Goal: Task Accomplishment & Management: Manage account settings

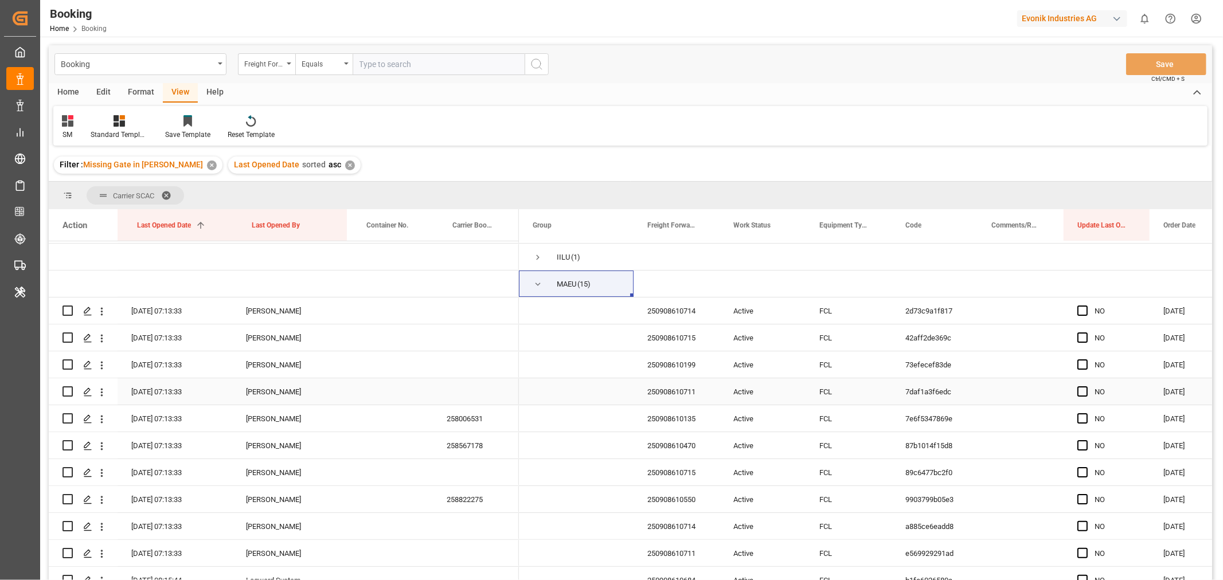
scroll to position [191, 0]
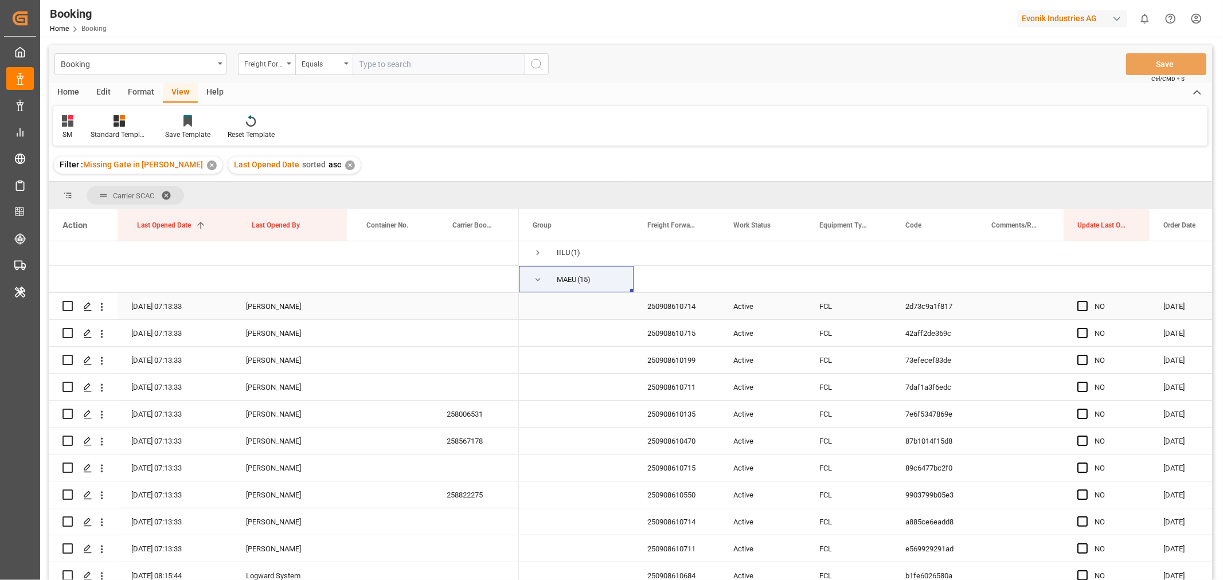
click at [684, 304] on div "250908610714" at bounding box center [677, 306] width 86 height 26
click at [100, 304] on icon "open menu" at bounding box center [102, 307] width 12 height 12
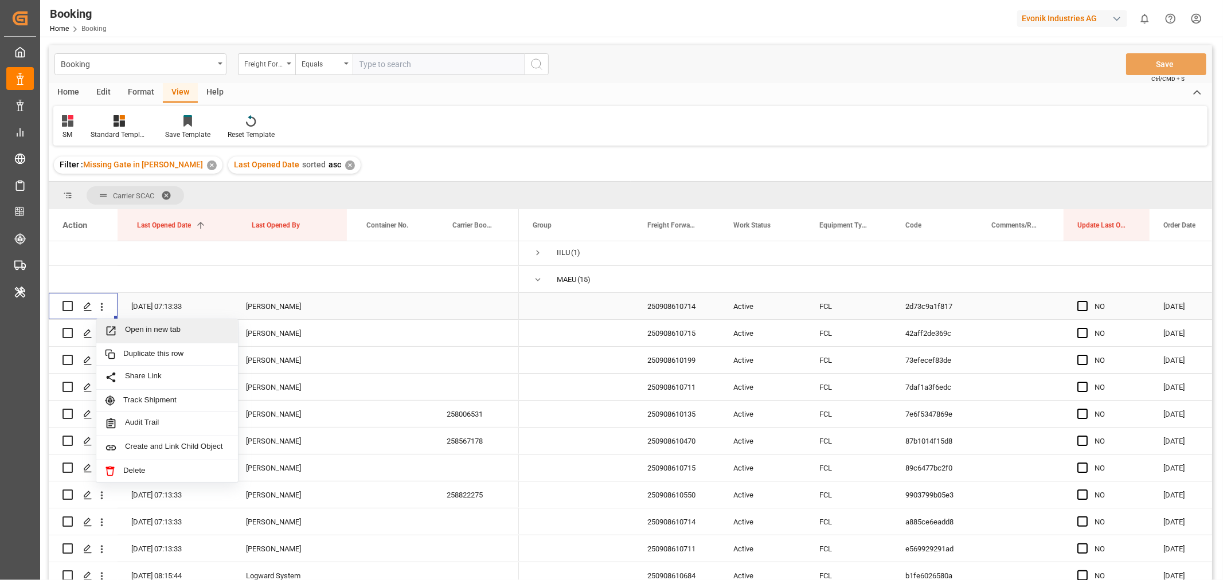
click at [155, 340] on div "Open in new tab" at bounding box center [167, 331] width 142 height 24
click at [673, 330] on div "250908610715" at bounding box center [677, 333] width 86 height 26
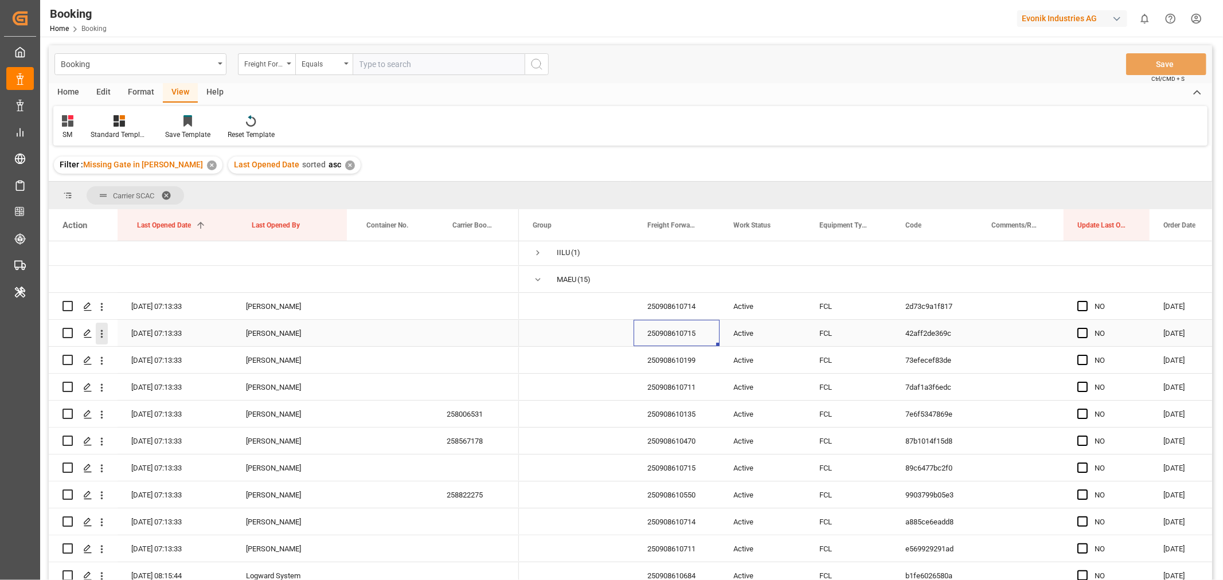
click at [104, 328] on icon "open menu" at bounding box center [102, 334] width 12 height 12
click at [148, 359] on span "Open in new tab" at bounding box center [177, 358] width 104 height 12
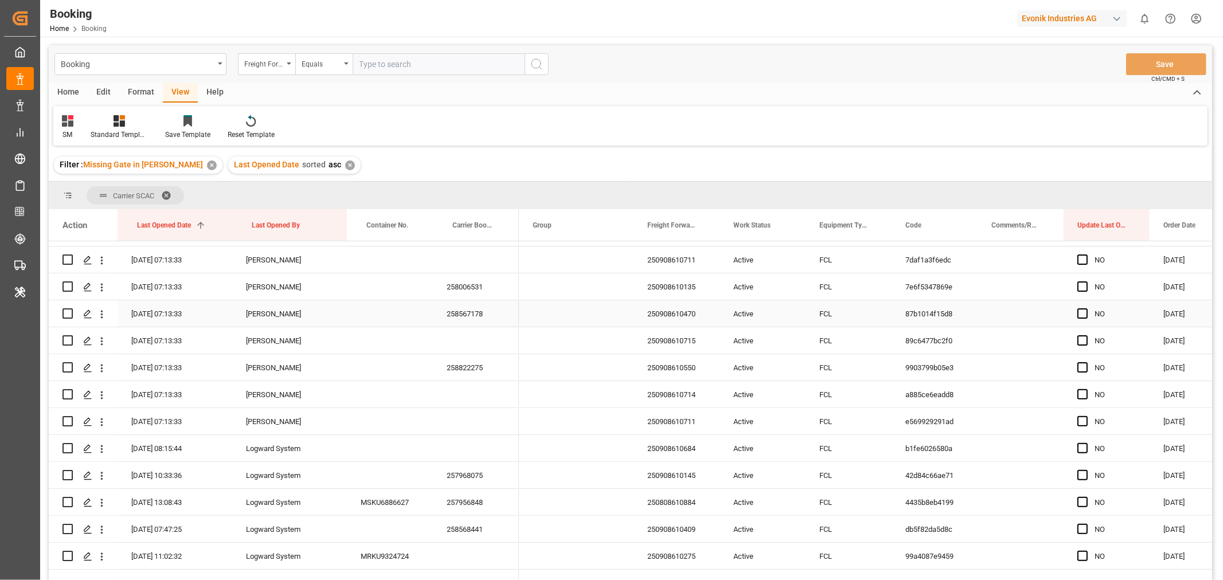
scroll to position [255, 0]
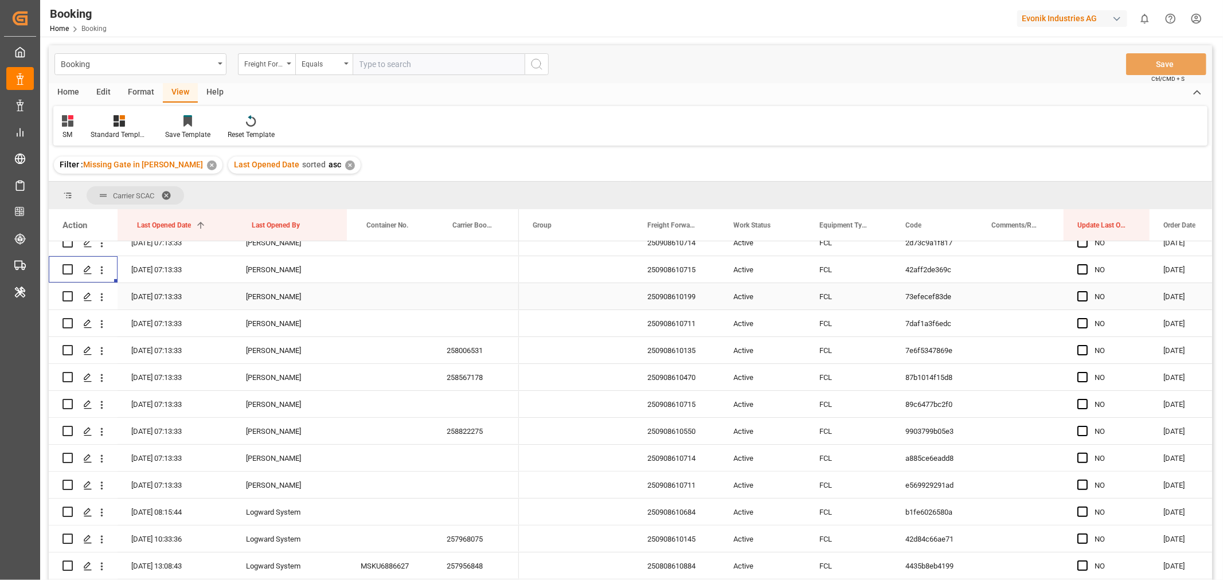
click at [670, 295] on div "250908610199" at bounding box center [677, 296] width 86 height 26
click at [103, 296] on icon "open menu" at bounding box center [102, 297] width 12 height 12
click at [149, 318] on span "Open in new tab" at bounding box center [177, 321] width 104 height 12
click at [694, 324] on div "250908610711" at bounding box center [677, 323] width 86 height 26
click at [102, 322] on icon "open menu" at bounding box center [102, 324] width 12 height 12
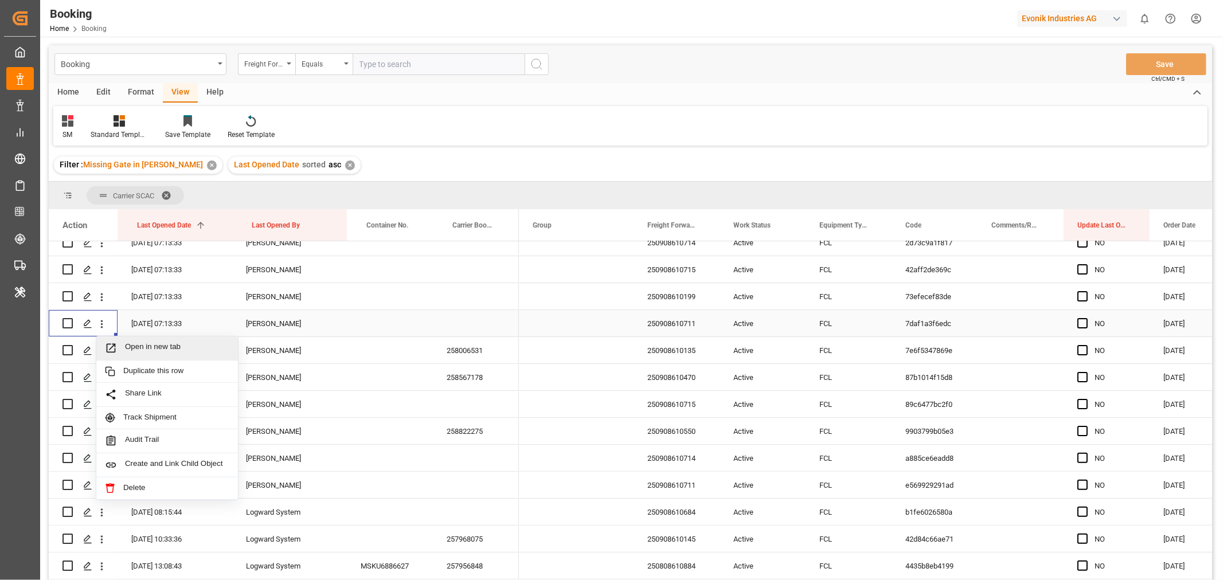
click at [161, 340] on div "Open in new tab" at bounding box center [167, 349] width 142 height 24
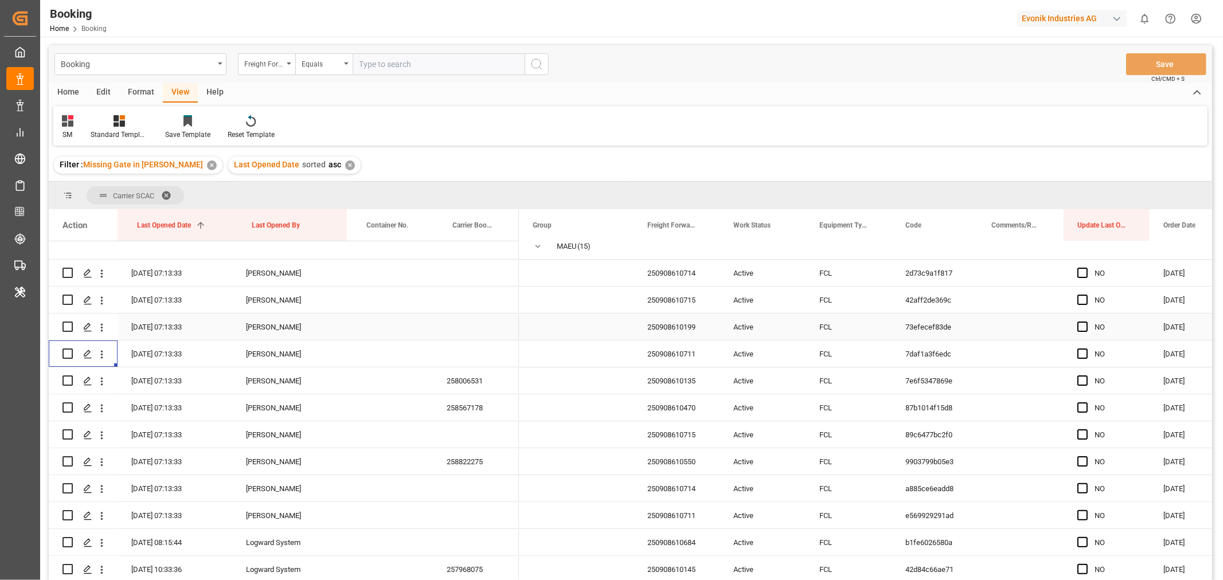
scroll to position [288, 0]
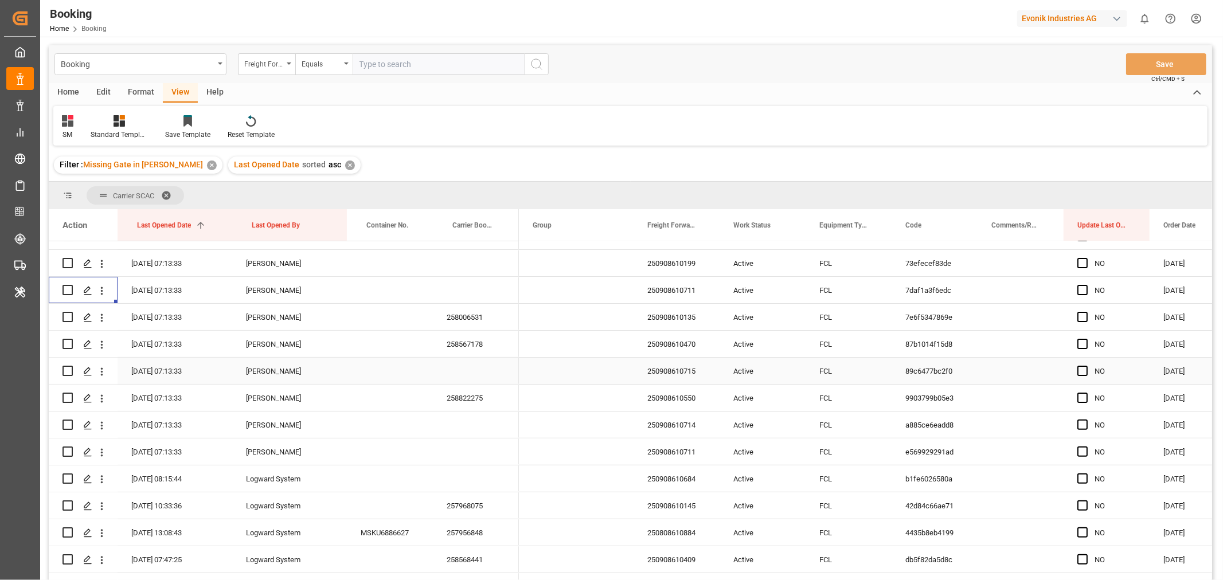
click at [685, 370] on div "250908610715" at bounding box center [677, 371] width 86 height 26
click at [106, 374] on icon "open menu" at bounding box center [102, 372] width 12 height 12
click at [151, 391] on span "Open in new tab" at bounding box center [177, 396] width 104 height 12
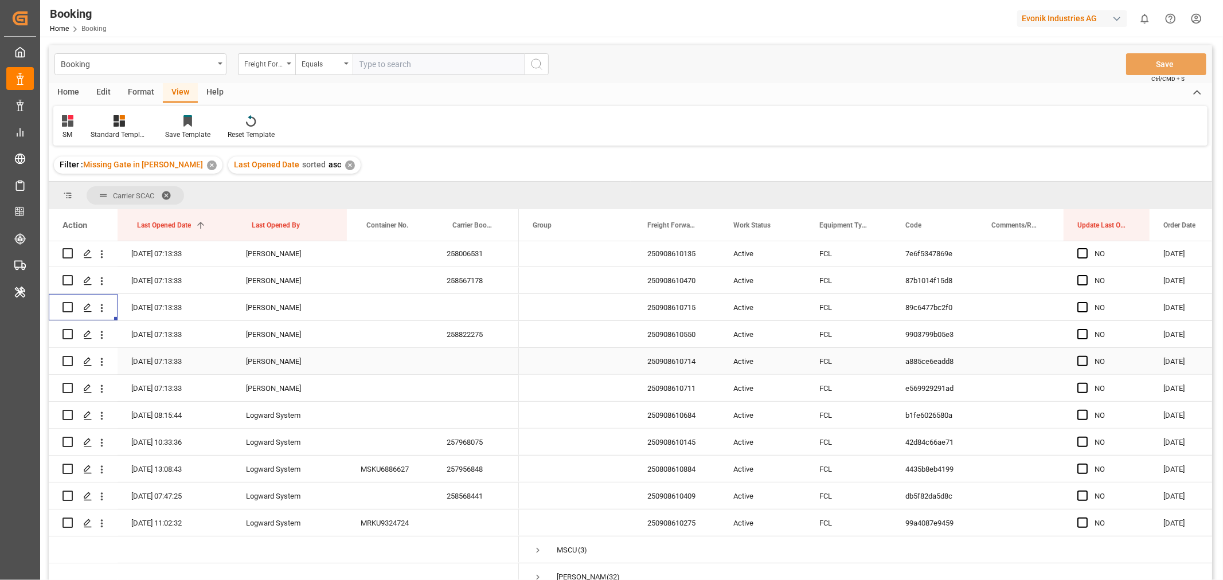
click at [661, 364] on div "250908610714" at bounding box center [677, 361] width 86 height 26
click at [99, 364] on icon "open menu" at bounding box center [102, 362] width 12 height 12
click at [157, 384] on span "Open in new tab" at bounding box center [177, 386] width 104 height 12
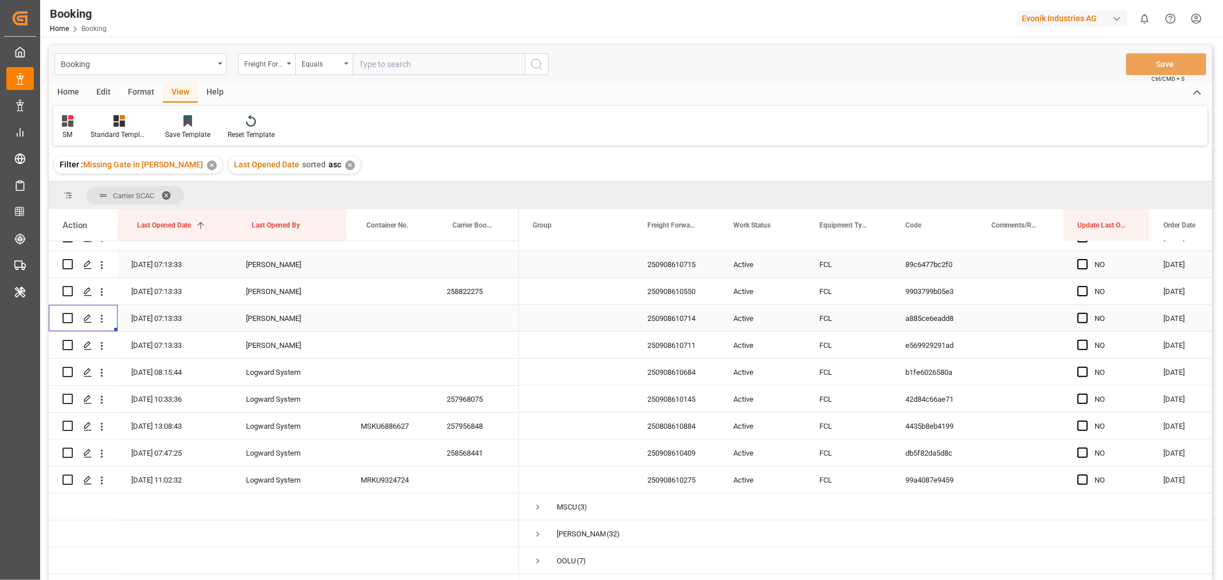
scroll to position [415, 0]
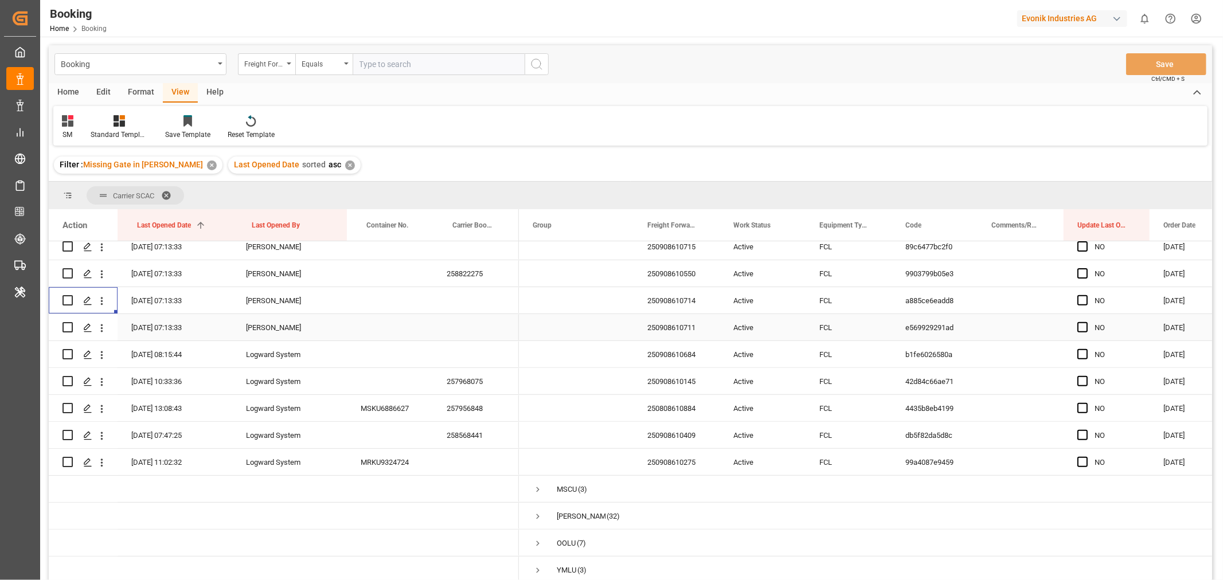
click at [681, 325] on div "250908610711" at bounding box center [677, 327] width 86 height 26
click at [104, 324] on icon "open menu" at bounding box center [102, 328] width 12 height 12
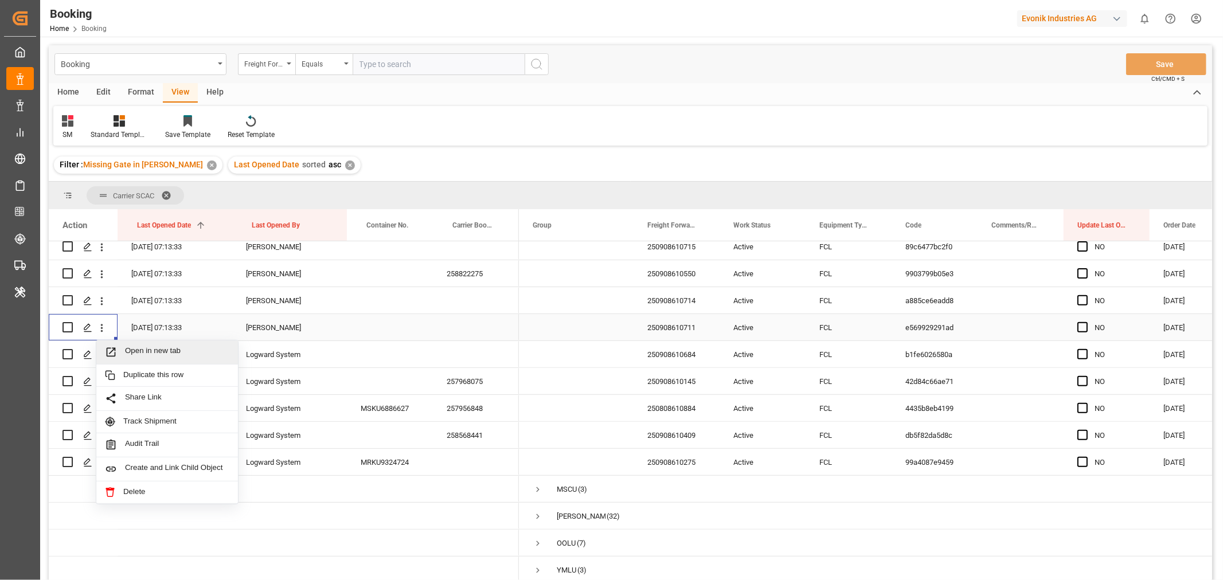
click at [169, 353] on span "Open in new tab" at bounding box center [177, 352] width 104 height 12
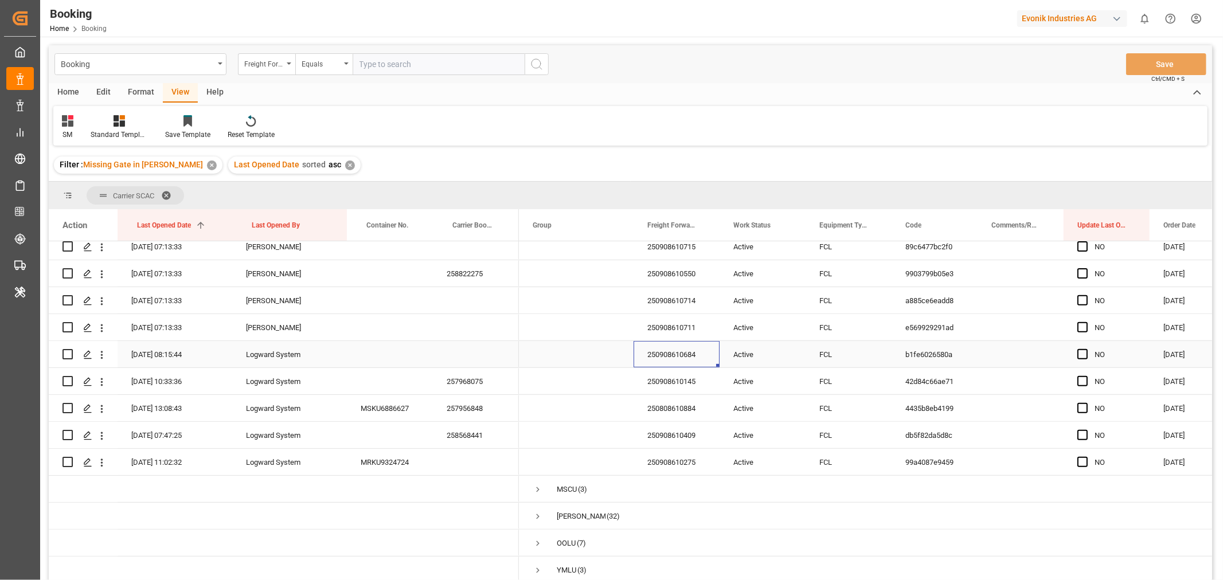
click at [639, 358] on div "250908610684" at bounding box center [677, 354] width 86 height 26
click at [99, 352] on icon "open menu" at bounding box center [102, 355] width 12 height 12
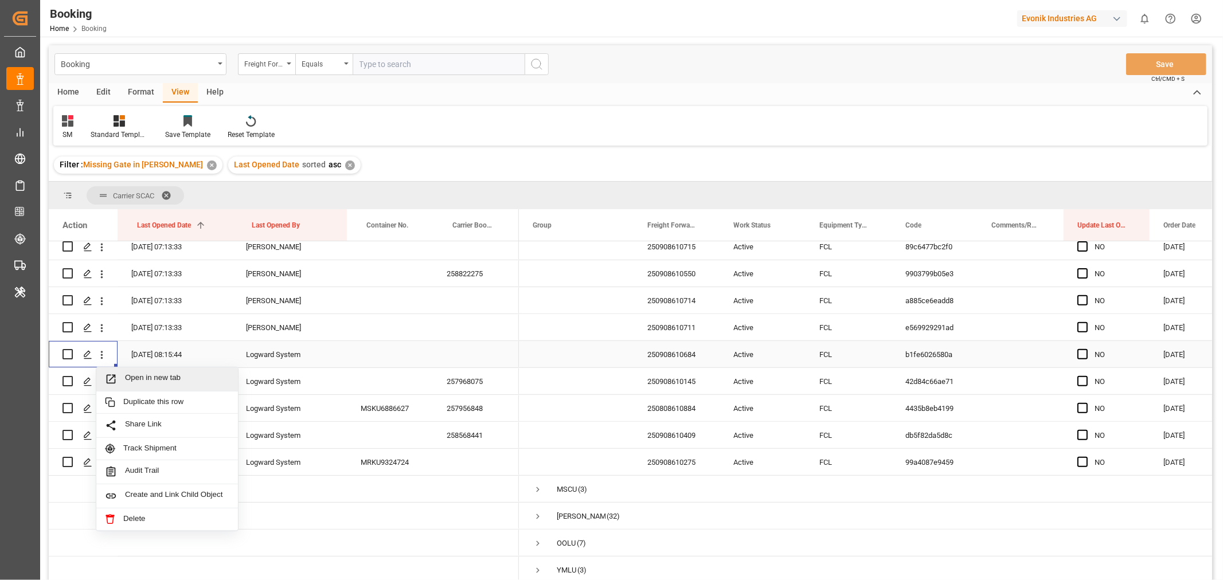
click at [167, 382] on div "Open in new tab" at bounding box center [167, 380] width 142 height 24
click at [466, 381] on div "257968075" at bounding box center [476, 381] width 86 height 26
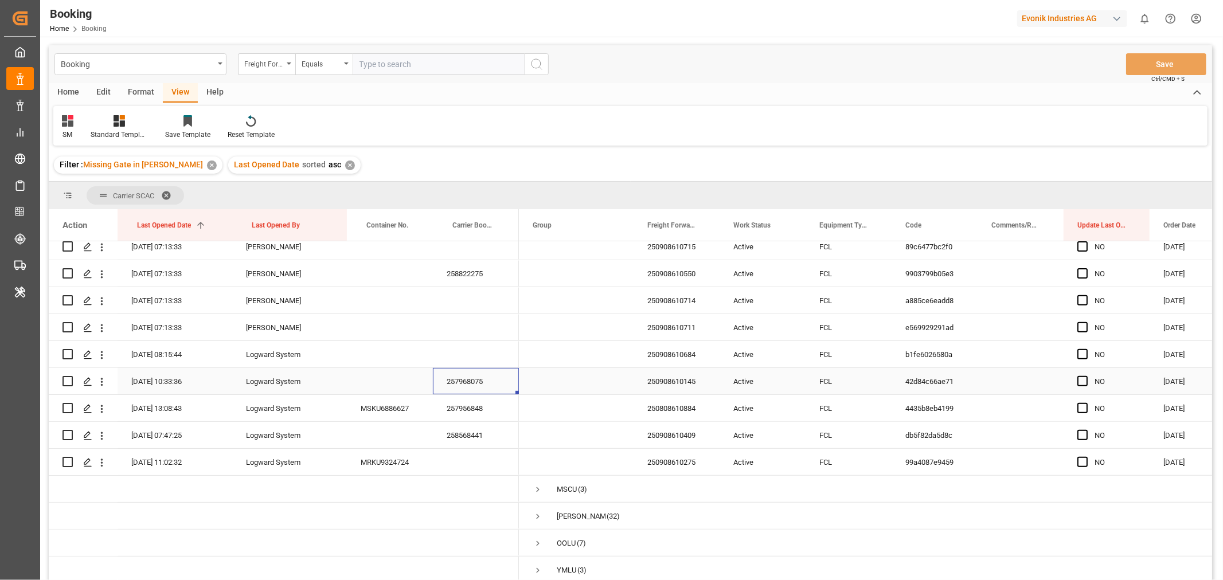
click at [470, 370] on div "257968075" at bounding box center [476, 381] width 86 height 26
click at [453, 411] on div "257956848" at bounding box center [476, 408] width 86 height 26
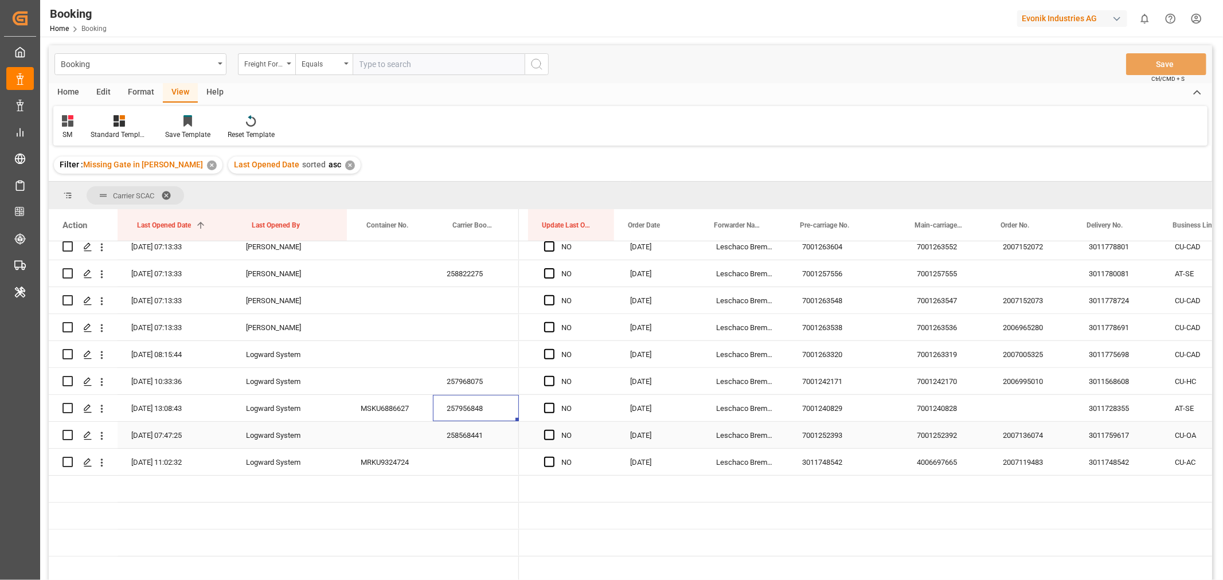
scroll to position [0, 0]
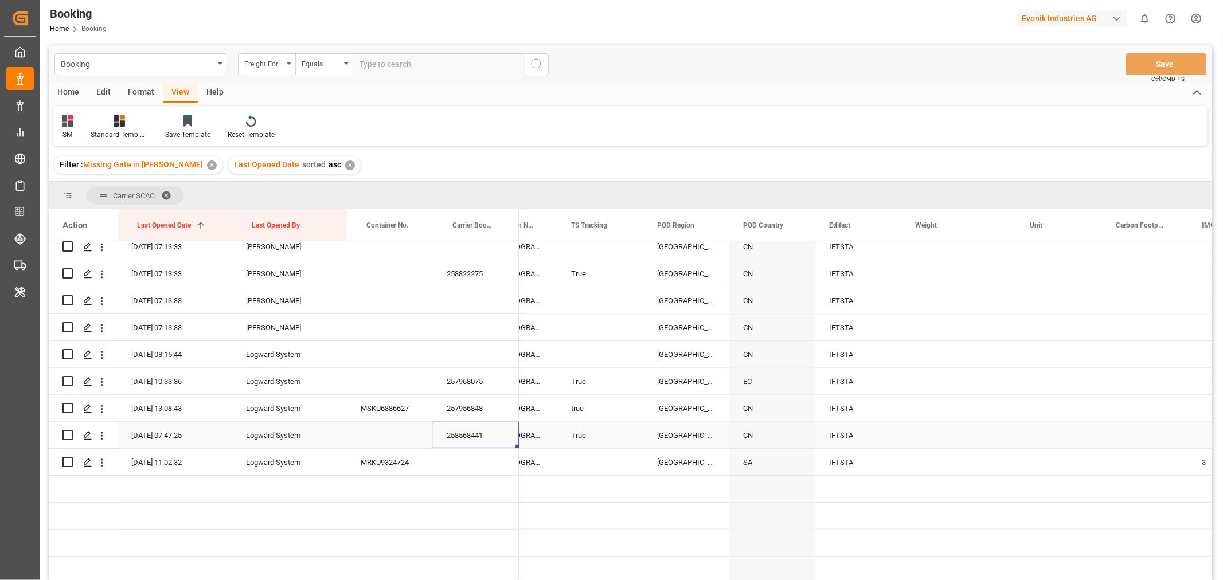
click at [486, 442] on div "258568441" at bounding box center [476, 435] width 86 height 26
click at [101, 459] on icon "open menu" at bounding box center [102, 463] width 2 height 8
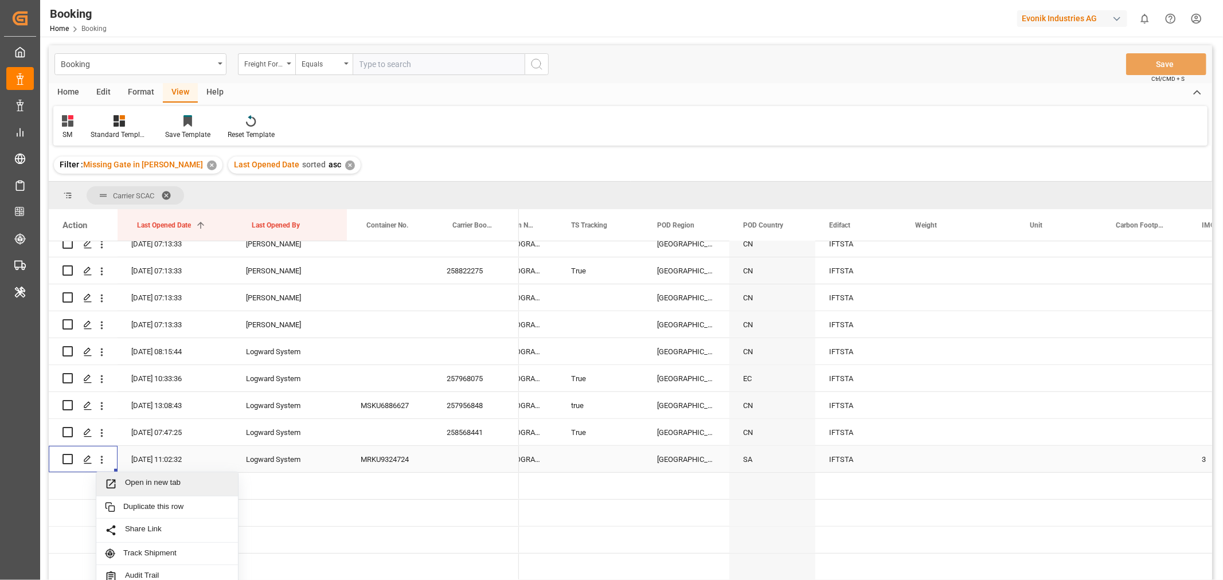
click at [161, 483] on span "Open in new tab" at bounding box center [177, 484] width 104 height 12
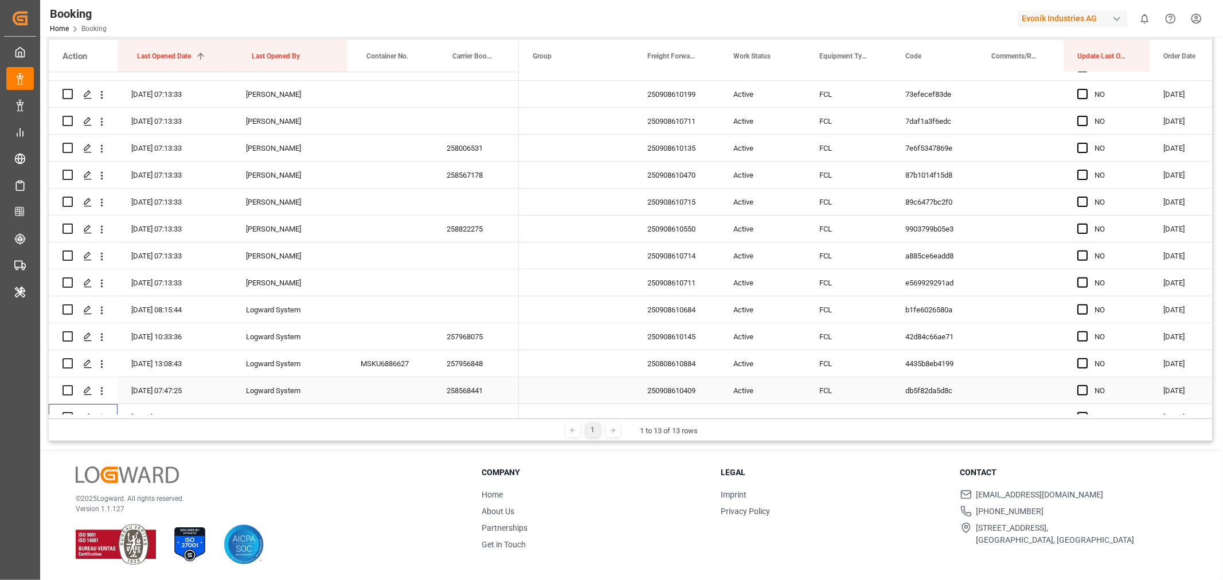
scroll to position [352, 0]
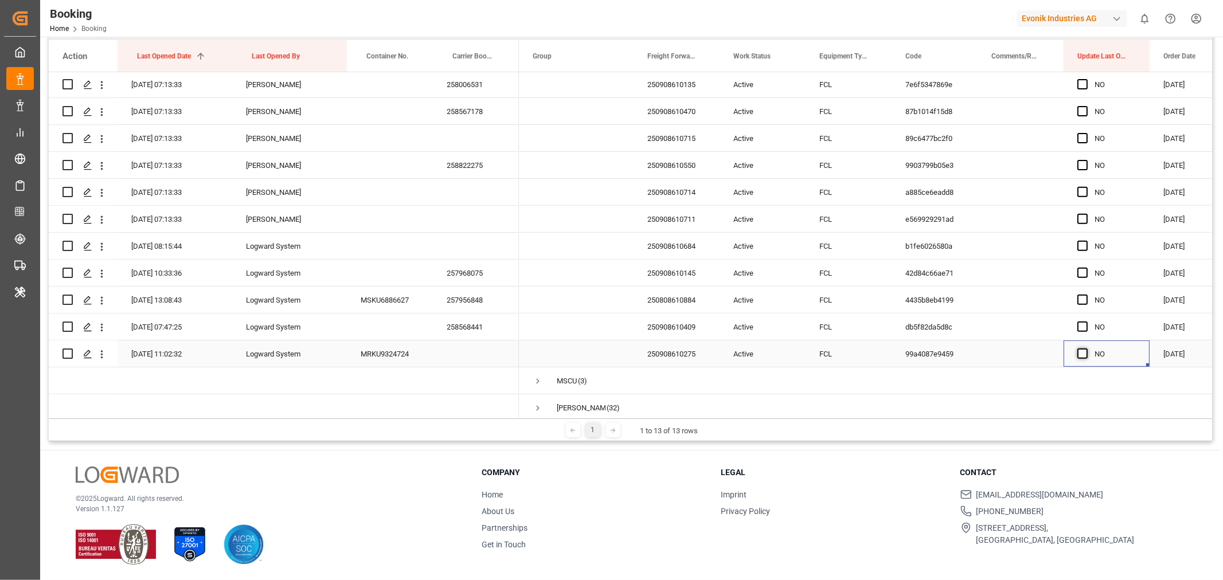
click at [1081, 352] on span "Press SPACE to select this row." at bounding box center [1082, 354] width 10 height 10
click at [1086, 349] on input "Press SPACE to select this row." at bounding box center [1086, 349] width 0 height 0
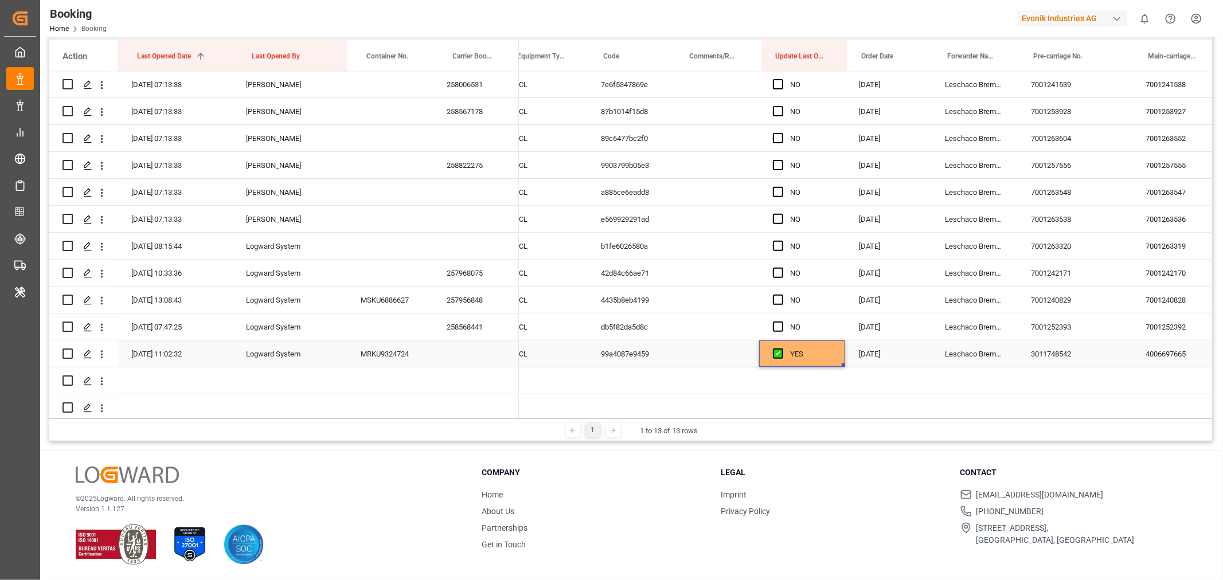
scroll to position [0, 305]
drag, startPoint x: 841, startPoint y: 364, endPoint x: 821, endPoint y: 70, distance: 294.3
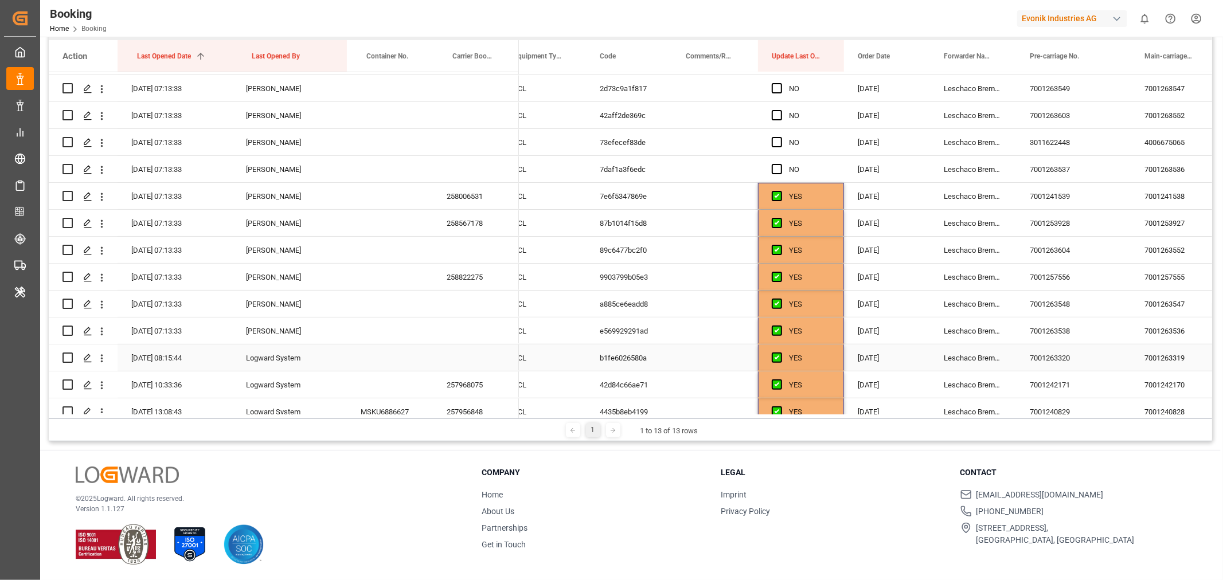
scroll to position [96, 0]
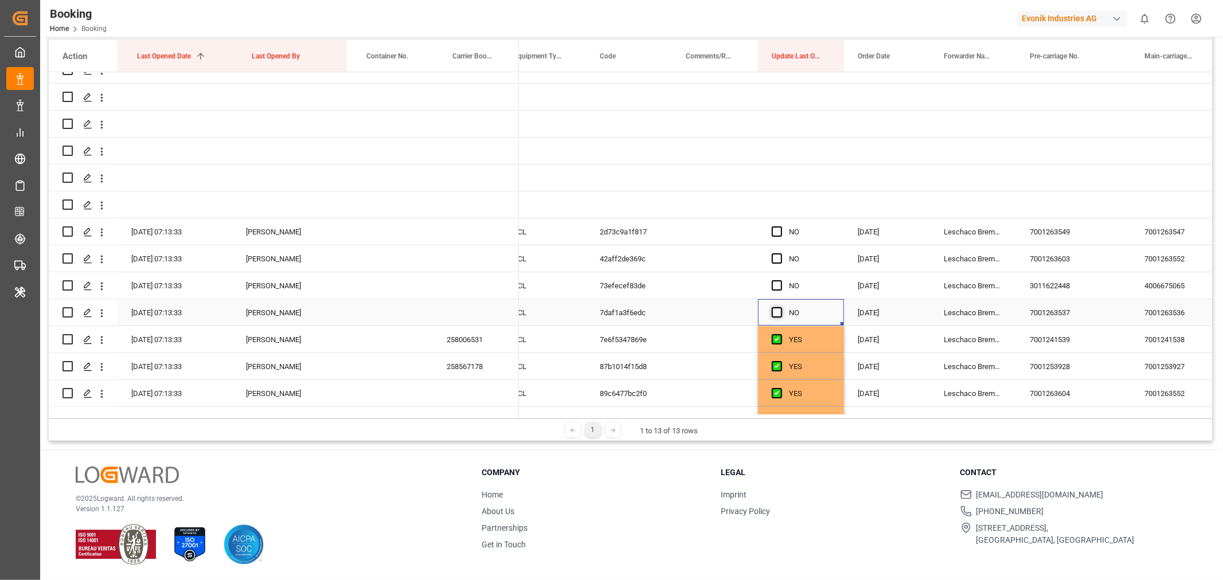
click at [775, 311] on span "Press SPACE to select this row." at bounding box center [777, 312] width 10 height 10
click at [780, 307] on input "Press SPACE to select this row." at bounding box center [780, 307] width 0 height 0
drag, startPoint x: 841, startPoint y: 322, endPoint x: 840, endPoint y: 243, distance: 79.1
click at [777, 231] on span "Press SPACE to select this row." at bounding box center [777, 232] width 10 height 10
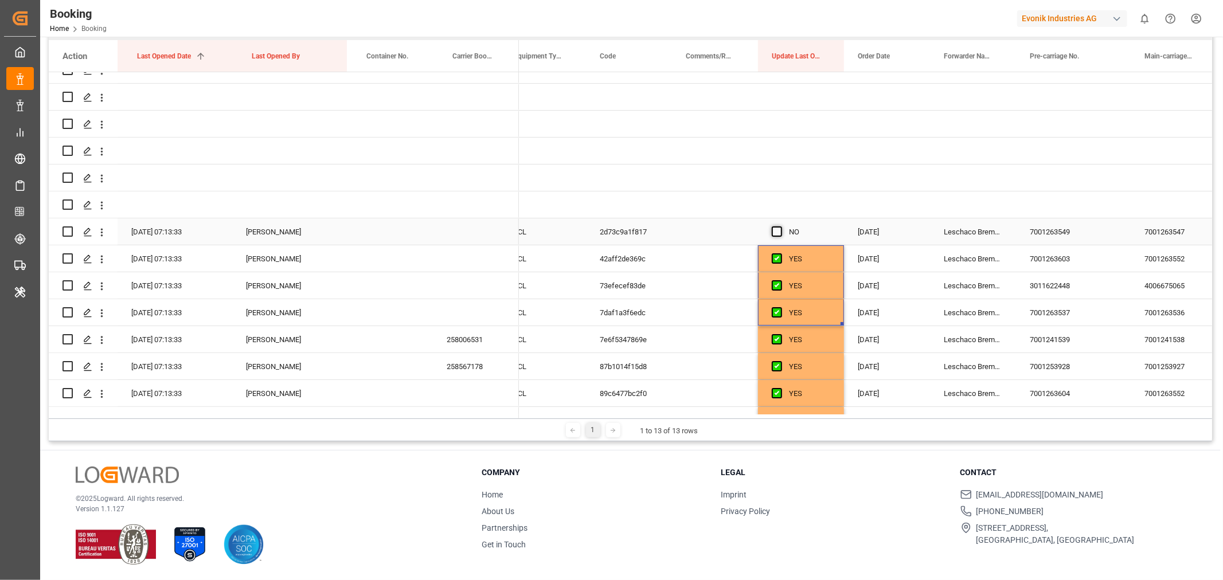
click at [780, 227] on input "Press SPACE to select this row." at bounding box center [780, 227] width 0 height 0
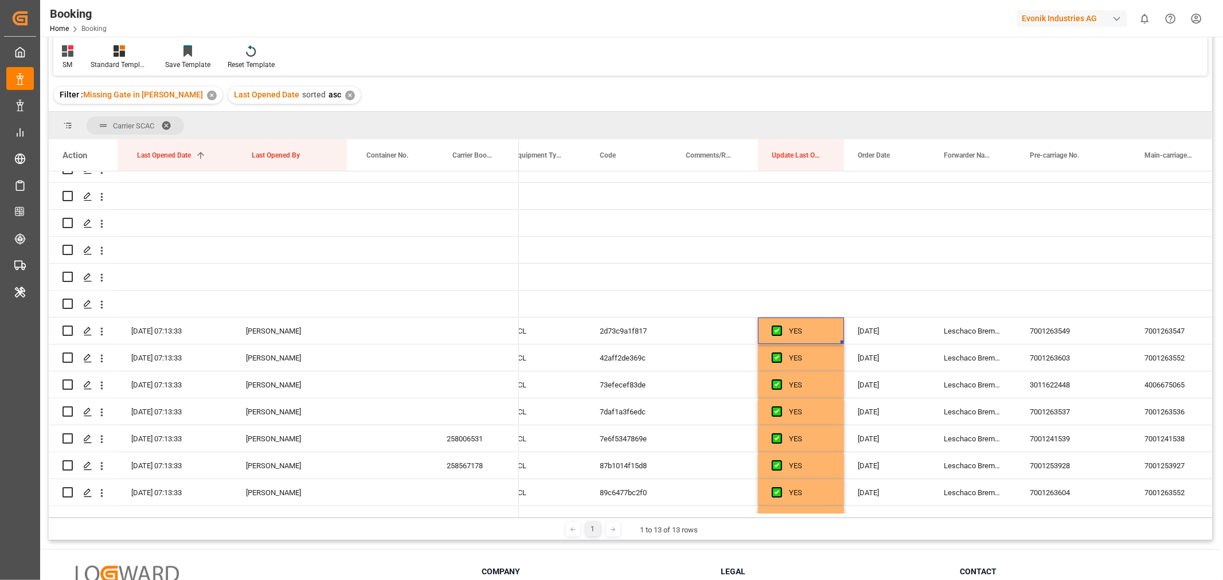
scroll to position [0, 0]
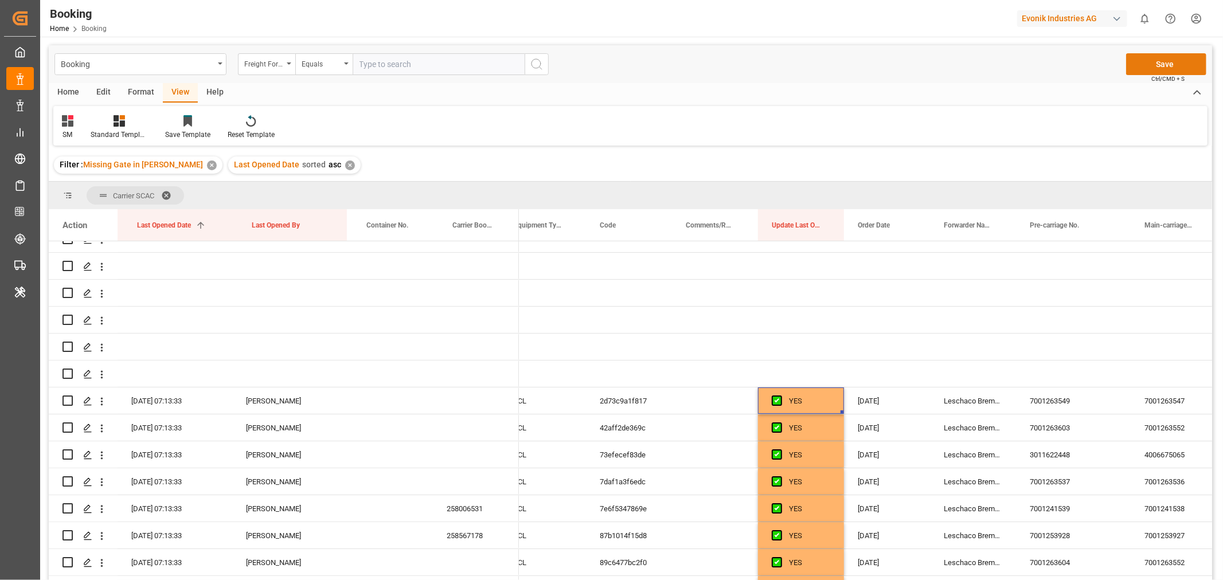
click at [1162, 65] on button "Save" at bounding box center [1166, 64] width 80 height 22
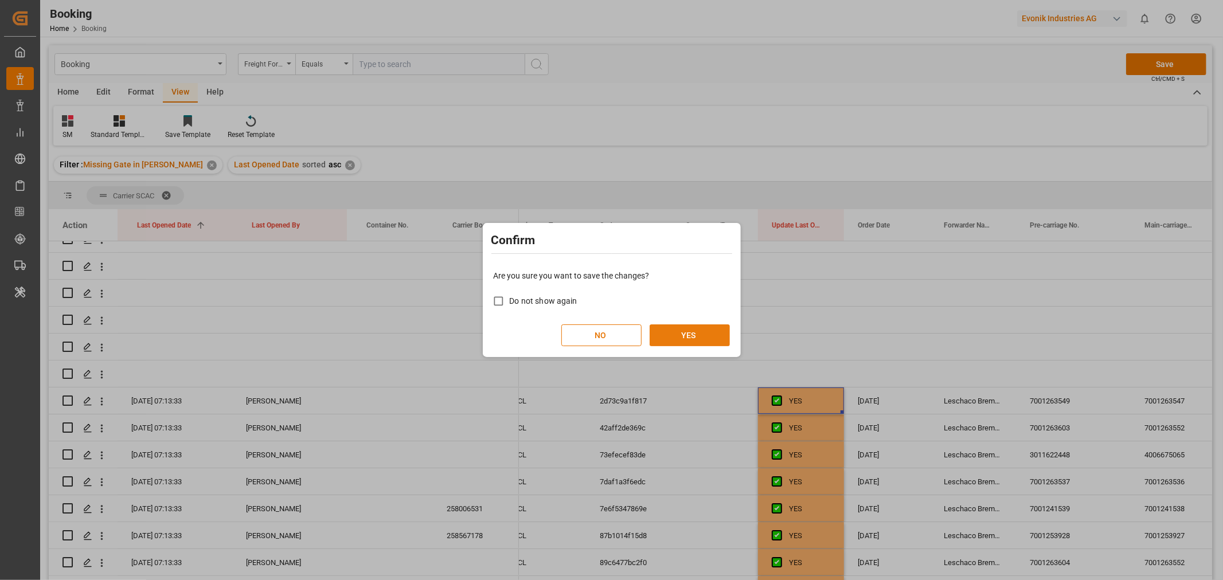
click at [678, 337] on button "YES" at bounding box center [690, 336] width 80 height 22
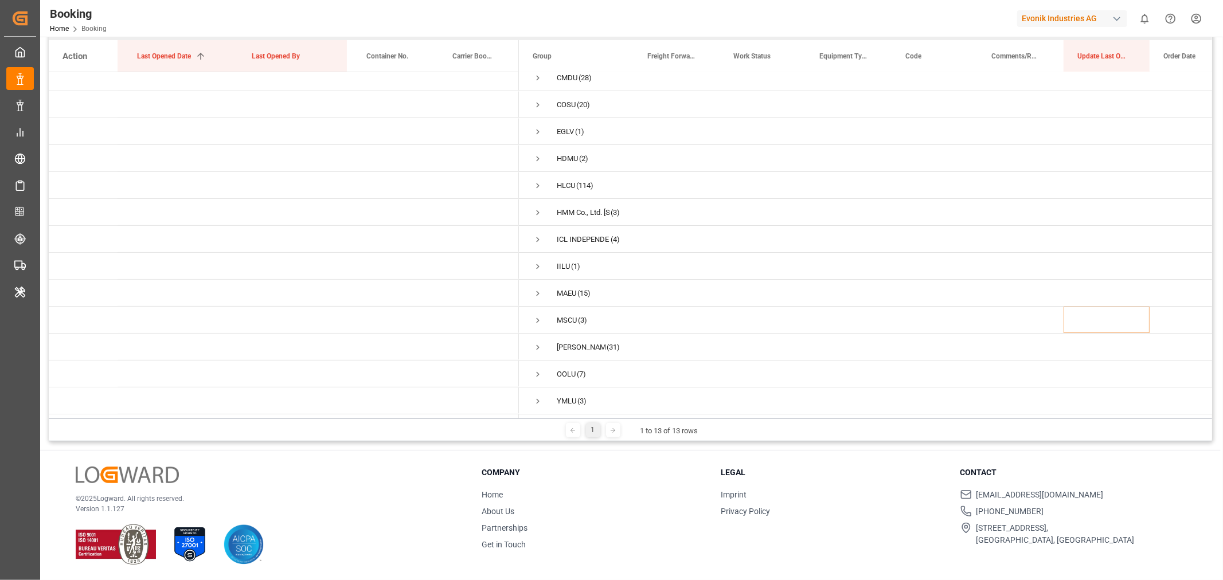
scroll to position [42, 0]
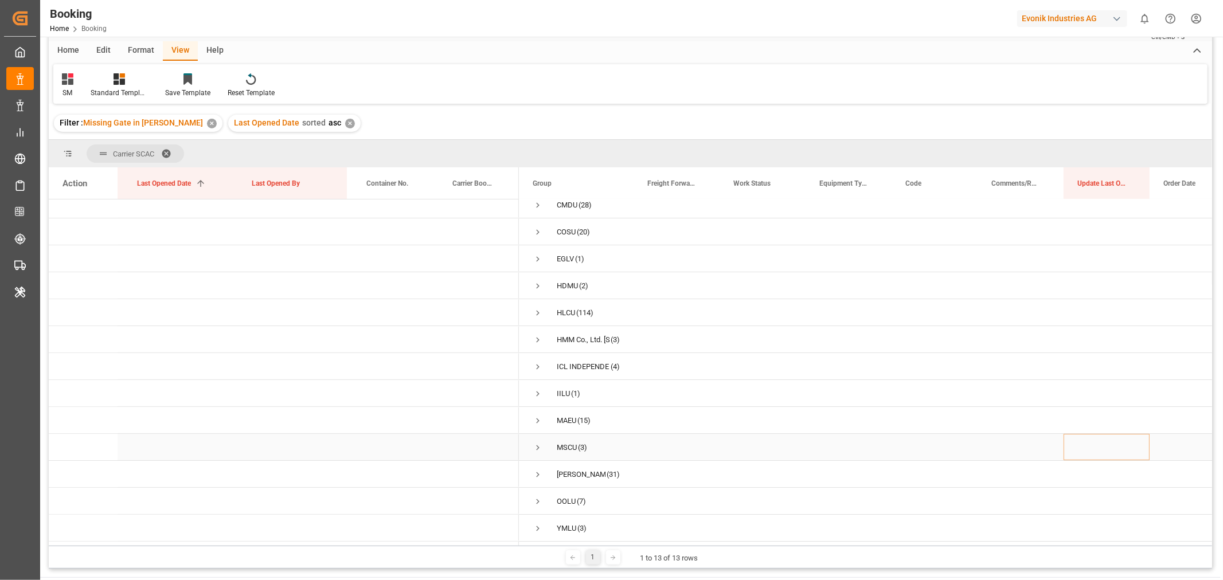
click at [539, 445] on span "Press SPACE to select this row." at bounding box center [538, 448] width 10 height 10
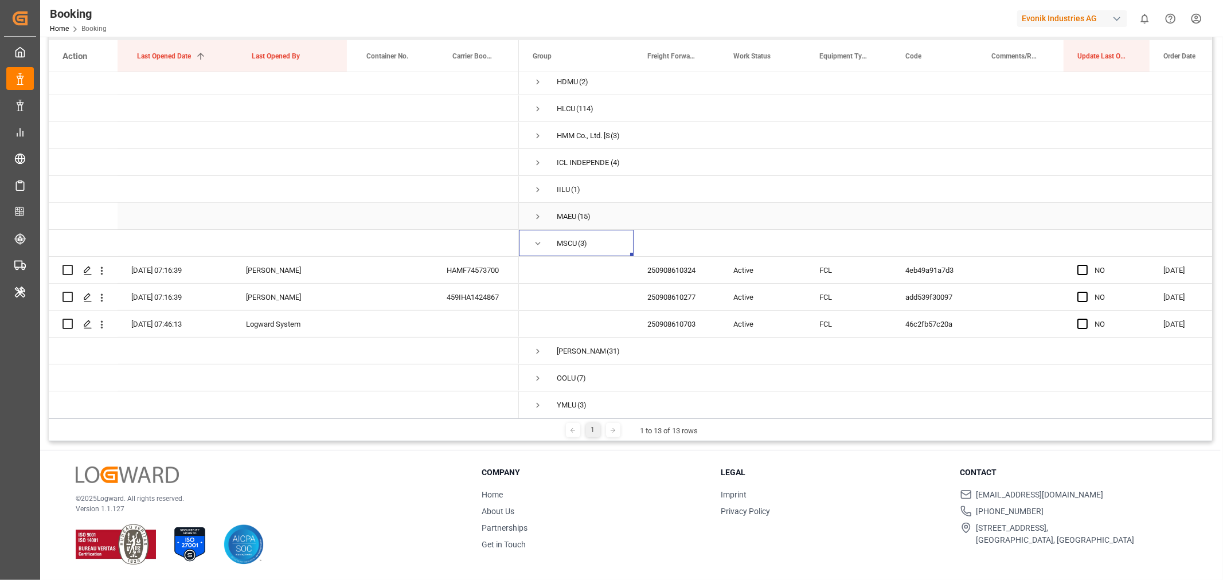
scroll to position [92, 0]
click at [691, 320] on div "250908610703" at bounding box center [677, 320] width 86 height 26
click at [101, 318] on icon "open menu" at bounding box center [102, 321] width 12 height 12
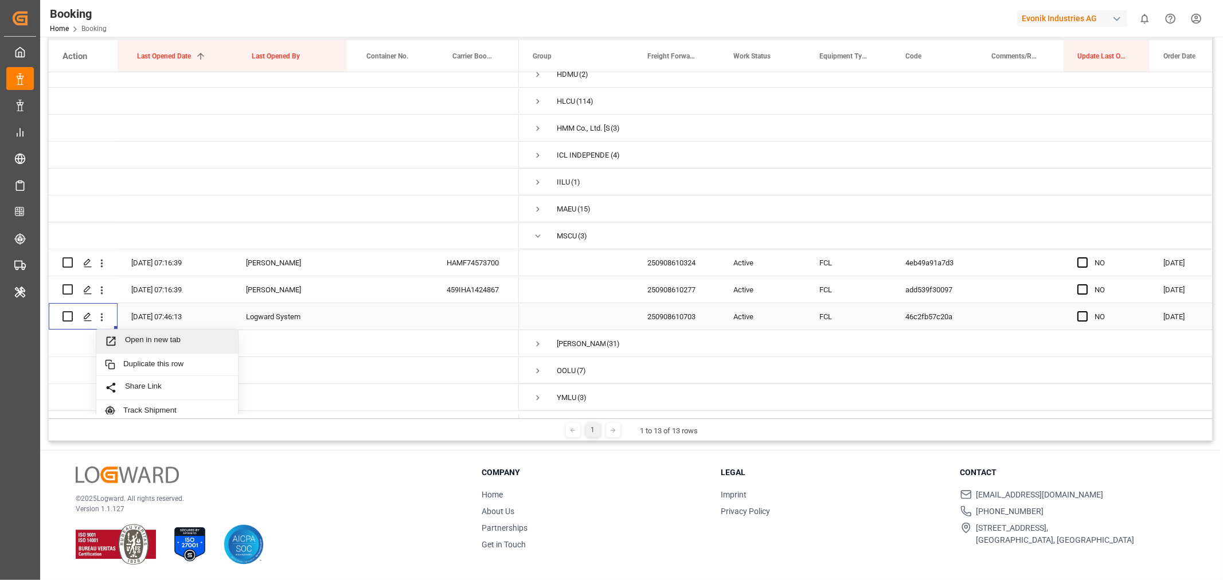
click at [146, 333] on div "Open in new tab" at bounding box center [167, 342] width 142 height 24
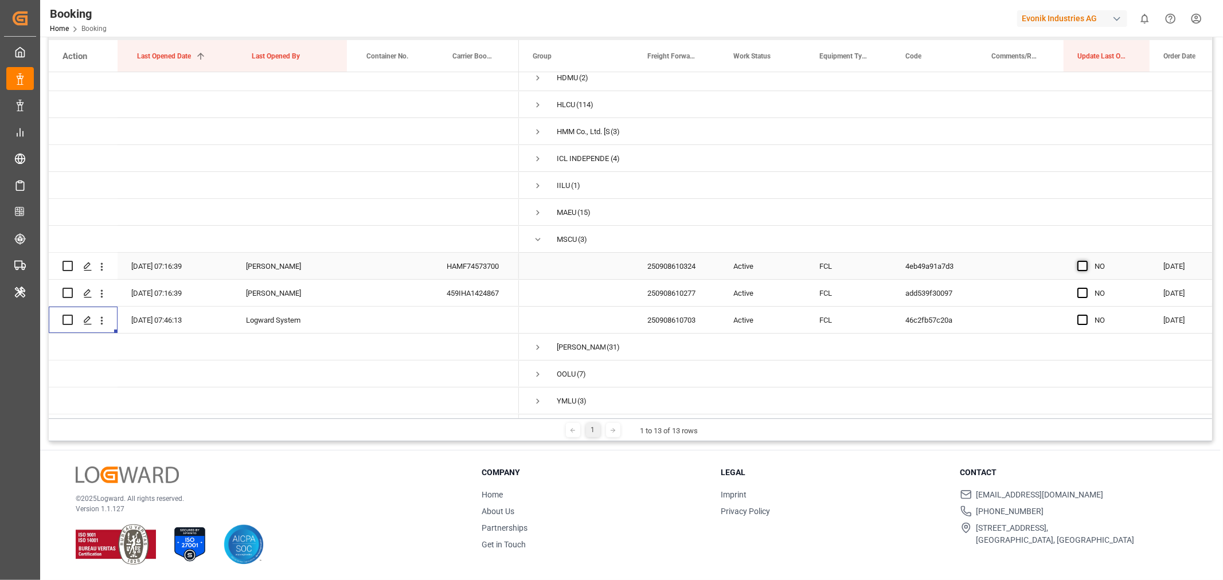
click at [1080, 266] on span "Press SPACE to select this row." at bounding box center [1082, 266] width 10 height 10
click at [1086, 261] on input "Press SPACE to select this row." at bounding box center [1086, 261] width 0 height 0
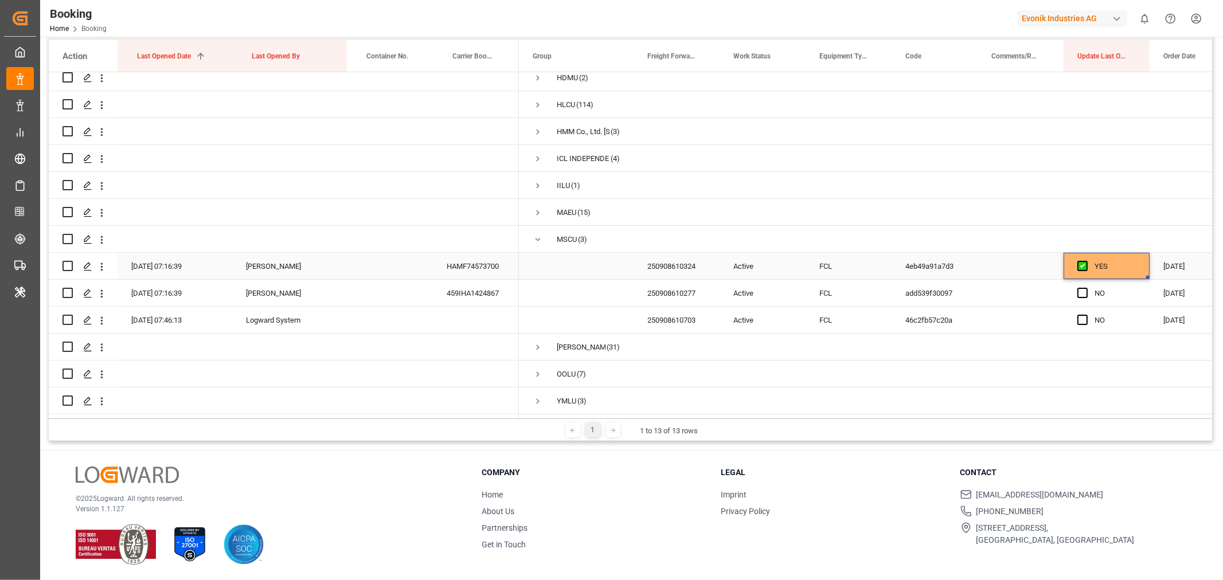
drag, startPoint x: 1147, startPoint y: 274, endPoint x: 1136, endPoint y: 310, distance: 38.3
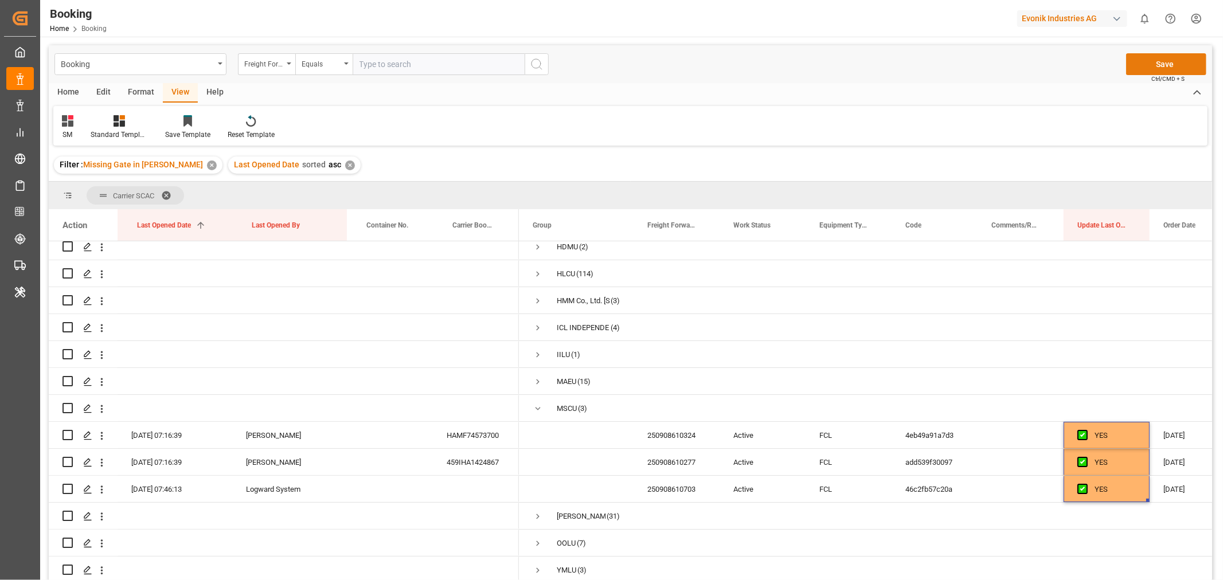
click at [1184, 64] on button "Save" at bounding box center [1166, 64] width 80 height 22
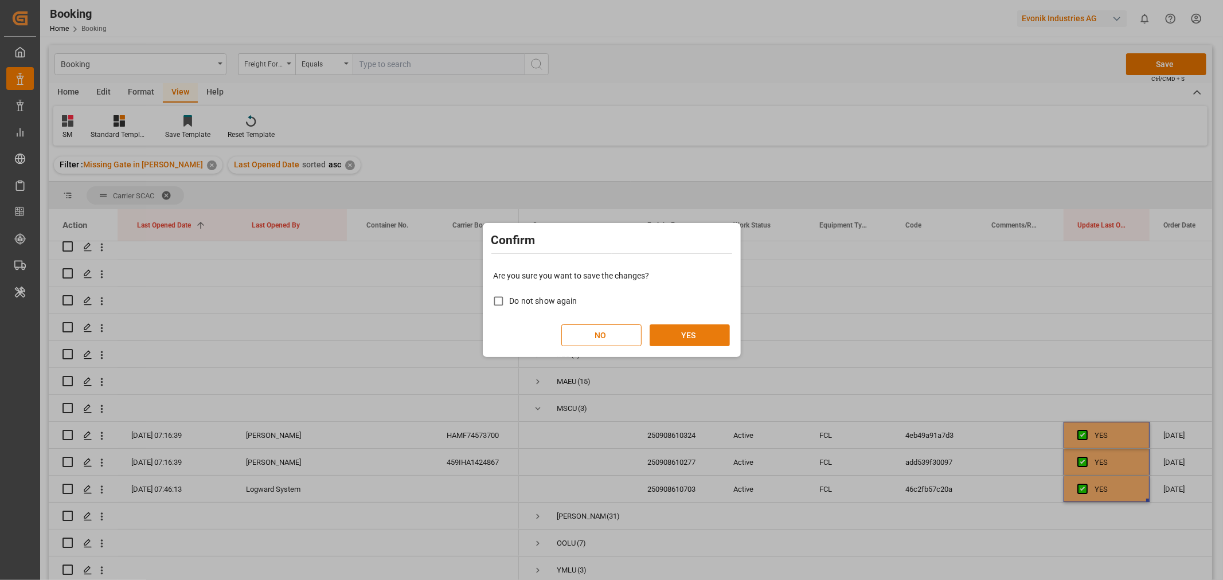
click at [693, 337] on button "YES" at bounding box center [690, 336] width 80 height 22
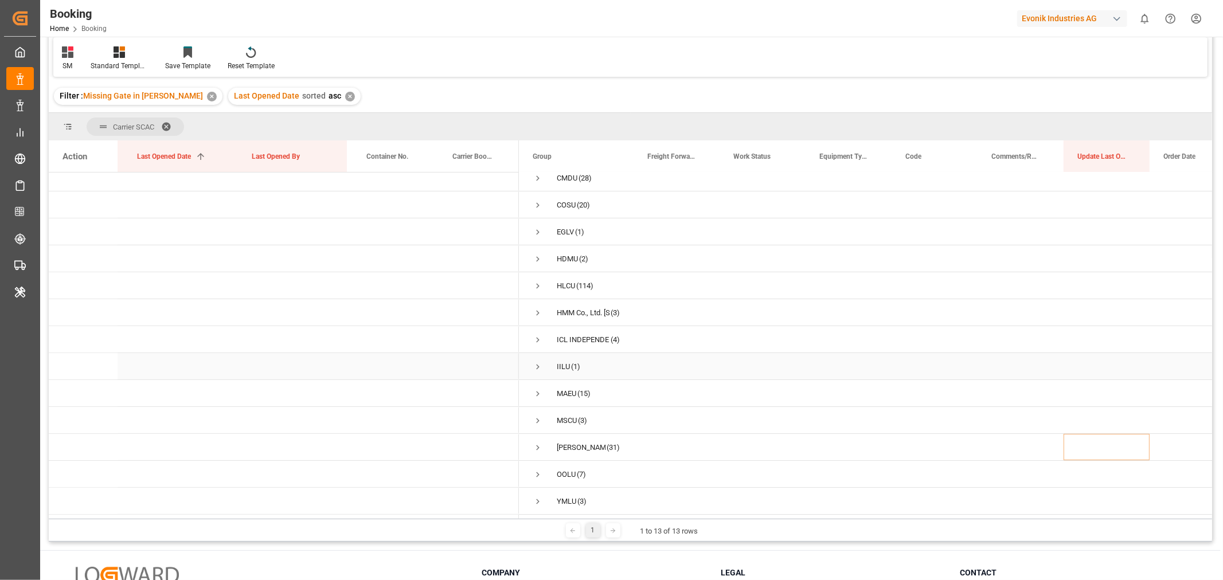
scroll to position [169, 0]
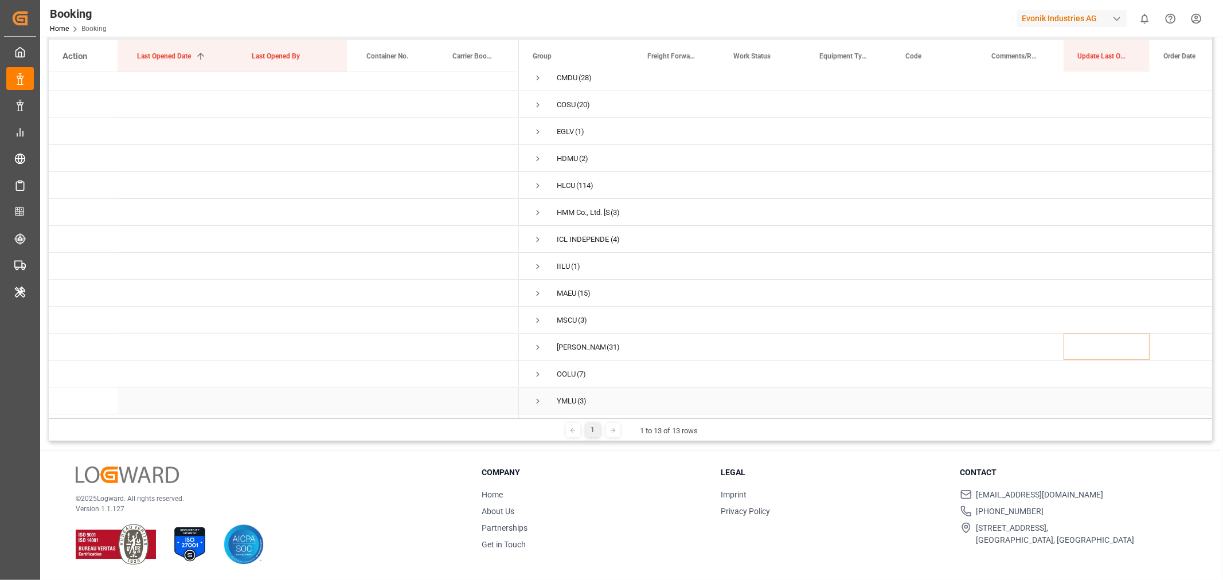
click at [541, 396] on span "Press SPACE to select this row." at bounding box center [538, 401] width 10 height 10
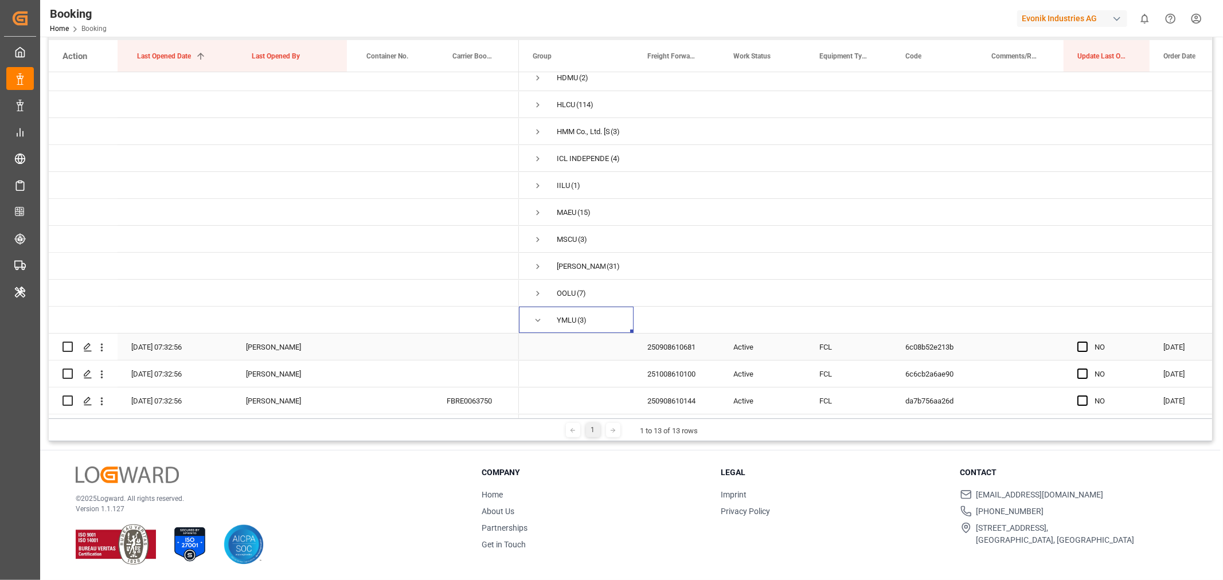
click at [676, 346] on div "250908610681" at bounding box center [677, 347] width 86 height 26
click at [99, 343] on icon "open menu" at bounding box center [102, 348] width 12 height 12
click at [165, 365] on span "Open in new tab" at bounding box center [177, 368] width 104 height 12
click at [685, 370] on div "251008610100" at bounding box center [677, 374] width 86 height 26
click at [107, 373] on icon "open menu" at bounding box center [102, 375] width 12 height 12
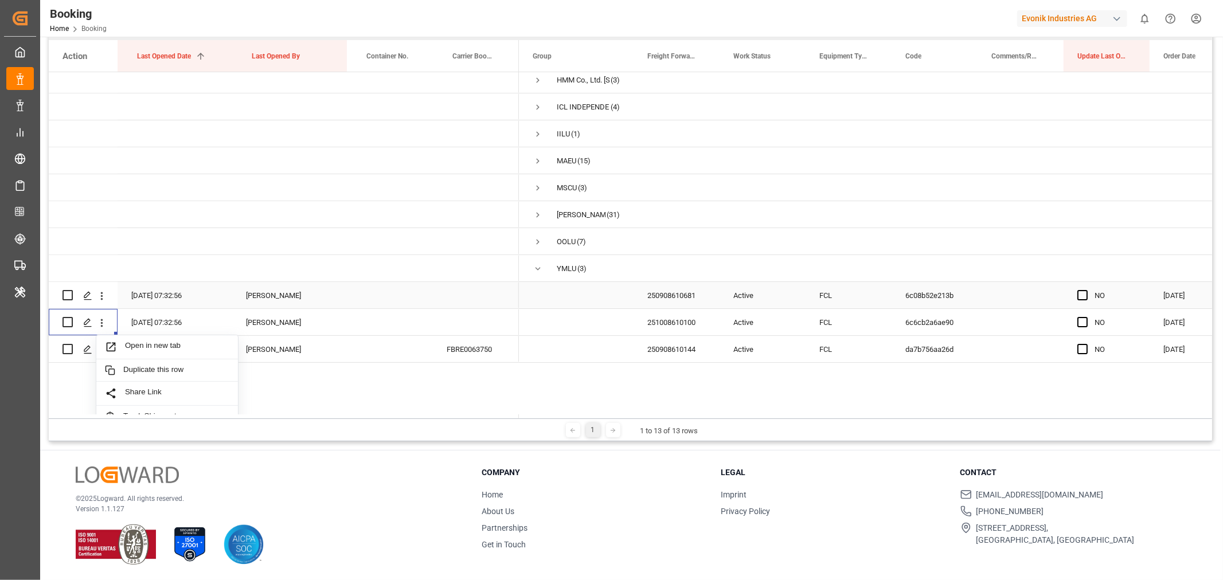
scroll to position [220, 0]
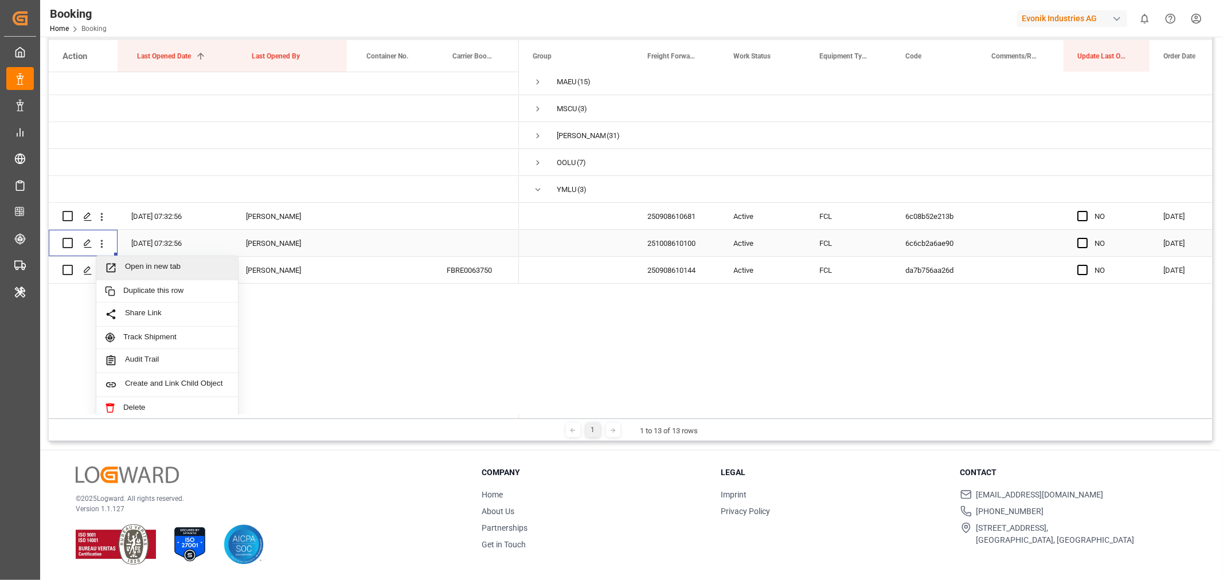
click at [175, 267] on span "Open in new tab" at bounding box center [177, 268] width 104 height 12
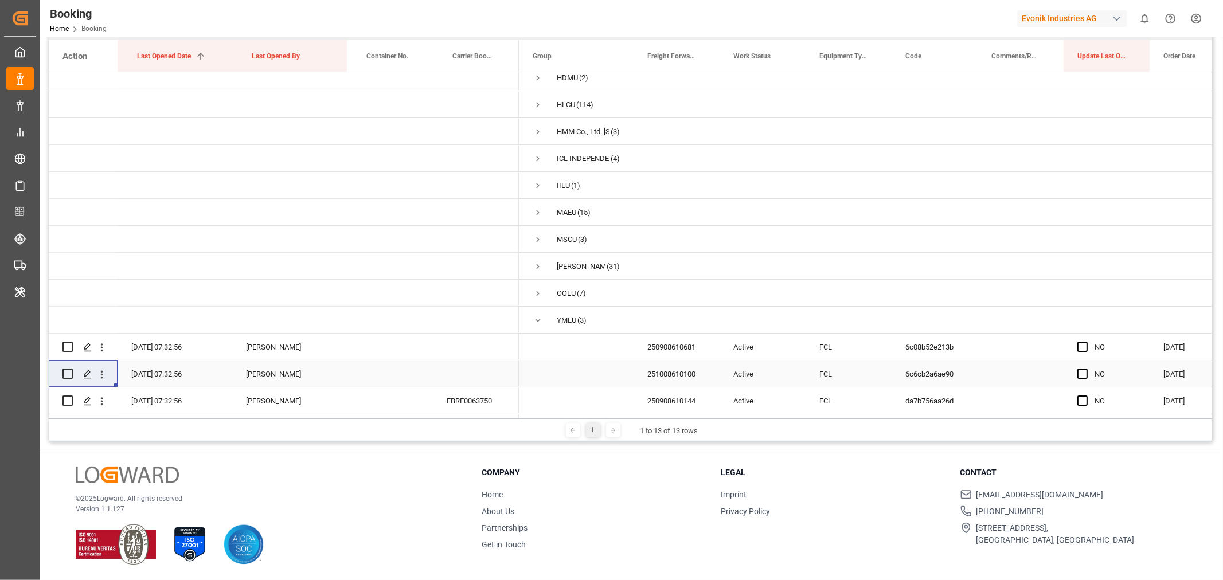
scroll to position [92, 0]
click at [1081, 342] on span "Press SPACE to select this row." at bounding box center [1082, 347] width 10 height 10
click at [1086, 342] on input "Press SPACE to select this row." at bounding box center [1086, 342] width 0 height 0
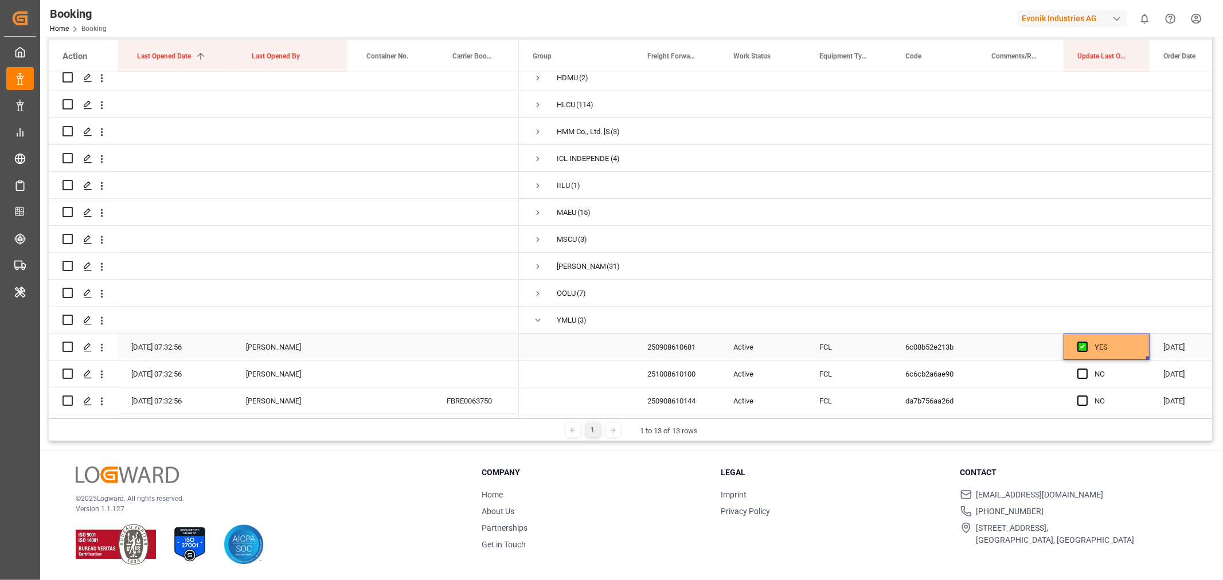
drag, startPoint x: 1148, startPoint y: 353, endPoint x: 1138, endPoint y: 408, distance: 56.6
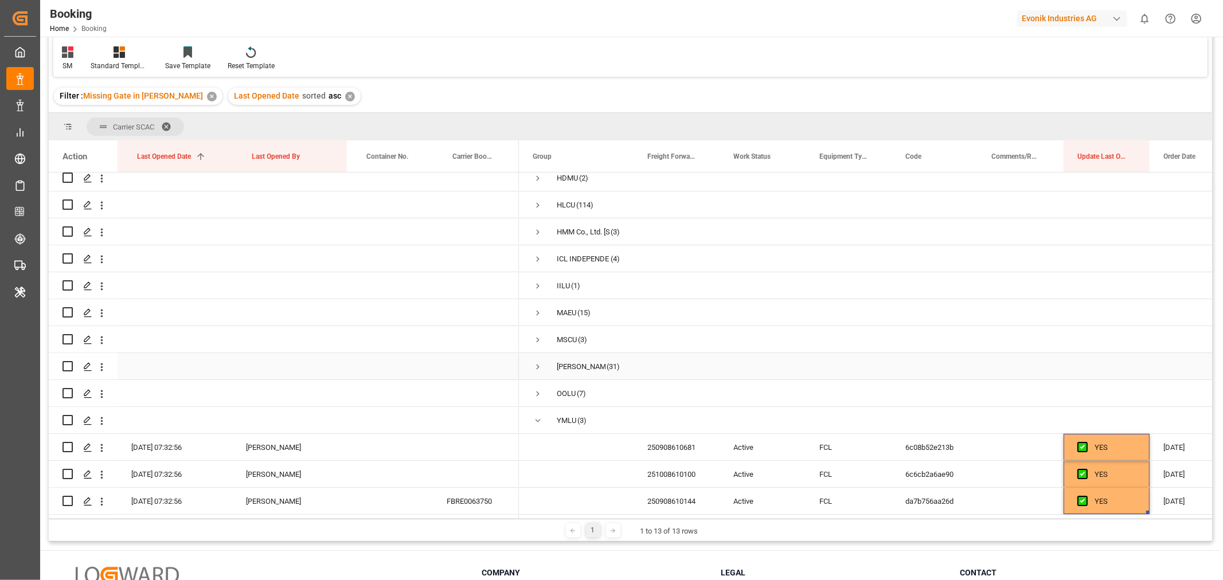
scroll to position [0, 0]
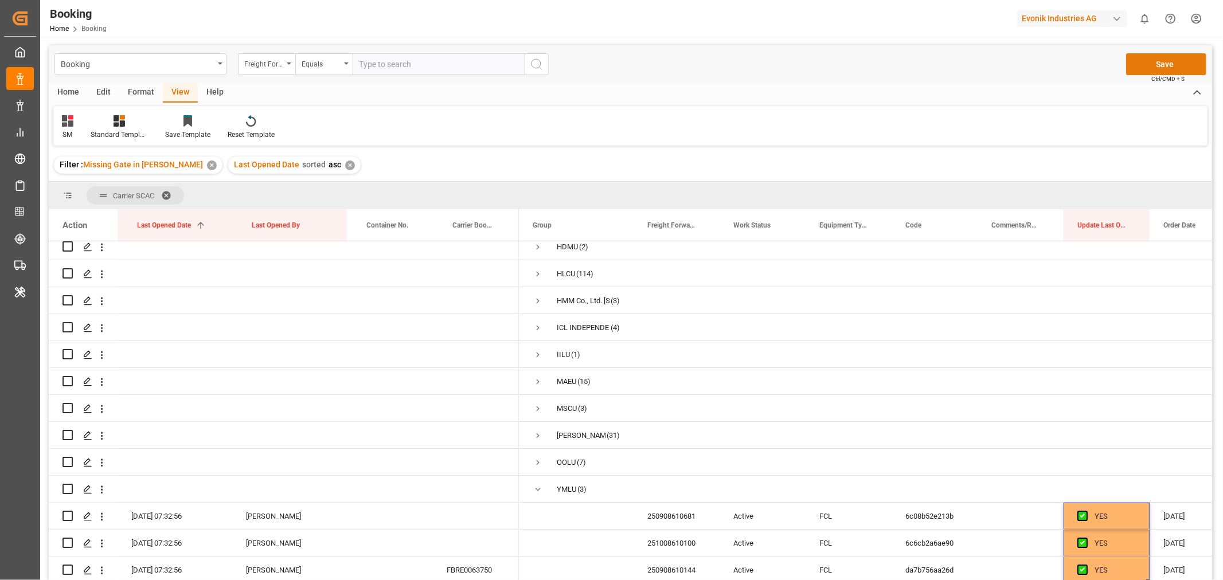
click at [1172, 64] on button "Save" at bounding box center [1166, 64] width 80 height 22
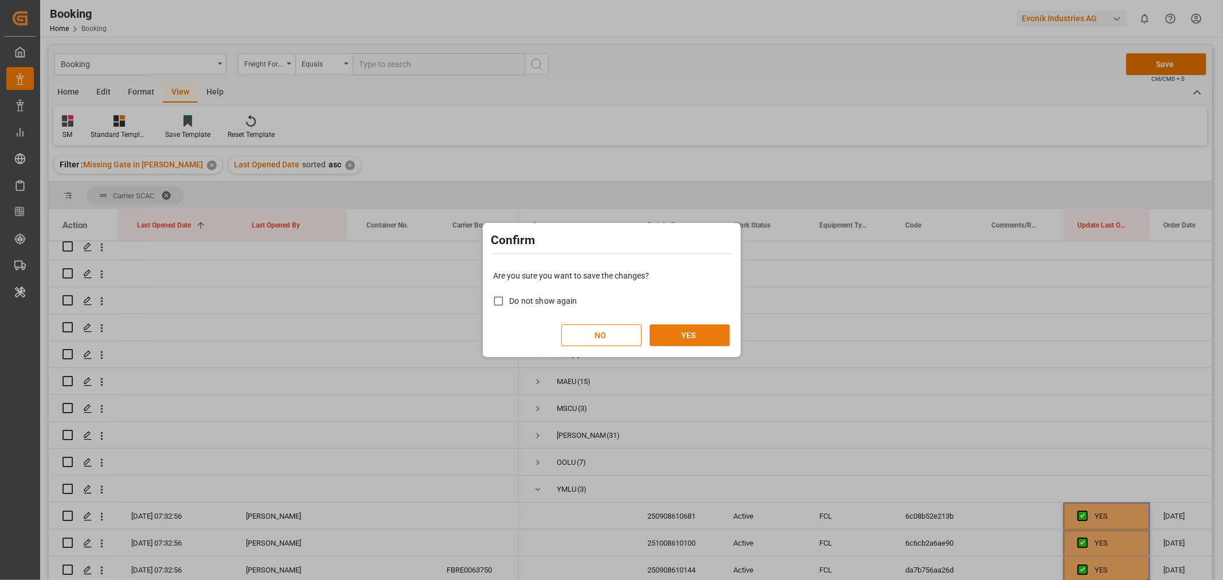
click at [695, 336] on button "YES" at bounding box center [690, 336] width 80 height 22
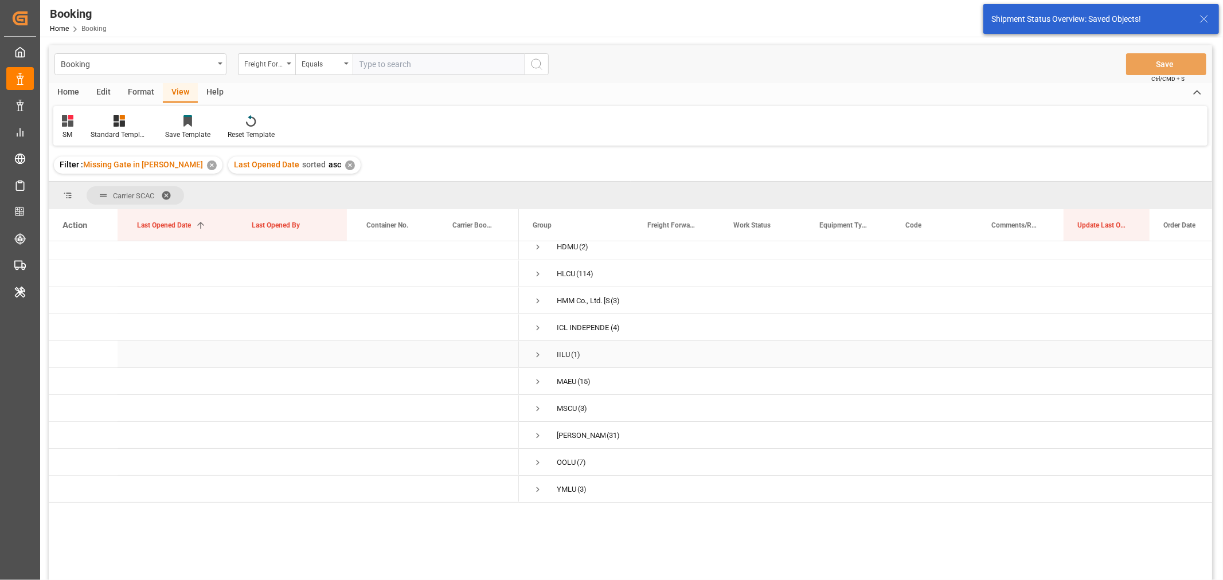
scroll to position [11, 0]
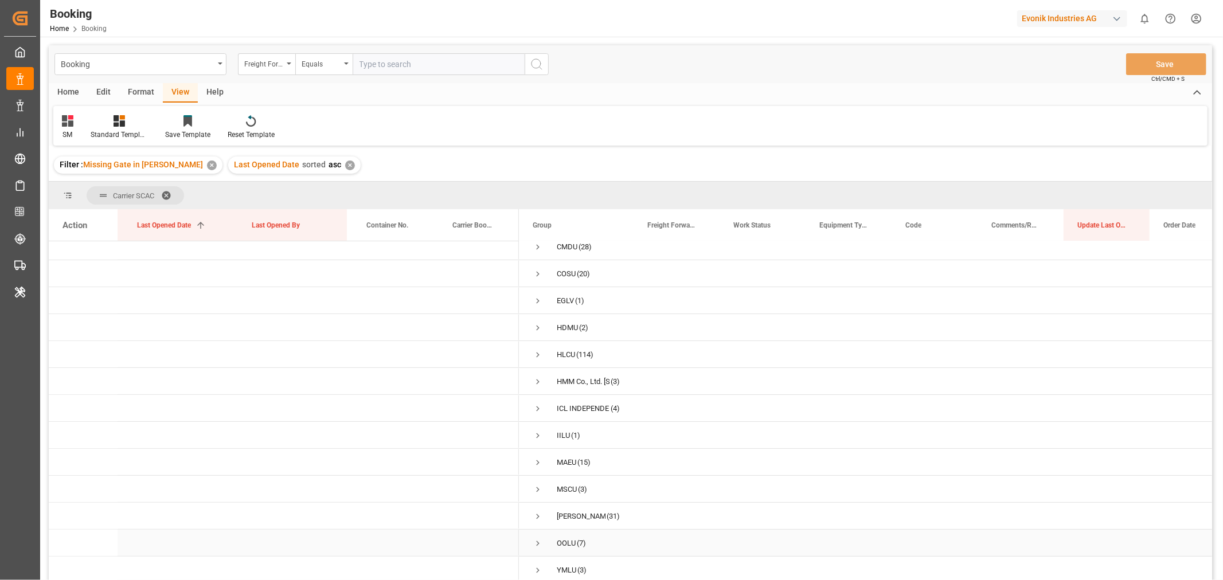
click at [541, 540] on span "Press SPACE to select this row." at bounding box center [538, 543] width 10 height 10
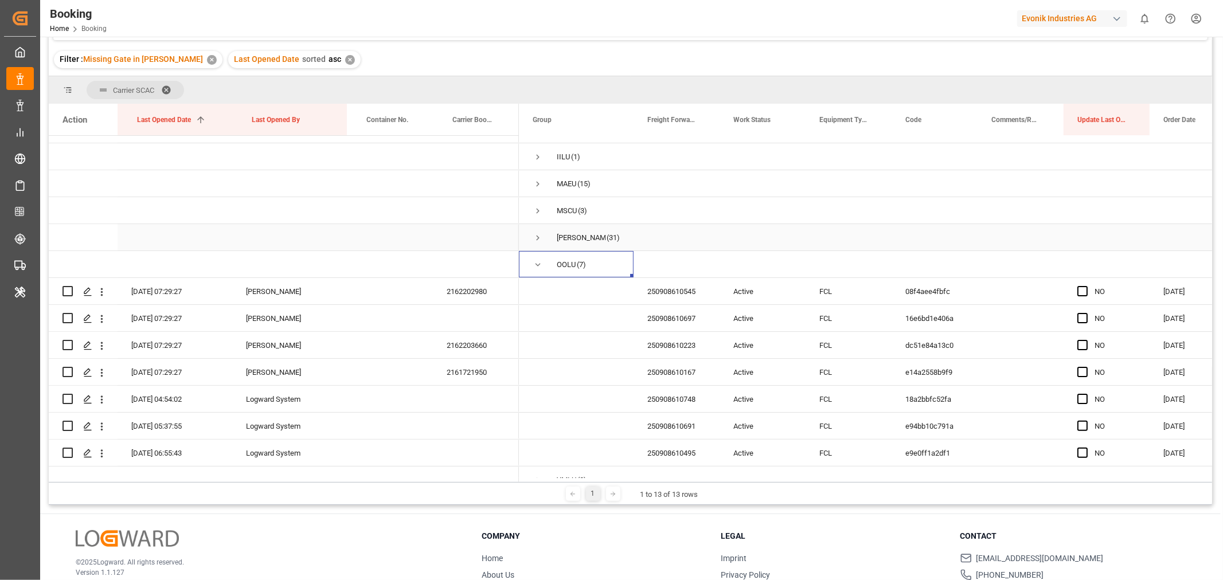
scroll to position [200, 0]
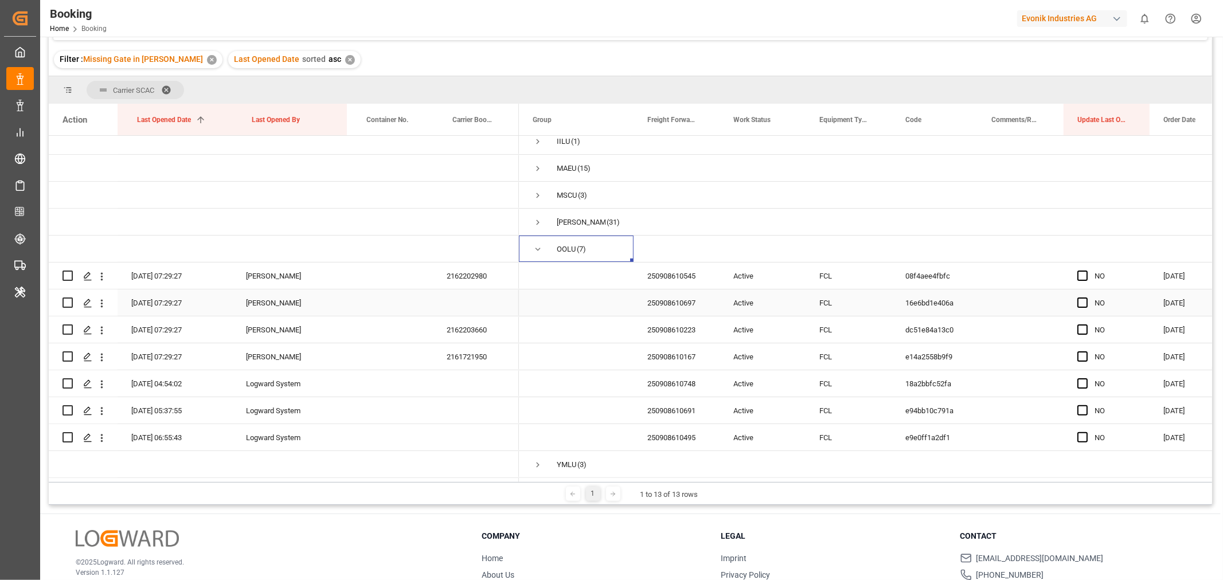
click at [684, 304] on div "250908610697" at bounding box center [677, 303] width 86 height 26
click at [689, 310] on div "250908610697" at bounding box center [677, 303] width 86 height 26
click at [102, 304] on icon "open menu" at bounding box center [102, 304] width 12 height 12
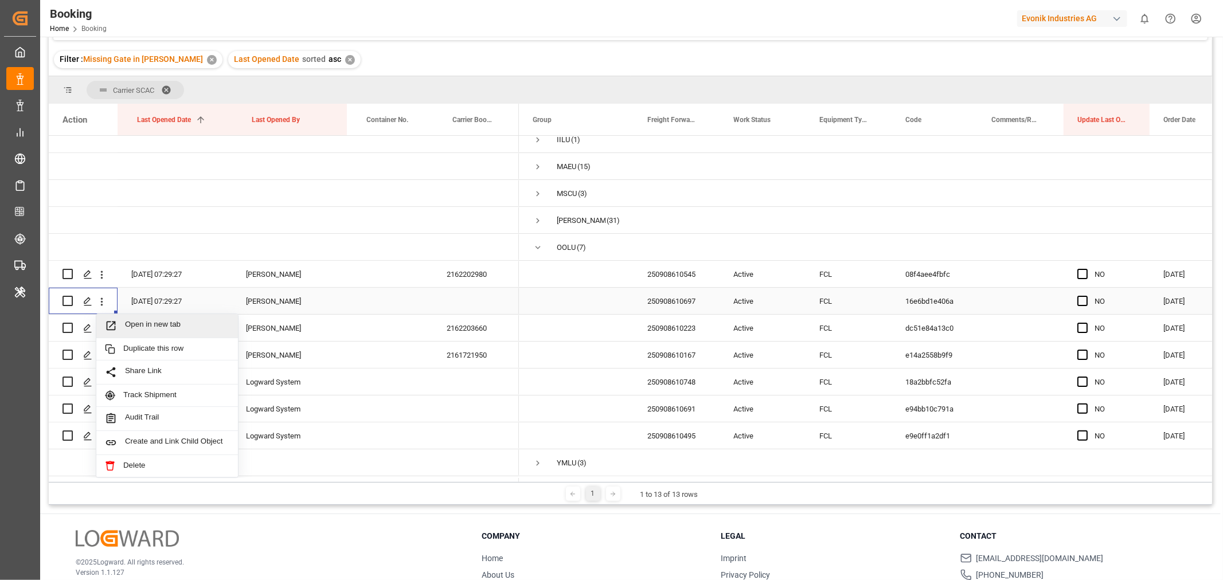
click at [185, 320] on span "Open in new tab" at bounding box center [177, 326] width 104 height 12
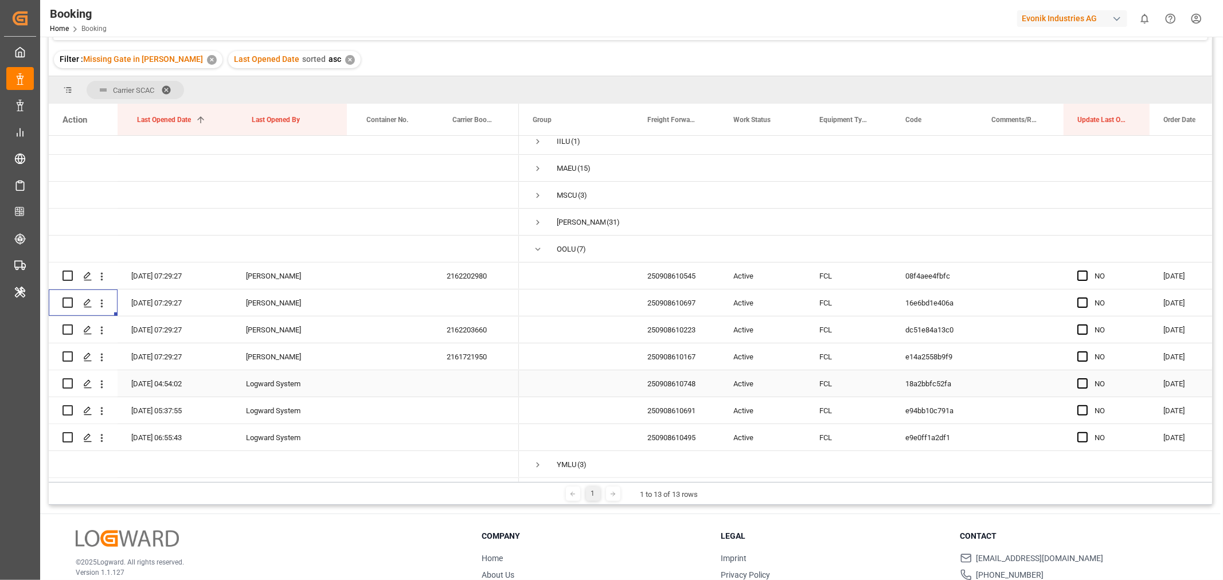
click at [669, 381] on div "250908610748" at bounding box center [677, 383] width 86 height 26
click at [106, 379] on icon "open menu" at bounding box center [102, 384] width 12 height 12
click at [162, 400] on span "Open in new tab" at bounding box center [177, 406] width 104 height 12
click at [675, 406] on div "250908610691" at bounding box center [677, 410] width 86 height 26
click at [103, 406] on icon "open menu" at bounding box center [102, 411] width 12 height 12
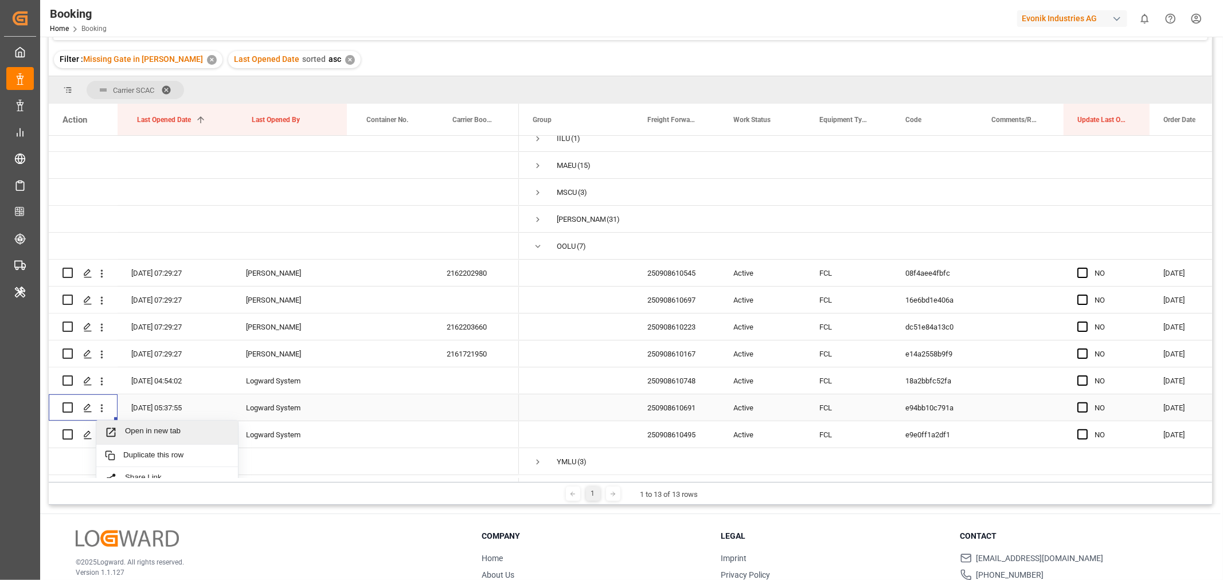
click at [163, 423] on div "Open in new tab" at bounding box center [167, 433] width 142 height 24
click at [1080, 273] on span "Press SPACE to select this row." at bounding box center [1082, 276] width 10 height 10
click at [1086, 271] on input "Press SPACE to select this row." at bounding box center [1086, 271] width 0 height 0
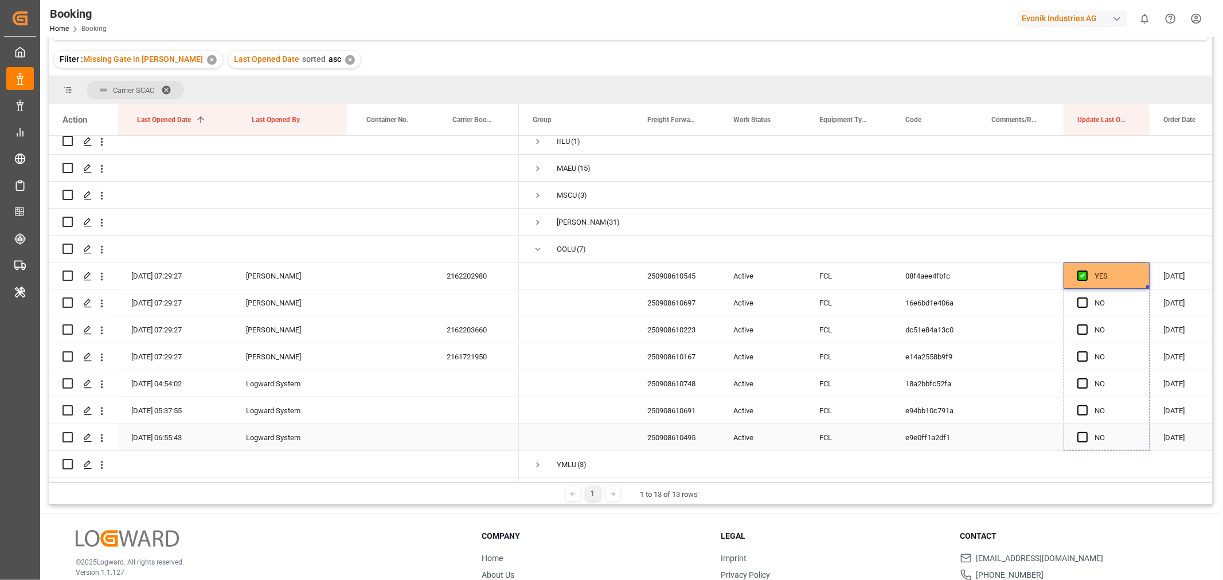
drag, startPoint x: 1148, startPoint y: 282, endPoint x: 1141, endPoint y: 421, distance: 138.9
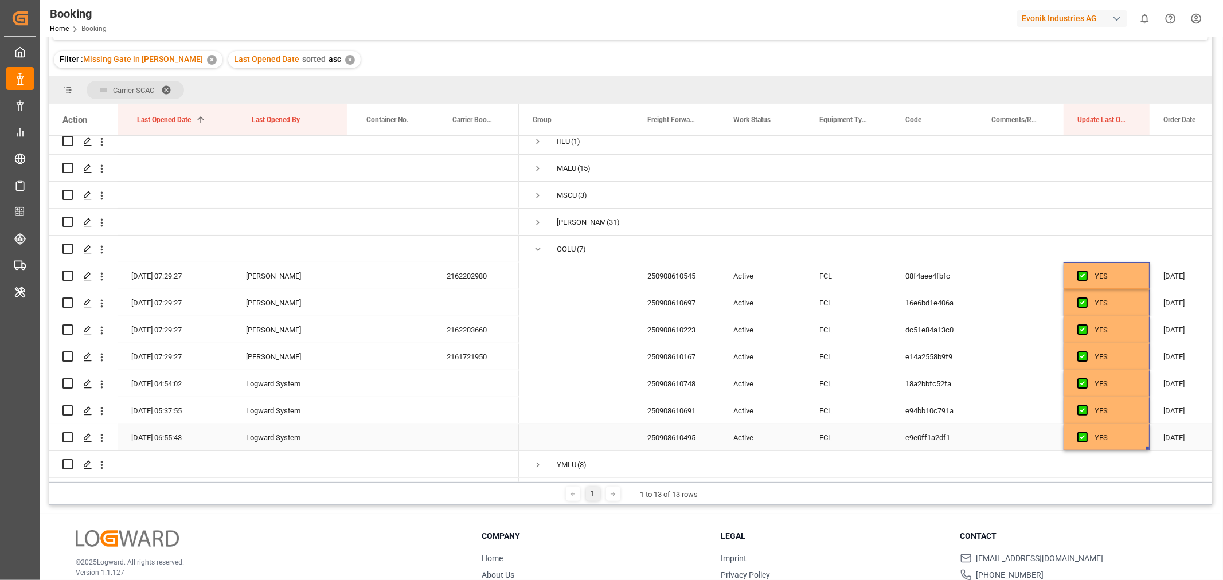
click at [676, 428] on div "250908610495" at bounding box center [677, 437] width 86 height 26
click at [100, 433] on icon "open menu" at bounding box center [102, 438] width 12 height 12
click at [180, 456] on span "Open in new tab" at bounding box center [177, 460] width 104 height 12
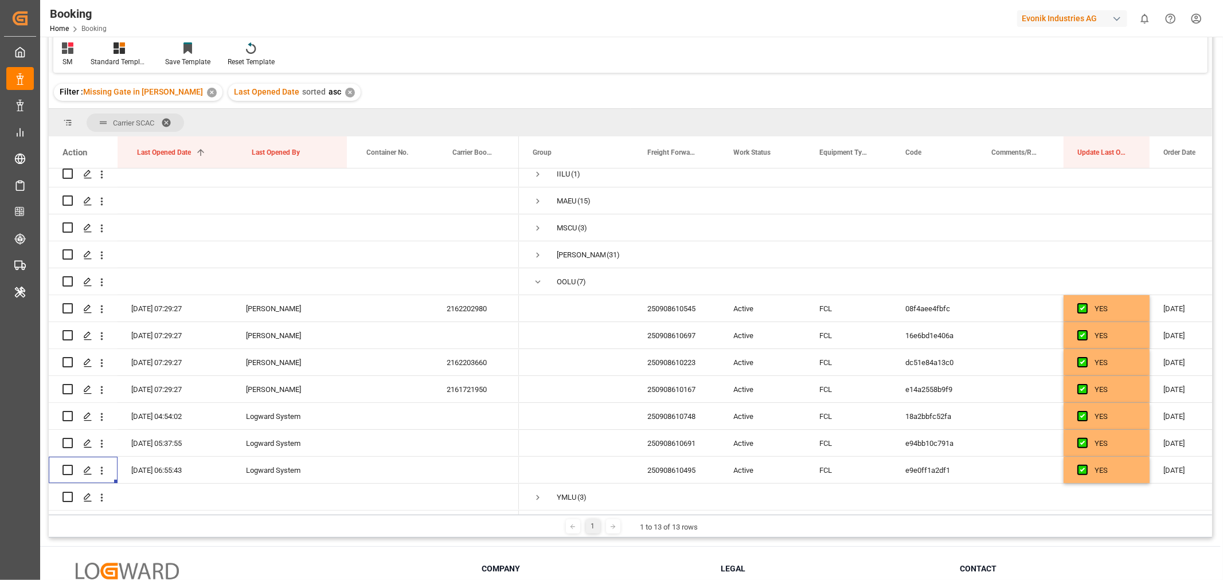
scroll to position [0, 0]
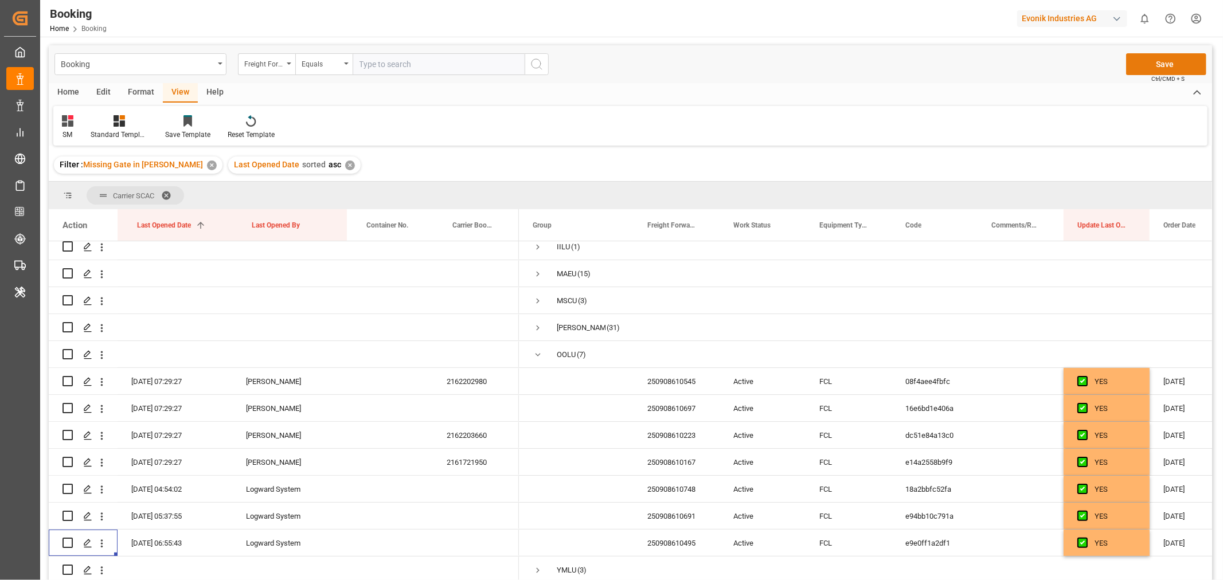
click at [1174, 65] on button "Save" at bounding box center [1166, 64] width 80 height 22
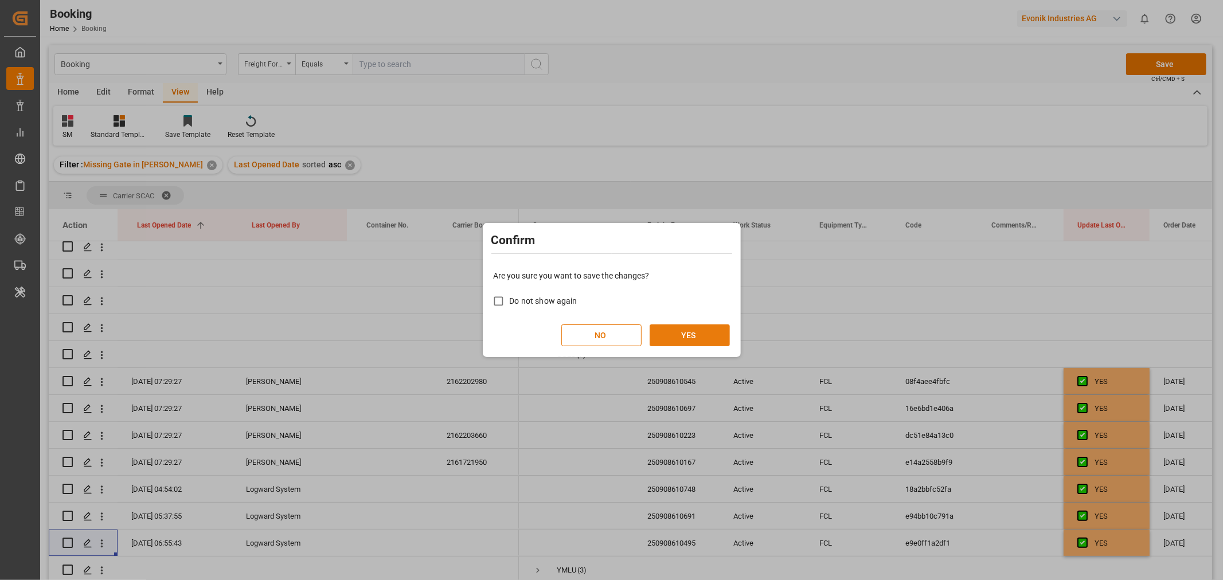
click at [681, 339] on button "YES" at bounding box center [690, 336] width 80 height 22
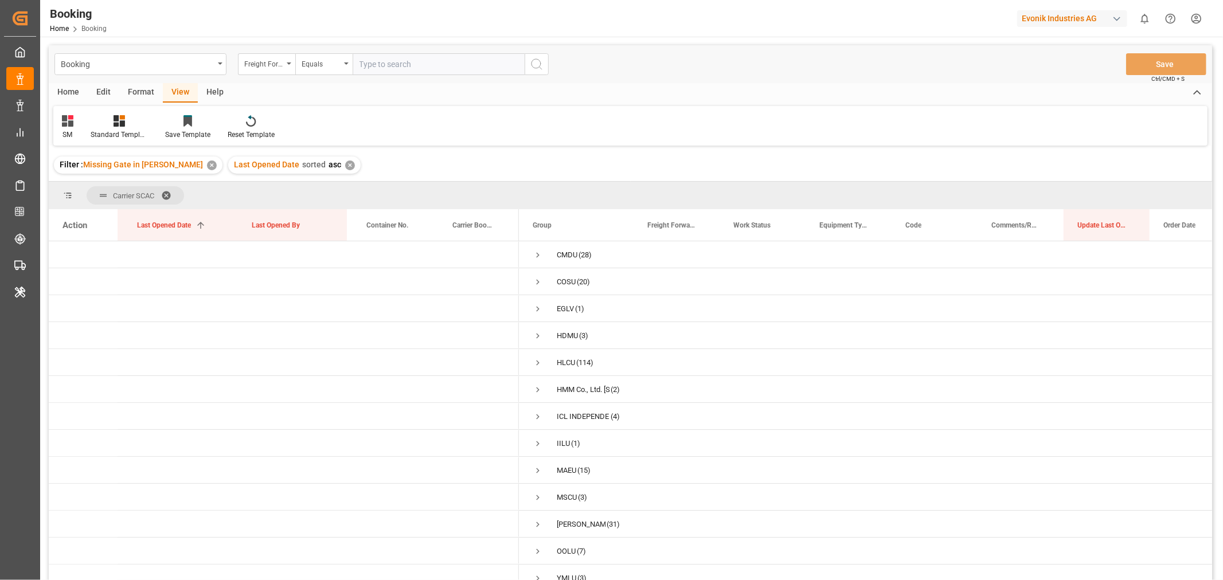
click at [170, 192] on span at bounding box center [170, 195] width 18 height 10
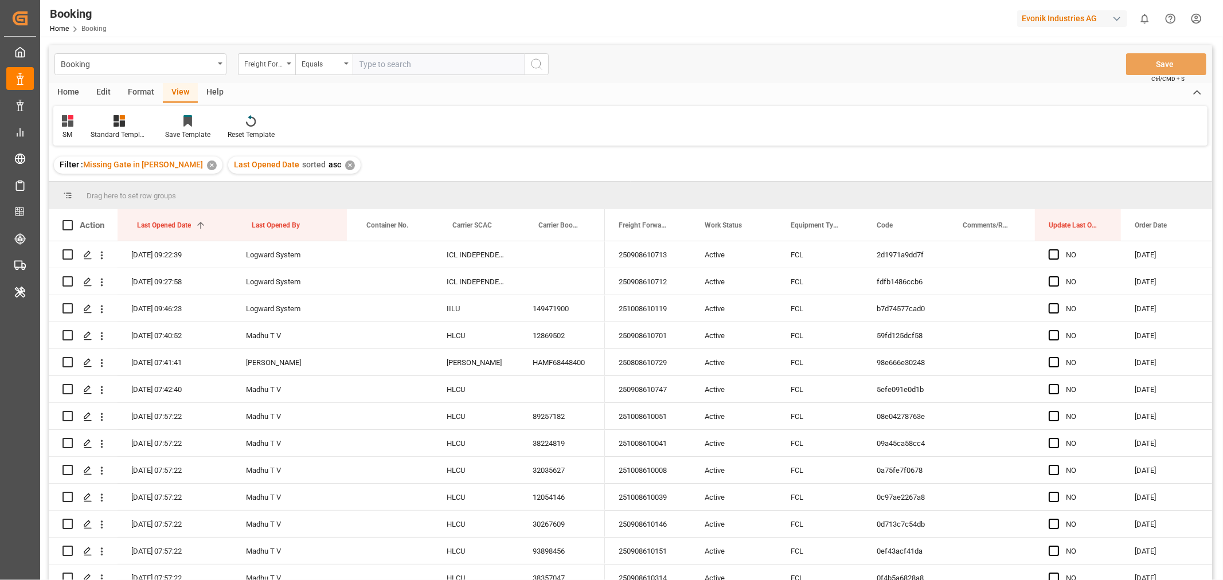
click at [148, 92] on div "Format" at bounding box center [141, 92] width 44 height 19
click at [89, 130] on div "Filter Rows" at bounding box center [79, 135] width 34 height 10
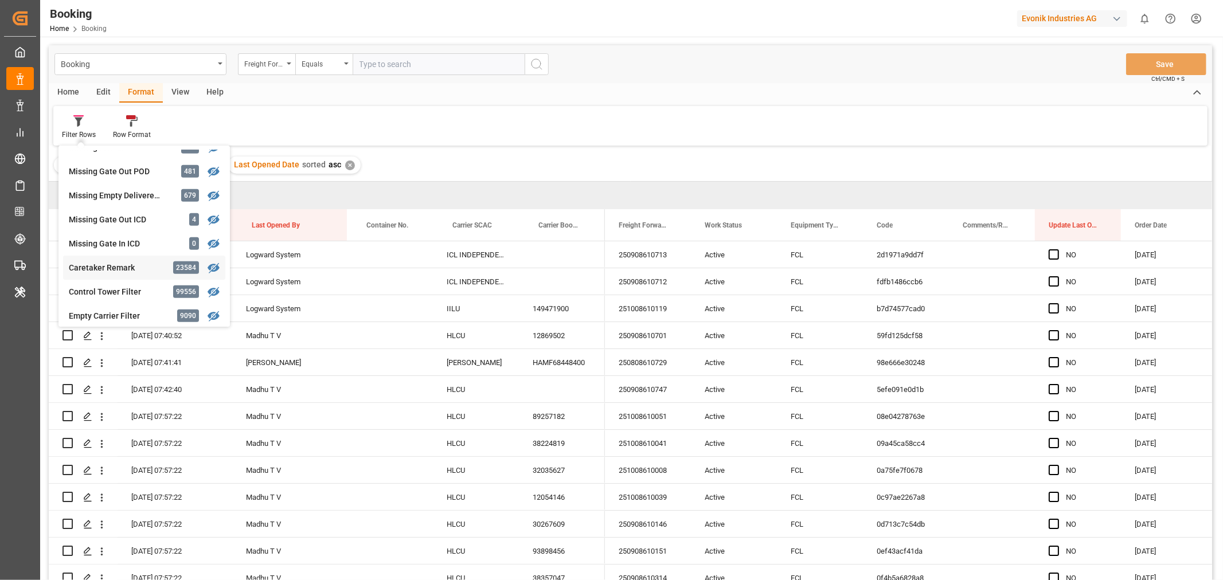
scroll to position [454, 0]
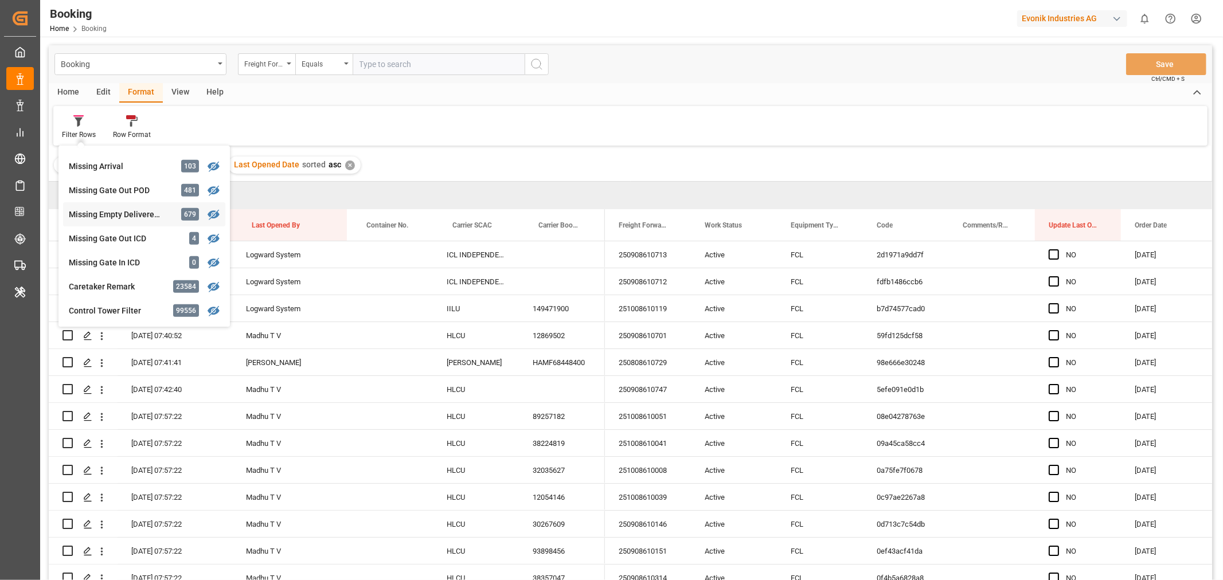
click at [135, 216] on div "Missing Empty Delivered Depot" at bounding box center [119, 215] width 100 height 12
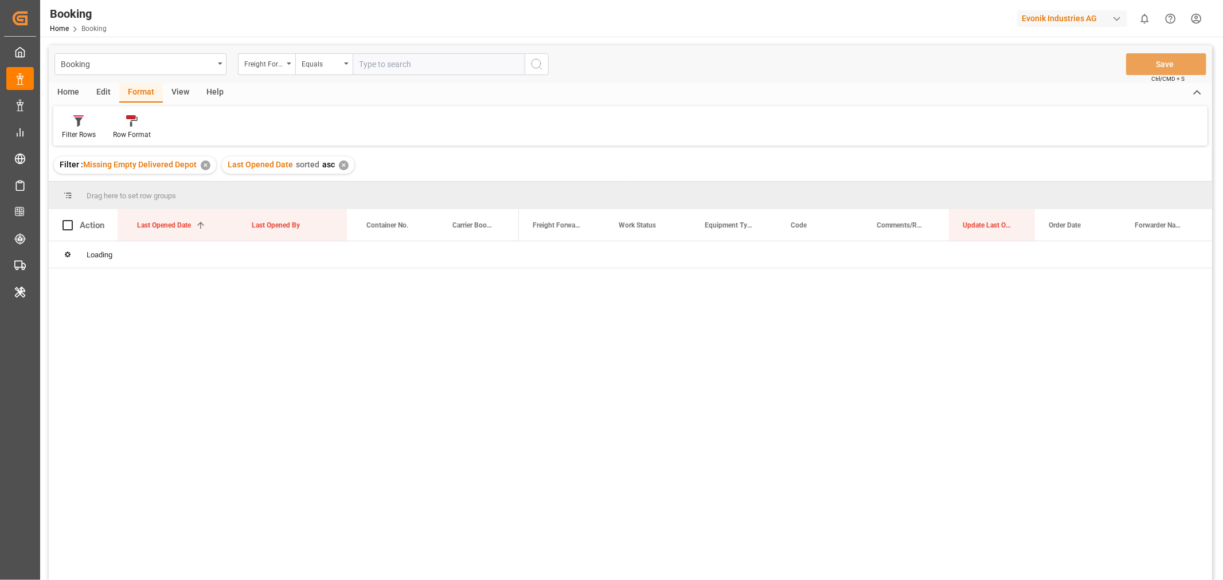
click at [178, 93] on div "View" at bounding box center [180, 92] width 35 height 19
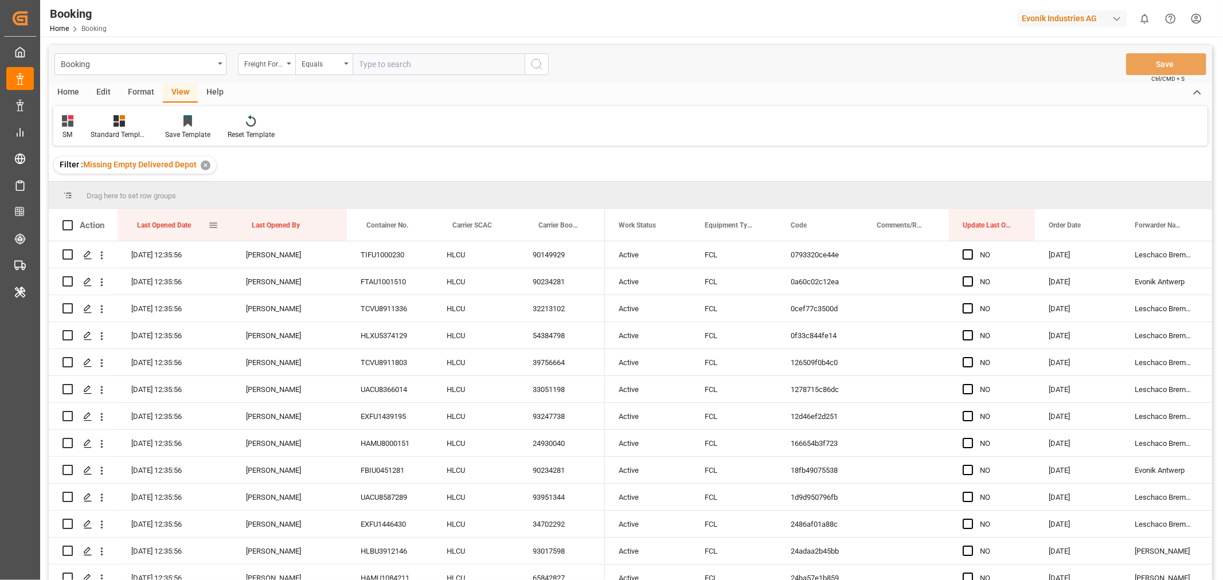
click at [196, 231] on div "Last Opened Date" at bounding box center [172, 225] width 71 height 32
drag, startPoint x: 457, startPoint y: 227, endPoint x: 474, endPoint y: 192, distance: 38.2
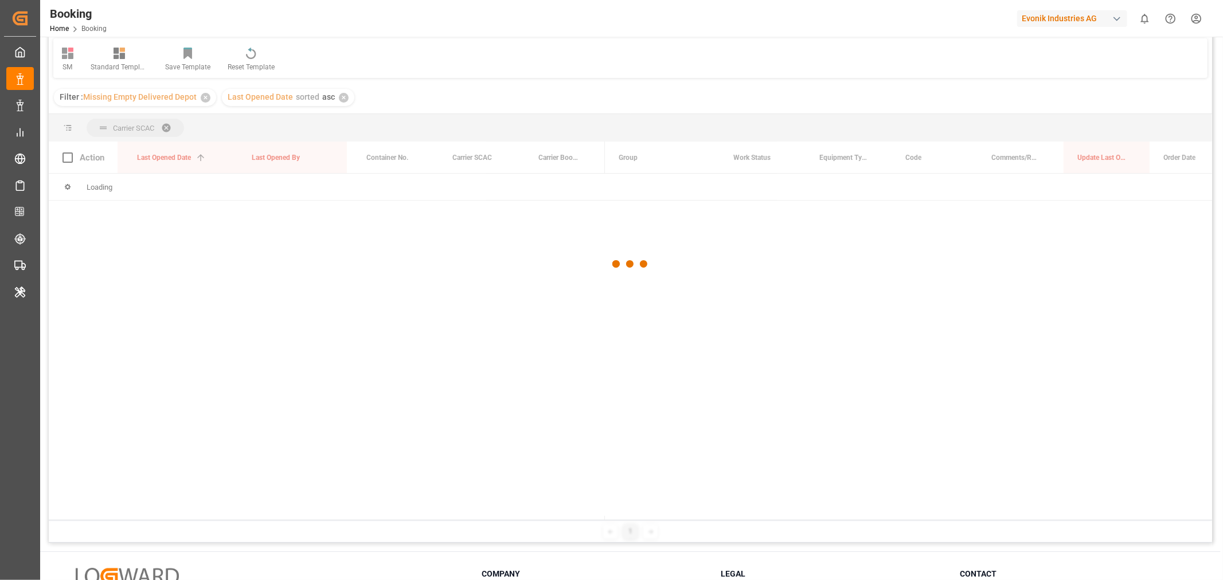
scroll to position [127, 0]
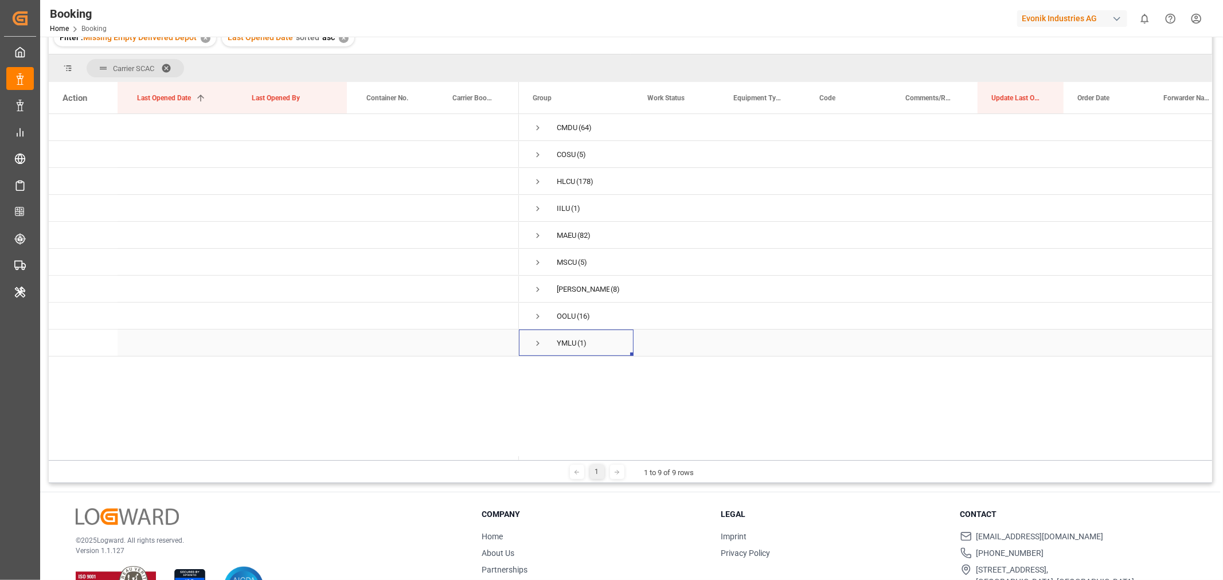
click at [534, 344] on span "Press SPACE to select this row." at bounding box center [538, 343] width 10 height 10
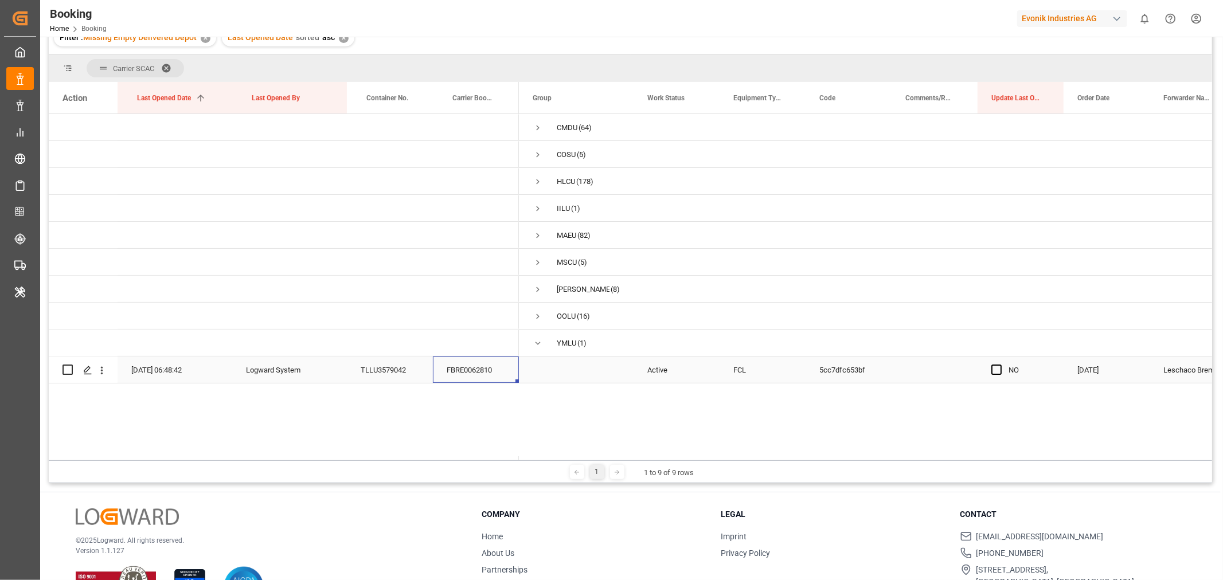
click at [465, 372] on div "FBRE0062810" at bounding box center [476, 370] width 86 height 26
click at [475, 376] on div "FBRE0062810" at bounding box center [476, 370] width 86 height 26
click at [999, 373] on span "Press SPACE to select this row." at bounding box center [996, 370] width 10 height 10
click at [1000, 365] on input "Press SPACE to select this row." at bounding box center [1000, 365] width 0 height 0
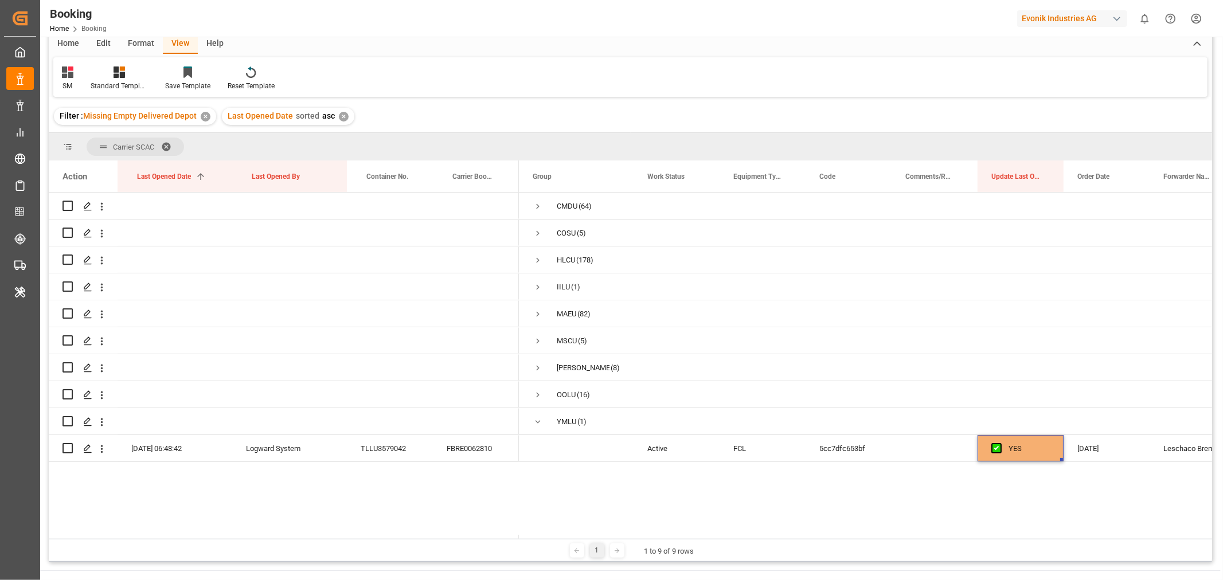
scroll to position [0, 0]
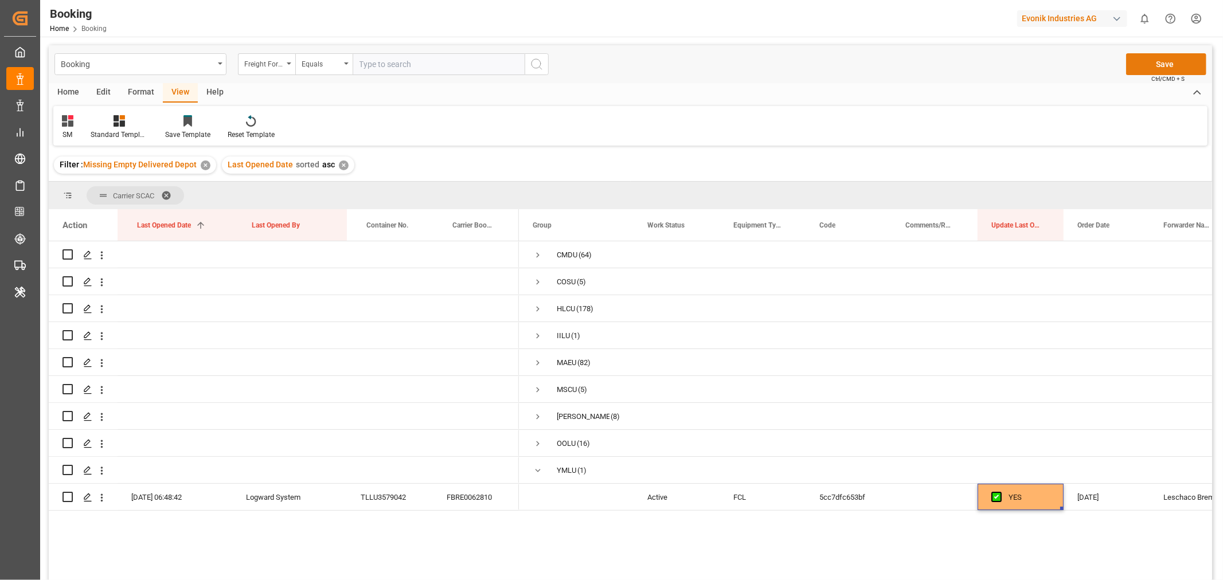
click at [1160, 69] on button "Save" at bounding box center [1166, 64] width 80 height 22
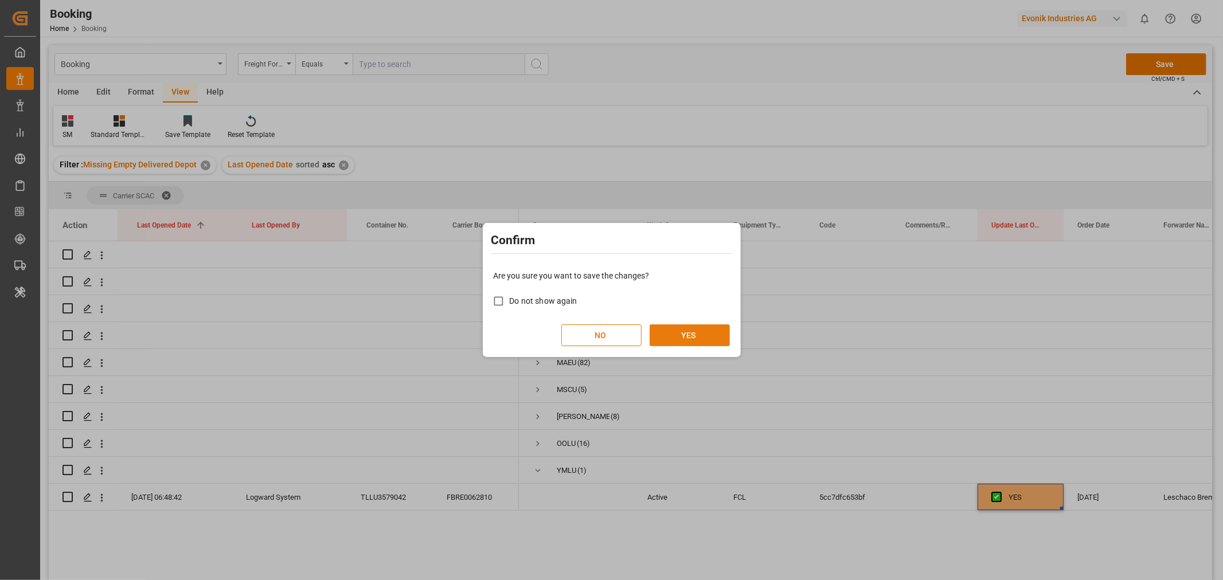
click at [687, 331] on button "YES" at bounding box center [690, 336] width 80 height 22
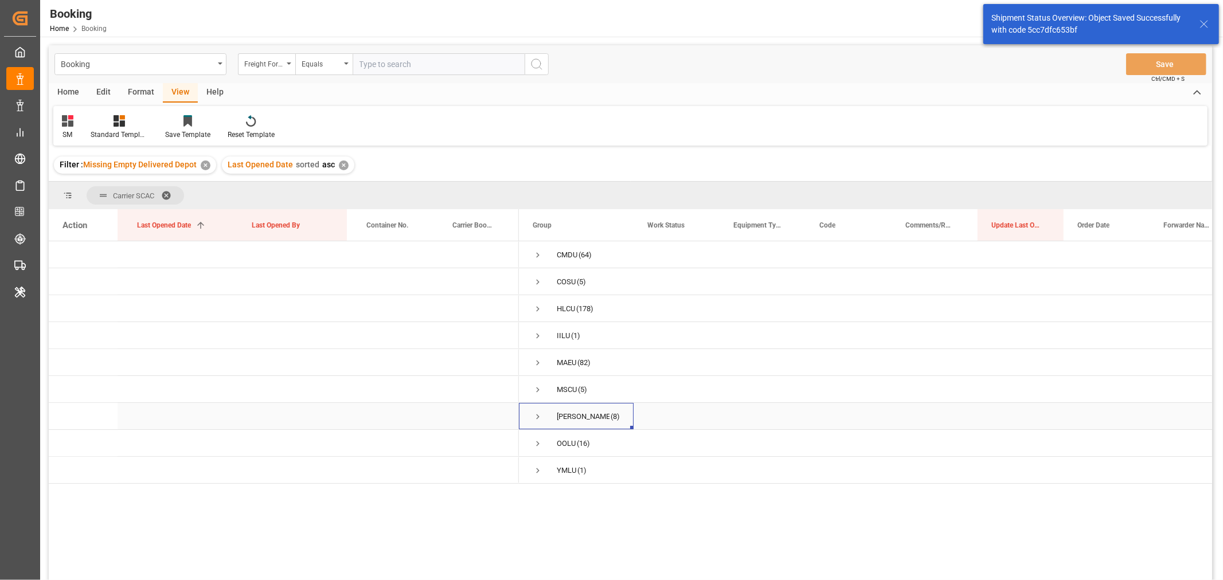
click at [540, 416] on span "Press SPACE to select this row." at bounding box center [538, 417] width 10 height 10
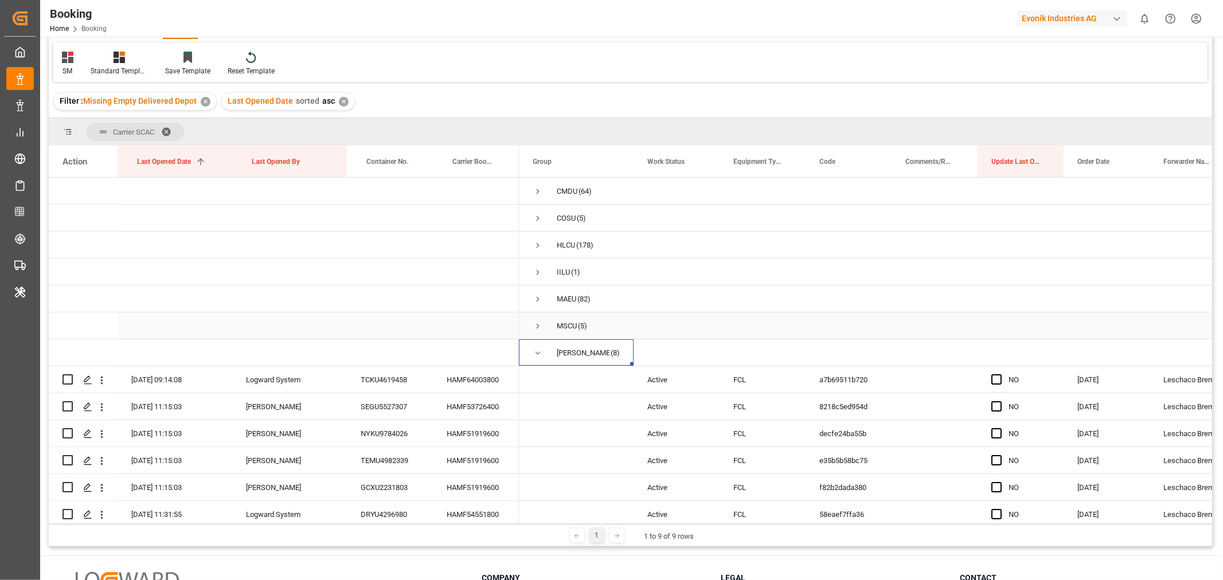
scroll to position [119, 0]
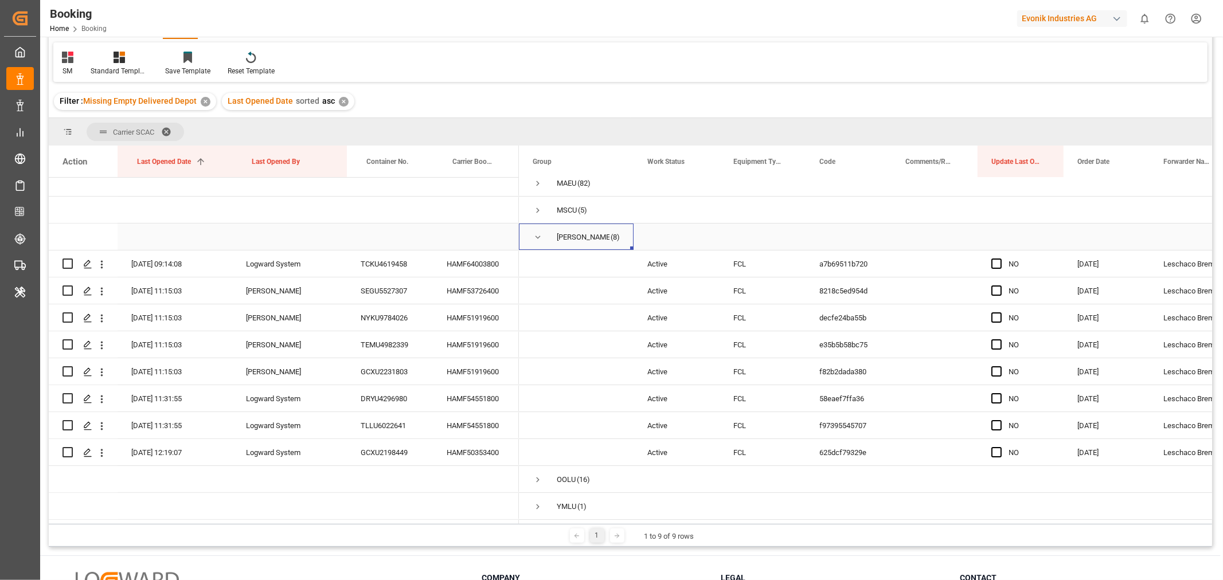
click at [540, 233] on span "Press SPACE to select this row." at bounding box center [538, 237] width 10 height 10
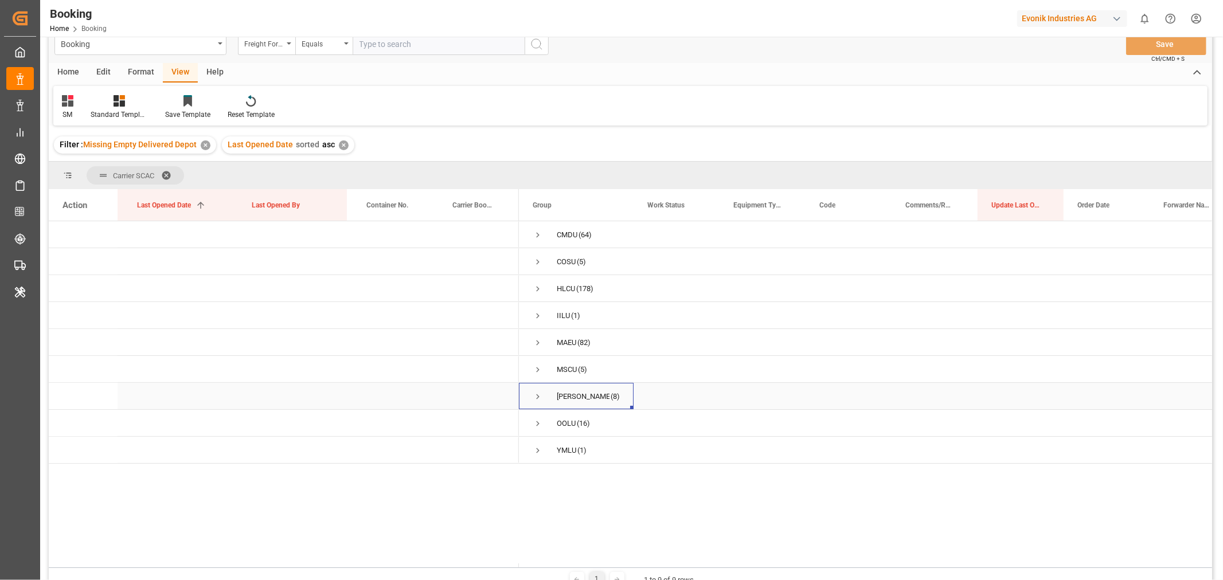
scroll to position [0, 0]
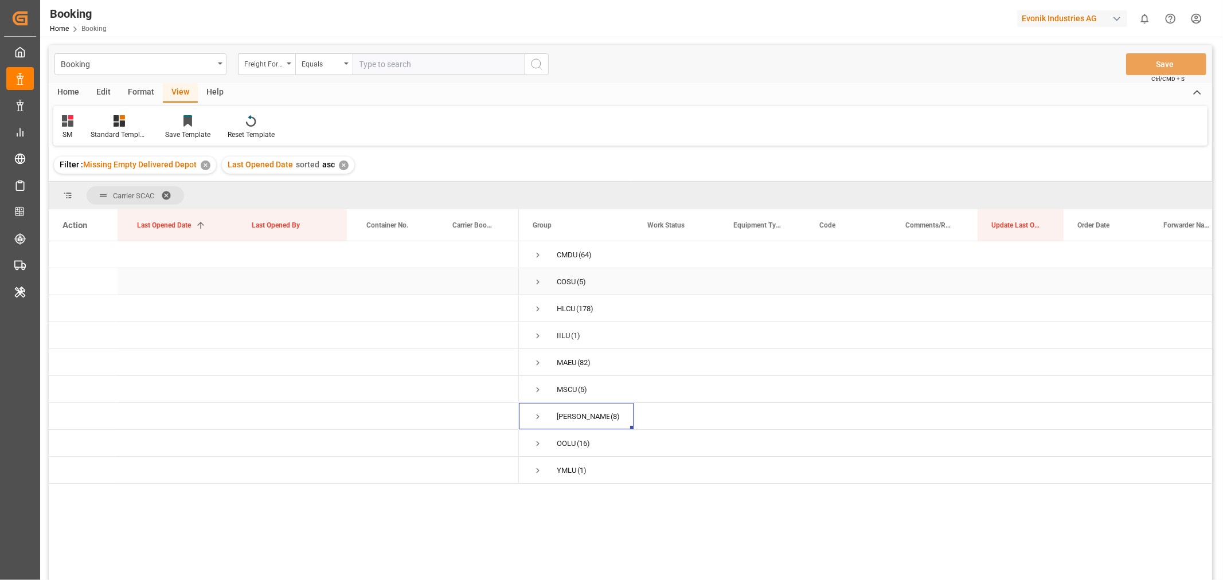
click at [536, 281] on span "Press SPACE to select this row." at bounding box center [538, 282] width 10 height 10
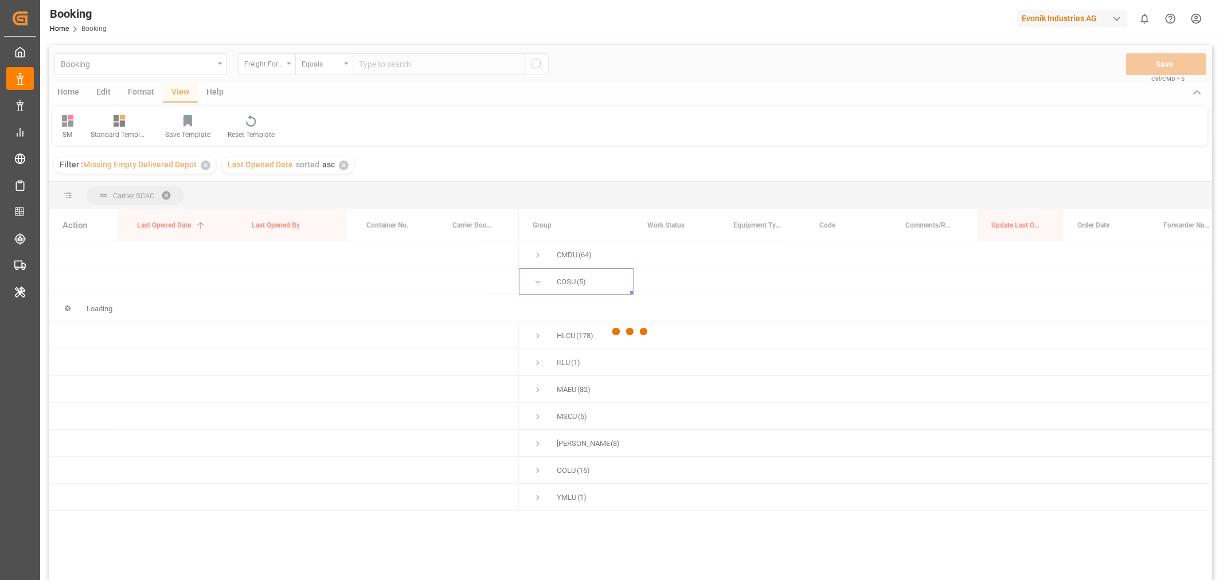
scroll to position [127, 0]
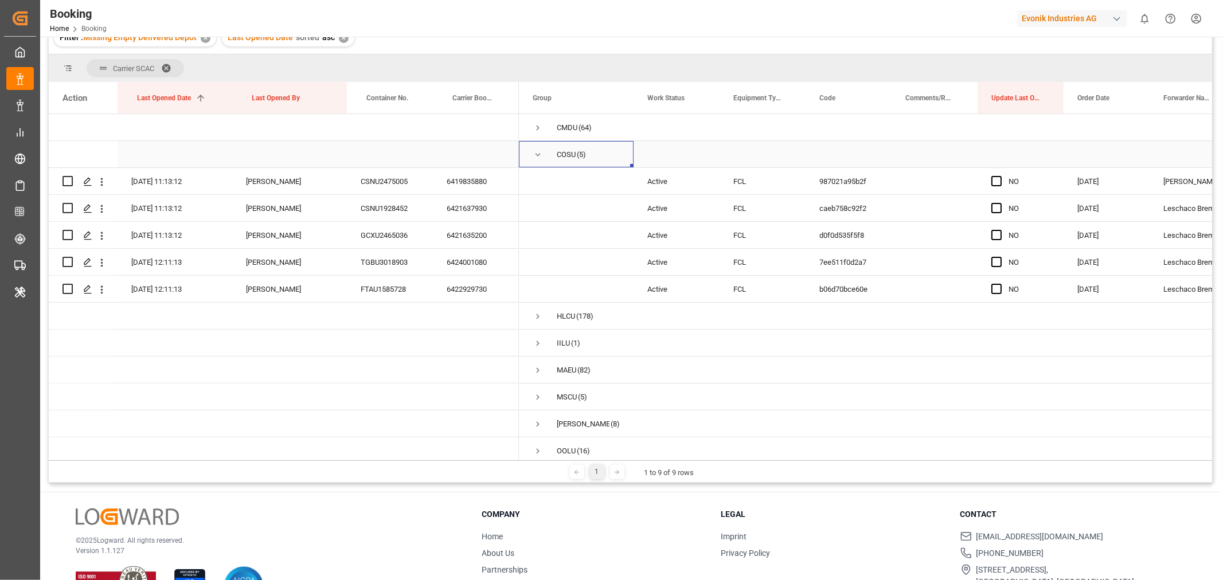
click at [537, 155] on span "Press SPACE to select this row." at bounding box center [538, 155] width 10 height 10
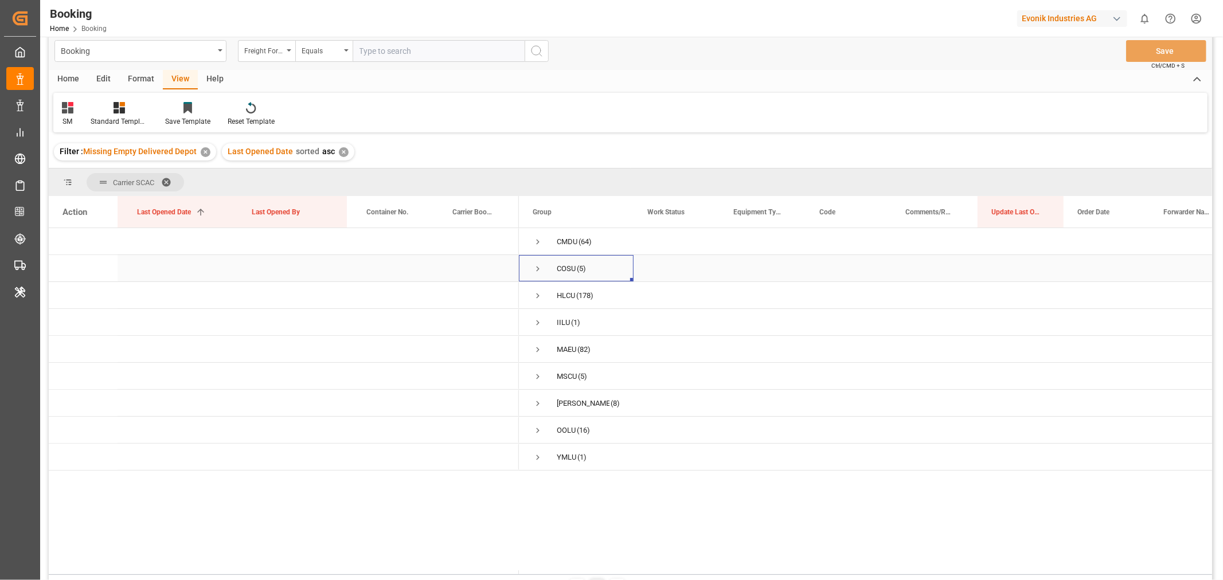
scroll to position [0, 0]
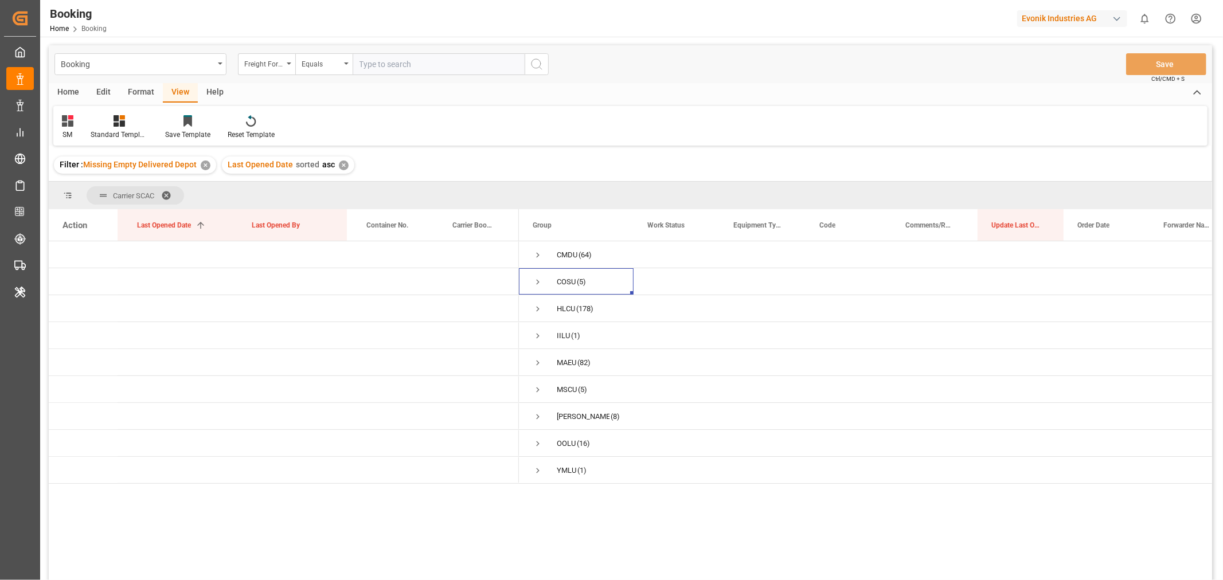
click at [172, 192] on span at bounding box center [170, 195] width 18 height 10
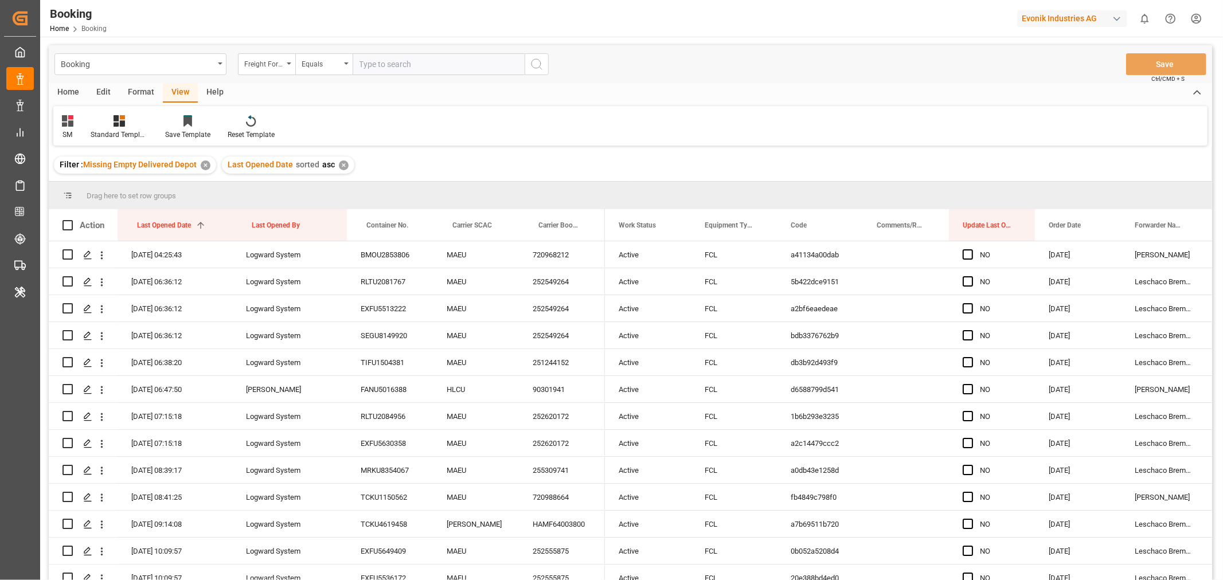
click at [140, 93] on div "Format" at bounding box center [141, 92] width 44 height 19
click at [81, 131] on div "Filter Rows" at bounding box center [79, 135] width 34 height 10
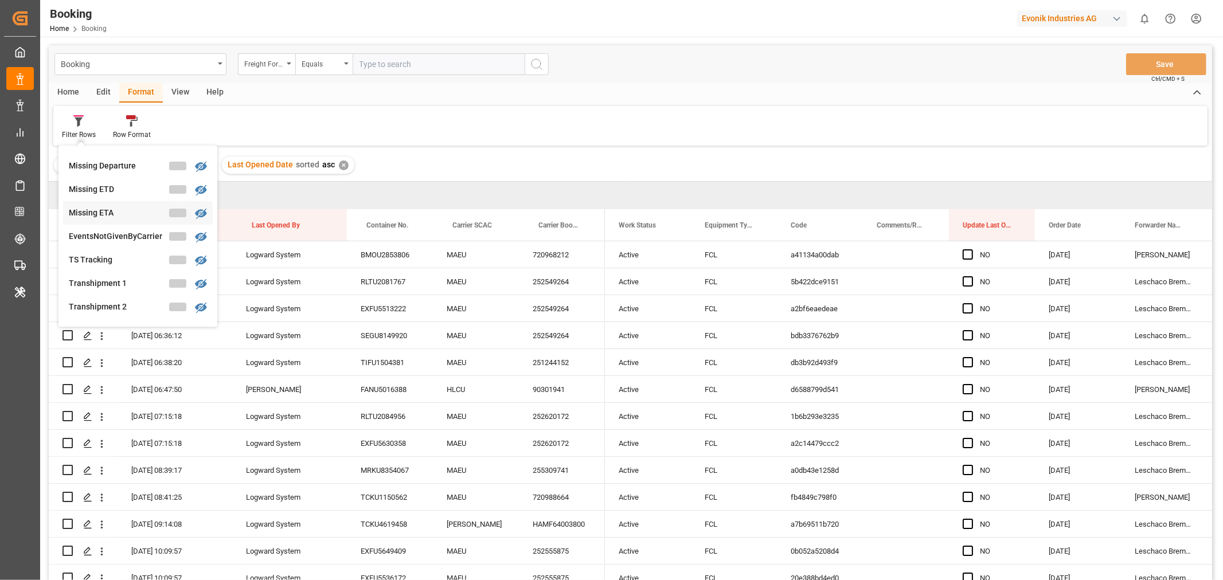
scroll to position [260, 0]
click at [110, 285] on div "Transhipment 1" at bounding box center [119, 288] width 100 height 12
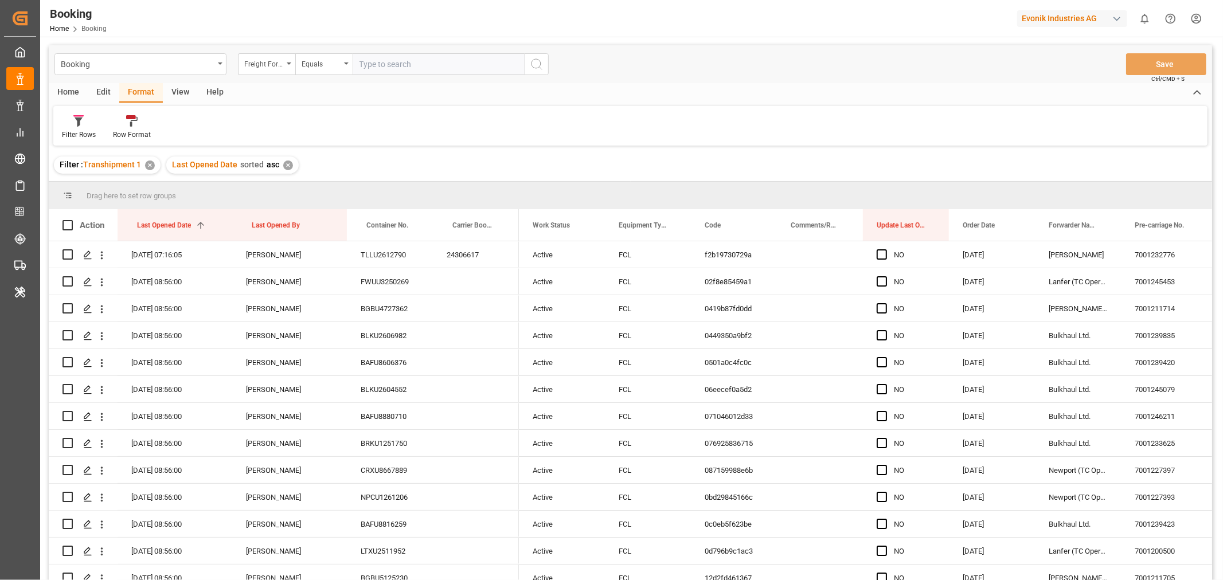
click at [182, 91] on div "View" at bounding box center [180, 92] width 35 height 19
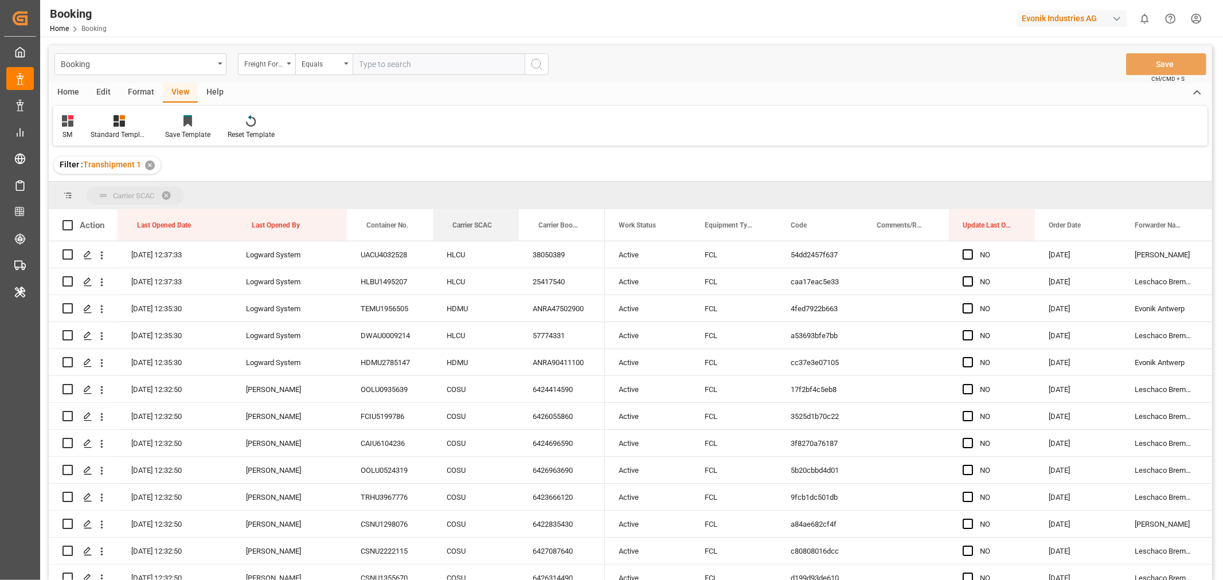
drag, startPoint x: 451, startPoint y: 221, endPoint x: 462, endPoint y: 190, distance: 32.6
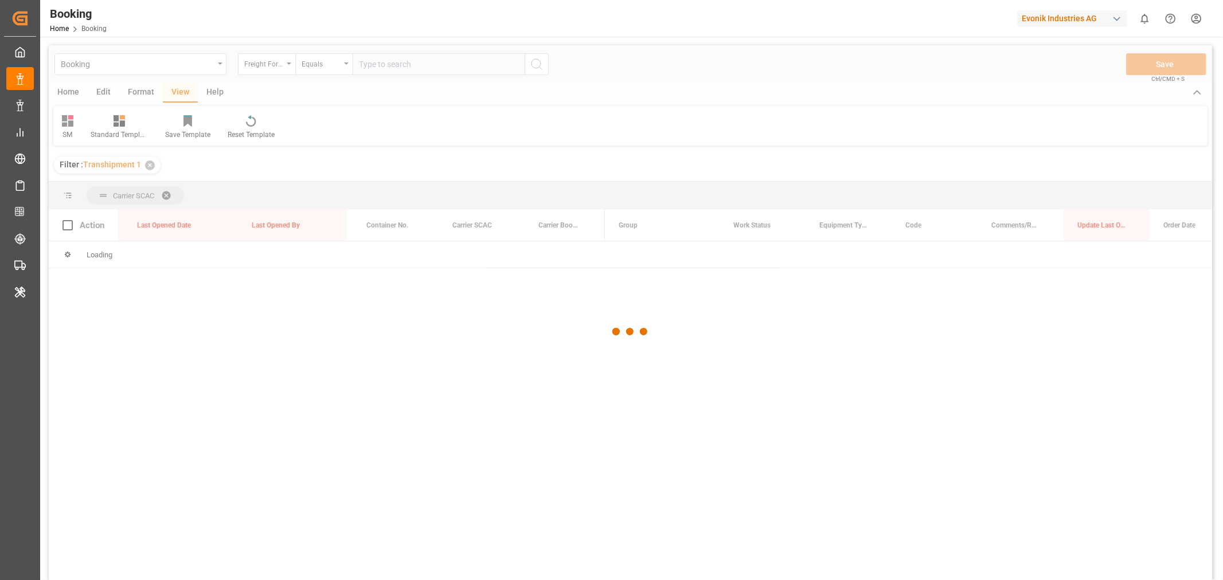
scroll to position [127, 0]
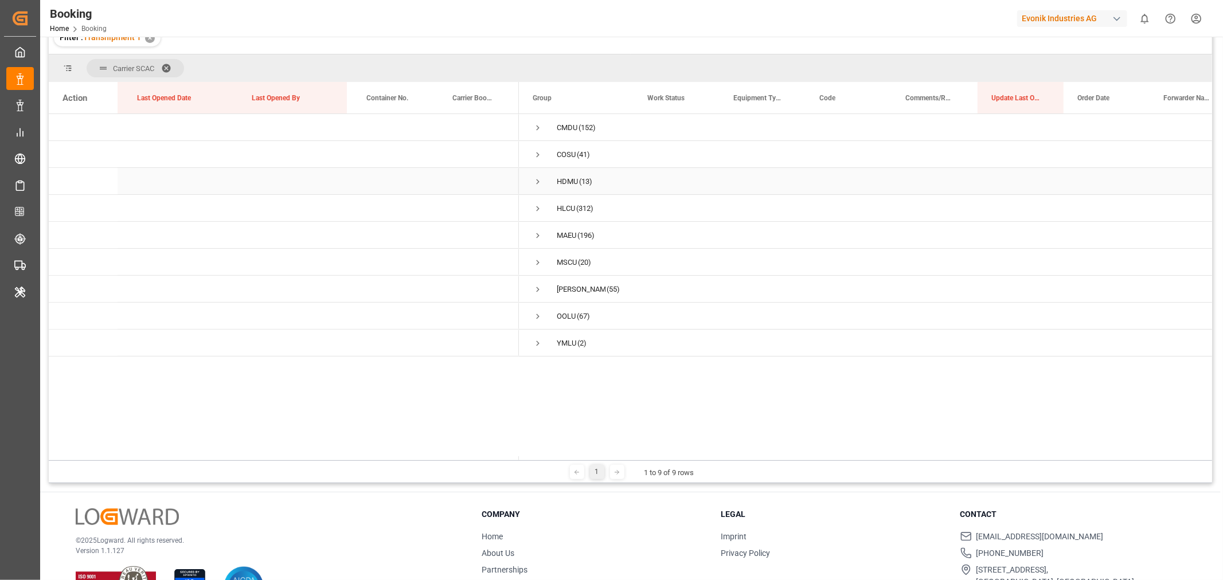
click at [537, 181] on span "Press SPACE to select this row." at bounding box center [538, 182] width 10 height 10
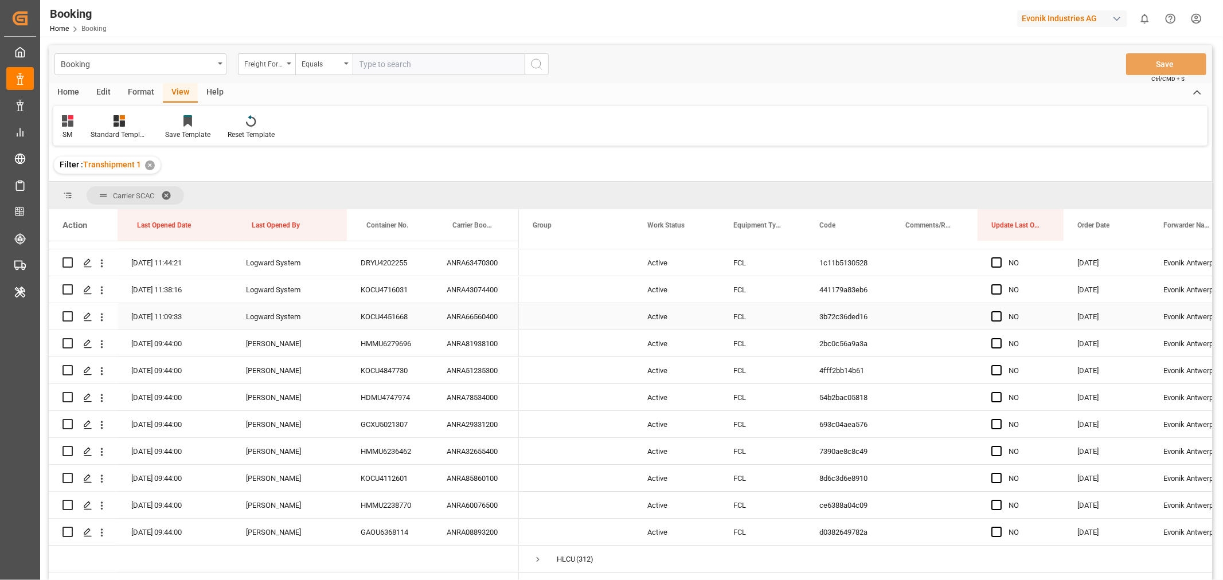
scroll to position [0, 0]
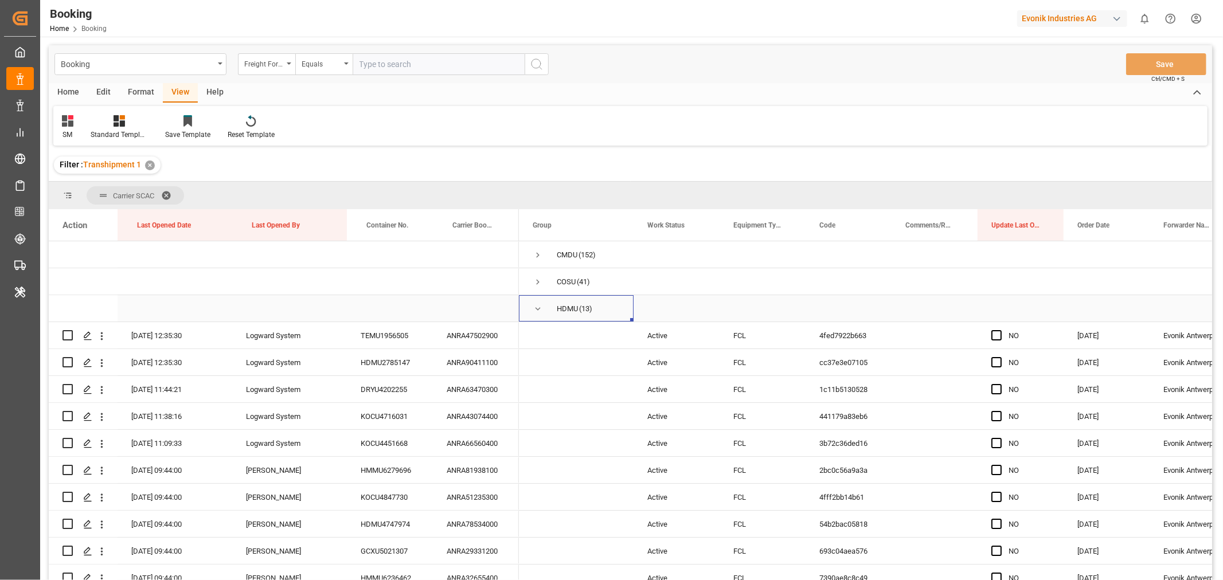
click at [535, 311] on span "Press SPACE to select this row." at bounding box center [538, 309] width 10 height 10
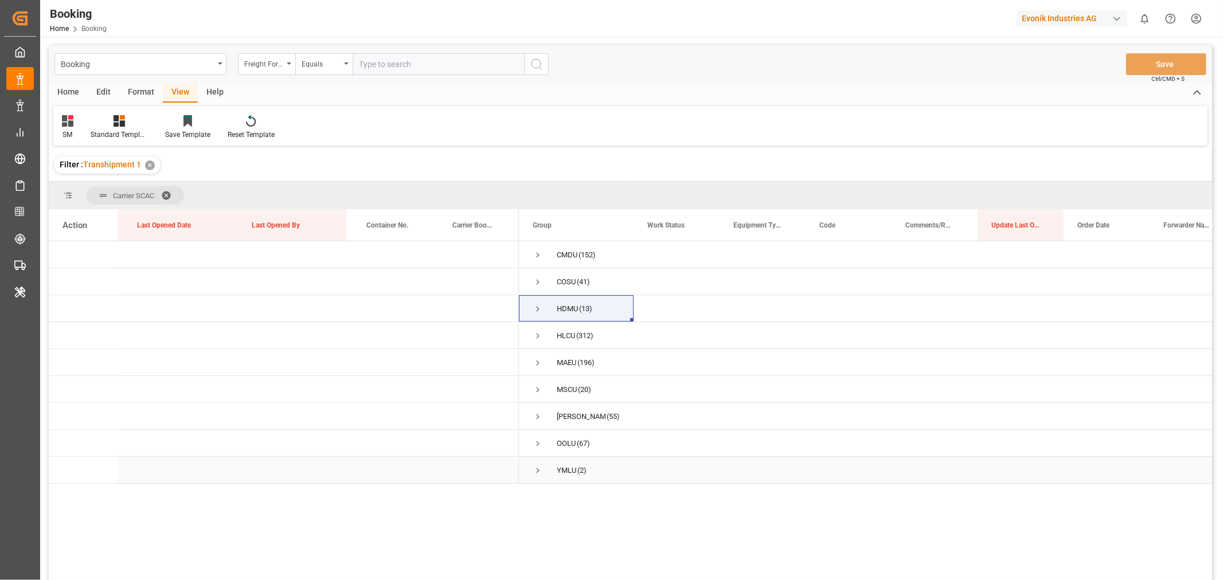
click at [536, 469] on span "Press SPACE to select this row." at bounding box center [538, 471] width 10 height 10
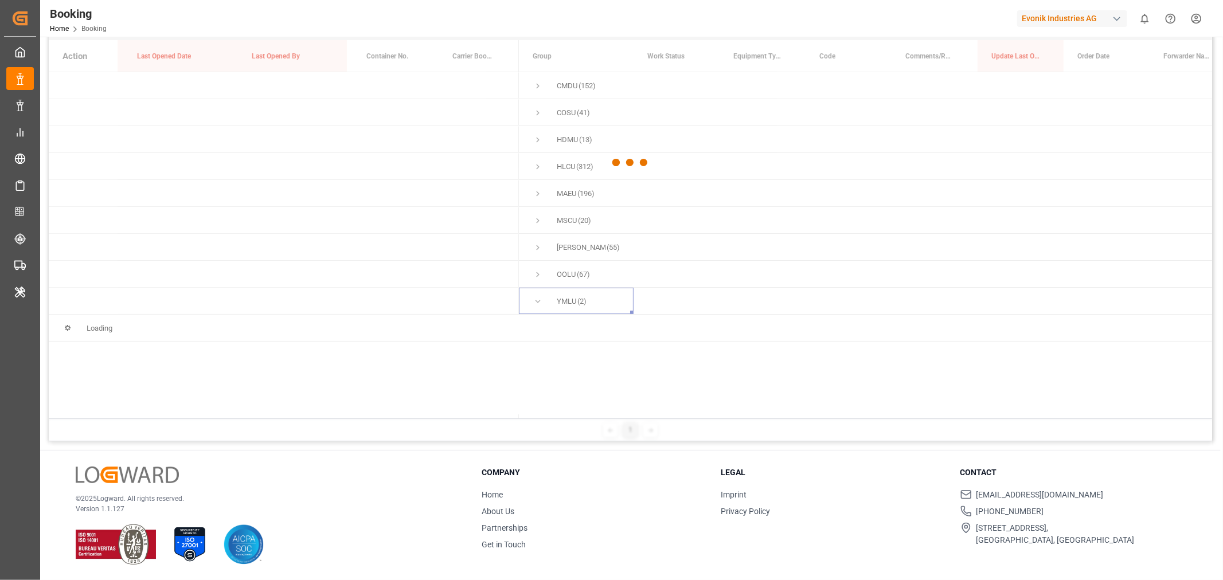
scroll to position [42, 0]
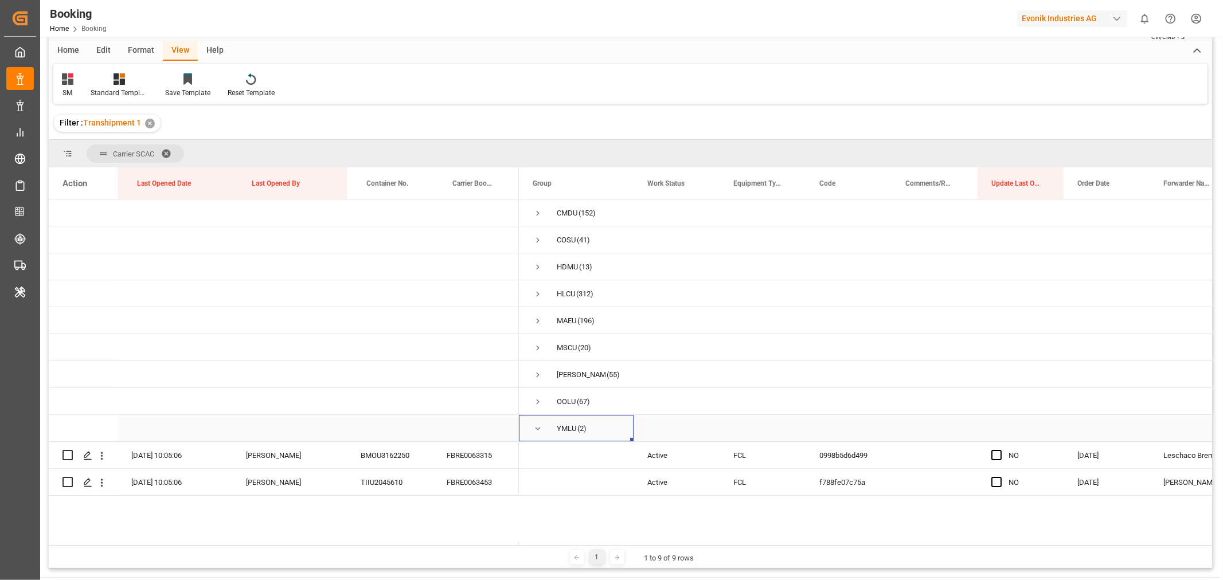
click at [534, 429] on span "Press SPACE to select this row." at bounding box center [538, 429] width 10 height 10
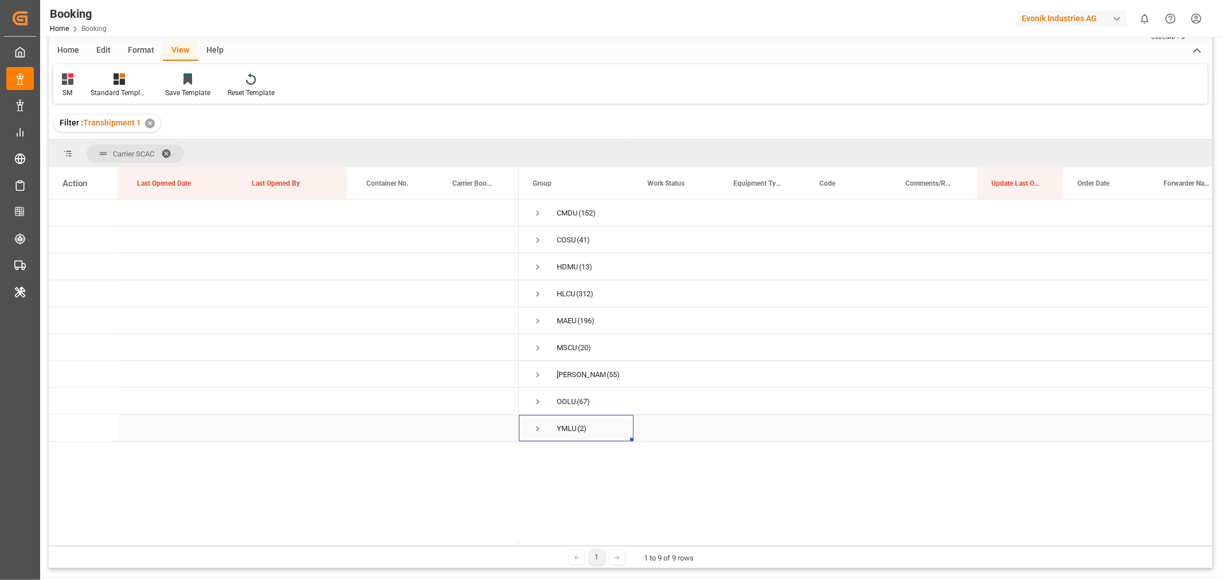
scroll to position [0, 0]
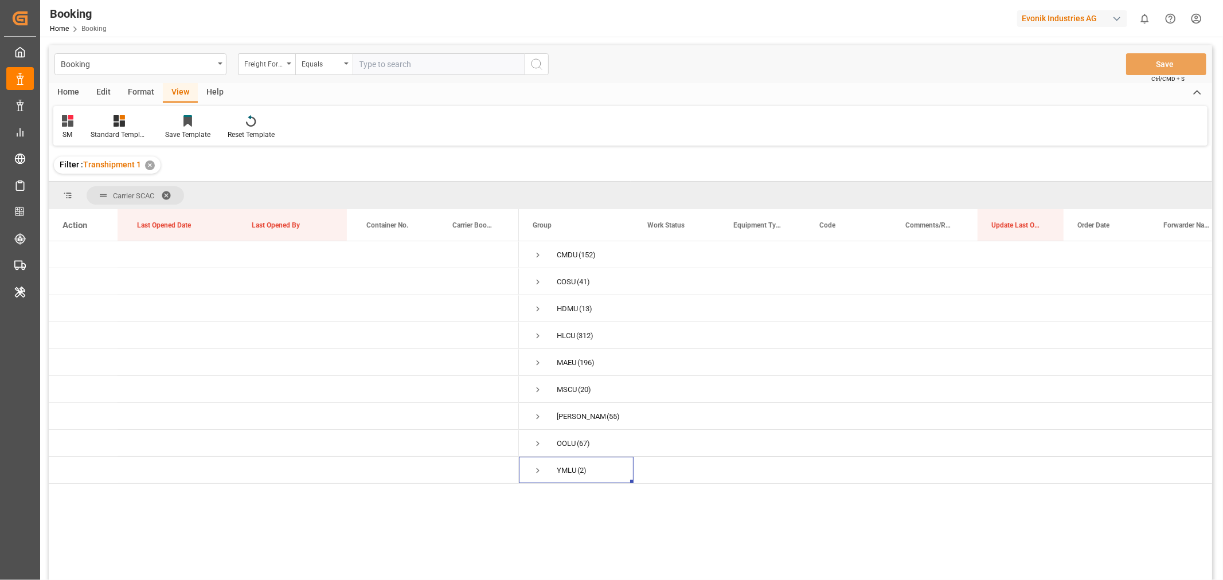
click at [166, 193] on span at bounding box center [170, 195] width 18 height 10
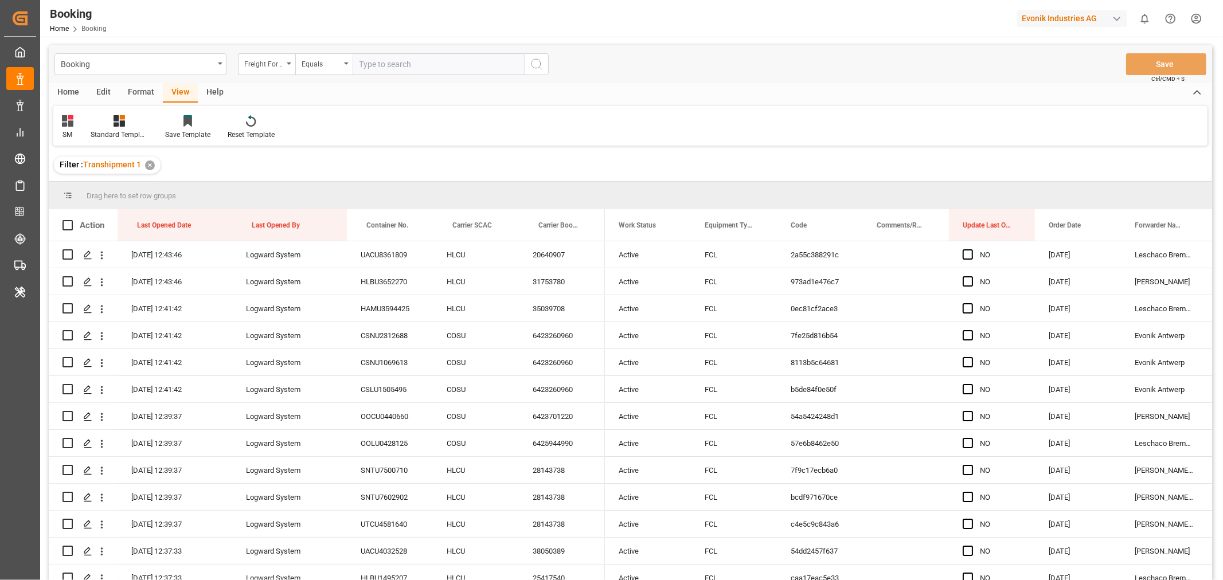
click at [149, 166] on div "✕" at bounding box center [150, 166] width 10 height 10
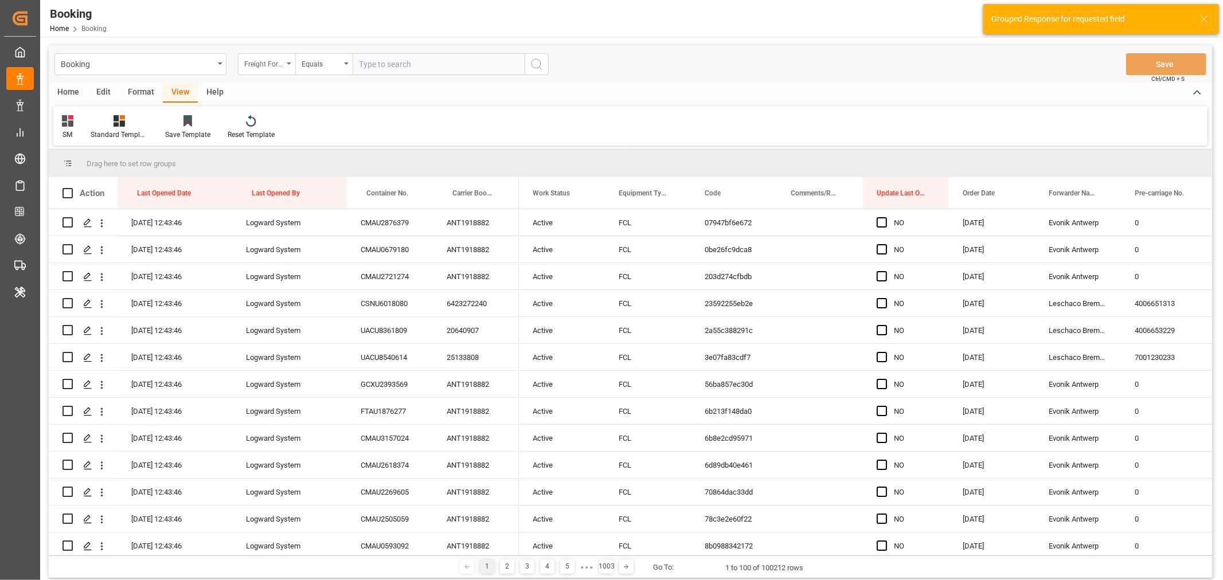
click at [290, 65] on div "Freight Forwarder's Reference No." at bounding box center [266, 64] width 57 height 22
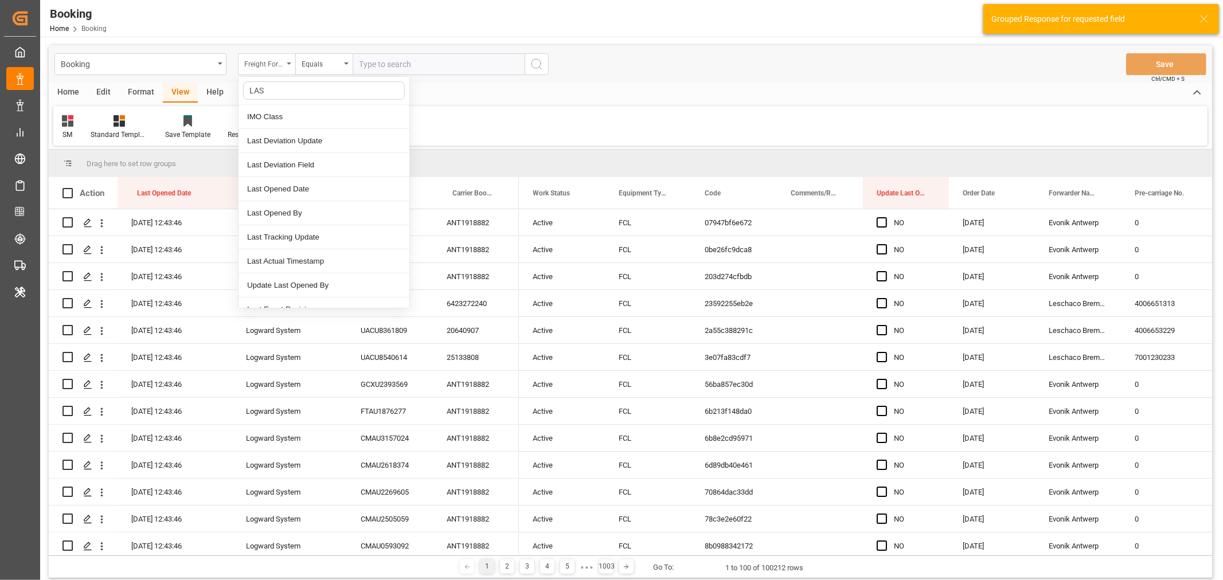
type input "LAST"
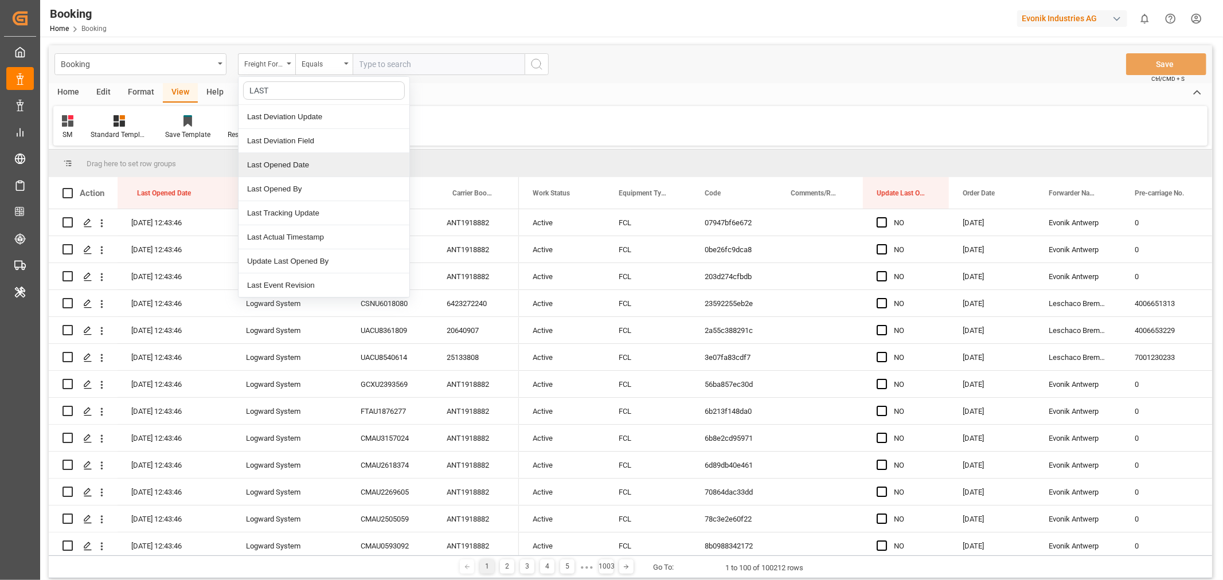
click at [310, 162] on div "Last Opened Date" at bounding box center [324, 165] width 171 height 24
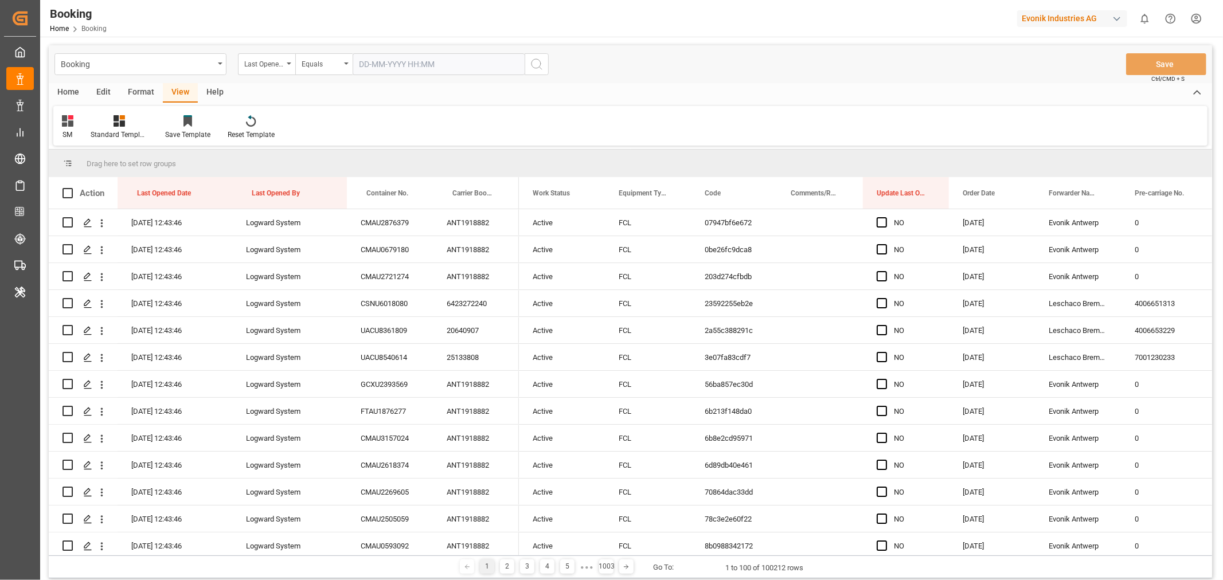
click at [383, 65] on input "text" at bounding box center [439, 64] width 172 height 22
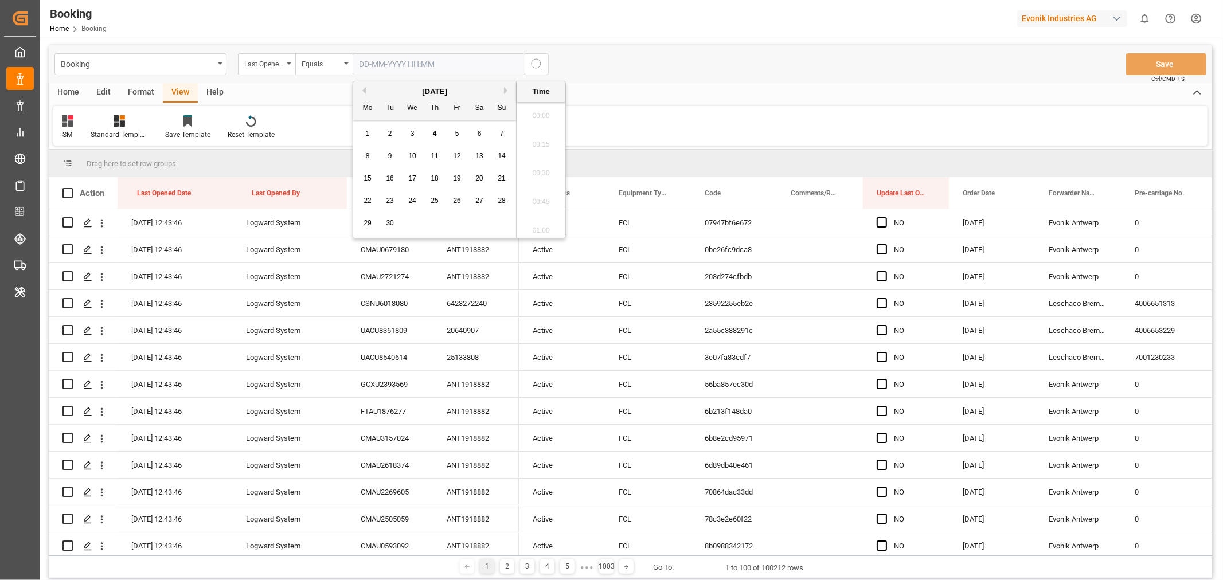
scroll to position [2010, 0]
click at [442, 133] on div "4" at bounding box center [435, 134] width 14 height 14
type input "04-09-2025 00:00"
click at [537, 67] on icon "search button" at bounding box center [537, 64] width 14 height 14
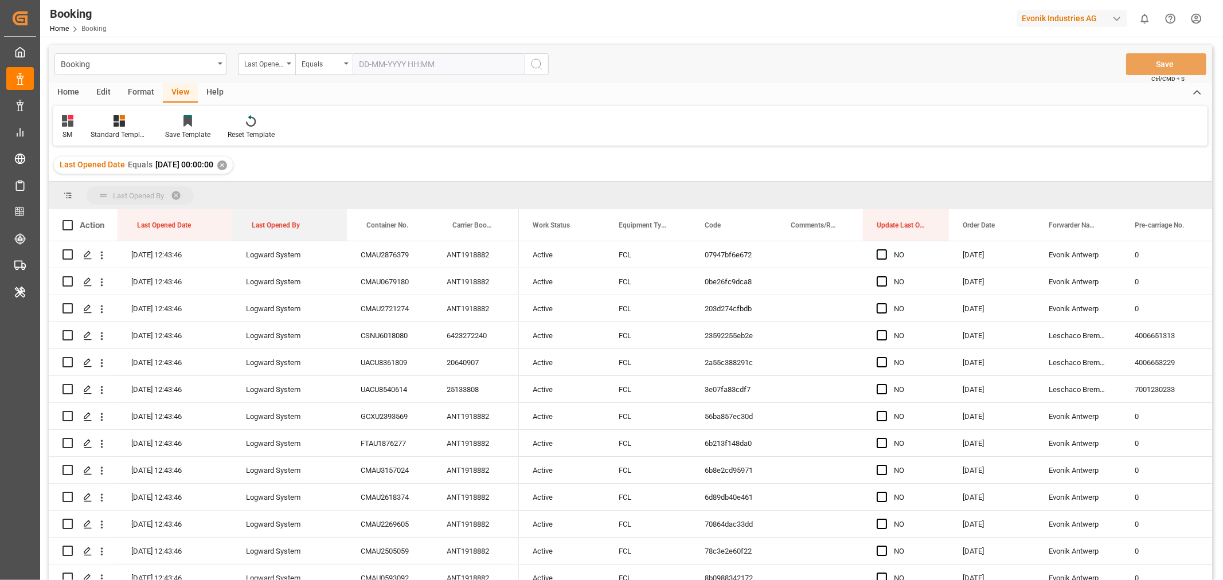
drag, startPoint x: 294, startPoint y: 220, endPoint x: 300, endPoint y: 190, distance: 29.9
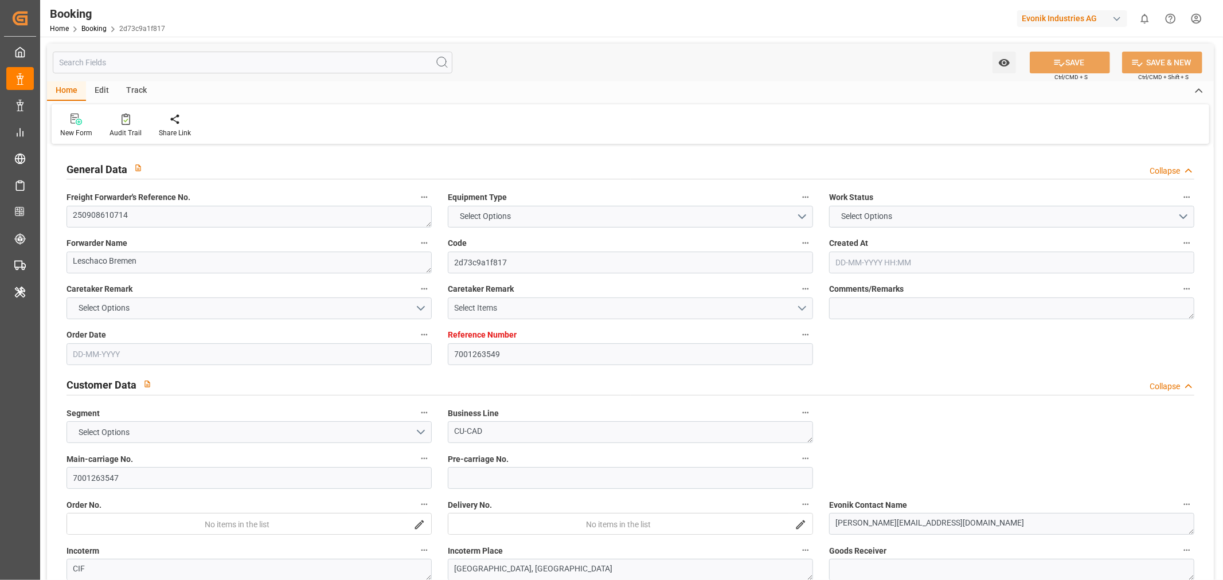
type input "7001263549"
type input "9619921"
type input "Maersk"
type input "Maersk Line AS"
type input "EUNWC"
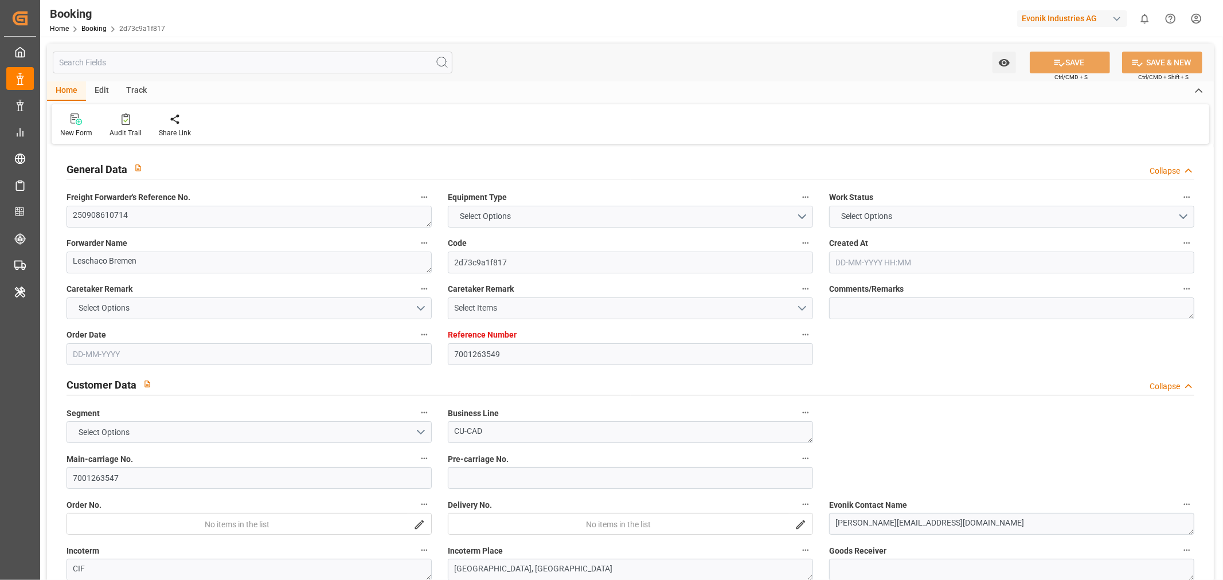
type input "CNJMN"
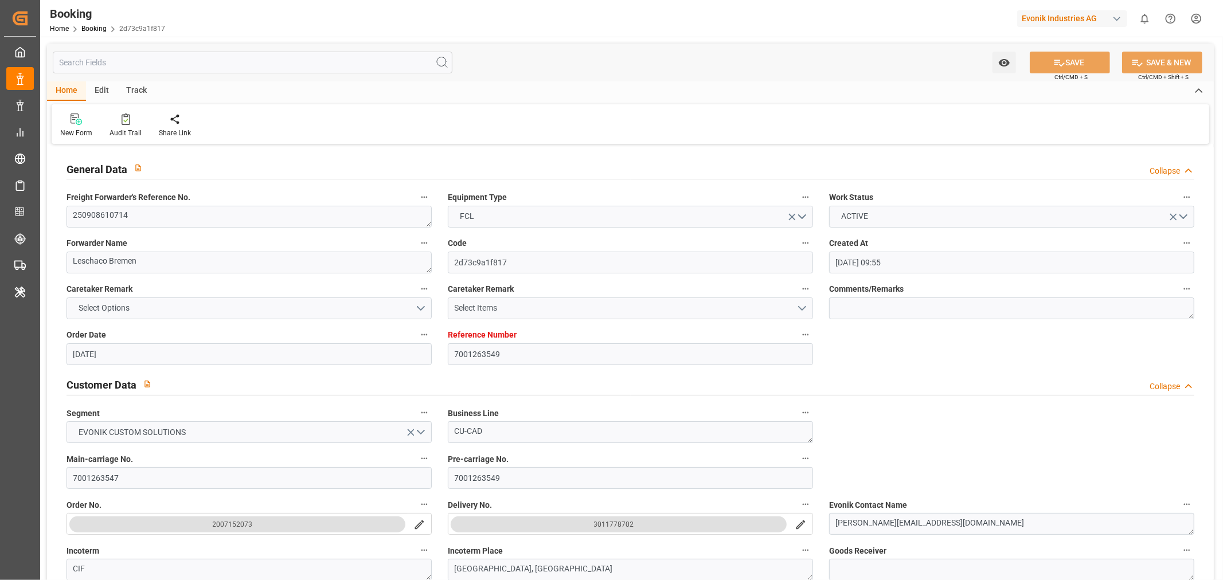
type input "01-09-2025 09:55"
type input "[DATE]"
type input "14-11-2025"
type input "[DATE]"
type input "18-09-2025 00:00"
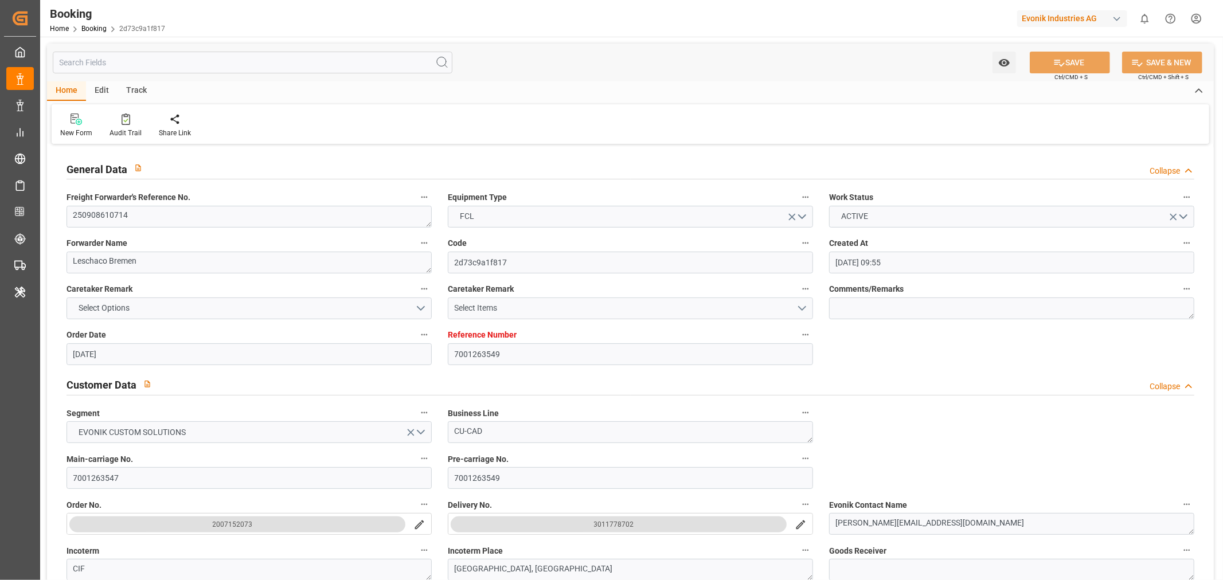
type input "18-09-2025 00:00"
type input "[DATE]"
type input "29-09-2025 00:00"
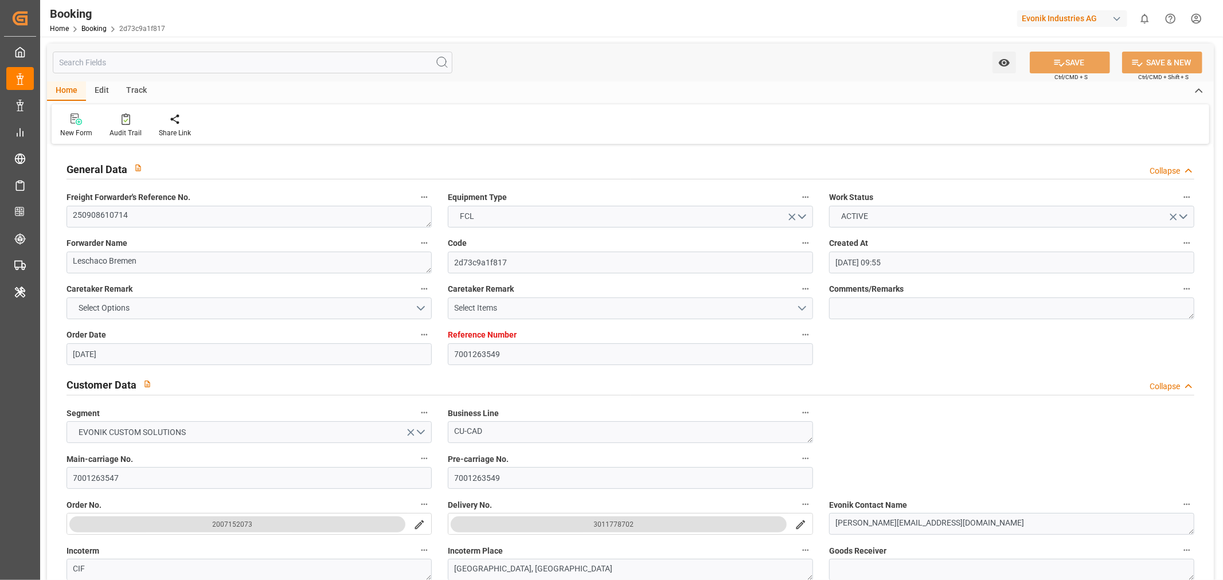
type input "22-11-2025 00:00"
type input "14-11-2025 00:00"
type input "03-09-2025 07:13"
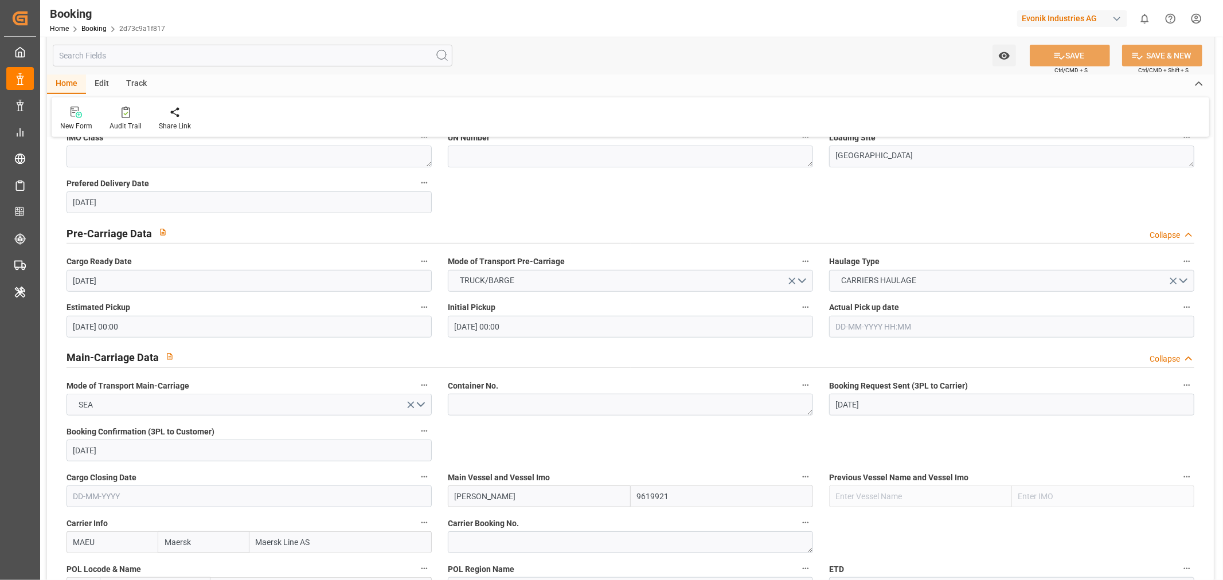
scroll to position [637, 0]
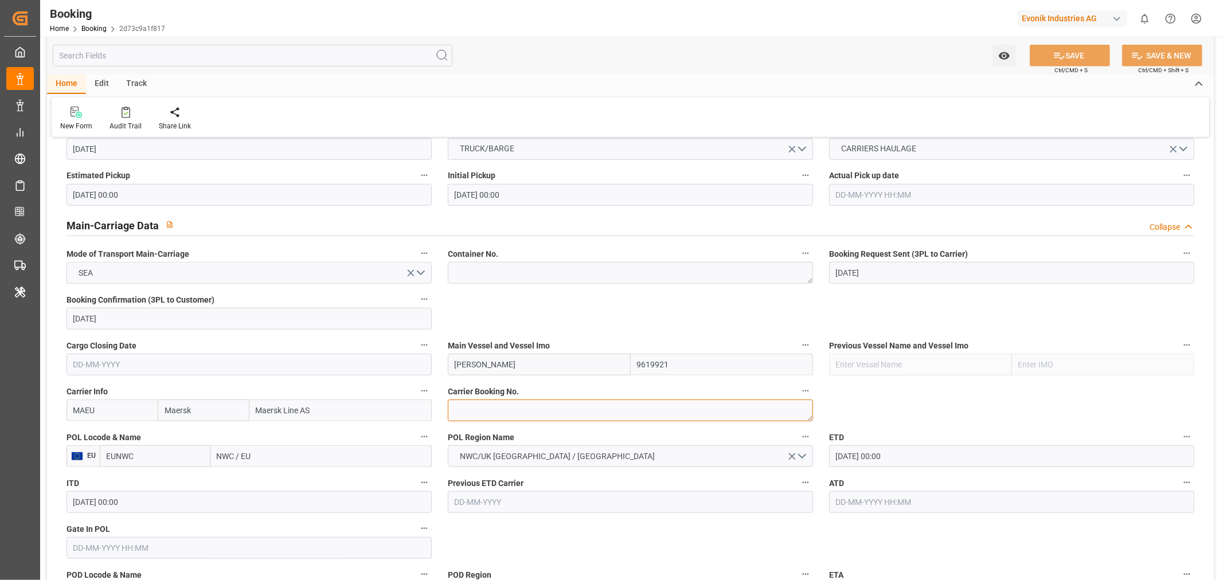
click at [517, 406] on textarea at bounding box center [630, 411] width 365 height 22
paste textarea "259034090"
type textarea "259034090"
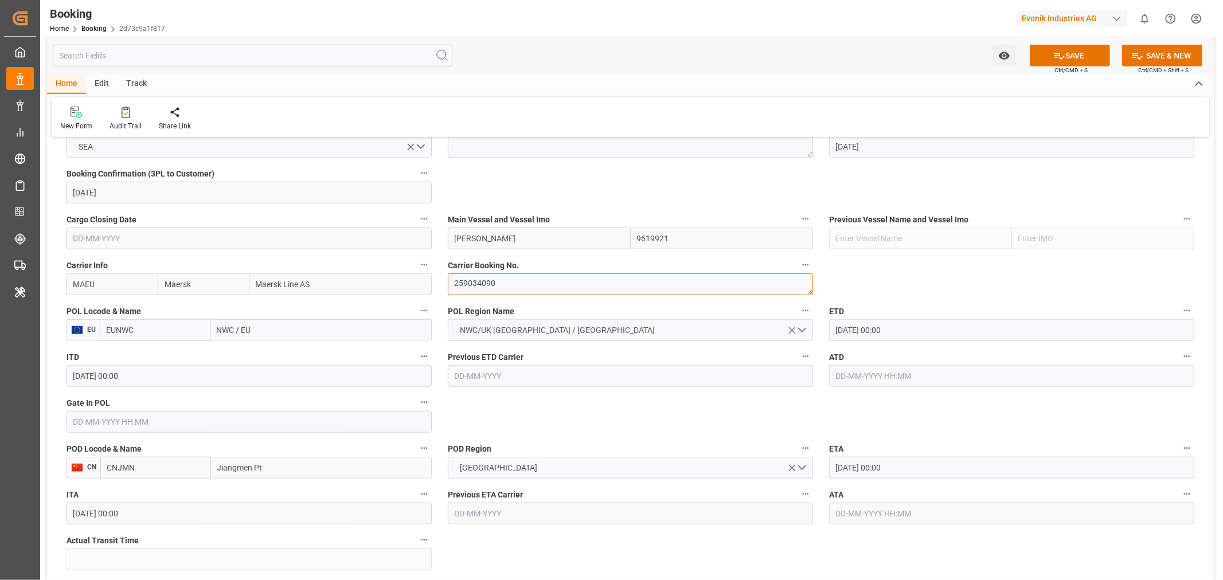
scroll to position [764, 0]
click at [216, 322] on input "NWC / EU" at bounding box center [320, 329] width 221 height 22
paste input "[GEOGRAPHIC_DATA]"
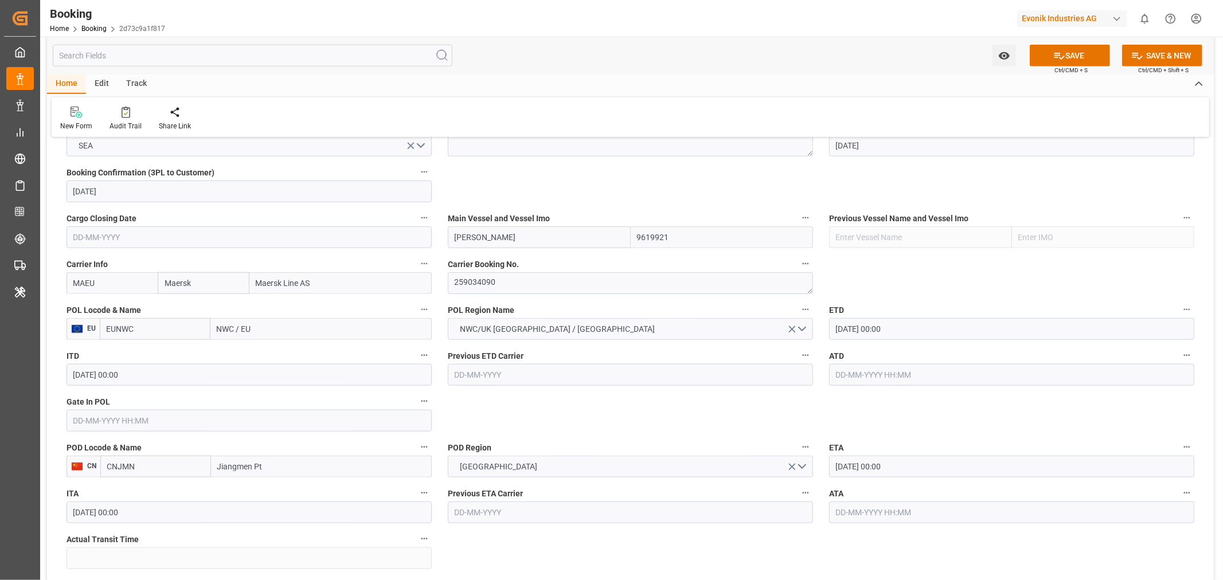
type input "[GEOGRAPHIC_DATA]"
click at [243, 350] on b "[GEOGRAPHIC_DATA]" at bounding box center [257, 354] width 78 height 9
type input "NLRTM"
type input "[GEOGRAPHIC_DATA]"
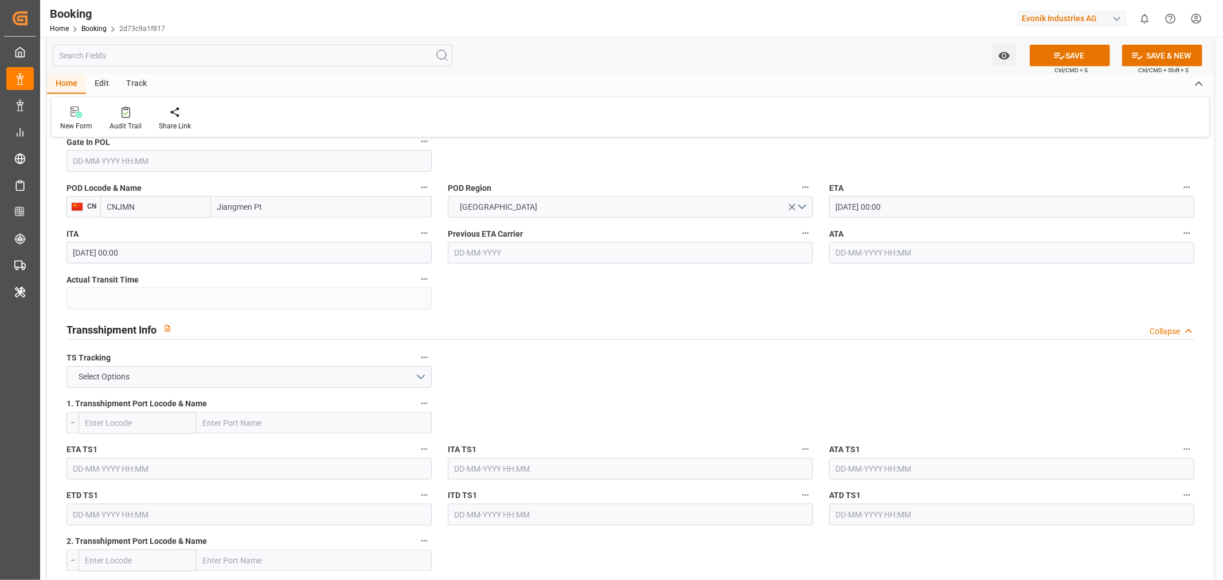
scroll to position [1147, 0]
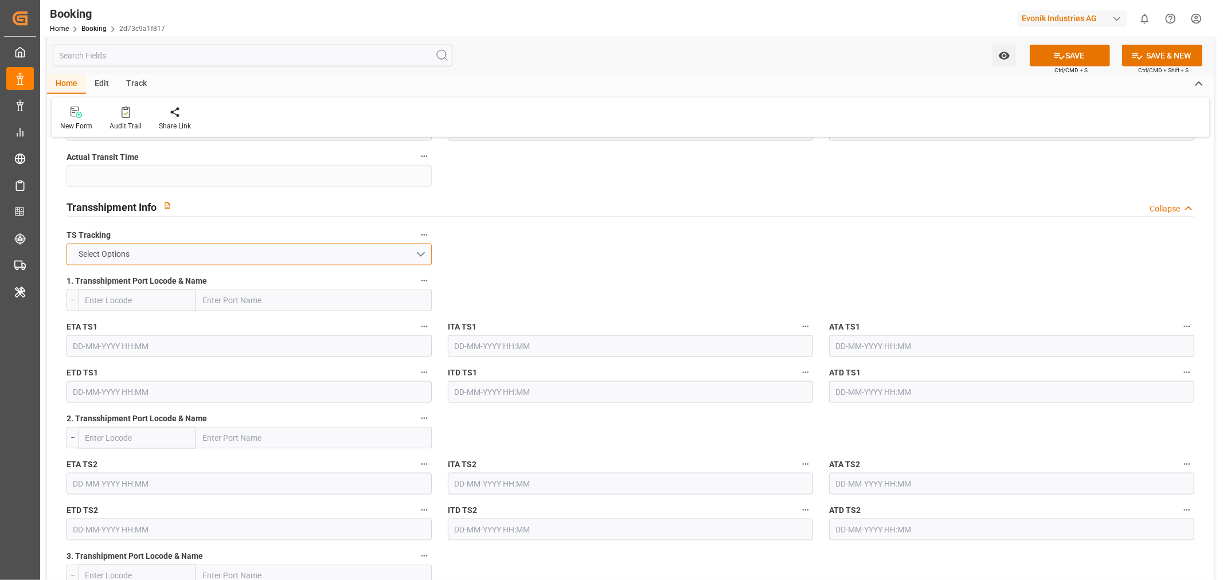
click at [405, 256] on button "Select Options" at bounding box center [249, 255] width 365 height 22
click at [165, 256] on div "TRUE" at bounding box center [249, 257] width 364 height 24
click at [287, 302] on input "text" at bounding box center [314, 301] width 236 height 22
paste input "TANJUNG PELEPAS"
type input "TANJUNG PELEPAS"
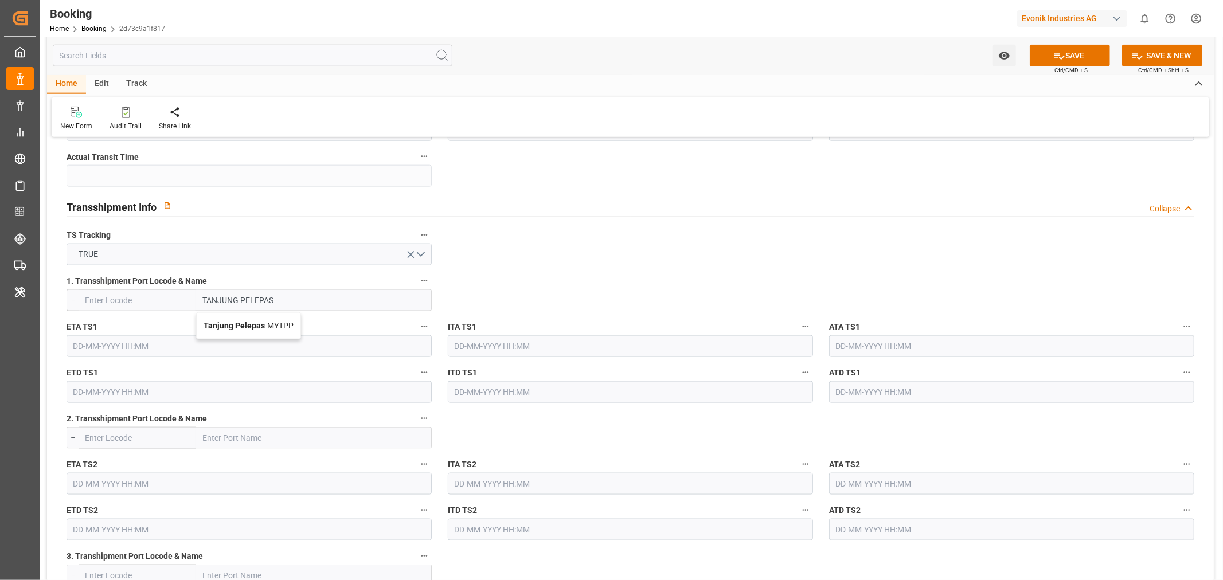
click at [294, 325] on span "Tanjung Pelepas - MYTPP" at bounding box center [249, 325] width 90 height 9
type input "MYTPP"
type input "Tanjung Pelepas"
click at [110, 346] on input "text" at bounding box center [249, 346] width 365 height 22
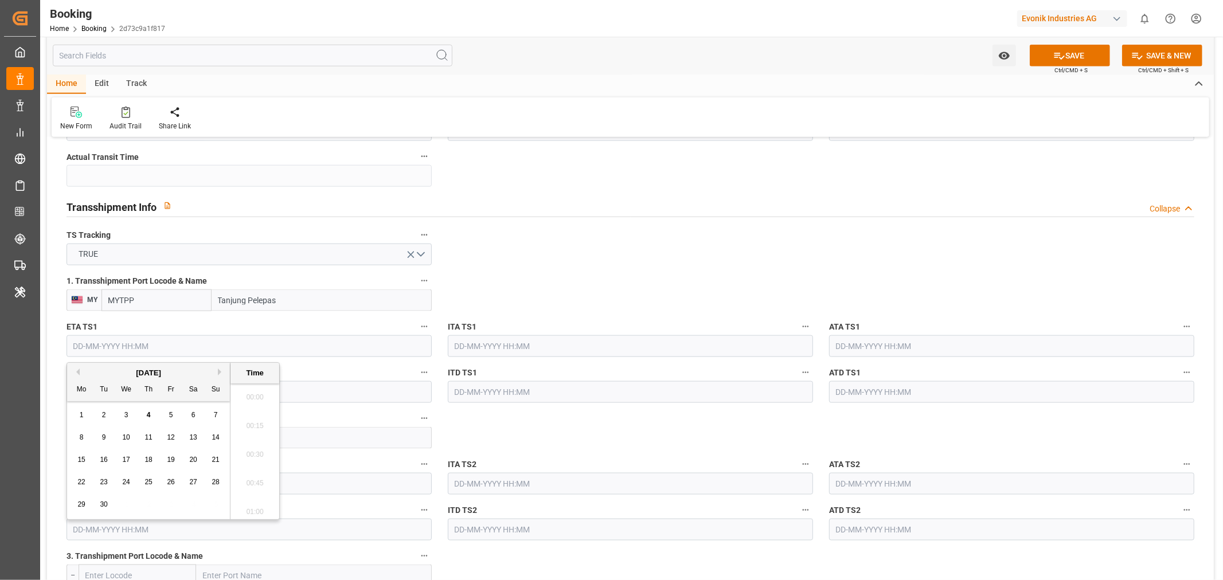
scroll to position [1953, 0]
click at [220, 373] on button "Next Month" at bounding box center [221, 372] width 7 height 7
click at [126, 511] on div "29" at bounding box center [126, 505] width 14 height 14
type input "[DATE] 00:00"
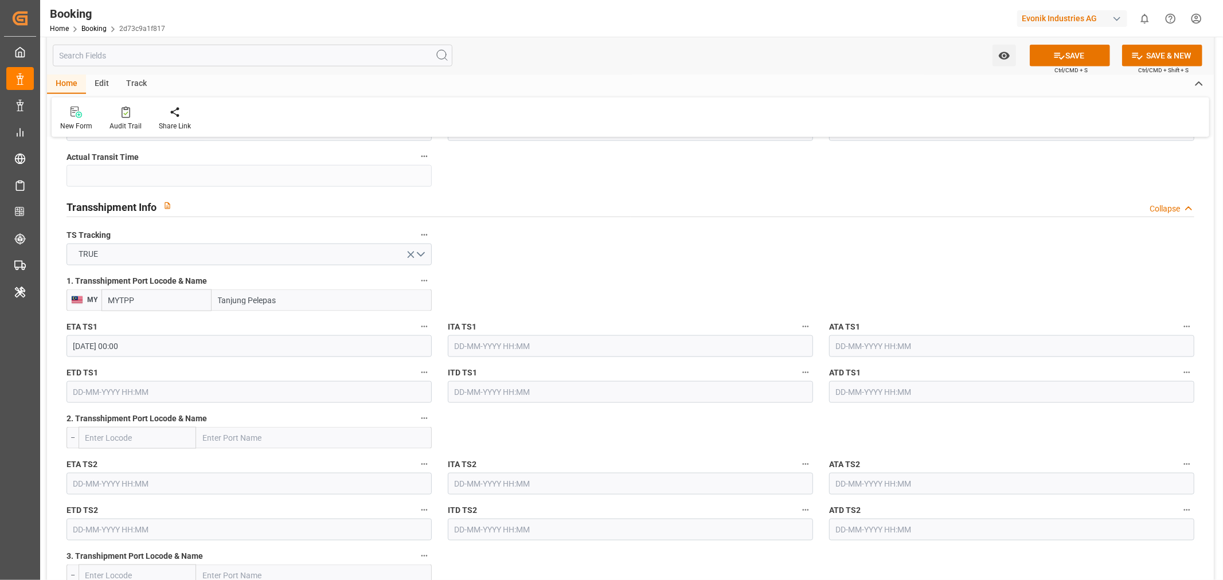
click at [96, 393] on input "text" at bounding box center [249, 392] width 365 height 22
click at [222, 417] on button "Next Month" at bounding box center [221, 418] width 7 height 7
click at [80, 481] on span "3" at bounding box center [82, 483] width 4 height 8
type input "[DATE] 00:00"
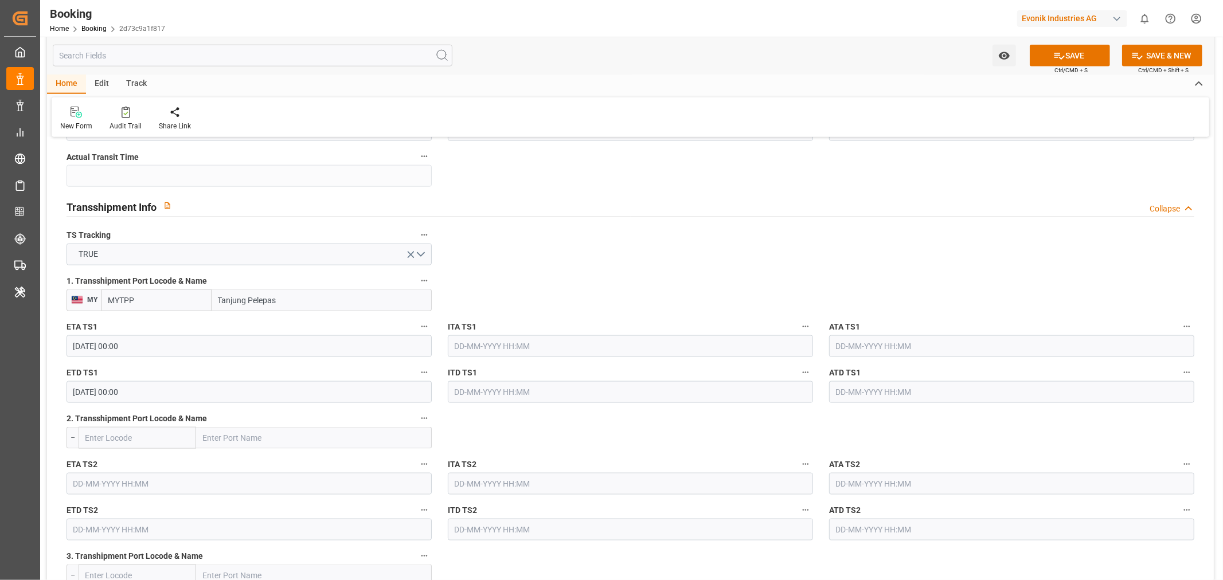
scroll to position [1211, 0]
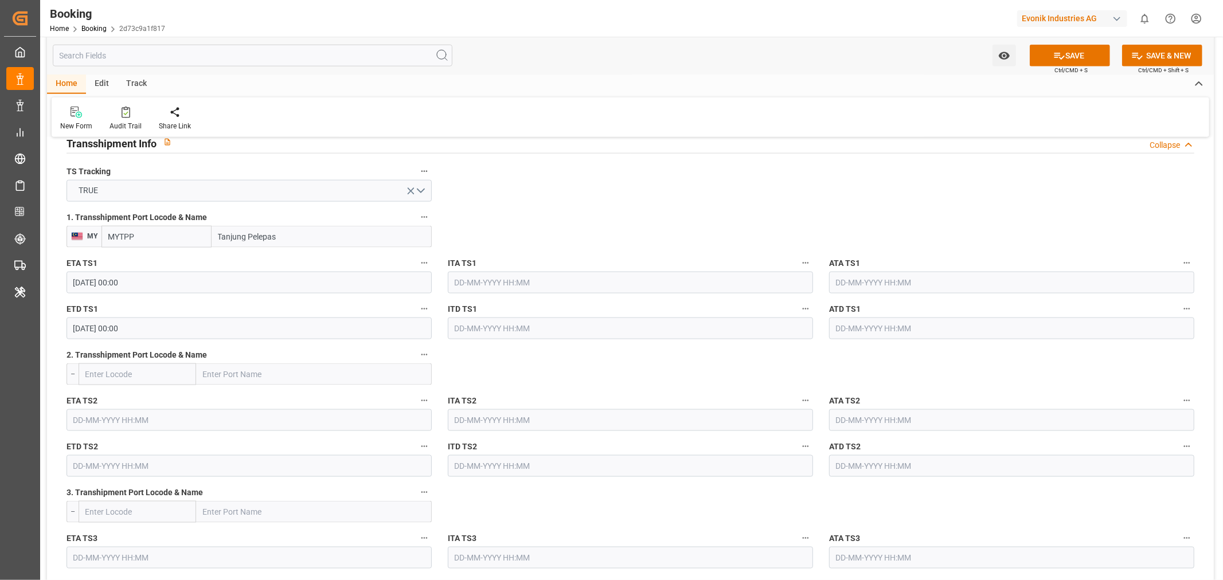
click at [230, 373] on input "text" at bounding box center [314, 375] width 236 height 22
paste input "NANSHA"
type input "NANSHA"
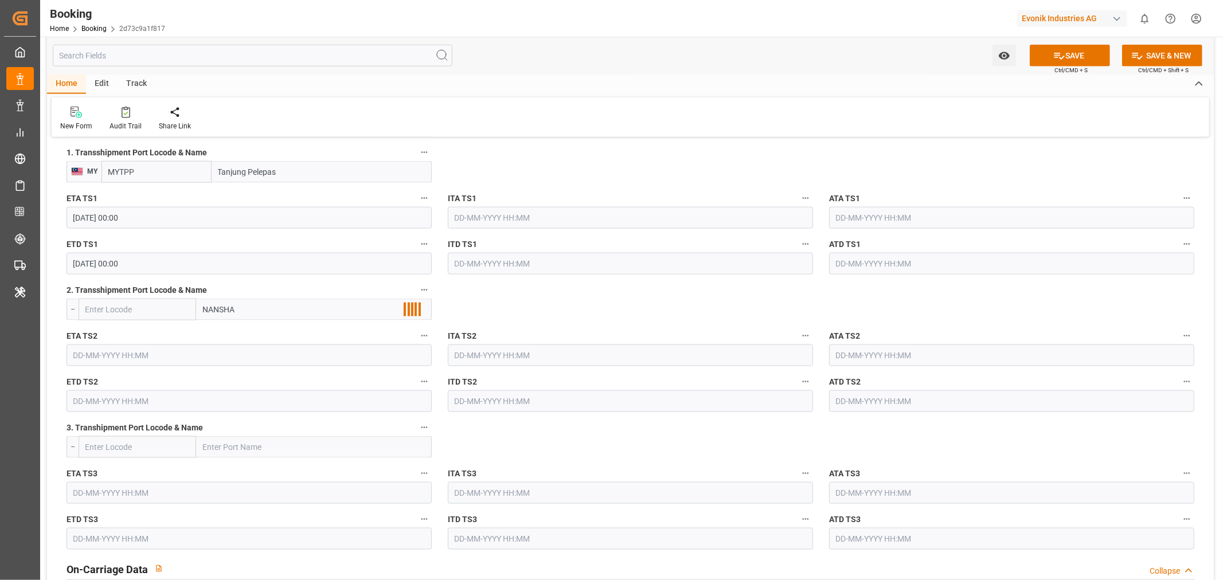
scroll to position [1338, 0]
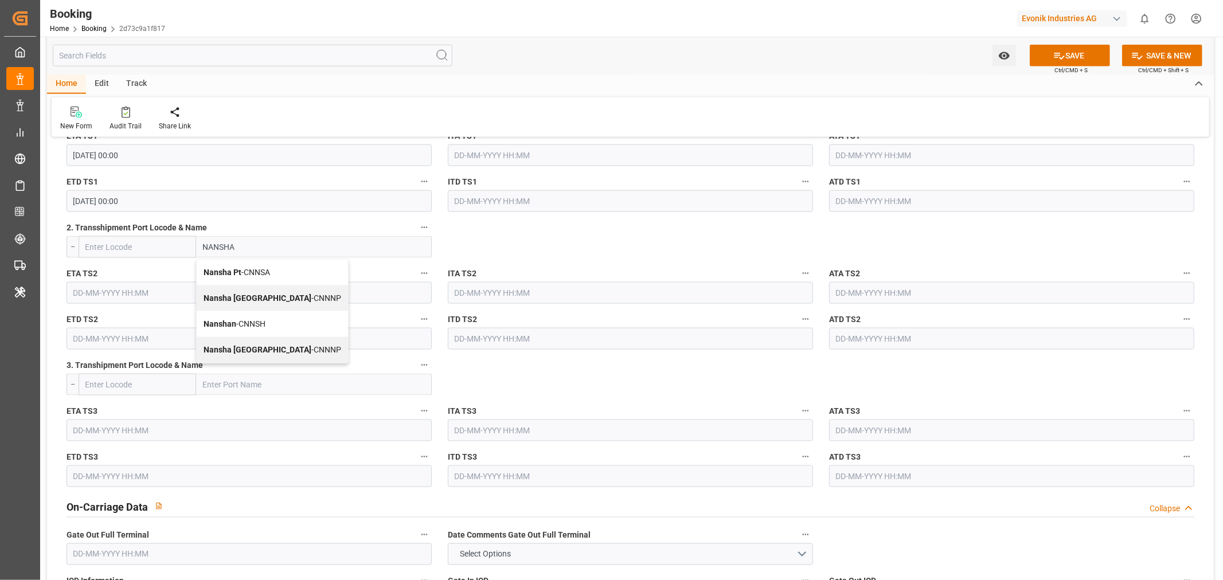
click at [262, 274] on span "Nansha Pt - CNNSA" at bounding box center [237, 272] width 67 height 9
type input "CNNSA"
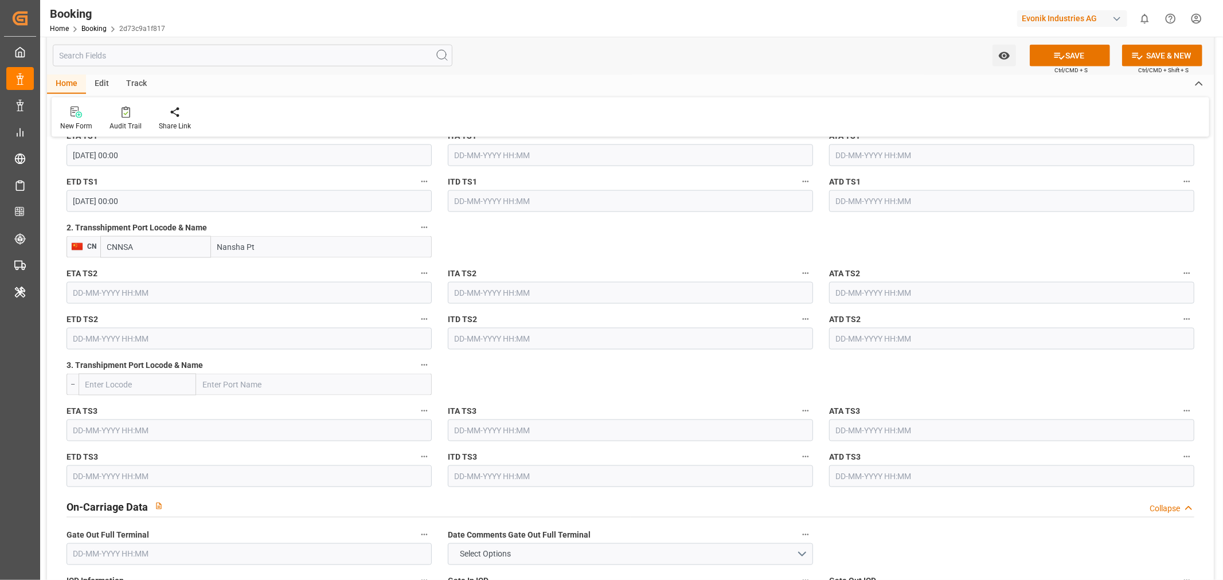
type input "Nansha Pt"
click at [128, 296] on input "text" at bounding box center [249, 293] width 365 height 22
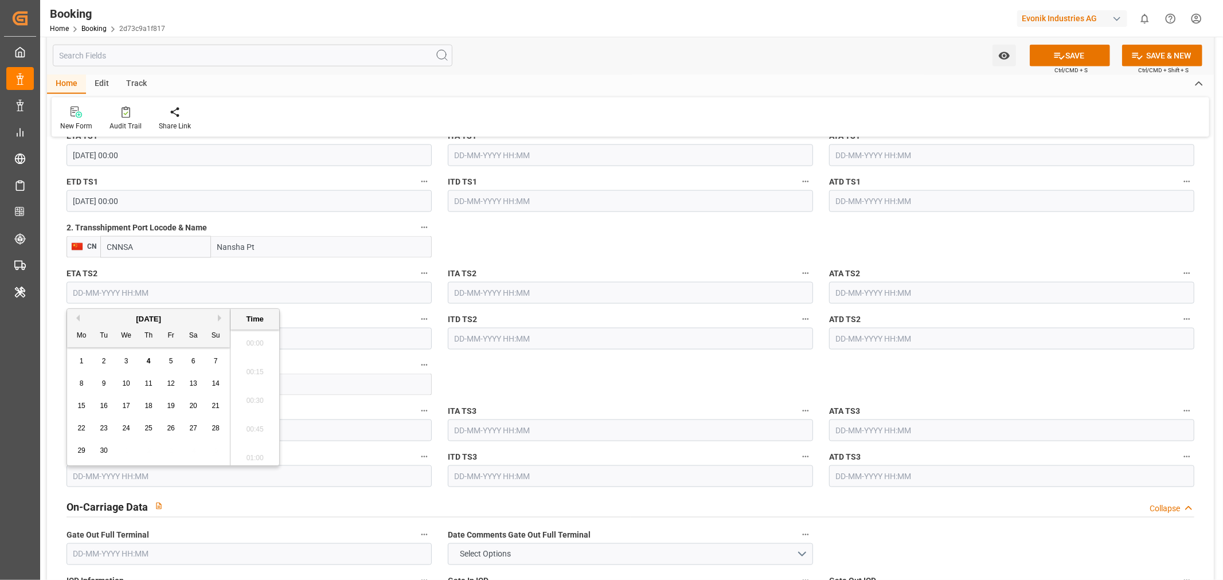
scroll to position [1953, 0]
click at [221, 317] on button "Next Month" at bounding box center [221, 318] width 7 height 7
click at [195, 409] on span "15" at bounding box center [192, 406] width 7 height 8
type input "[DATE] 00:00"
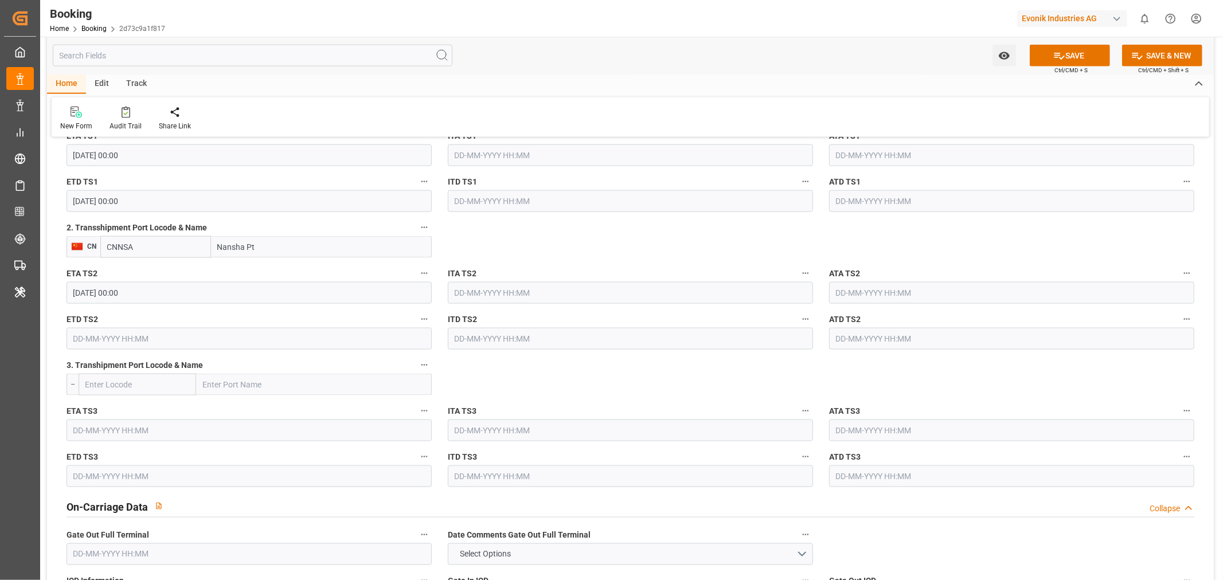
click at [98, 343] on input "text" at bounding box center [249, 339] width 365 height 22
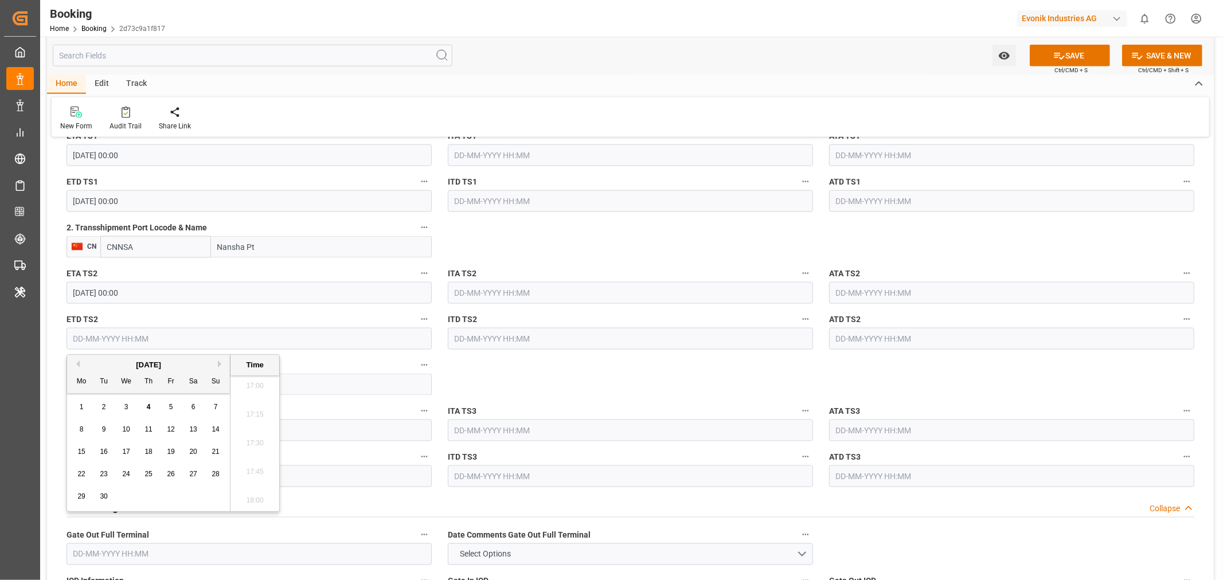
click at [218, 363] on button "Next Month" at bounding box center [221, 364] width 7 height 7
click at [119, 474] on div "19" at bounding box center [126, 475] width 14 height 14
type input "[DATE] 00:00"
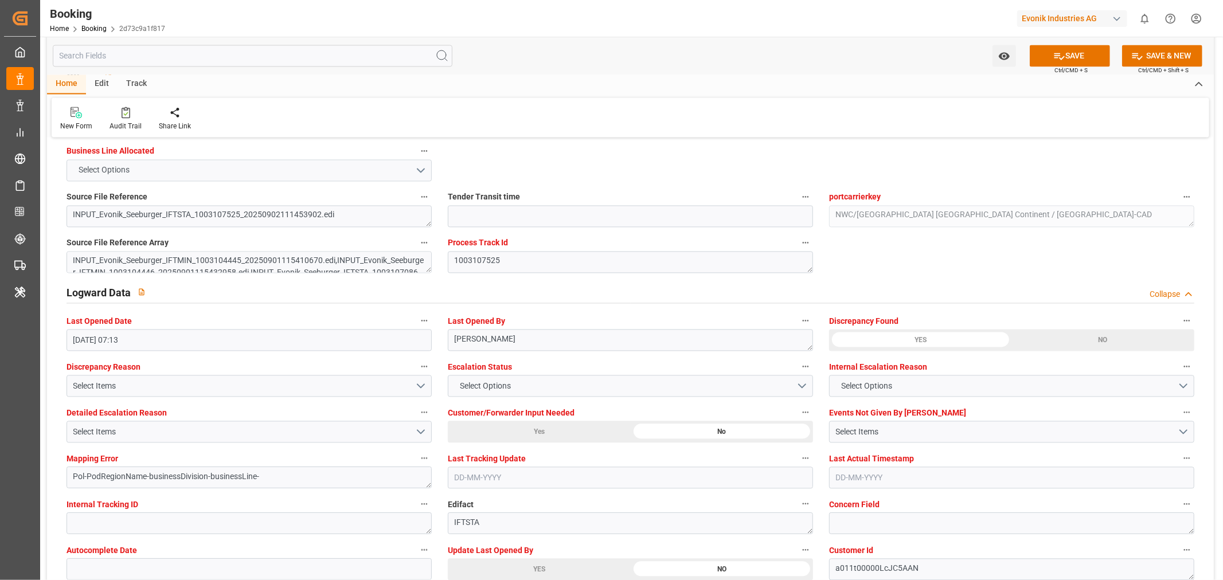
scroll to position [2102, 0]
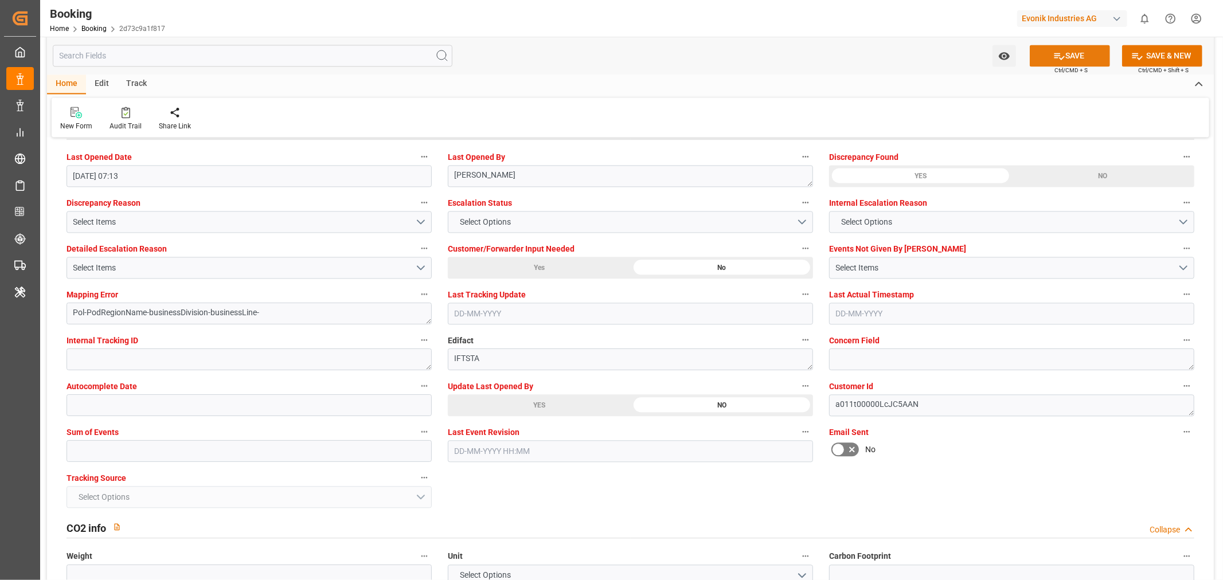
click at [1082, 55] on button "SAVE" at bounding box center [1070, 56] width 80 height 22
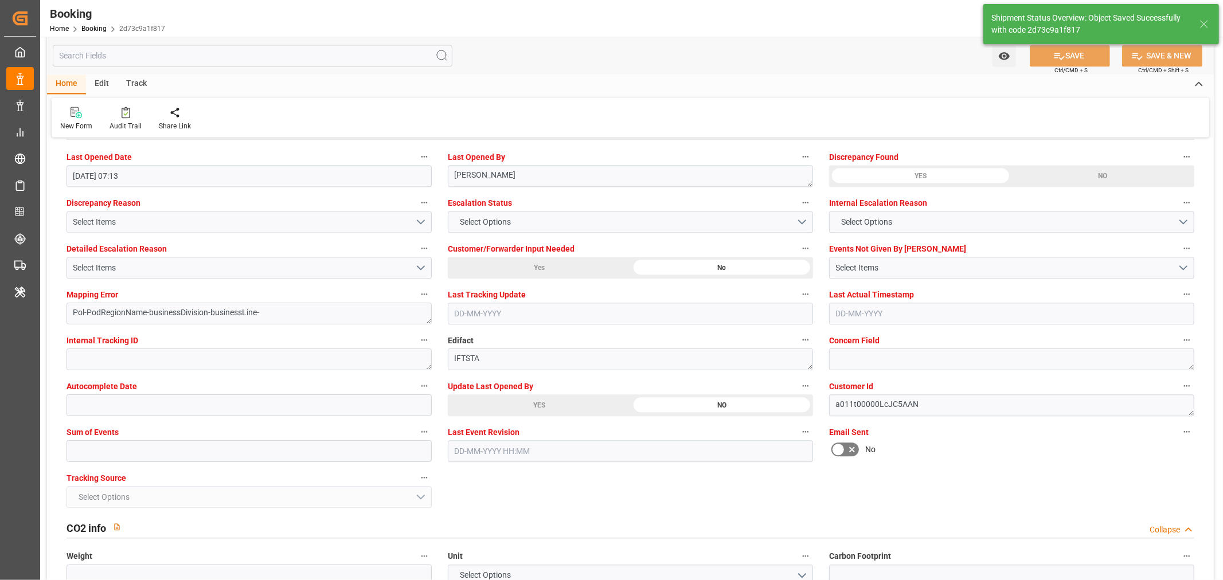
type textarea "[PERSON_NAME]"
type textarea "businessDivision-businessLine-"
type textarea "Yes"
type input "[DATE] 00:00"
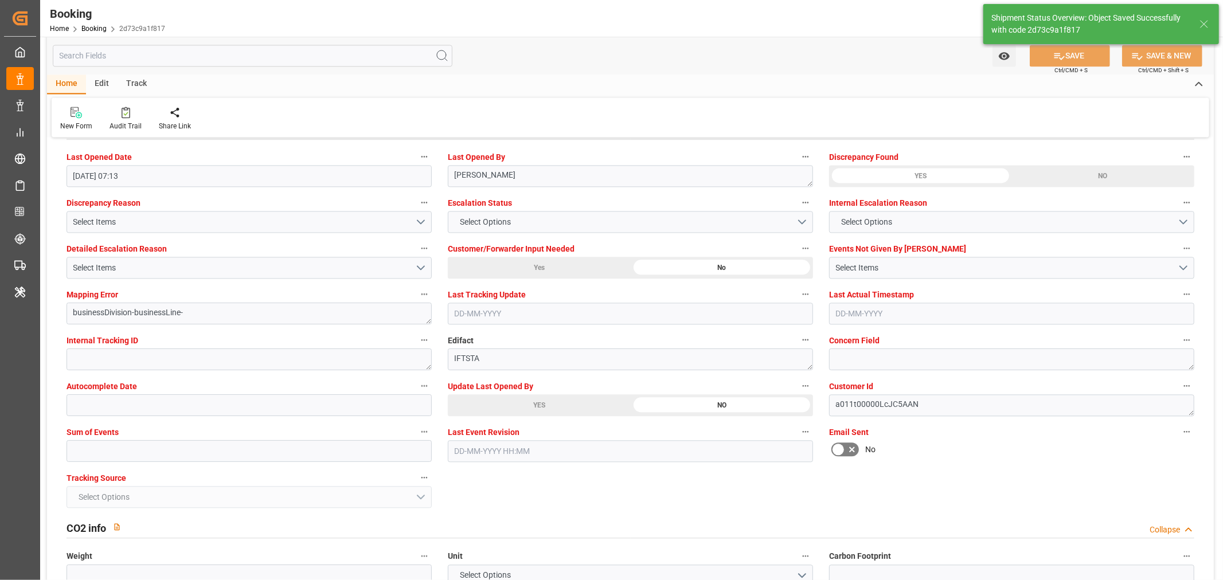
type input "[DATE] 00:00"
type input "04-09-2025 12:12"
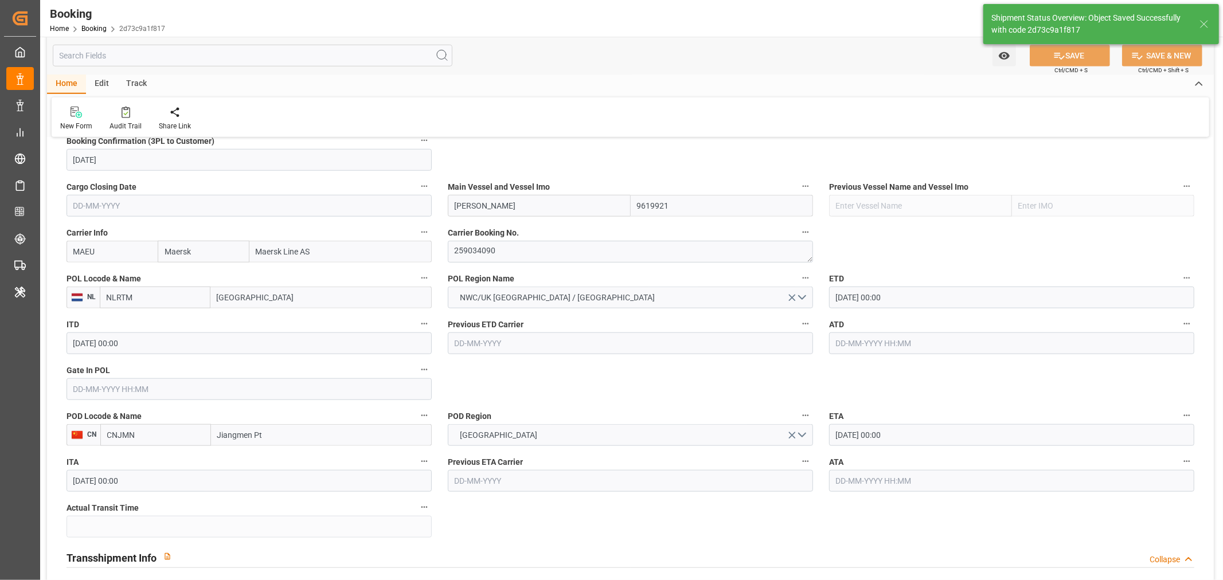
scroll to position [764, 0]
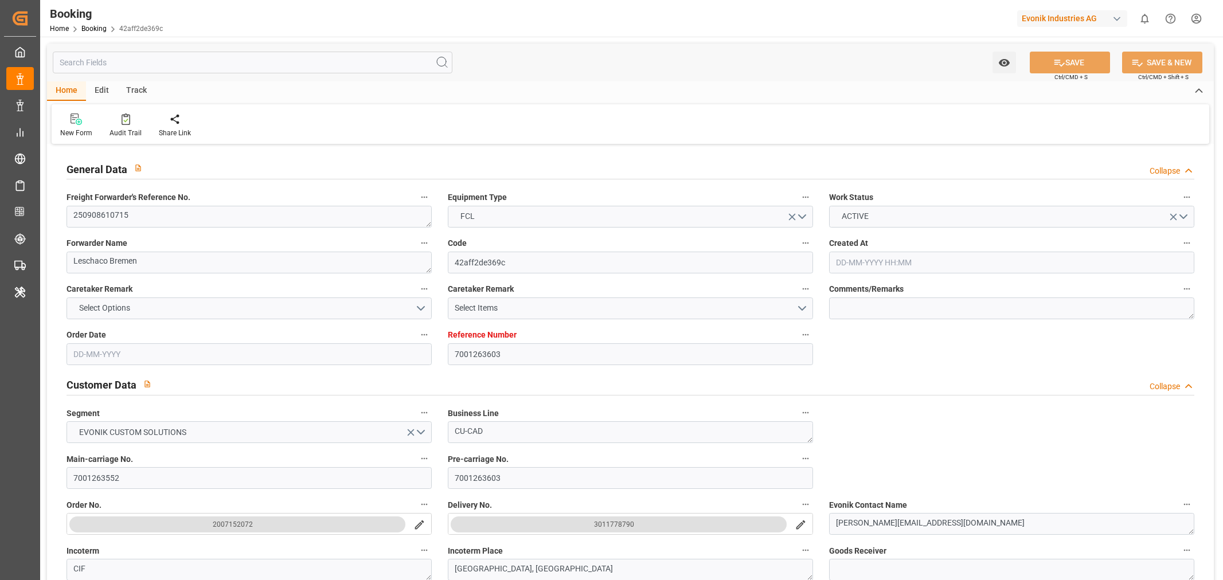
type input "7001263603"
type input "9619921"
type input "Maersk"
type input "Maersk Line AS"
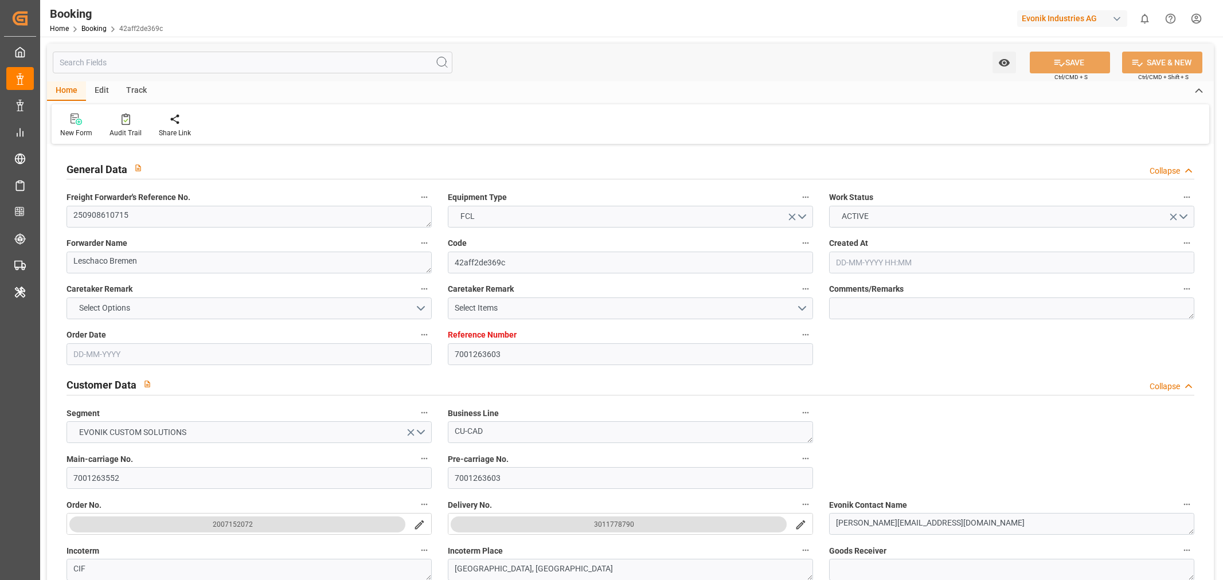
type input "EUNWC"
type input "CNJMN"
type input "01-09-2025 10:00"
type input "[DATE]"
type input "15-11-2025"
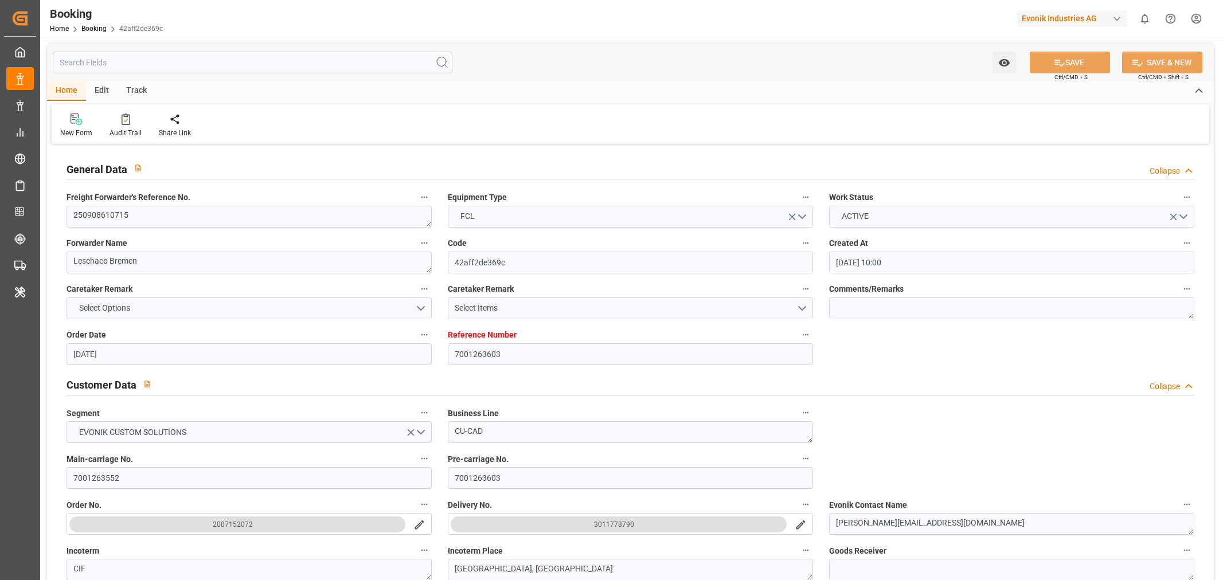
type input "[DATE]"
type input "19-09-2025 00:00"
type input "[DATE]"
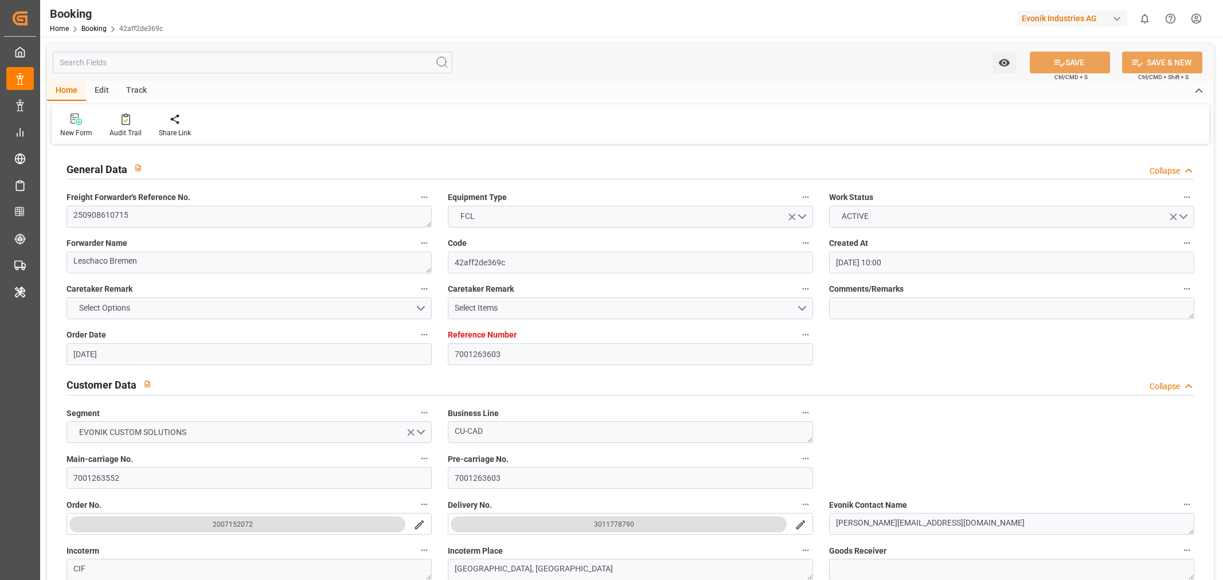
type input "29-09-2025 00:00"
type input "15-11-2025 00:00"
type input "03-09-2025 07:13"
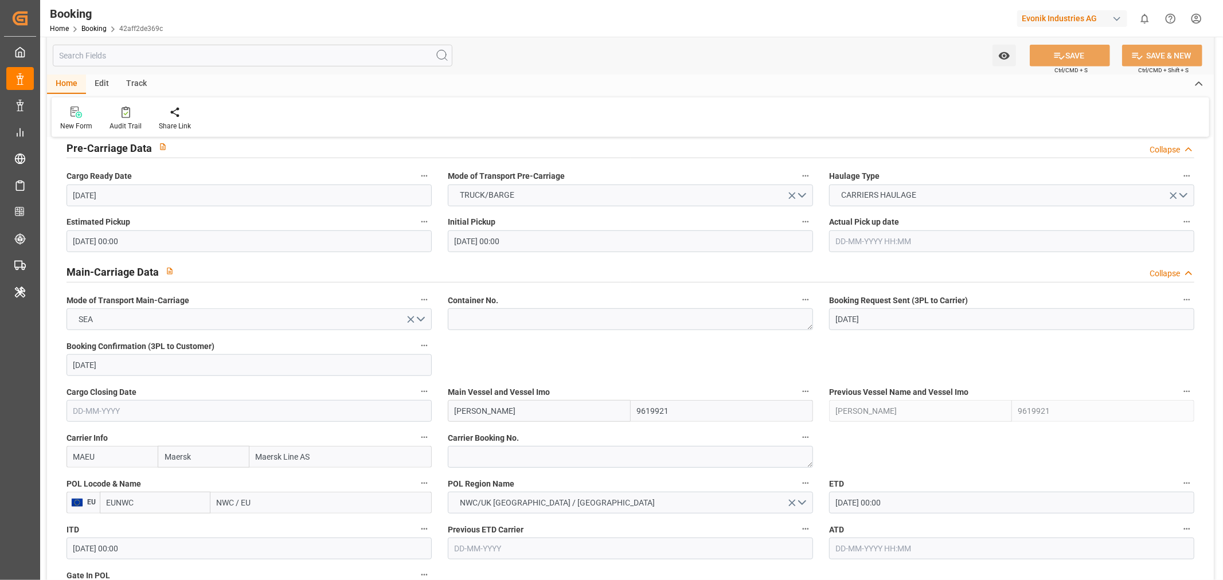
scroll to position [828, 0]
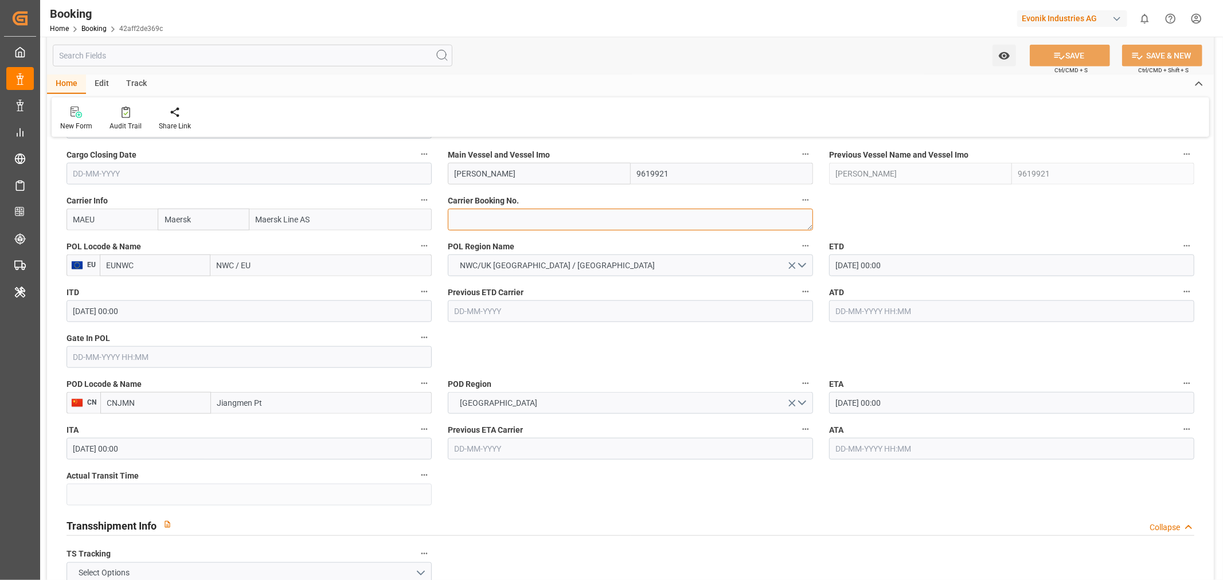
click at [496, 224] on textarea at bounding box center [630, 220] width 365 height 22
paste textarea "259036903"
type textarea "259036903"
click at [228, 260] on input "NWC / EU" at bounding box center [320, 266] width 221 height 22
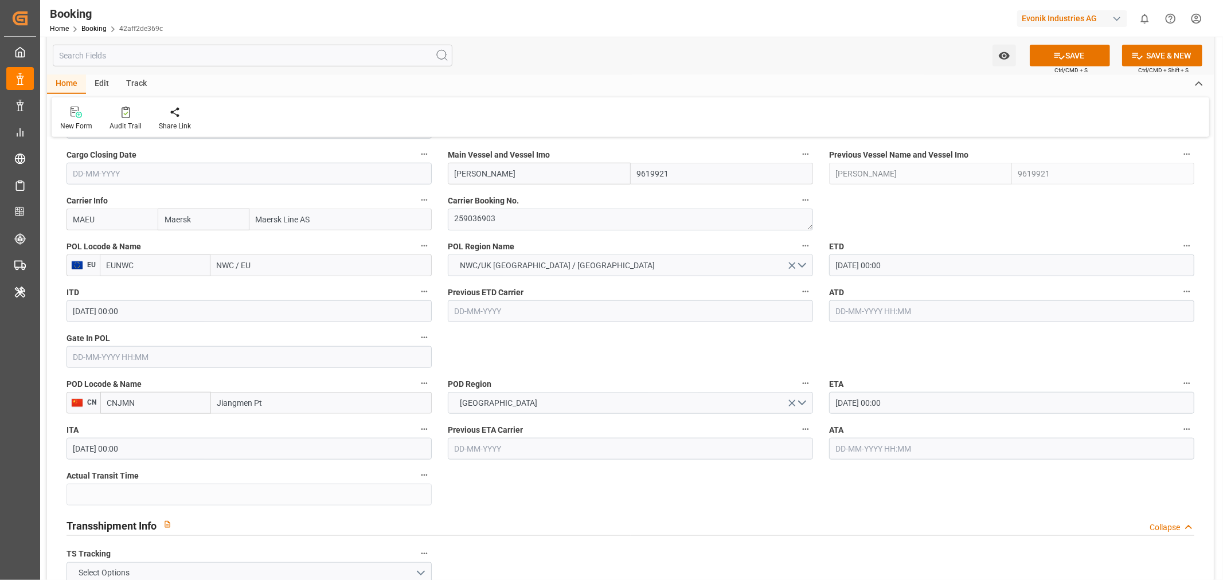
click at [228, 260] on input "NWC / EU" at bounding box center [320, 266] width 221 height 22
paste input "[GEOGRAPHIC_DATA]"
type input "[GEOGRAPHIC_DATA]"
click at [276, 294] on span "[GEOGRAPHIC_DATA] - NLRTM" at bounding box center [271, 290] width 107 height 9
type input "NLRTM"
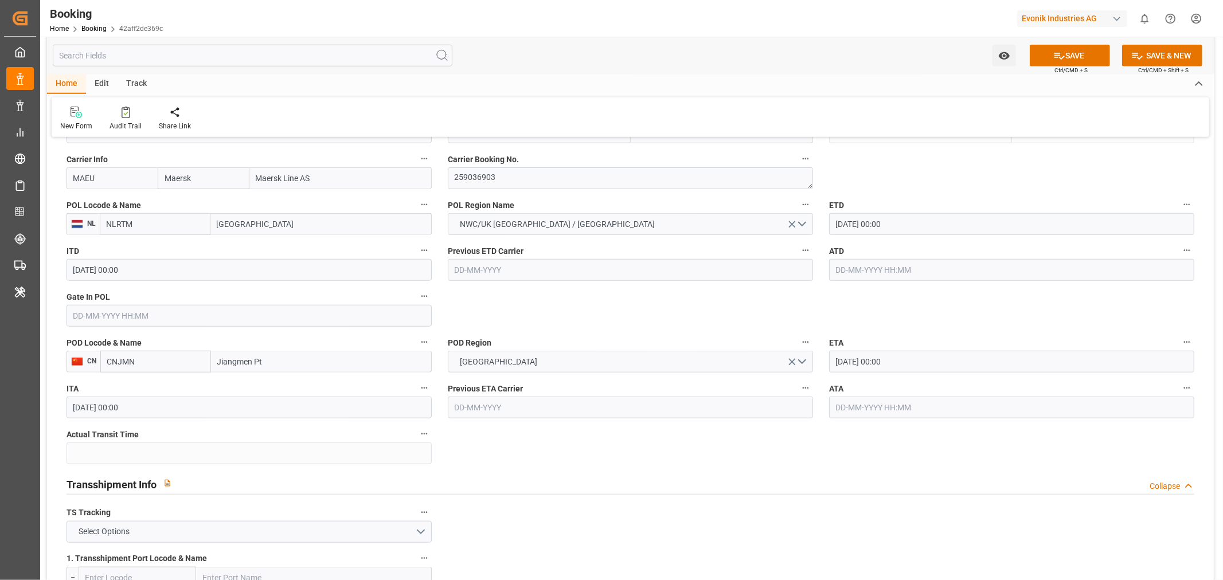
scroll to position [892, 0]
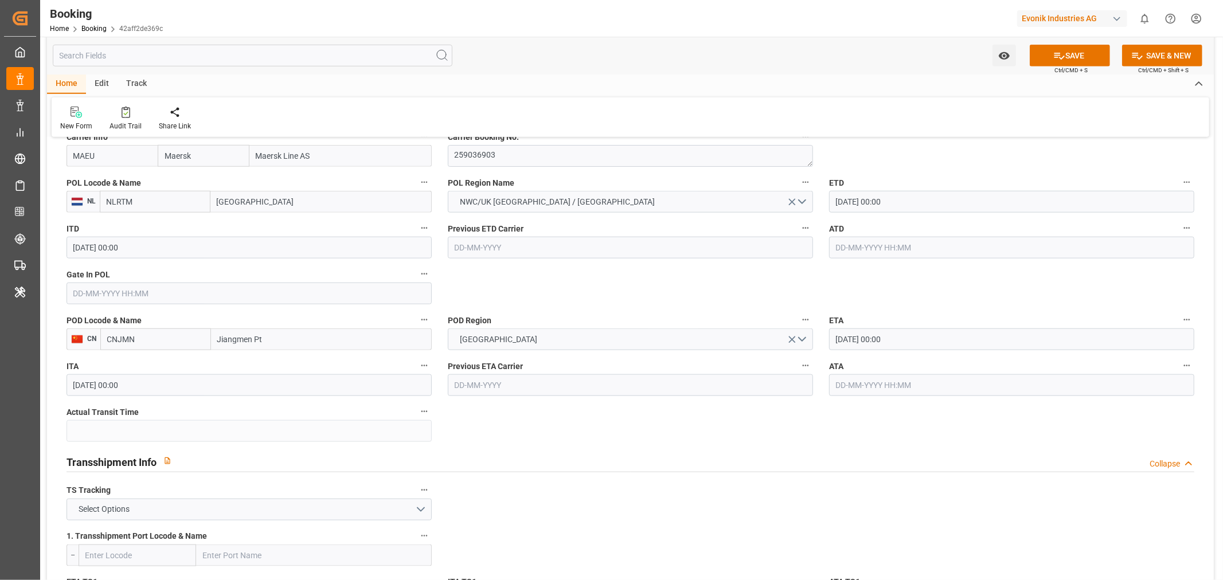
type input "[GEOGRAPHIC_DATA]"
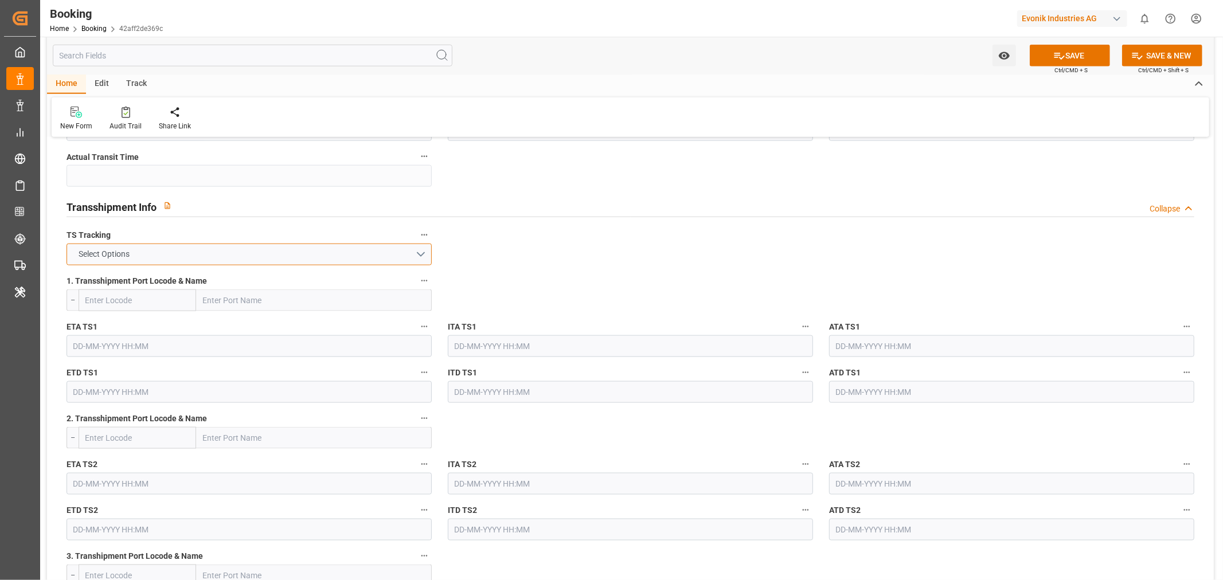
click at [213, 256] on button "Select Options" at bounding box center [249, 255] width 365 height 22
click at [101, 259] on div "TRUE" at bounding box center [249, 257] width 364 height 24
click at [244, 303] on input "text" at bounding box center [314, 301] width 236 height 22
paste input "TANJUNG PELEPAS"
type input "TANJUNG PELEPAS"
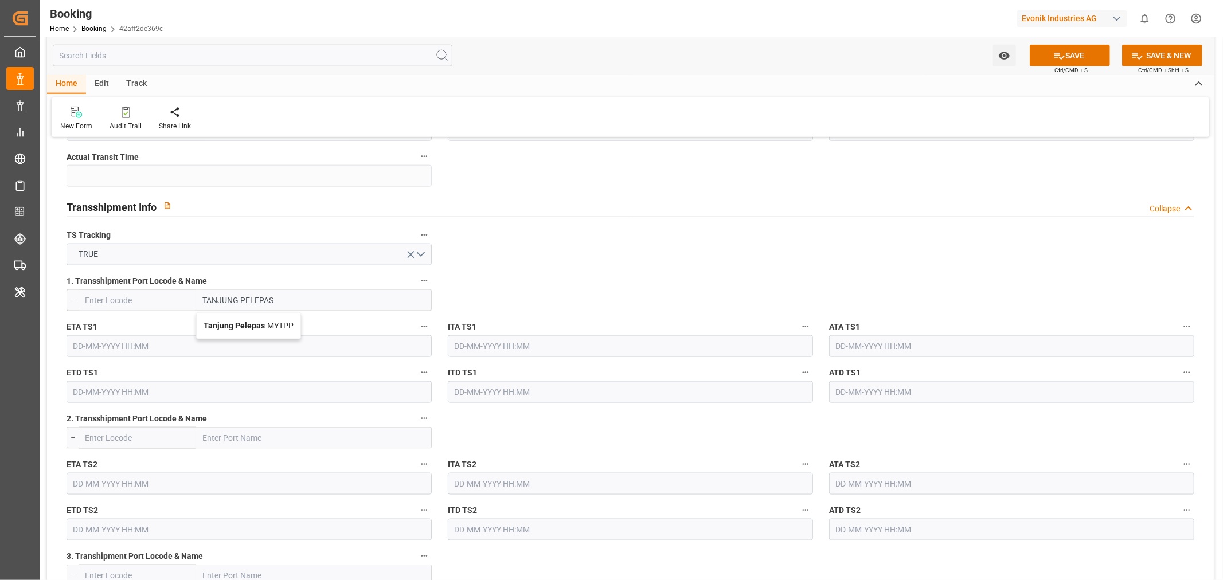
click at [275, 329] on span "Tanjung Pelepas - MYTPP" at bounding box center [249, 325] width 90 height 9
type input "MYTPP"
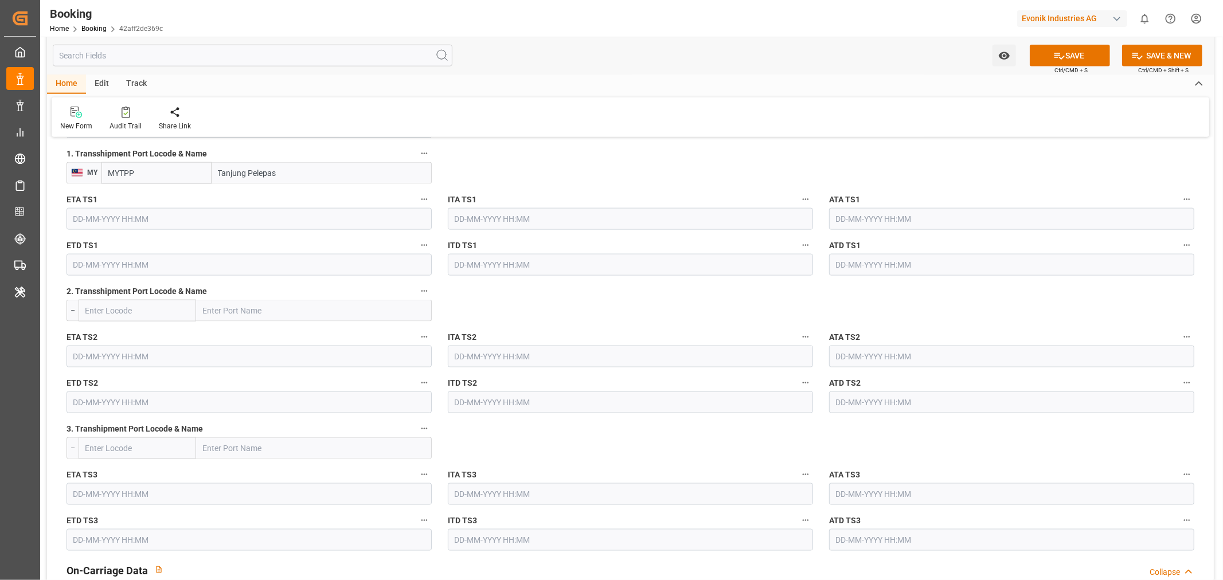
type input "Tanjung Pelepas"
click at [87, 225] on input "text" at bounding box center [249, 219] width 365 height 22
click at [224, 244] on button "Next Month" at bounding box center [221, 244] width 7 height 7
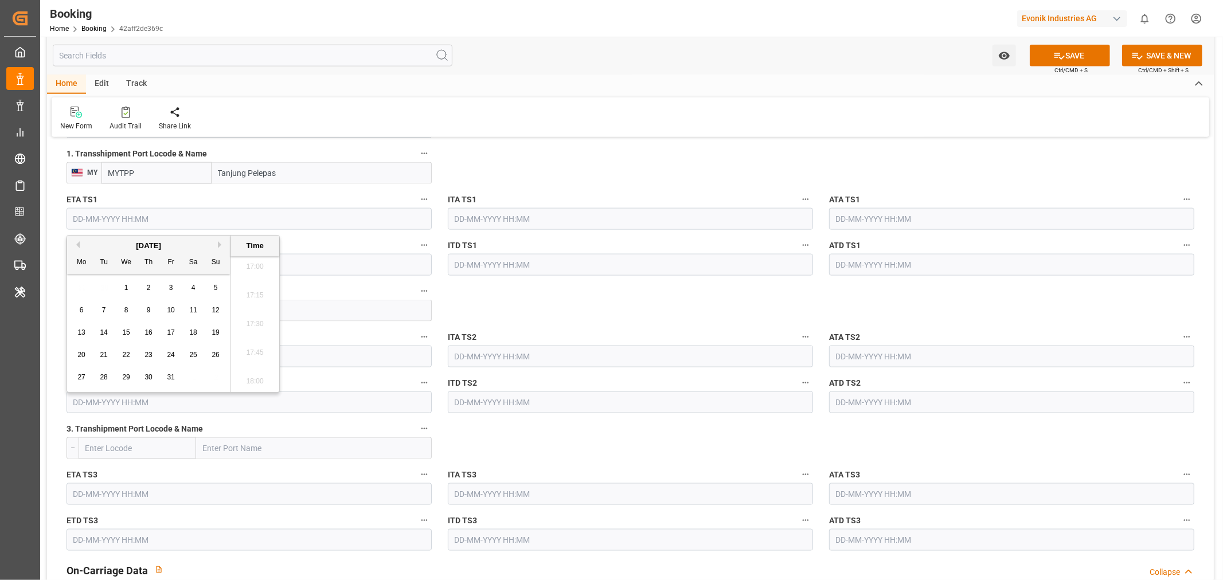
click at [224, 244] on button "Next Month" at bounding box center [221, 244] width 7 height 7
click at [76, 243] on button "Previous Month" at bounding box center [76, 244] width 7 height 7
click at [130, 377] on span "29" at bounding box center [125, 377] width 7 height 8
type input "[DATE] 00:00"
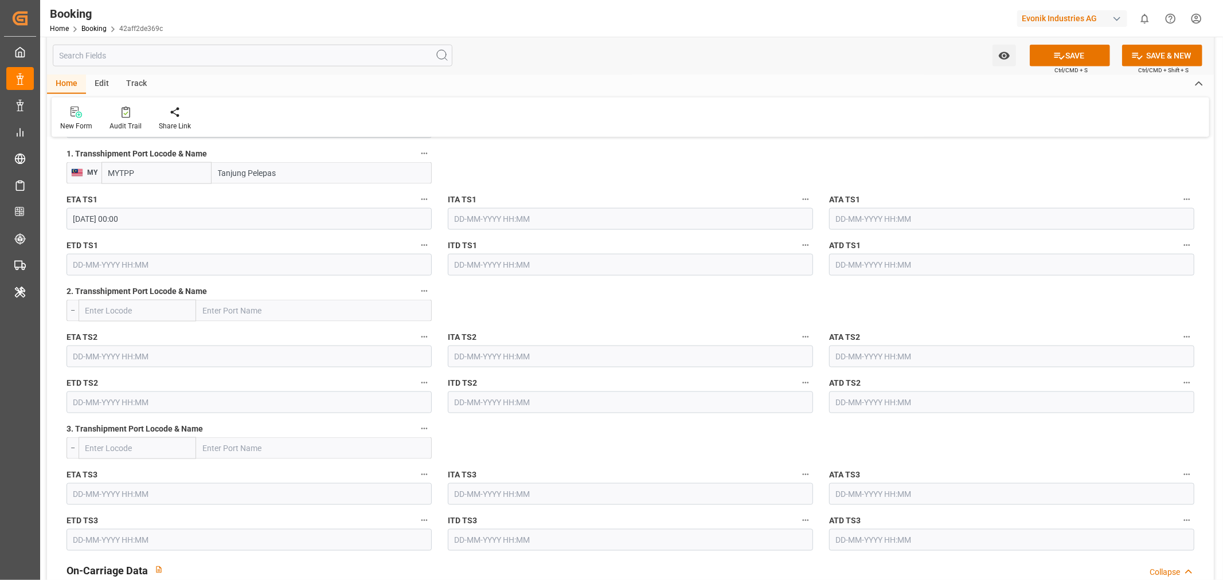
click at [131, 263] on input "text" at bounding box center [249, 265] width 365 height 22
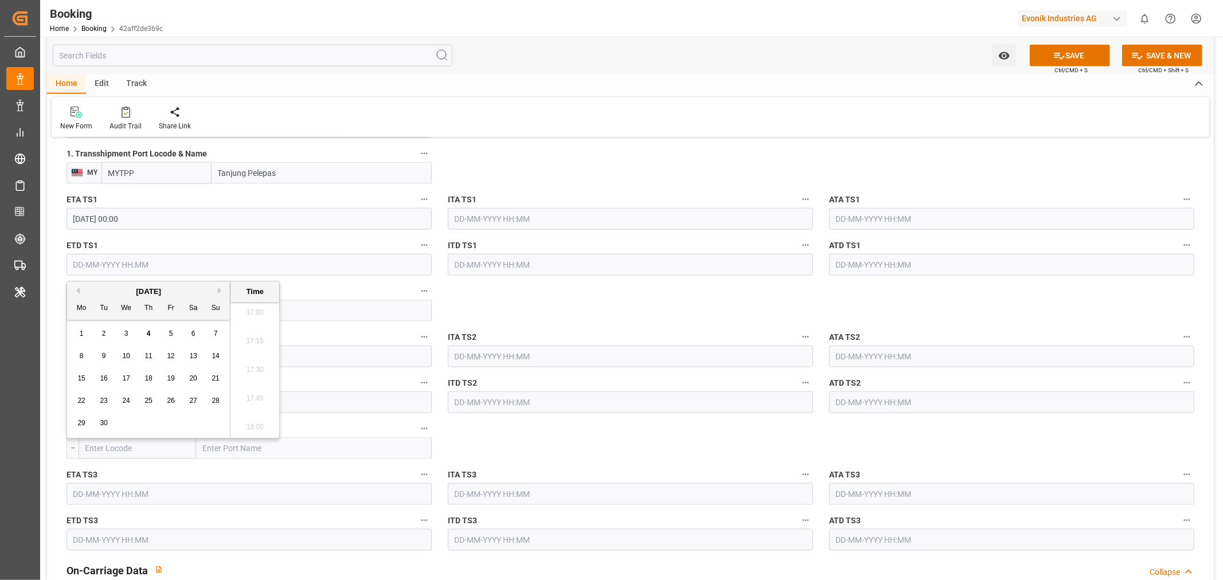
click at [220, 288] on button "Next Month" at bounding box center [221, 290] width 7 height 7
click at [84, 356] on div "3" at bounding box center [82, 357] width 14 height 14
type input "[DATE] 00:00"
click at [507, 278] on div "ITD TS1" at bounding box center [630, 257] width 381 height 46
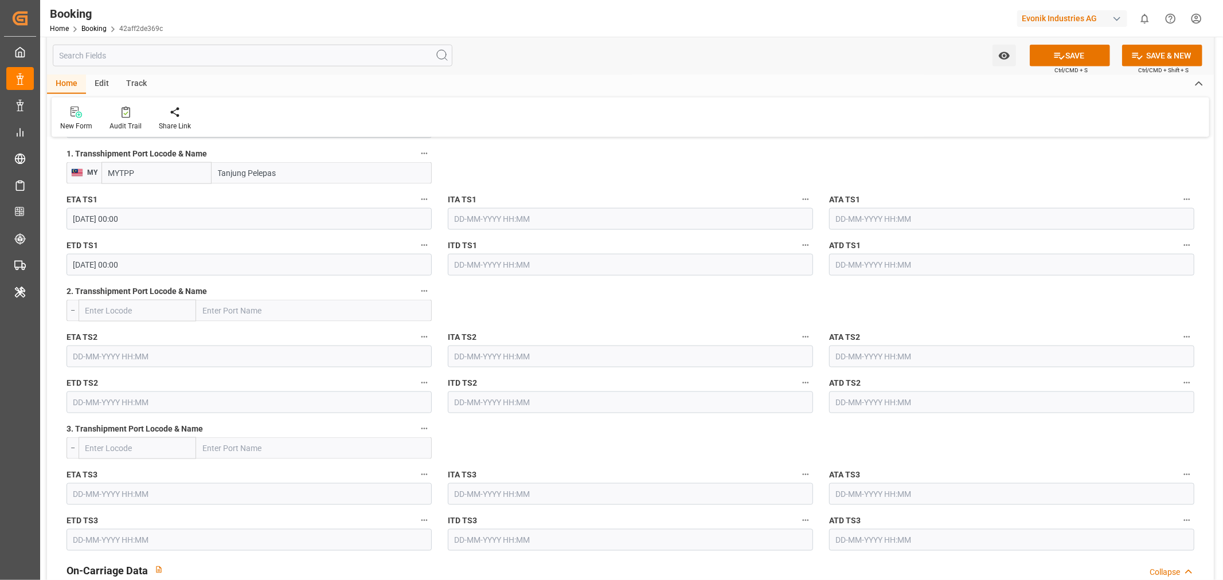
click at [206, 310] on input "text" at bounding box center [314, 311] width 236 height 22
paste input "NANSHA"
type input "NANSHA"
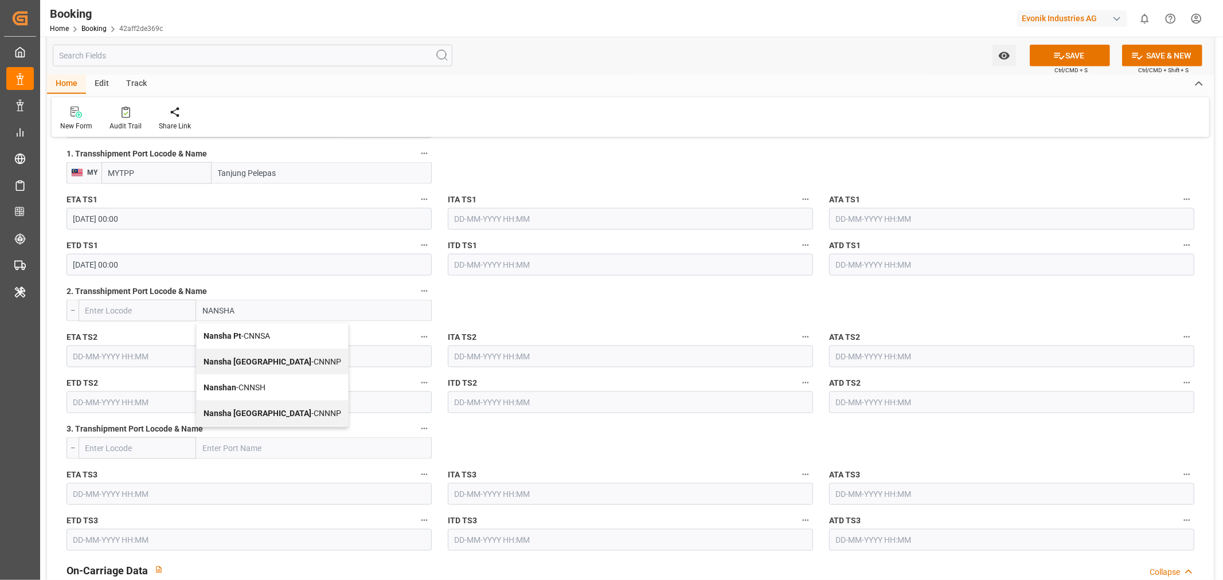
click at [247, 337] on span "Nansha Pt - CNNSA" at bounding box center [237, 335] width 67 height 9
type input "CNNSA"
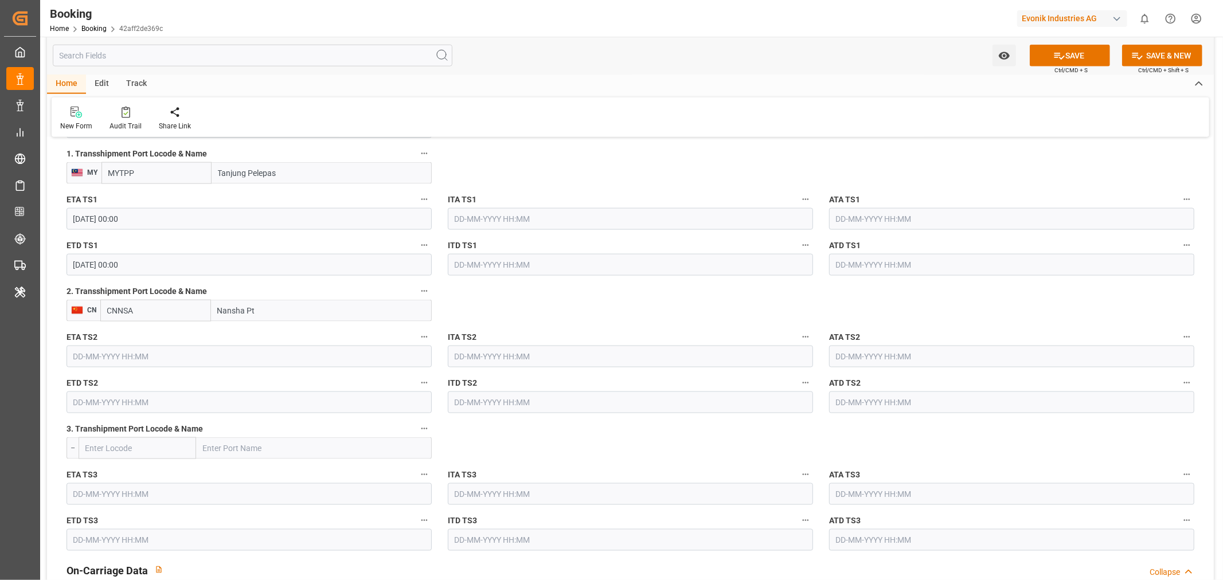
scroll to position [1401, 0]
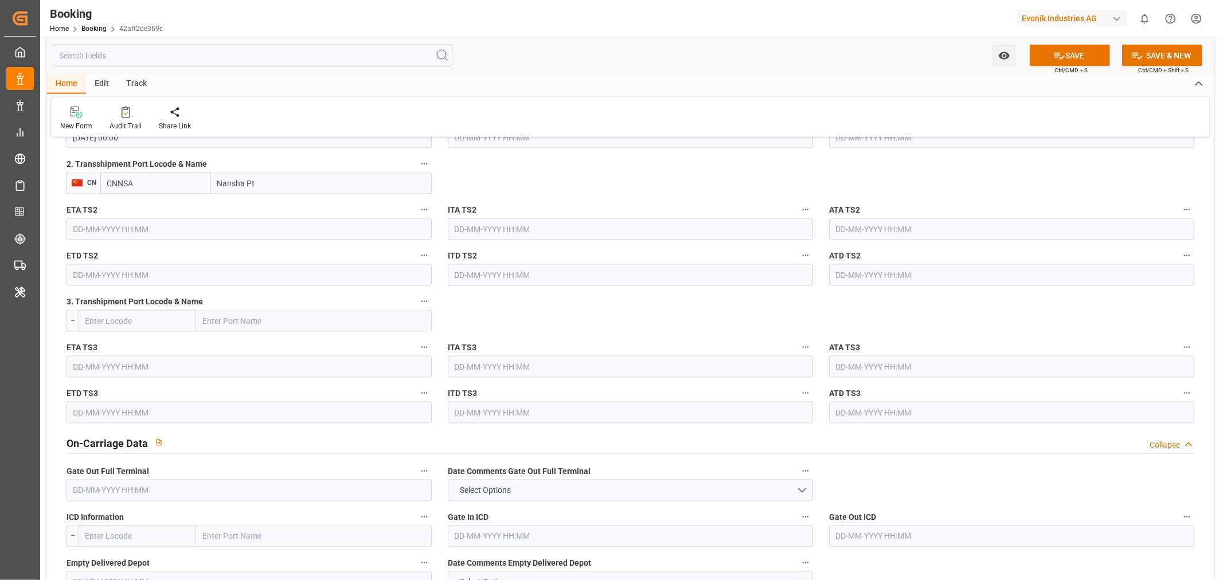
type input "Nansha Pt"
click at [77, 222] on input "text" at bounding box center [249, 229] width 365 height 22
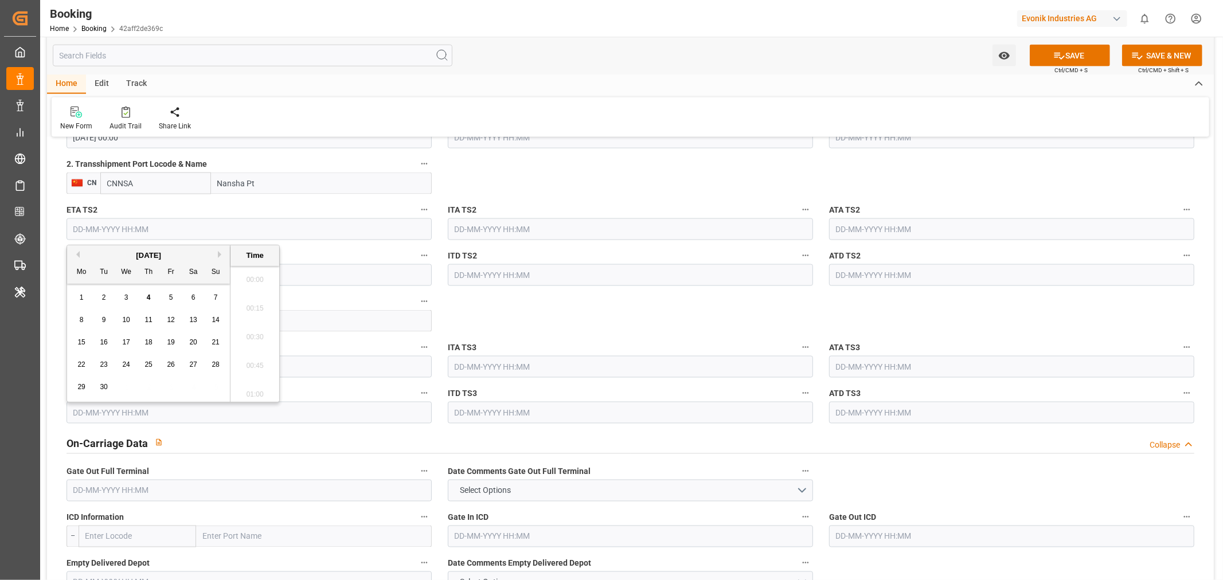
scroll to position [1953, 0]
click at [222, 253] on button "Next Month" at bounding box center [221, 254] width 7 height 7
click at [197, 346] on span "15" at bounding box center [192, 342] width 7 height 8
type input "15-11-2025 00:00"
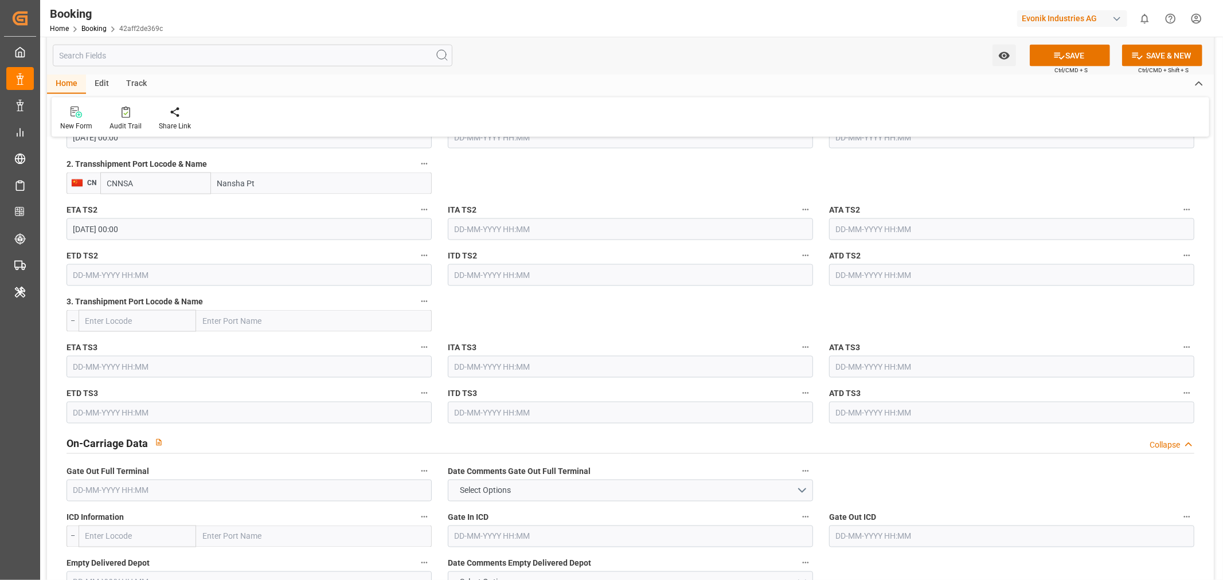
click at [99, 264] on input "text" at bounding box center [249, 275] width 365 height 22
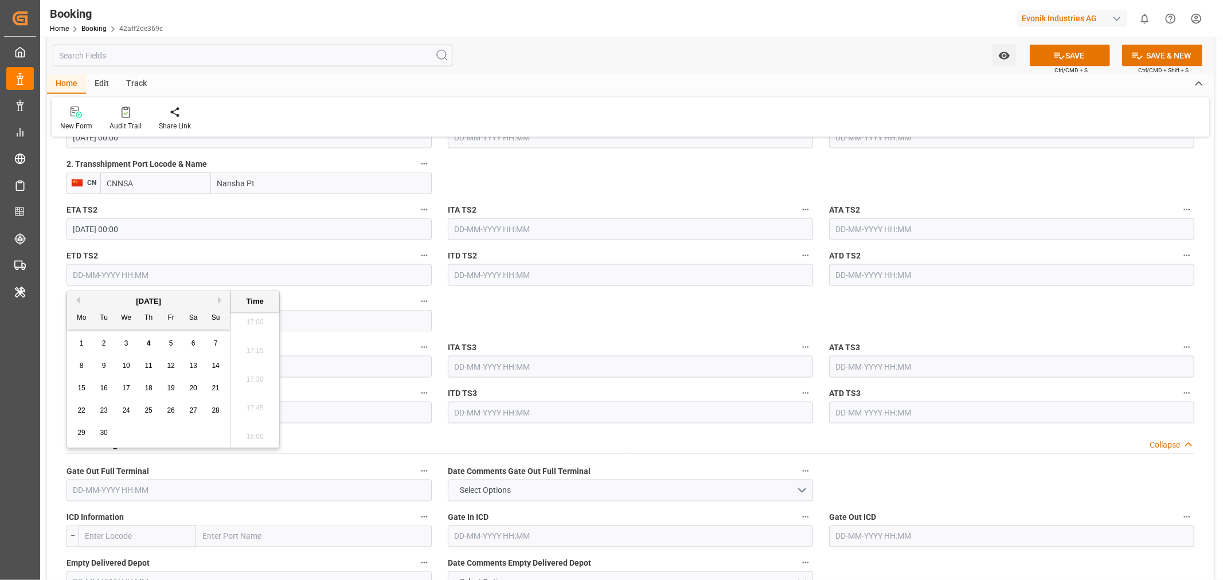
click at [222, 301] on button "Next Month" at bounding box center [221, 300] width 7 height 7
click at [130, 407] on span "19" at bounding box center [125, 411] width 7 height 8
type input "19-11-2025 00:00"
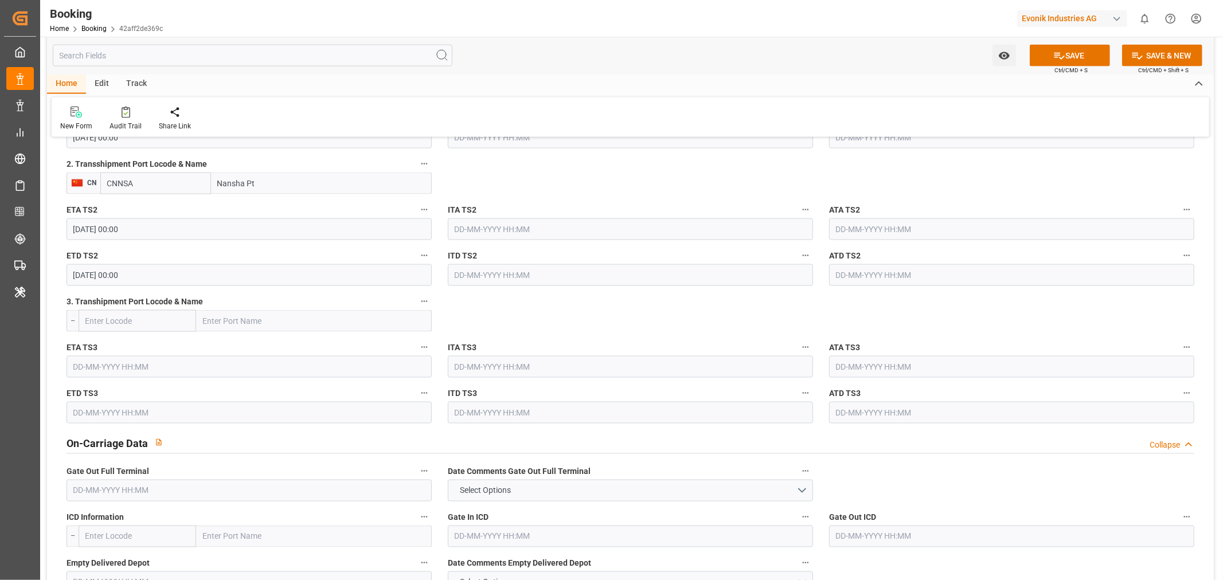
click at [503, 198] on div "ITA TS2" at bounding box center [630, 221] width 381 height 46
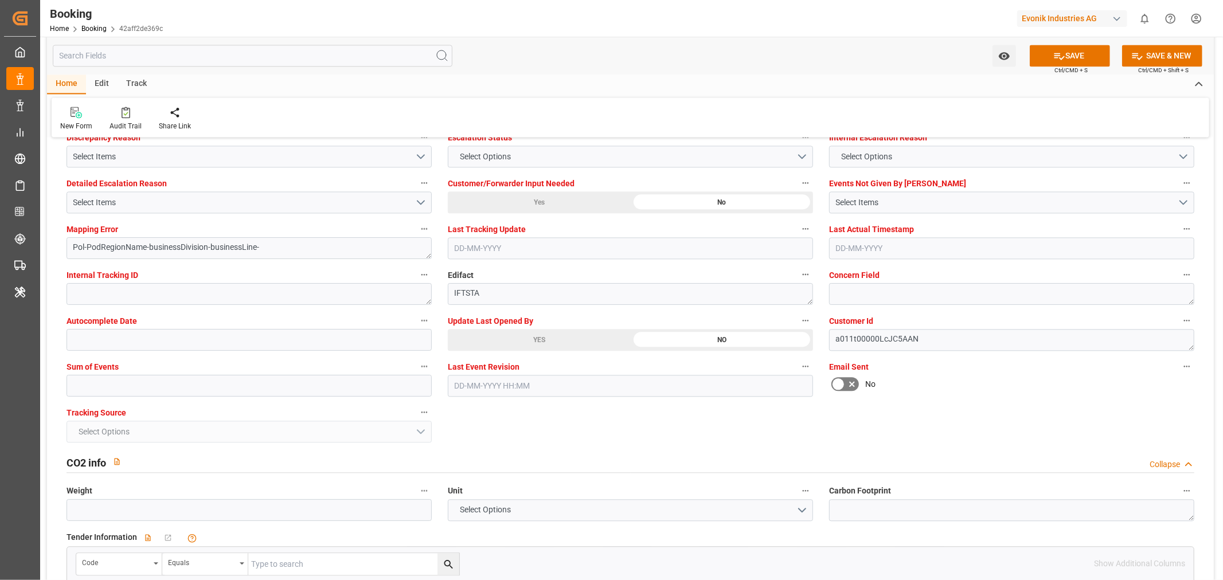
scroll to position [2166, 0]
click at [1084, 49] on button "SAVE" at bounding box center [1070, 56] width 80 height 22
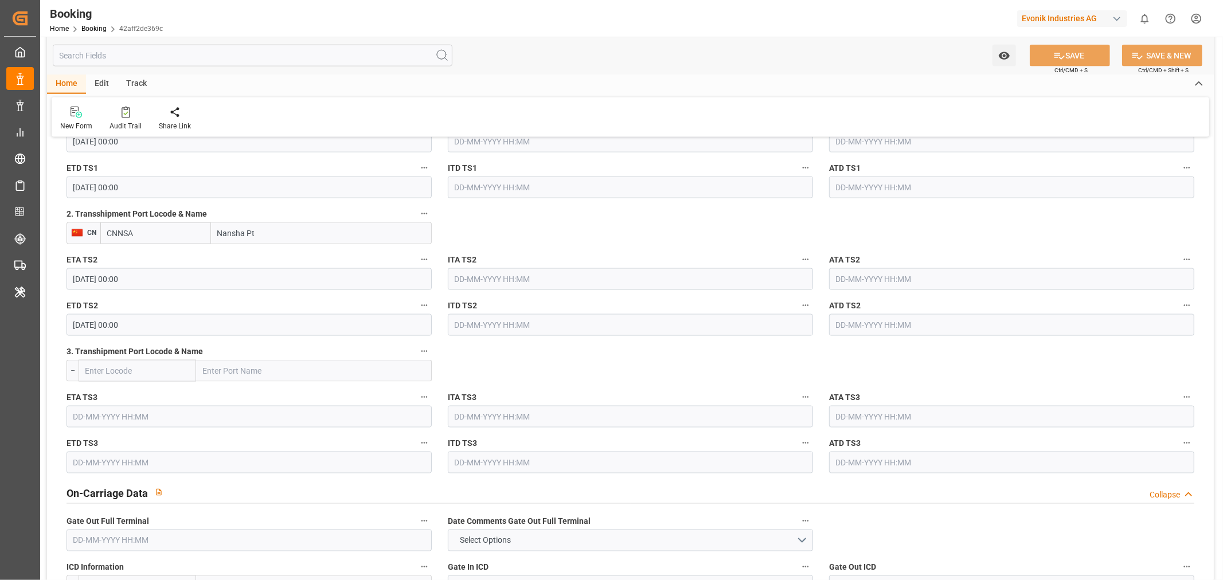
scroll to position [1211, 0]
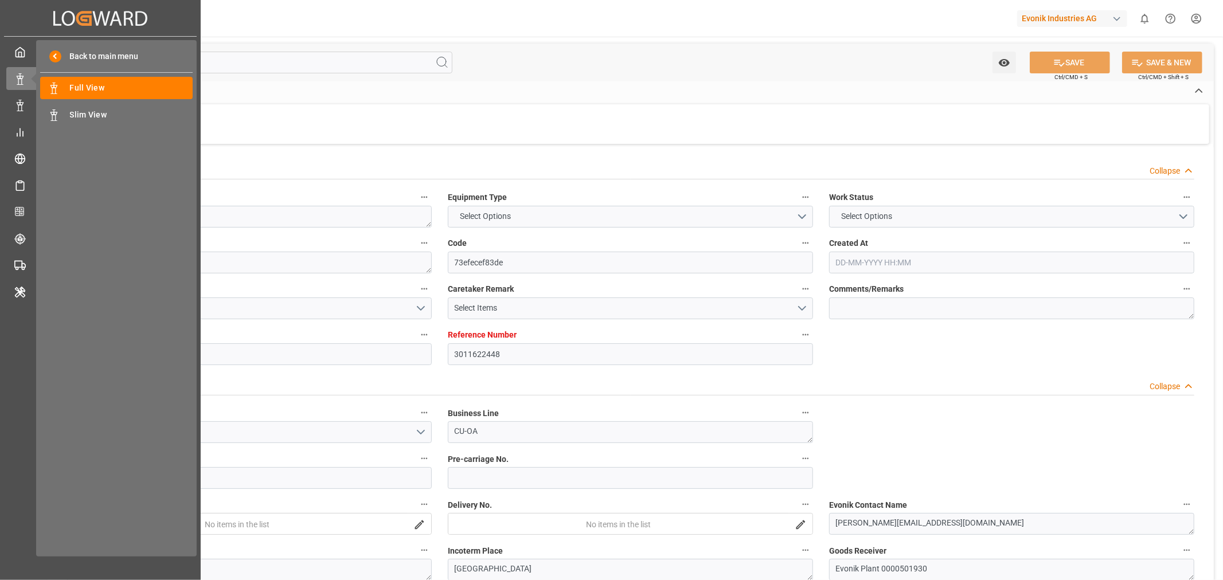
type input "3011622448"
type input "9321495"
type input "Maersk"
type input "Maersk Line AS"
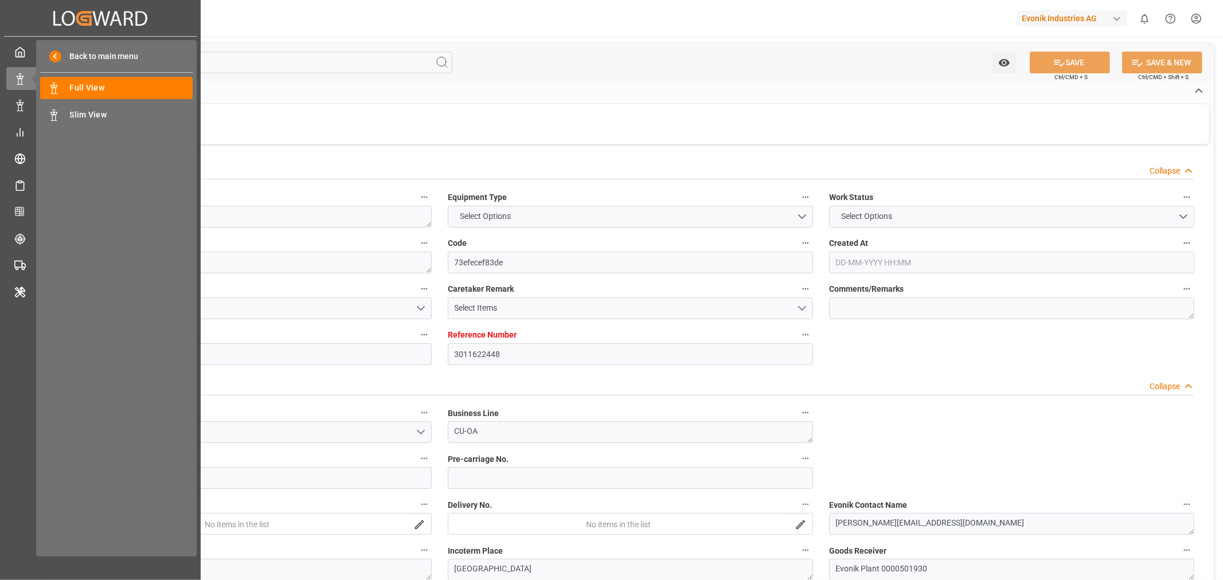
type input "NLRTM"
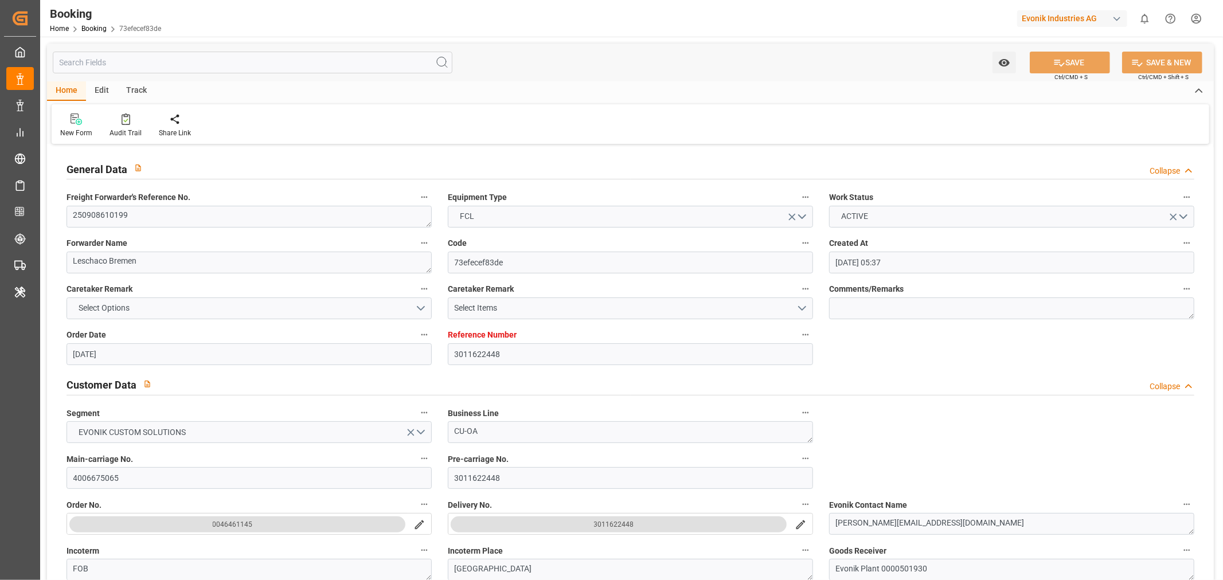
type input "11-08-2025 05:37"
type input "[DATE]"
type input "07-11-2025"
type input "[DATE]"
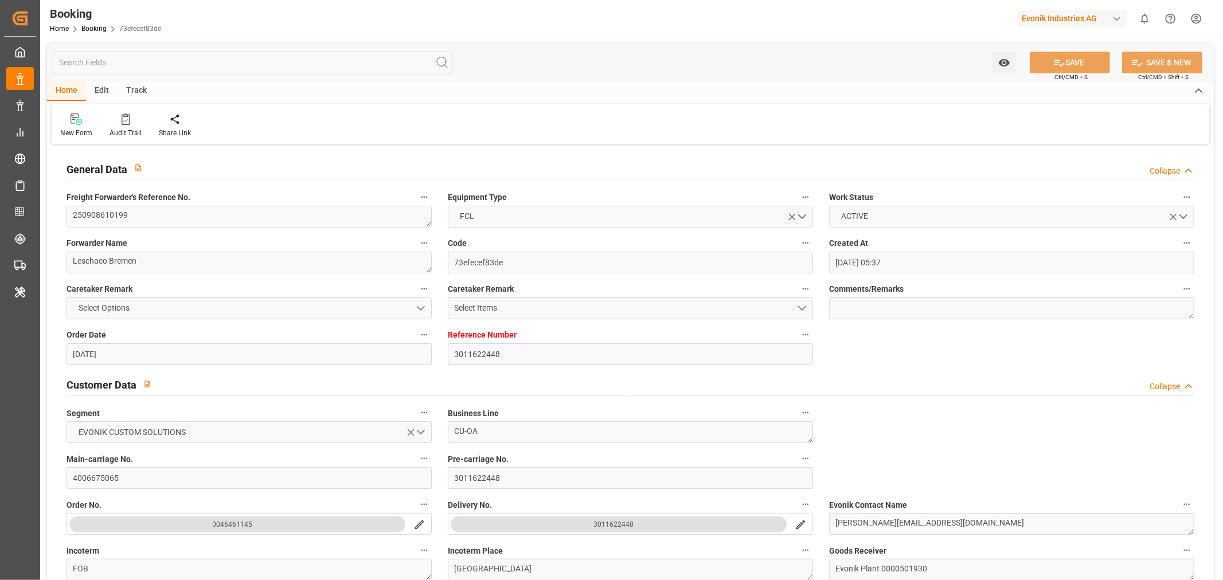
type input "18-09-2025 00:00"
type input "01-11-2025 00:00"
type input "03-09-2025 07:13"
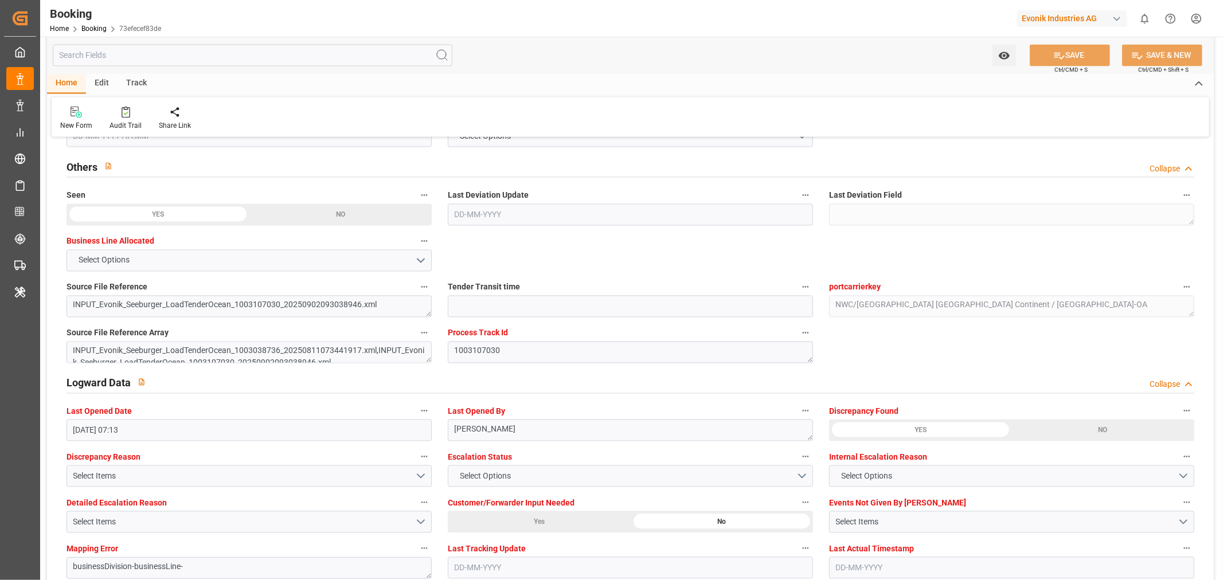
scroll to position [2166, 0]
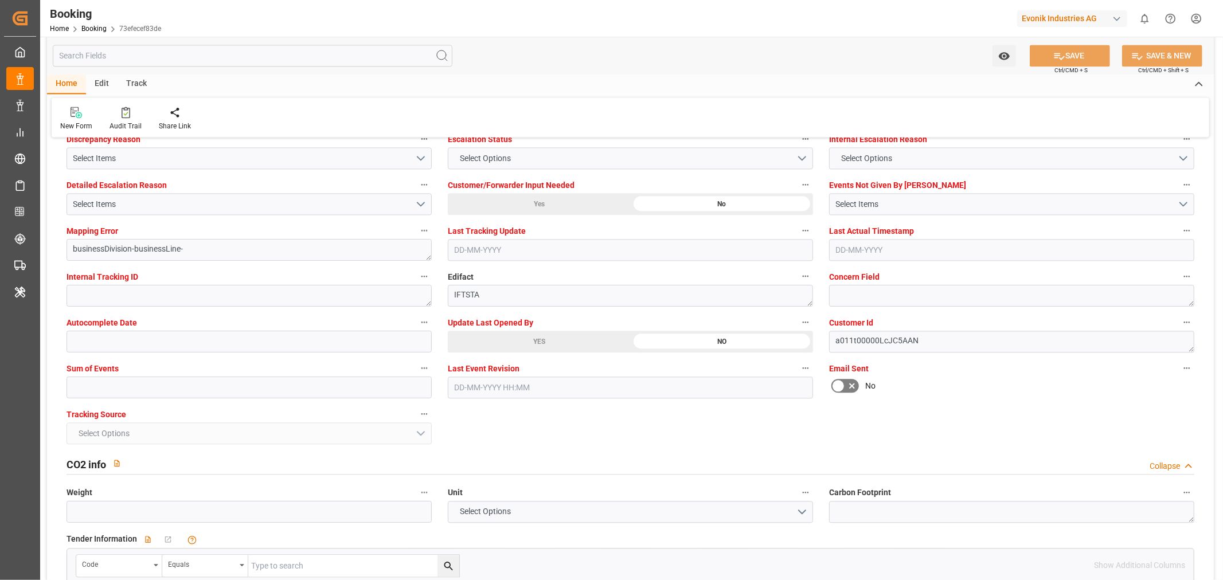
click at [532, 341] on div "YES" at bounding box center [539, 342] width 183 height 22
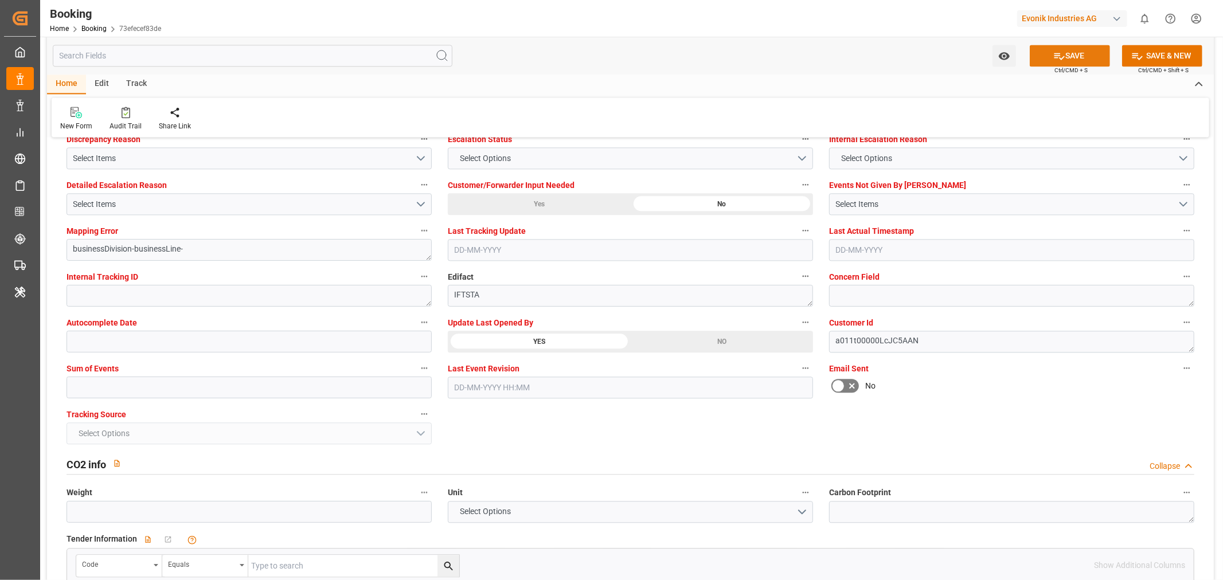
click at [1077, 46] on button "SAVE" at bounding box center [1070, 56] width 80 height 22
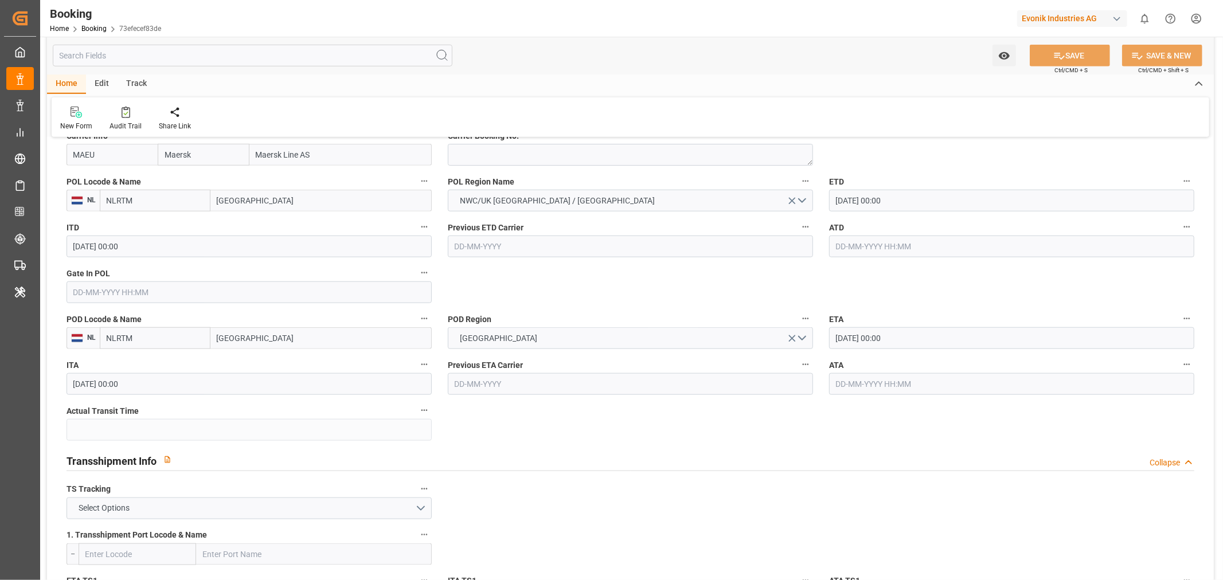
scroll to position [701, 0]
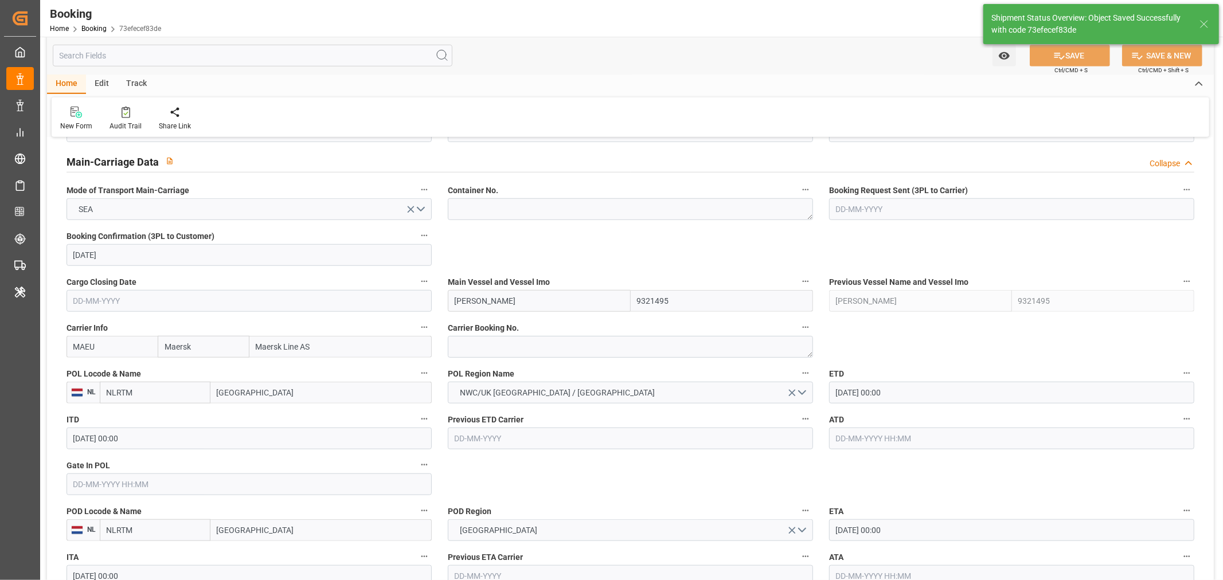
type textarea "[PERSON_NAME]"
type input "04-09-2025 12:14"
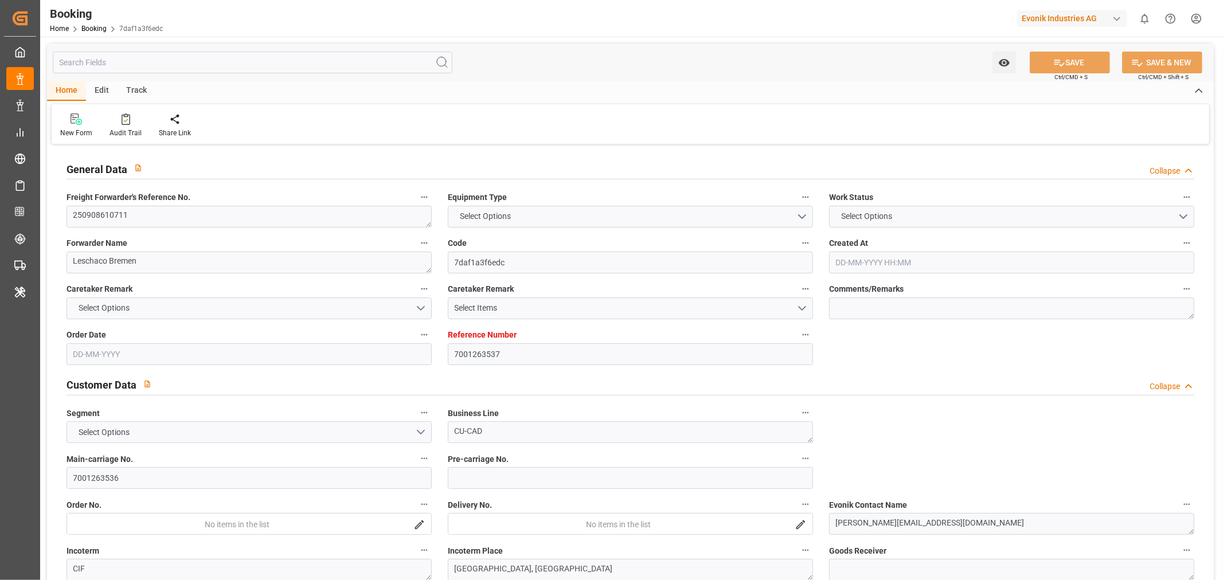
type input "7001263537"
type input "9619921"
type input "Maersk"
type input "Maersk Line AS"
type input "EUNWC"
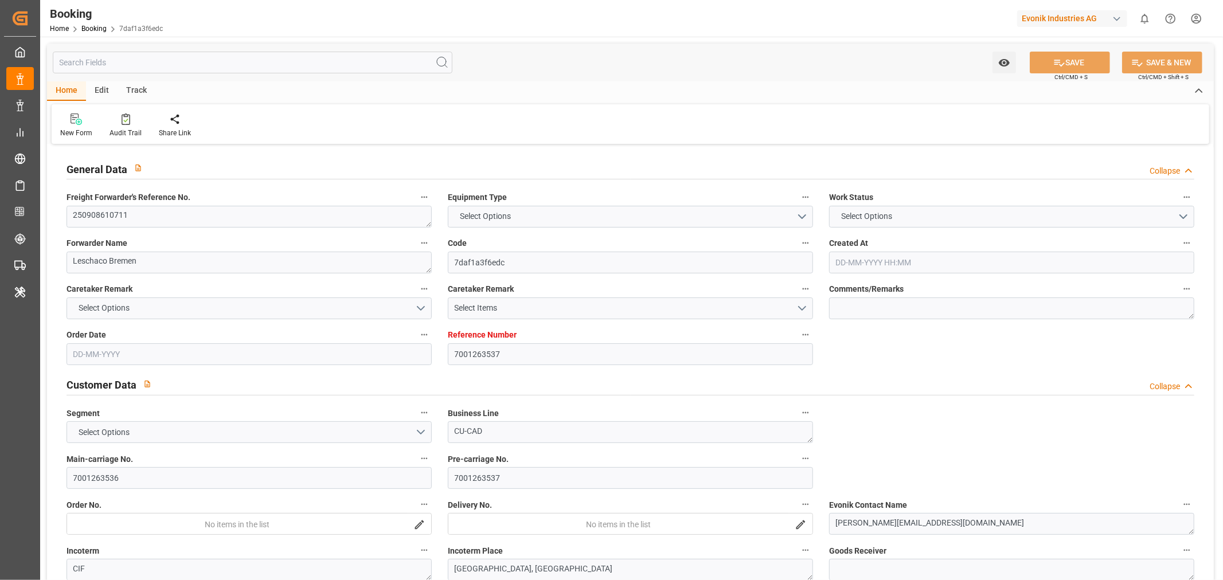
type input "CNNSA"
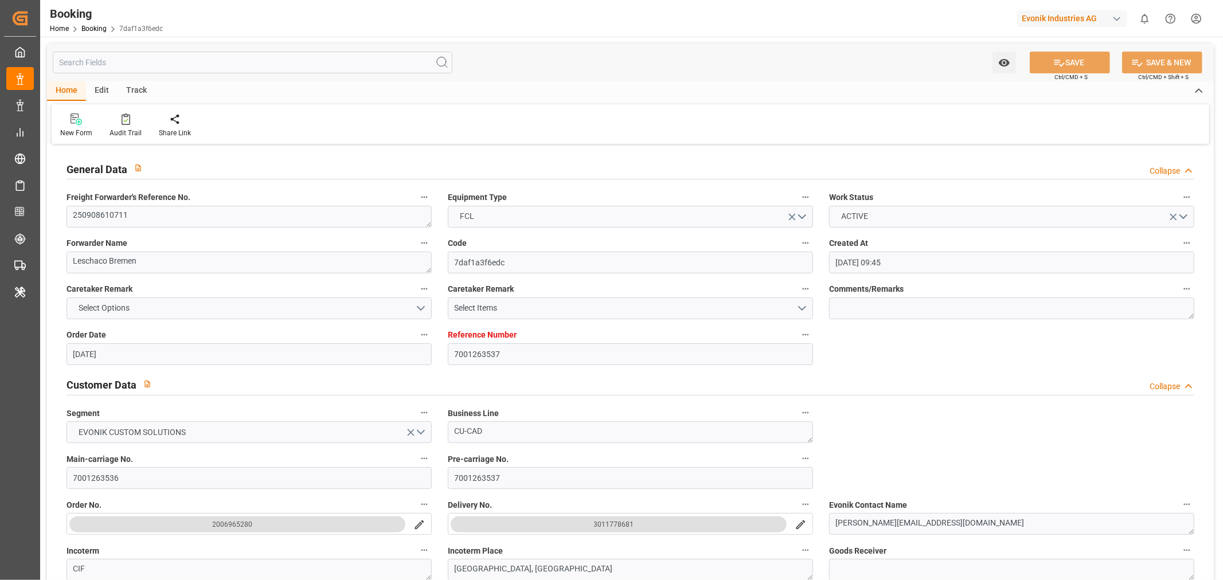
type input "[DATE] 09:45"
type input "[DATE]"
type input "[DATE] 00:00"
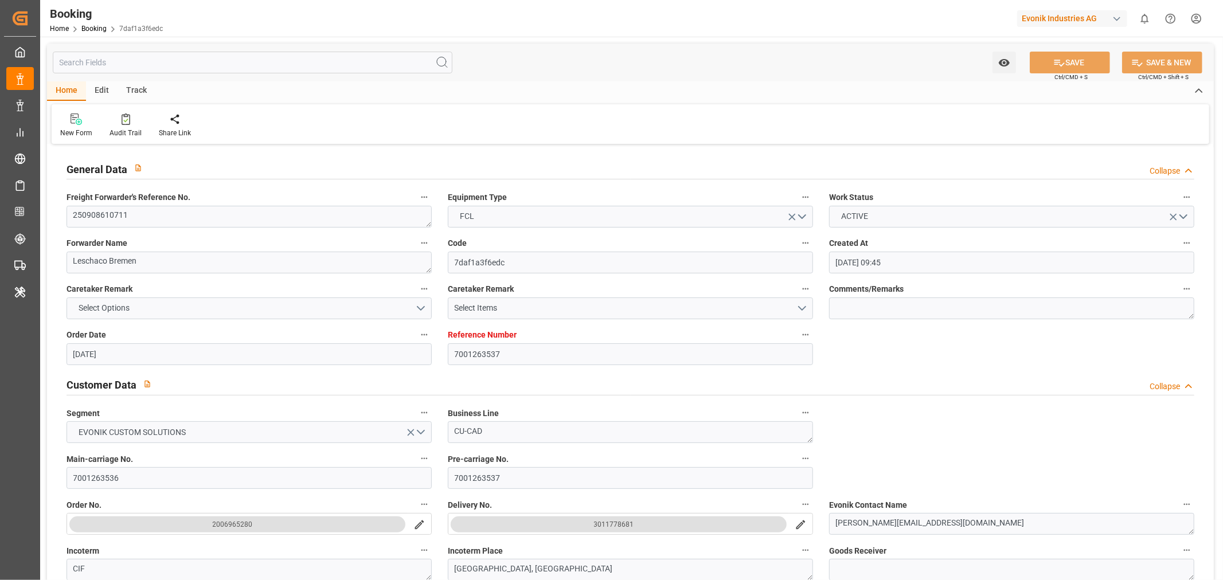
type input "[DATE] 00:00"
type input "[DATE]"
type input "[DATE] 00:00"
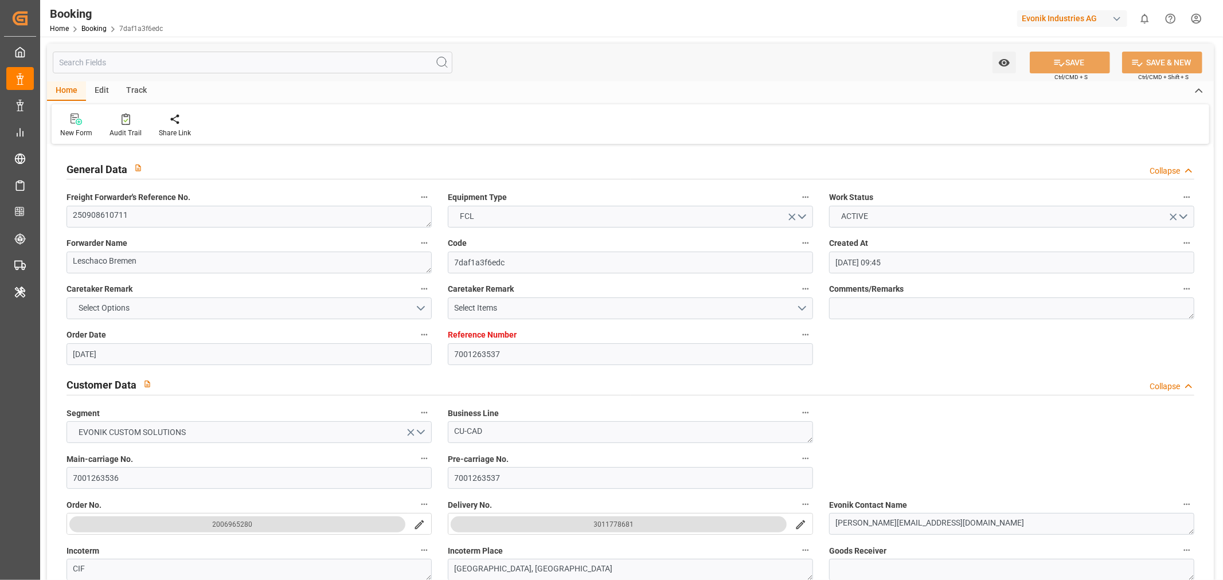
type input "[DATE] 00:00"
type input "[DATE] 07:13"
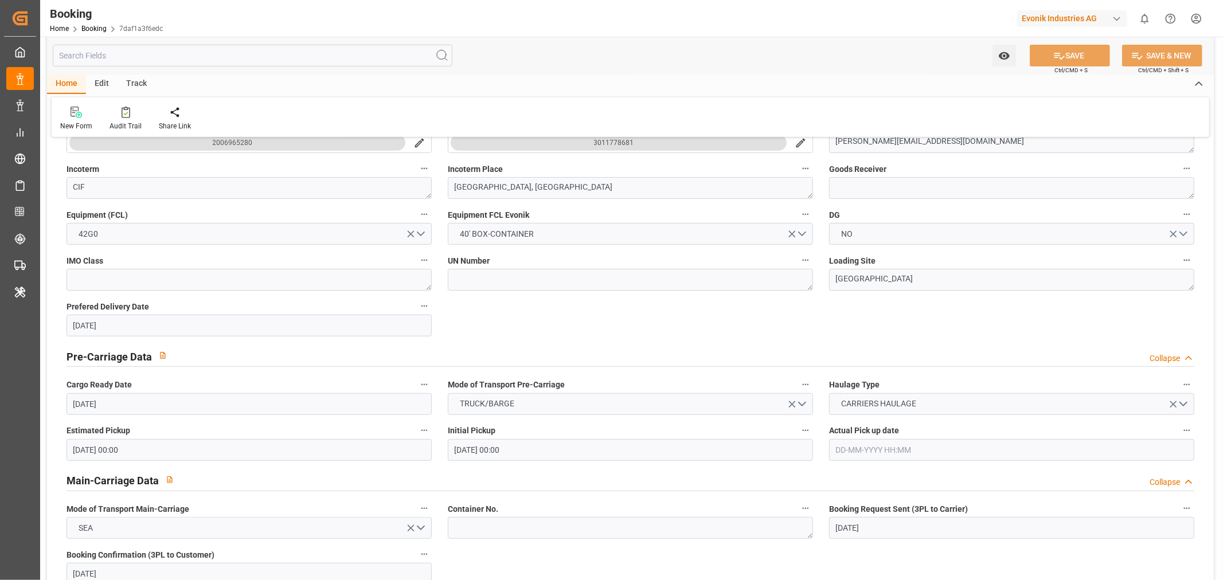
scroll to position [701, 0]
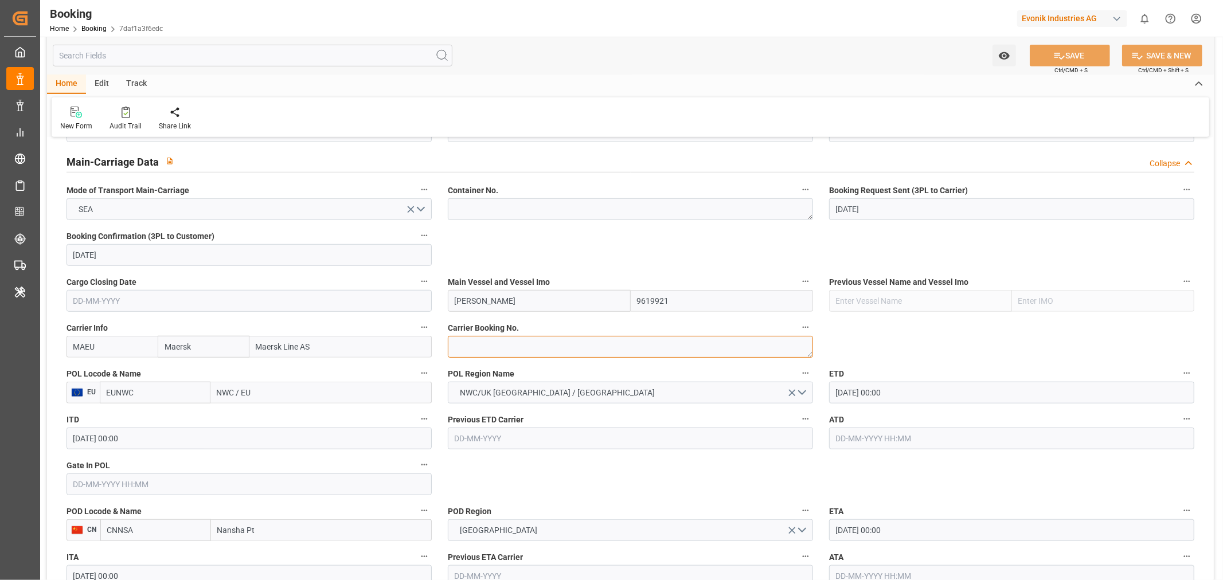
click at [494, 348] on textarea at bounding box center [630, 347] width 365 height 22
paste textarea "259057921"
type textarea "259057921"
click at [225, 398] on input "NWC / EU" at bounding box center [320, 393] width 221 height 22
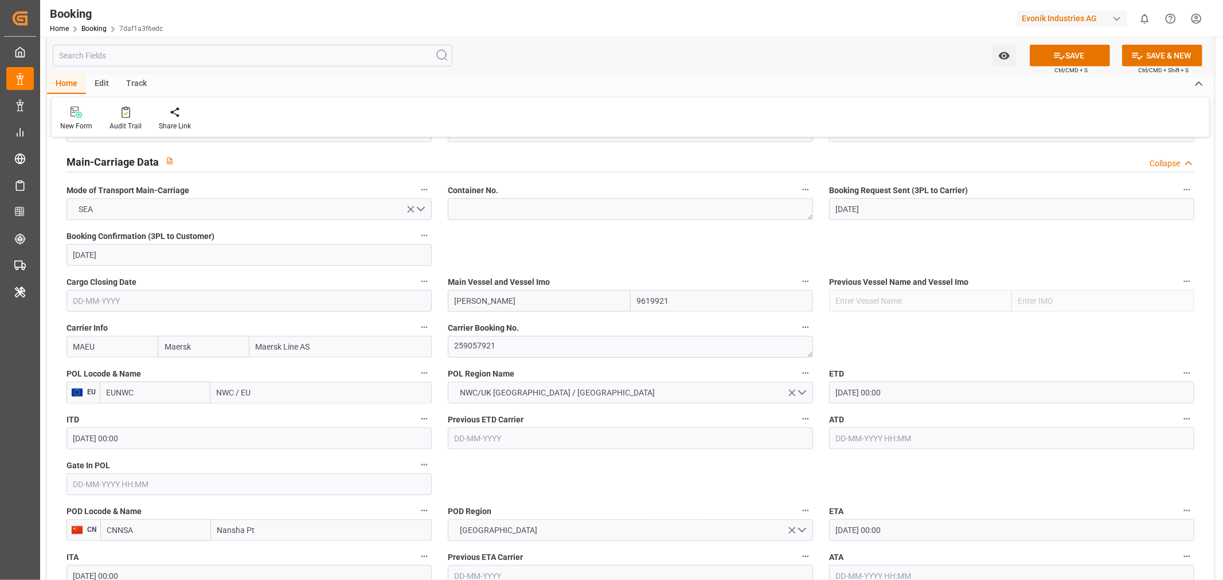
click at [225, 398] on input "NWC / EU" at bounding box center [320, 393] width 221 height 22
paste input "[GEOGRAPHIC_DATA]"
type input "[GEOGRAPHIC_DATA]"
click at [285, 409] on div "[GEOGRAPHIC_DATA] - NLRTM" at bounding box center [271, 418] width 120 height 26
type input "NLRTM"
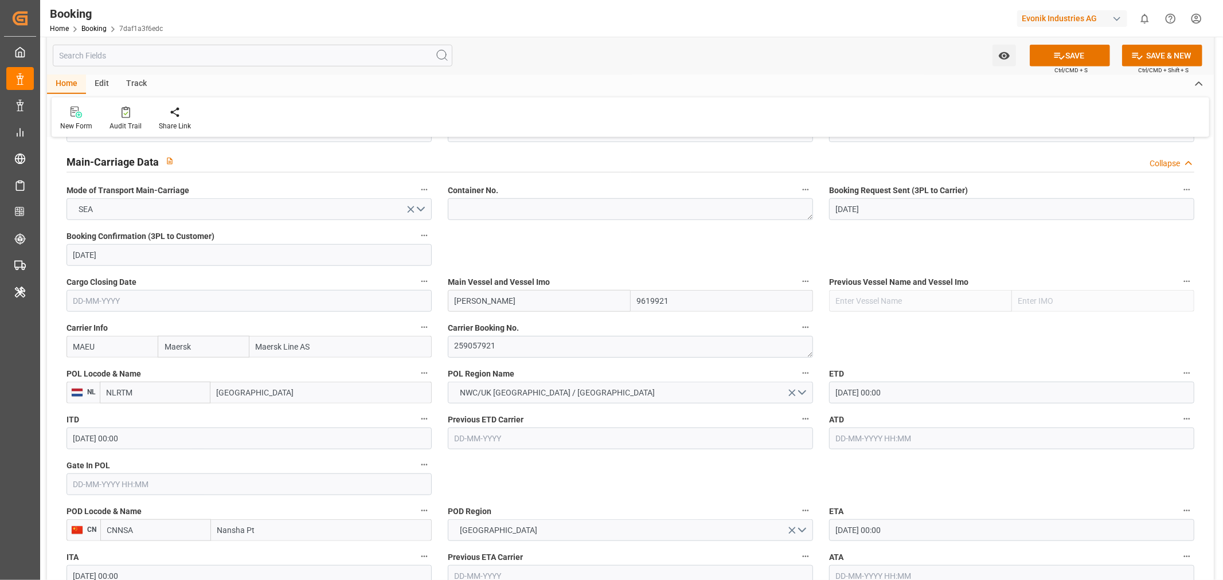
type input "[GEOGRAPHIC_DATA]"
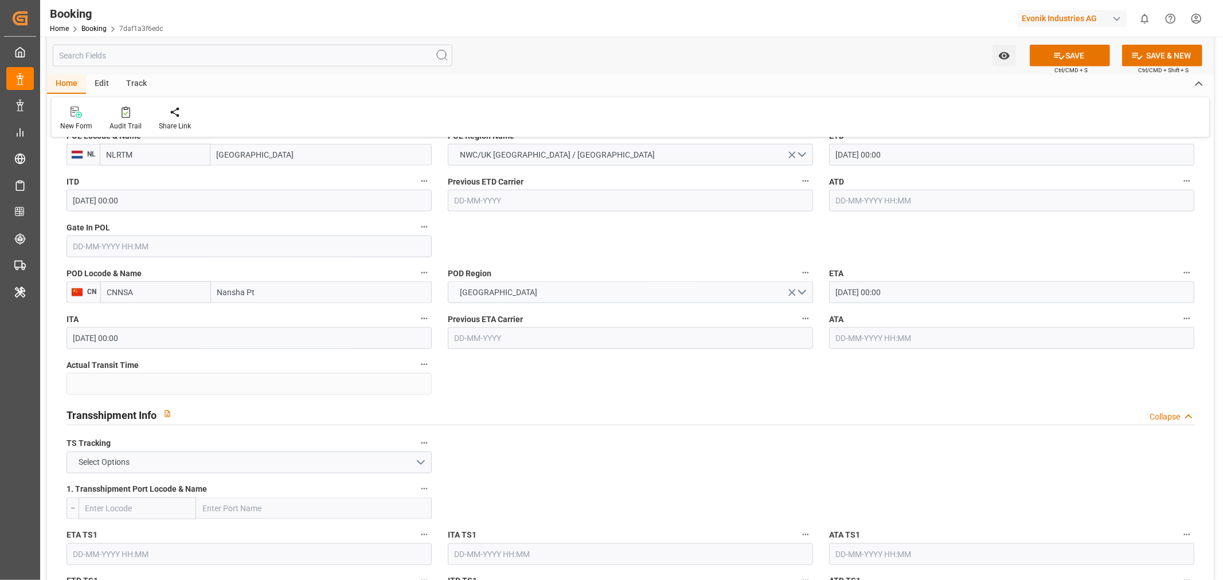
scroll to position [1019, 0]
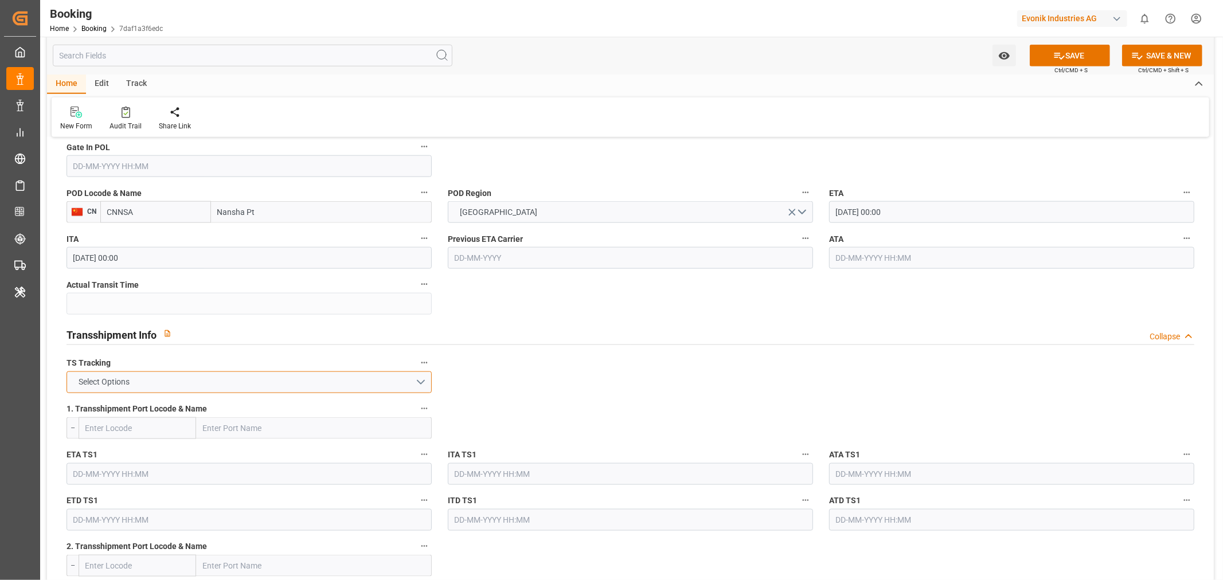
click at [180, 382] on button "Select Options" at bounding box center [249, 383] width 365 height 22
click at [117, 388] on div "TRUE" at bounding box center [249, 385] width 364 height 24
click at [213, 432] on input "text" at bounding box center [314, 428] width 236 height 22
paste input "TANJUNG PELEPAS"
type input "TANJUNG PELEPAS"
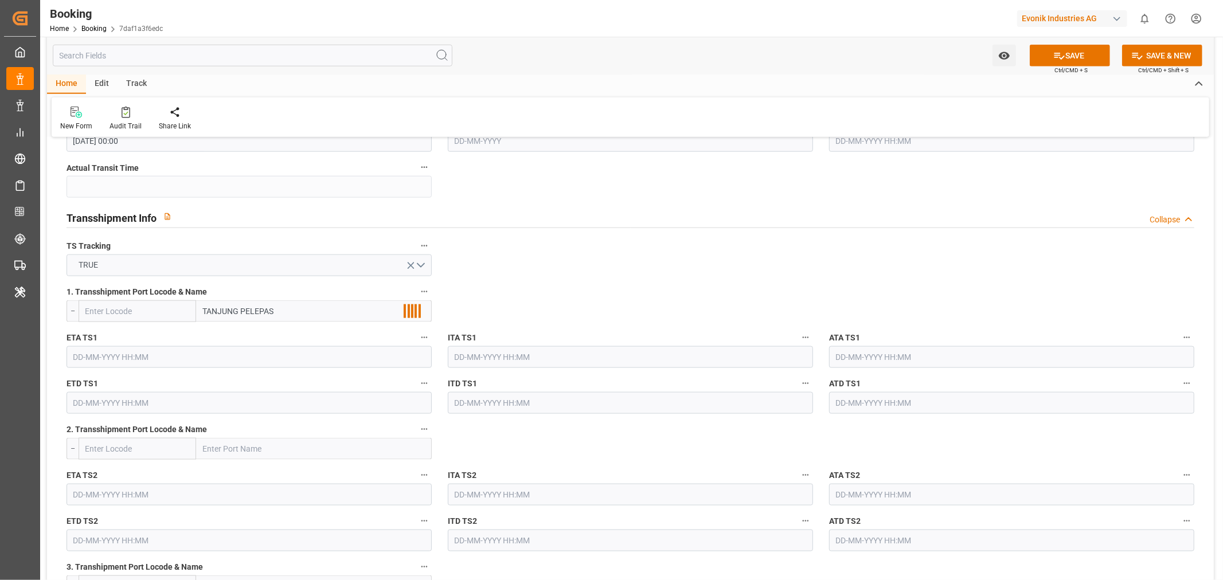
scroll to position [1211, 0]
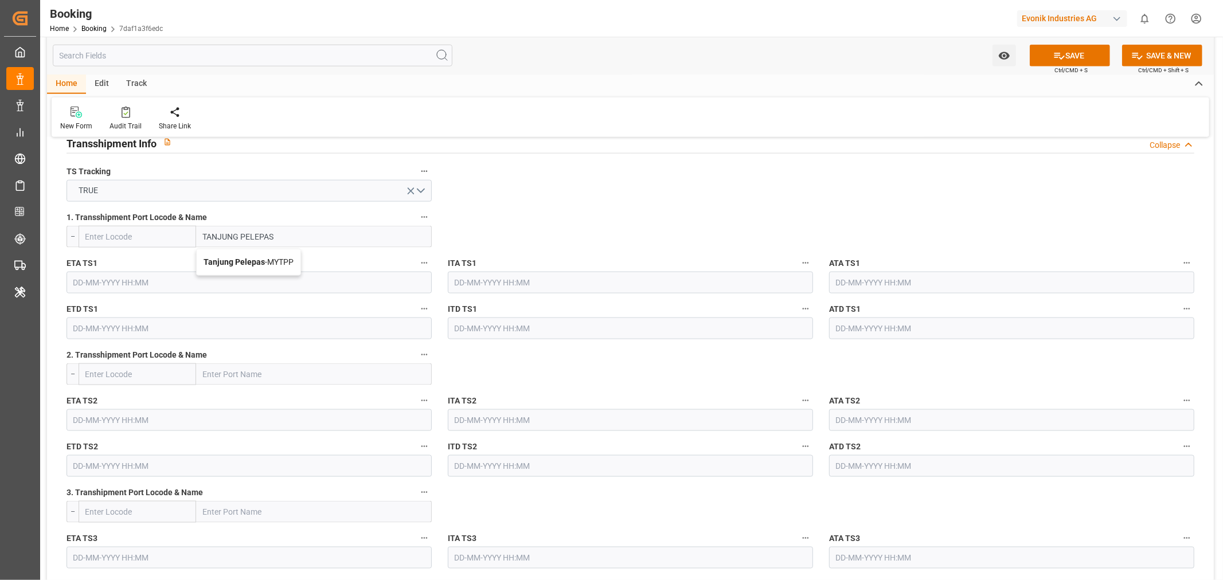
click at [282, 257] on span "Tanjung Pelepas - MYTPP" at bounding box center [249, 261] width 90 height 9
type input "MYTPP"
type input "Tanjung Pelepas"
click at [104, 276] on input "text" at bounding box center [249, 283] width 365 height 22
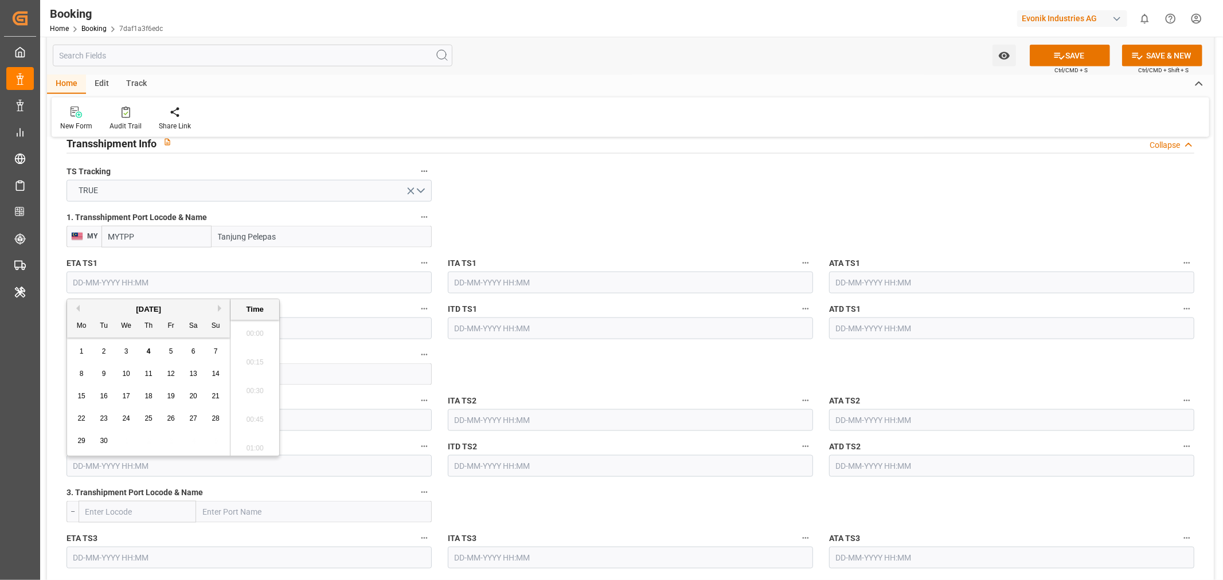
scroll to position [1982, 0]
click at [224, 307] on button "Next Month" at bounding box center [221, 308] width 7 height 7
click at [128, 440] on span "29" at bounding box center [125, 441] width 7 height 8
type input "[DATE] 00:00"
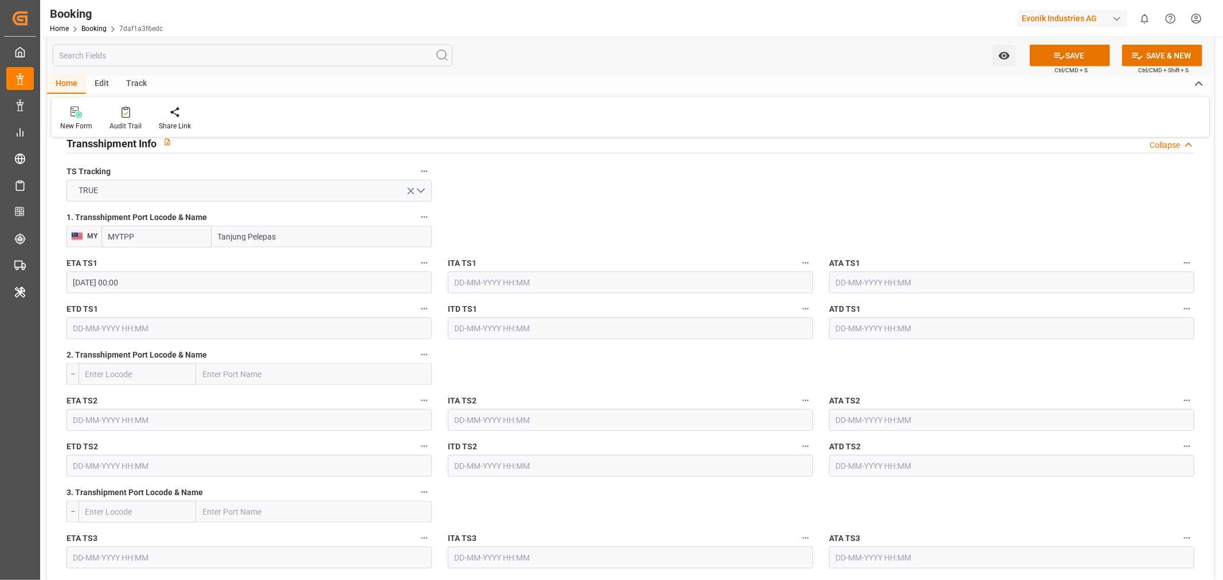
click at [112, 330] on input "text" at bounding box center [249, 329] width 365 height 22
click at [222, 352] on button "Next Month" at bounding box center [221, 354] width 7 height 7
click at [84, 419] on div "3" at bounding box center [82, 420] width 14 height 14
type input "[DATE] 00:00"
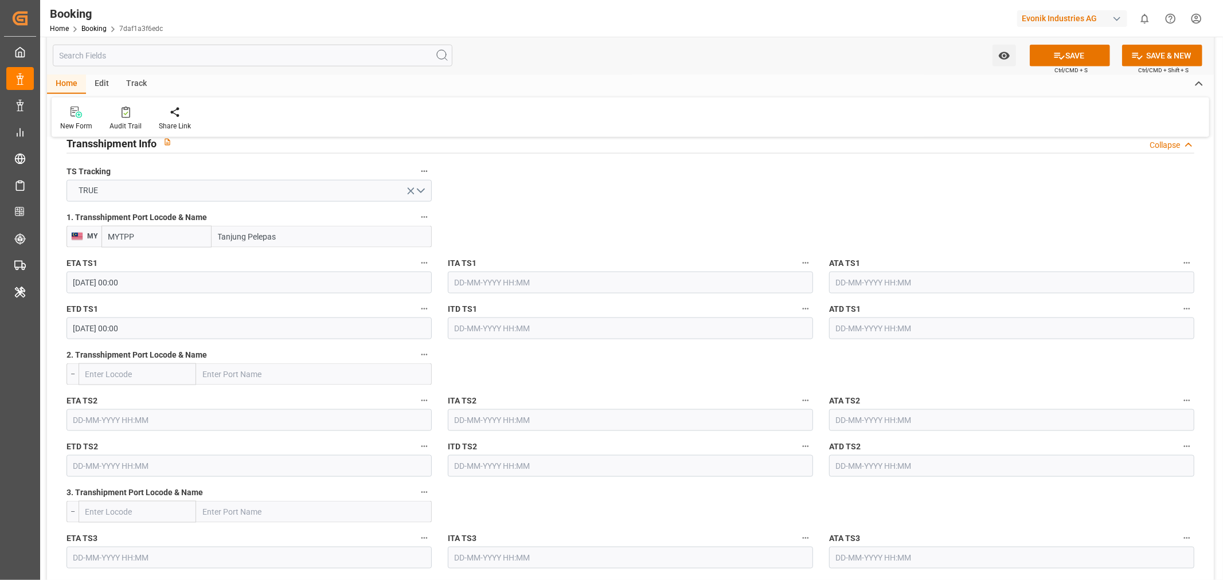
click at [1053, 52] on icon at bounding box center [1059, 56] width 12 height 12
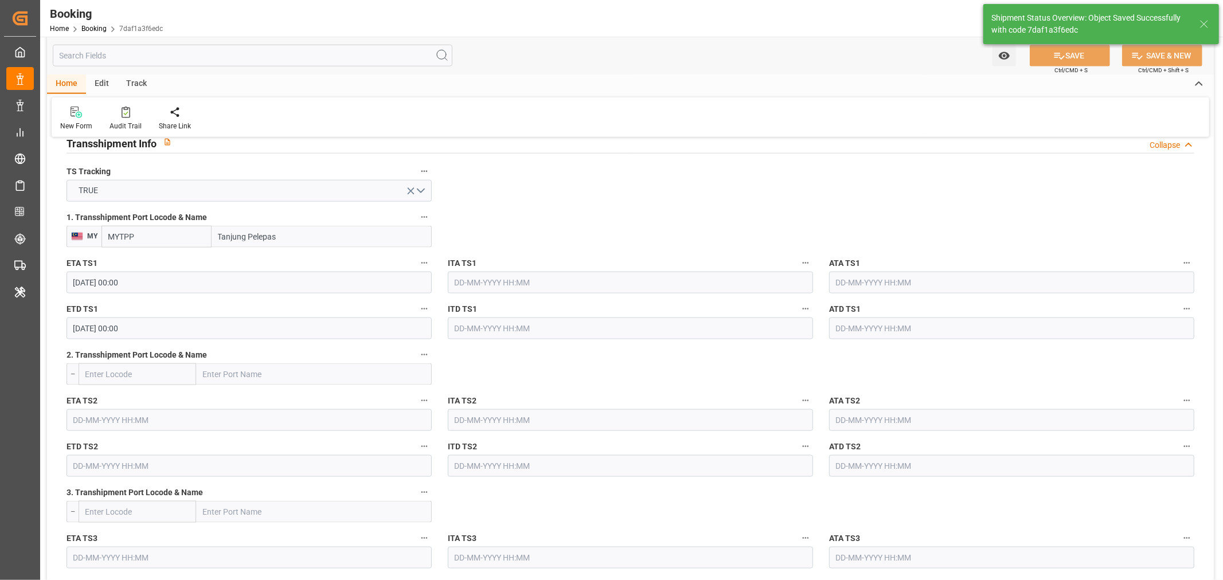
type textarea "[PERSON_NAME]"
type textarea "businessDivision-businessLine-"
type textarea "Yes"
type input "[DATE] 00:00"
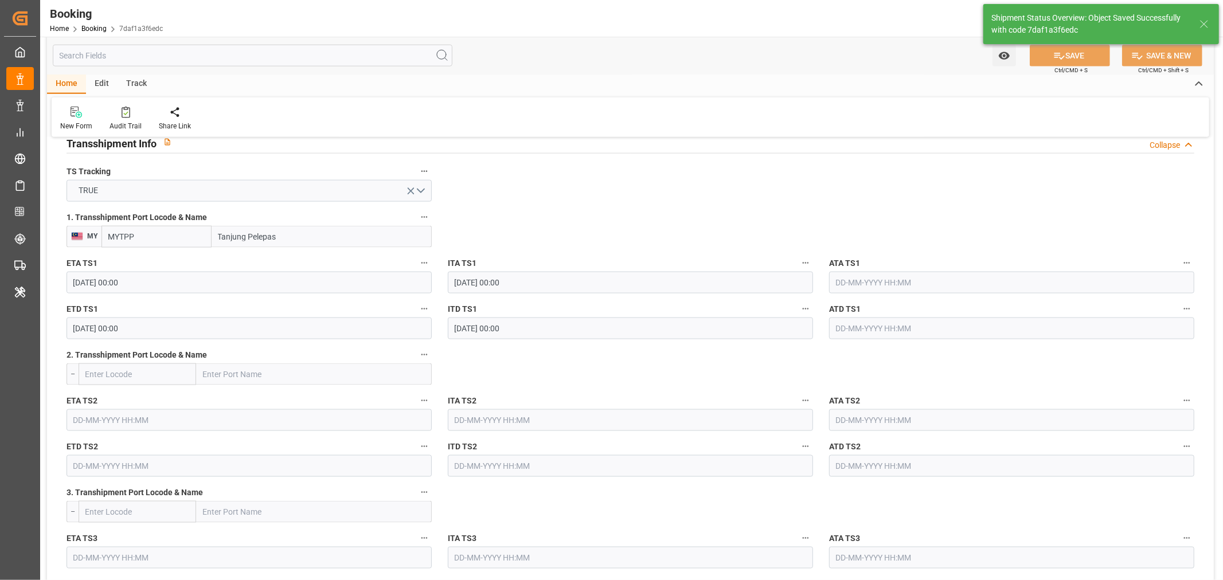
type input "04-09-2025 12:15"
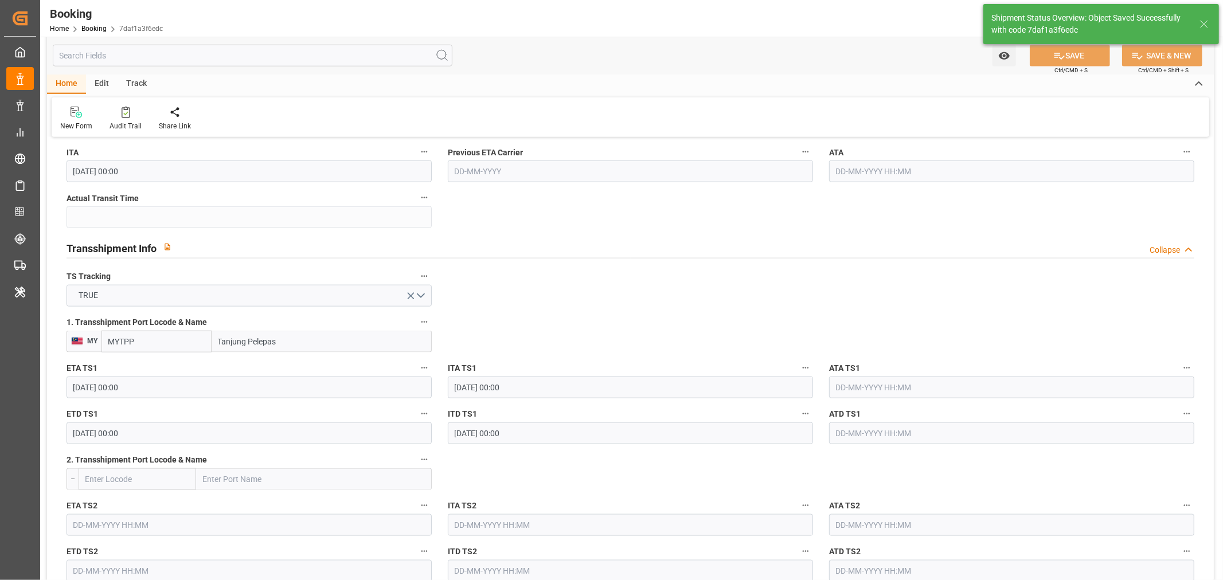
scroll to position [955, 0]
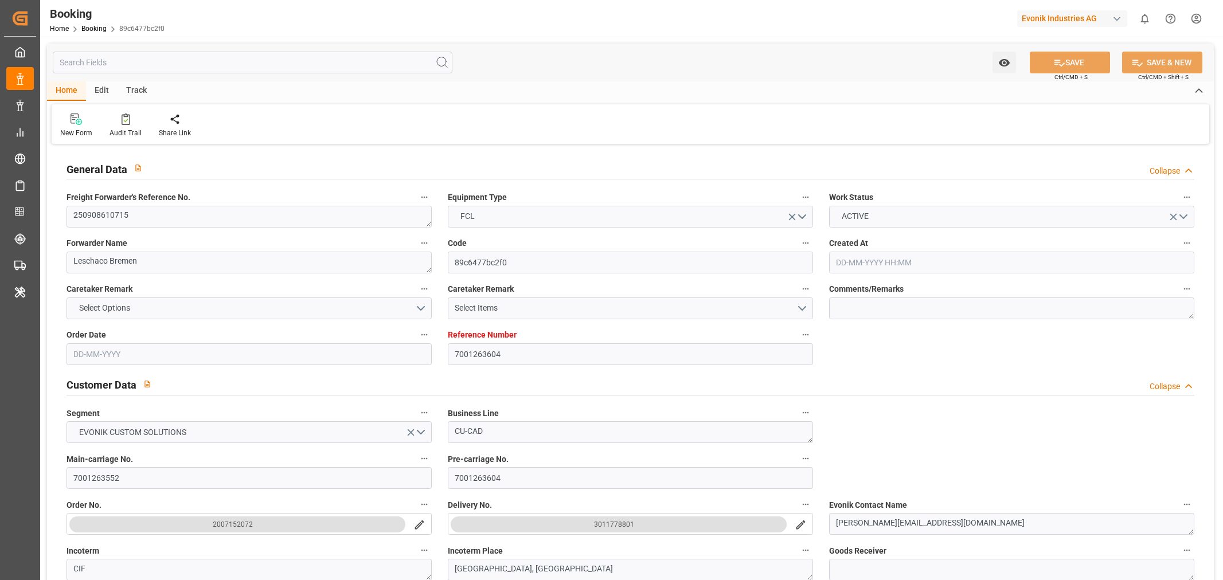
type input "7001263604"
type input "9619921"
type input "Maersk"
type input "Maersk Line AS"
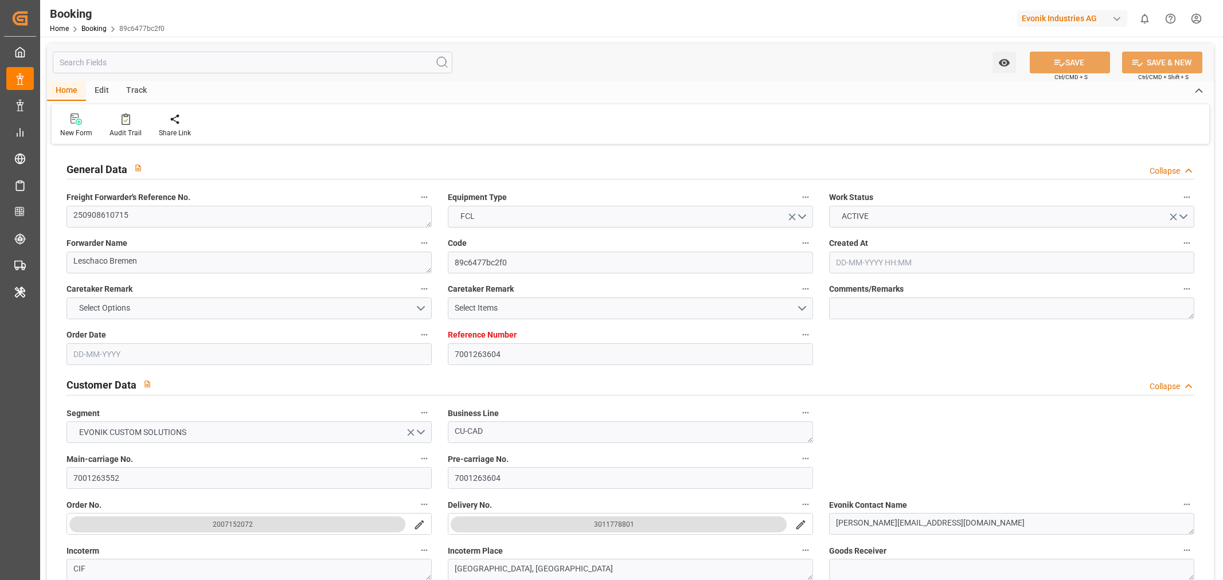
type input "EUNWC"
type input "CNJMN"
type input "01-09-2025 10:00"
type input "[DATE]"
type input "15-11-2025"
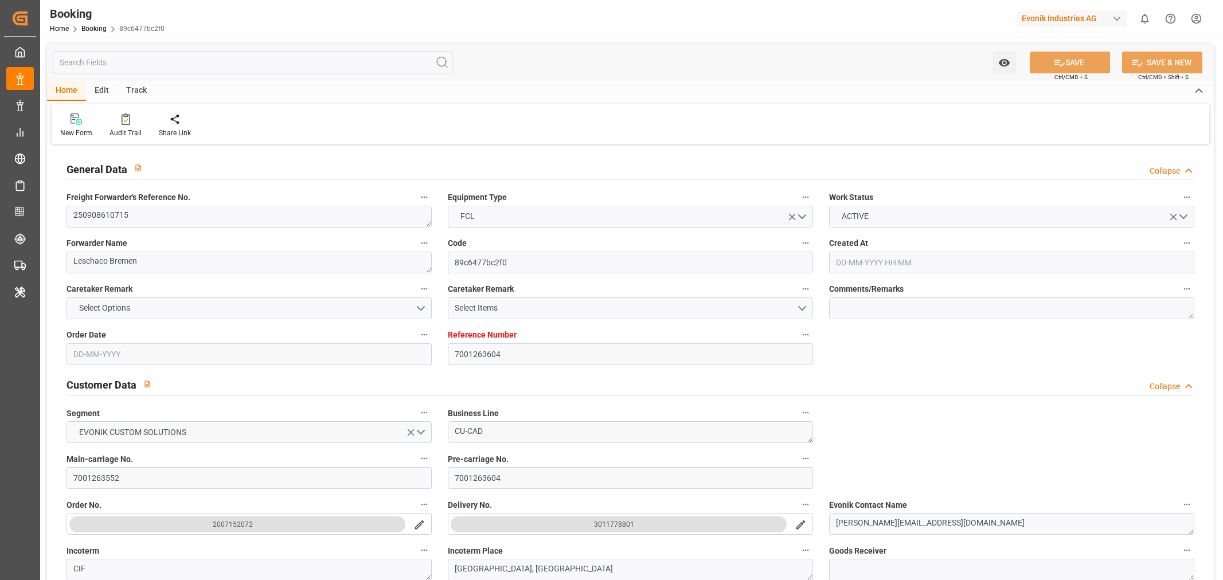
type input "19-09-2025"
type input "19-09-2025 00:00"
type input "02-09-2025"
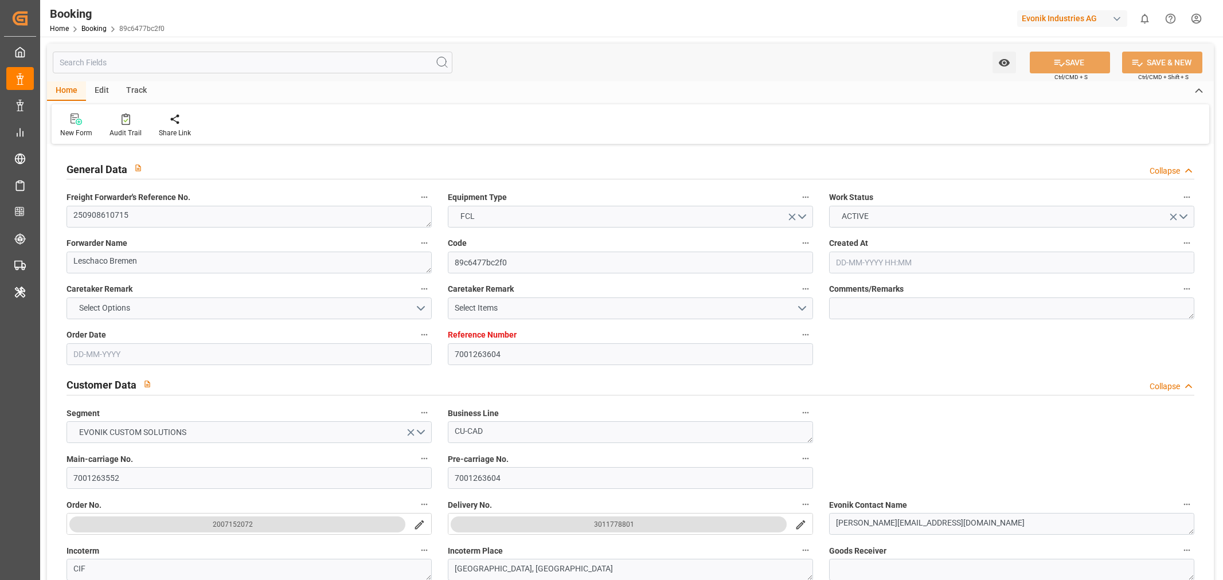
type input "29-09-2025 00:00"
type input "15-11-2025 00:00"
type input "03-09-2025 07:13"
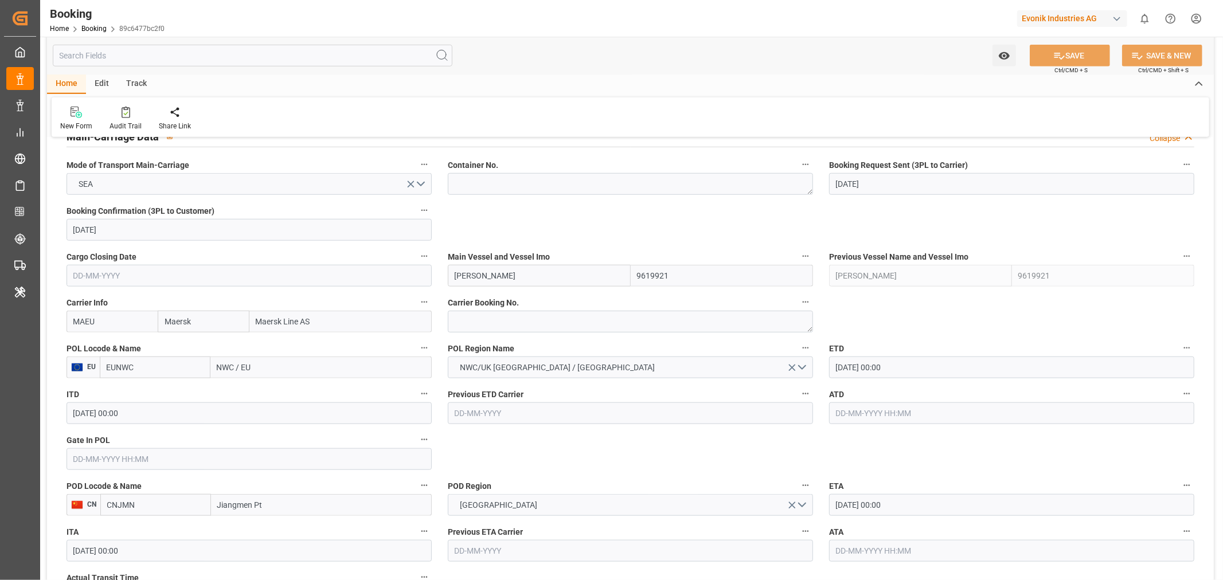
scroll to position [828, 0]
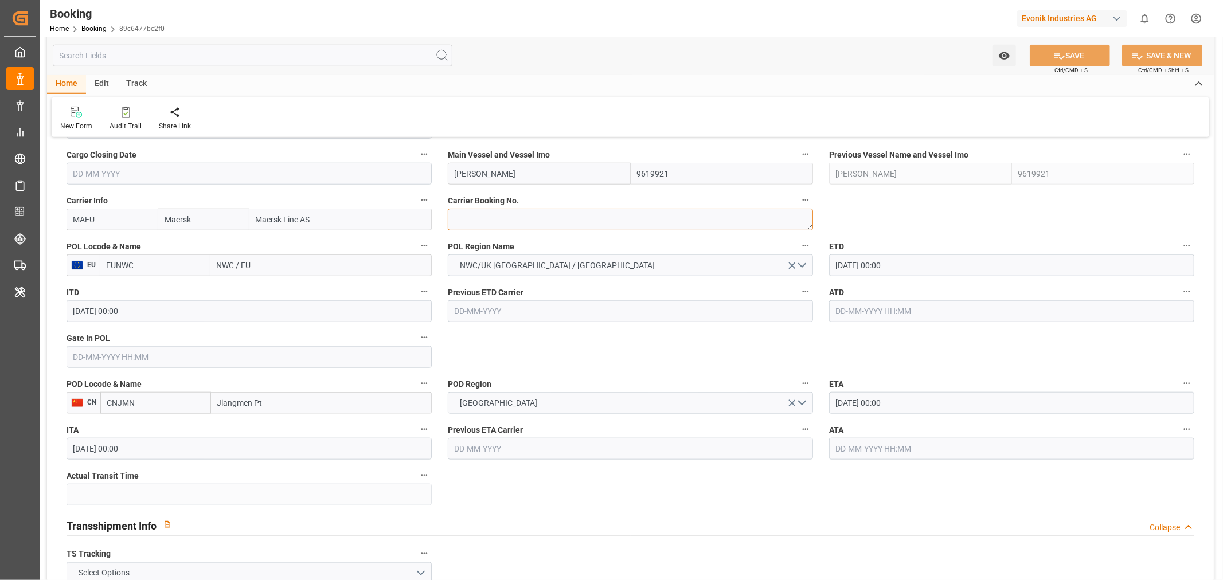
click at [467, 218] on textarea at bounding box center [630, 220] width 365 height 22
paste textarea "259036903"
type textarea "259036903"
click at [228, 265] on input "NWC / EU" at bounding box center [320, 266] width 221 height 22
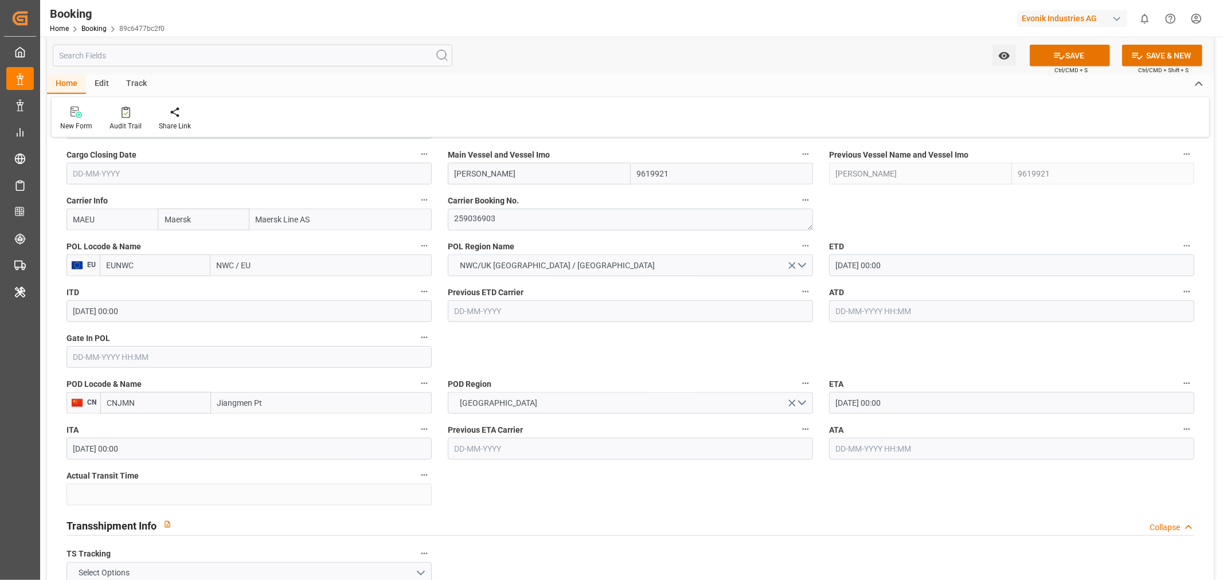
click at [228, 265] on input "NWC / EU" at bounding box center [320, 266] width 221 height 22
paste input "ROTTERDAM"
type input "ROTTERDAM"
click at [294, 297] on div "[GEOGRAPHIC_DATA] - NLRTM" at bounding box center [271, 291] width 120 height 26
type input "NLRTM"
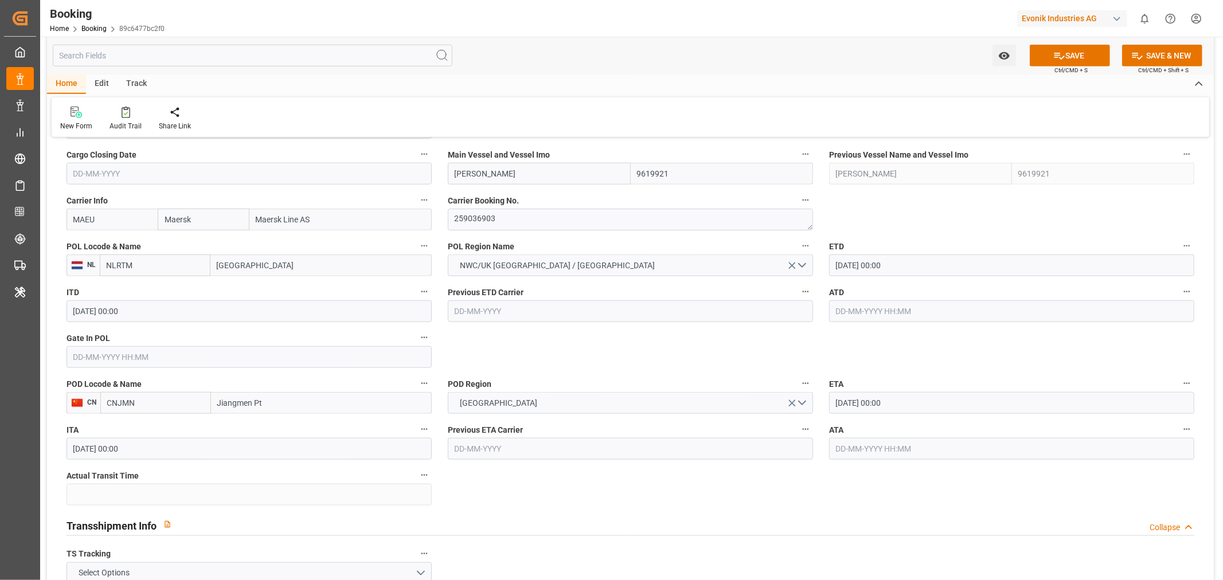
type input "[GEOGRAPHIC_DATA]"
click at [854, 411] on input "15-11-2025 00:00" at bounding box center [1011, 403] width 365 height 22
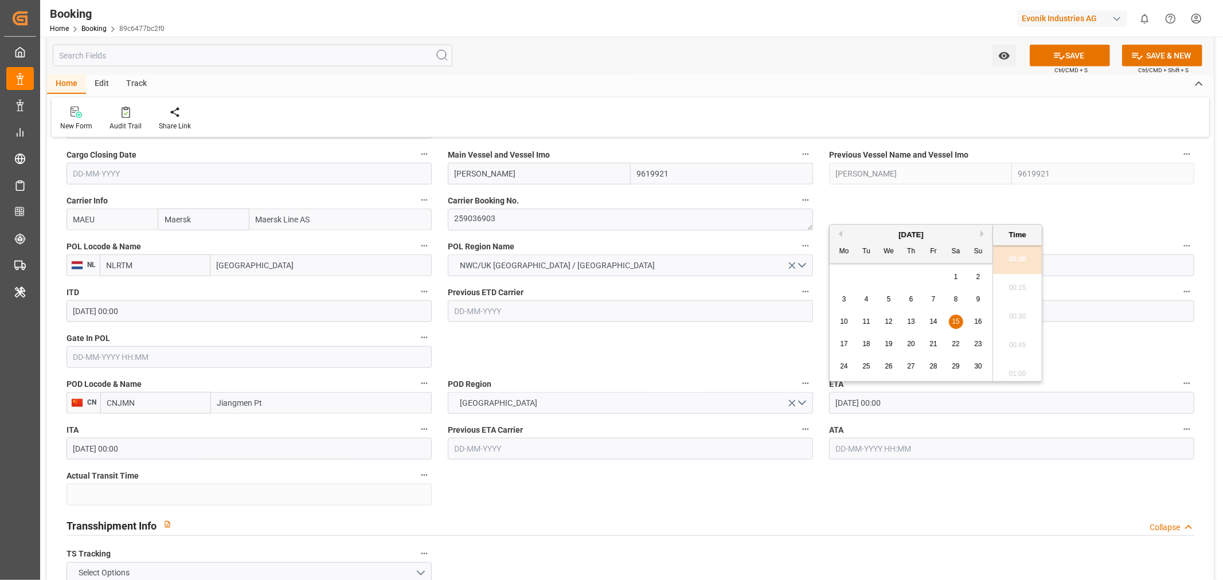
click at [955, 344] on span "22" at bounding box center [955, 344] width 7 height 8
type input "22-11-2025 00:00"
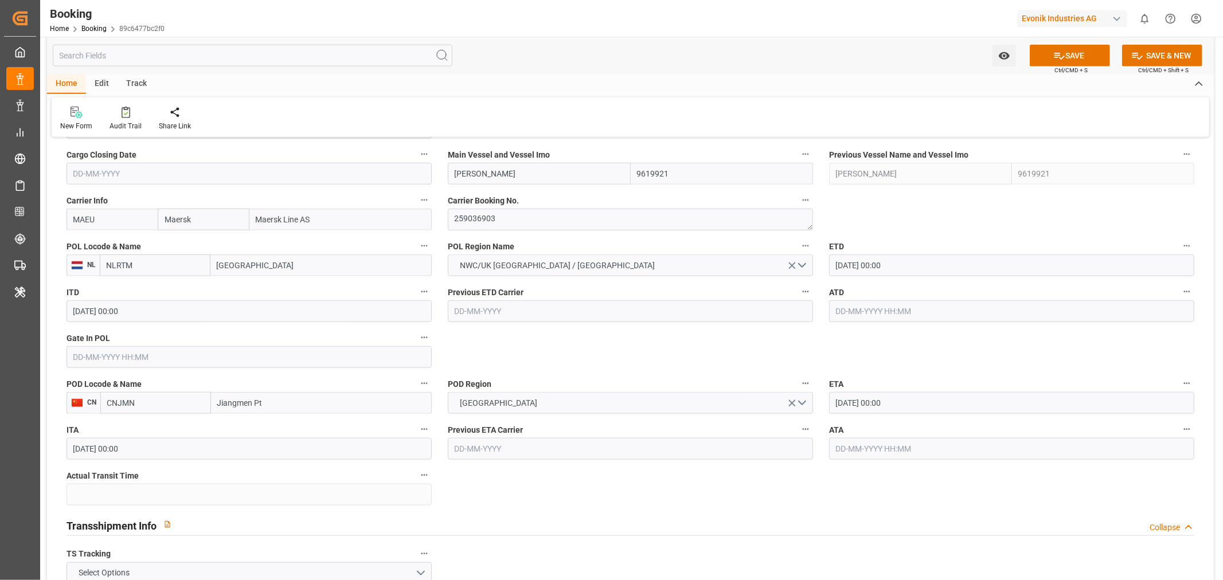
scroll to position [1147, 0]
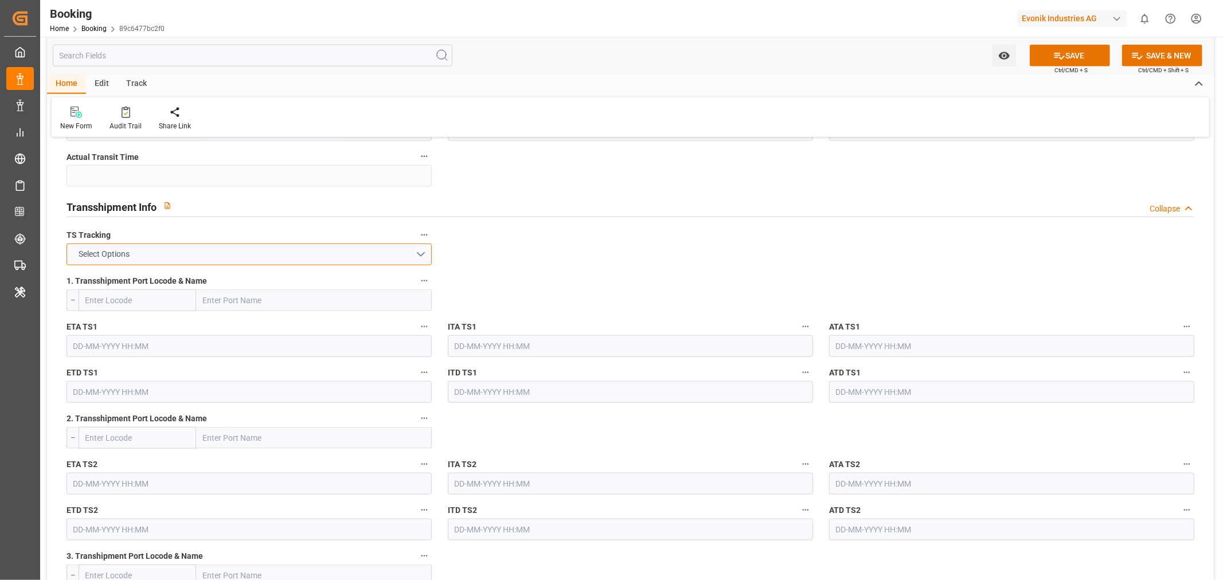
click at [379, 261] on button "Select Options" at bounding box center [249, 255] width 365 height 22
click at [201, 245] on div "TRUE" at bounding box center [249, 257] width 364 height 24
click at [252, 296] on input "text" at bounding box center [314, 301] width 236 height 22
paste input "TANJUNG PELEPAS"
type input "TANJUNG PELEPAS"
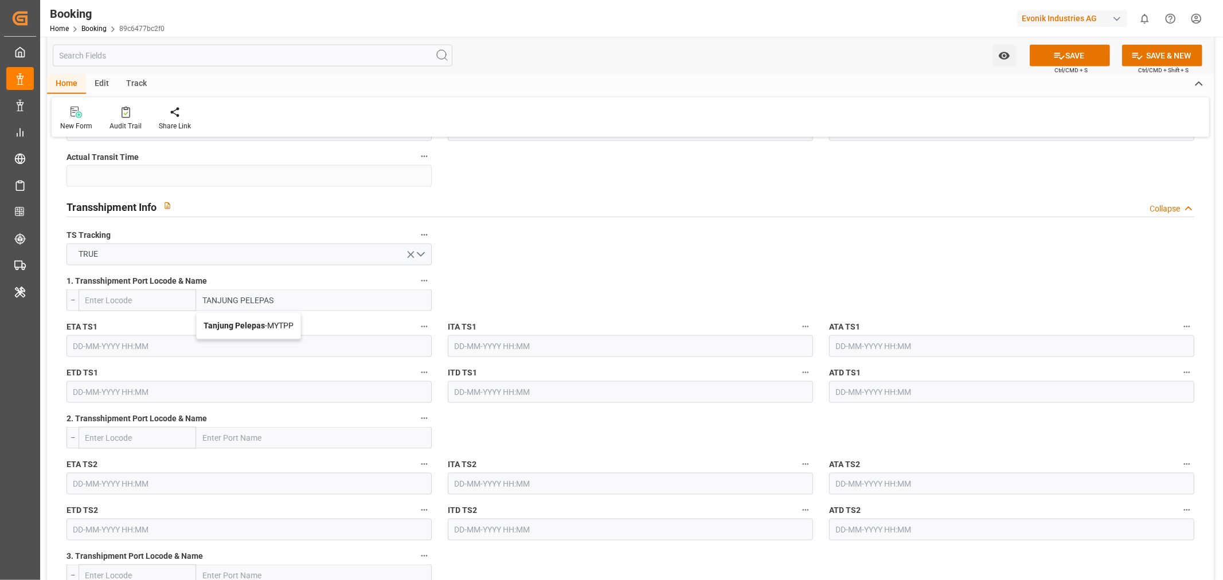
click at [291, 329] on span "Tanjung Pelepas - MYTPP" at bounding box center [249, 325] width 90 height 9
type input "MYTPP"
type input "Tanjung Pelepas"
click at [103, 342] on input "text" at bounding box center [249, 346] width 365 height 22
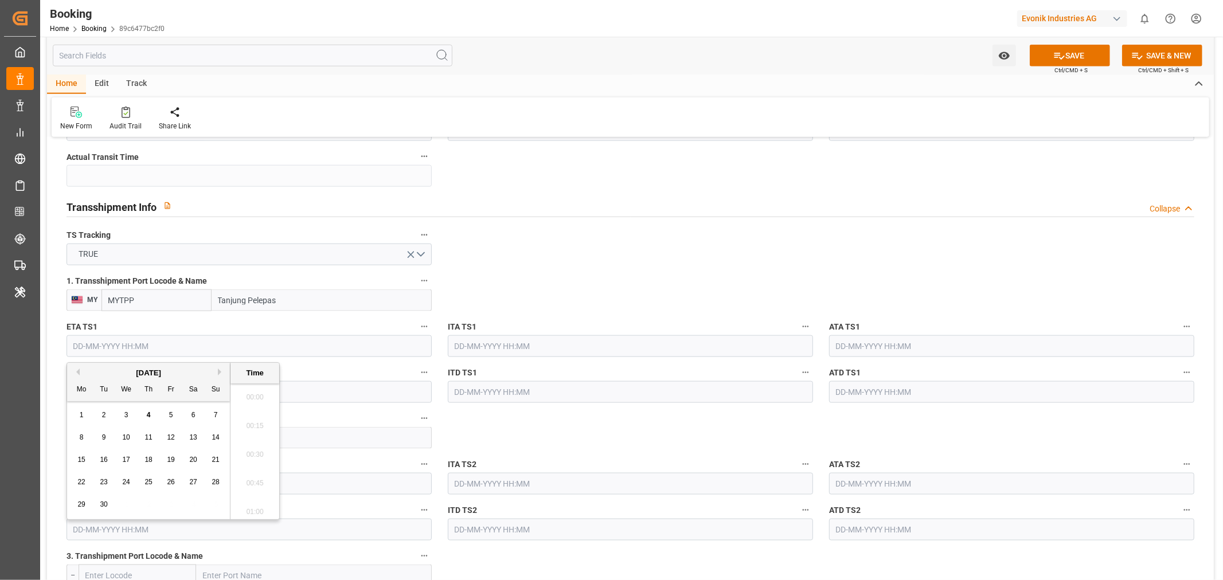
scroll to position [1982, 0]
click at [221, 369] on button "Next Month" at bounding box center [221, 372] width 7 height 7
click at [129, 507] on span "29" at bounding box center [125, 505] width 7 height 8
type input "29-10-2025 00:00"
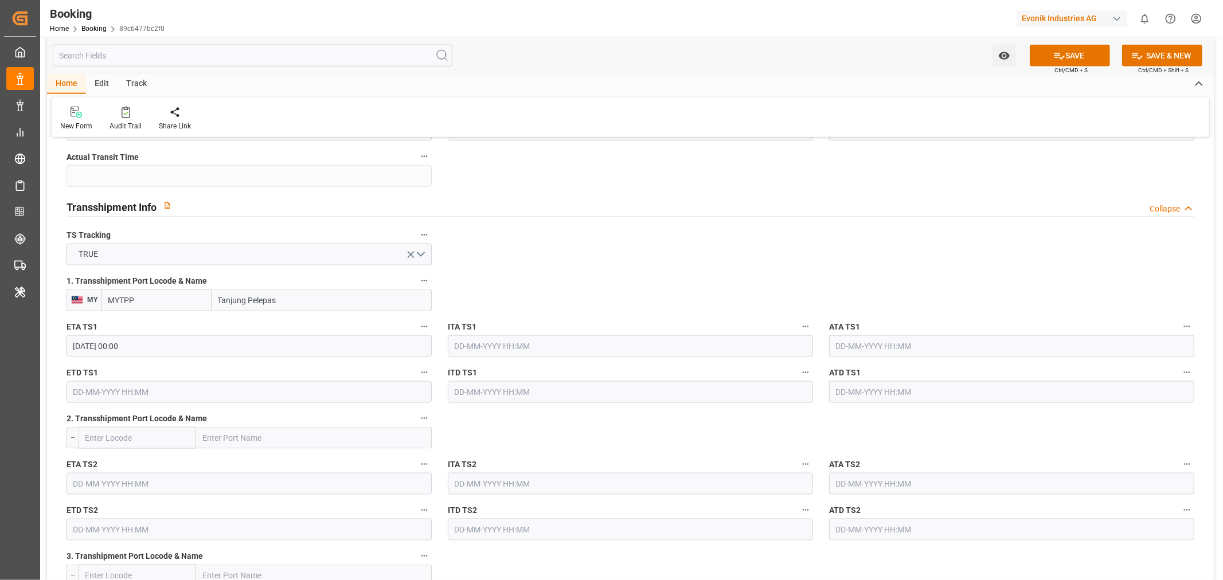
click at [110, 394] on input "text" at bounding box center [249, 392] width 365 height 22
click at [220, 417] on button "Next Month" at bounding box center [221, 418] width 7 height 7
click at [169, 461] on span "3" at bounding box center [171, 461] width 4 height 8
type input "03-10-2025 00:00"
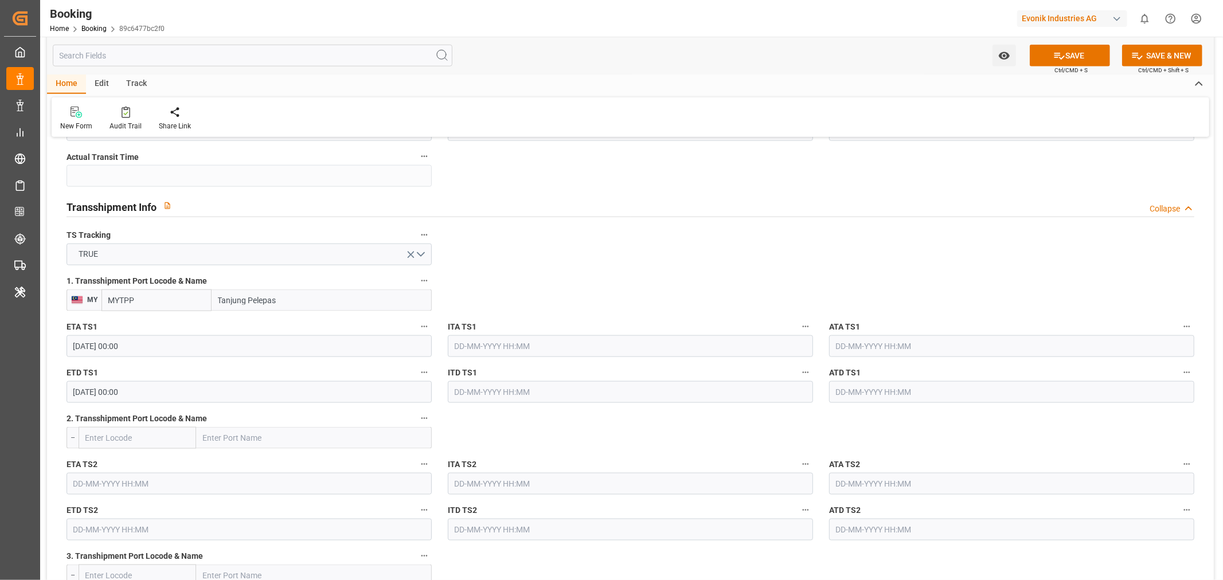
click at [198, 440] on input "text" at bounding box center [314, 438] width 236 height 22
paste input "NANSHA"
type input "NANSHA"
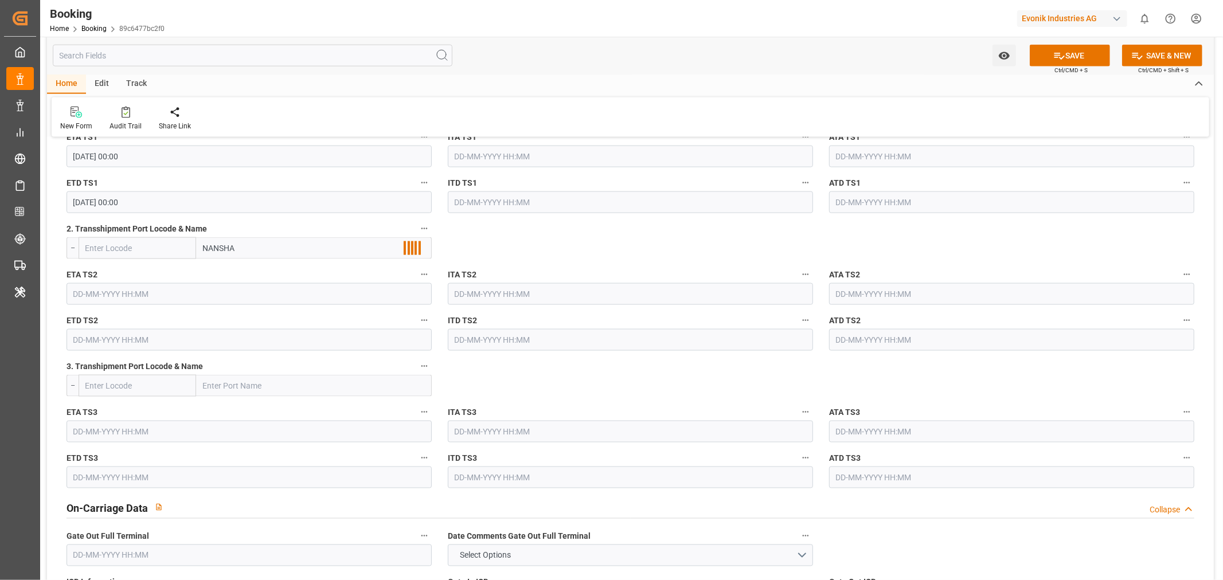
scroll to position [1338, 0]
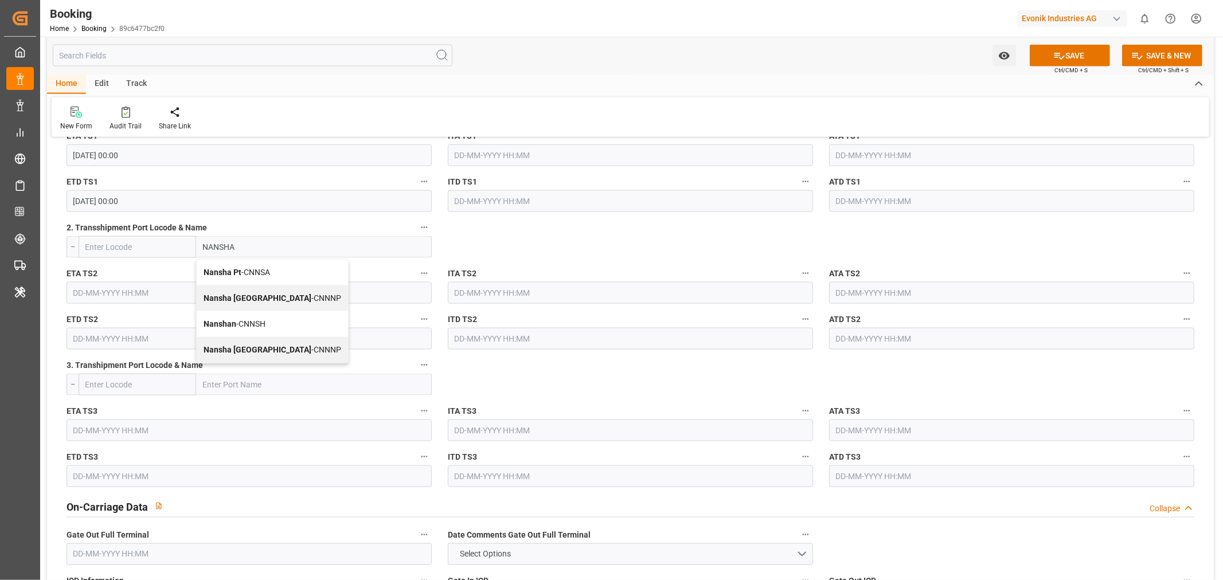
click at [247, 268] on span "Nansha Pt - CNNSA" at bounding box center [237, 272] width 67 height 9
type input "CNNSA"
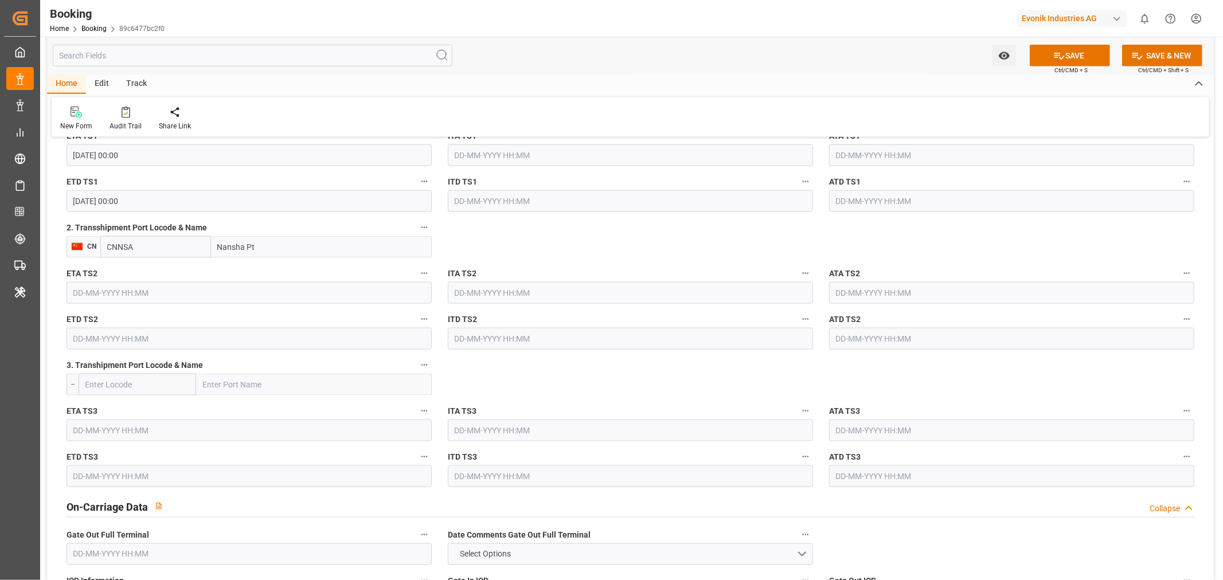
type input "Nansha Pt"
click at [77, 282] on input "text" at bounding box center [249, 293] width 365 height 22
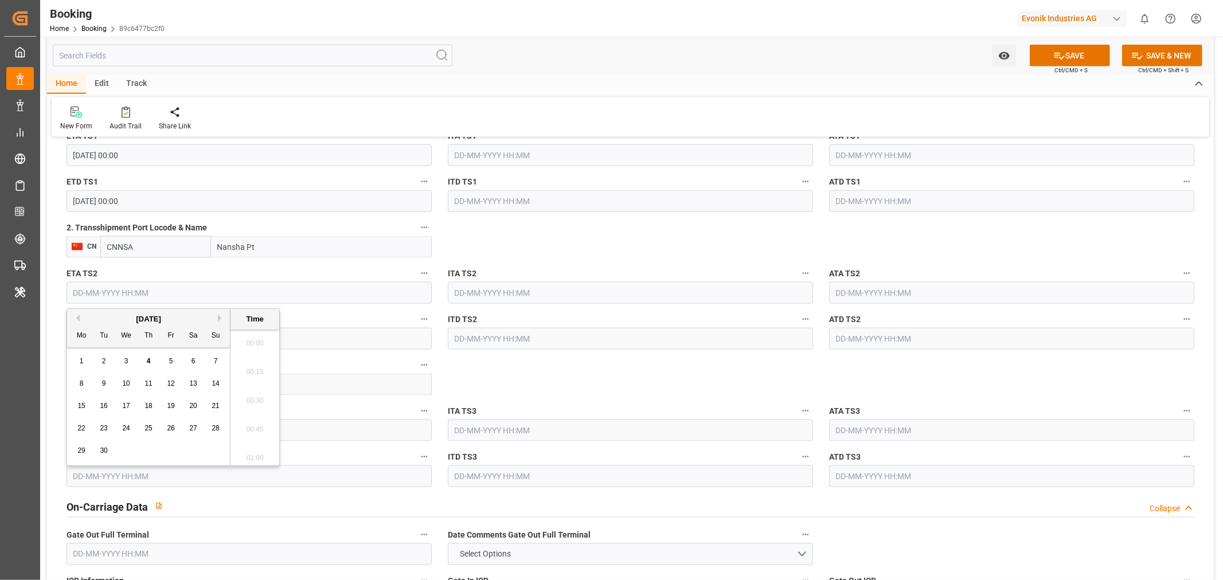
scroll to position [1982, 0]
click at [221, 317] on button "Next Month" at bounding box center [221, 318] width 7 height 7
click at [184, 405] on div "10 11 12 13 14 15 16" at bounding box center [149, 406] width 157 height 22
click at [190, 405] on span "15" at bounding box center [192, 406] width 7 height 8
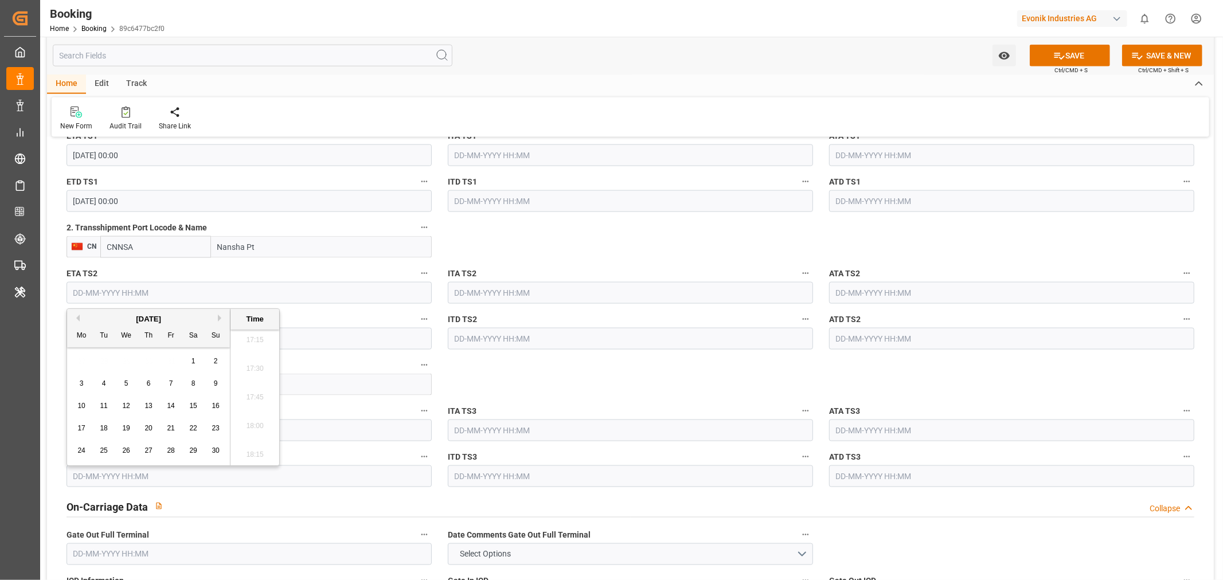
type input "15-11-2025 00:00"
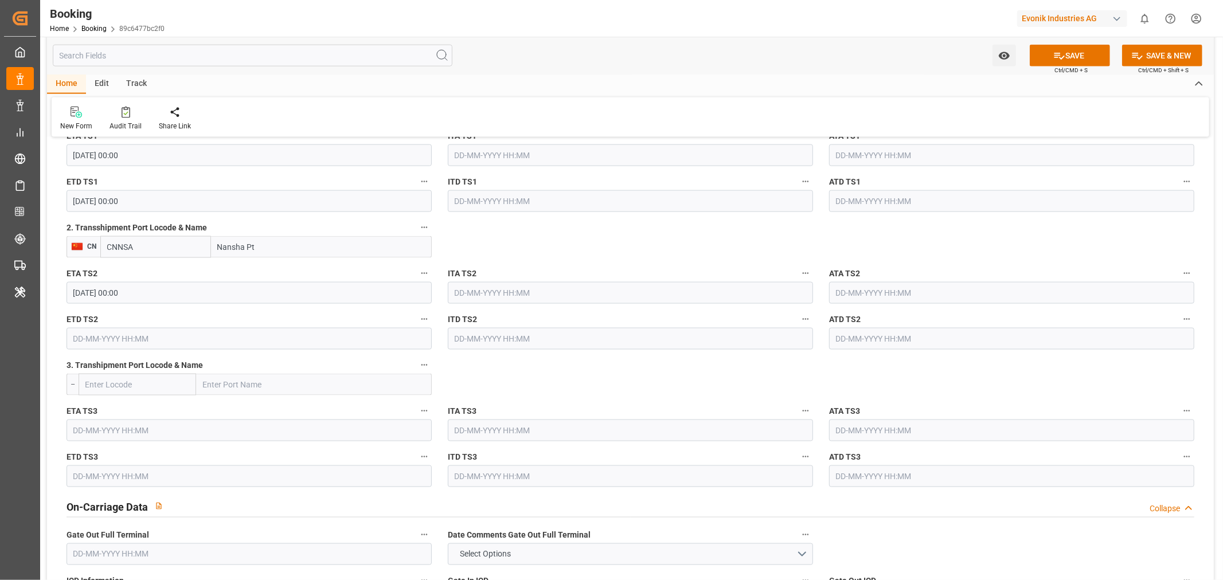
click at [135, 341] on input "text" at bounding box center [249, 339] width 365 height 22
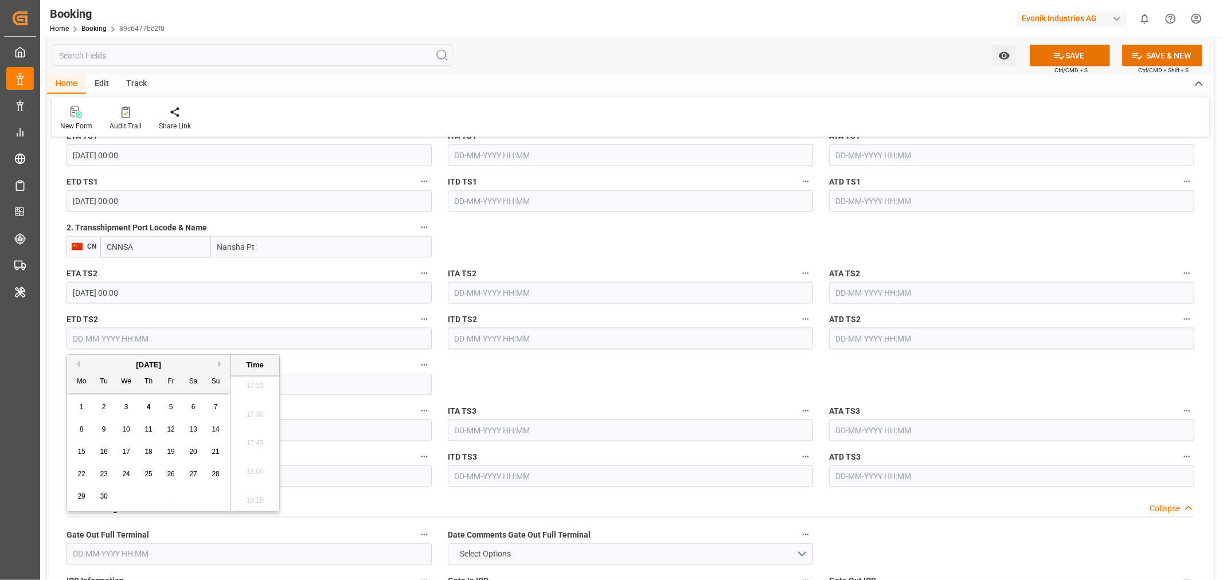
click at [224, 363] on button "Next Month" at bounding box center [221, 364] width 7 height 7
click at [132, 471] on div "19" at bounding box center [126, 475] width 14 height 14
type input "[DATE] 00:00"
click at [536, 400] on div "ITA TS3" at bounding box center [630, 423] width 381 height 46
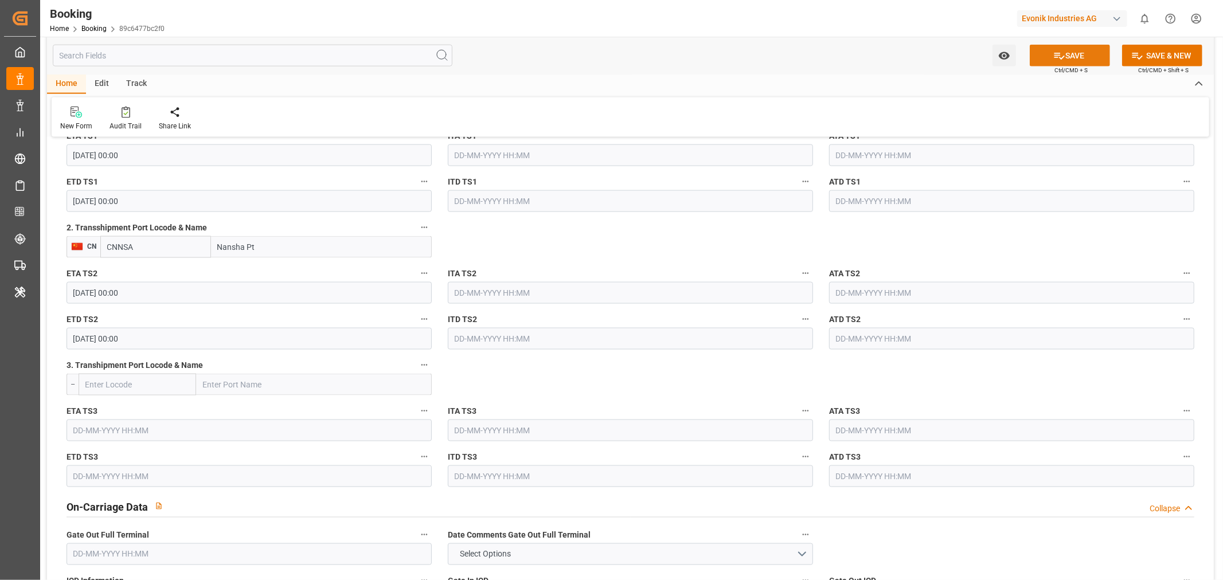
click at [1064, 52] on button "SAVE" at bounding box center [1070, 56] width 80 height 22
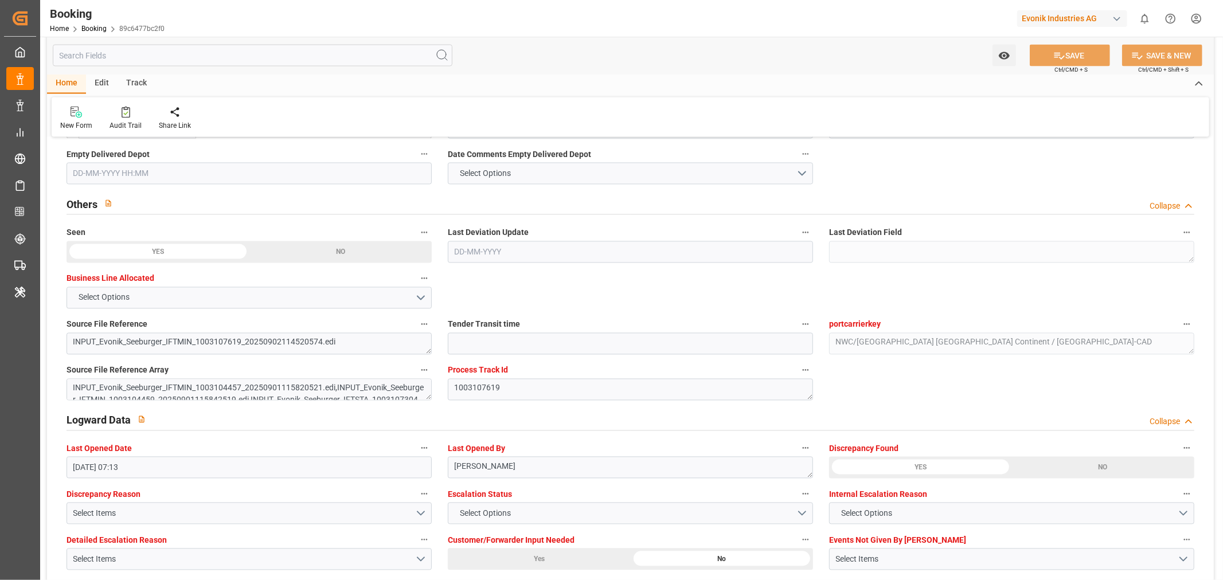
scroll to position [2102, 0]
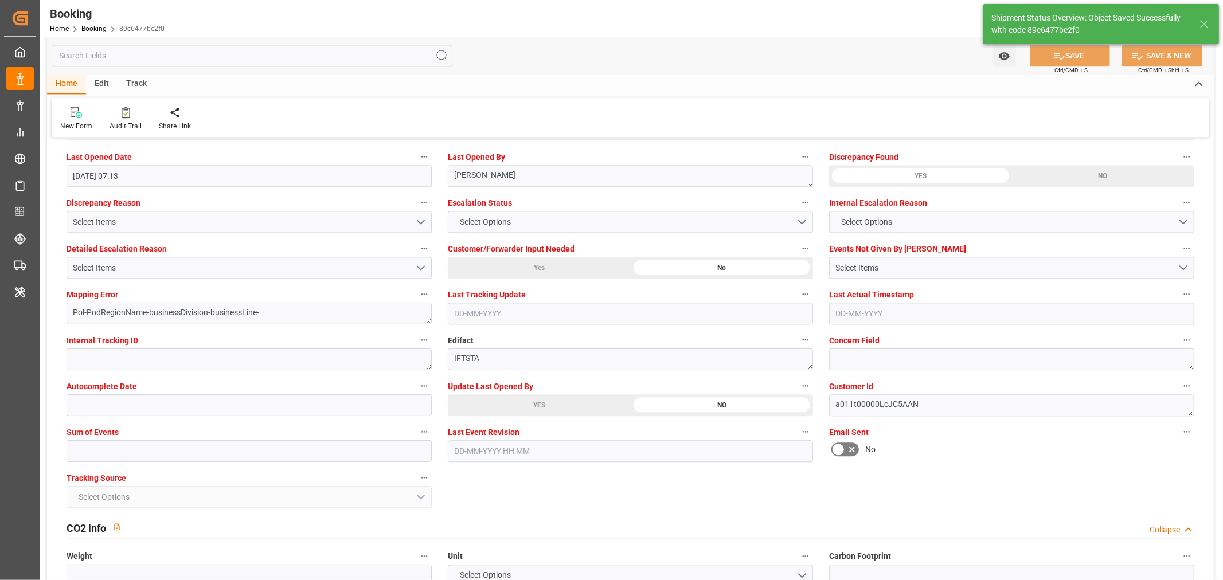
type textarea "[PERSON_NAME]"
type textarea "businessDivision-businessLine-"
type textarea "Yes"
type input "29-10-2025 00:00"
type input "03-10-2025 00:00"
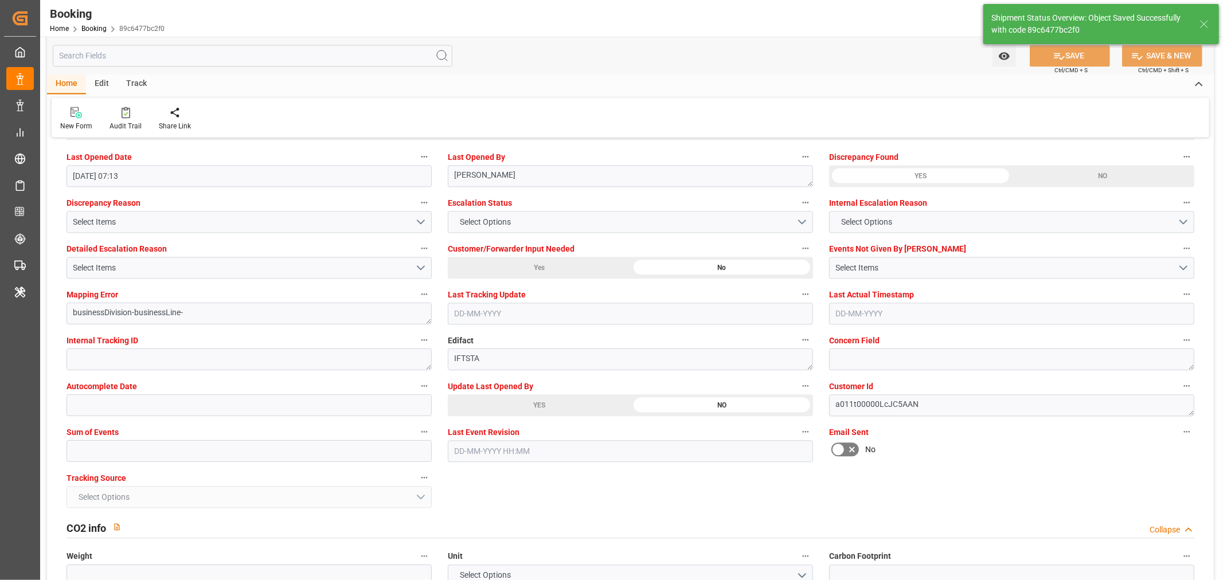
type input "15-11-2025 00:00"
type input "[DATE] 00:00"
type input "04-09-2025 12:17"
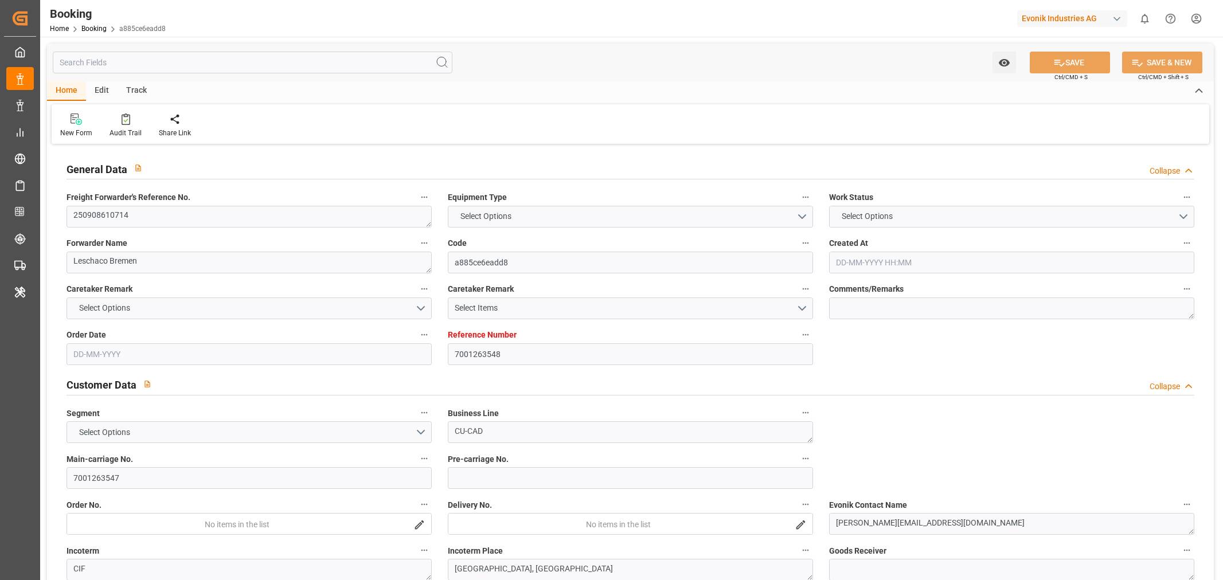
type textarea "250908610714"
type textarea "Leschaco Bremen"
type input "a885ce6eadd8"
type input "7001263548"
type textarea "CU-CAD"
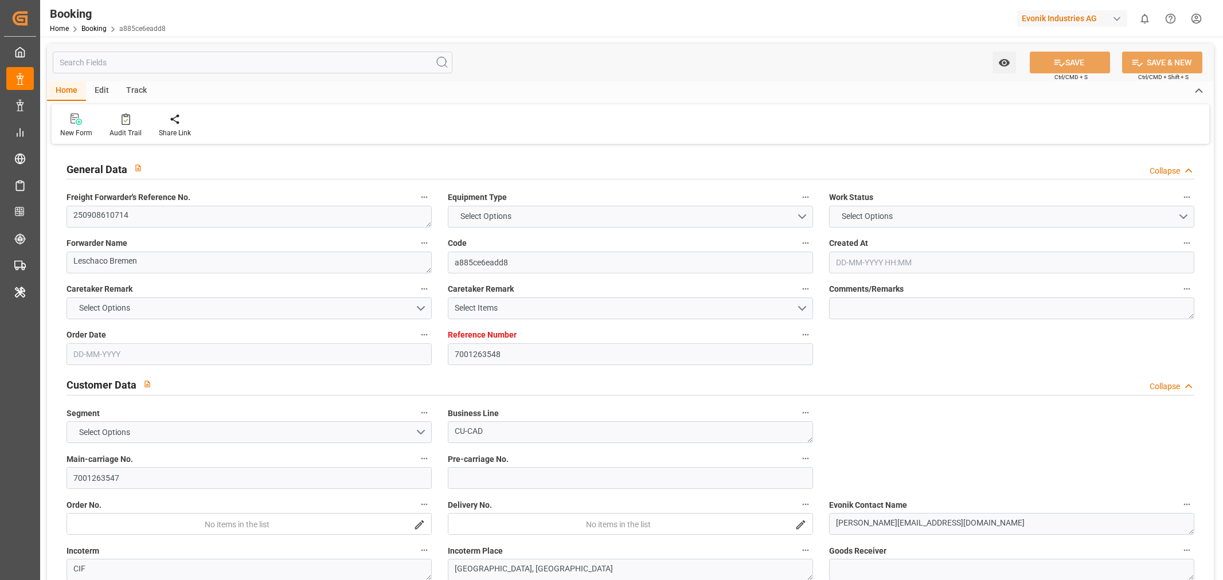
type input "7001263547"
type textarea "[PERSON_NAME][EMAIL_ADDRESS][DOMAIN_NAME]"
type textarea "CIF"
type textarea "[GEOGRAPHIC_DATA], [GEOGRAPHIC_DATA]"
type textarea "[GEOGRAPHIC_DATA]"
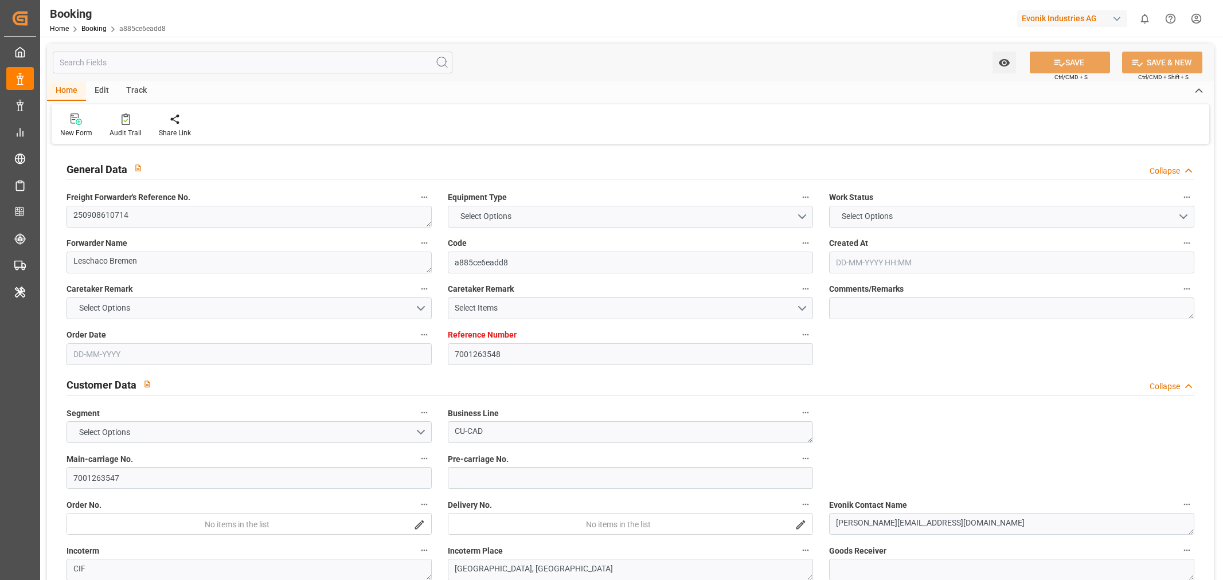
type input "[PERSON_NAME]"
type input "MAEU"
type input "NWC / EU"
type input "Jiangmen Pt"
type textarea "INPUT_Evonik_Seeburger_IFTSTA_1003107526_20250902111454187.edi"
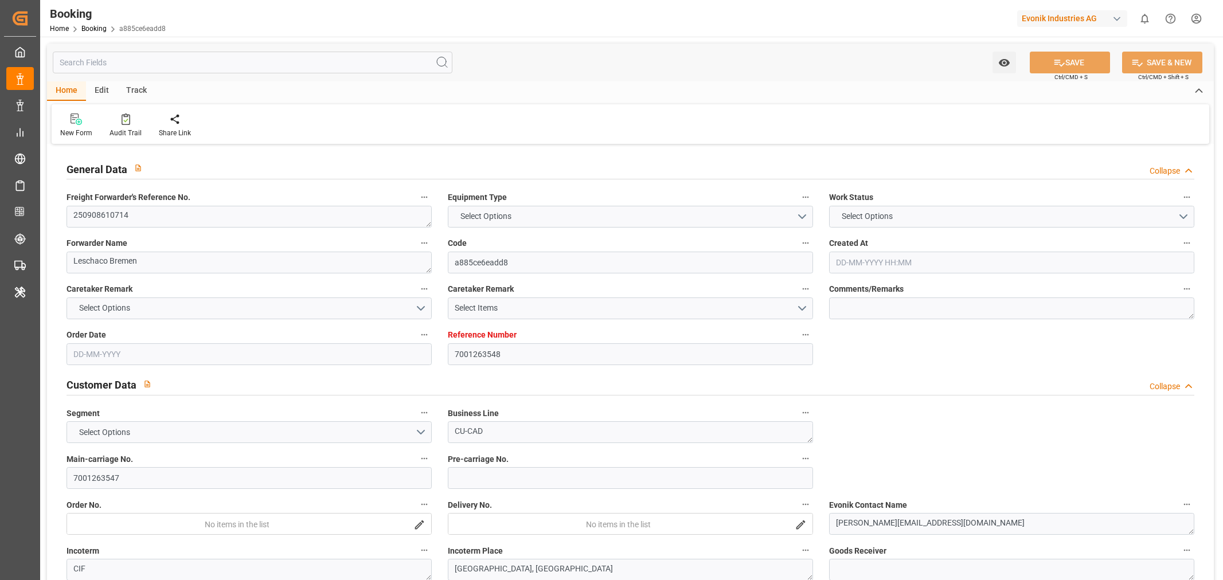
type textarea "NWC/[GEOGRAPHIC_DATA] [GEOGRAPHIC_DATA] Continent / [GEOGRAPHIC_DATA]-CAD"
type textarea "INPUT_Evonik_Seeburger_IFTMIN_1003104445_20250901115410670.edi,INPUT_Evonik_See…"
type textarea "1003107526"
type textarea "[PERSON_NAME]"
type textarea "Pol-PodRegionName-businessDivision-businessLine-"
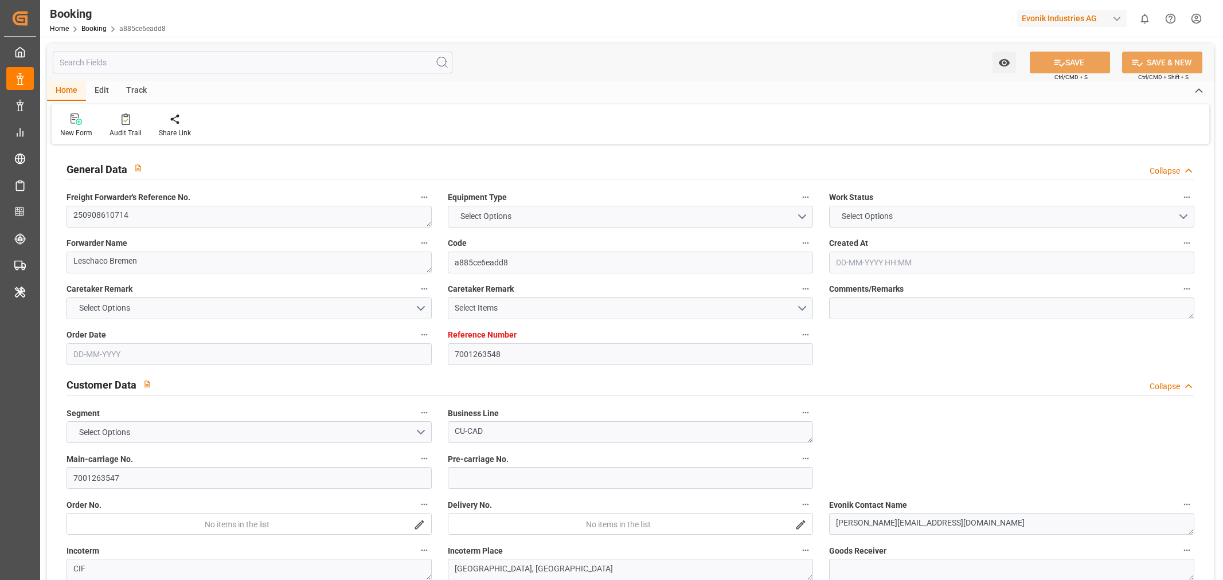
type textarea "IFTSTA"
type textarea "a011t00000LcJC5AAN"
type textarea "No"
type input "7001263548"
type input "9619921"
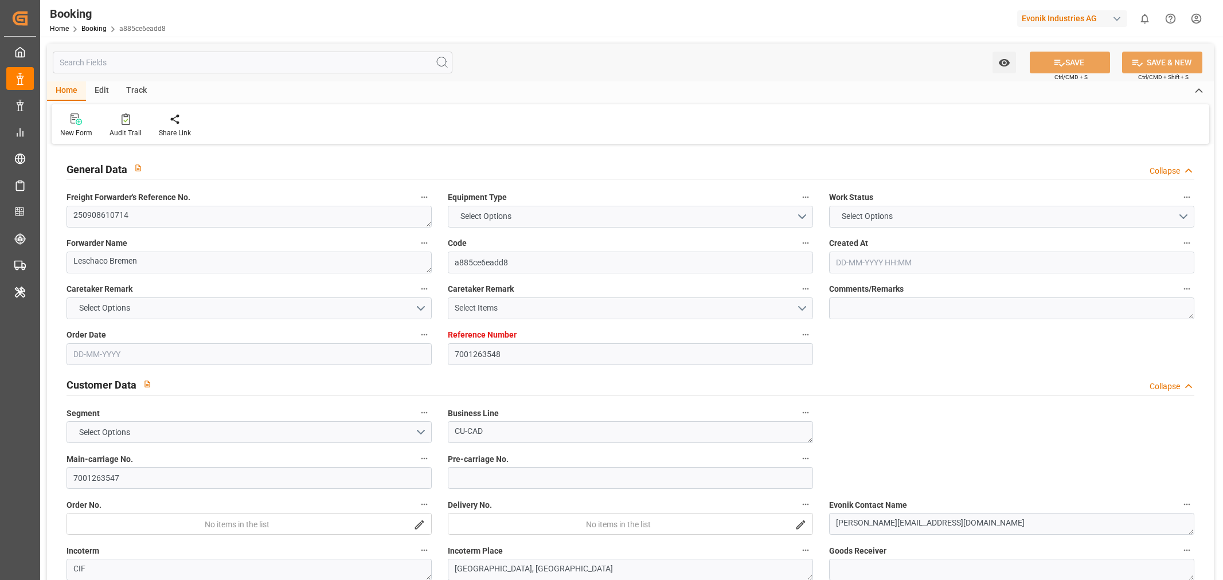
type input "Maersk"
type input "Maersk Line AS"
type input "EUNWC"
type input "CNJMN"
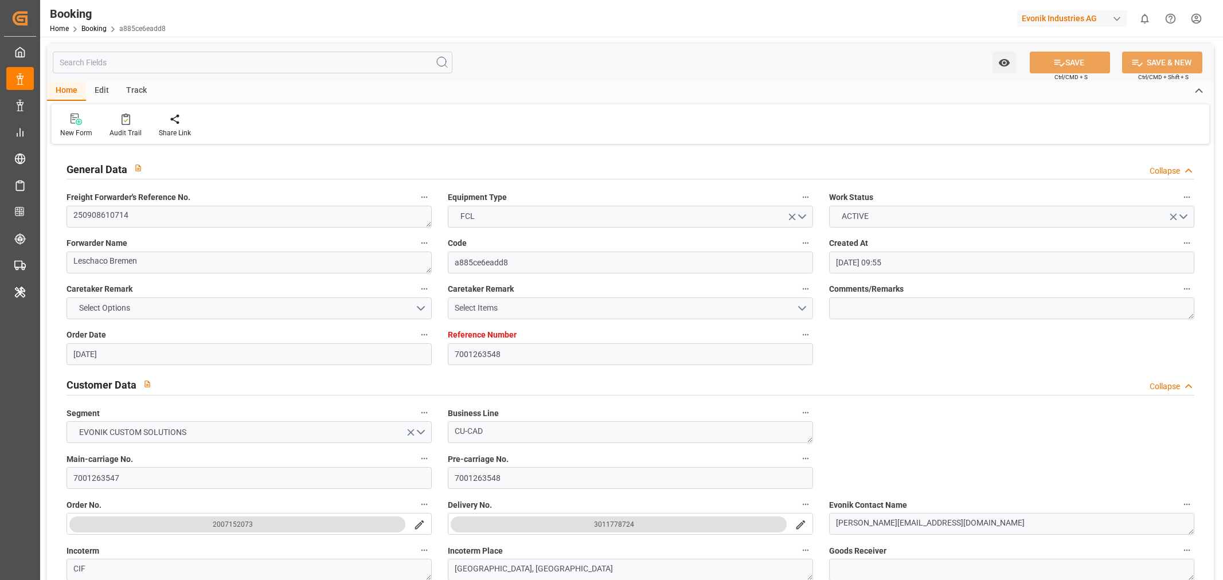
type input "[DATE] 09:55"
type input "[DATE]"
type input "14-11-2025"
type input "[DATE]"
type input "[DATE] 00:00"
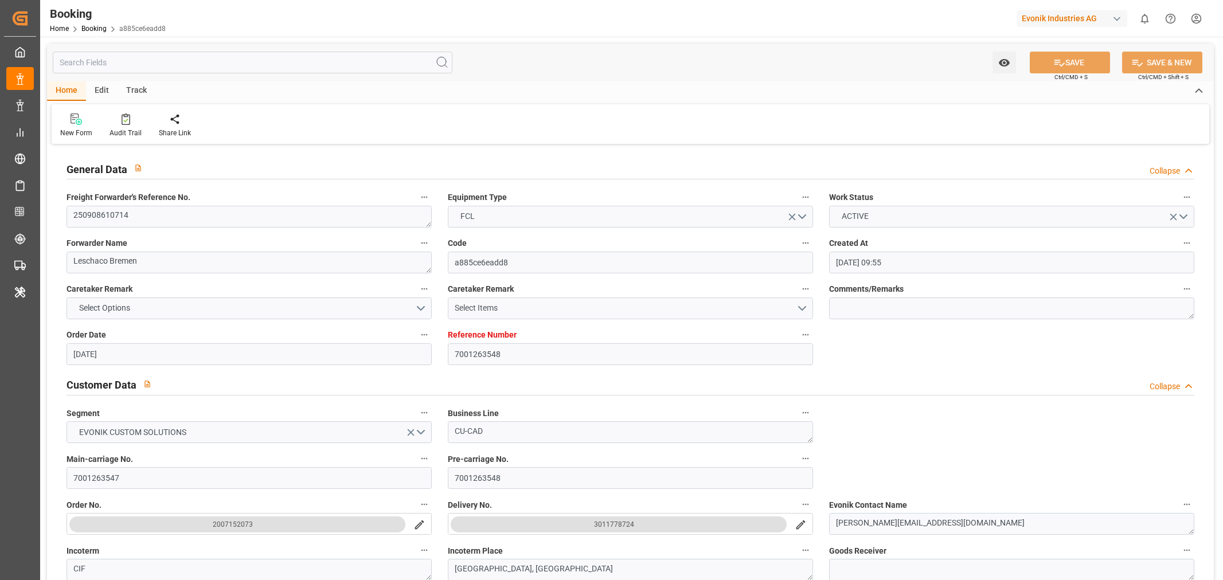
type input "[DATE] 00:00"
type input "[DATE]"
type input "[DATE] 00:00"
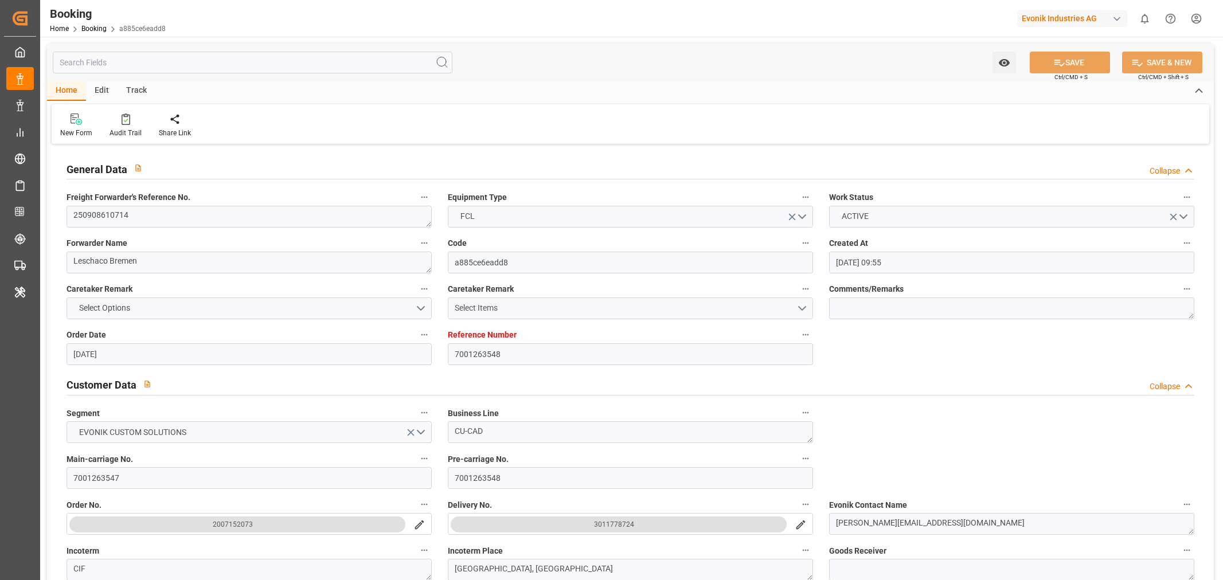
type input "22-11-2025 00:00"
type input "14-11-2025 00:00"
type input "[DATE] 07:13"
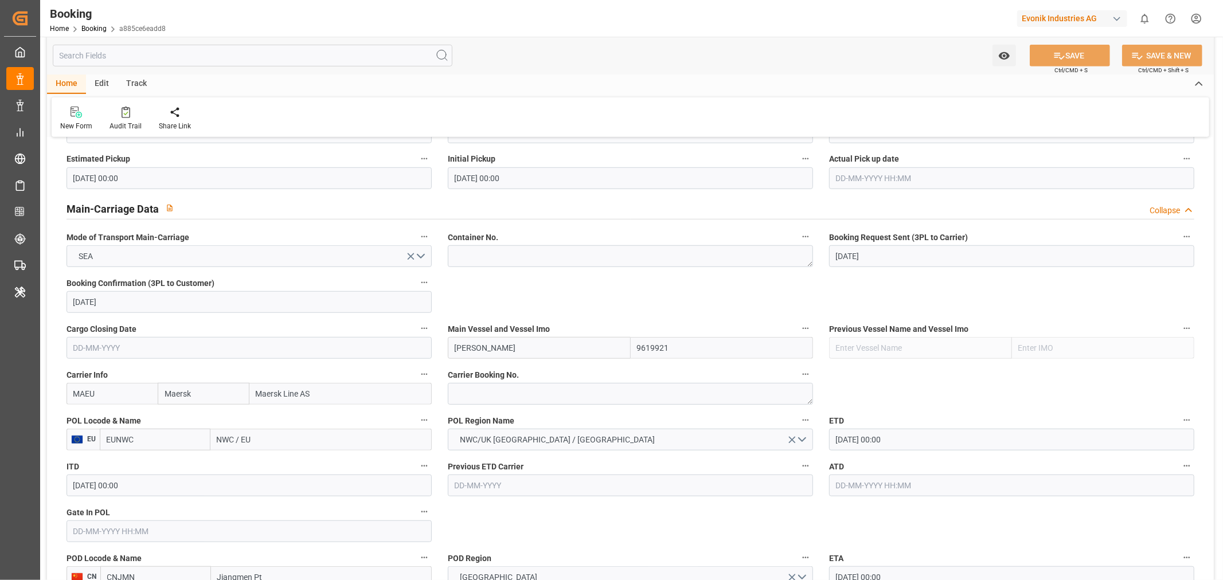
scroll to position [701, 0]
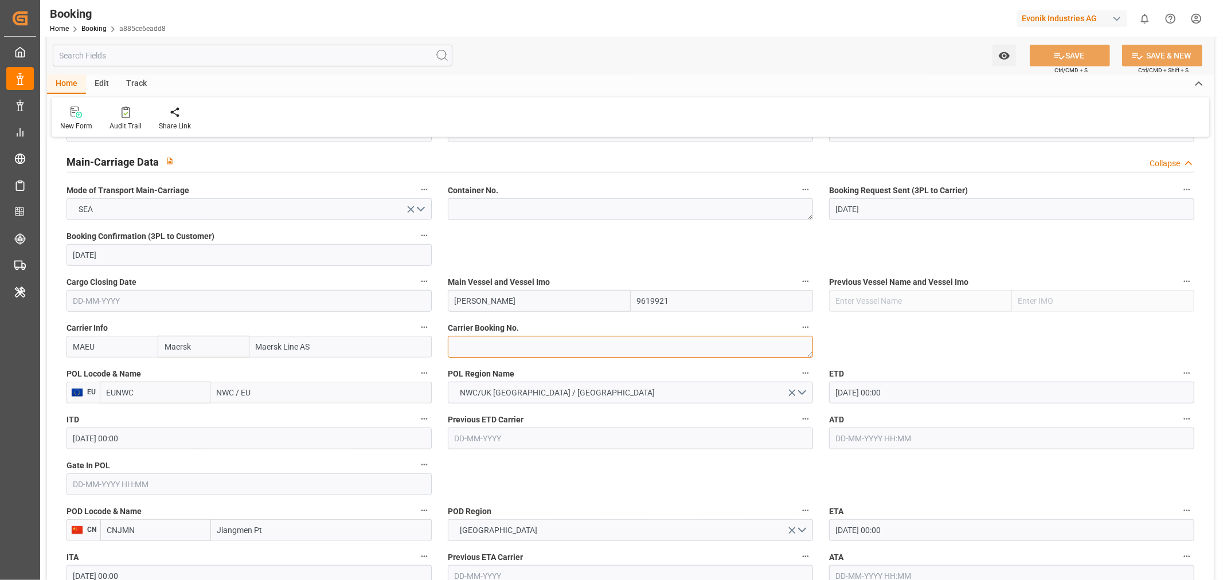
click at [497, 354] on textarea at bounding box center [630, 347] width 365 height 22
paste textarea "259034090"
type textarea "259034090"
click at [244, 392] on input "NWC / EU" at bounding box center [320, 393] width 221 height 22
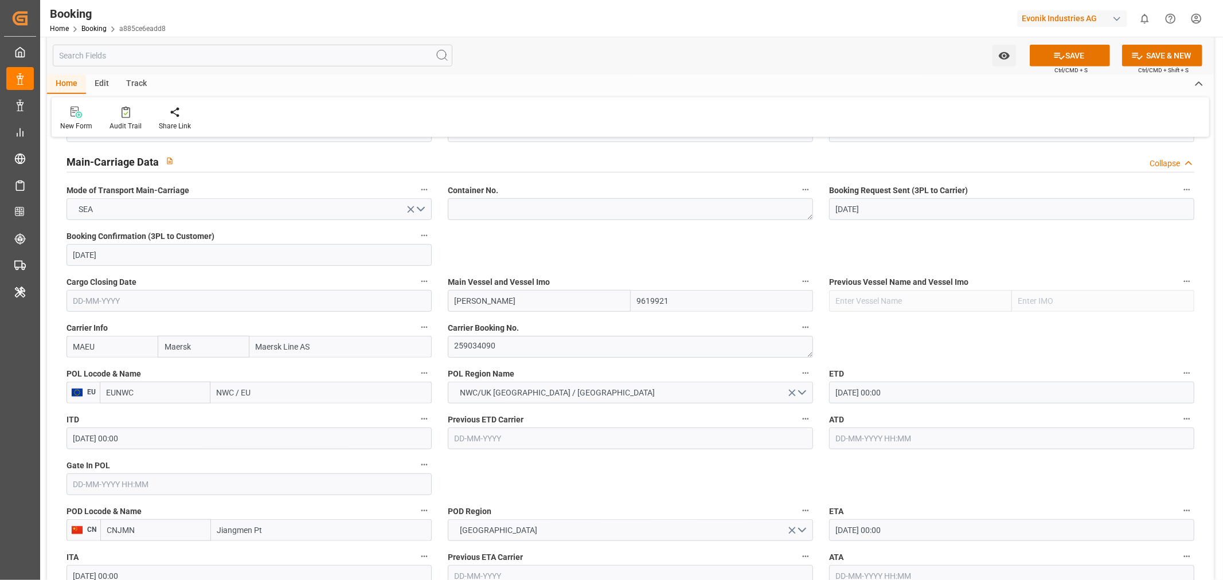
click at [244, 392] on input "NWC / EU" at bounding box center [320, 393] width 221 height 22
paste input "[GEOGRAPHIC_DATA]"
type input "[GEOGRAPHIC_DATA]"
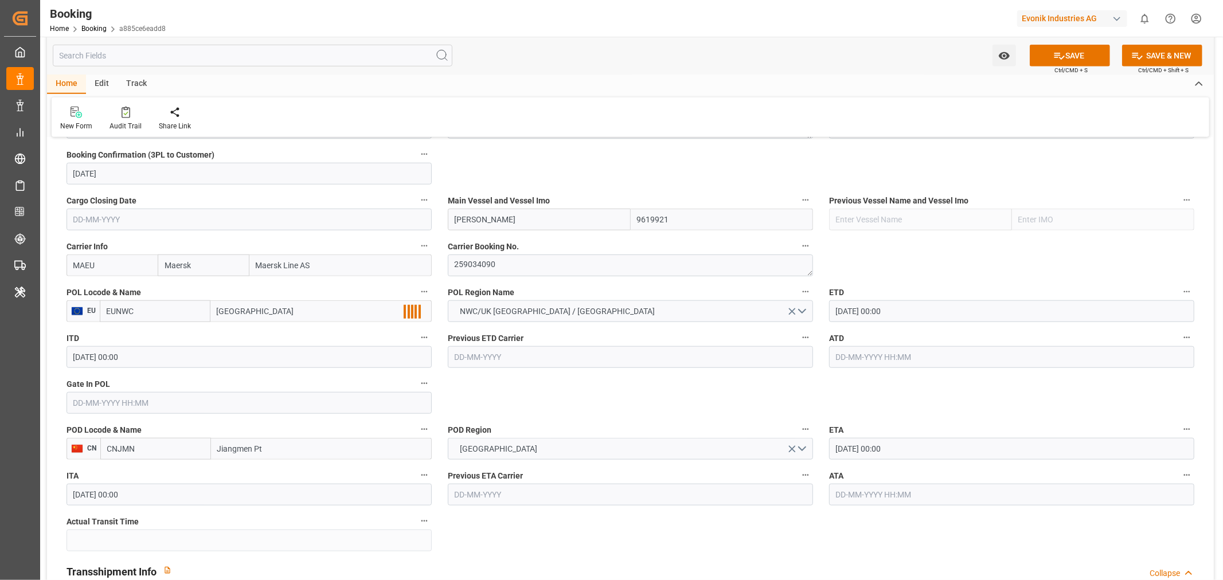
scroll to position [892, 0]
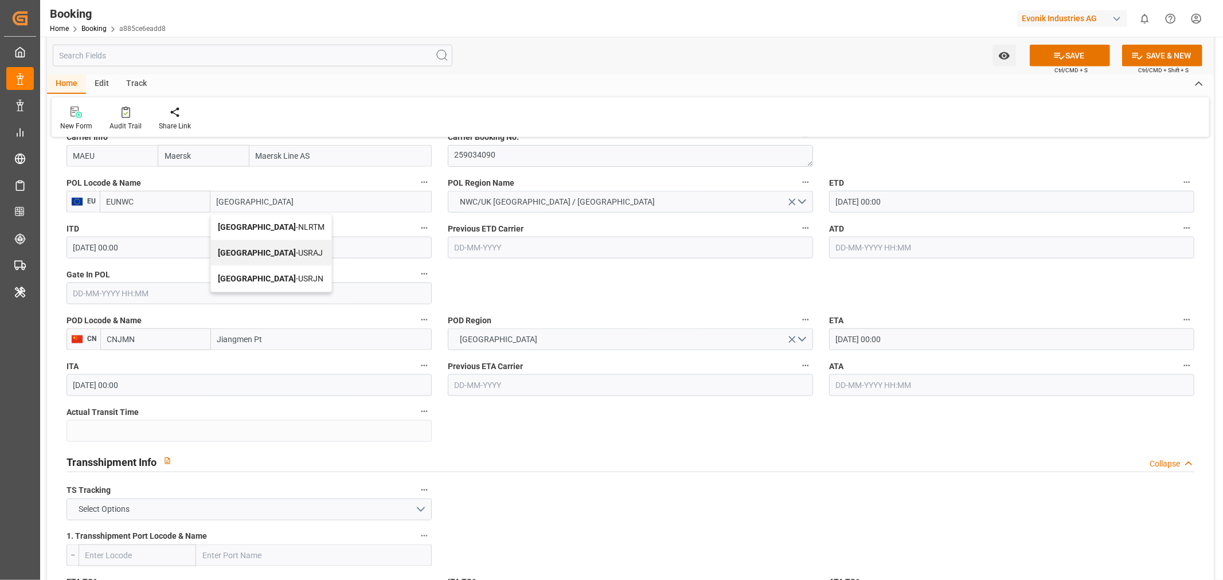
click at [306, 234] on div "Rotterdam - NLRTM" at bounding box center [271, 227] width 120 height 26
type input "NLRTM"
type input "[GEOGRAPHIC_DATA]"
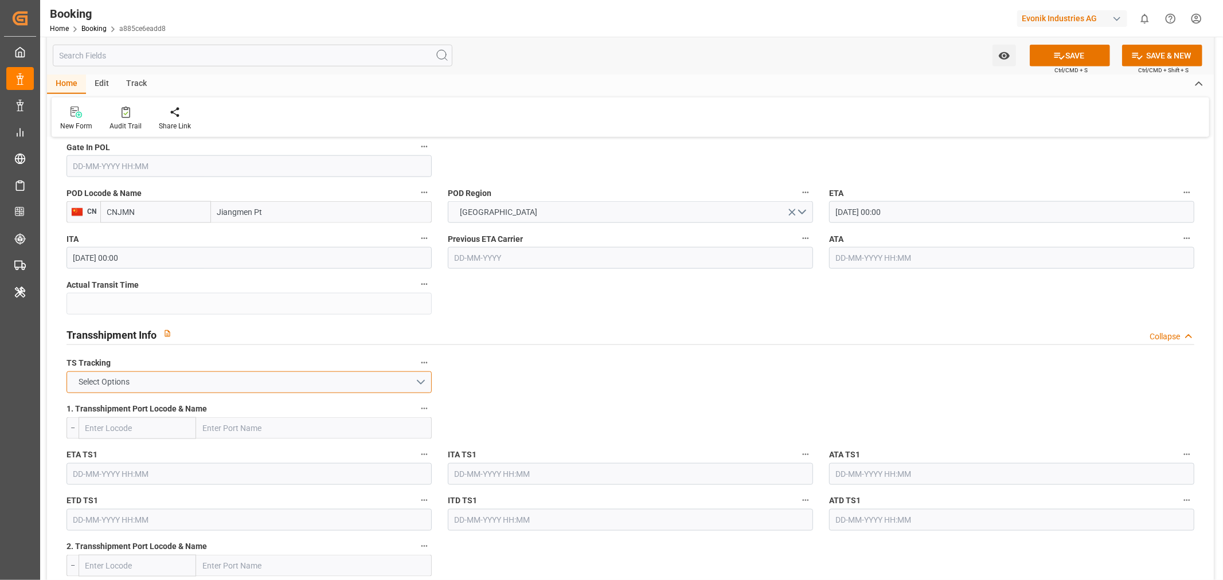
click at [265, 379] on button "Select Options" at bounding box center [249, 383] width 365 height 22
click at [158, 387] on div "TRUE" at bounding box center [249, 385] width 364 height 24
click at [234, 424] on input "text" at bounding box center [314, 428] width 236 height 22
paste input "TANJUNG PELEPAS"
type input "TANJUNG PELEPAS"
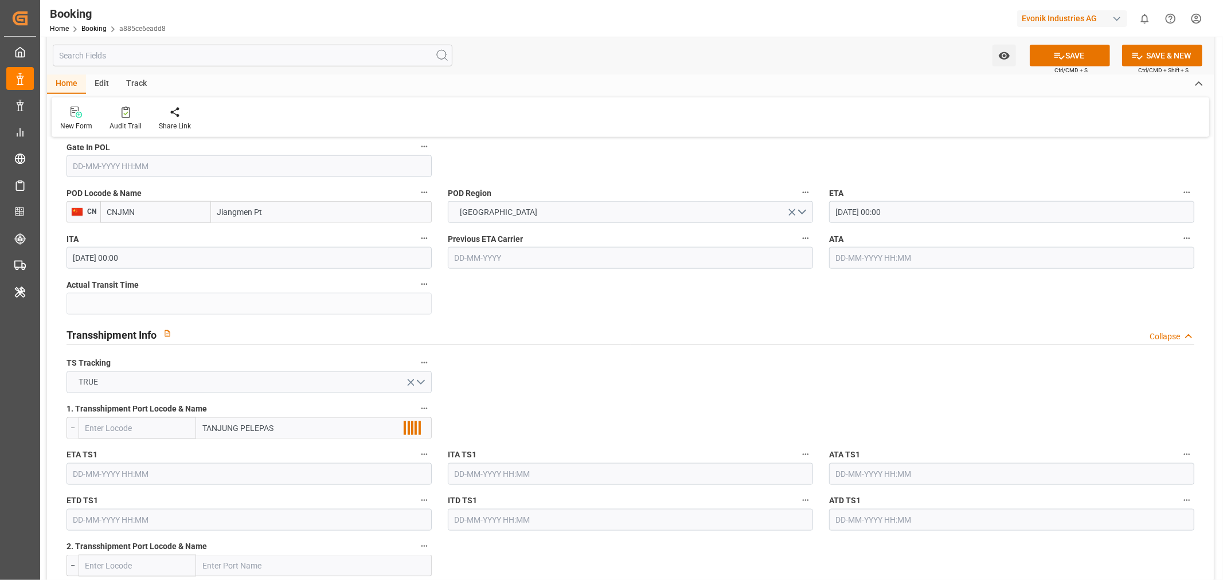
scroll to position [1147, 0]
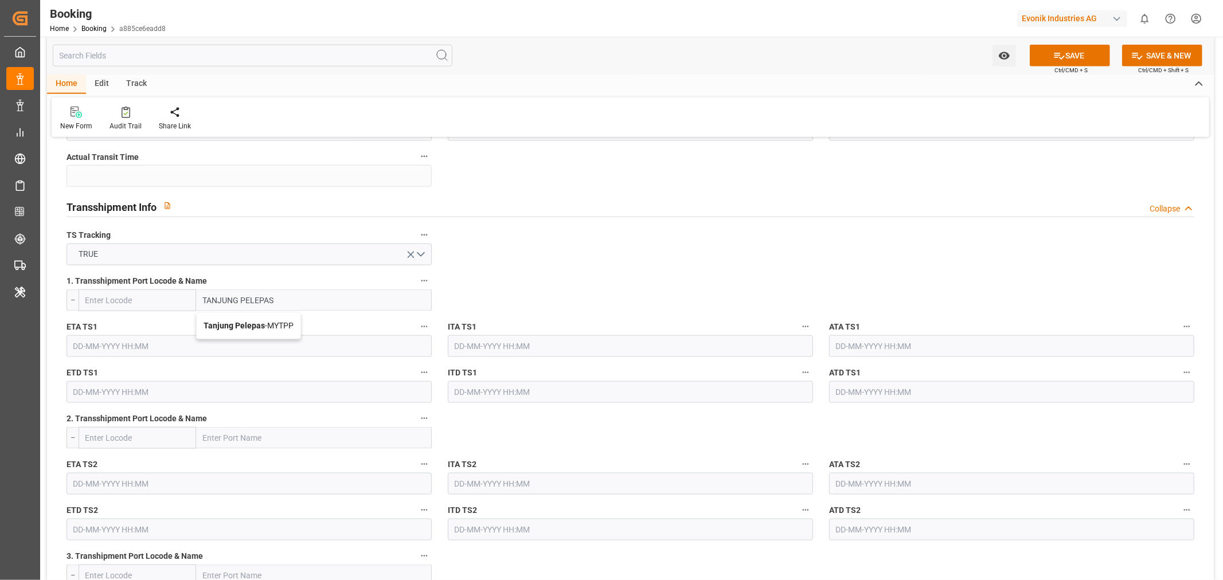
click at [291, 321] on span "Tanjung Pelepas - MYTPP" at bounding box center [249, 325] width 90 height 9
type input "MYTPP"
type input "Tanjung Pelepas"
click at [113, 341] on input "text" at bounding box center [249, 346] width 365 height 22
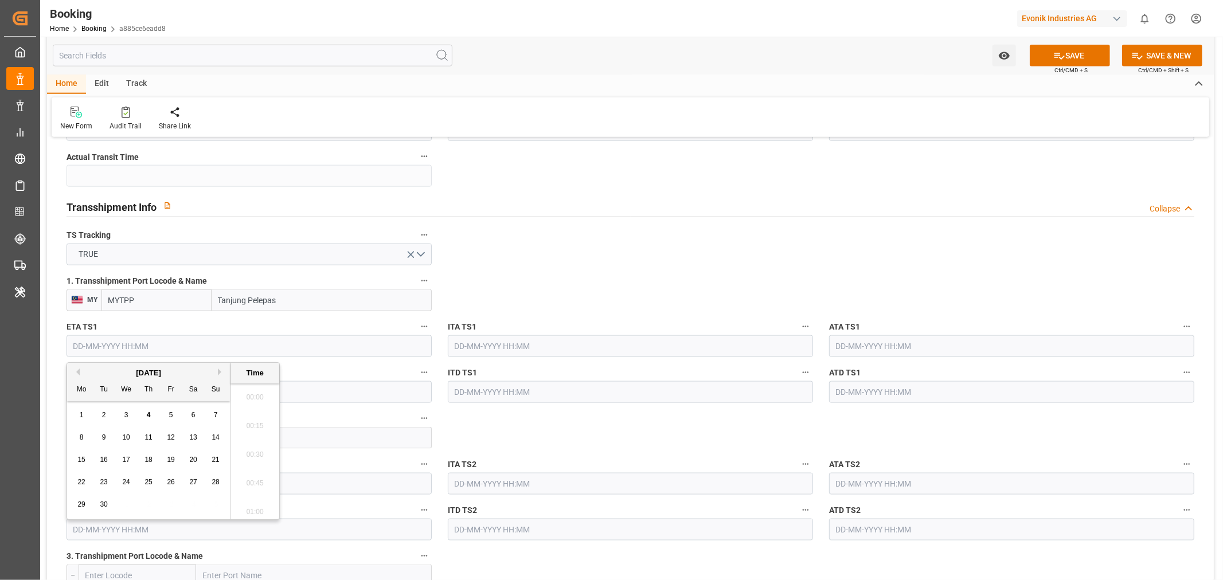
scroll to position [1982, 0]
click at [222, 371] on button "Next Month" at bounding box center [221, 372] width 7 height 7
click at [132, 506] on div "29" at bounding box center [126, 505] width 14 height 14
type input "[DATE] 00:00"
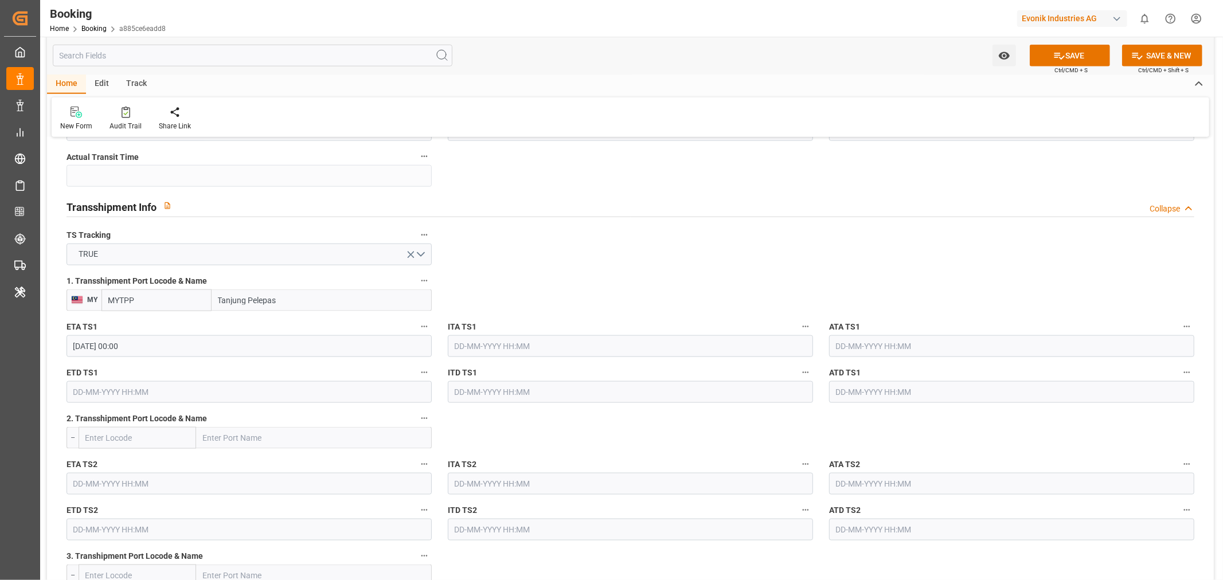
click at [76, 396] on input "text" at bounding box center [249, 392] width 365 height 22
click at [224, 419] on button "Next Month" at bounding box center [221, 418] width 7 height 7
click at [220, 417] on button "Next Month" at bounding box center [221, 418] width 7 height 7
click at [83, 482] on span "3" at bounding box center [82, 483] width 4 height 8
type input "[DATE] 00:00"
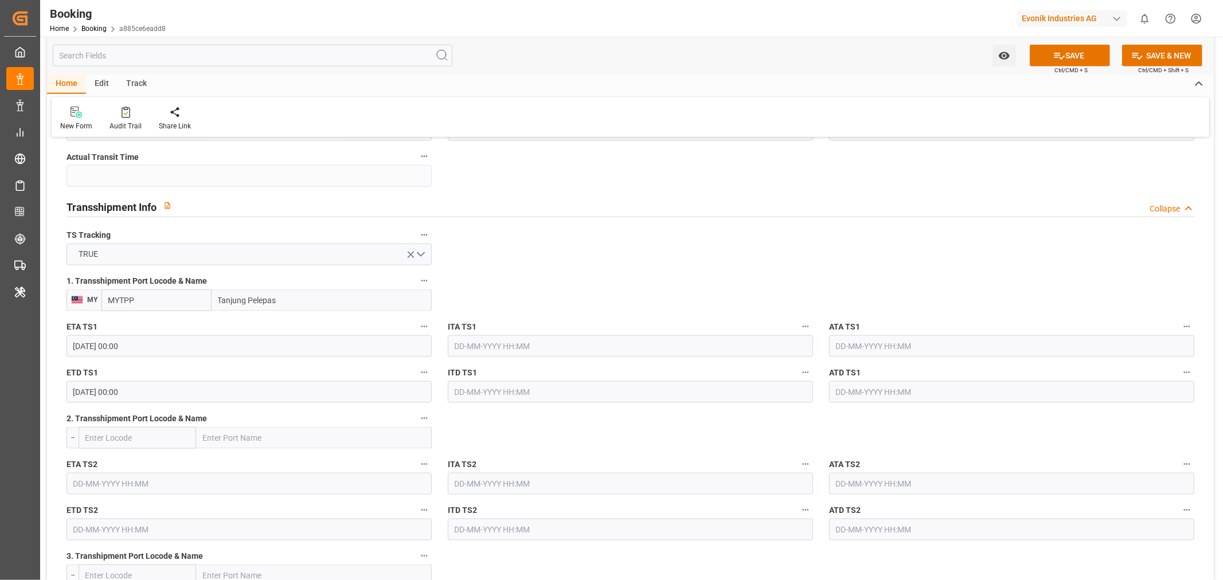
click at [255, 449] on div "2. Transshipment Port Locode & Name --" at bounding box center [248, 430] width 381 height 46
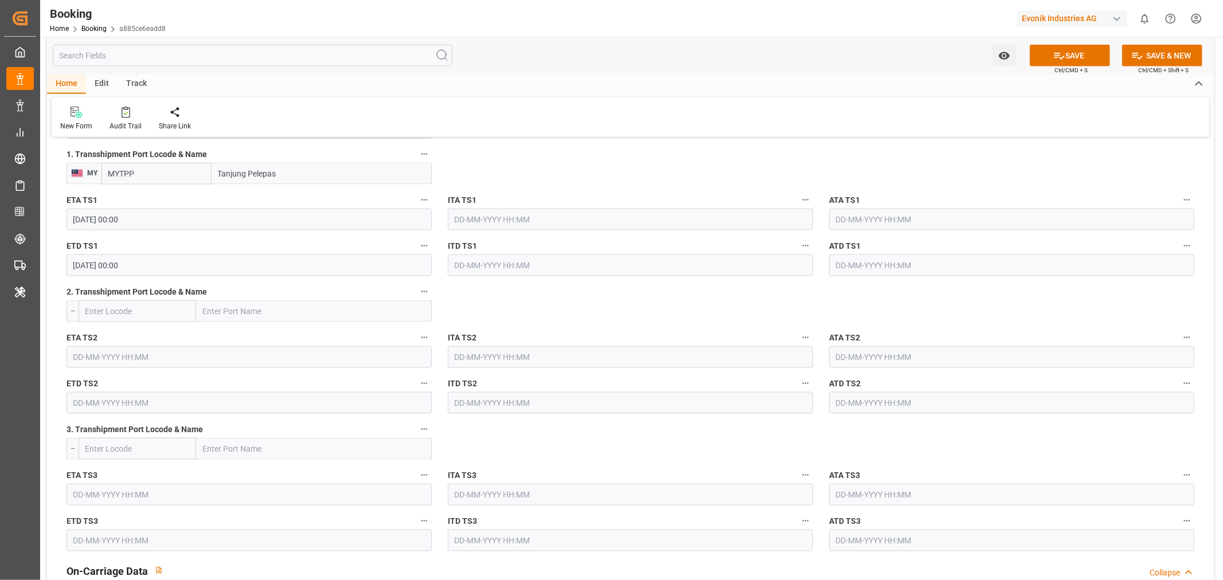
scroll to position [1274, 0]
click at [256, 304] on input "text" at bounding box center [314, 311] width 236 height 22
paste input "NANSHA"
type input "NANSHA"
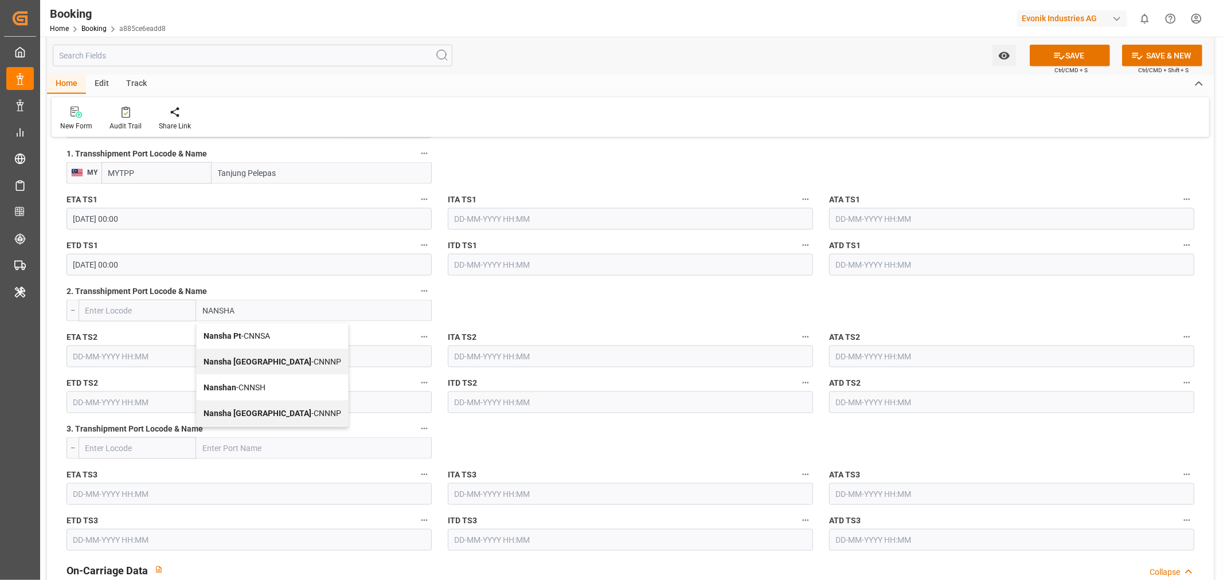
click at [275, 333] on div "Nansha Pt - CNNSA" at bounding box center [272, 336] width 151 height 26
type input "CNNSA"
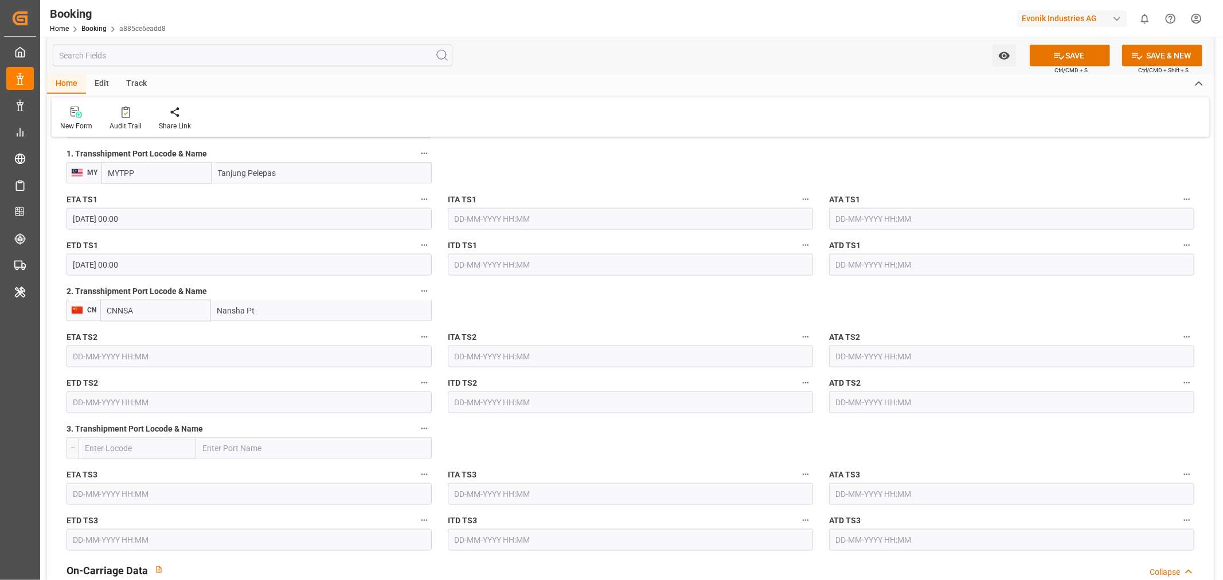
type input "Nansha Pt"
click at [87, 361] on input "text" at bounding box center [249, 357] width 365 height 22
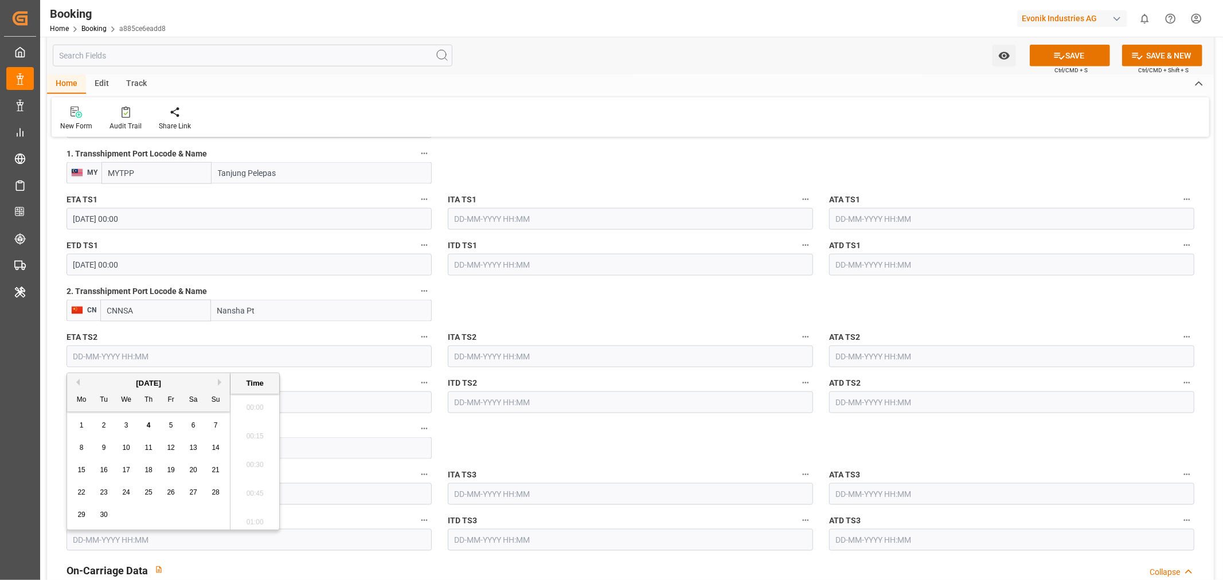
scroll to position [1982, 0]
click at [220, 384] on button "Next Month" at bounding box center [221, 382] width 7 height 7
click at [198, 471] on div "15" at bounding box center [193, 471] width 14 height 14
type input "15-11-2025 00:00"
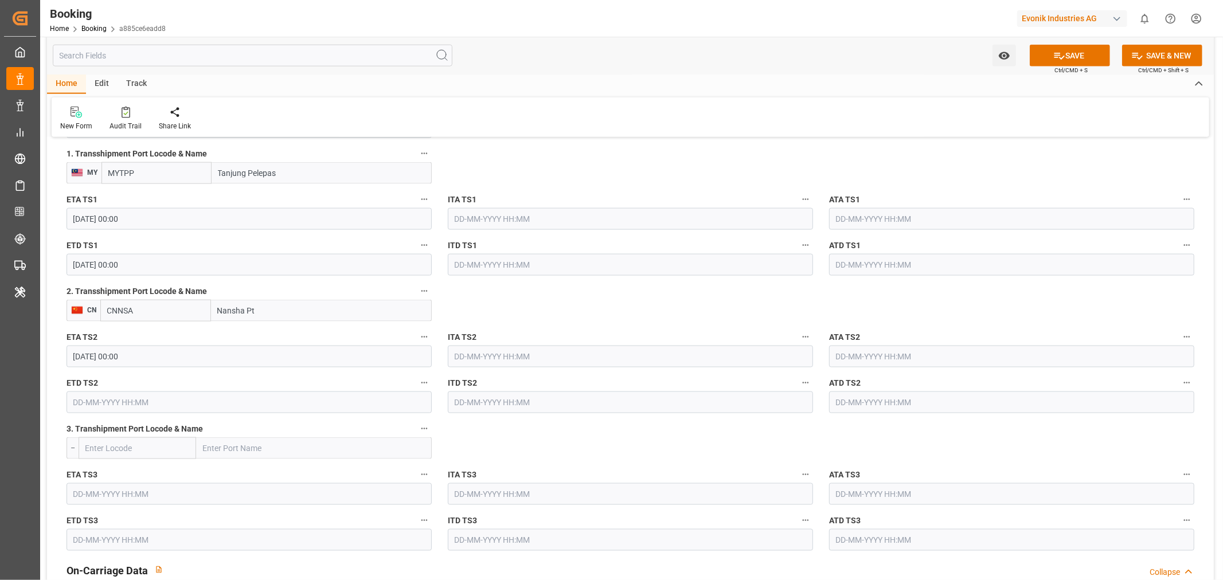
click at [83, 406] on input "text" at bounding box center [249, 403] width 365 height 22
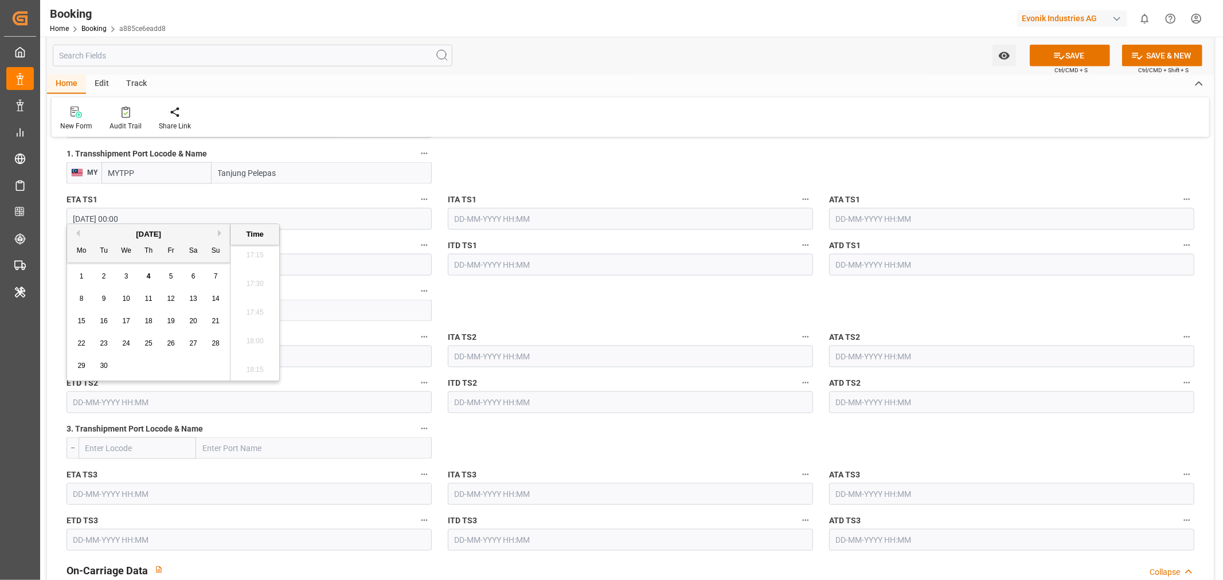
click at [221, 231] on button "Next Month" at bounding box center [221, 233] width 7 height 7
click at [123, 346] on span "19" at bounding box center [125, 343] width 7 height 8
type input "19-11-2025 00:00"
click at [1071, 54] on button "SAVE" at bounding box center [1070, 56] width 80 height 22
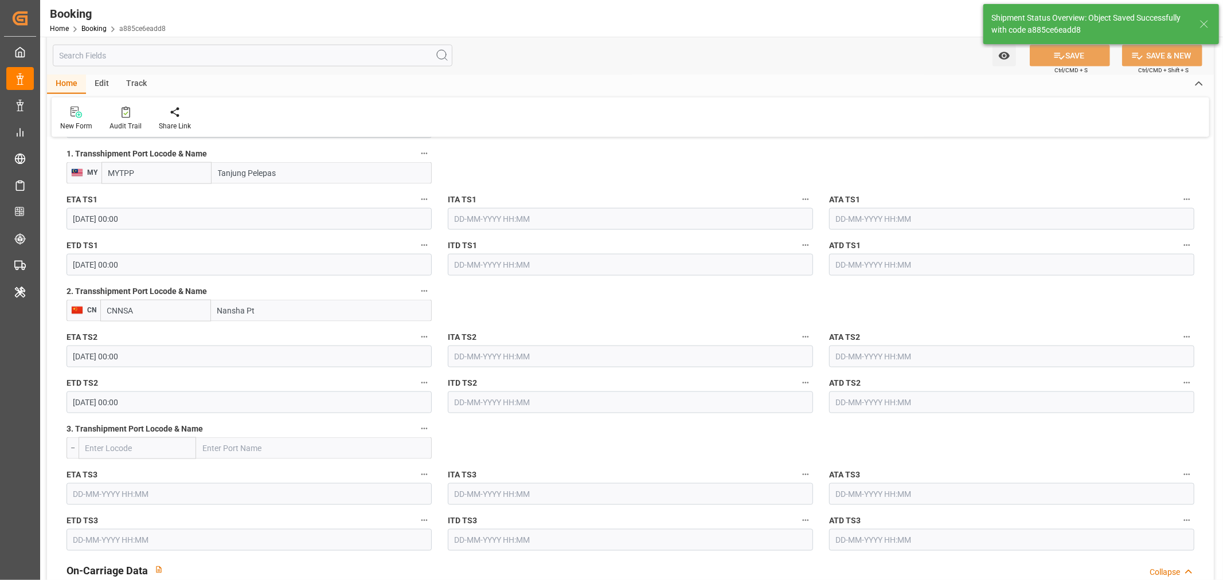
type textarea "[PERSON_NAME]"
type textarea "businessDivision-businessLine-"
type textarea "Yes"
type input "[DATE] 00:00"
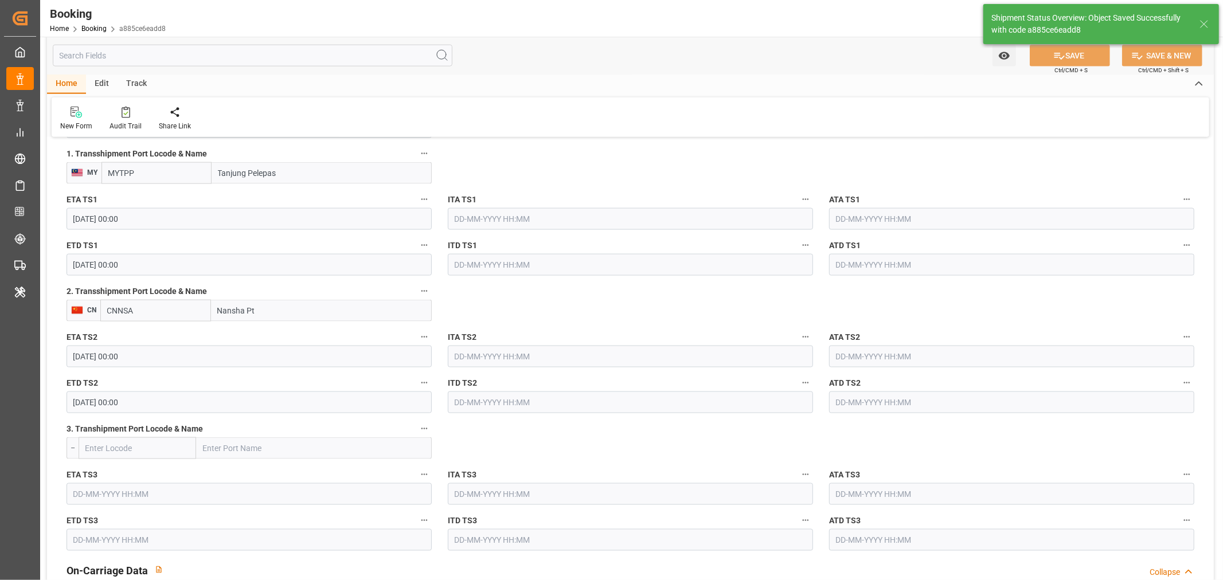
type input "15-11-2025 00:00"
type input "19-11-2025 00:00"
type input "04-09-2025 12:20"
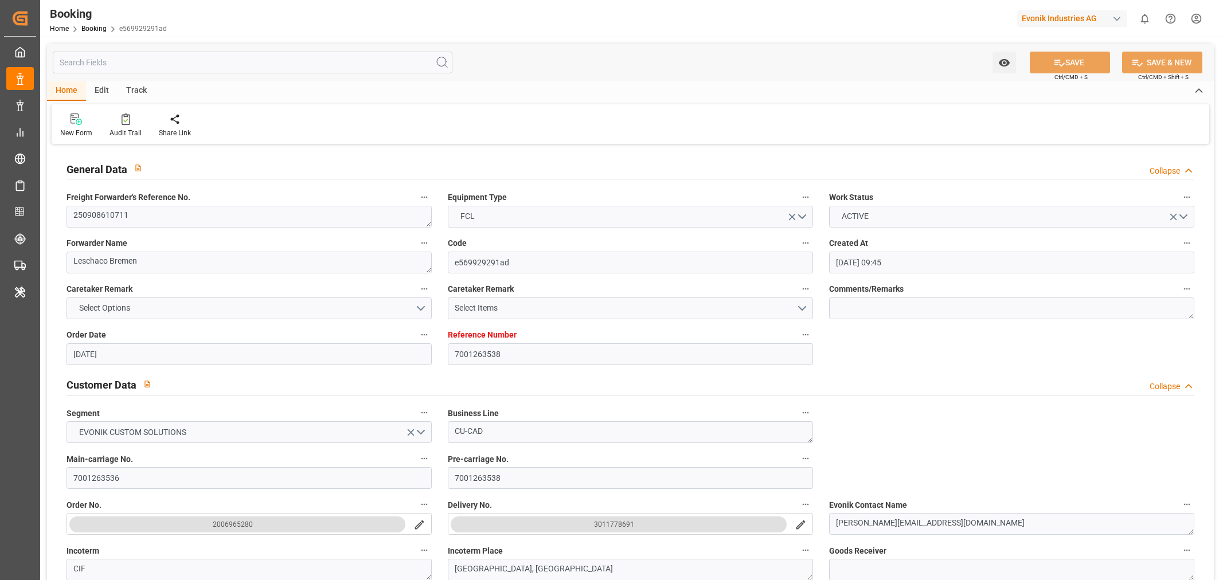
type input "[DATE] 09:45"
type input "[DATE]"
type input "[DATE] 00:00"
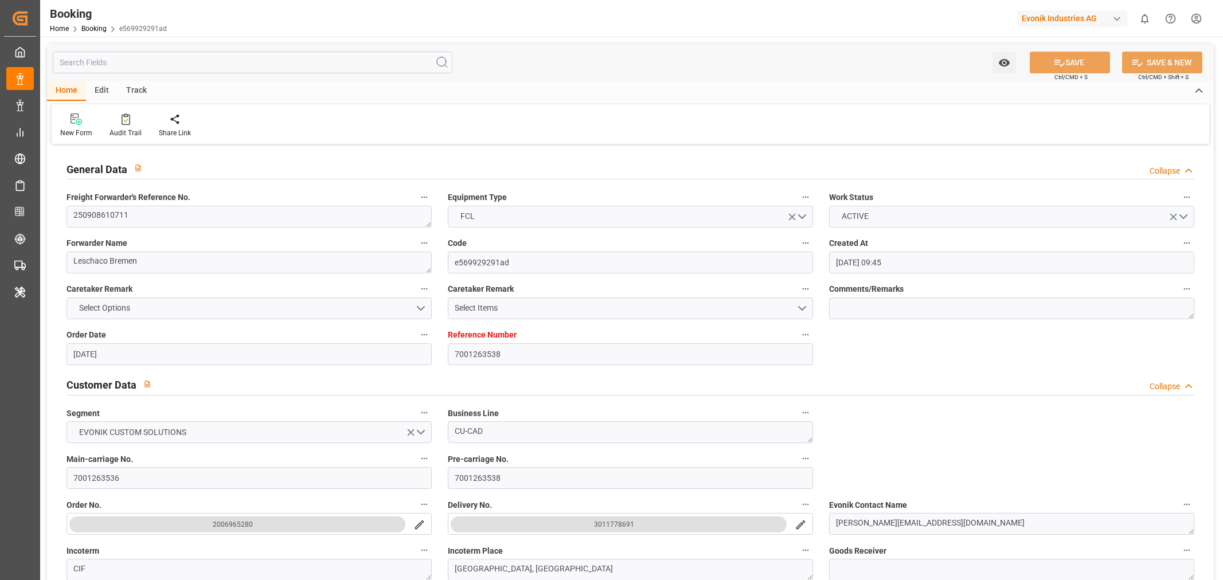
type input "[DATE] 00:00"
type input "[DATE]"
type input "[DATE] 00:00"
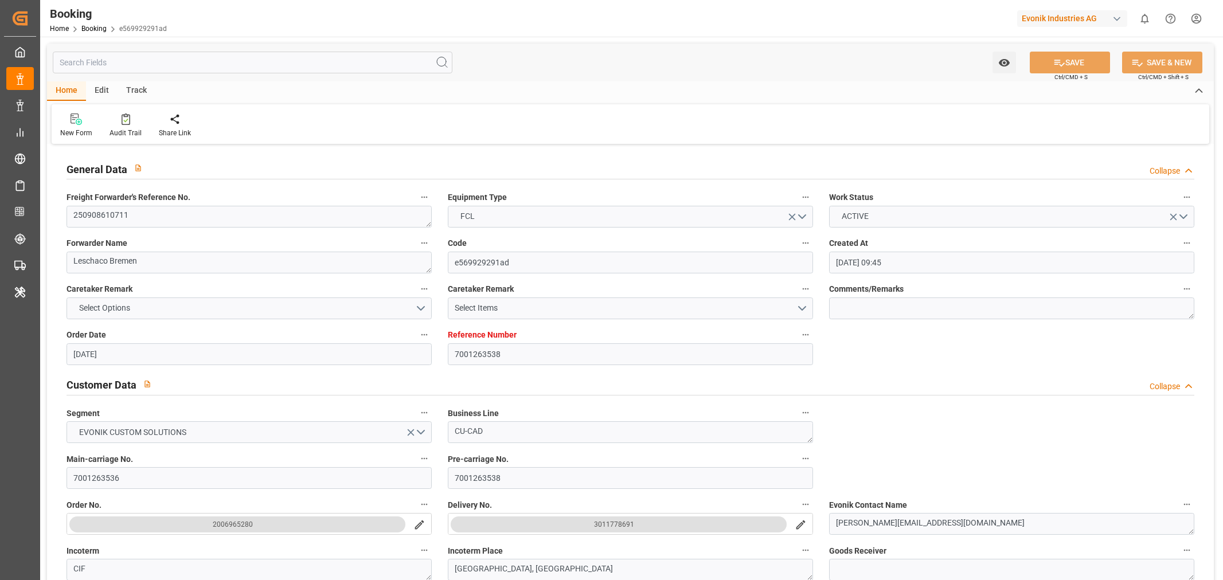
type input "[DATE] 00:00"
type input "[DATE] 07:13"
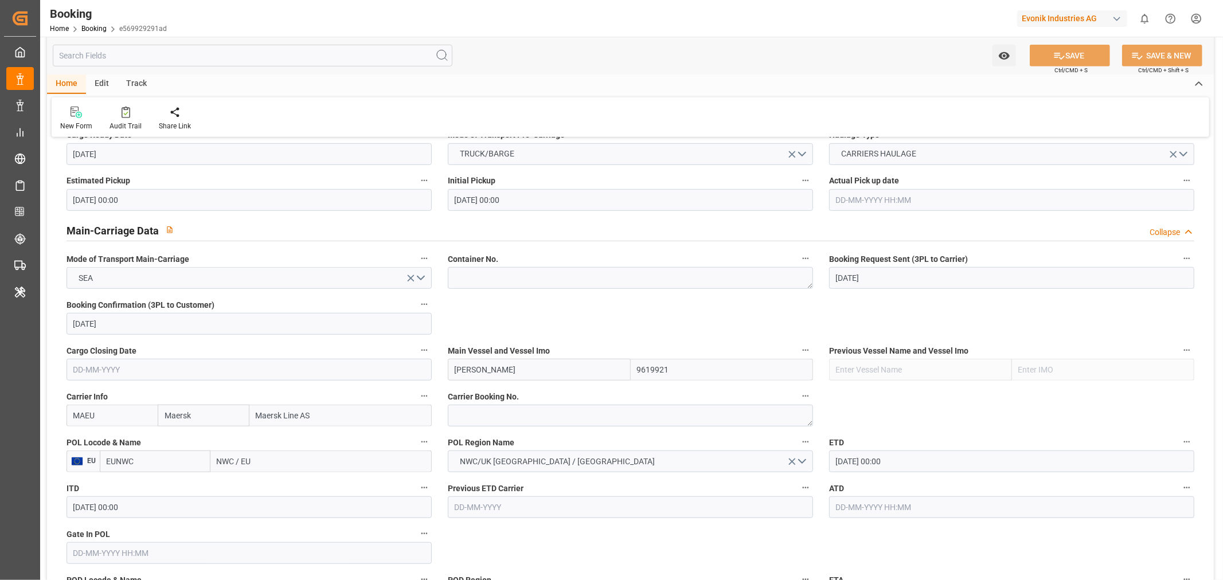
scroll to position [701, 0]
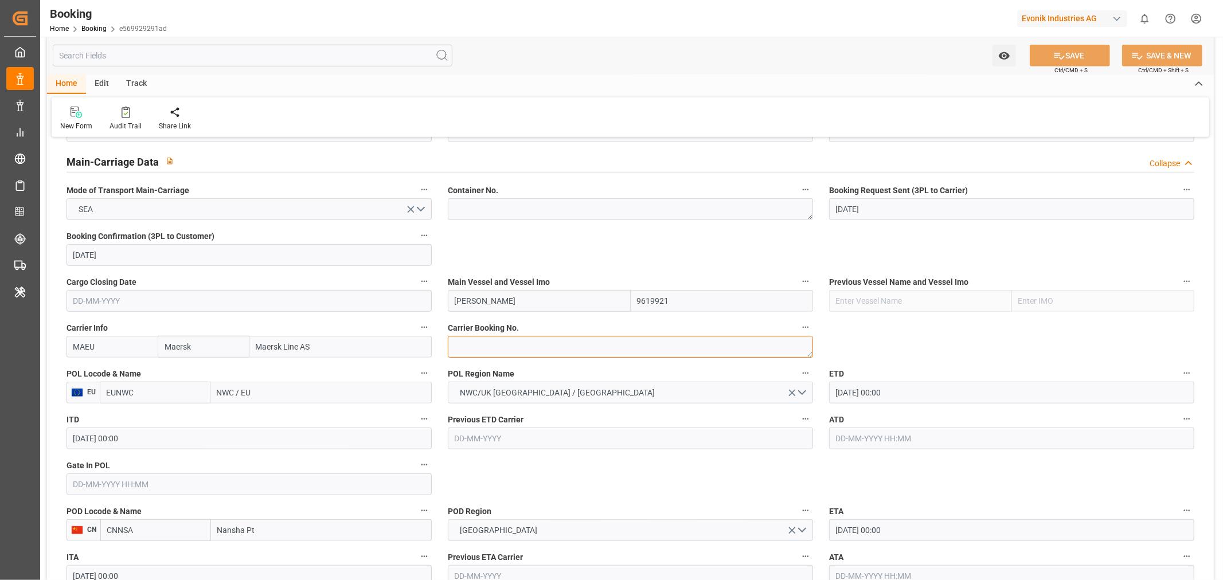
click at [513, 348] on textarea at bounding box center [630, 347] width 365 height 22
paste textarea "259057921"
type textarea "259057921"
click at [240, 396] on input "NWC / EU" at bounding box center [320, 393] width 221 height 22
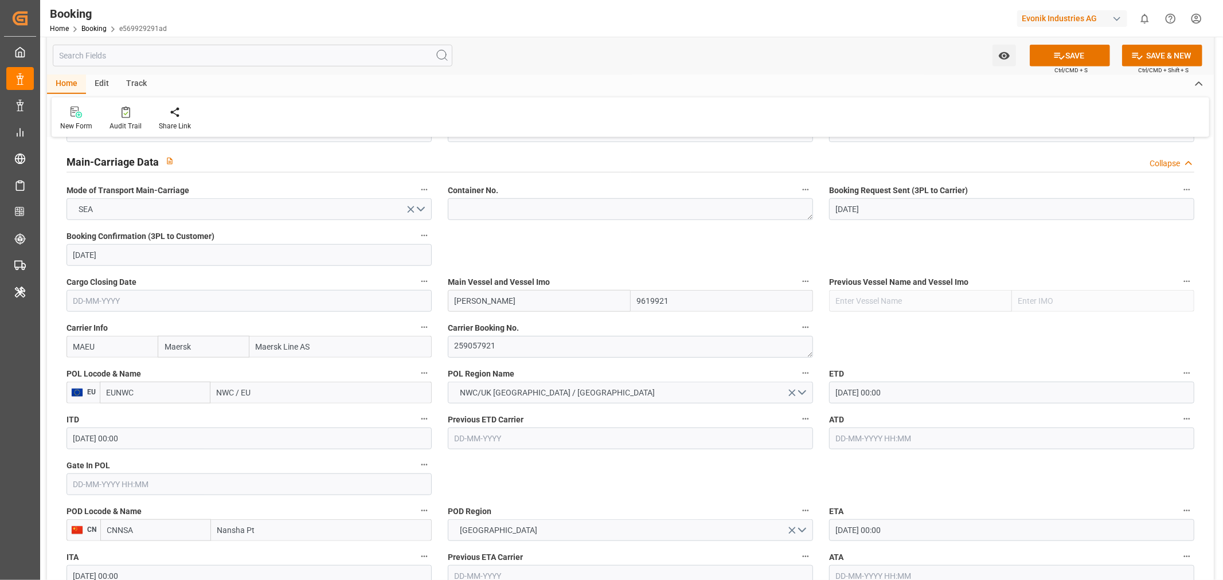
click at [240, 396] on input "NWC / EU" at bounding box center [320, 393] width 221 height 22
paste input "ROTTERDAM"
type input "ROTTERDAM"
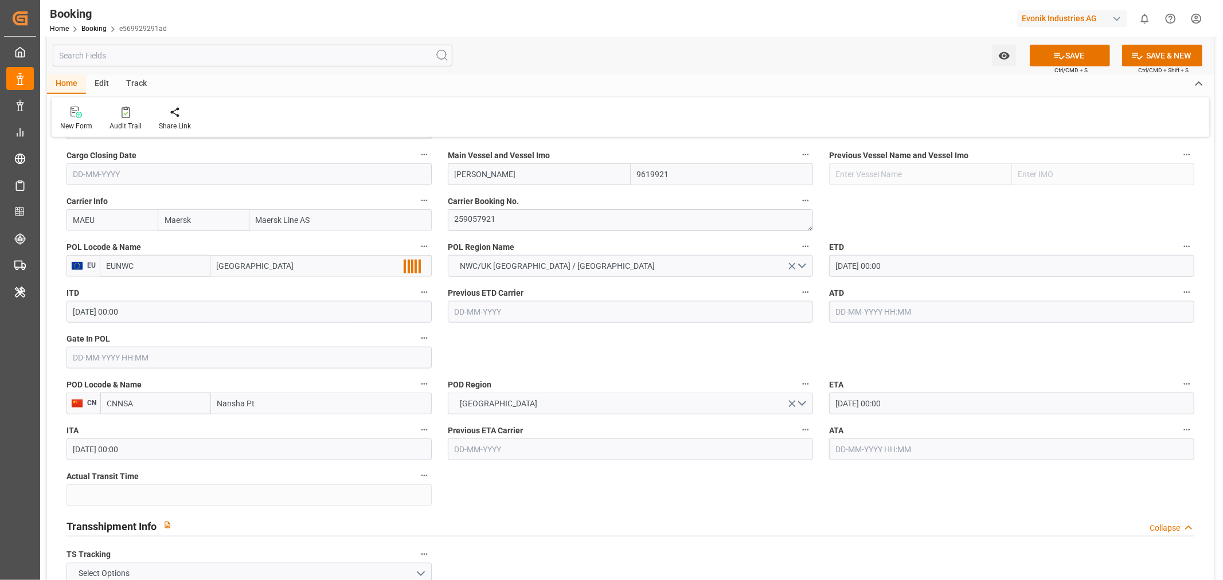
scroll to position [828, 0]
click at [251, 292] on b "[GEOGRAPHIC_DATA]" at bounding box center [257, 290] width 78 height 9
type input "NLRTM"
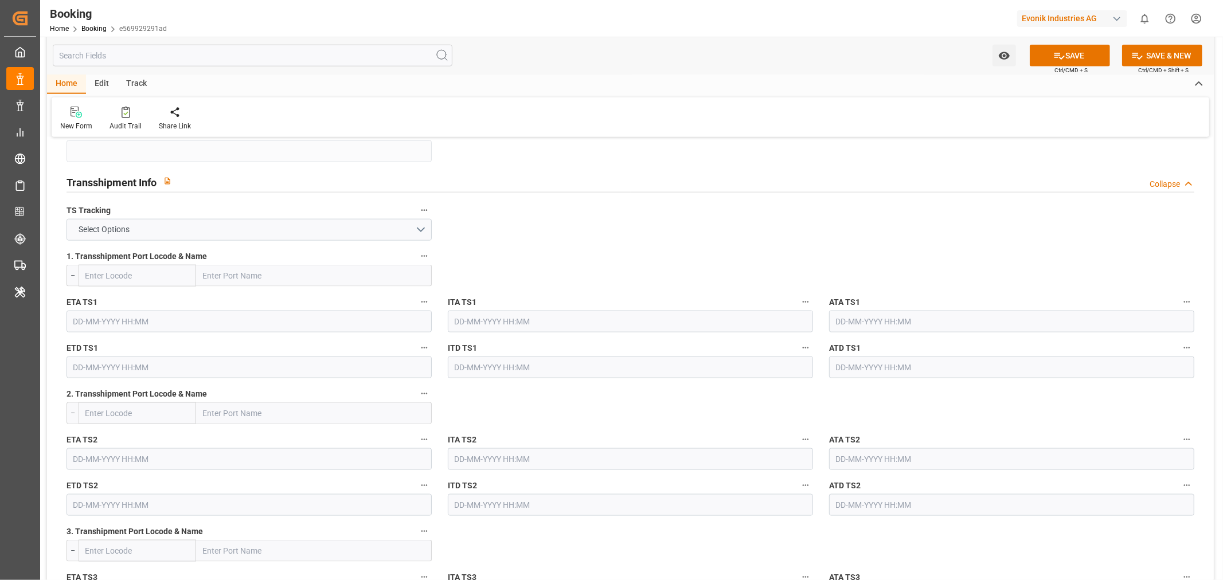
scroll to position [1211, 0]
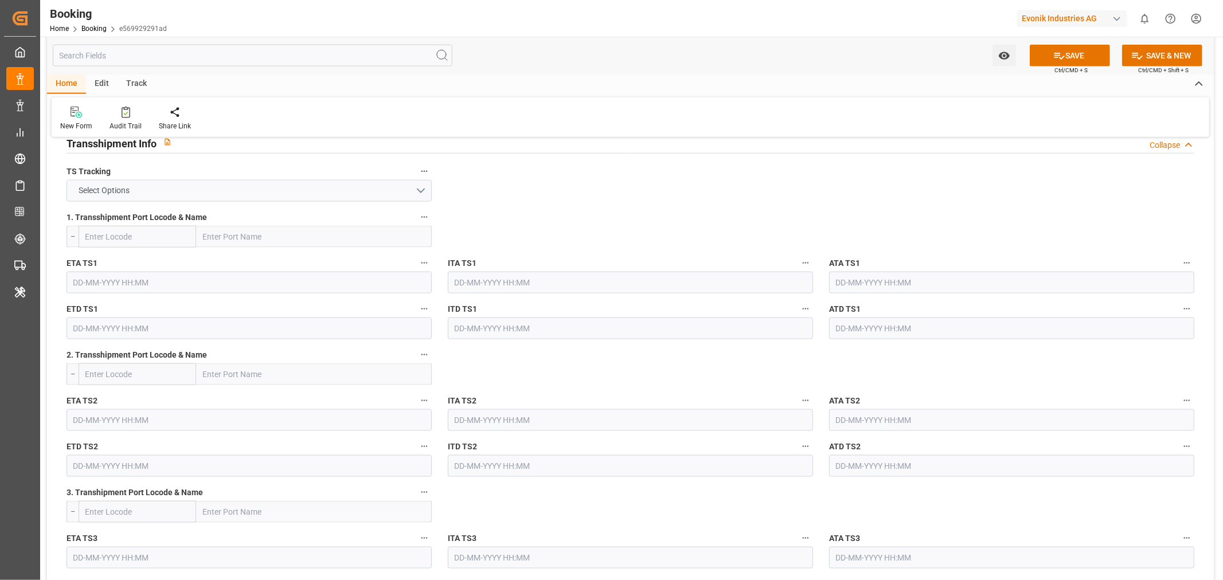
type input "[GEOGRAPHIC_DATA]"
click at [289, 193] on button "Select Options" at bounding box center [249, 191] width 365 height 22
click at [161, 201] on div "TRUE" at bounding box center [249, 194] width 364 height 24
click at [253, 241] on input "text" at bounding box center [314, 237] width 236 height 22
paste input "TANJUNG PELEPAS"
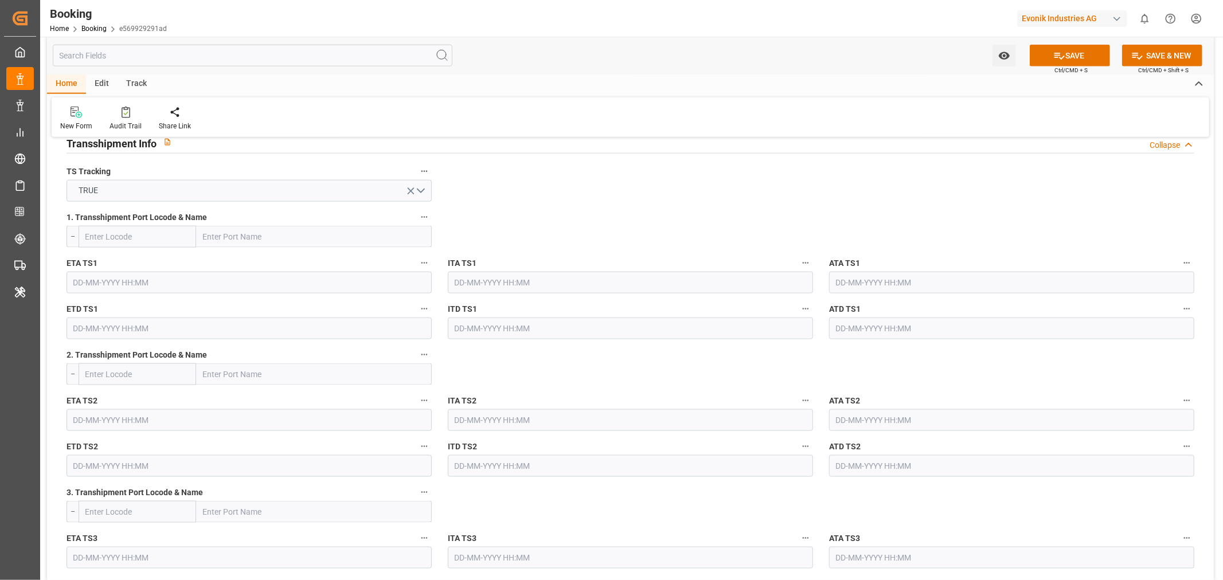
type input "TANJUNG PELEPAS"
click at [276, 257] on span "Tanjung Pelepas - MYTPP" at bounding box center [249, 261] width 90 height 9
type input "MYTPP"
type input "Tanjung Pelepas"
click at [113, 290] on input "text" at bounding box center [249, 283] width 365 height 22
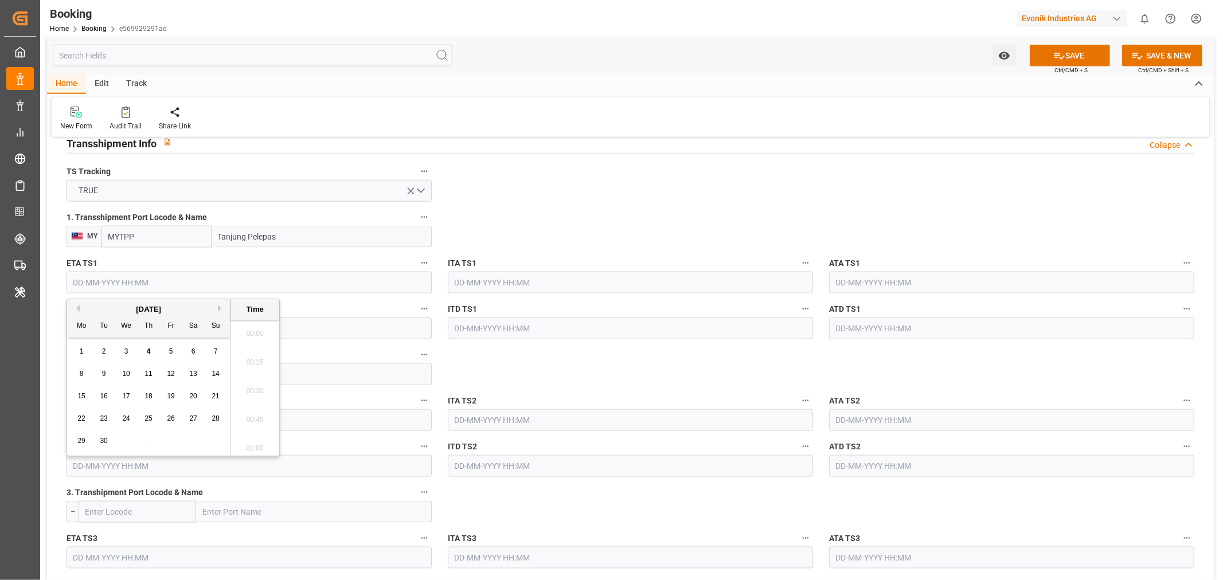
scroll to position [1982, 0]
click at [224, 310] on button "Next Month" at bounding box center [221, 308] width 7 height 7
click at [126, 440] on span "29" at bounding box center [125, 441] width 7 height 8
type input "29-10-2025 00:00"
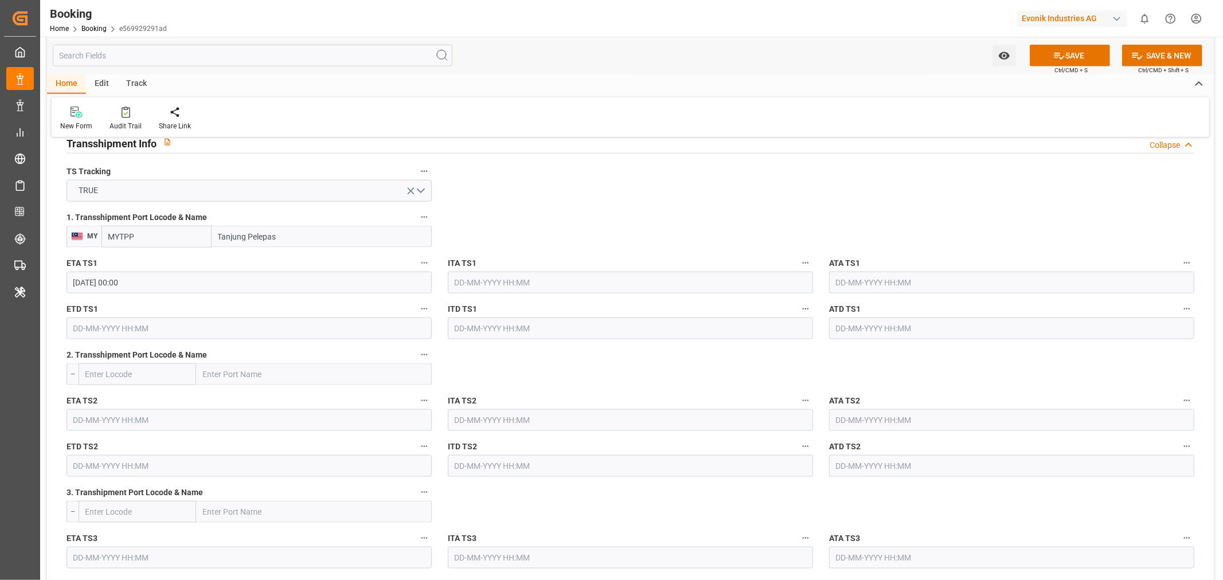
click at [146, 329] on input "text" at bounding box center [249, 329] width 365 height 22
click at [224, 352] on button "Next Month" at bounding box center [221, 354] width 7 height 7
click at [167, 399] on div "3" at bounding box center [171, 398] width 14 height 14
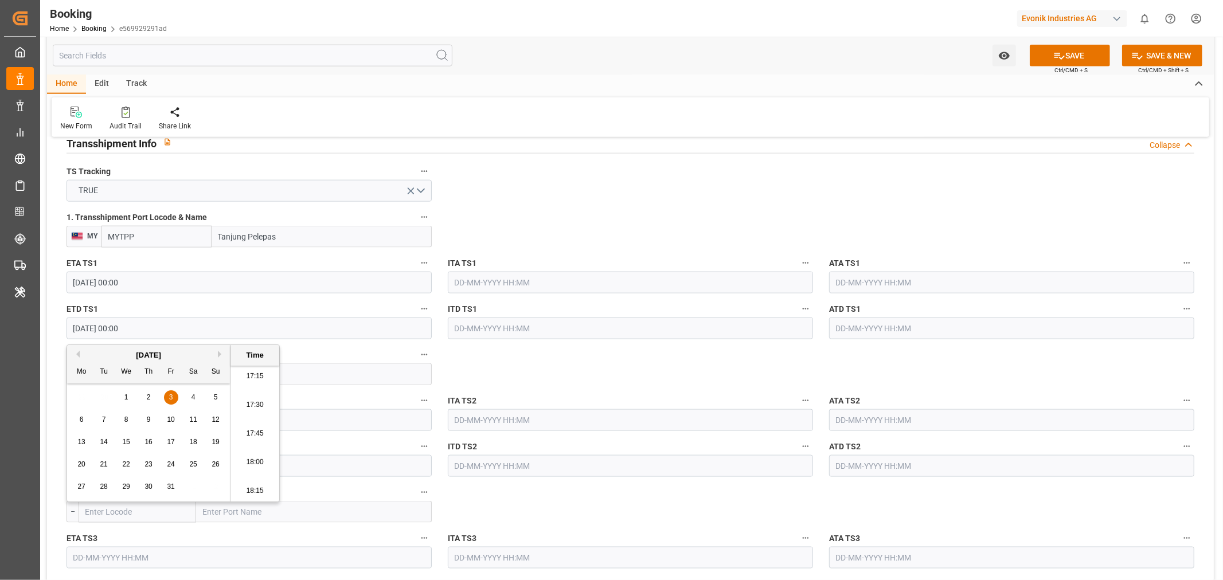
click at [224, 353] on button "Next Month" at bounding box center [221, 354] width 7 height 7
click at [83, 419] on span "3" at bounding box center [82, 420] width 4 height 8
type input "03-11-2025 00:00"
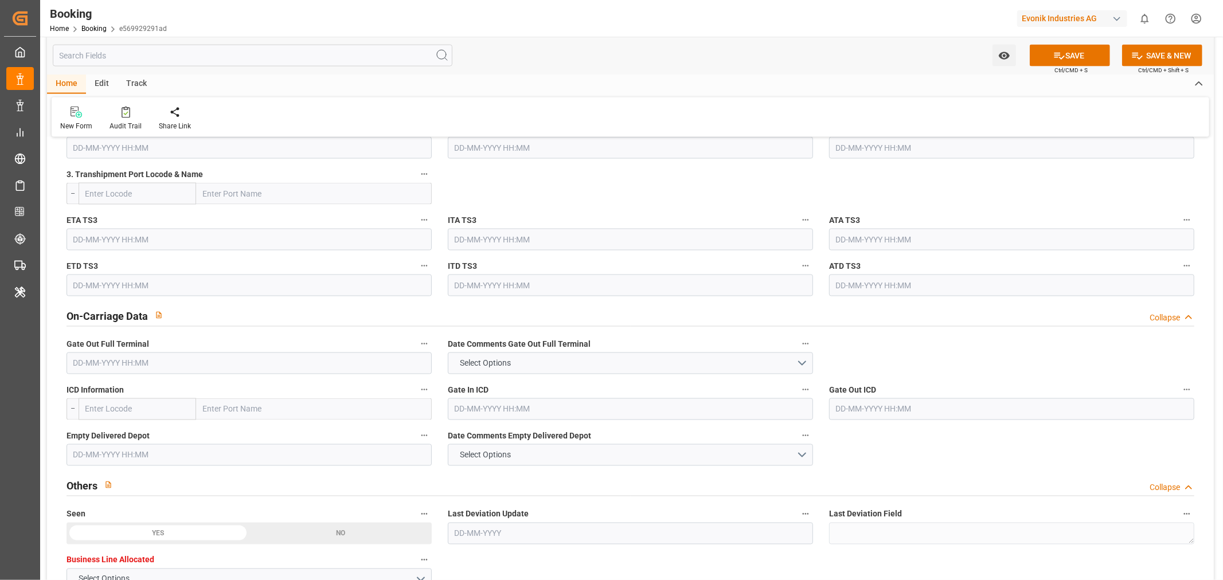
scroll to position [1401, 0]
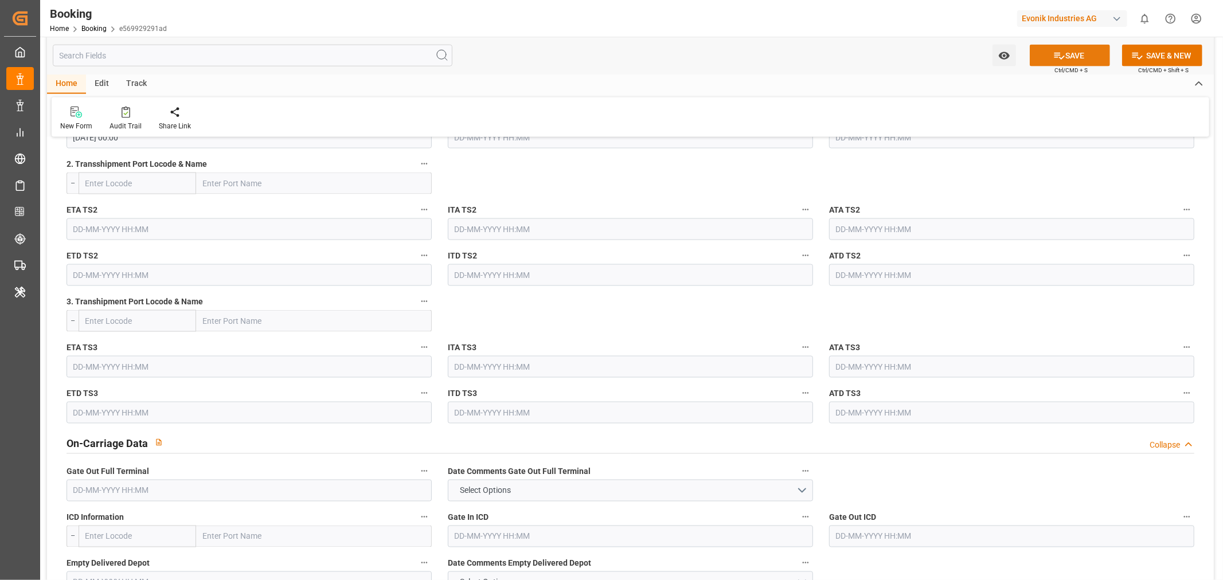
click at [1069, 48] on button "SAVE" at bounding box center [1070, 56] width 80 height 22
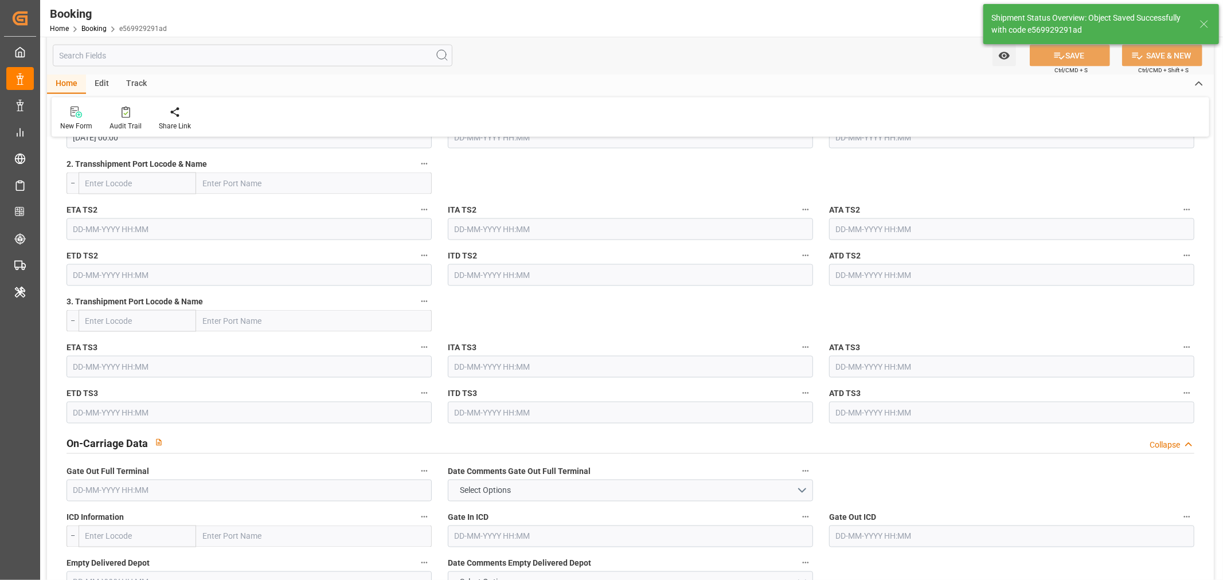
type textarea "[PERSON_NAME]"
type textarea "businessDivision-businessLine-"
type textarea "Yes"
type input "29-10-2025 00:00"
type input "[DATE] 00:00"
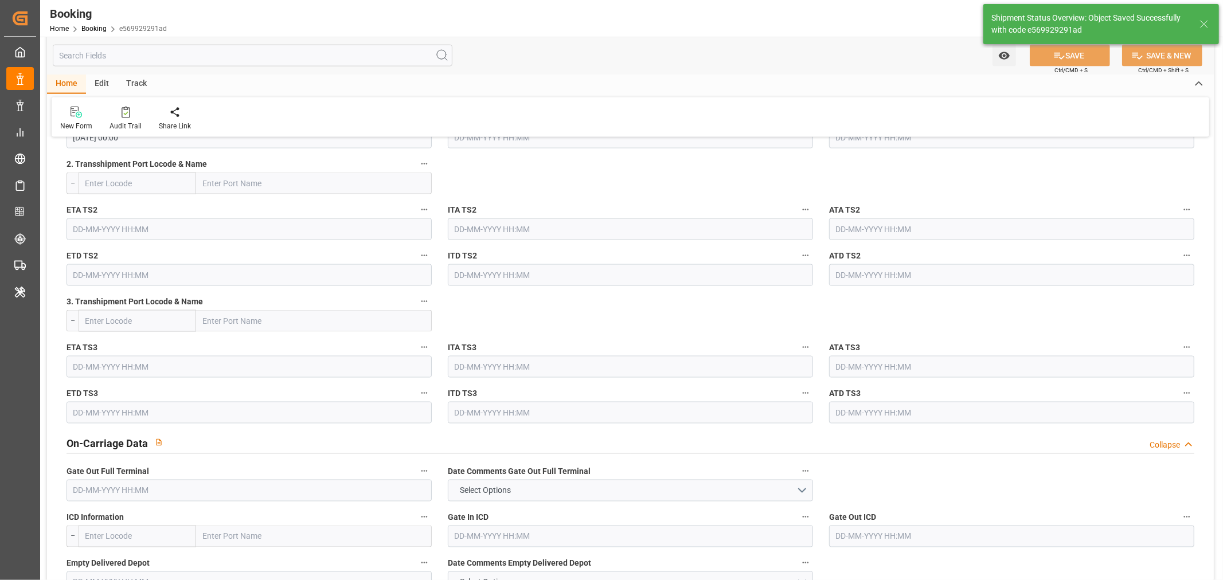
type input "04-09-2025 12:21"
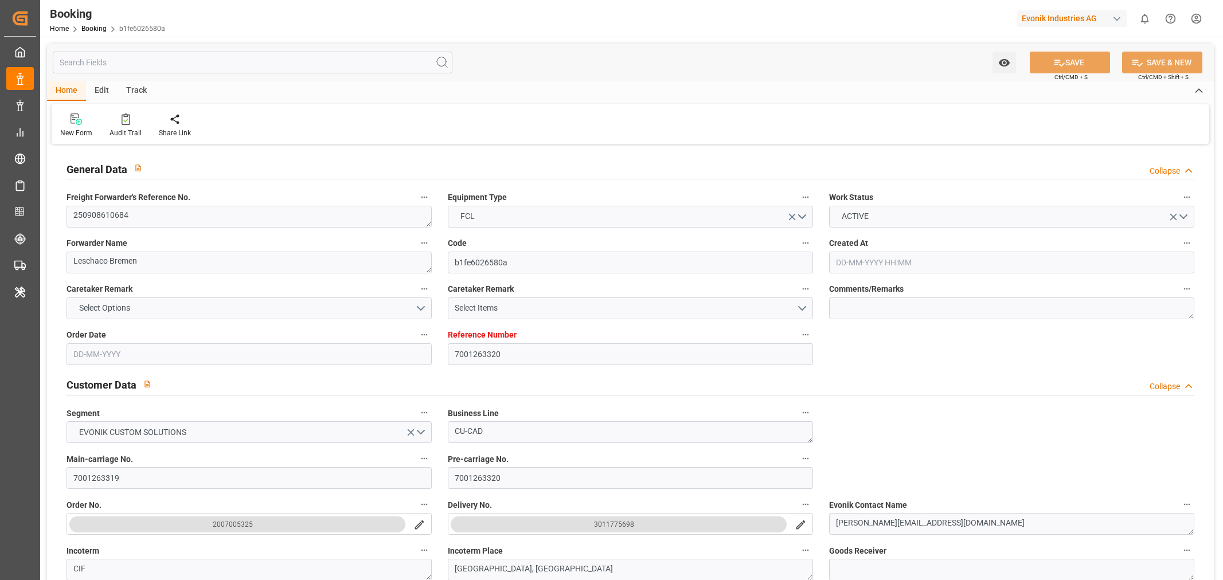
type input "7001263320"
type input "9632155"
type input "Maersk"
type input "Maersk Line AS"
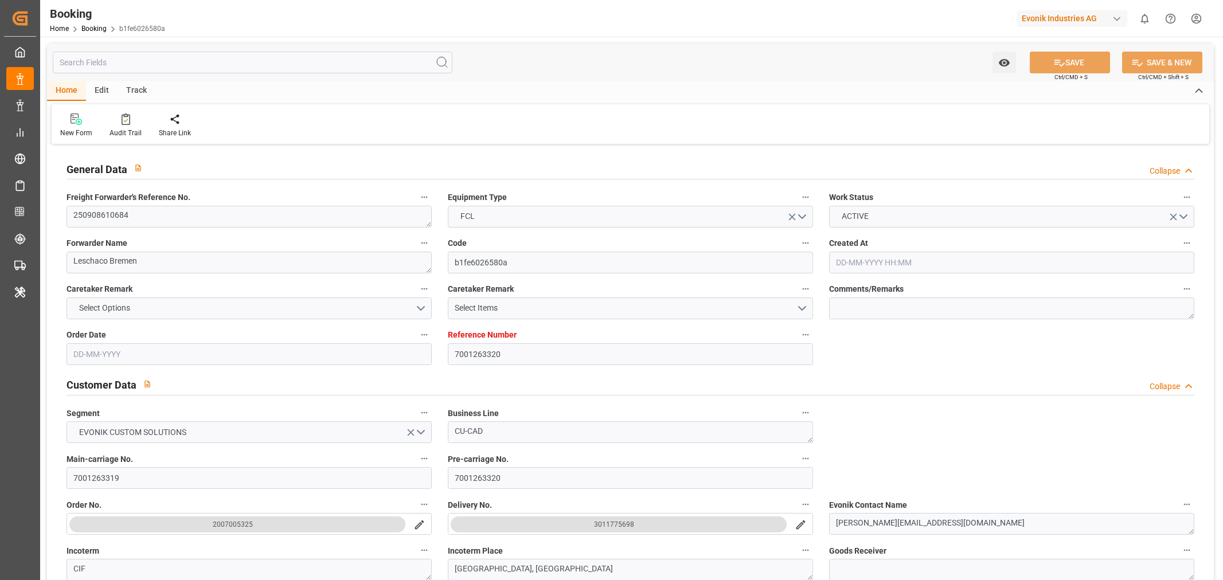
type input "EUNWC"
type input "CNNSA"
type input "01-09-2025 08:34"
type input "[DATE]"
type input "01-11-2025"
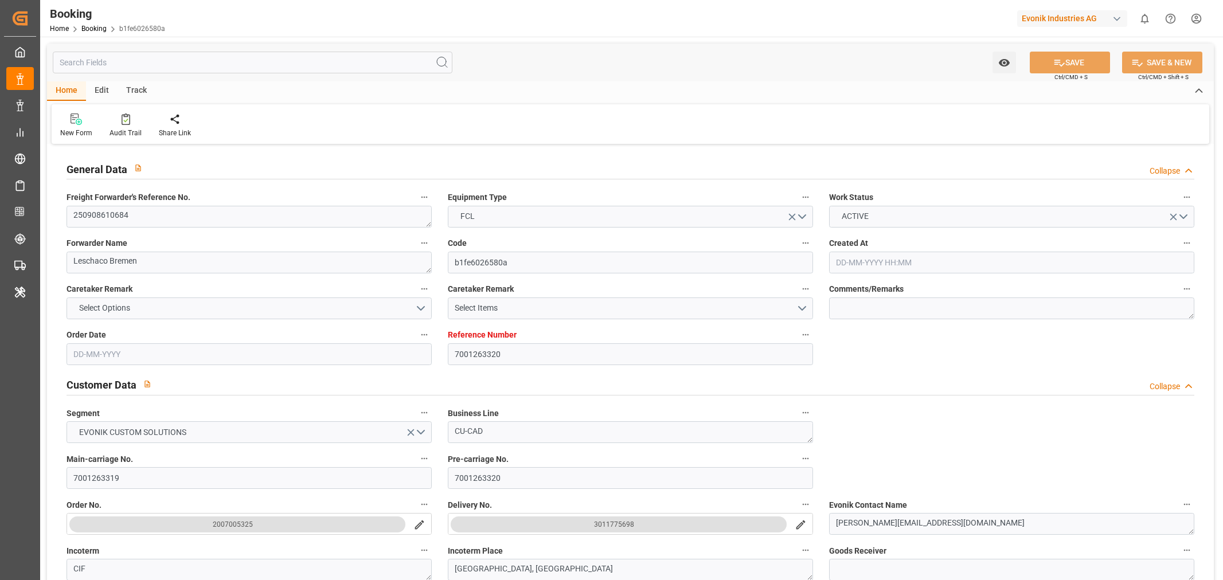
type input "08-09-2025"
type input "08-09-2025 00:00"
type input "02-09-2025"
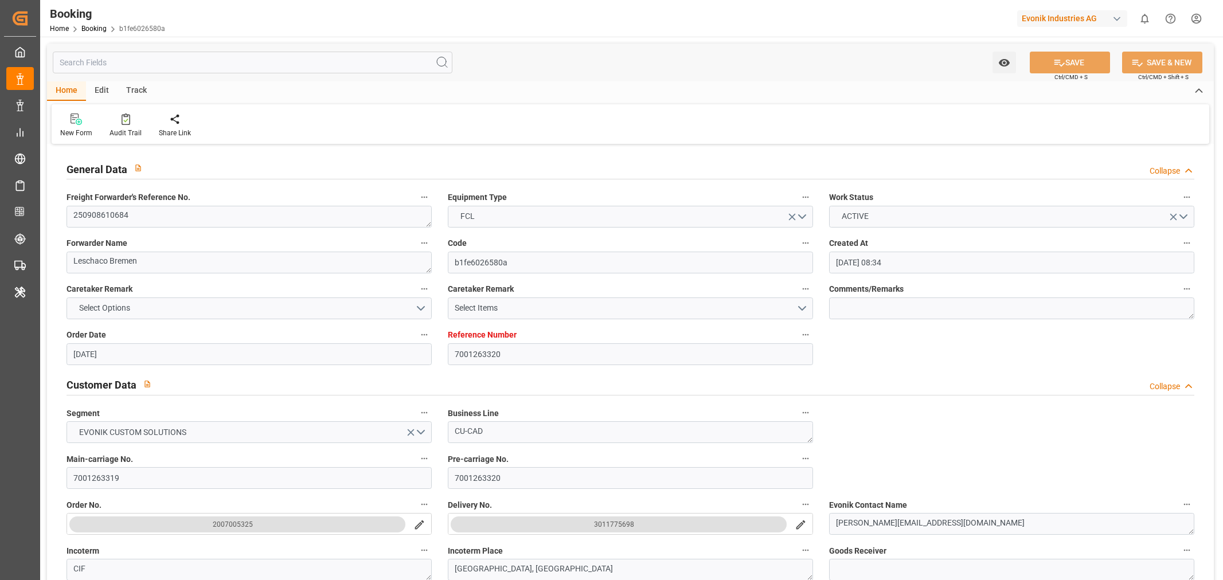
type input "15-09-2025 00:00"
type input "01-11-2025 00:00"
type input "03-09-2025 08:15"
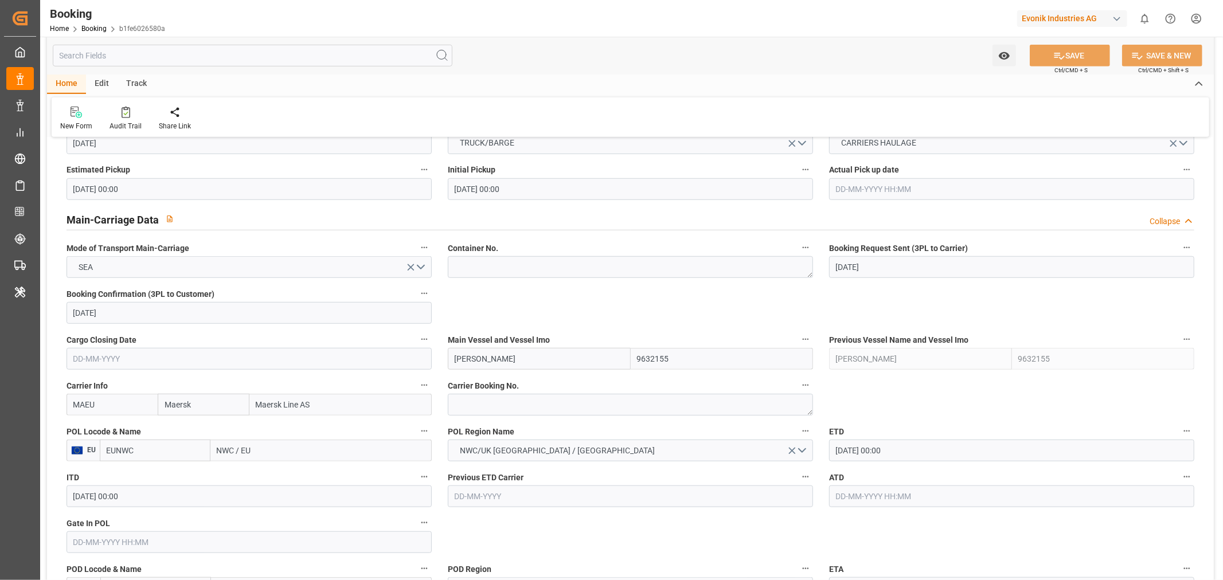
scroll to position [701, 0]
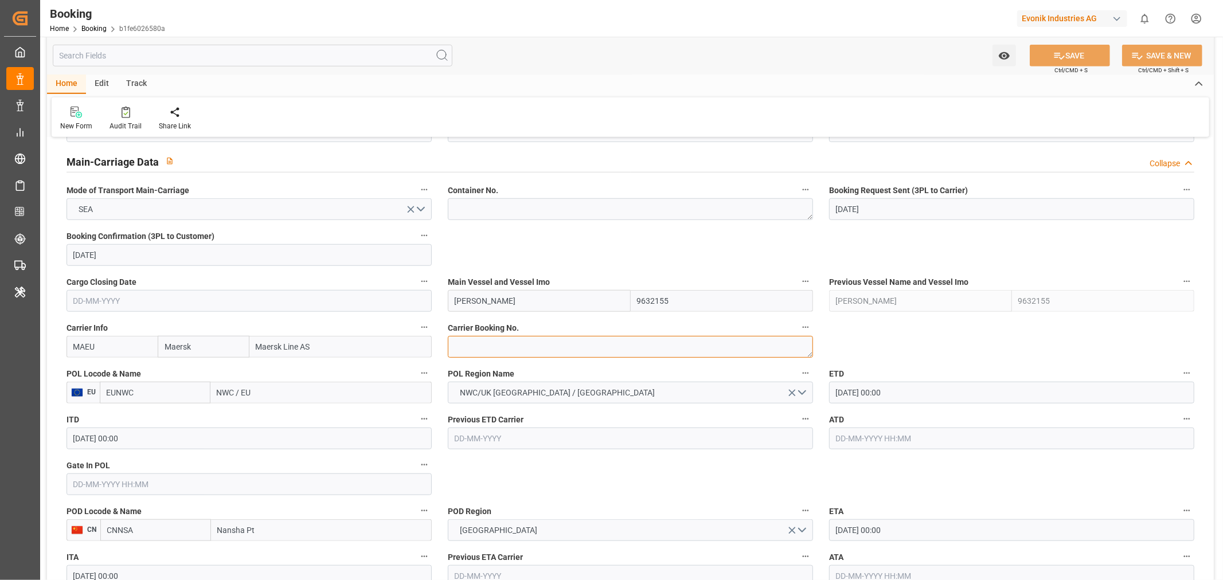
click at [503, 349] on textarea at bounding box center [630, 347] width 365 height 22
paste textarea "259049803"
type textarea "259049803"
click at [244, 392] on input "NWC / EU" at bounding box center [320, 393] width 221 height 22
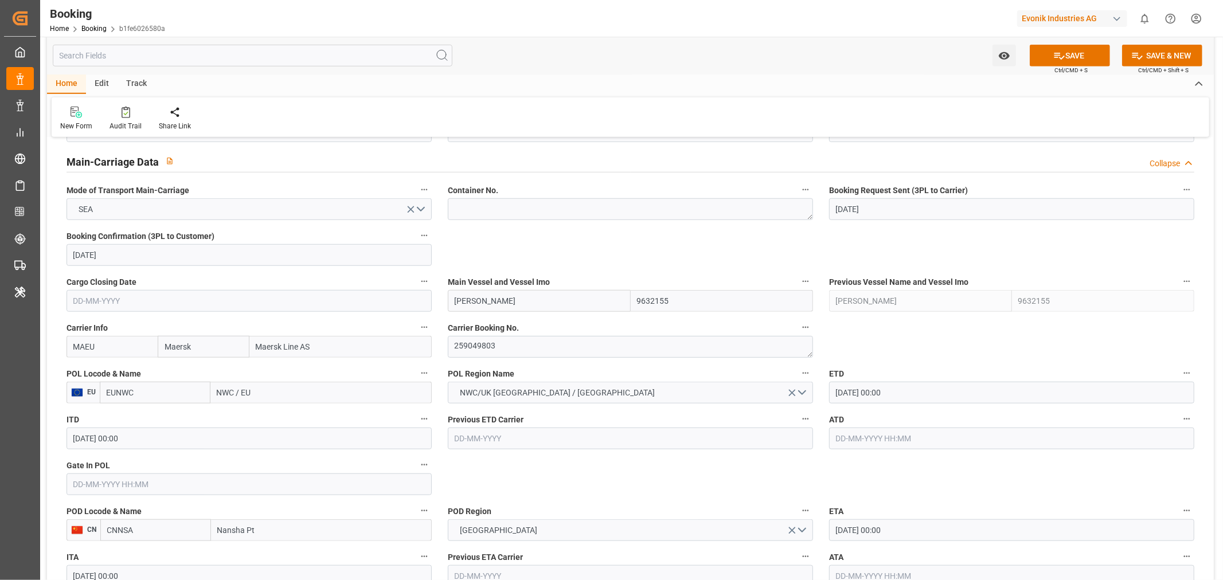
click at [244, 392] on input "NWC / EU" at bounding box center [320, 393] width 221 height 22
paste input "ROTTERDAM"
type input "ROTTERDAM"
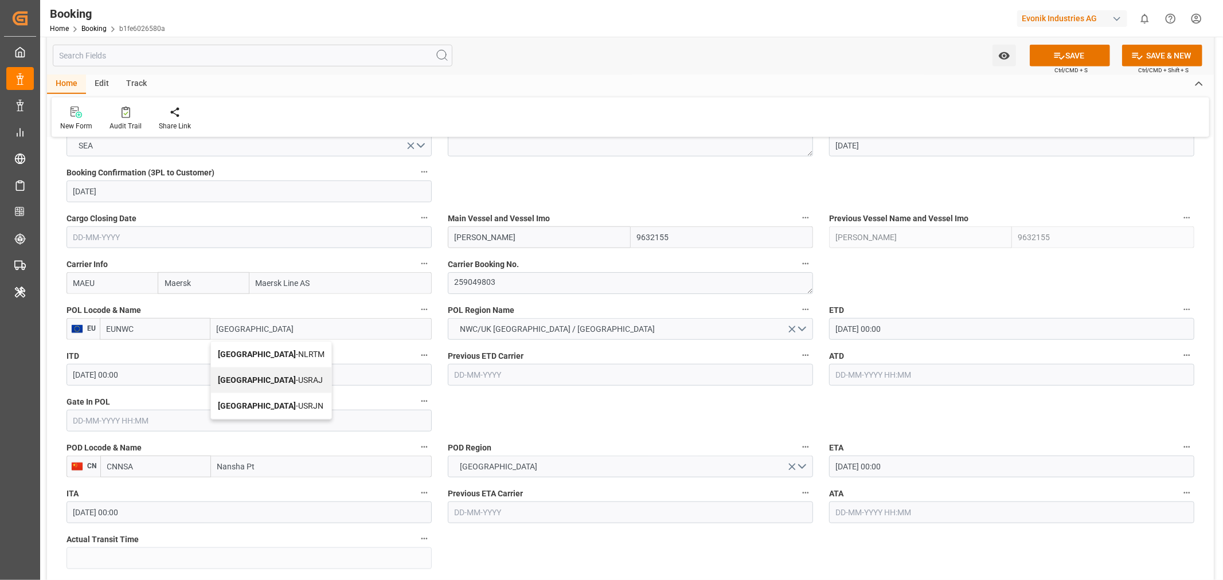
click at [288, 352] on span "Rotterdam - NLRTM" at bounding box center [271, 354] width 107 height 9
type input "NLRTM"
type input "[GEOGRAPHIC_DATA]"
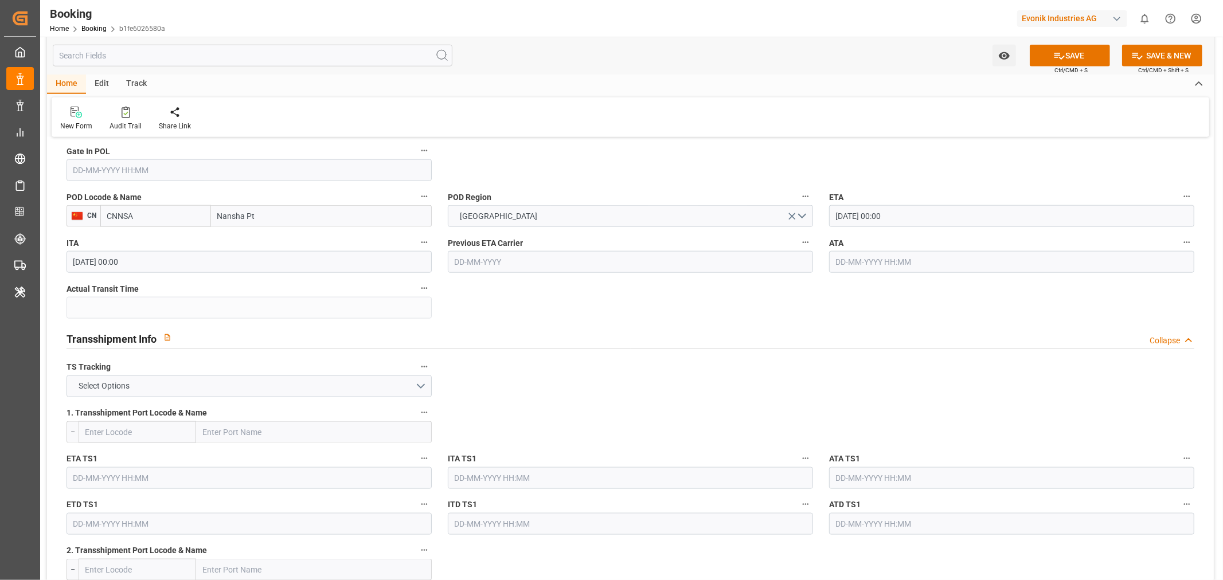
scroll to position [1019, 0]
click at [280, 378] on button "Select Options" at bounding box center [249, 383] width 365 height 22
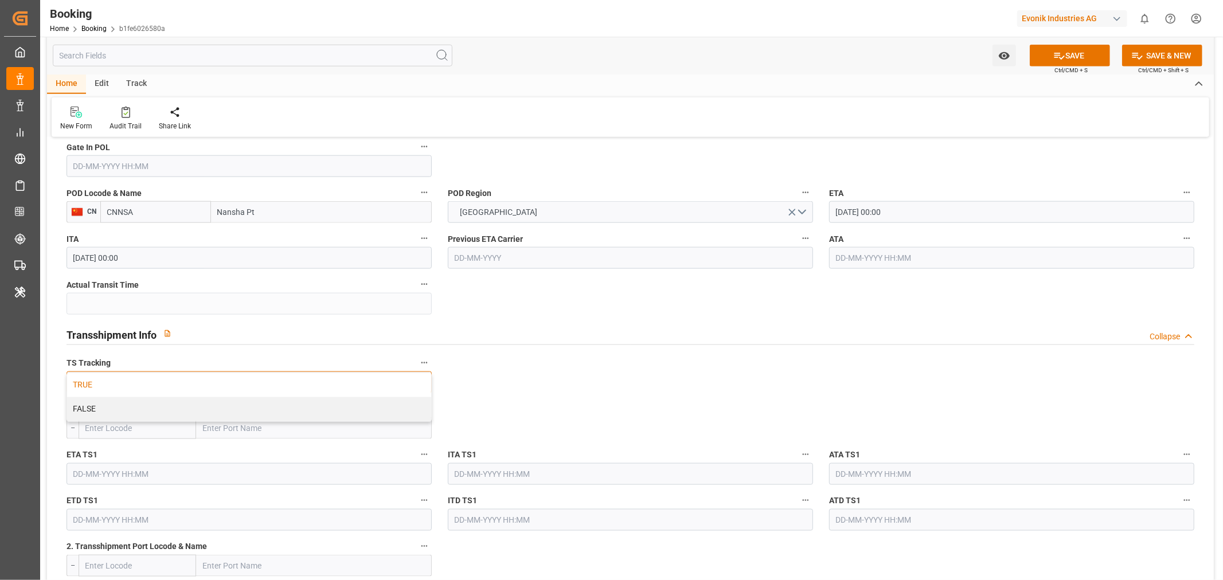
click at [136, 390] on div "TRUE" at bounding box center [249, 385] width 364 height 24
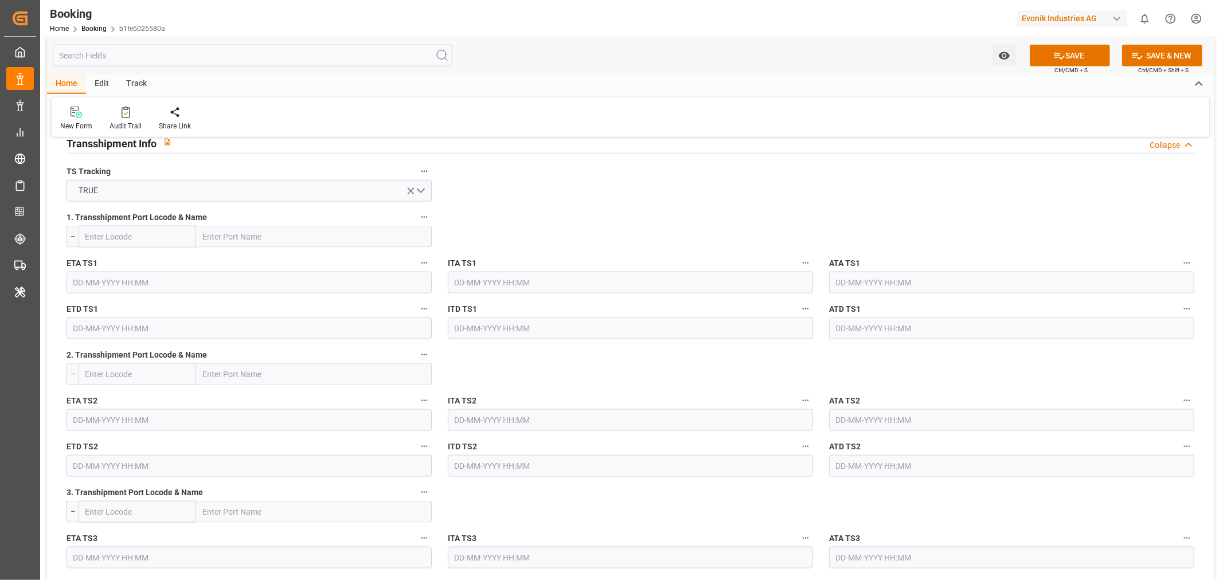
click at [236, 244] on input "text" at bounding box center [314, 237] width 236 height 22
paste input "TANJUNG PELEPAS"
type input "TANJUNG PELEPAS"
click at [287, 263] on span "Tanjung Pelepas - MYTPP" at bounding box center [249, 261] width 90 height 9
type input "MYTPP"
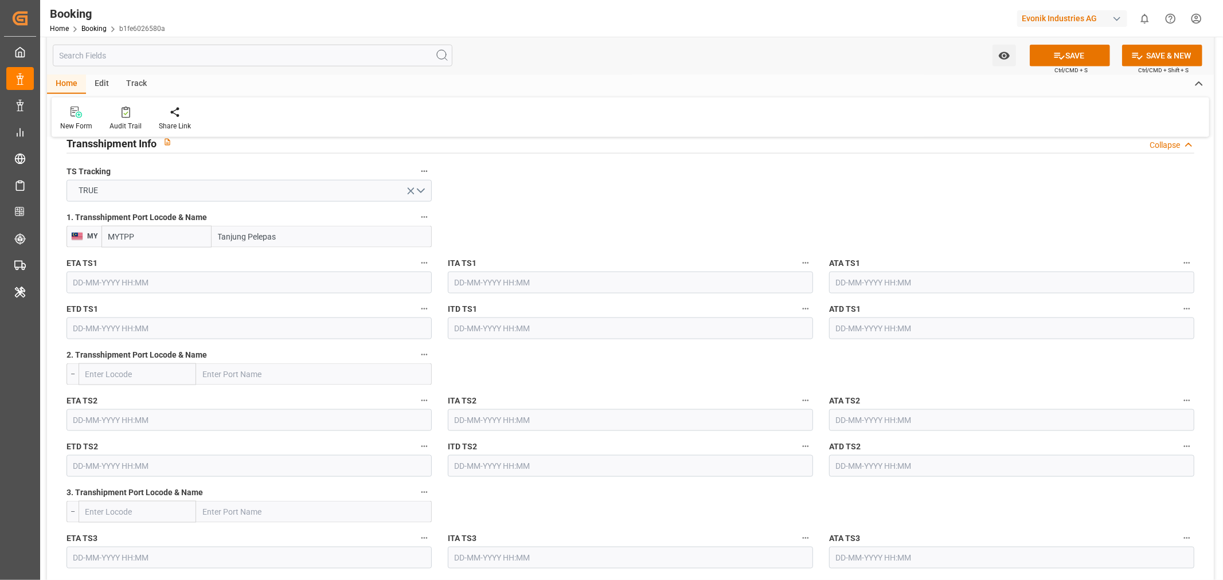
type input "Tanjung Pelepas"
click at [125, 284] on input "text" at bounding box center [249, 283] width 365 height 22
click at [220, 309] on button "Next Month" at bounding box center [221, 308] width 7 height 7
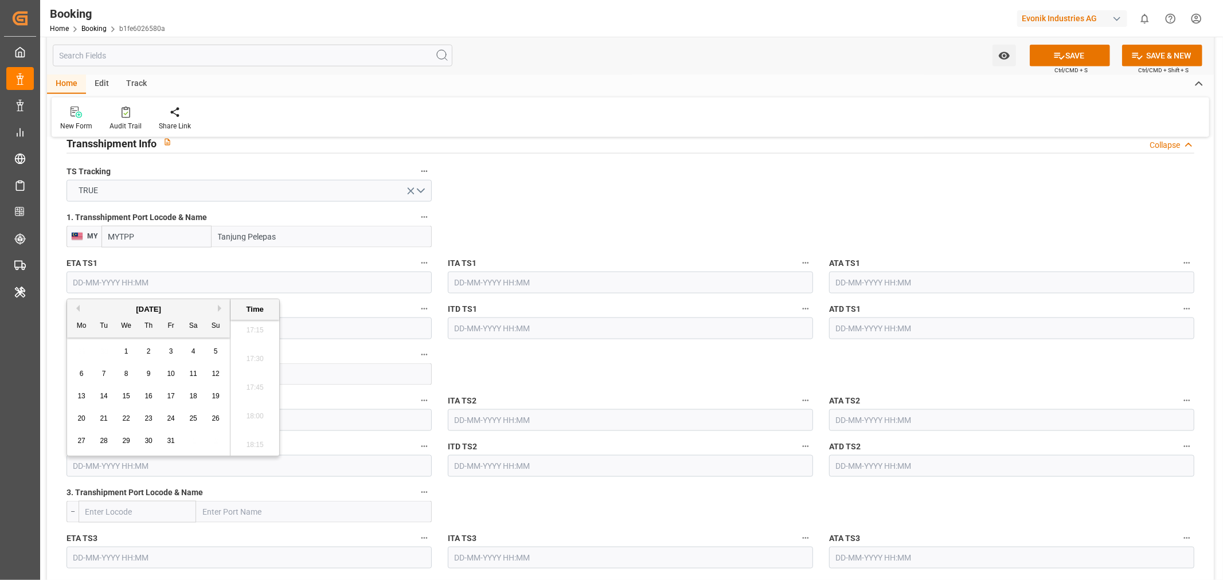
click at [129, 393] on span "15" at bounding box center [125, 396] width 7 height 8
type input "15-10-2025 00:00"
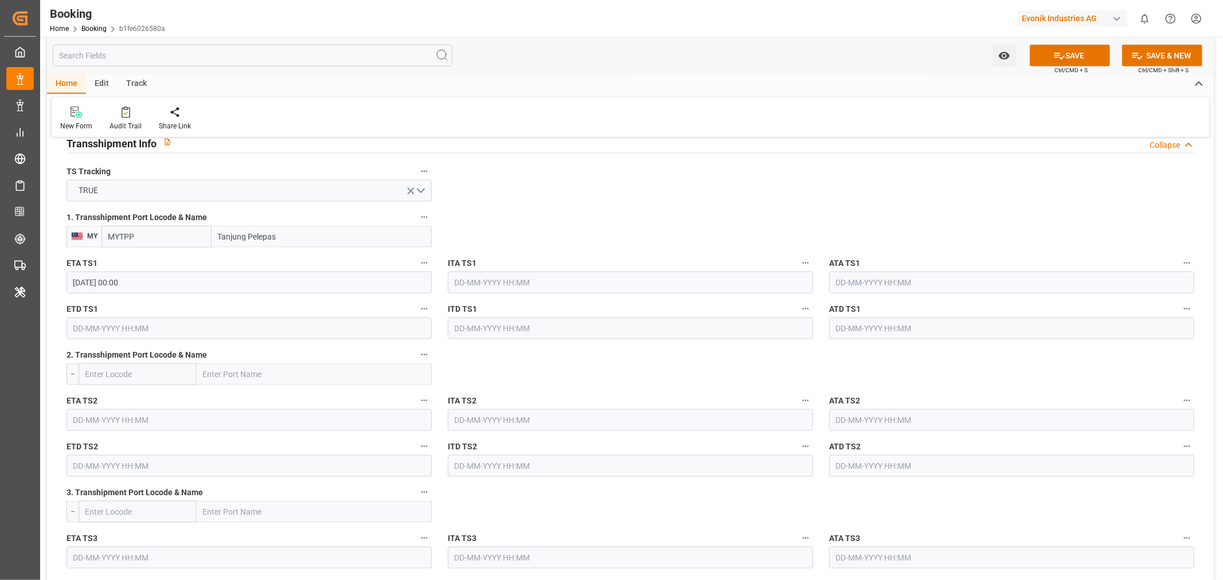
click at [100, 334] on input "text" at bounding box center [249, 329] width 365 height 22
click at [219, 356] on button "Next Month" at bounding box center [221, 354] width 7 height 7
click at [87, 468] on div "20" at bounding box center [82, 465] width 14 height 14
type input "20-10-2025 00:00"
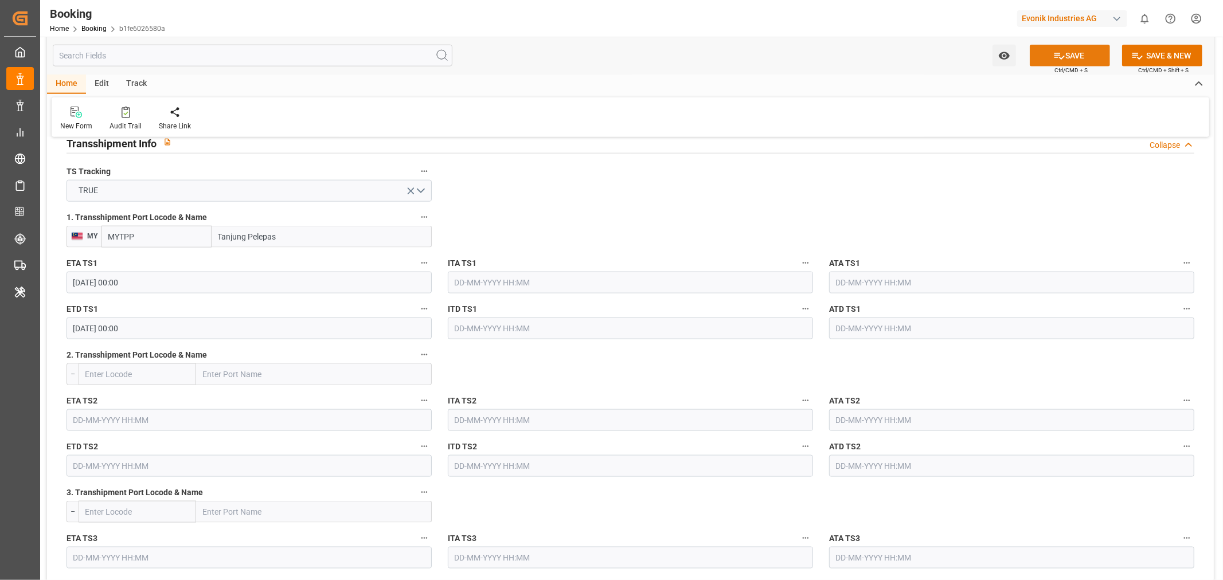
click at [1086, 58] on button "SAVE" at bounding box center [1070, 56] width 80 height 22
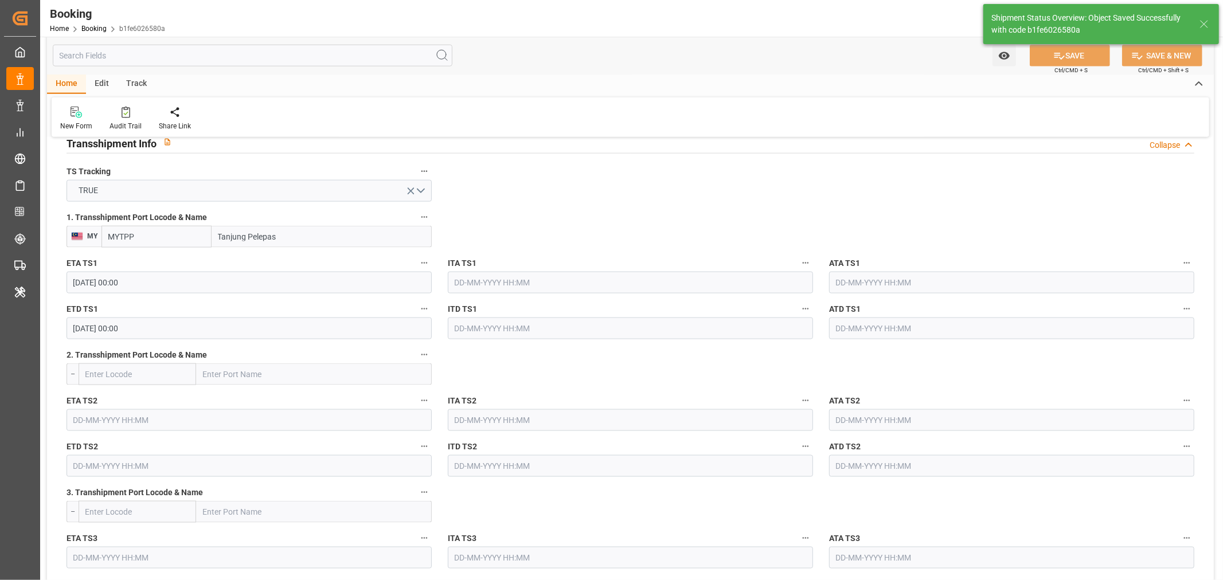
type textarea "Shashidhar Mm"
type textarea "businessDivision-businessLine-"
type textarea "Yes"
type input "15-10-2025 00:00"
type input "20-10-2025 00:00"
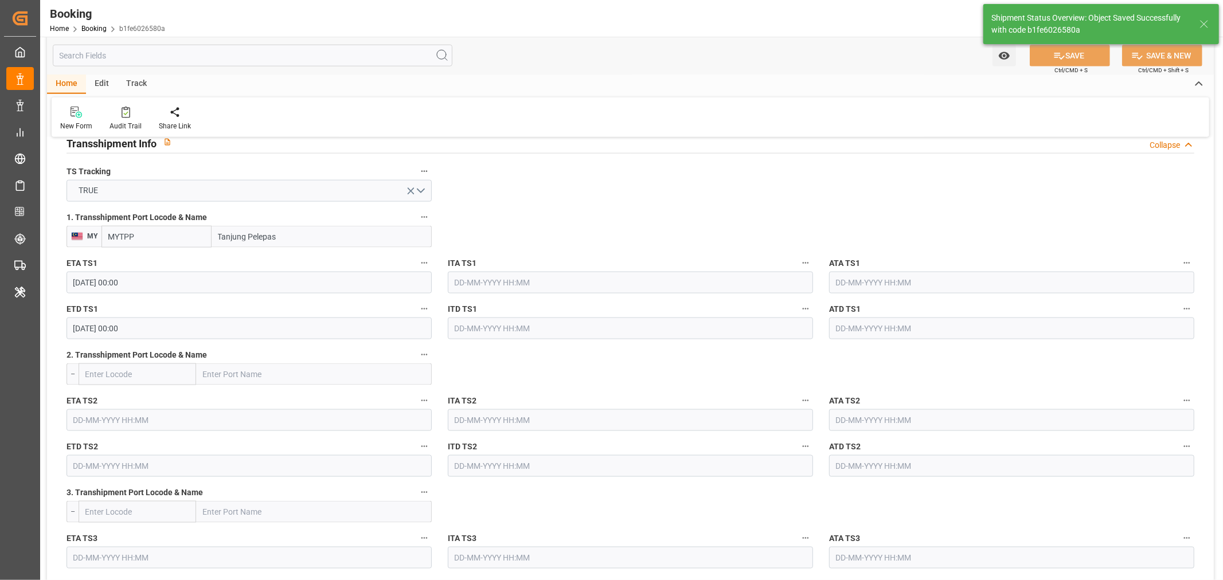
type input "04-09-2025 12:22"
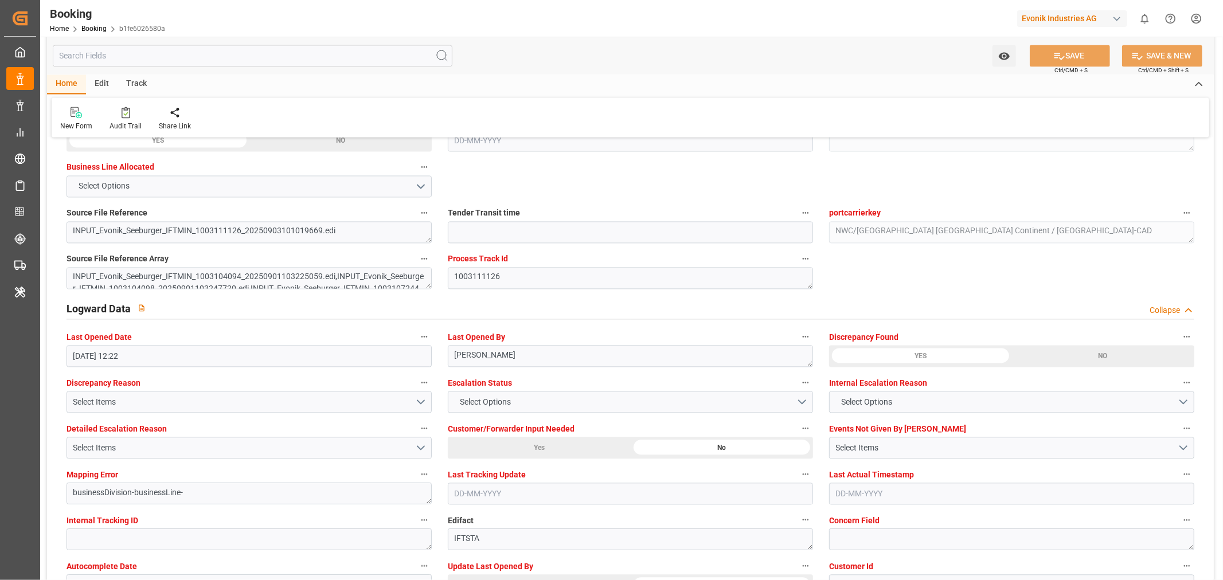
scroll to position [1975, 0]
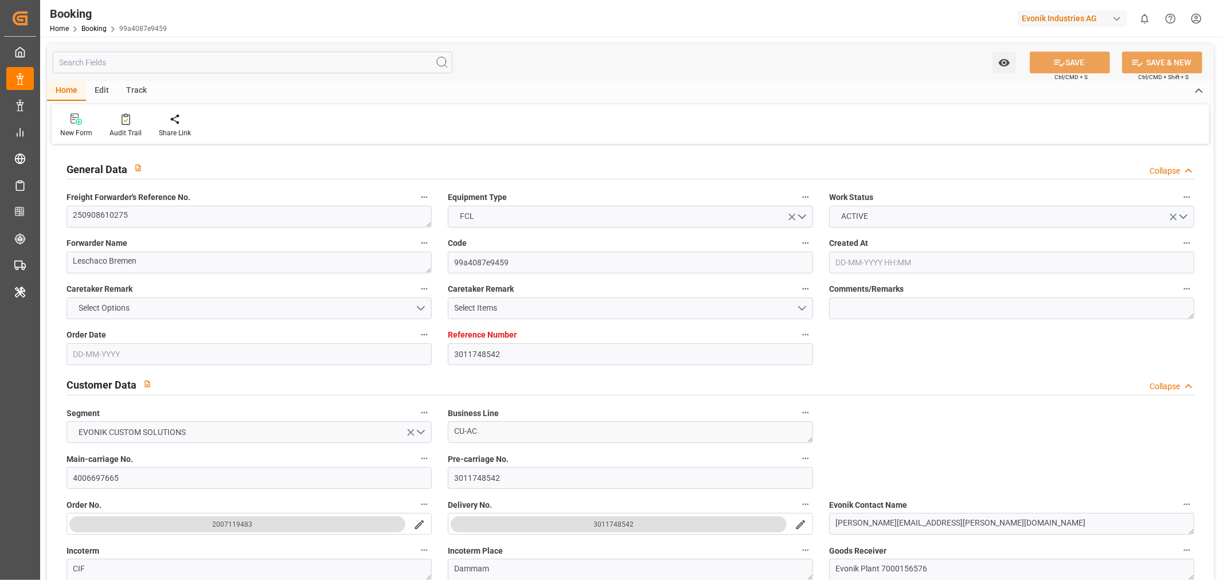
type input "3011748542"
type input "Maersk"
type input "Maersk Line AS"
type input "NLRTM"
type input "SADMM"
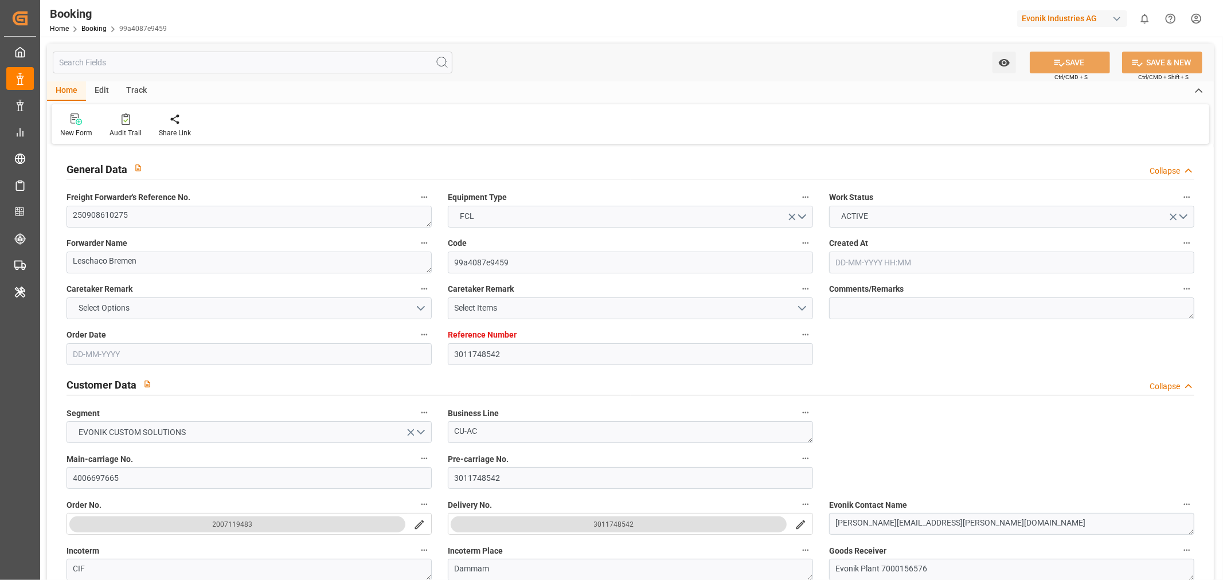
type input "[DATE] 10:07"
type input "[DATE]"
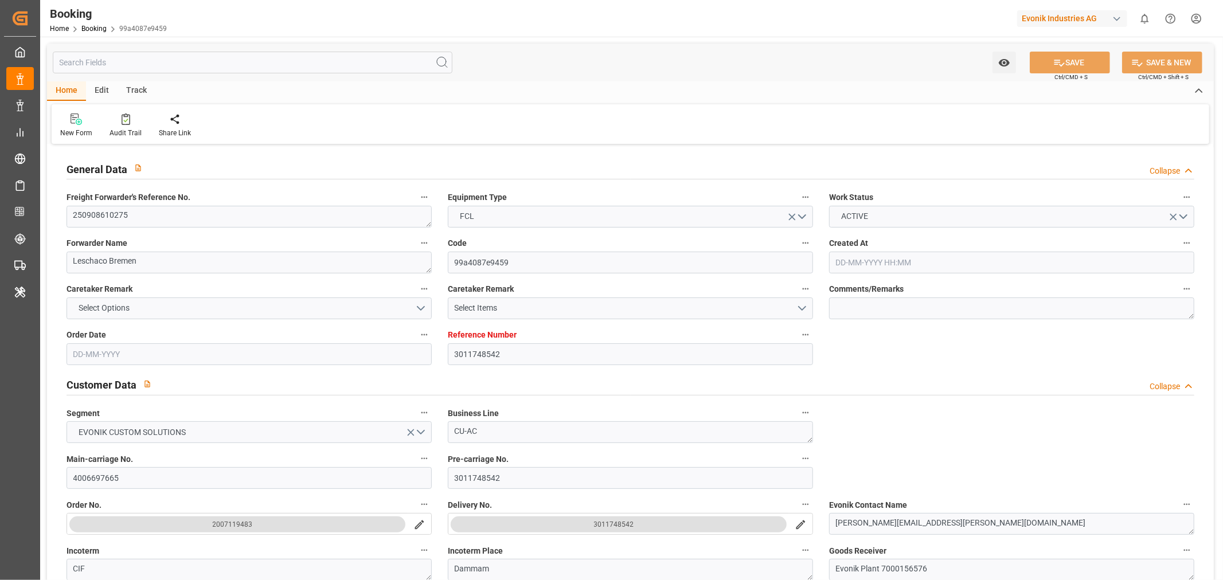
type input "[DATE]"
type input "[DATE] 00:00"
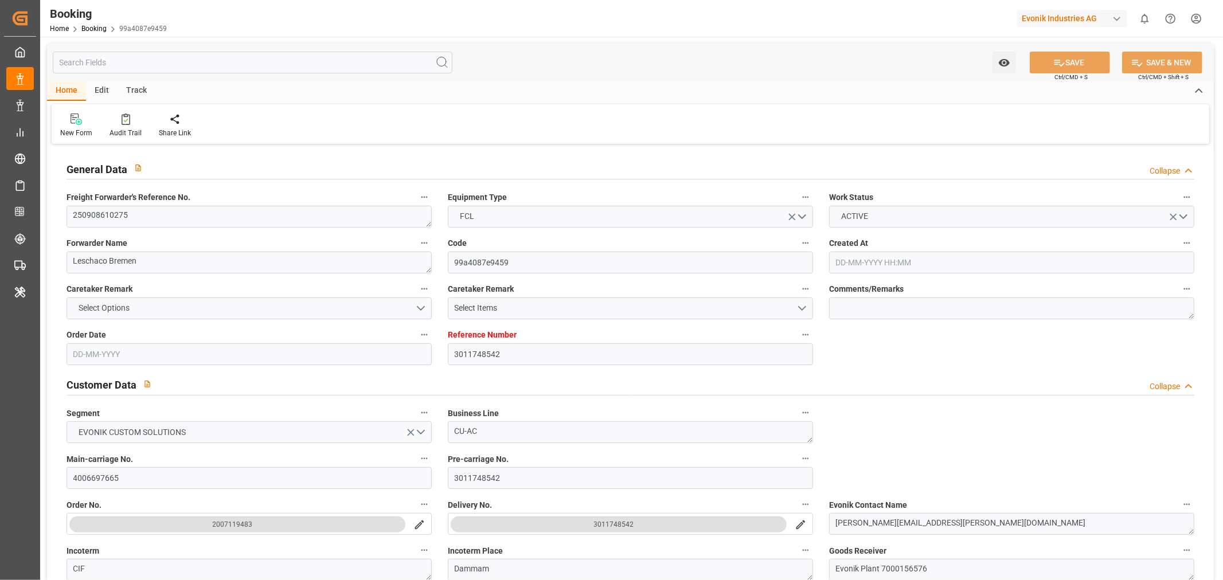
type input "[DATE] 11:02"
click at [108, 214] on textarea "250908610275" at bounding box center [249, 217] width 365 height 22
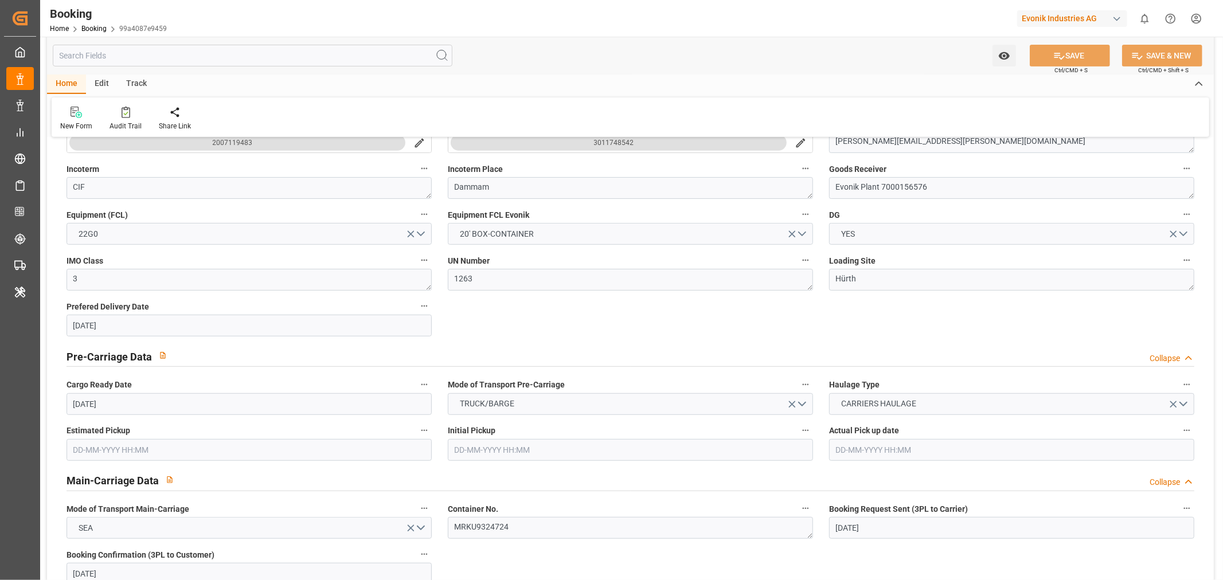
scroll to position [764, 0]
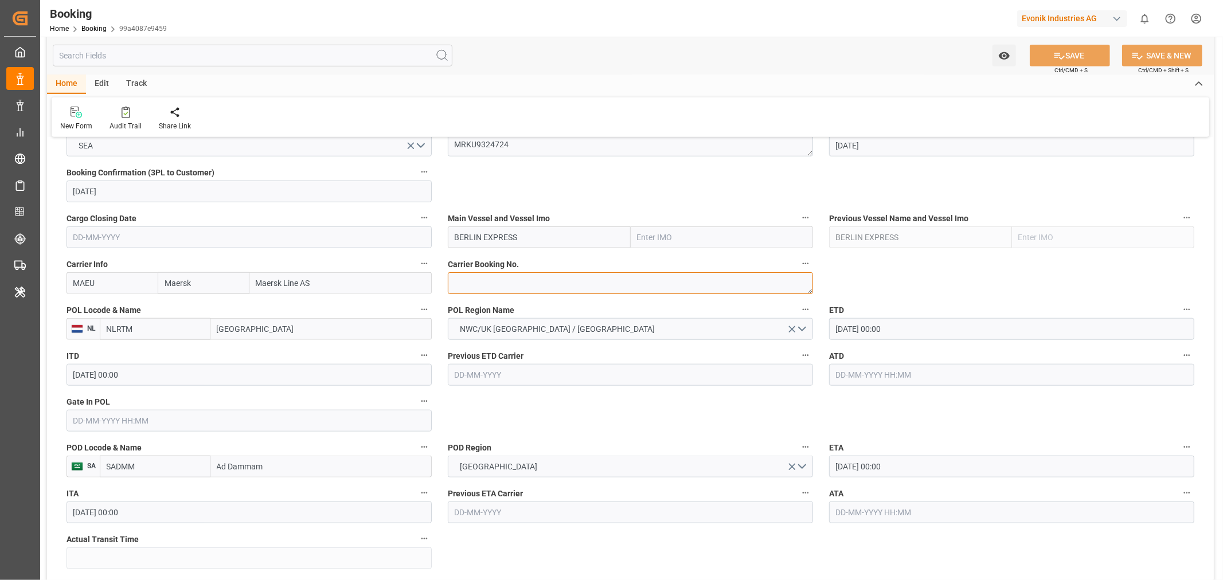
click at [480, 288] on textarea at bounding box center [630, 283] width 365 height 22
paste textarea "258656760"
type textarea "258656760"
click at [571, 235] on input "BERLIN EXPRESS" at bounding box center [539, 238] width 183 height 22
click at [541, 262] on span "BERLIN EXPRESS - 9540118" at bounding box center [504, 262] width 99 height 9
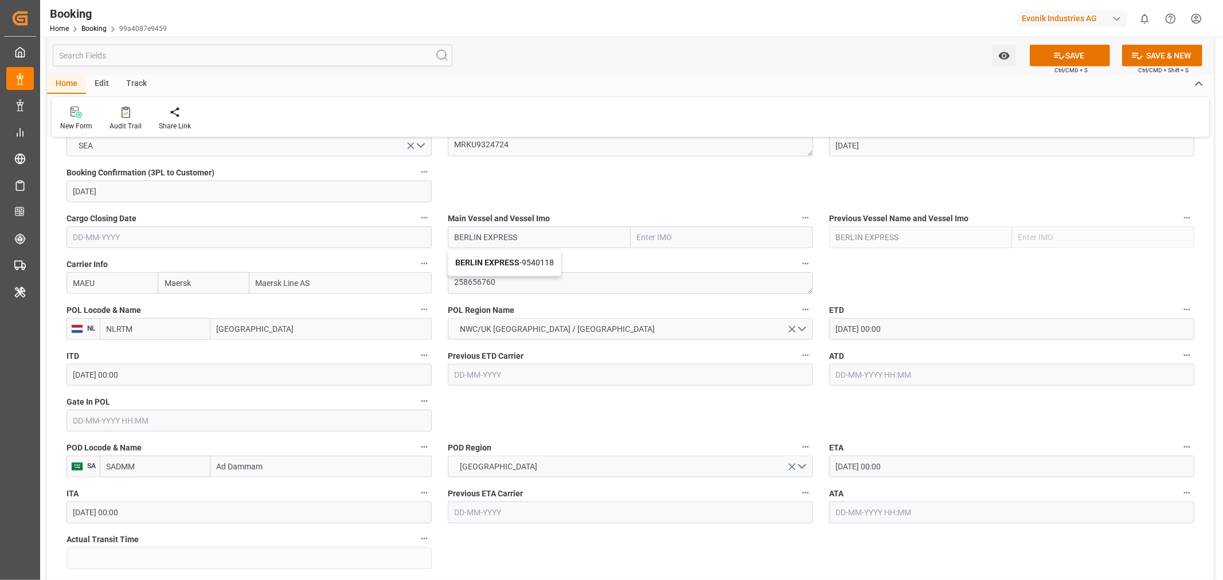
type input "BERLIN EXPRESS"
type input "9540118"
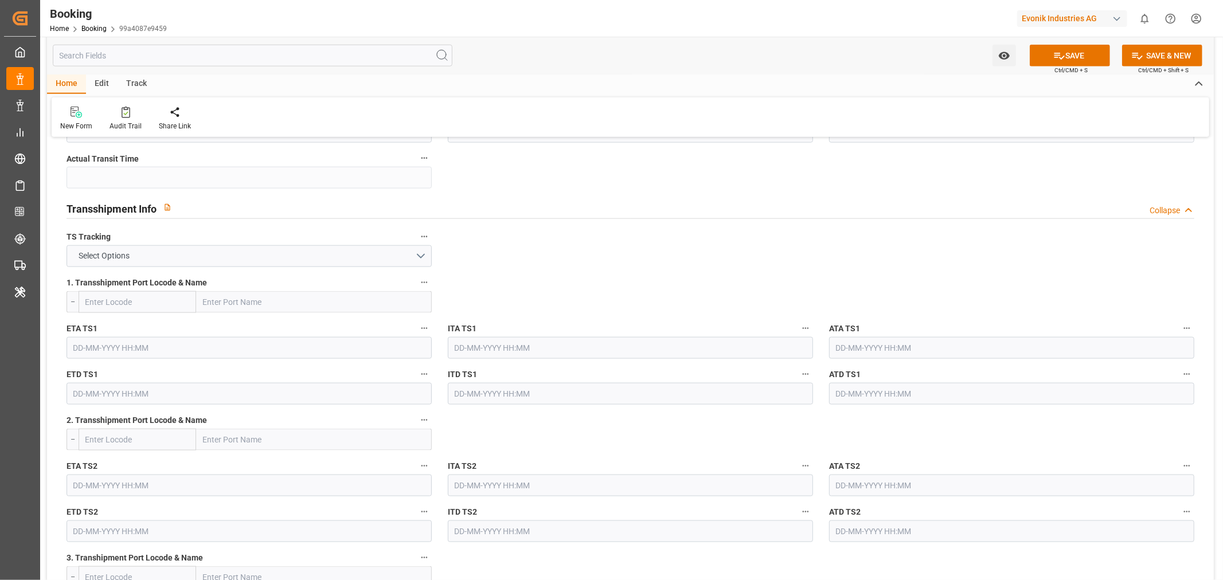
scroll to position [1147, 0]
type input "BERLIN EXPRESS"
click at [419, 257] on button "Select Options" at bounding box center [249, 255] width 365 height 22
click at [192, 261] on div "TRUE" at bounding box center [249, 257] width 364 height 24
click at [279, 304] on input "text" at bounding box center [314, 301] width 236 height 22
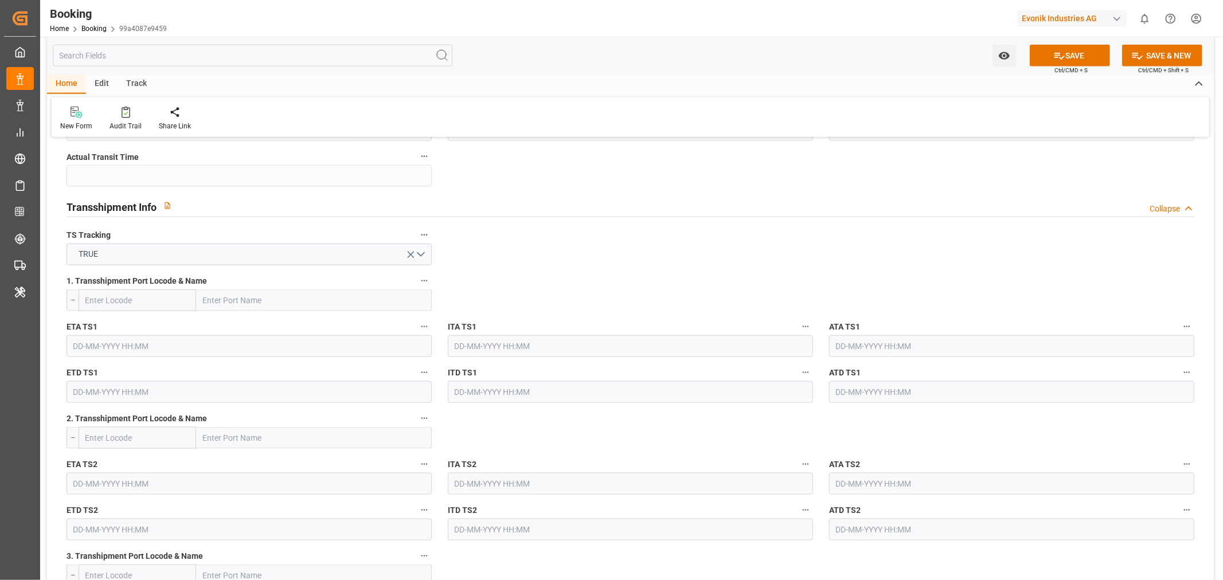
paste input "[DEMOGRAPHIC_DATA]"
type input "[DEMOGRAPHIC_DATA]"
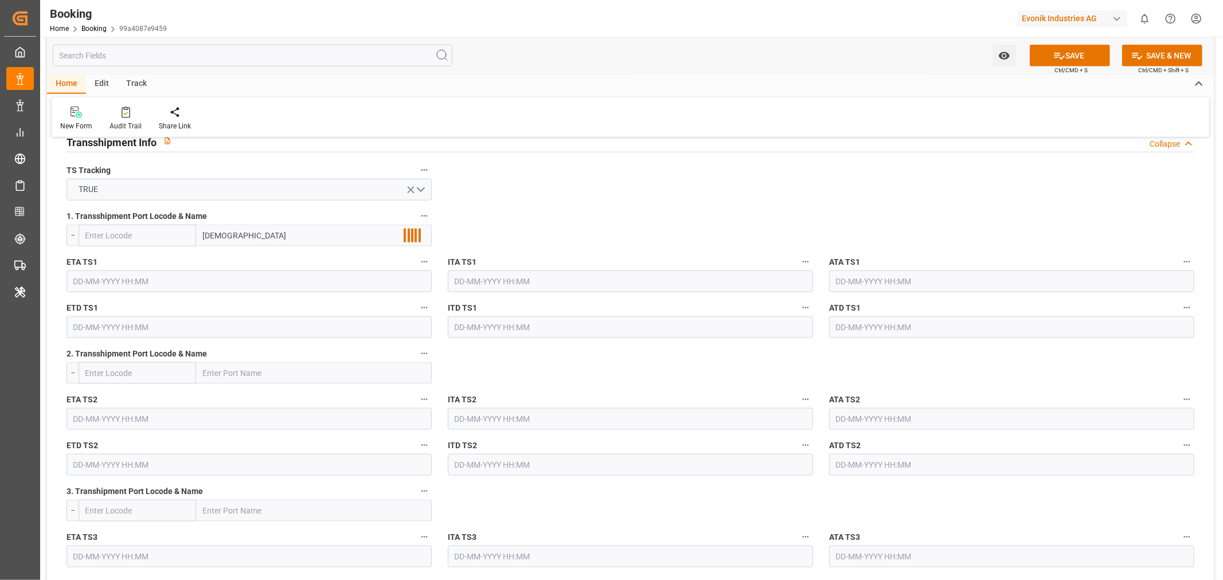
scroll to position [1274, 0]
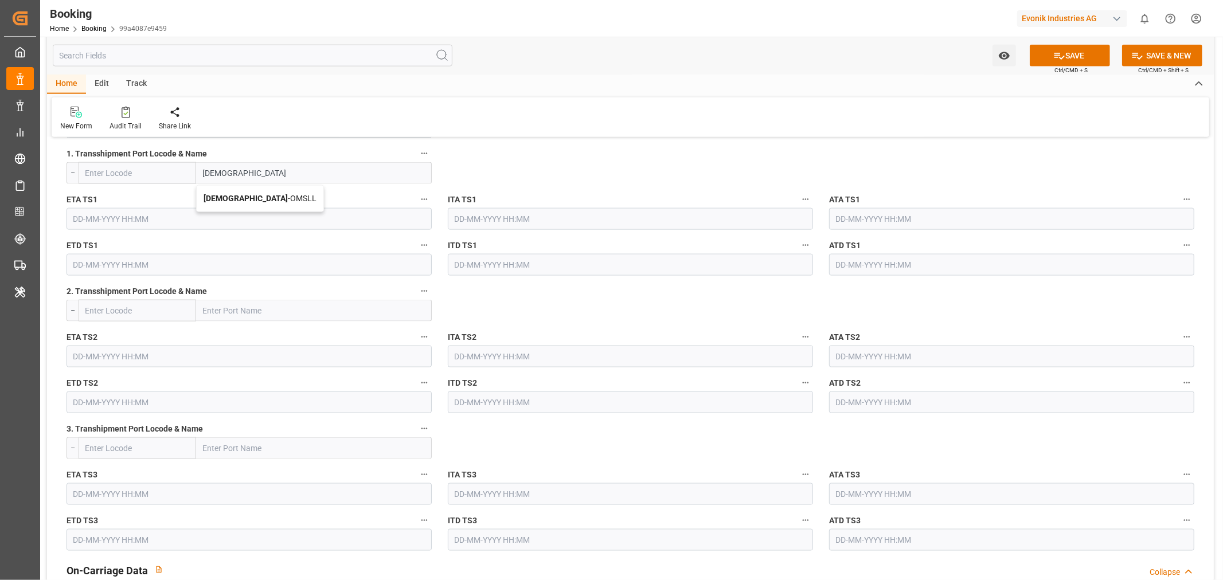
click at [253, 196] on span "Salalah - OMSLL" at bounding box center [260, 198] width 113 height 9
type input "OMSLL"
type input "[DEMOGRAPHIC_DATA]"
click at [81, 212] on input "text" at bounding box center [249, 219] width 365 height 22
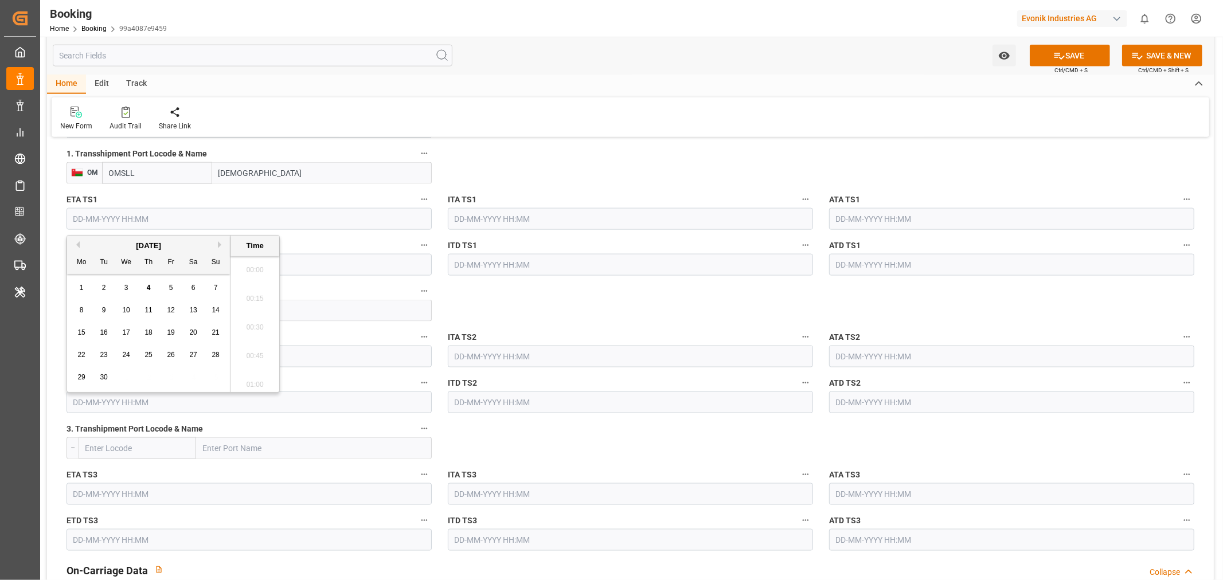
scroll to position [1982, 0]
click at [219, 245] on button "Next Month" at bounding box center [221, 244] width 7 height 7
click at [103, 311] on span "7" at bounding box center [104, 310] width 4 height 8
type input "[DATE] 00:00"
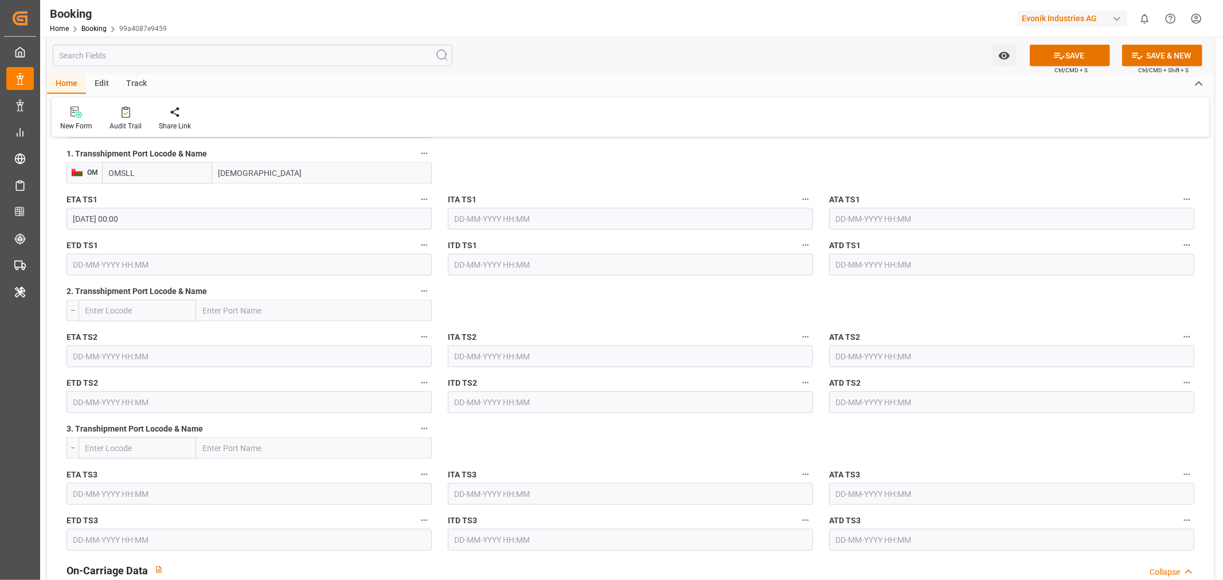
click at [72, 271] on input "text" at bounding box center [249, 265] width 365 height 22
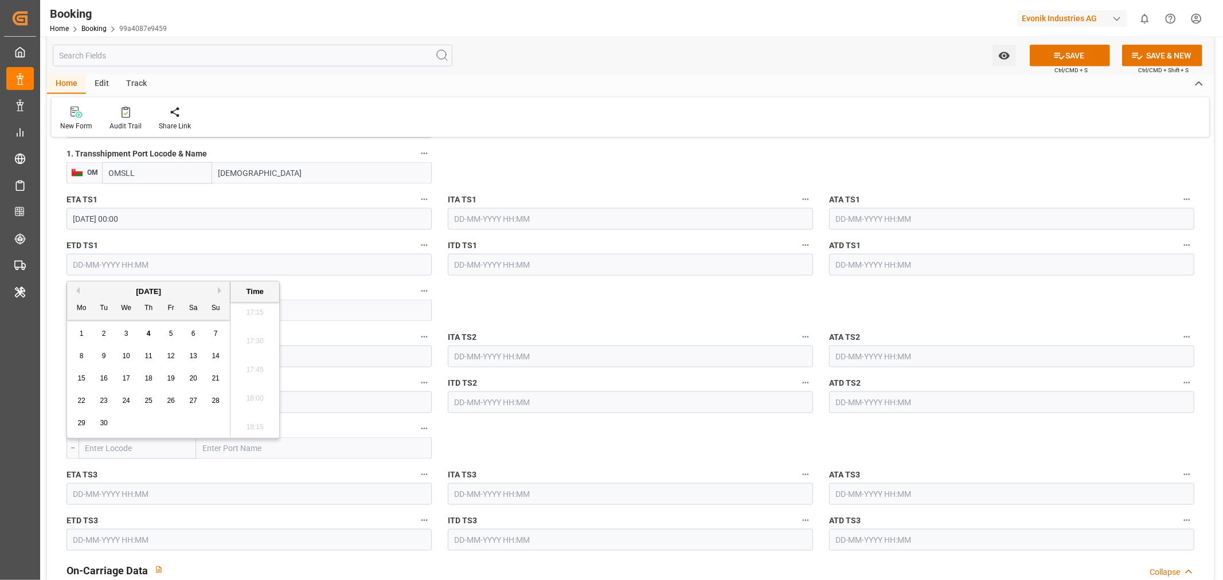
click at [220, 293] on button "Next Month" at bounding box center [221, 290] width 7 height 7
click at [188, 359] on div "11" at bounding box center [193, 357] width 14 height 14
type input "[DATE] 00:00"
click at [1071, 59] on button "SAVE" at bounding box center [1070, 56] width 80 height 22
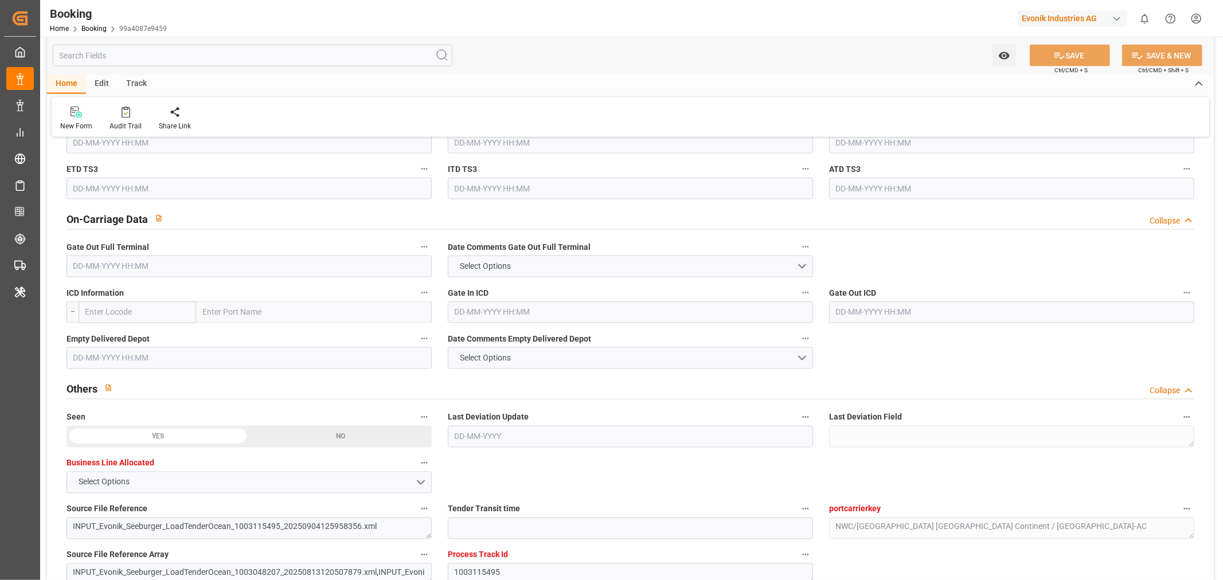
scroll to position [1848, 0]
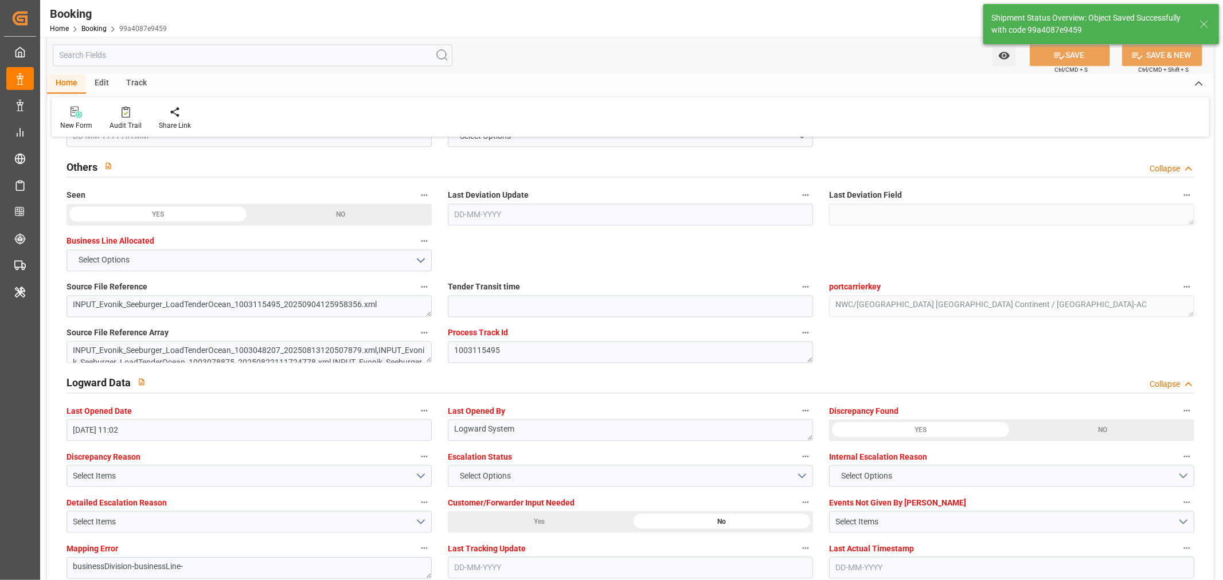
type textarea "[PERSON_NAME]"
type textarea "Yes"
type input "BERLIN EXPRESS"
type input "[DATE] 00:00"
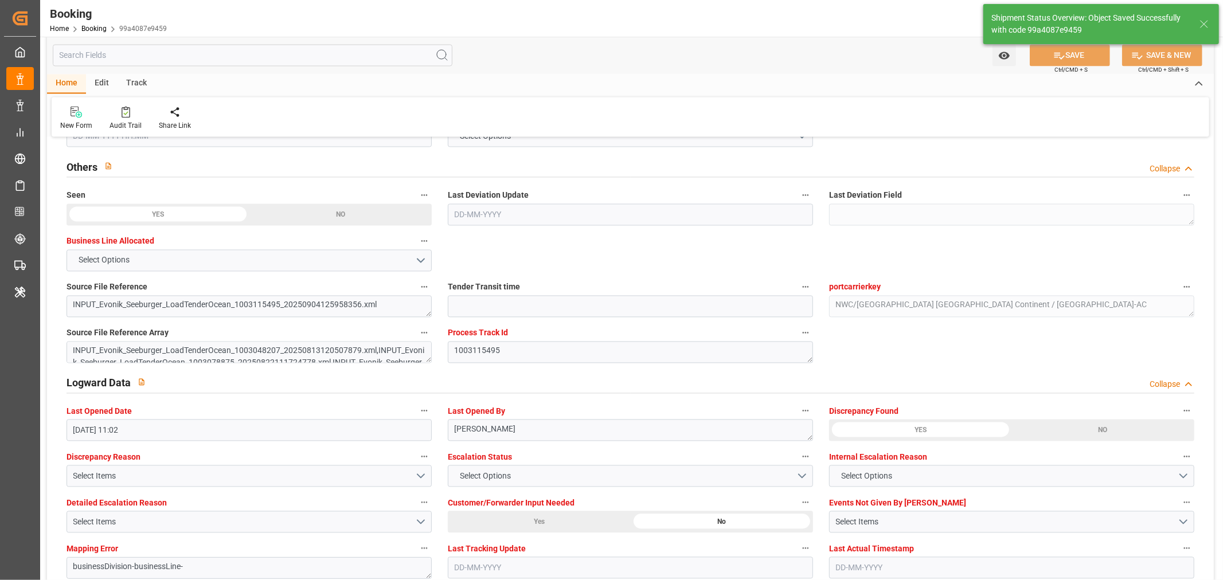
type input "[DATE] 12:24"
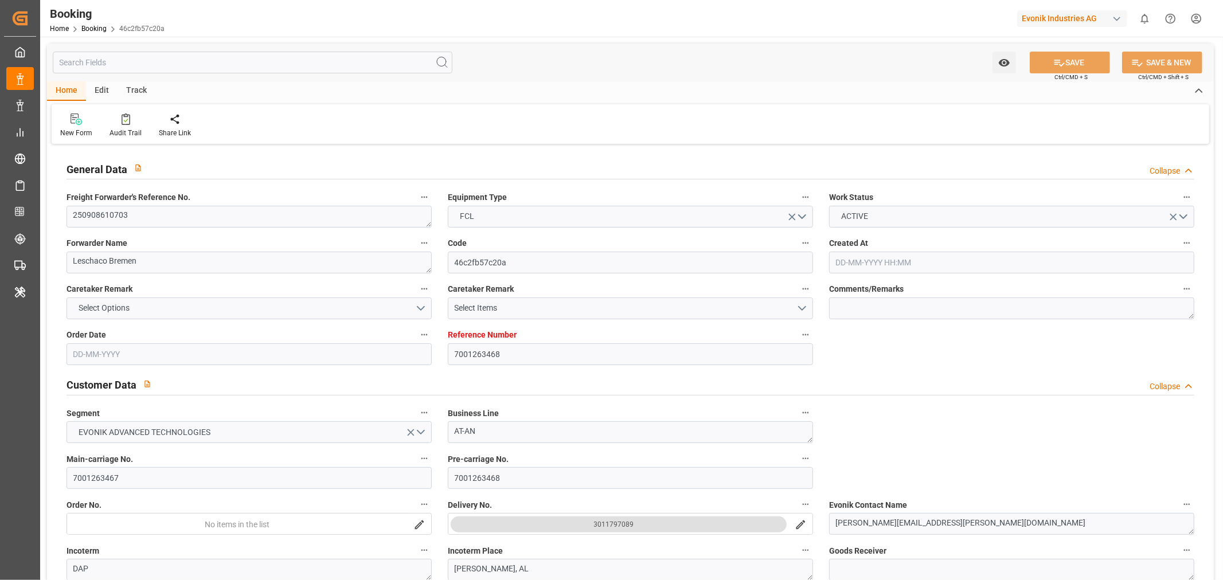
type input "[DATE] 09:13"
type input "[DATE]"
type input "[DATE] 00:00"
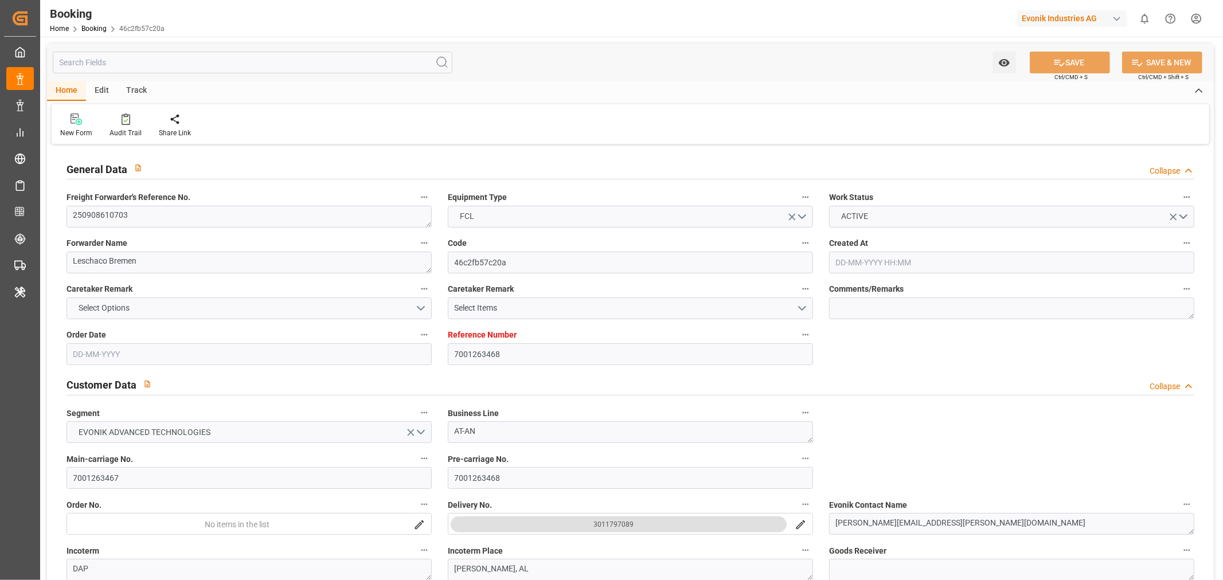
type input "[DATE] 00:00"
type input "[DATE]"
type input "[DATE] 00:00"
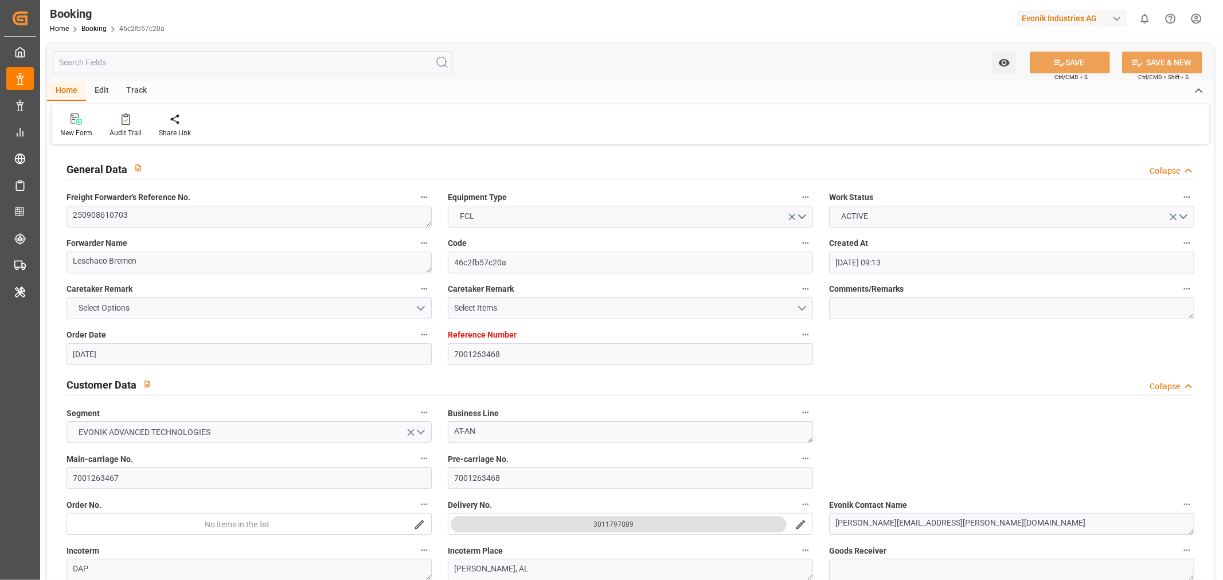
type input "[DATE] 00:00"
type input "[DATE] 07:46"
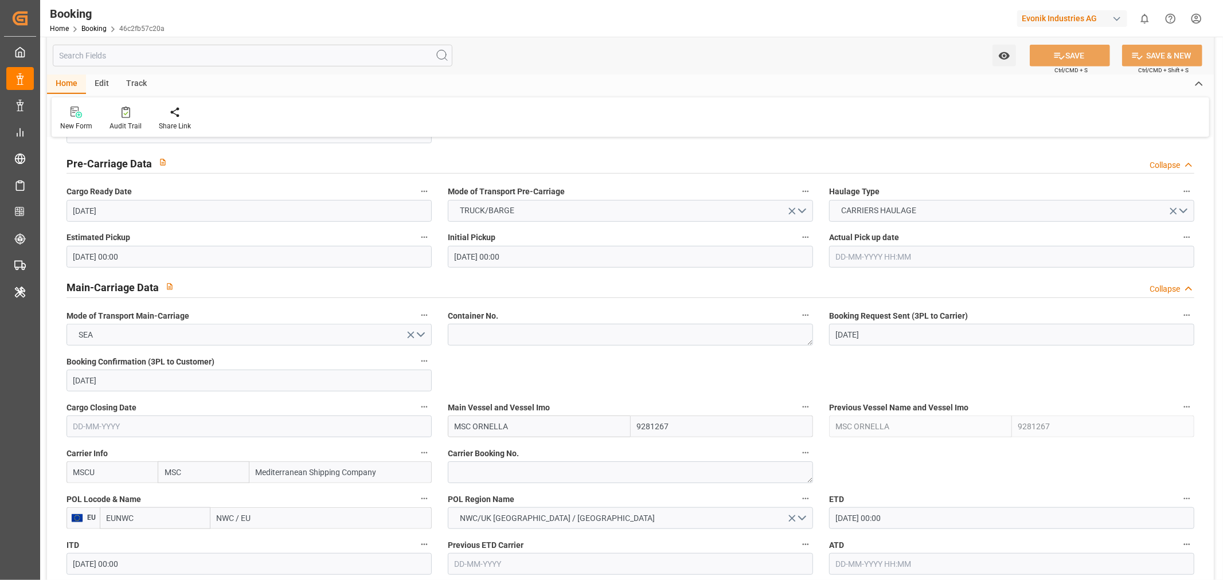
scroll to position [701, 0]
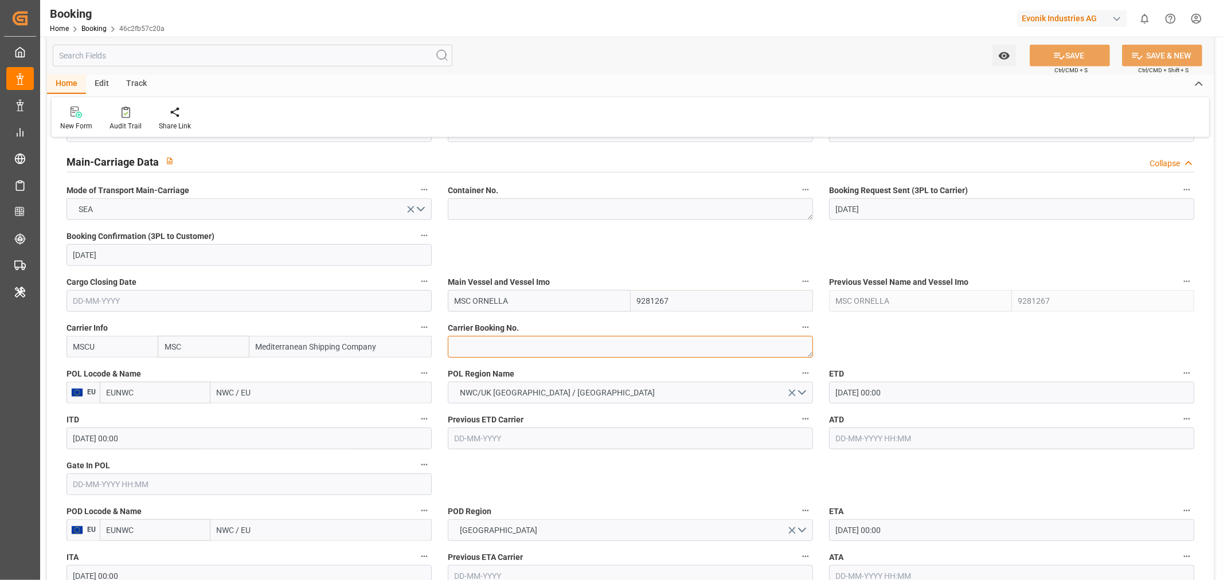
click at [482, 346] on textarea at bounding box center [630, 347] width 365 height 22
paste textarea "459IHA1431990"
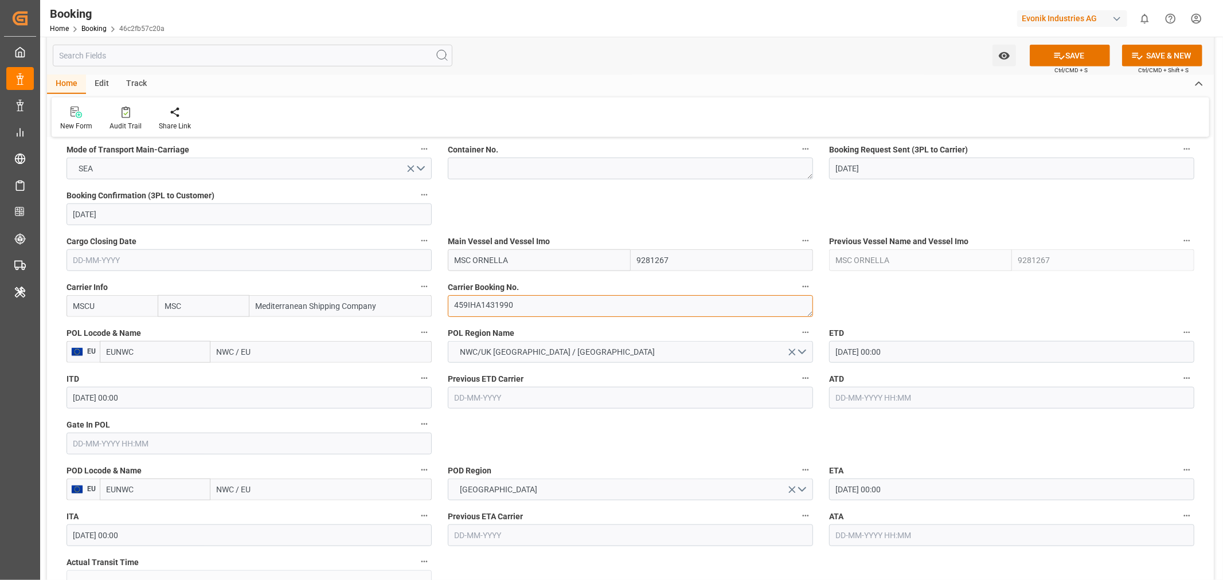
scroll to position [764, 0]
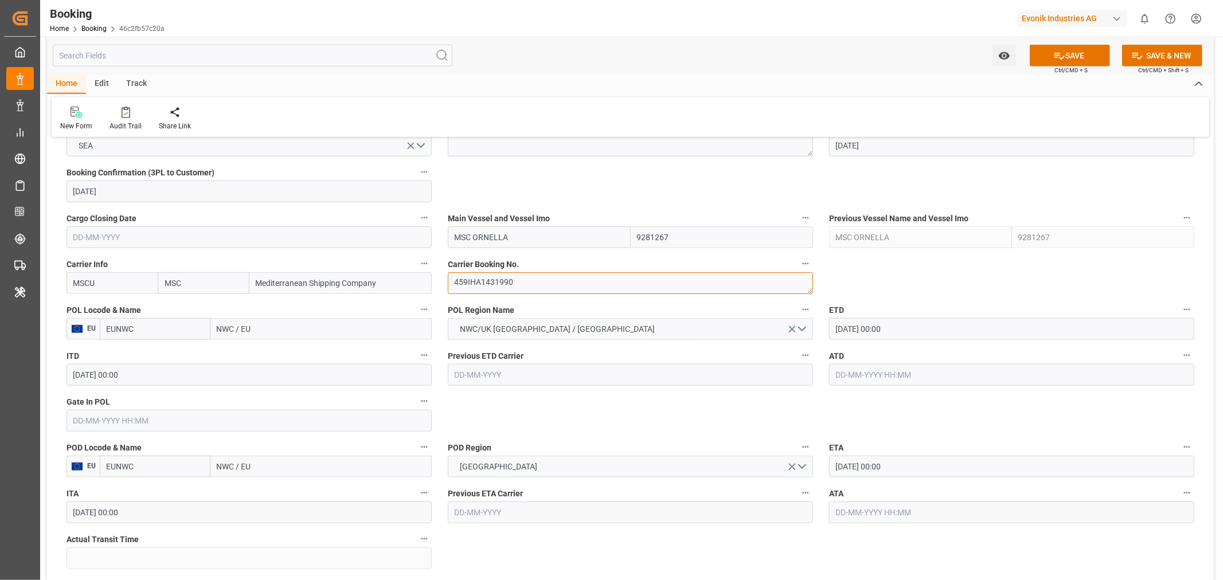
type textarea "459IHA1431990"
click at [219, 327] on input "NWC / EU" at bounding box center [320, 329] width 221 height 22
paste input "LRTM"
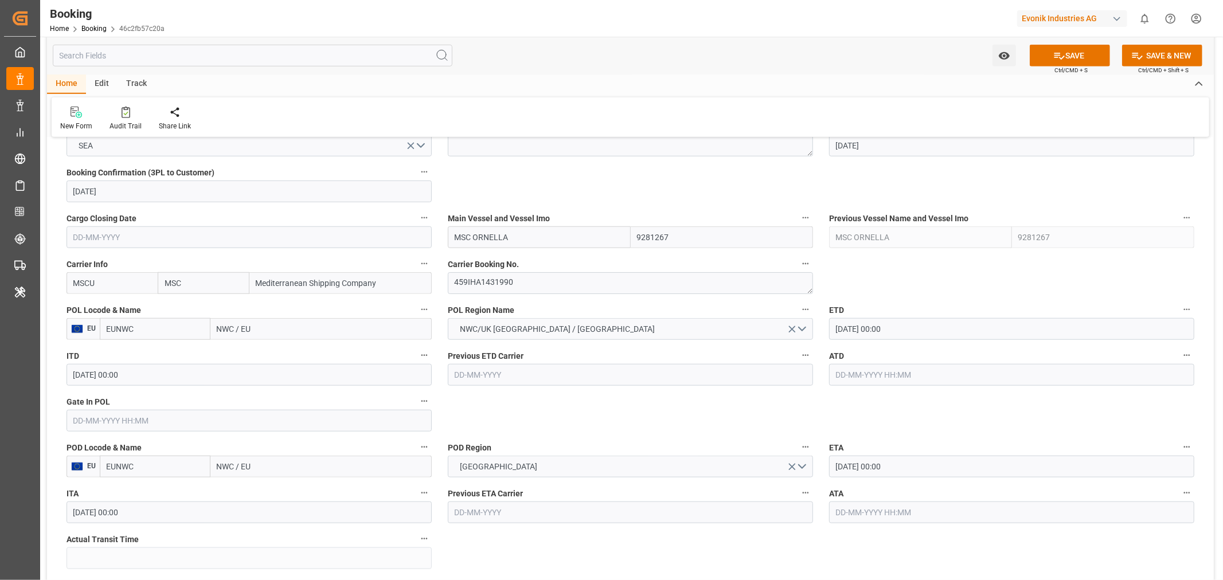
type input "NLRTM"
click at [279, 350] on span "Rotterdam - NLRTM" at bounding box center [271, 354] width 107 height 9
type input "NLRTM"
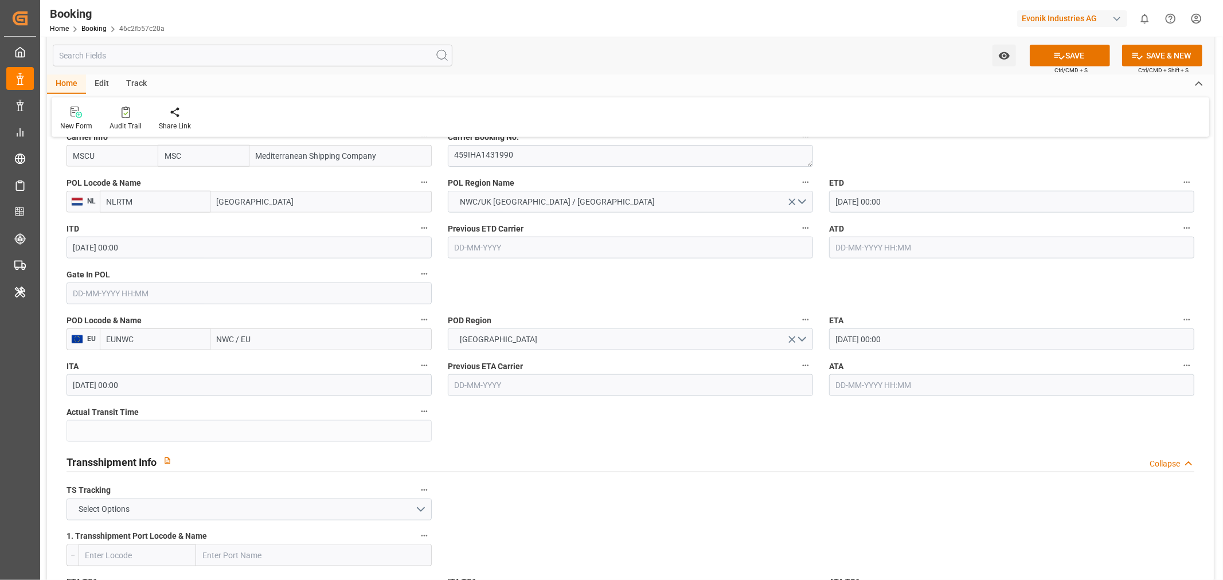
type input "Rotterdam"
click at [249, 345] on input "NWC / EU" at bounding box center [320, 340] width 221 height 22
paste input "USMOB"
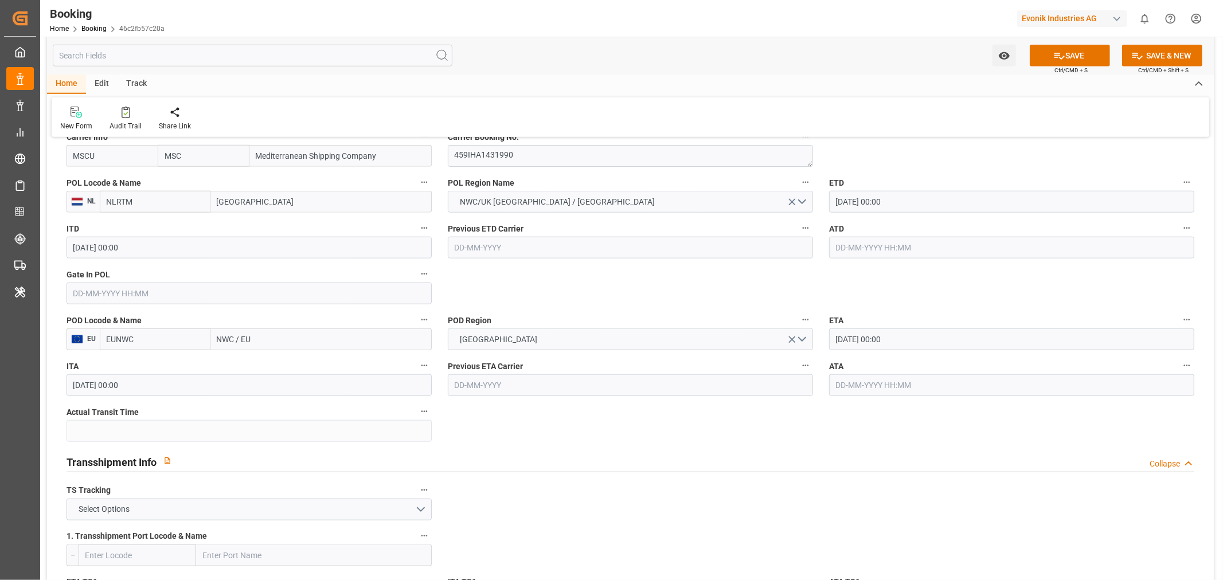
type input "USMOB"
click at [268, 372] on div "Mobile - USMOB" at bounding box center [245, 365] width 69 height 26
type input "USMOB"
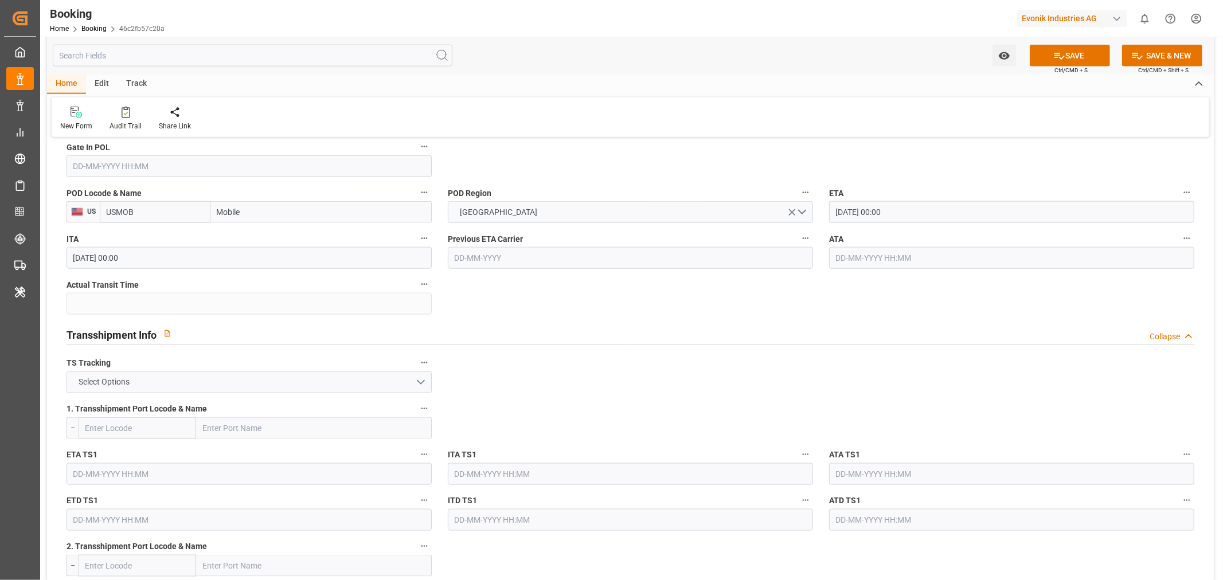
type input "Mobile"
click at [271, 381] on button "Select Options" at bounding box center [249, 383] width 365 height 22
click at [142, 404] on div "FALSE" at bounding box center [249, 409] width 364 height 24
click at [1085, 56] on button "SAVE" at bounding box center [1070, 56] width 80 height 22
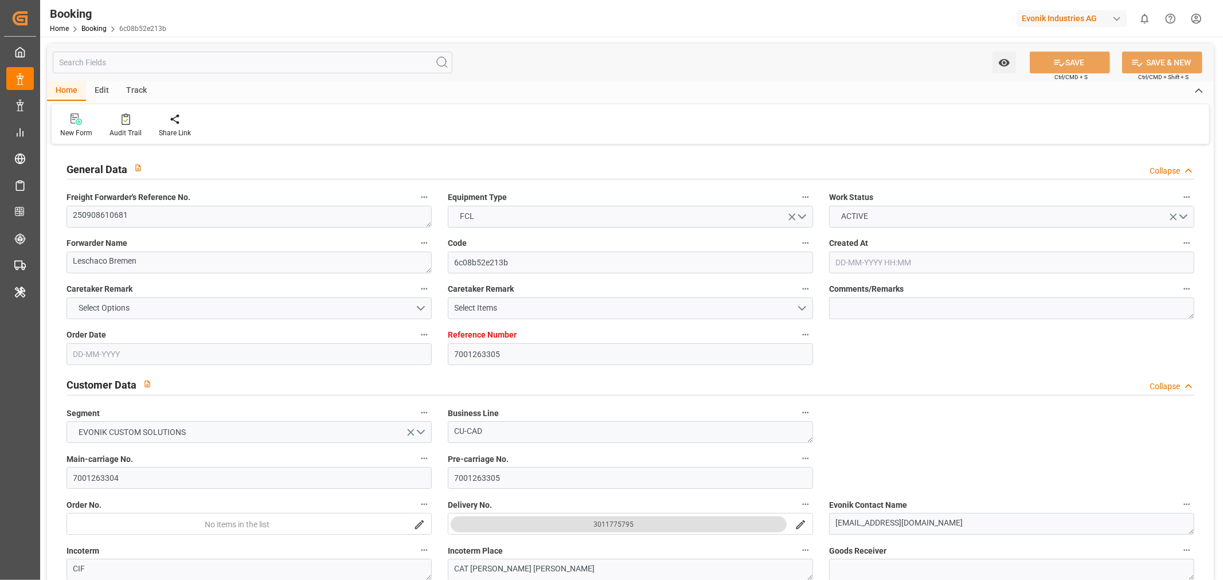
type input "[DATE] 08:29"
type input "[DATE]"
type input "[DATE] 00:00"
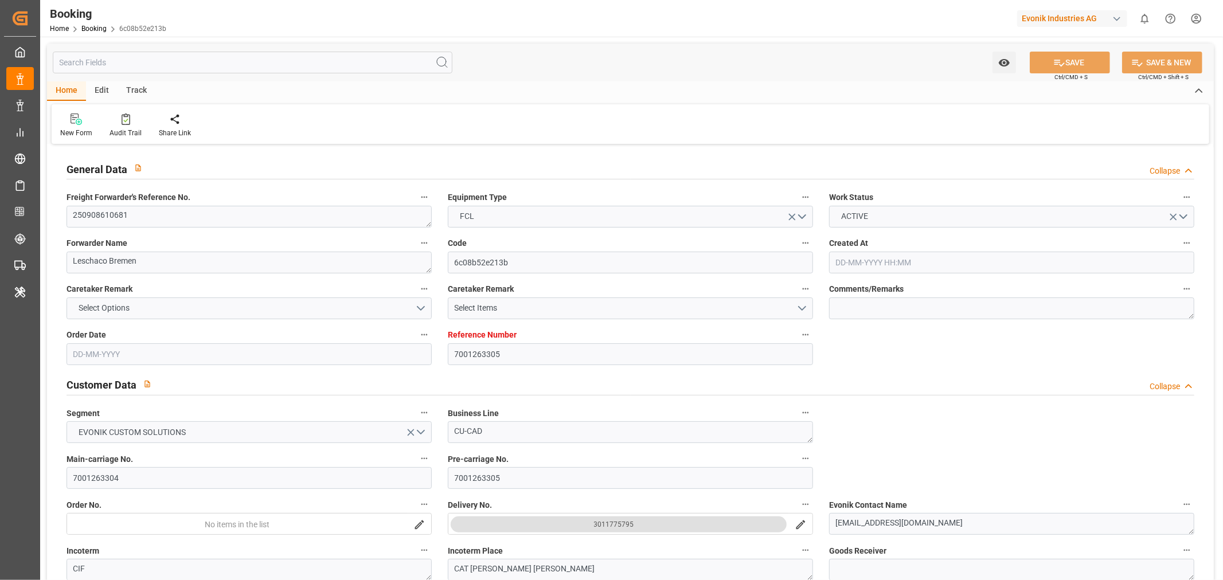
type input "[DATE] 00:00"
type input "[DATE]"
type input "[DATE] 00:00"
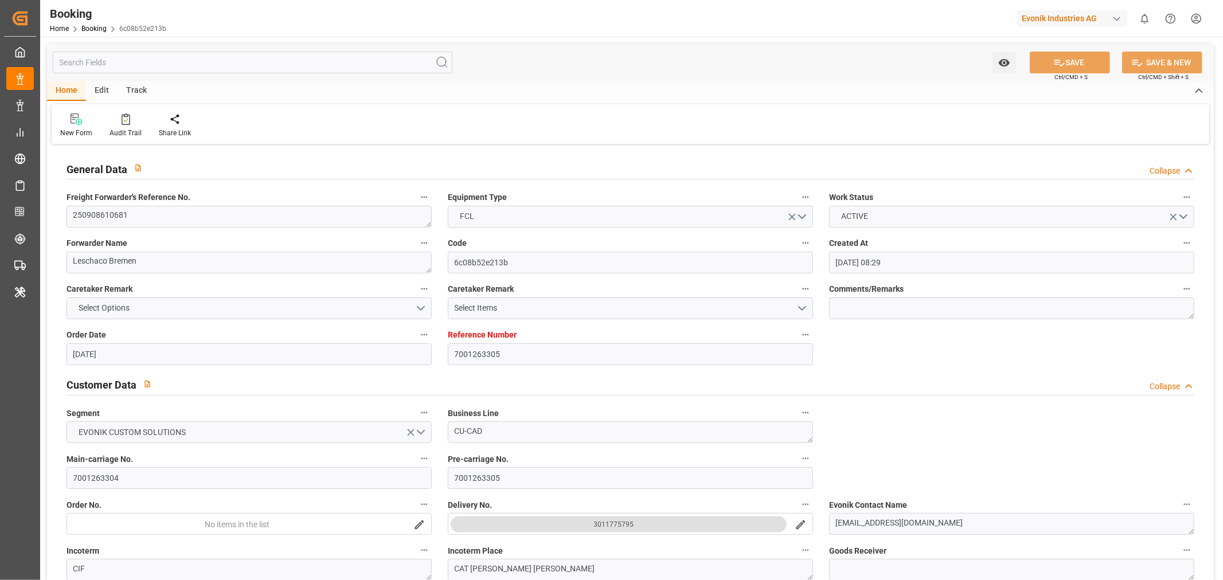
type input "[DATE] 00:00"
type input "[DATE] 07:32"
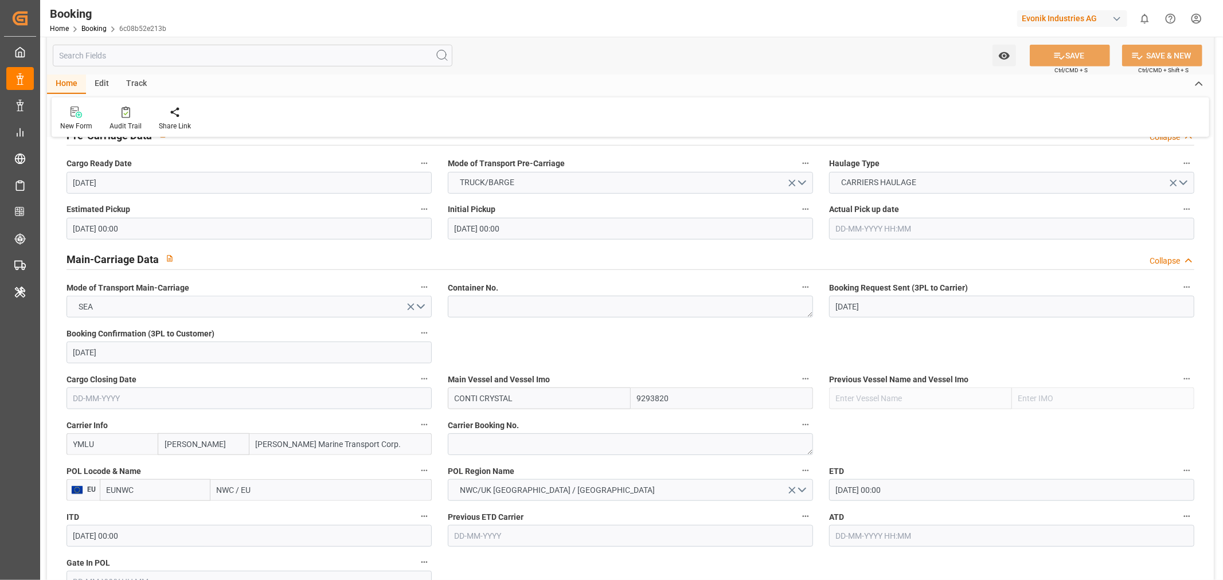
scroll to position [764, 0]
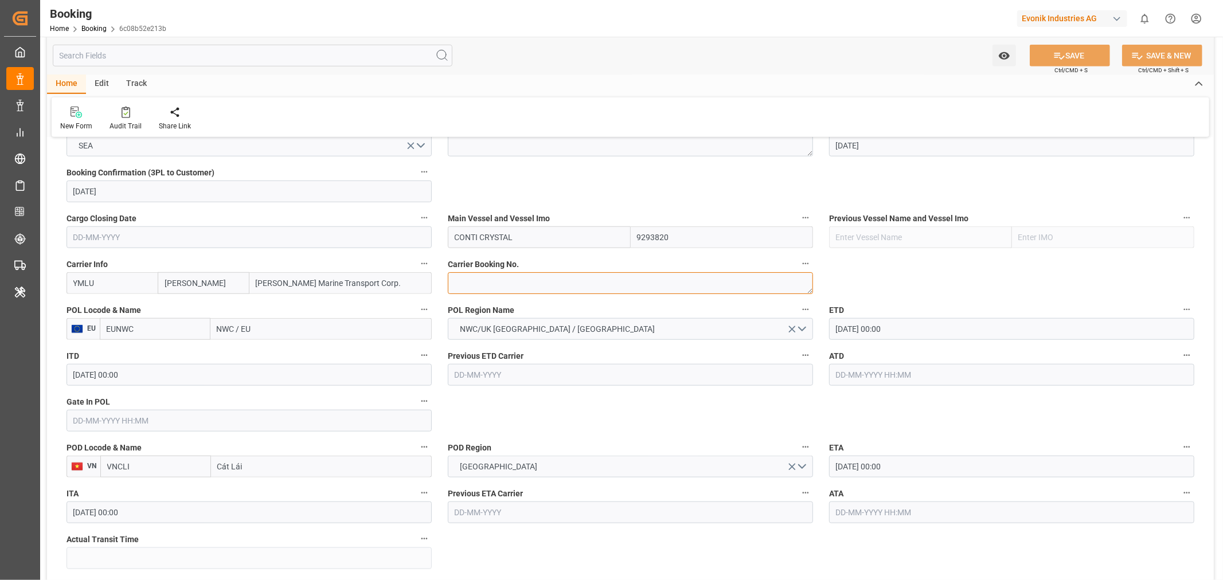
click at [502, 282] on textarea at bounding box center [630, 283] width 365 height 22
paste textarea "FBRE0064003"
type textarea "FBRE0064003"
click at [231, 329] on input "NWC / EU" at bounding box center [320, 329] width 221 height 22
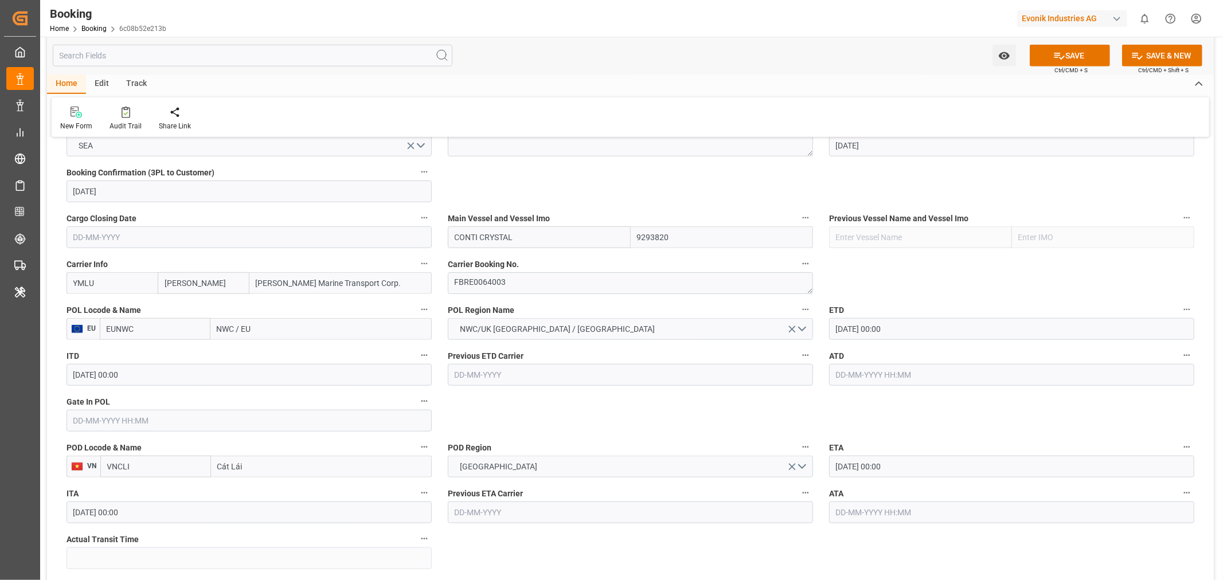
click at [231, 329] on input "NWC / EU" at bounding box center [320, 329] width 221 height 22
type input "ANT"
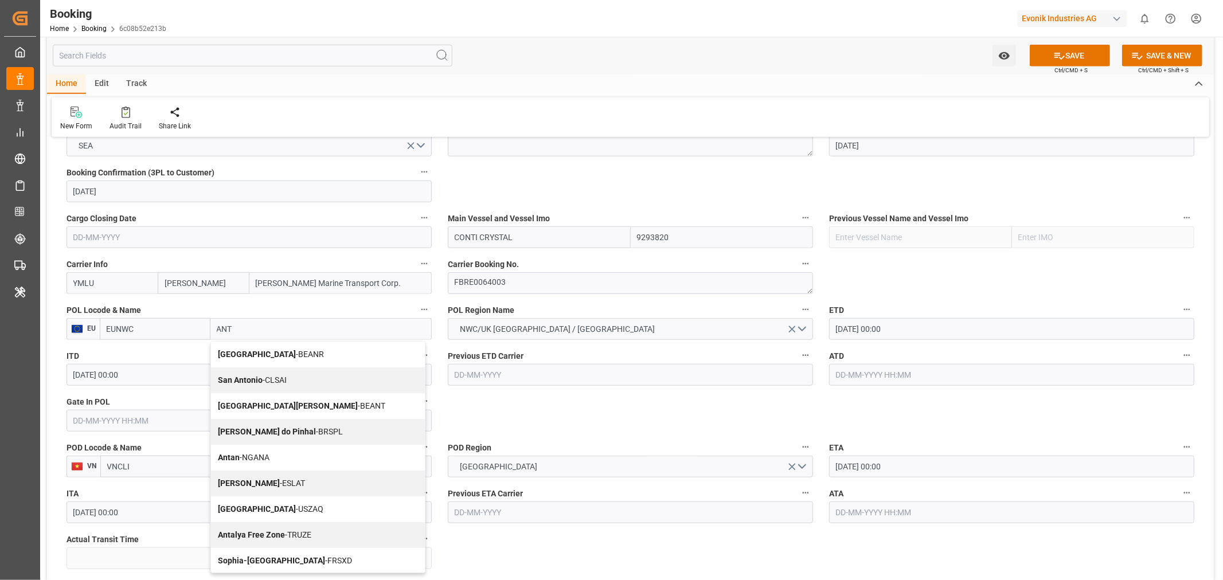
click at [263, 354] on span "Antwerp - BEANR" at bounding box center [271, 354] width 106 height 9
type input "BEANR"
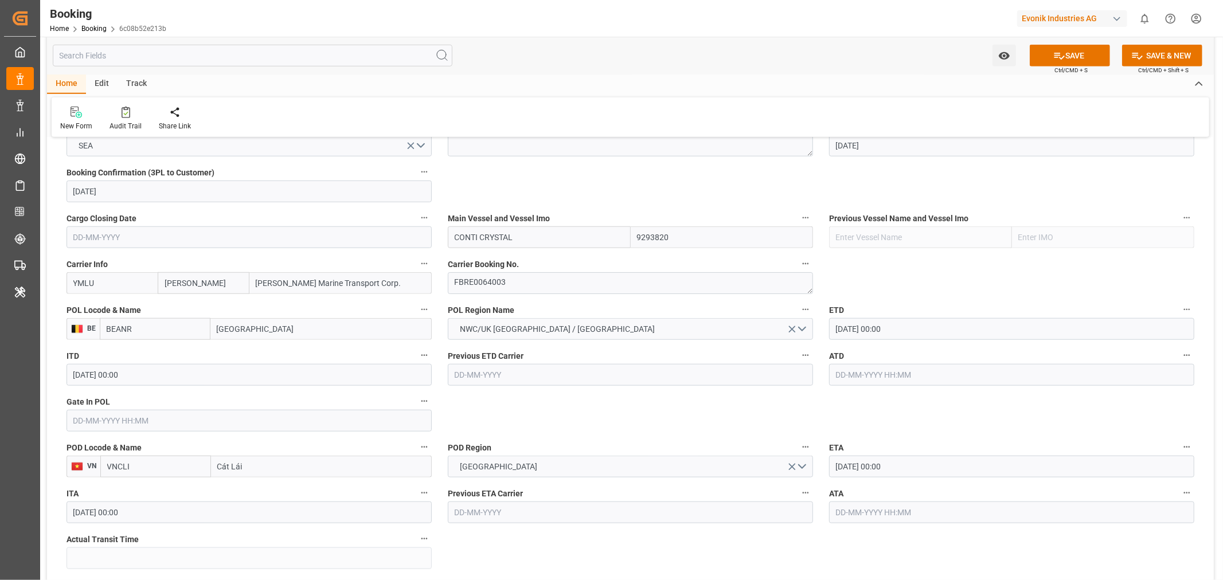
type input "Antwerp"
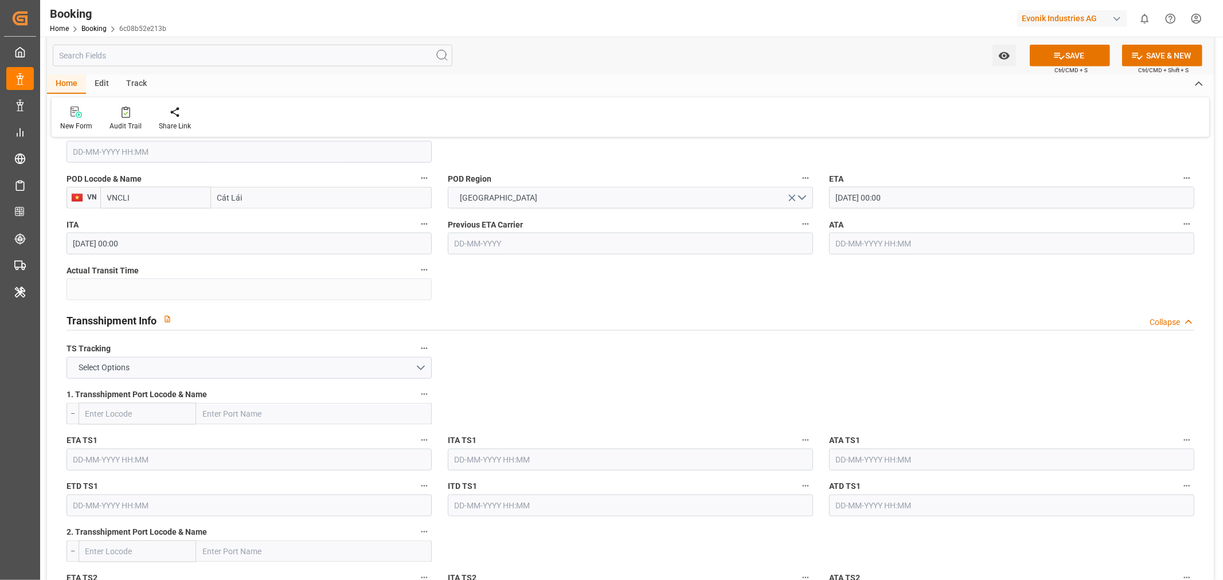
scroll to position [1147, 0]
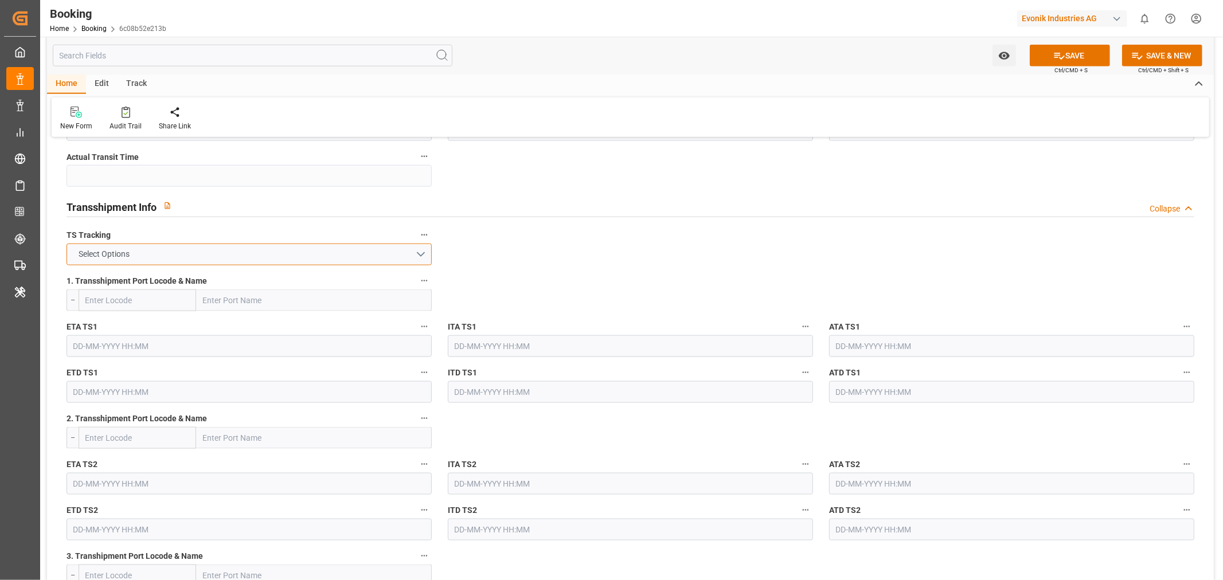
click at [401, 259] on button "Select Options" at bounding box center [249, 255] width 365 height 22
click at [167, 259] on div "TRUE" at bounding box center [249, 257] width 364 height 24
click at [222, 299] on input "text" at bounding box center [314, 301] width 236 height 22
paste input "CAI MEP"
type input "CAI MEP"
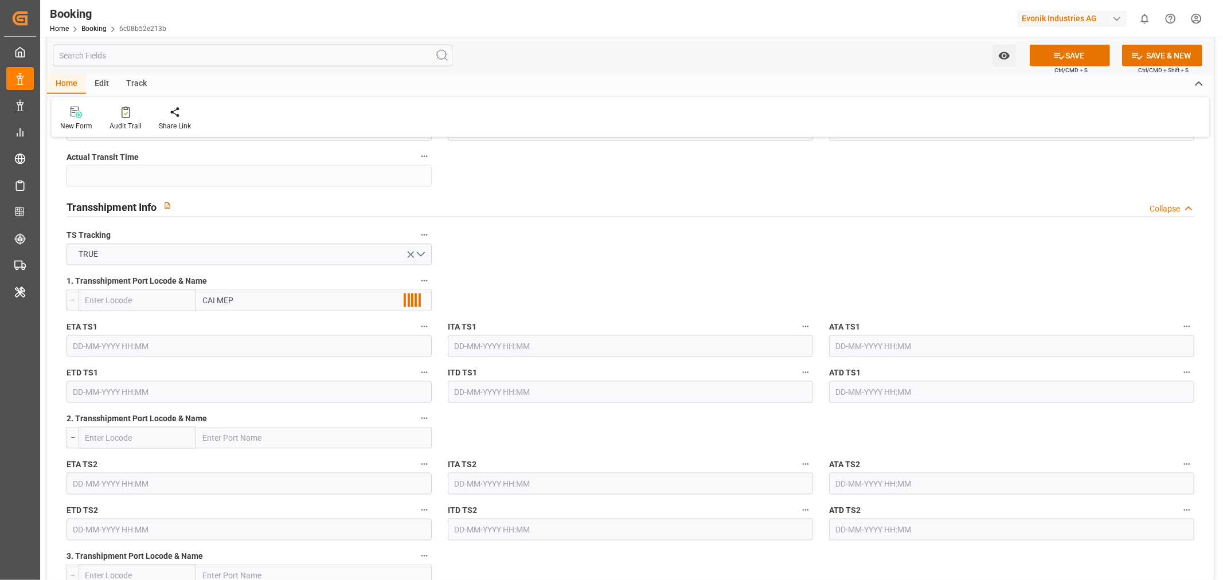
scroll to position [1211, 0]
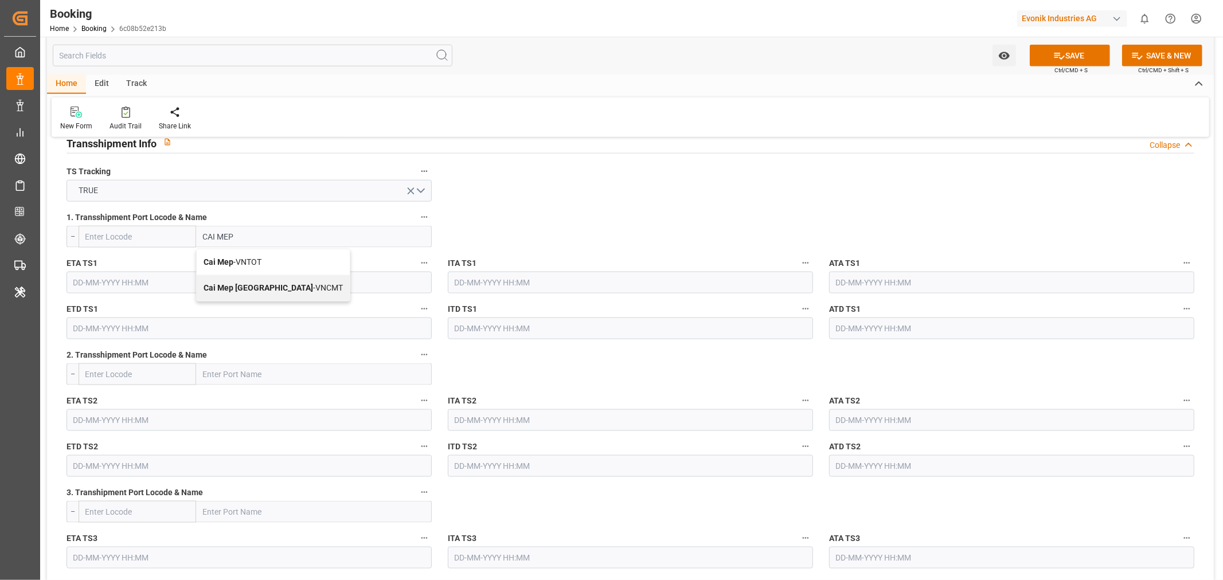
click at [290, 283] on b "Cai Mep International Terminal" at bounding box center [259, 287] width 110 height 9
type input "VNCMT"
type input "Cai Mep International Terminal"
click at [79, 281] on input "text" at bounding box center [249, 283] width 365 height 22
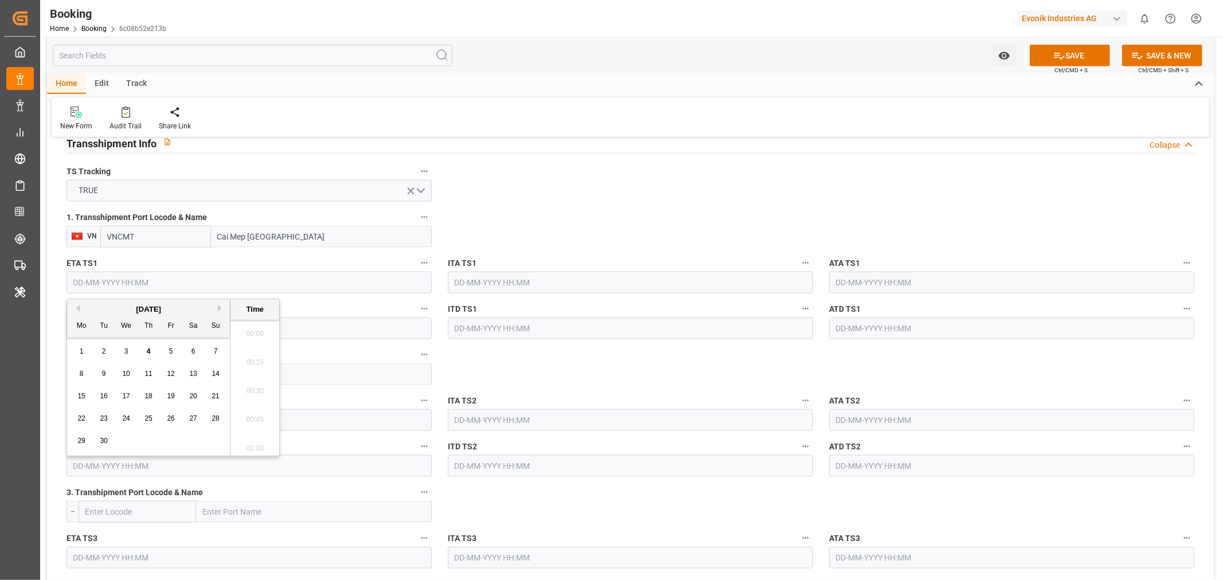
scroll to position [1982, 0]
click at [220, 308] on button "Next Month" at bounding box center [221, 308] width 7 height 7
click at [119, 400] on div "12" at bounding box center [126, 397] width 14 height 14
type input "12-11-2025 00:00"
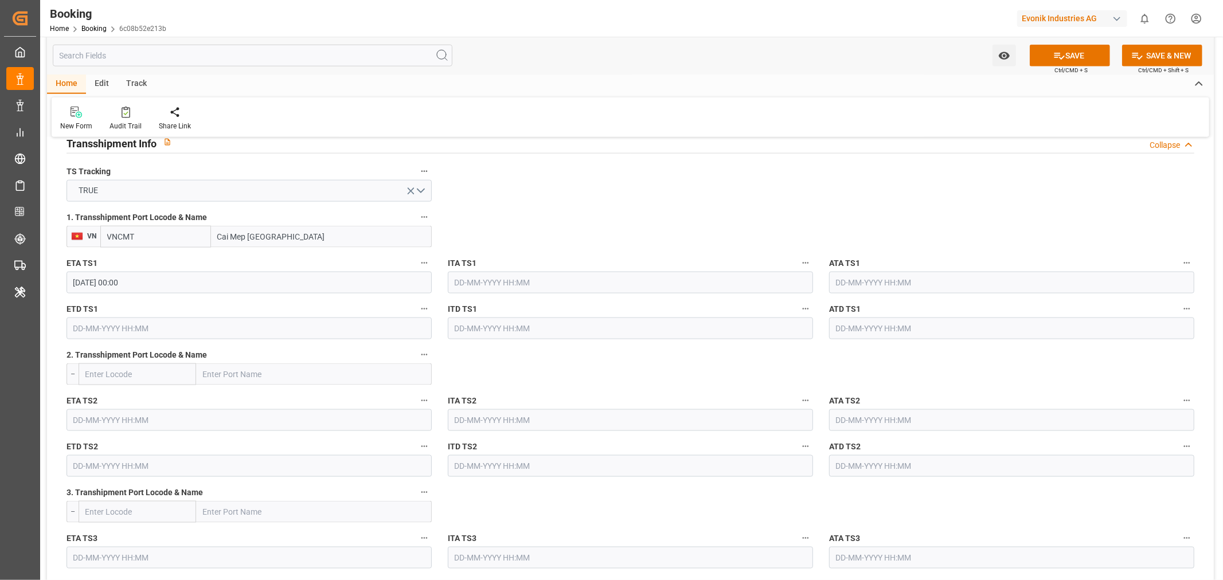
click at [72, 330] on input "text" at bounding box center [249, 329] width 365 height 22
click at [222, 353] on button "Next Month" at bounding box center [221, 354] width 7 height 7
click at [145, 440] on span "13" at bounding box center [148, 442] width 7 height 8
type input "13-11-2025 00:00"
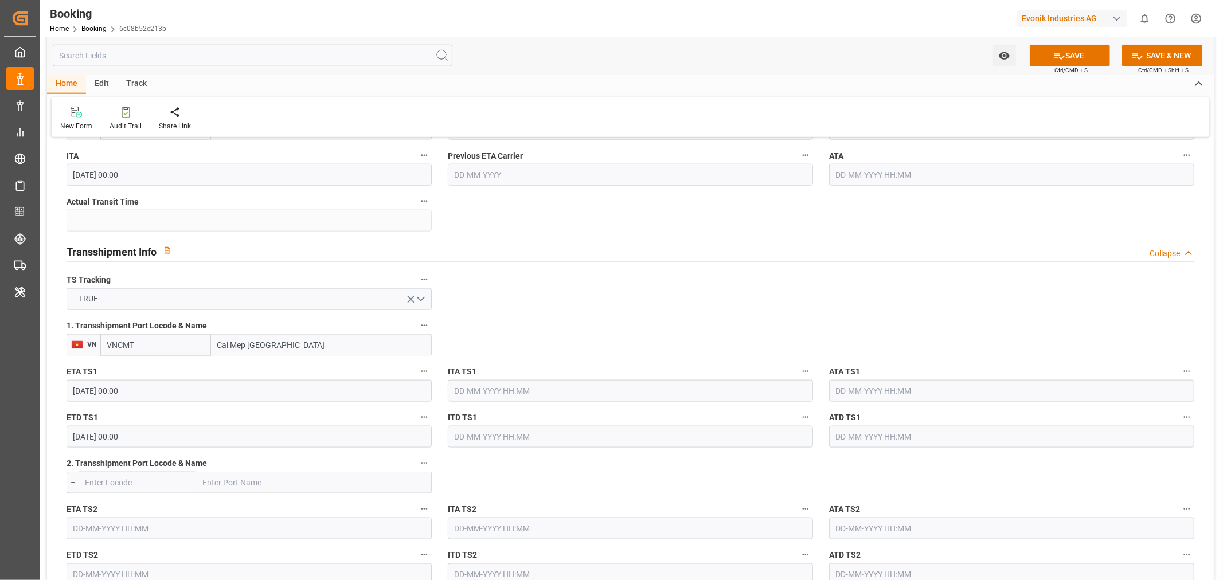
scroll to position [955, 0]
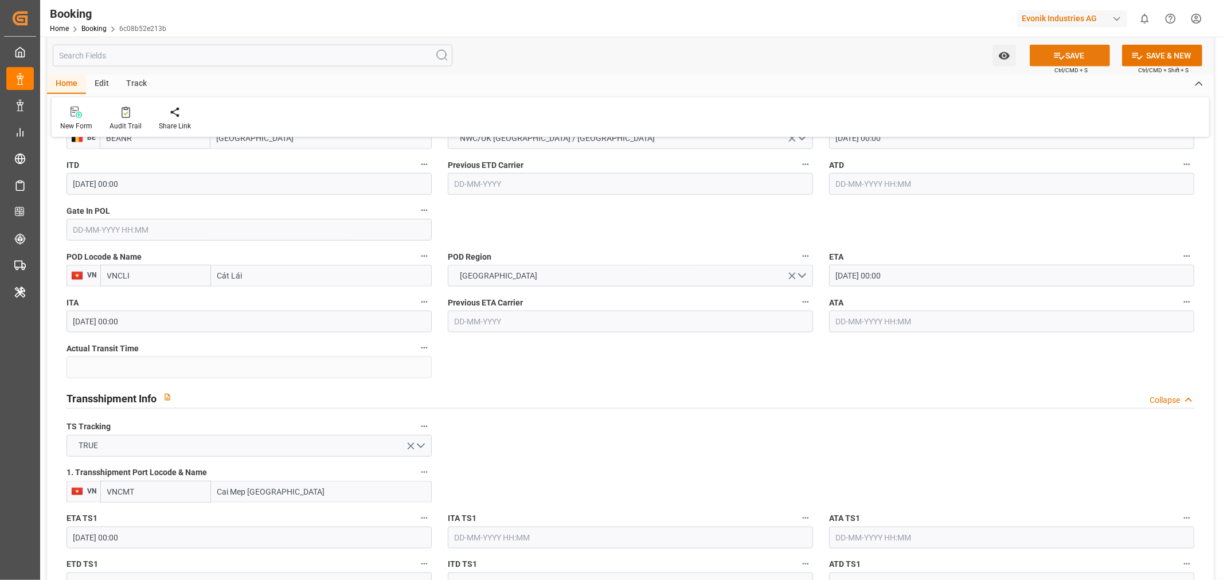
click at [1084, 52] on button "SAVE" at bounding box center [1070, 56] width 80 height 22
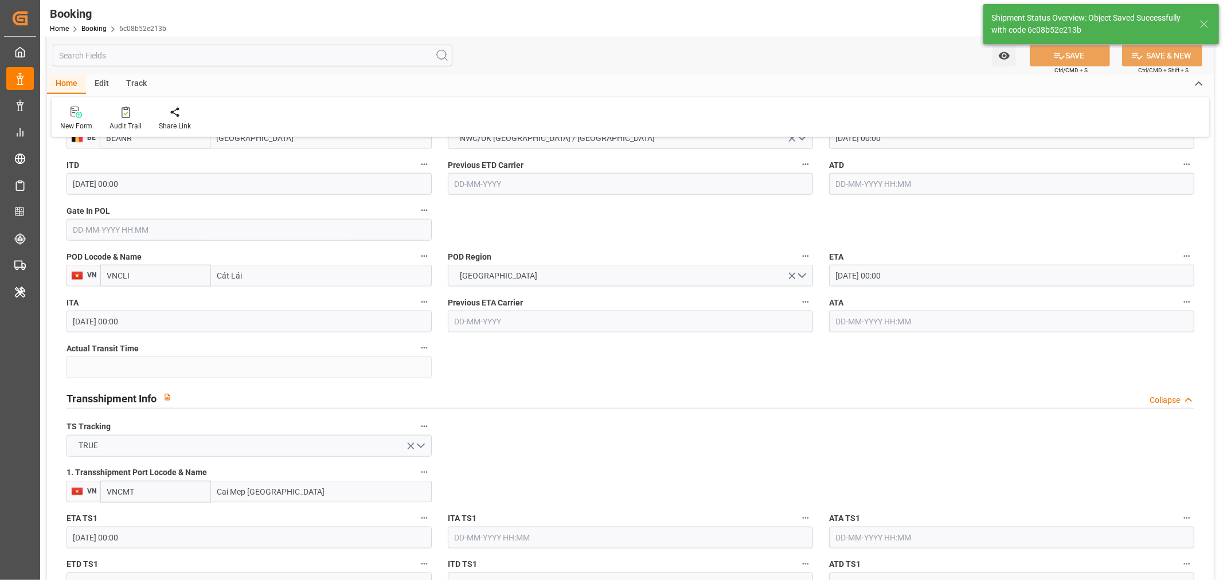
type textarea "[PERSON_NAME]"
type textarea "businessDivision-businessLine-"
type textarea "Yes"
type input "12-11-2025 00:00"
type input "13-11-2025 00:00"
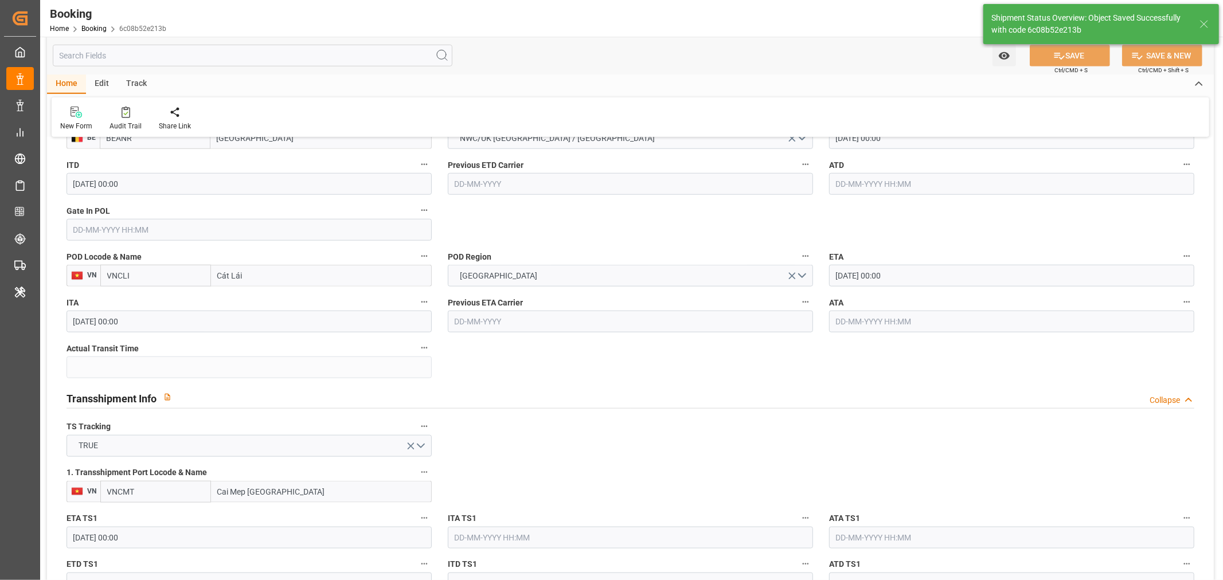
type input "04-09-2025 12:28"
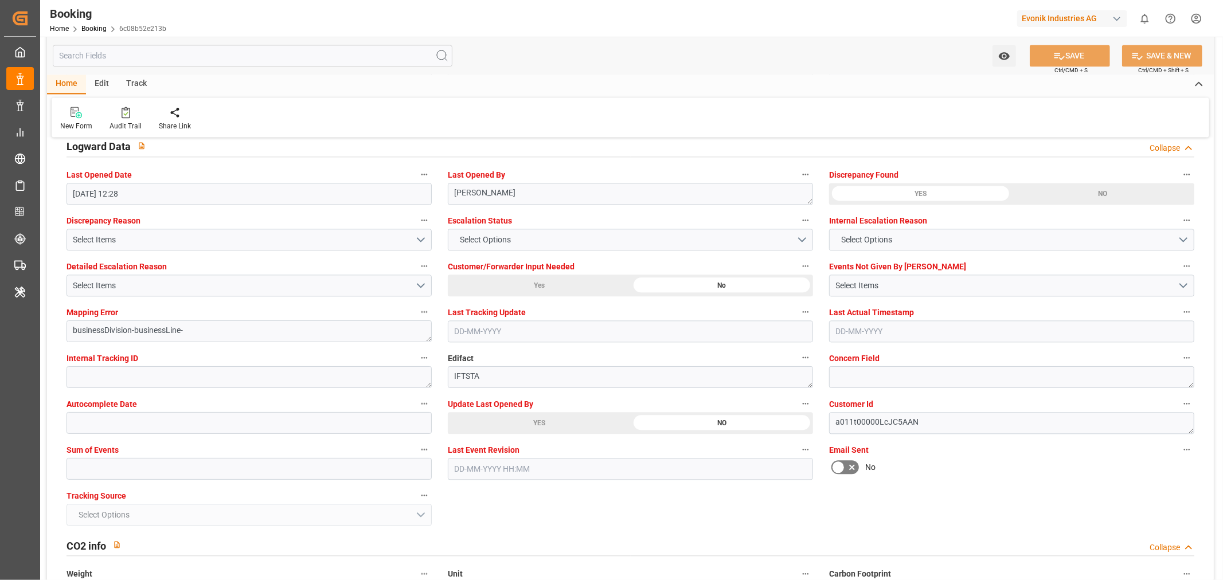
scroll to position [2166, 0]
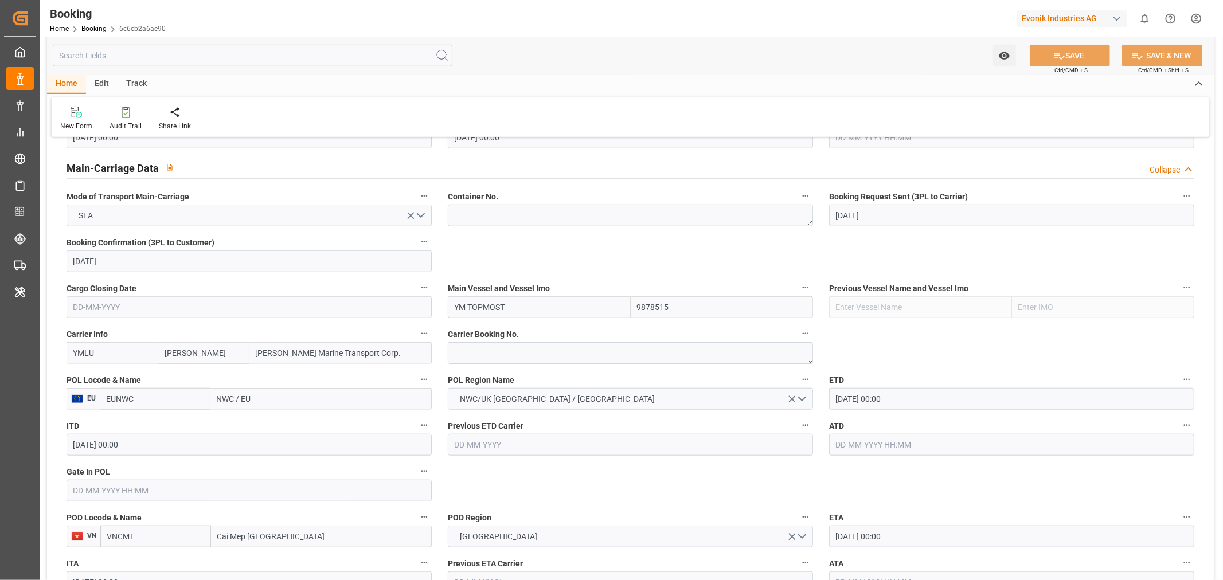
scroll to position [701, 0]
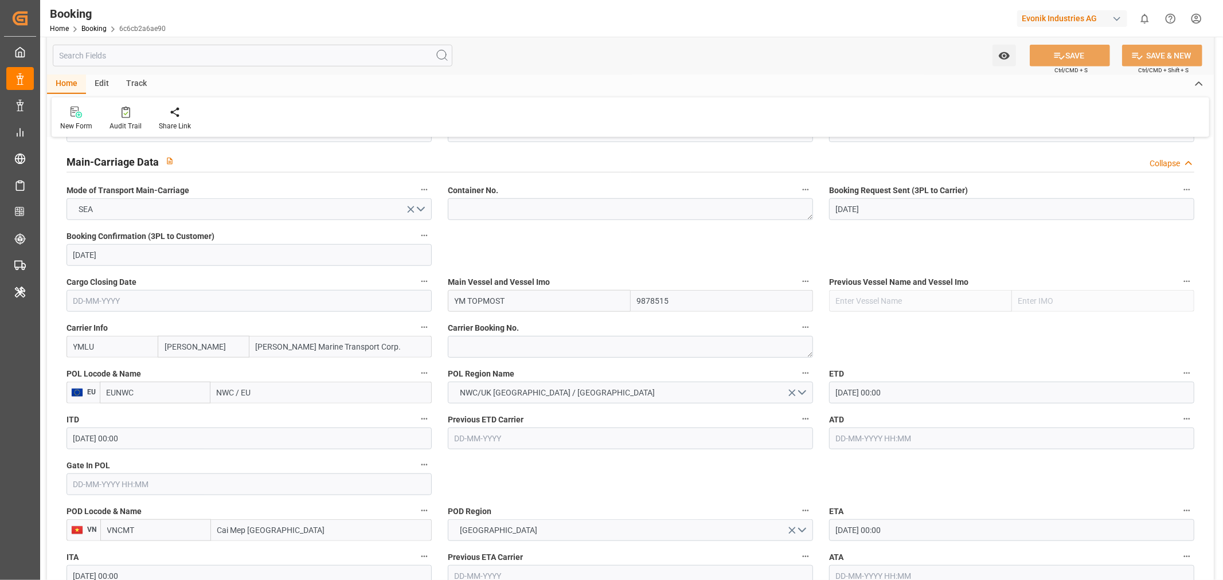
click at [249, 388] on input "NWC / EU" at bounding box center [320, 393] width 221 height 22
paste input "BEANR"
type input "BEANR"
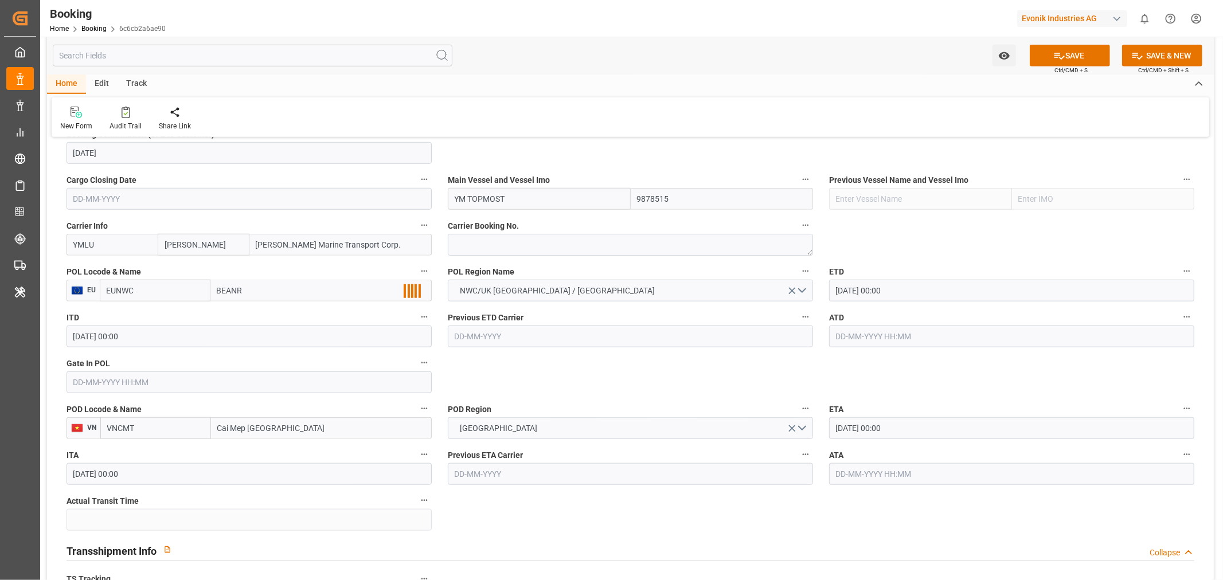
scroll to position [828, 0]
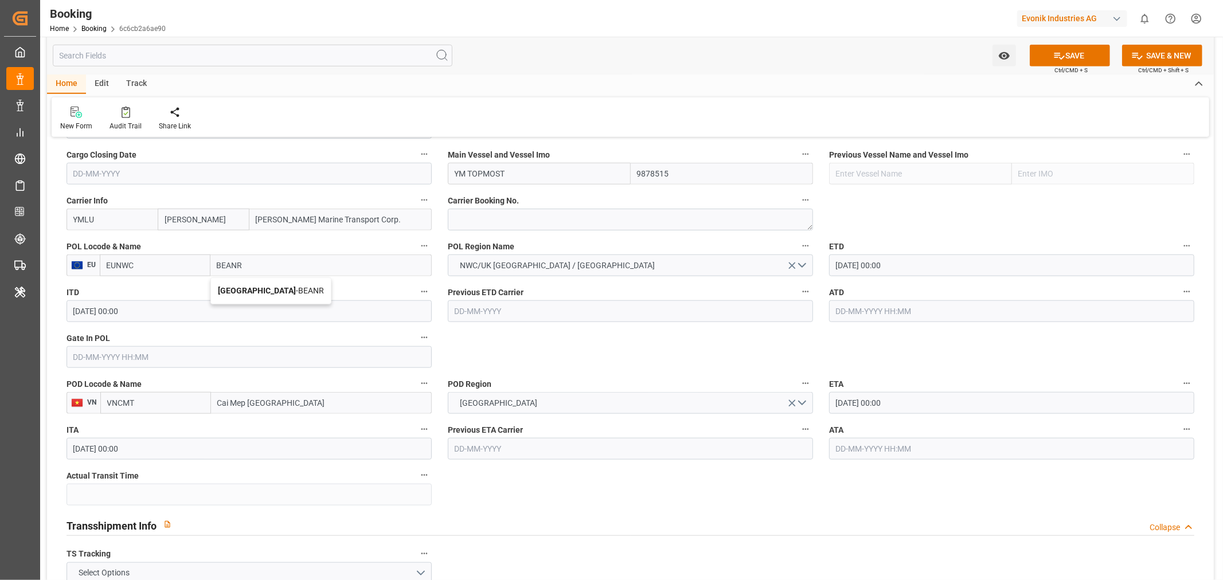
click at [276, 286] on span "Antwerp - BEANR" at bounding box center [271, 290] width 106 height 9
type input "BEANR"
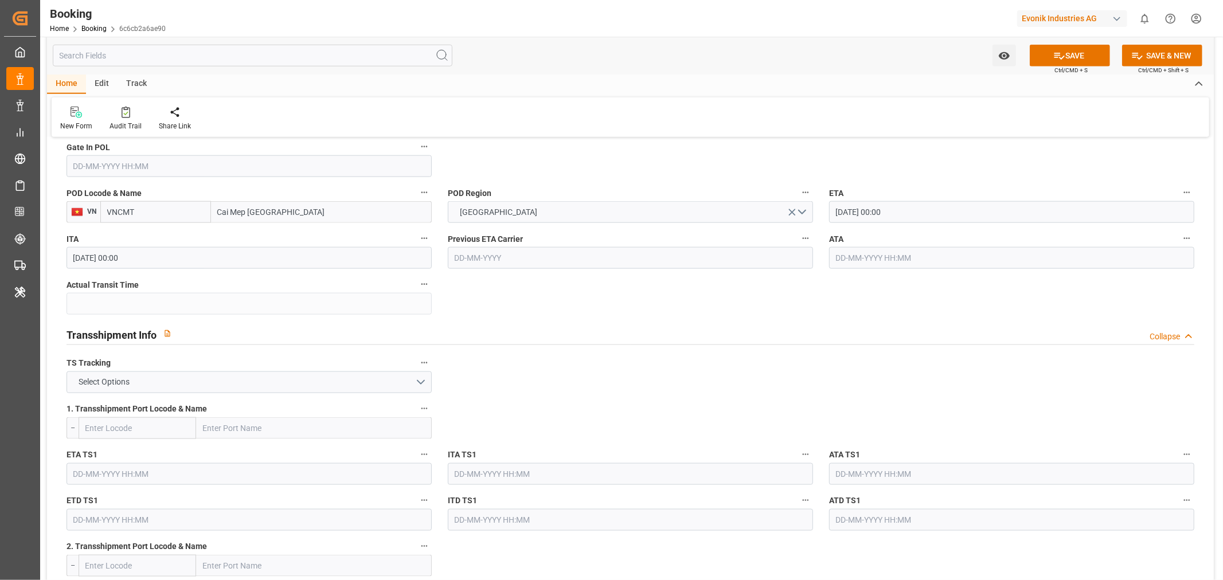
type input "[GEOGRAPHIC_DATA]"
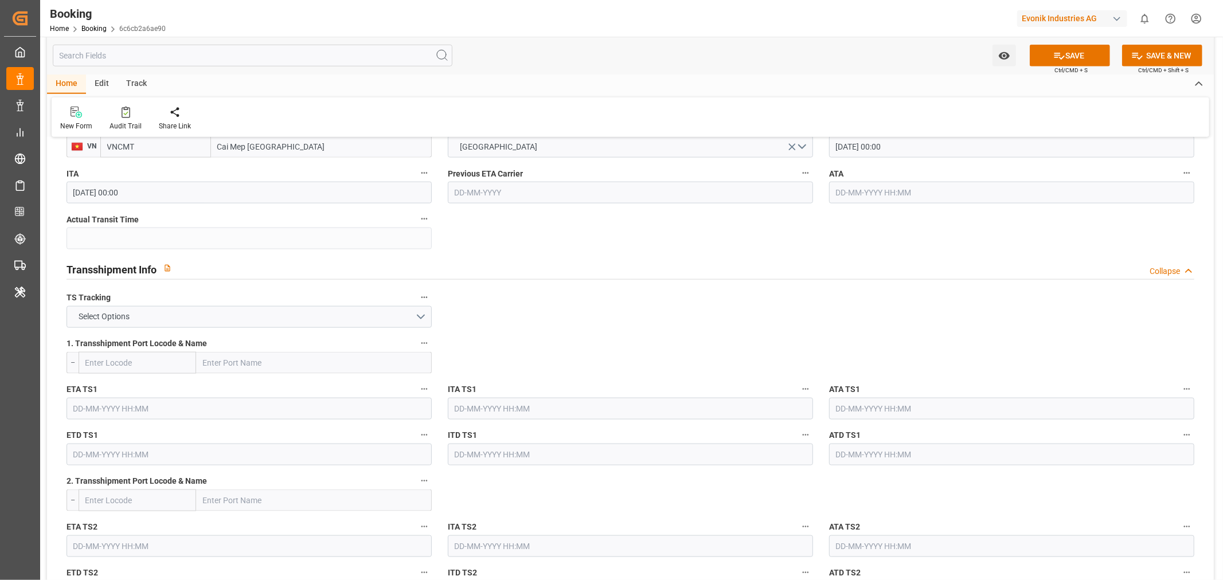
scroll to position [1147, 0]
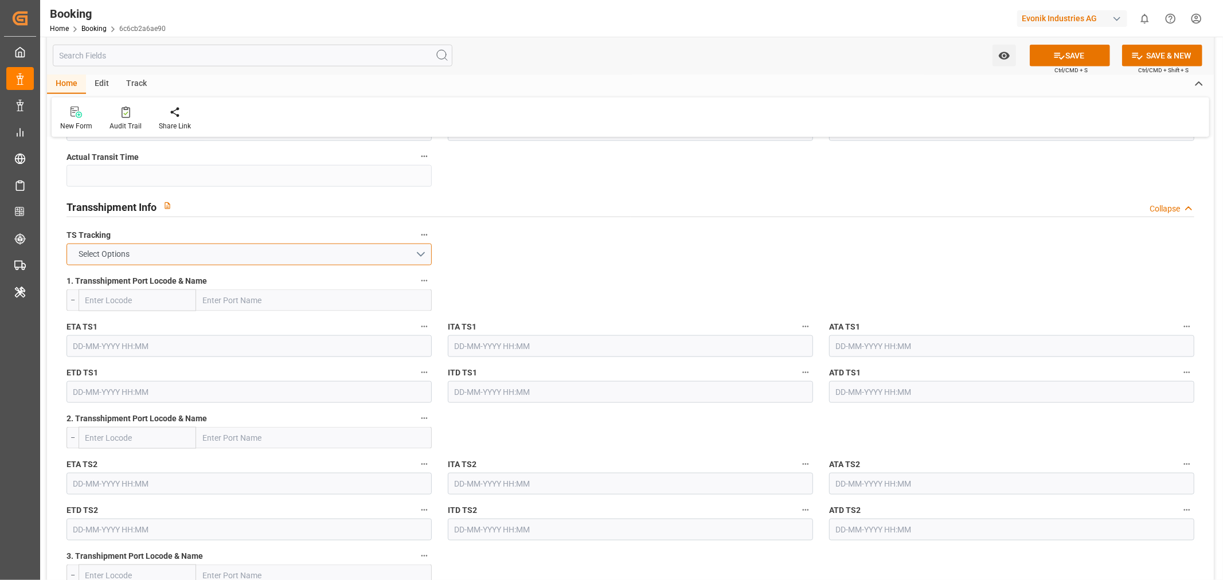
click at [388, 252] on button "Select Options" at bounding box center [249, 255] width 365 height 22
click at [175, 274] on div "FALSE" at bounding box center [249, 282] width 364 height 24
click at [1063, 54] on button "SAVE" at bounding box center [1070, 56] width 80 height 22
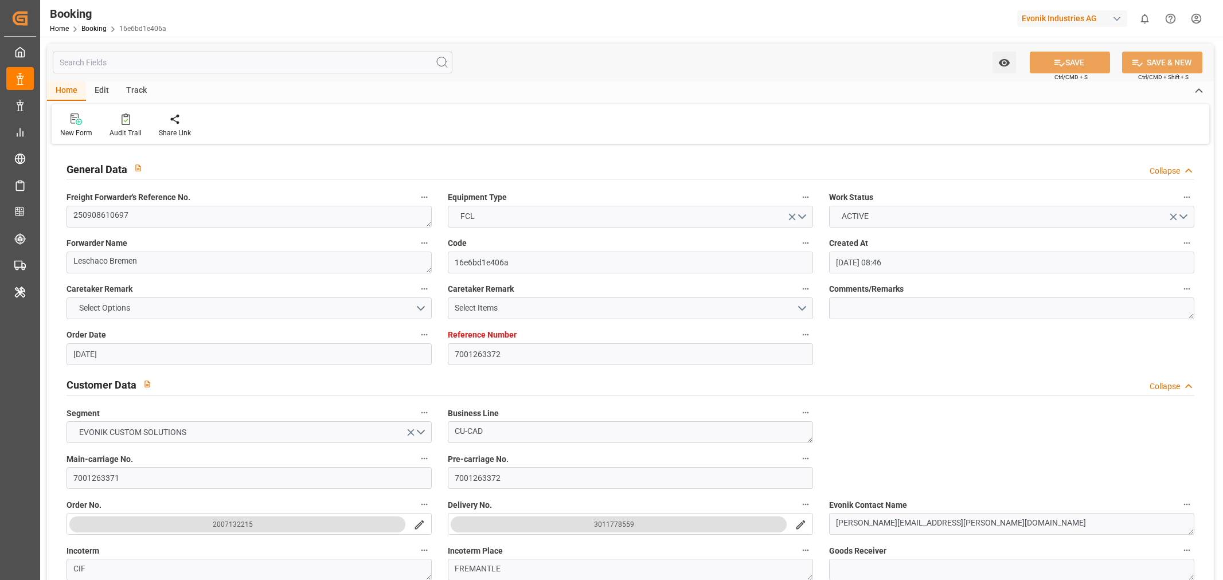
type input "[DATE] 08:46"
type input "[DATE]"
type input "[DATE] 00:00"
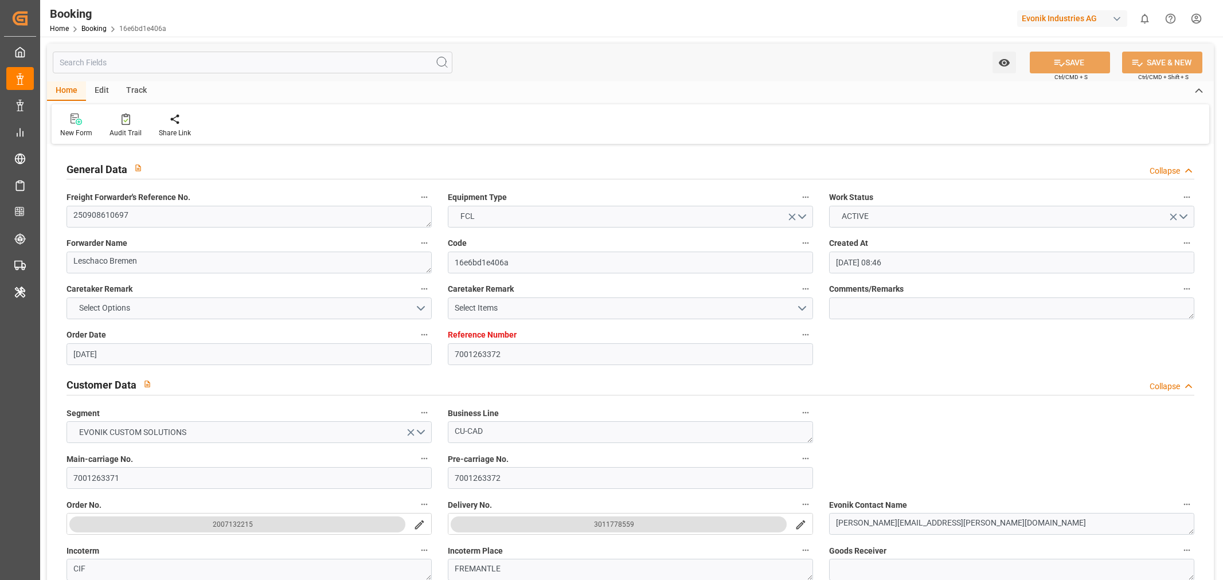
type input "[DATE] 00:00"
type input "[DATE]"
type input "[DATE] 00:00"
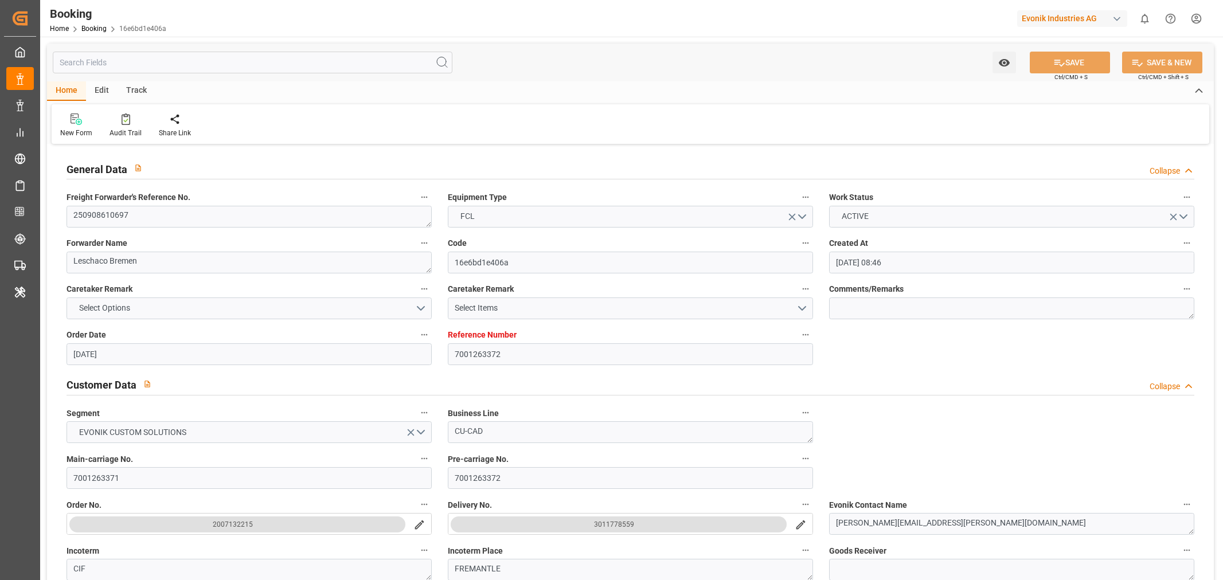
type input "[DATE] 00:00"
type input "[DATE] 07:29"
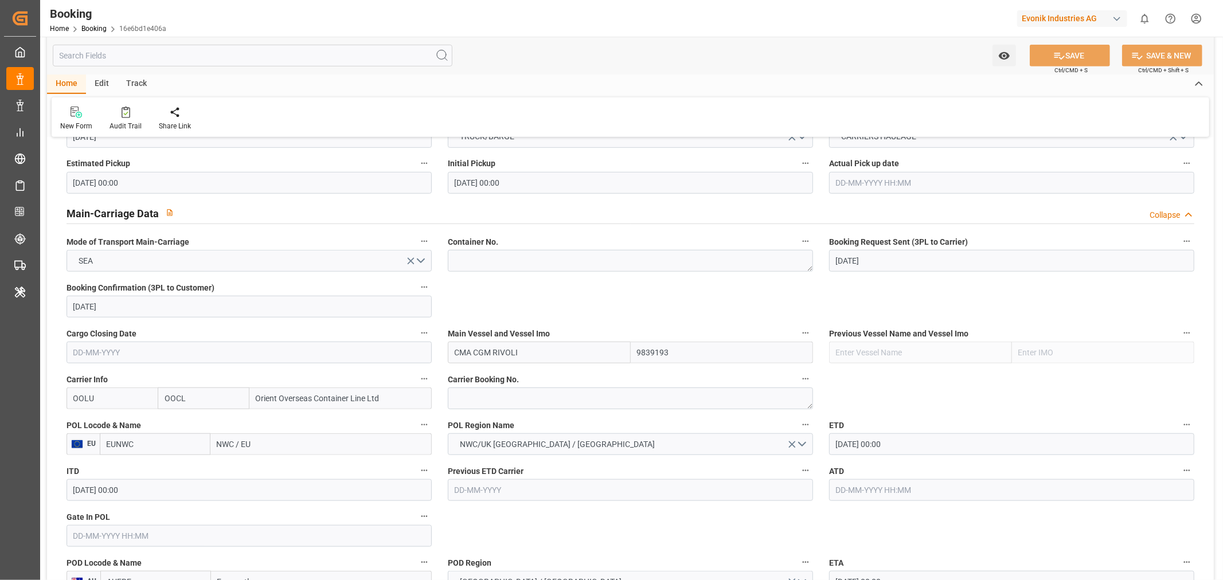
scroll to position [637, 0]
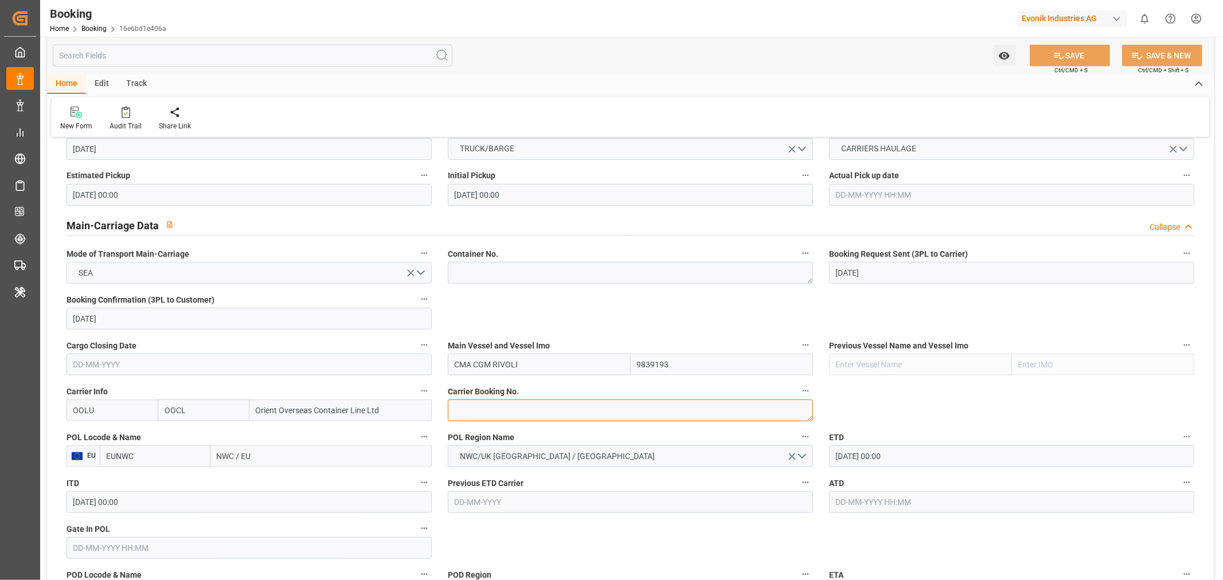
click at [482, 411] on textarea at bounding box center [630, 411] width 365 height 22
paste textarea "2162378970"
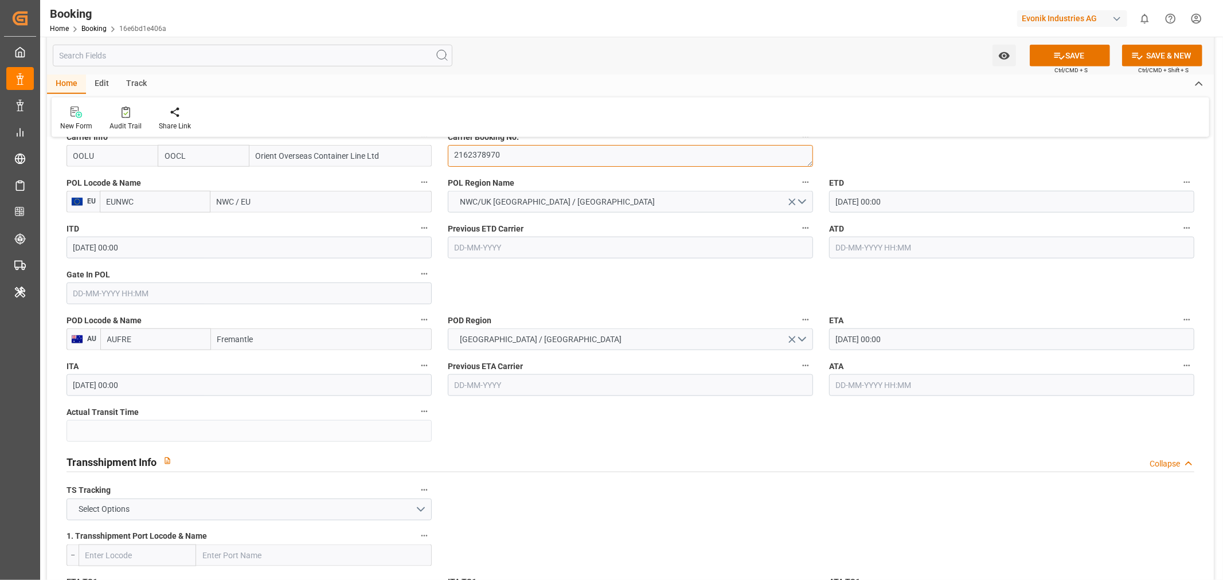
type textarea "2162378970"
click at [234, 205] on input "NWC / EU" at bounding box center [320, 202] width 221 height 22
type input "ROT"
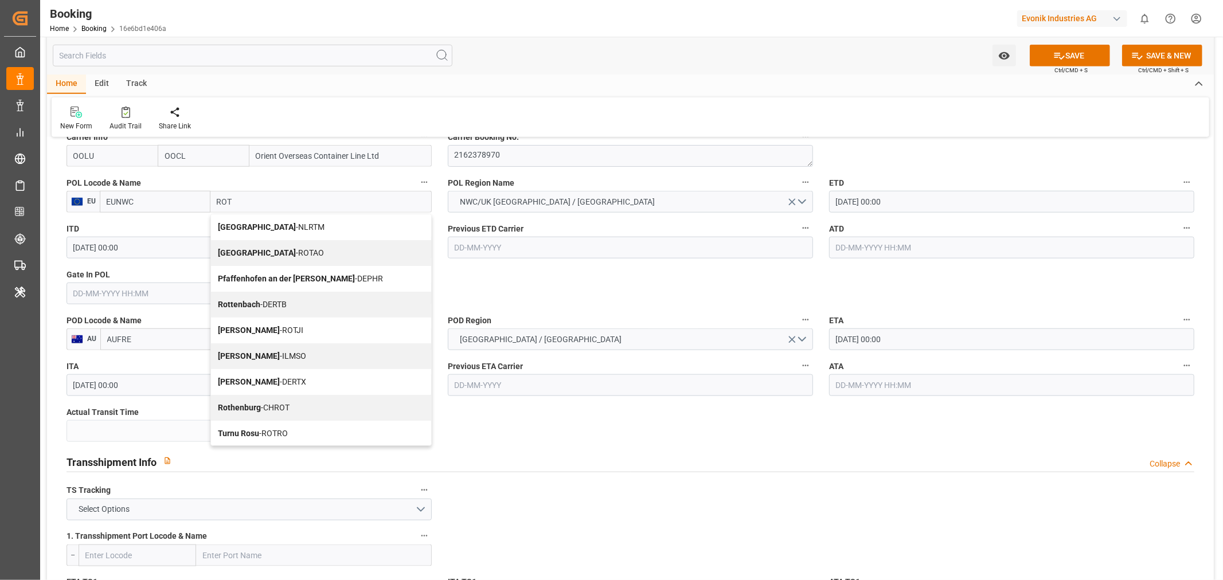
click at [260, 233] on div "[GEOGRAPHIC_DATA] - NLRTM" at bounding box center [321, 227] width 220 height 26
type input "NLRTM"
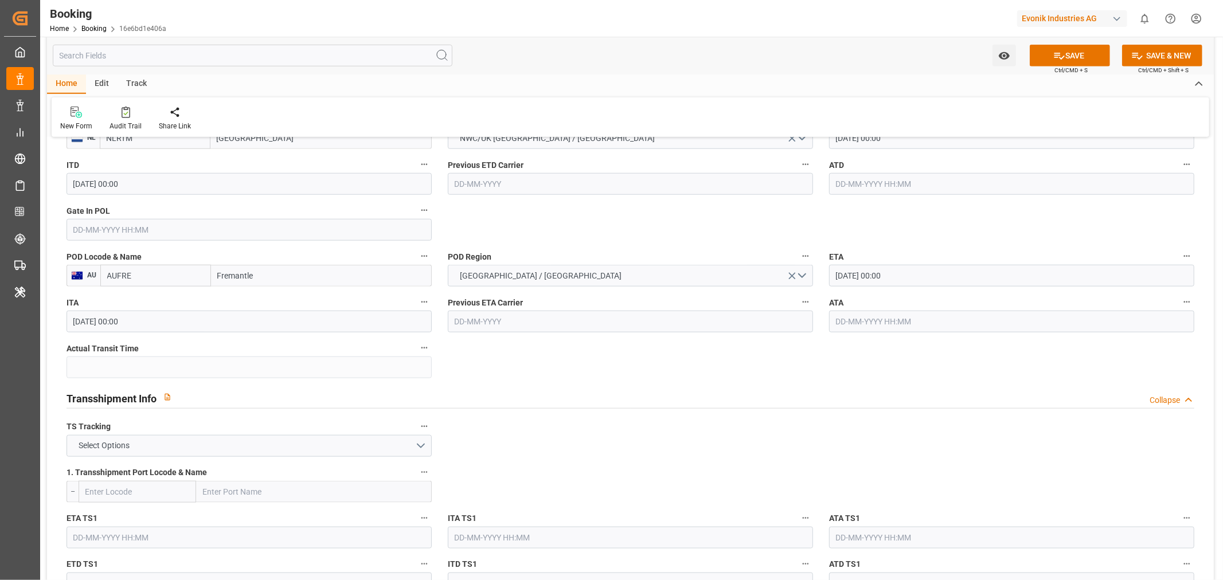
scroll to position [701, 0]
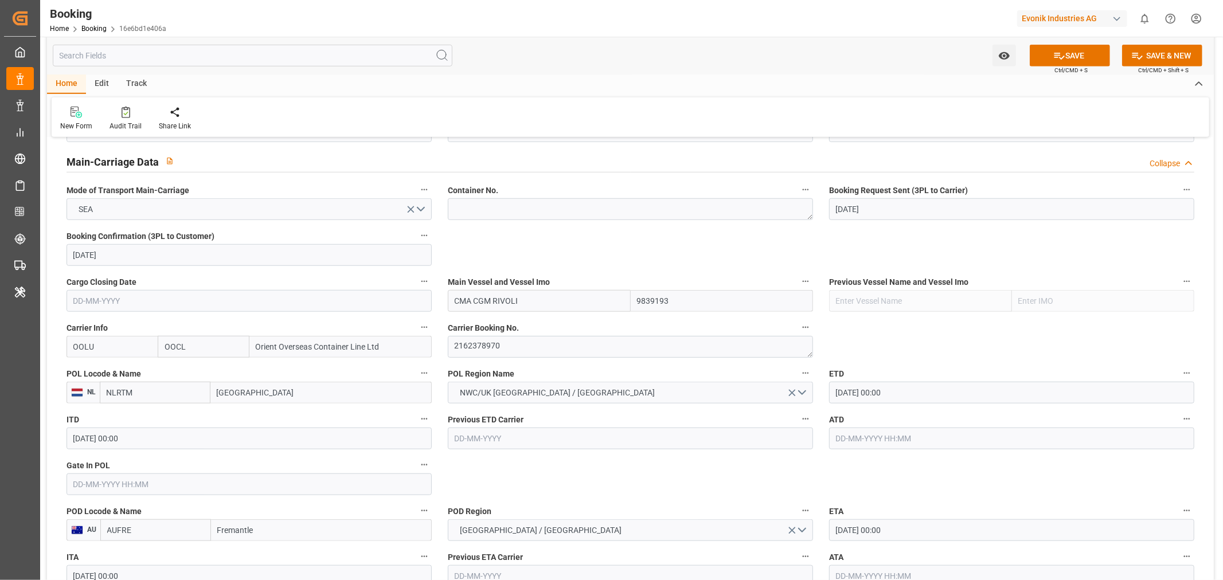
type input "[GEOGRAPHIC_DATA]"
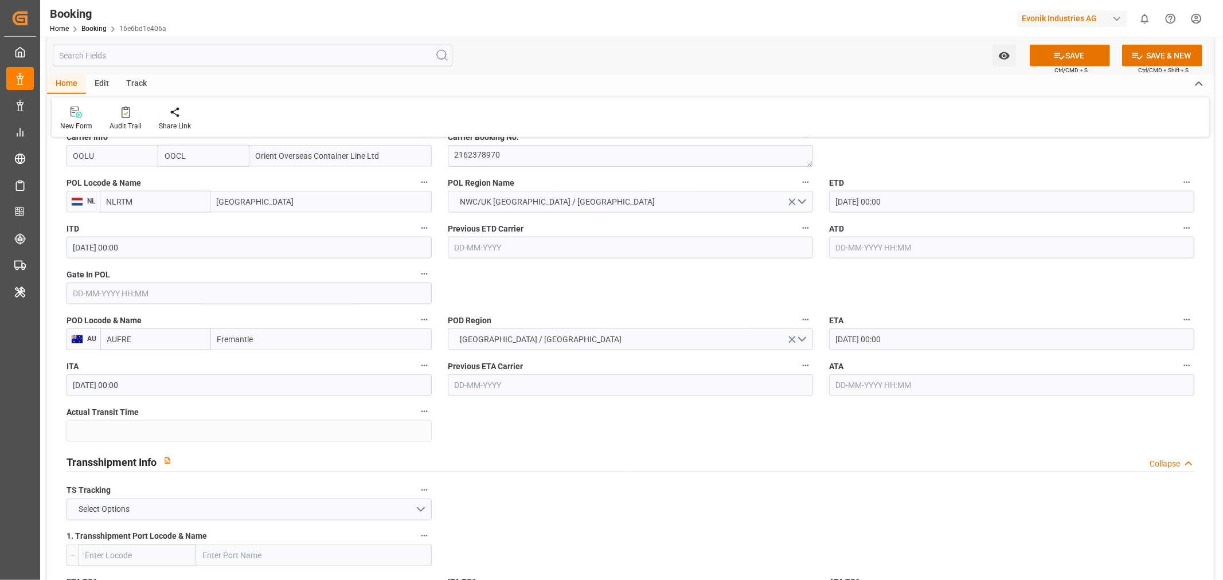
scroll to position [1083, 0]
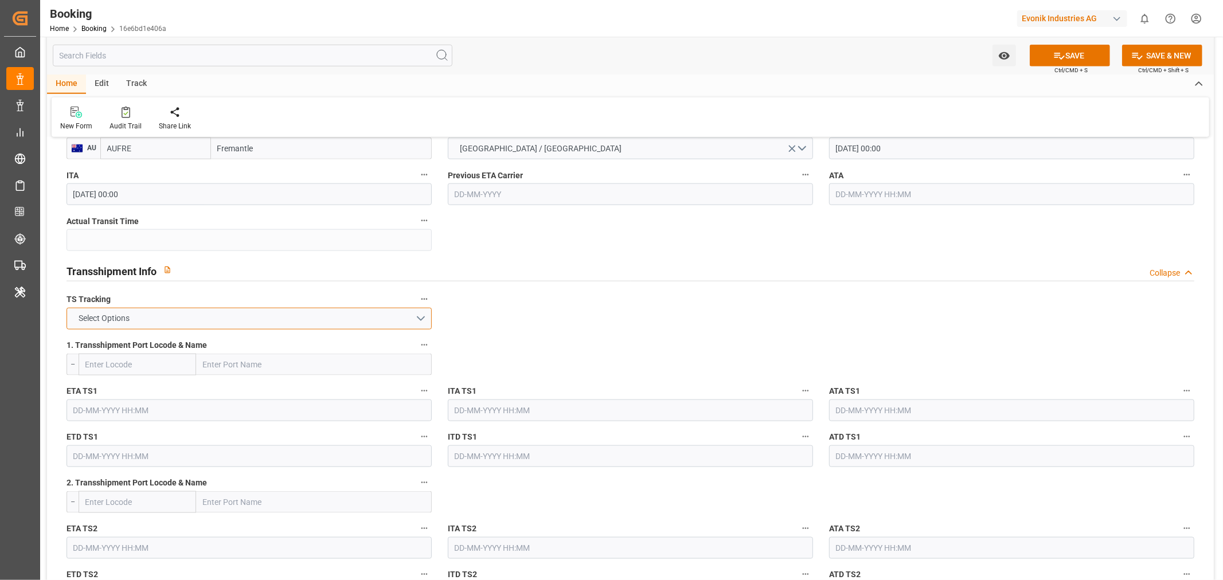
click at [232, 314] on button "Select Options" at bounding box center [249, 319] width 365 height 22
click at [124, 325] on div "TRUE" at bounding box center [249, 322] width 364 height 24
click at [283, 366] on input "text" at bounding box center [314, 365] width 236 height 22
paste input "[GEOGRAPHIC_DATA]"
type input "[GEOGRAPHIC_DATA]"
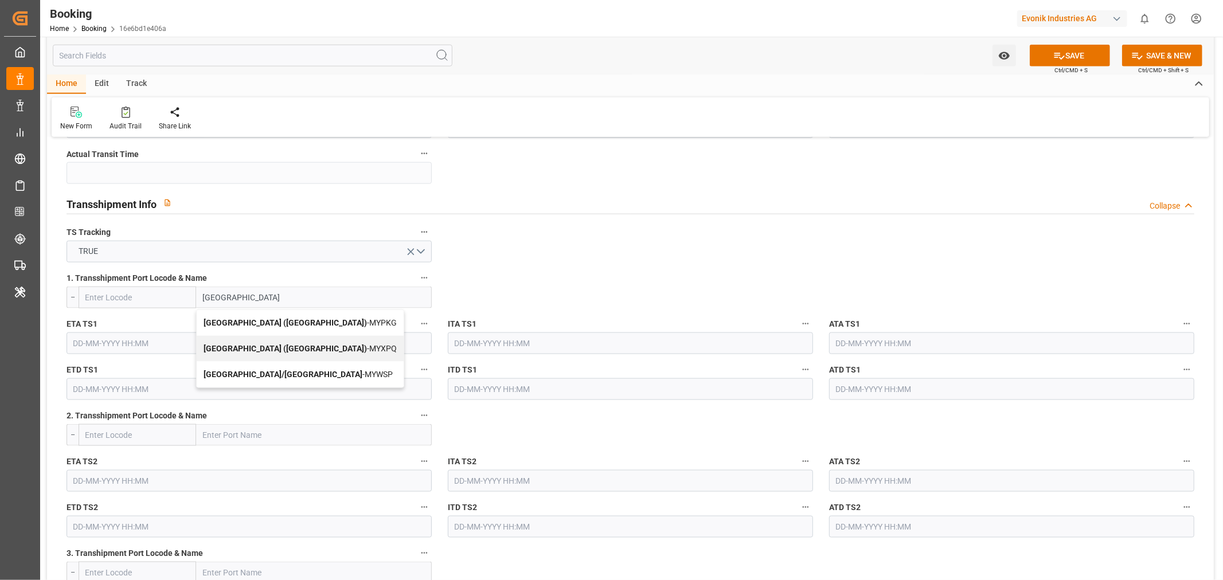
scroll to position [1211, 0]
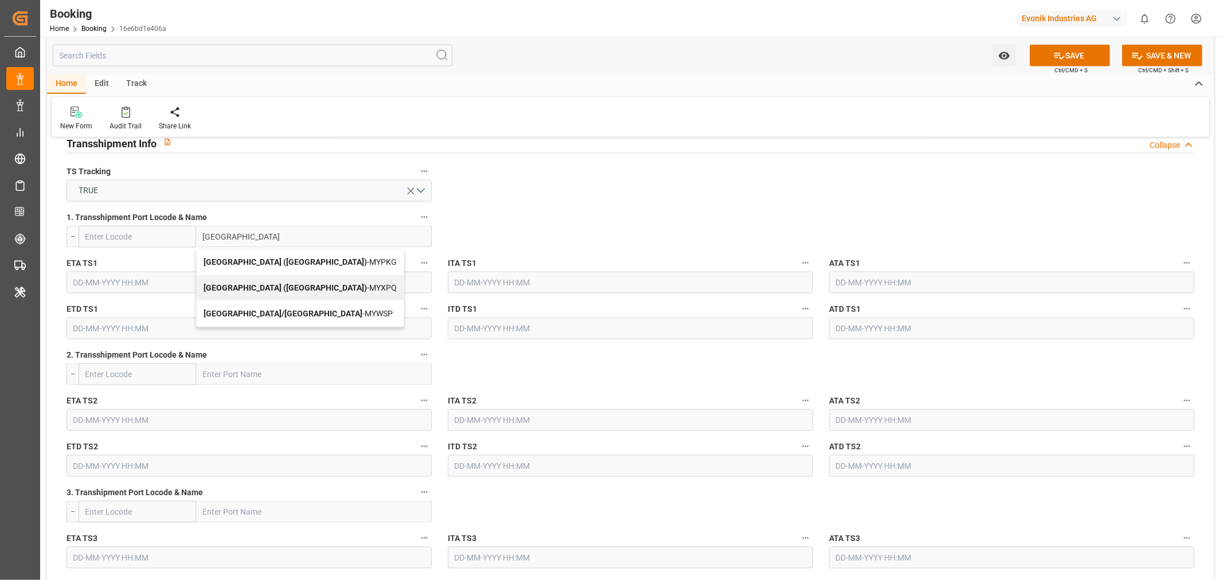
click at [271, 264] on b "[GEOGRAPHIC_DATA] ([GEOGRAPHIC_DATA])" at bounding box center [285, 261] width 163 height 9
type input "MYPKG"
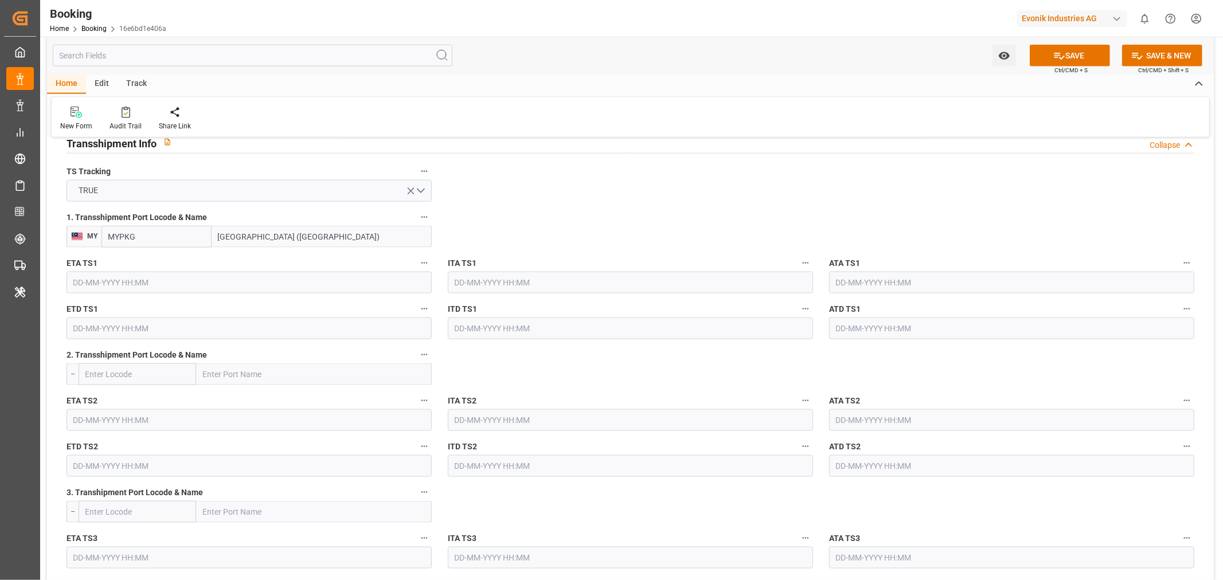
type input "[GEOGRAPHIC_DATA] ([GEOGRAPHIC_DATA])"
click at [117, 288] on input "text" at bounding box center [249, 283] width 365 height 22
click at [217, 307] on div "[DATE]" at bounding box center [148, 309] width 163 height 11
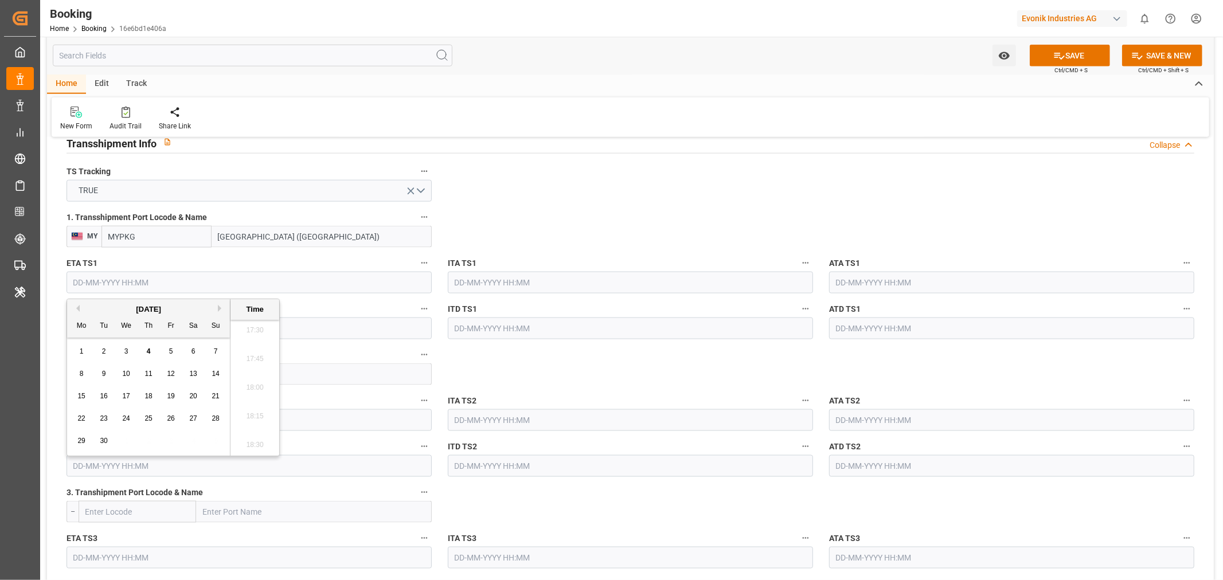
click at [221, 310] on button "Next Month" at bounding box center [221, 308] width 7 height 7
click at [166, 374] on div "7" at bounding box center [171, 375] width 14 height 14
type input "[DATE] 00:00"
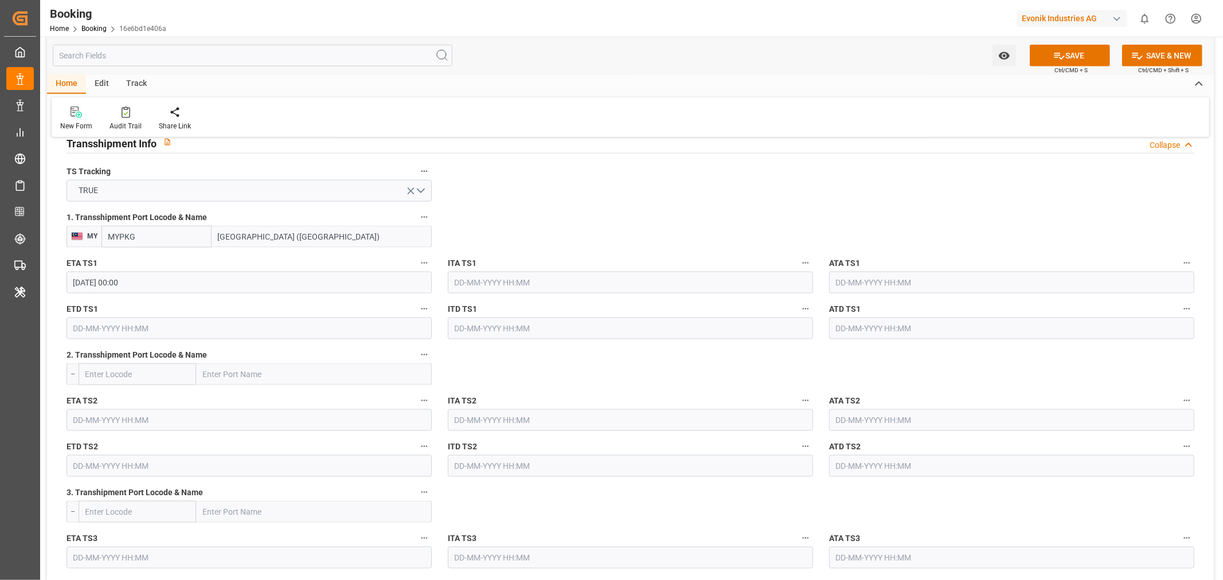
click at [107, 331] on input "text" at bounding box center [249, 329] width 365 height 22
click at [224, 352] on button "Next Month" at bounding box center [221, 354] width 7 height 7
click at [125, 440] on span "12" at bounding box center [125, 442] width 7 height 8
type input "[DATE] 00:00"
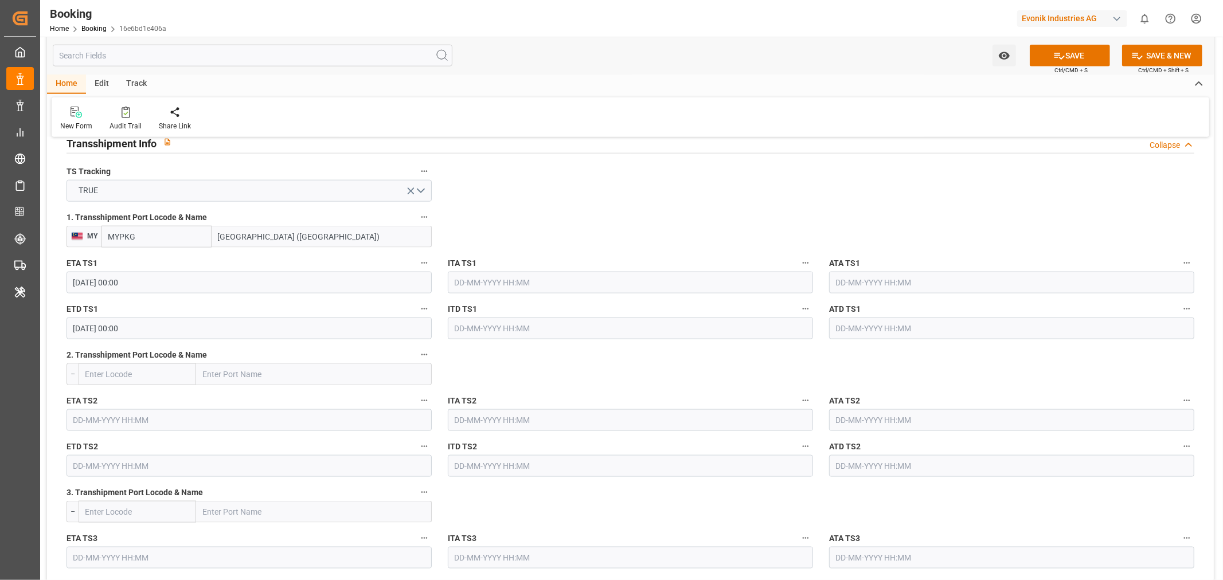
click at [1067, 59] on button "SAVE" at bounding box center [1070, 56] width 80 height 22
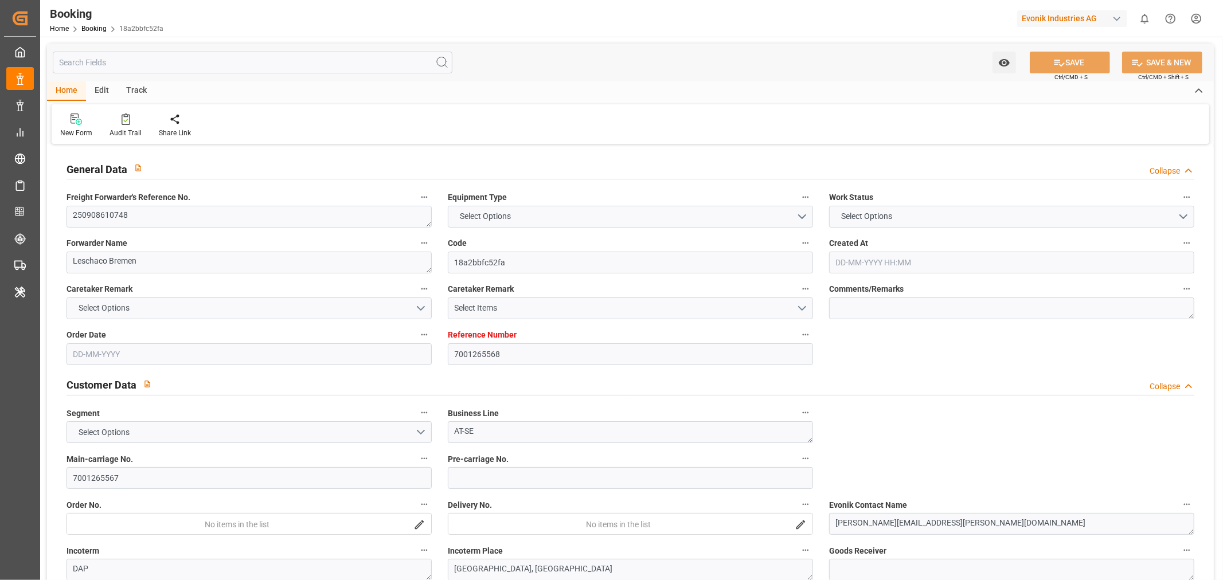
type textarea "250908610748"
type textarea "Leschaco Bremen"
type input "18a2bbfc52fa"
type input "7001265568"
type textarea "AT-SE"
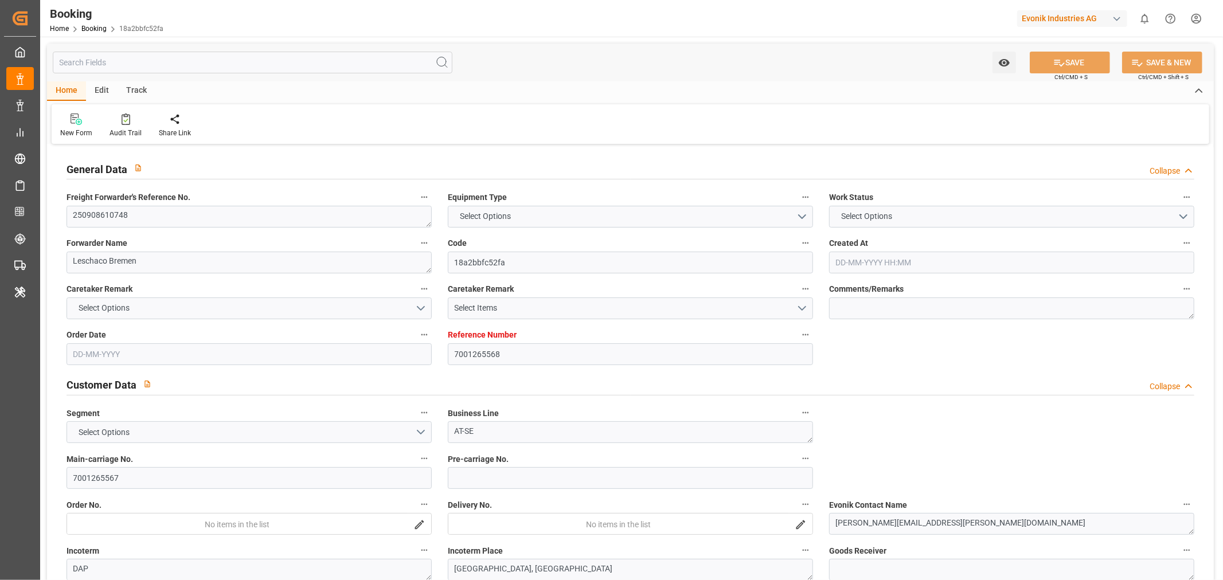
type input "7001265567"
type textarea "[PERSON_NAME][EMAIL_ADDRESS][PERSON_NAME][DOMAIN_NAME]"
type textarea "DAP"
type textarea "[GEOGRAPHIC_DATA], [GEOGRAPHIC_DATA]"
type textarea "Wesseling"
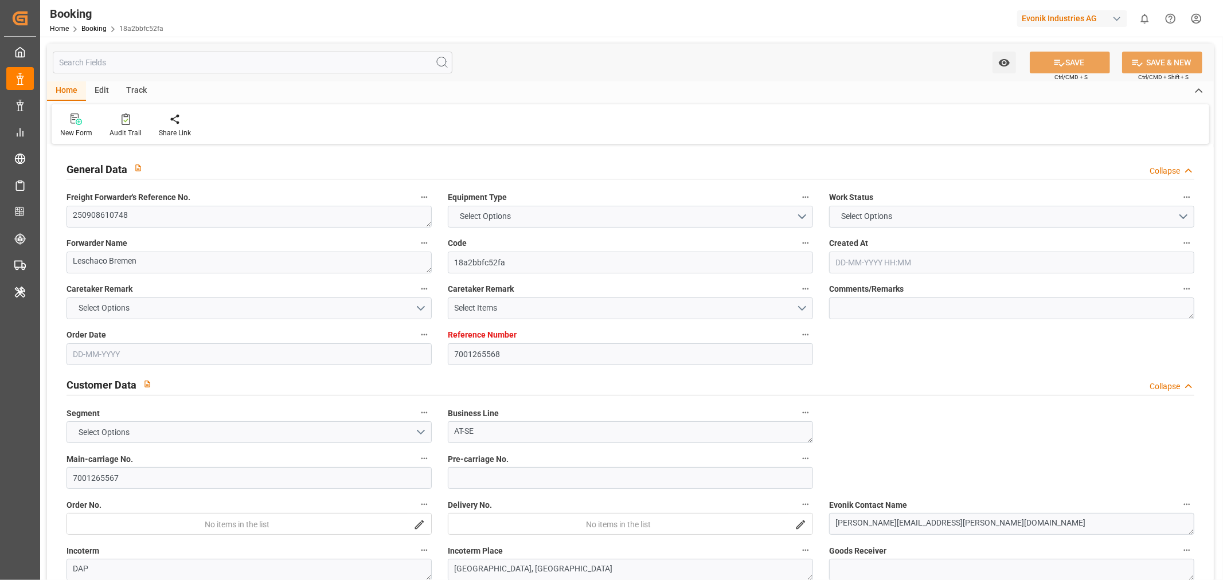
type input "OOCL [GEOGRAPHIC_DATA]"
type input "OOLU"
type input "NWC / EU"
type textarea "INPUT_Evonik_Seeburger_IFTSTA_1003114138_20250904065105776.edi"
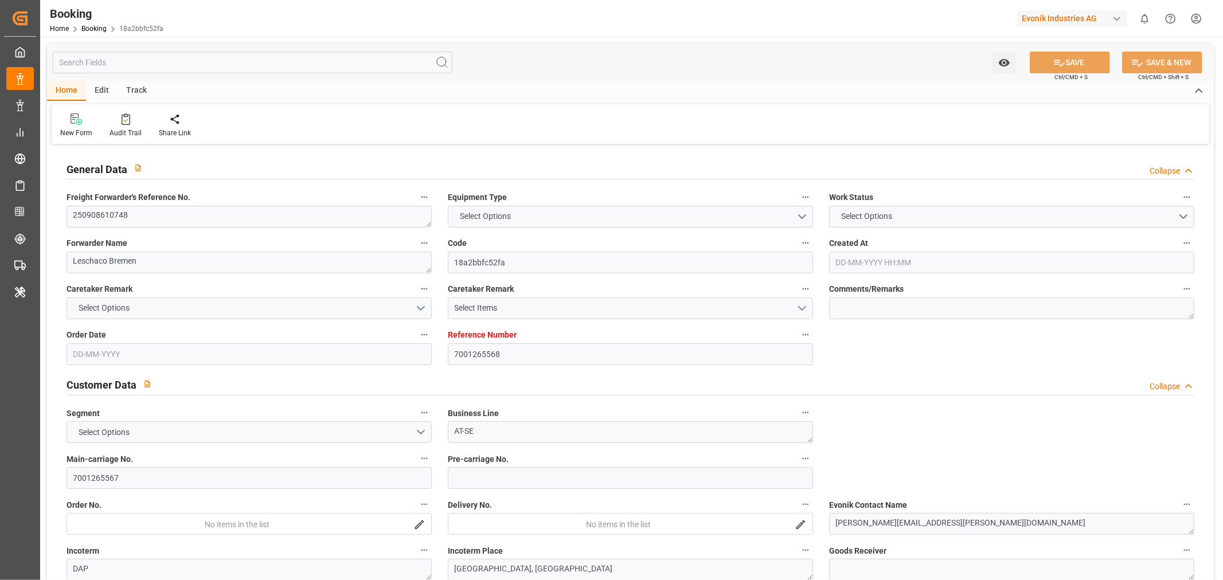
type textarea "NWC/[GEOGRAPHIC_DATA] [GEOGRAPHIC_DATA] / [GEOGRAPHIC_DATA]-SE"
type textarea "INPUT_Evonik_Seeburger_IFTMIN_1003110779_20250903085424930.edi,INPUT_Evonik_See…"
type textarea "1003114138"
type textarea "Logward System"
type textarea "Pod-PodRegionName-PodName-Pol-[GEOGRAPHIC_DATA]-PolName-businessDivision-busine…"
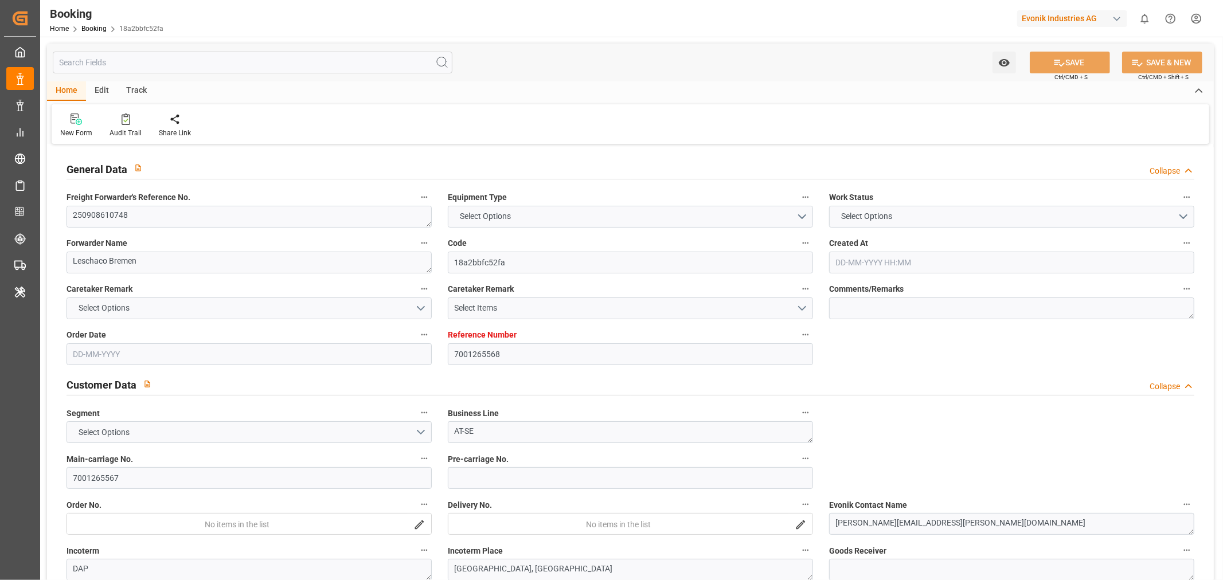
type textarea "IFTSTA"
type textarea "a011t00000LcJC5AAN"
type textarea "No"
type input "7001265568"
type input "9417244"
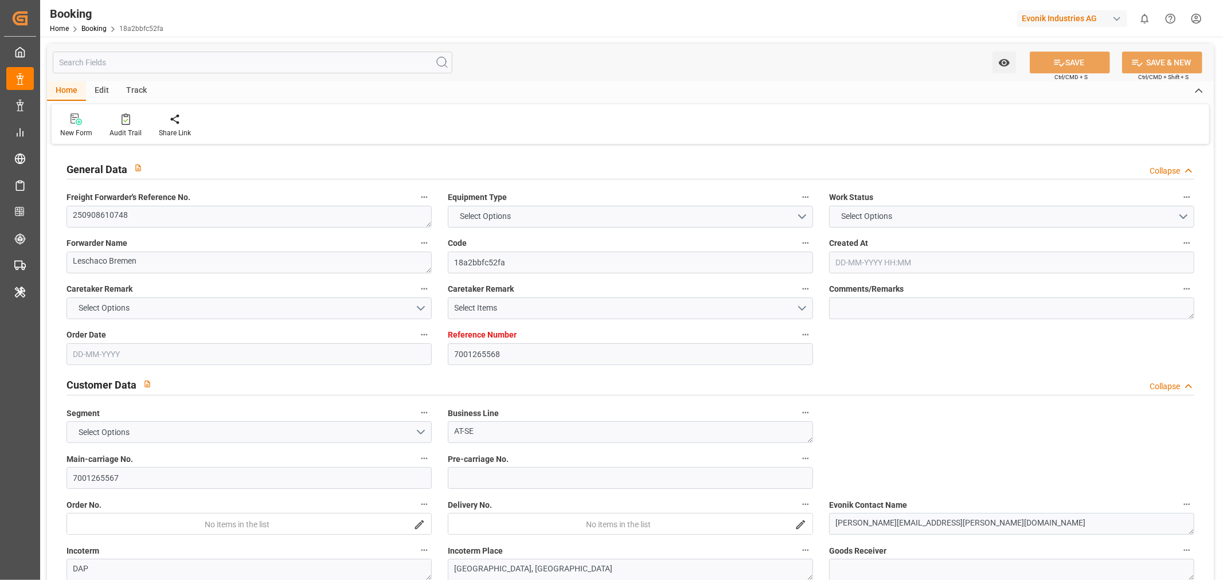
type input "OOCL"
type input "Orient Overseas Container Line Ltd"
type input "EUNWC"
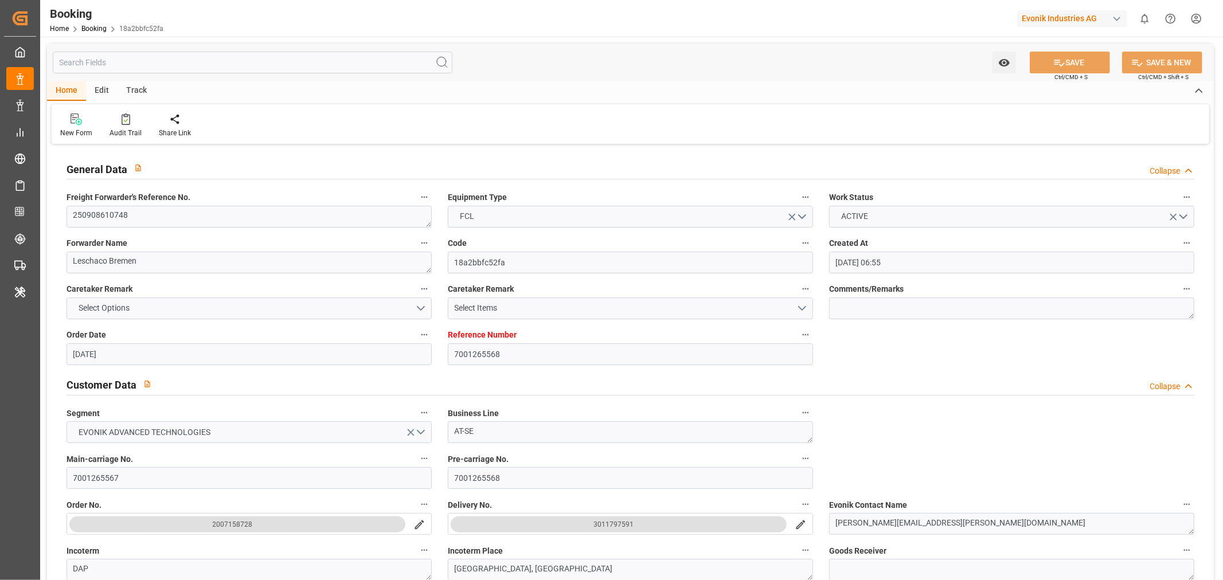
type input "[DATE] 06:55"
type input "[DATE]"
type input "[DATE] 00:00"
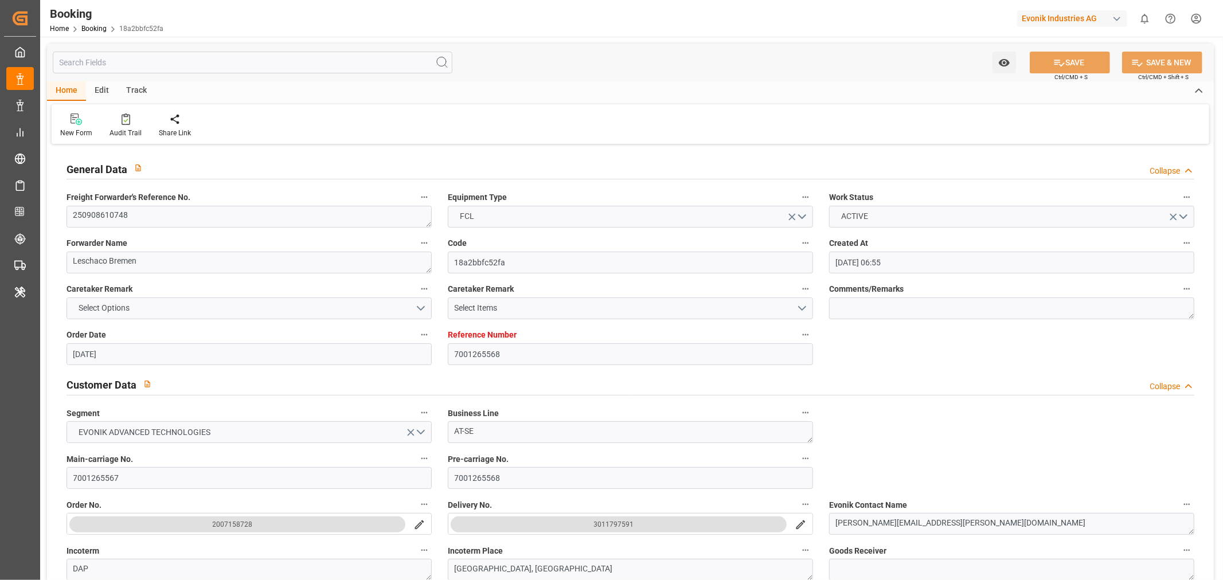
type input "[DATE] 00:00"
type input "[DATE]"
type input "[DATE] 00:00"
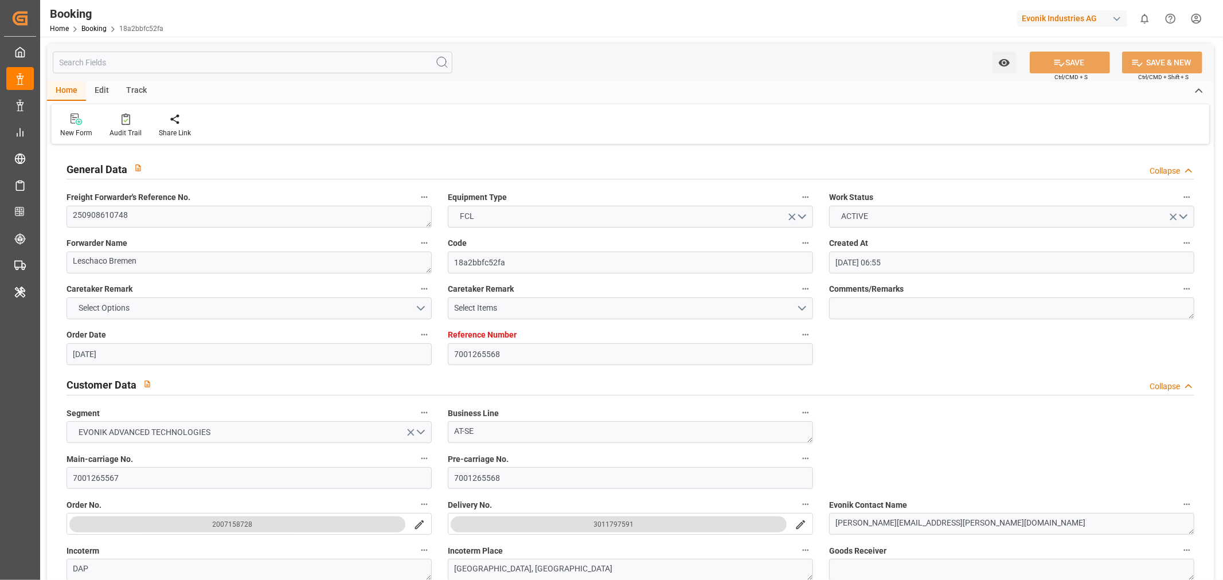
type input "[DATE] 00:00"
type input "[DATE] 04:54"
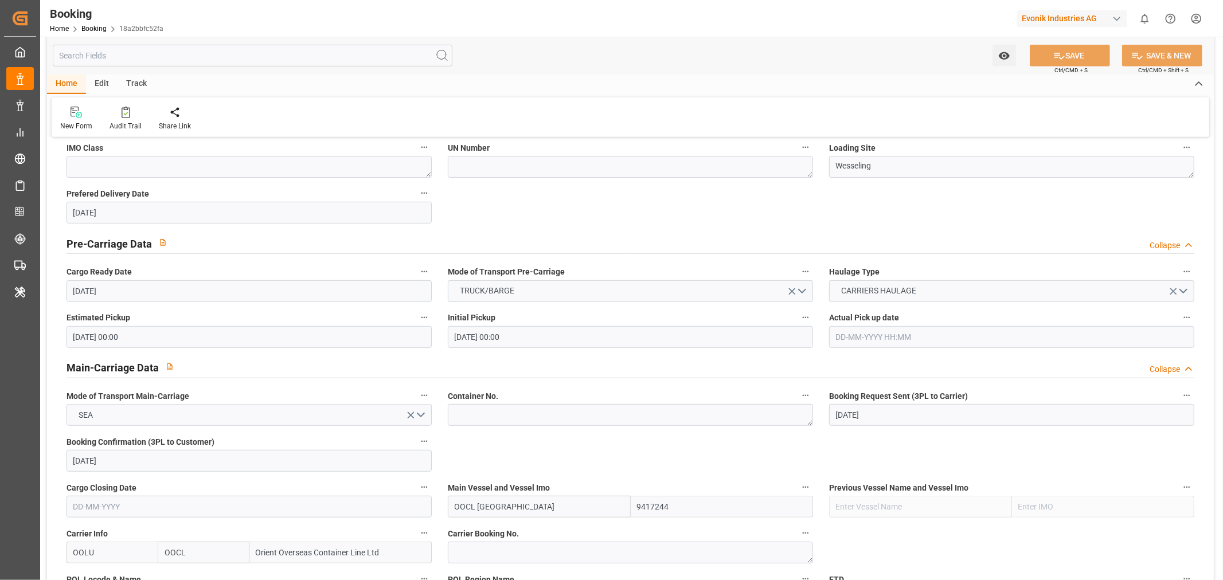
scroll to position [764, 0]
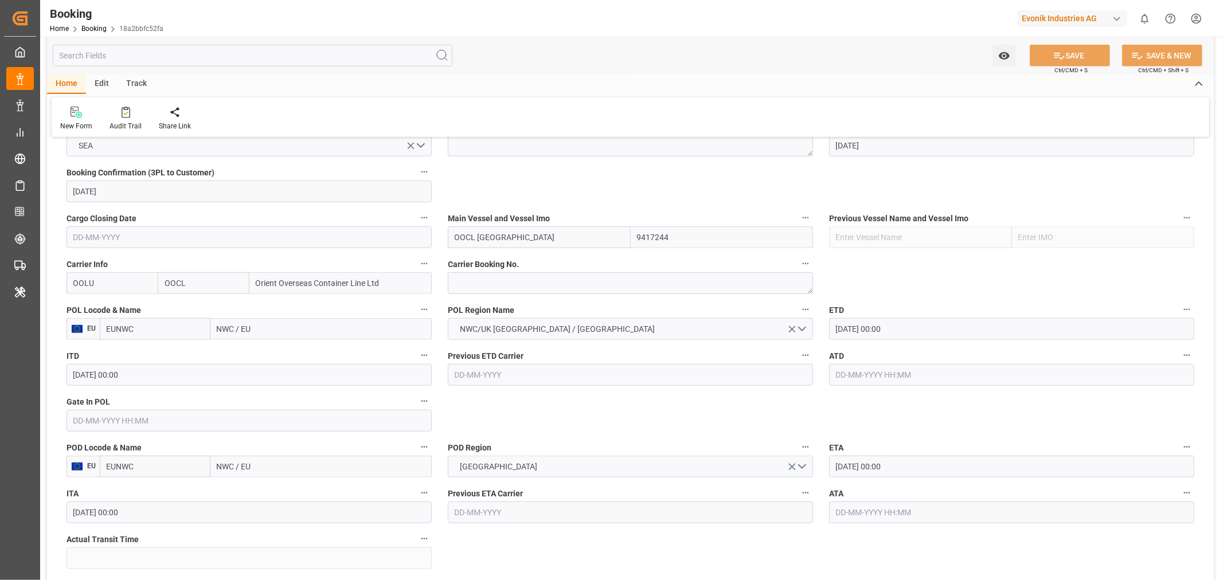
click at [236, 331] on input "NWC / EU" at bounding box center [320, 329] width 221 height 22
click at [505, 283] on textarea at bounding box center [630, 283] width 365 height 22
paste textarea "2162420550"
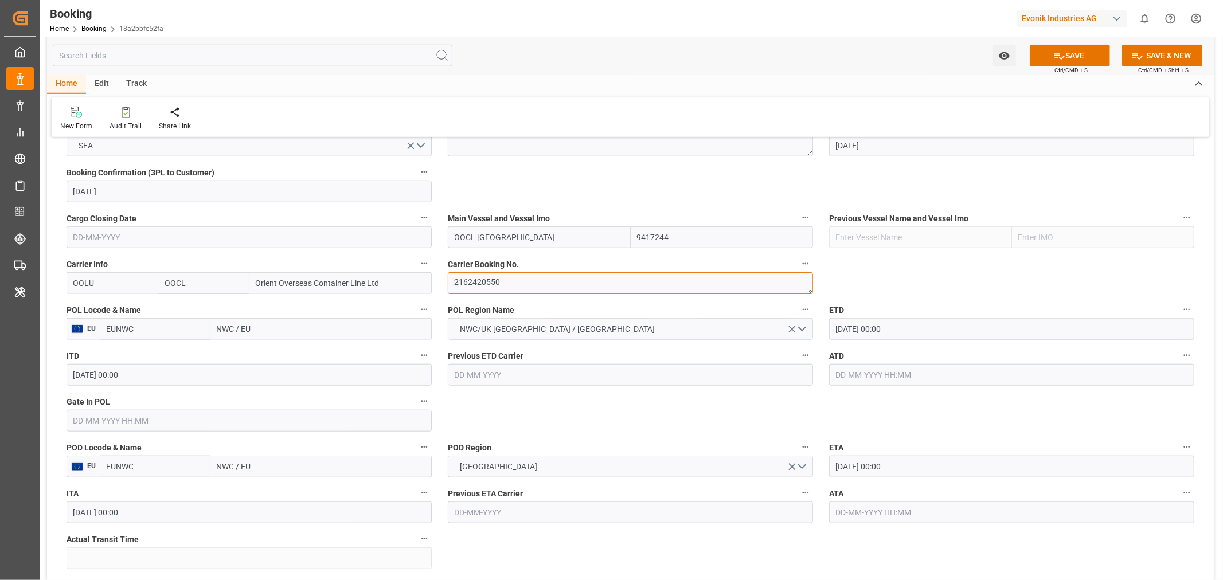
type textarea "2162420550"
click at [214, 336] on input "NWC / EU" at bounding box center [320, 329] width 221 height 22
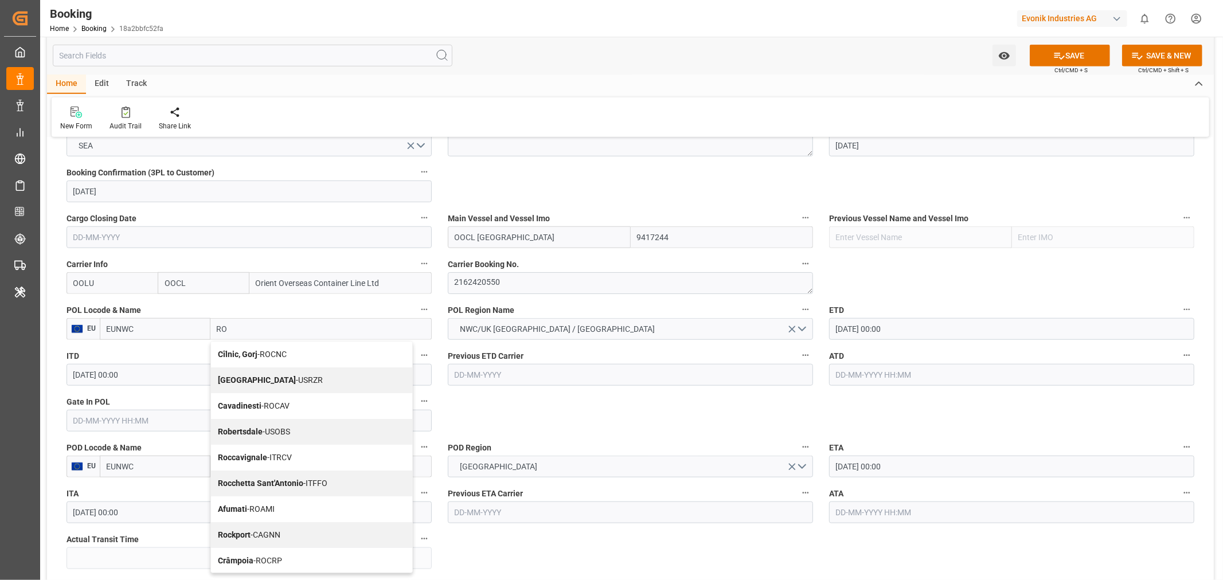
type input "ROT"
click at [266, 357] on span "[GEOGRAPHIC_DATA] - NLRTM" at bounding box center [271, 354] width 107 height 9
type input "NLRTM"
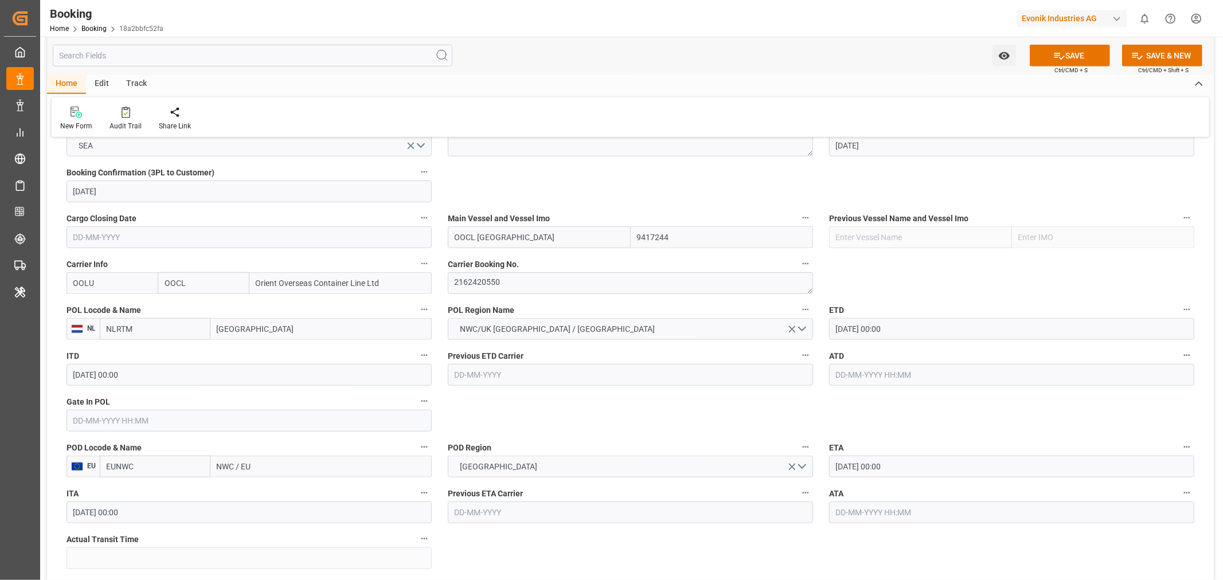
type input "[GEOGRAPHIC_DATA]"
drag, startPoint x: 892, startPoint y: 412, endPoint x: 243, endPoint y: 454, distance: 650.5
click at [229, 460] on input "NWC / EU" at bounding box center [320, 467] width 221 height 22
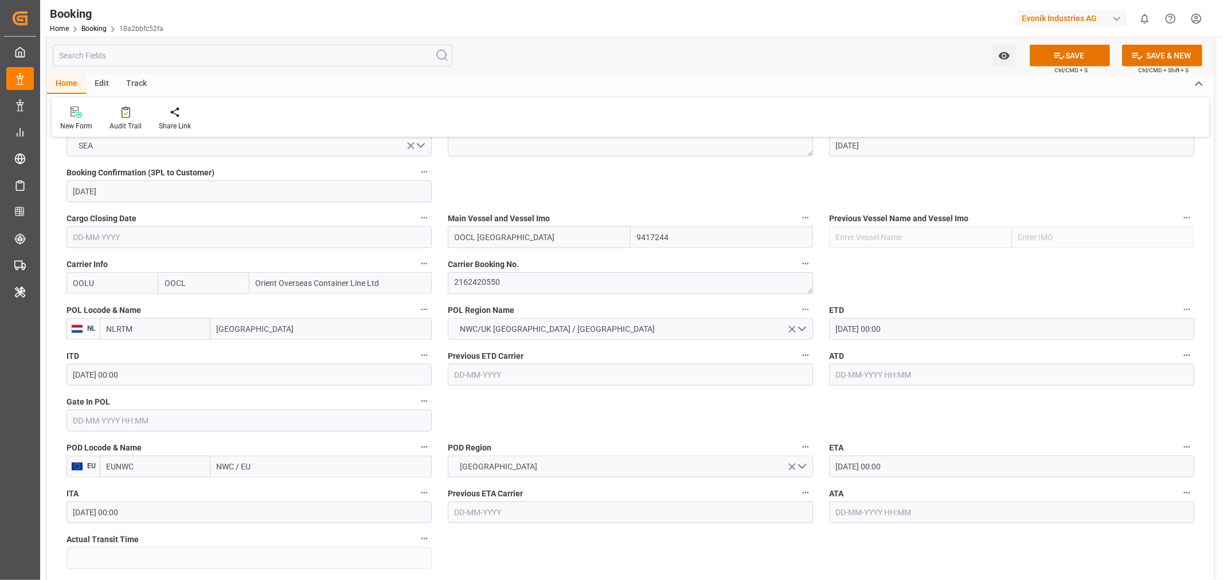
click at [229, 460] on input "NWC / EU" at bounding box center [320, 467] width 221 height 22
paste input "ew York"
type input "[US_STATE]"
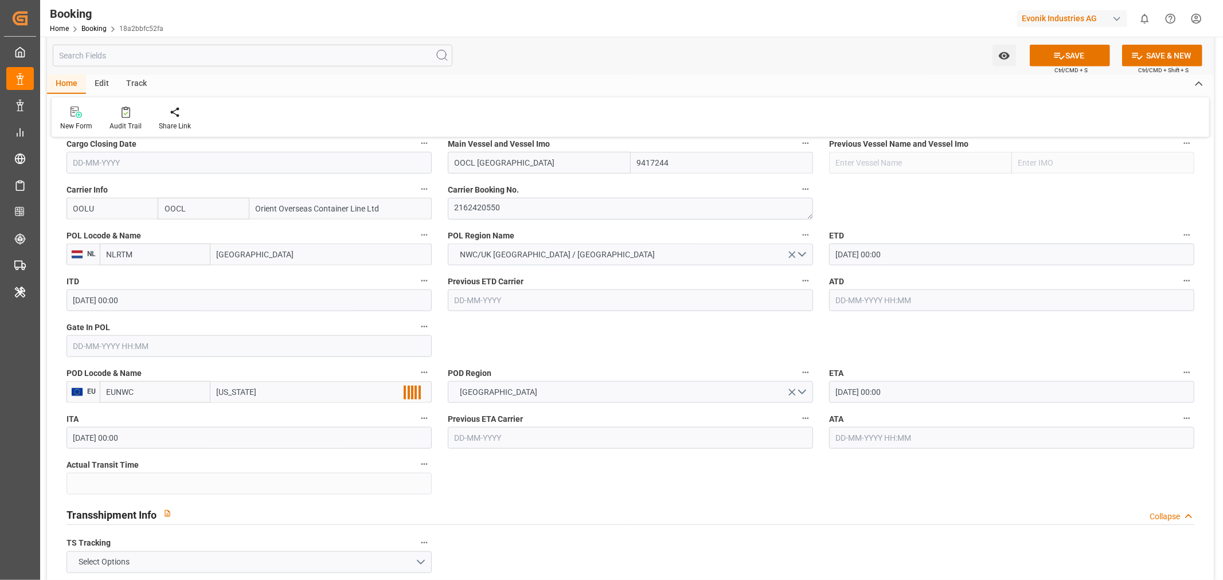
scroll to position [892, 0]
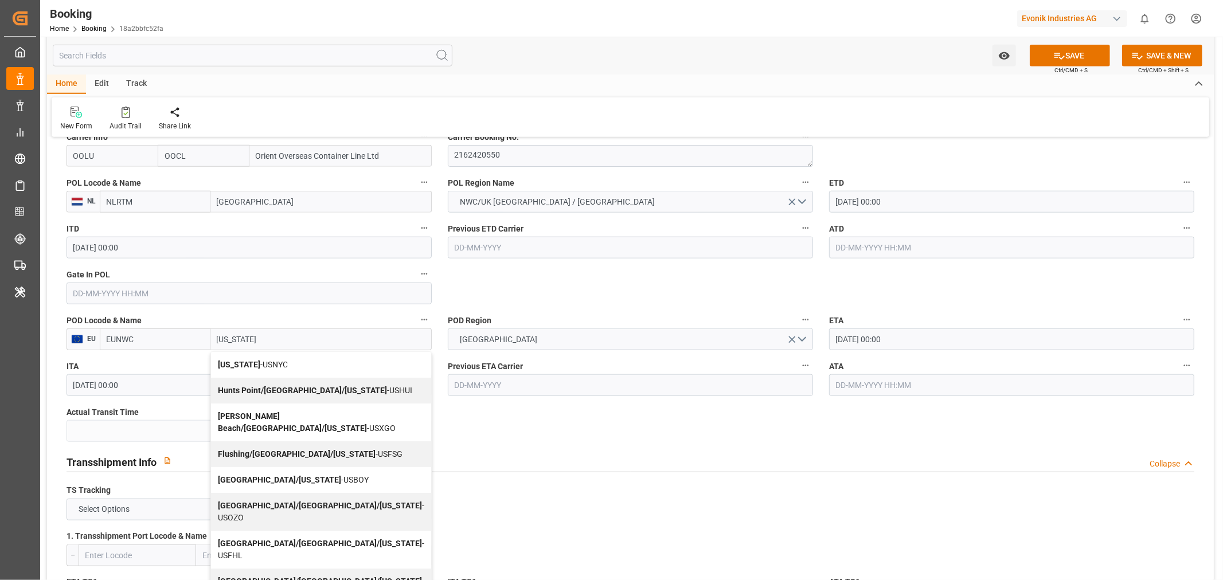
click at [272, 360] on span "[US_STATE] - USNYC" at bounding box center [253, 364] width 70 height 9
type input "USNYC"
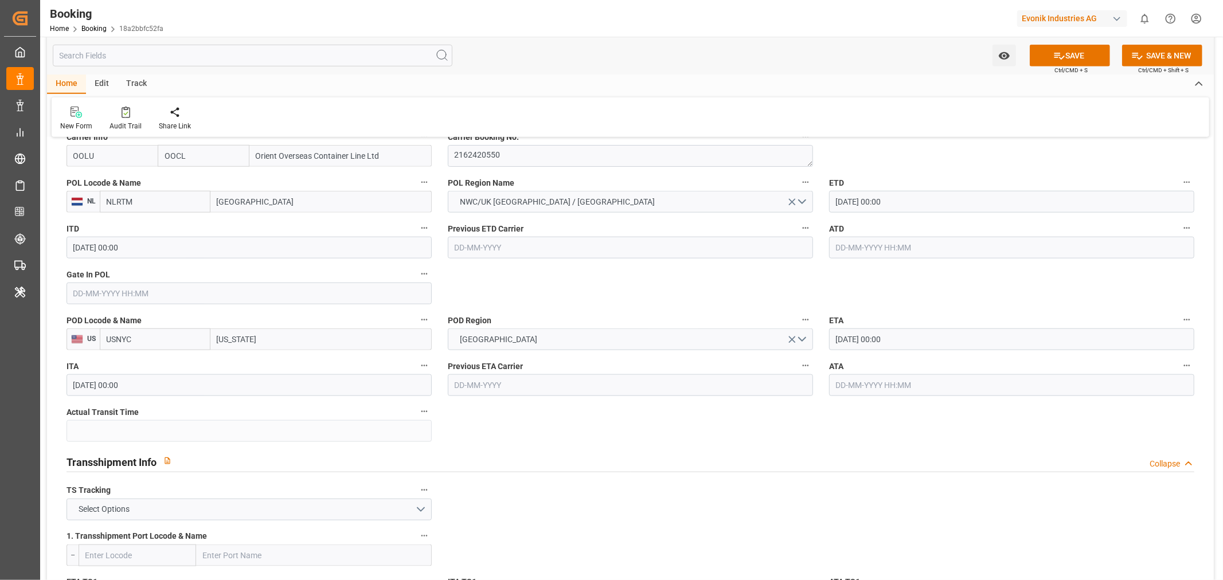
scroll to position [1019, 0]
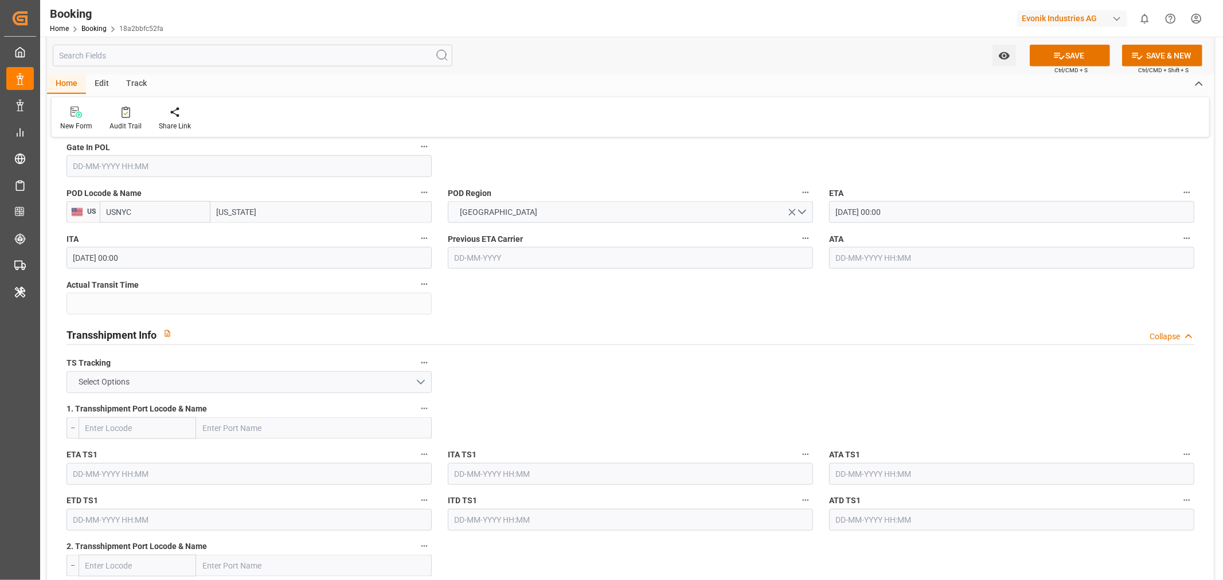
type input "[US_STATE]"
click at [234, 380] on button "Select Options" at bounding box center [249, 383] width 365 height 22
click at [136, 405] on div "FALSE" at bounding box center [249, 409] width 364 height 24
click at [1069, 56] on button "SAVE" at bounding box center [1070, 56] width 80 height 22
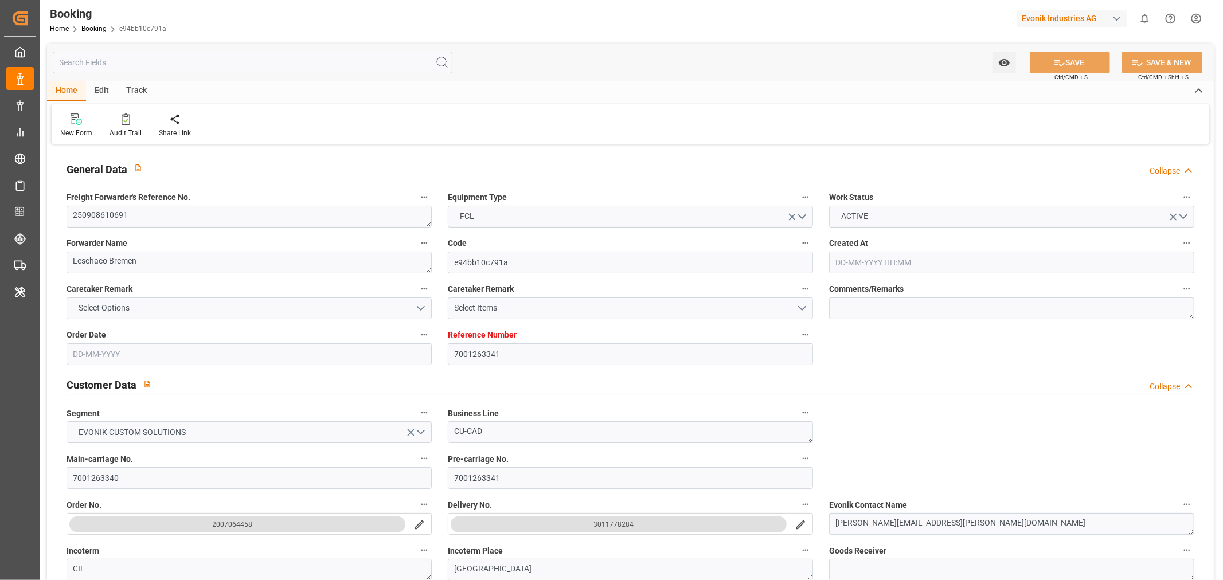
type input "[DATE] 08:39"
type input "[DATE]"
type input "[DATE] 00:00"
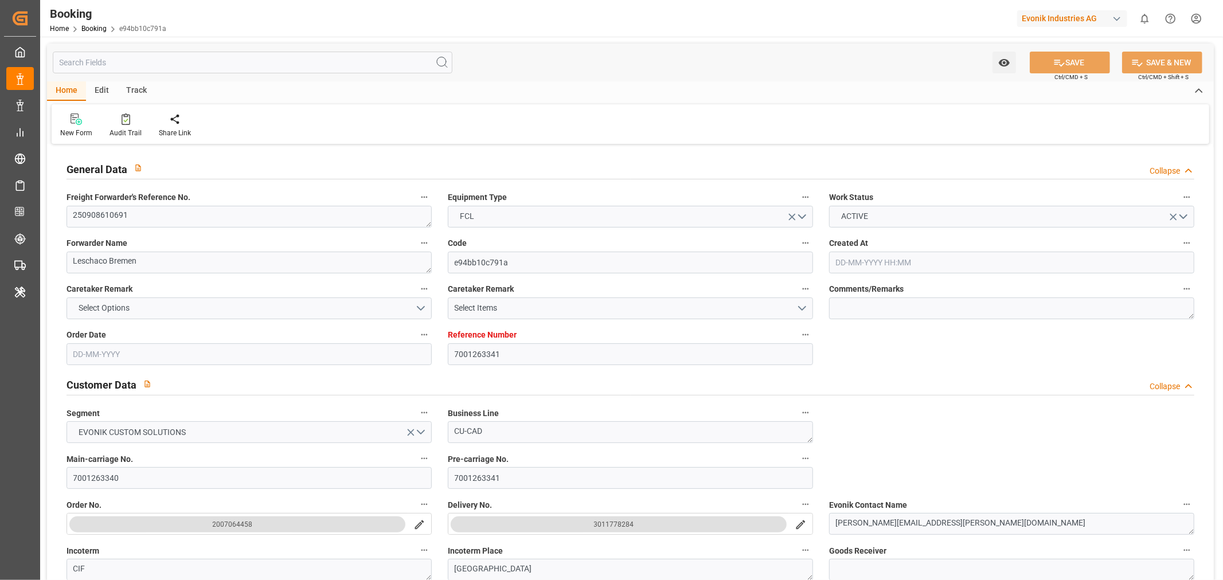
type input "[DATE] 00:00"
type input "[DATE]"
type input "[DATE] 00:00"
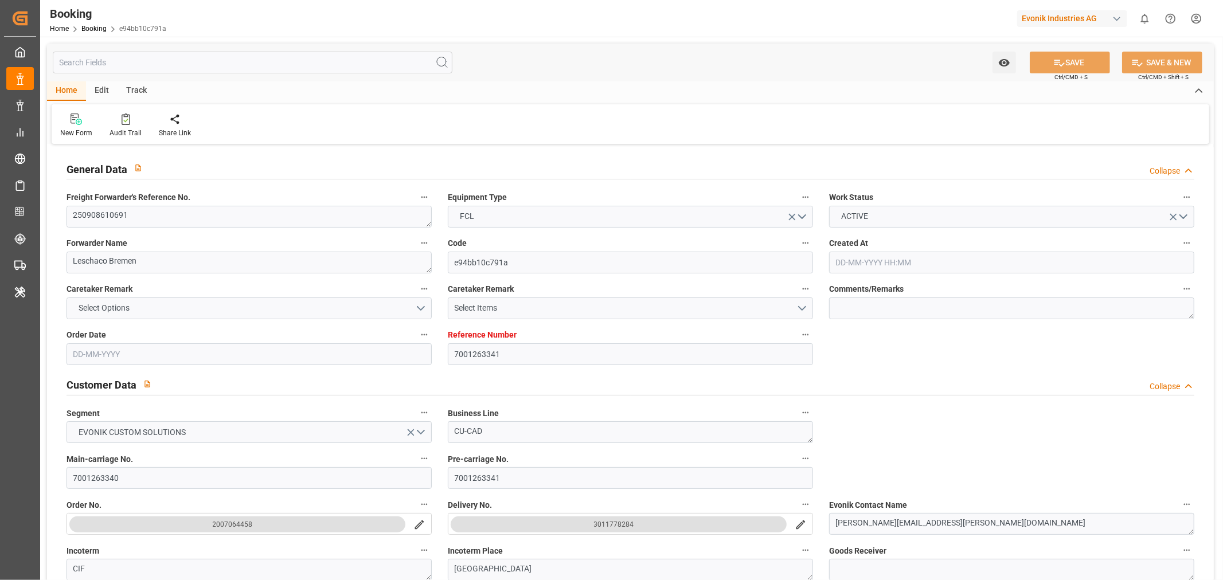
type input "[DATE] 00:00"
type input "[DATE] 05:37"
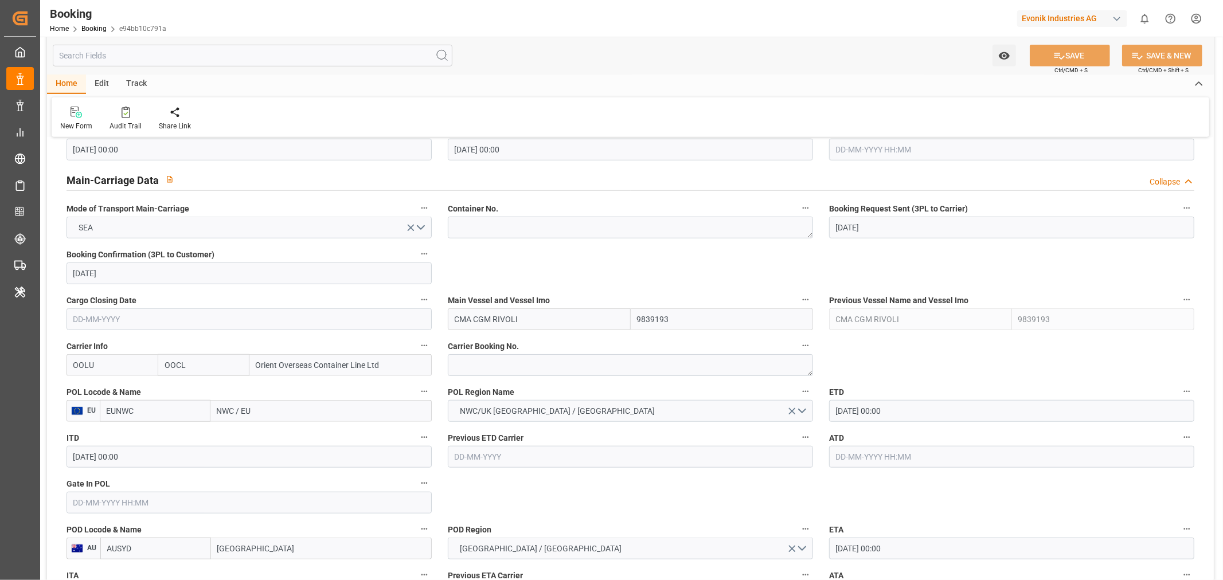
scroll to position [764, 0]
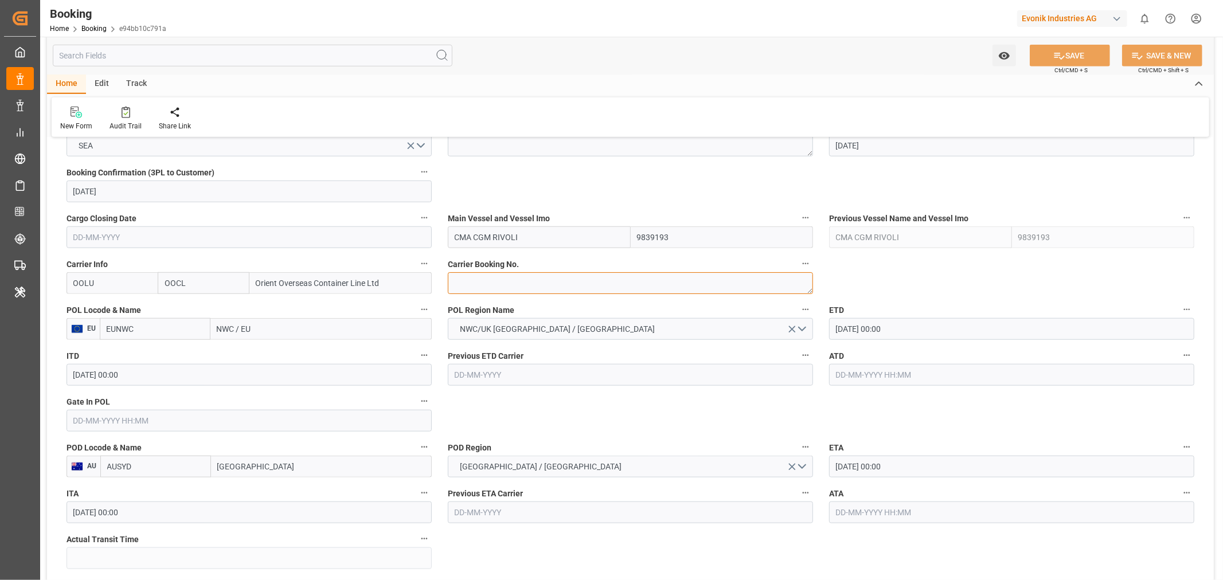
click at [517, 279] on textarea at bounding box center [630, 283] width 365 height 22
paste textarea "2162384980"
type textarea "2162384980"
click at [238, 327] on input "NWC / EU" at bounding box center [320, 329] width 221 height 22
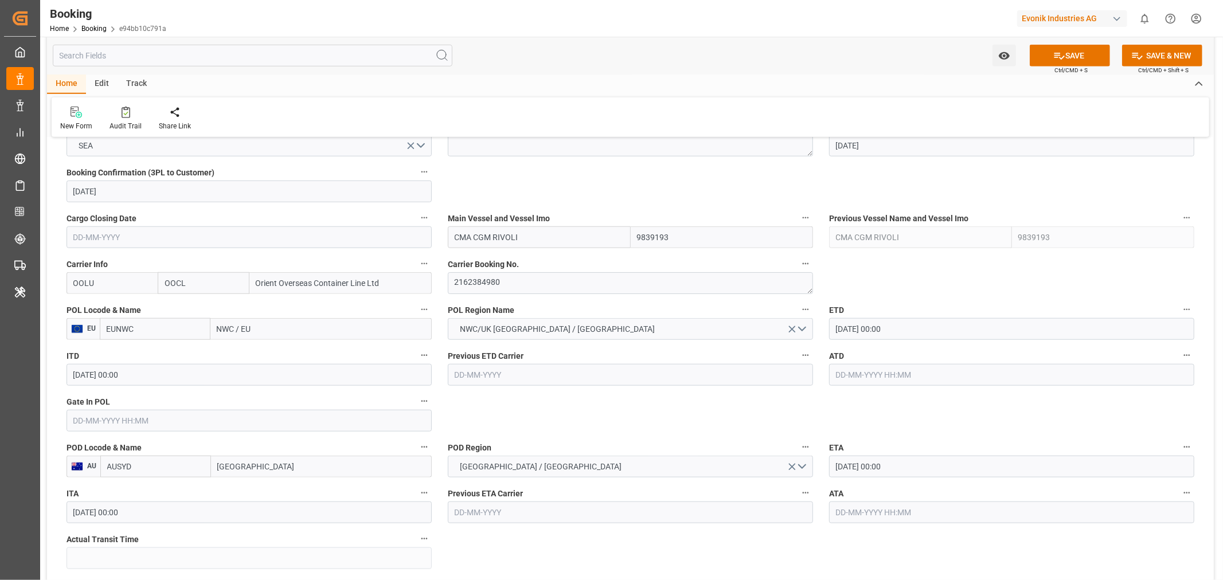
click at [238, 327] on input "NWC / EU" at bounding box center [320, 329] width 221 height 22
paste input "Rotterdam"
type input "Rotterdam"
click at [296, 357] on div "Rotterdam - NLRTM" at bounding box center [271, 355] width 120 height 26
type input "NLRTM"
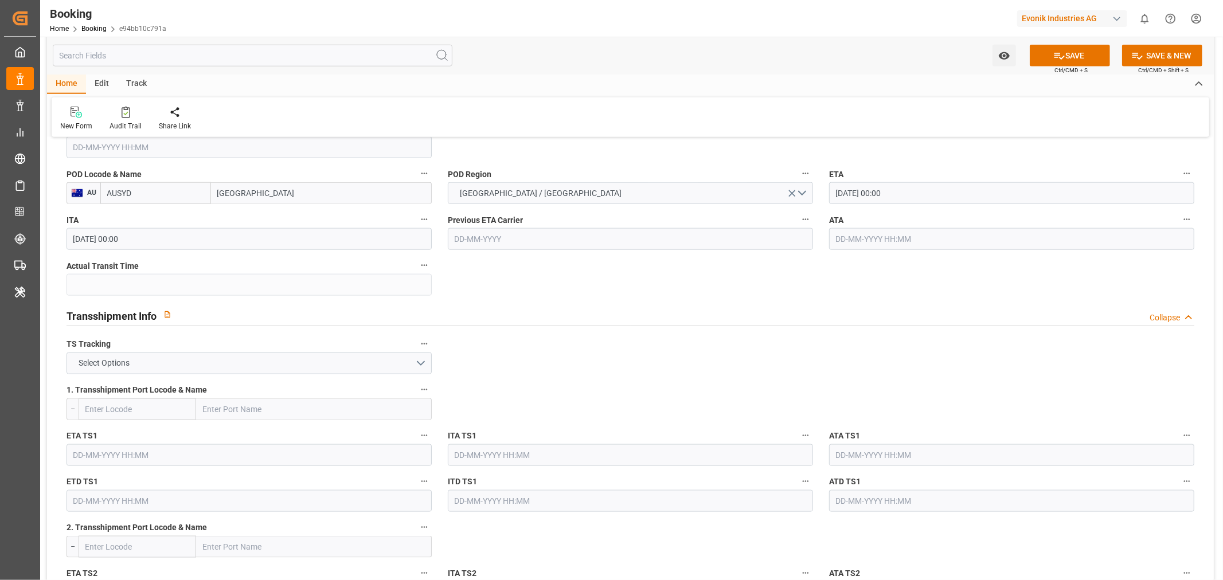
scroll to position [1147, 0]
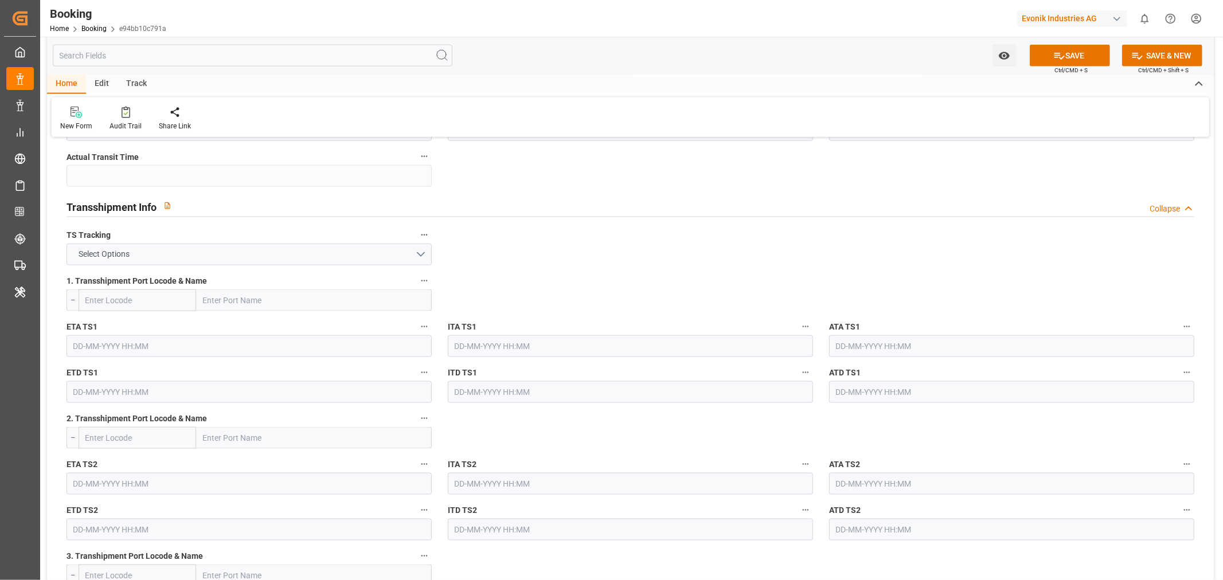
type input "Rotterdam"
click at [316, 253] on button "Select Options" at bounding box center [249, 255] width 365 height 22
click at [178, 253] on div "TRUE" at bounding box center [249, 257] width 364 height 24
click at [209, 304] on input "text" at bounding box center [314, 301] width 236 height 22
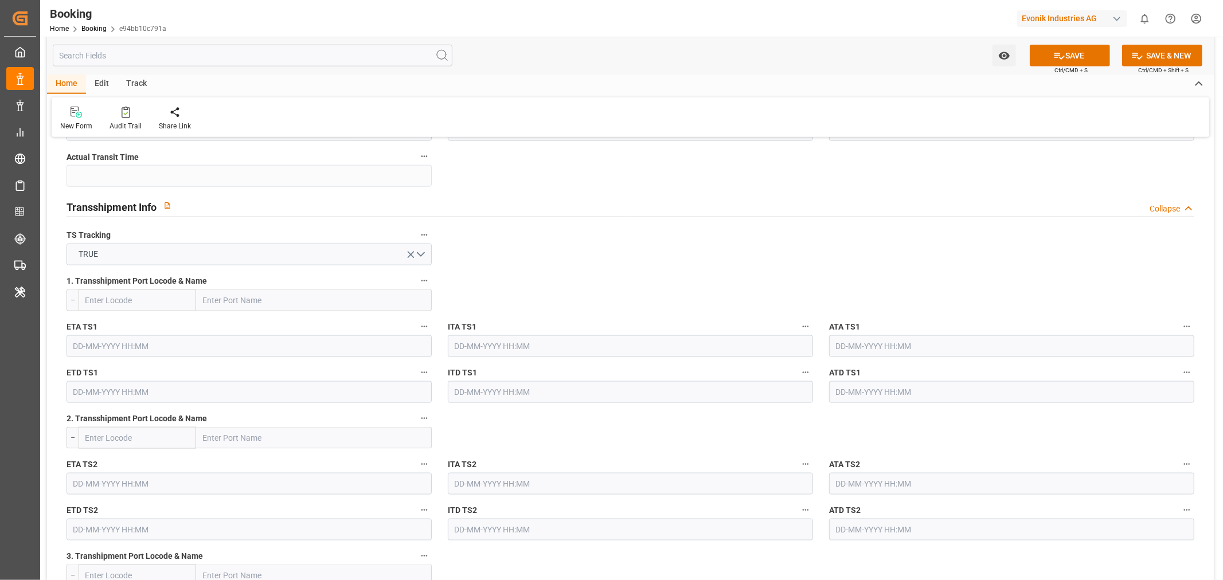
paste input "Port Klang"
type input "Port Klang"
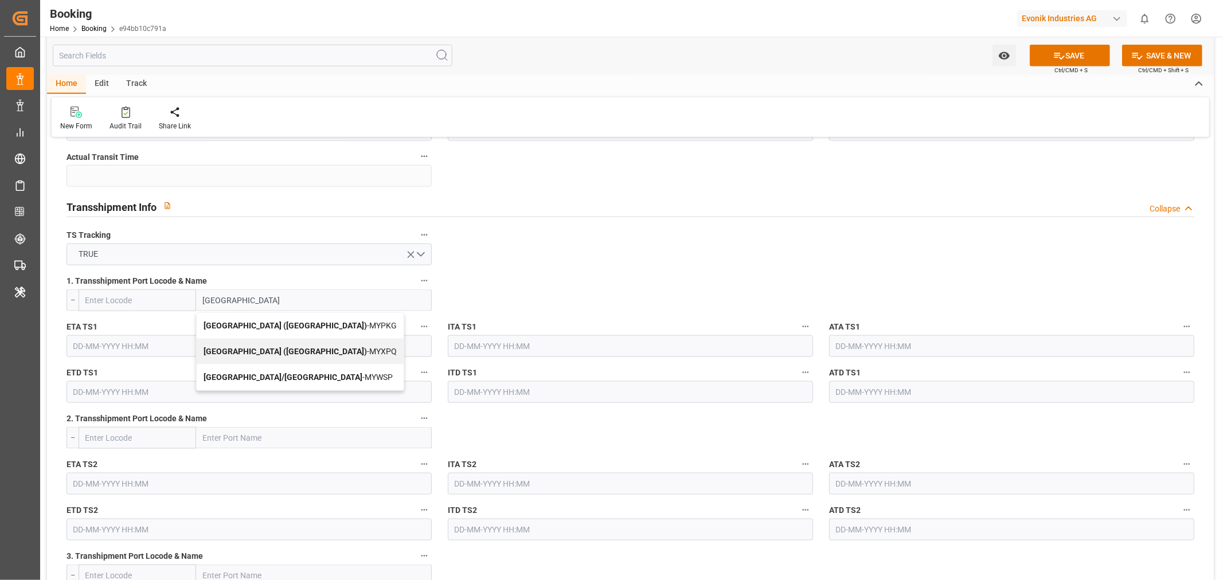
click at [282, 328] on b "Port Klang (Pelabuhan Klang)" at bounding box center [285, 325] width 163 height 9
type input "MYPKG"
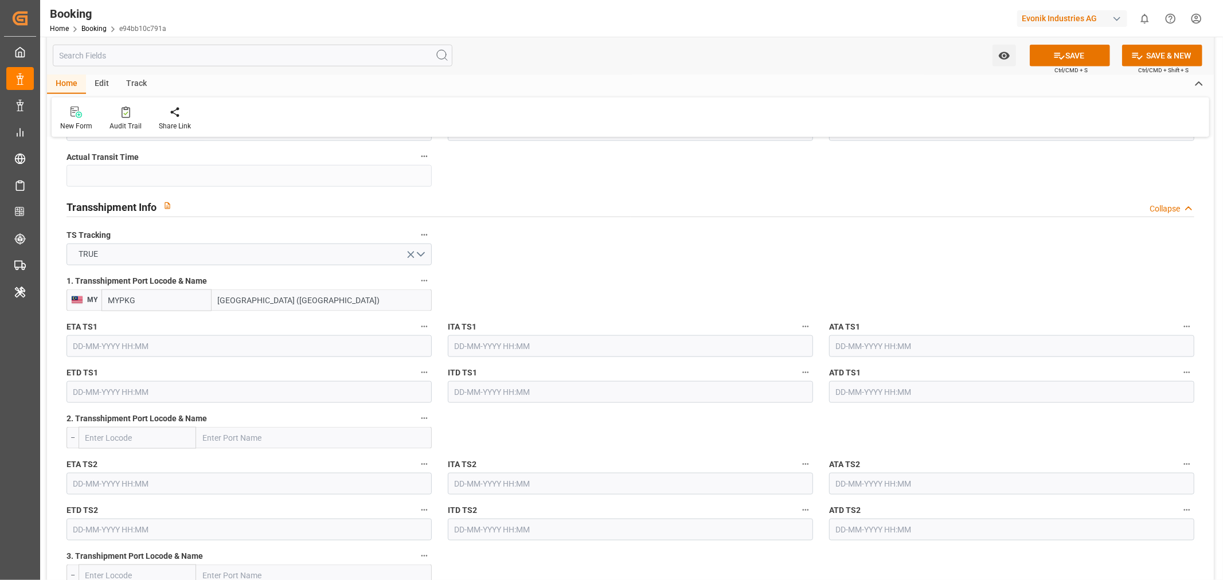
type input "Port Klang (Pelabuhan Klang)"
click at [106, 349] on input "text" at bounding box center [249, 346] width 365 height 22
click at [220, 372] on button "Next Month" at bounding box center [221, 372] width 7 height 7
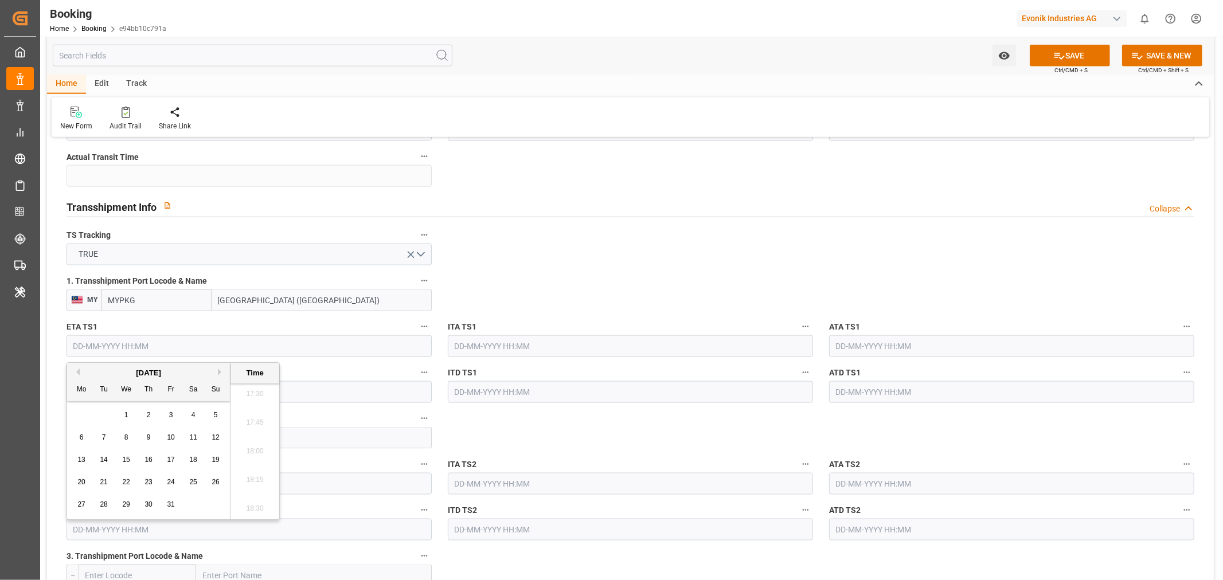
click at [220, 372] on button "Next Month" at bounding box center [221, 372] width 7 height 7
click at [172, 443] on div "7" at bounding box center [171, 438] width 14 height 14
type input "[DATE] 00:00"
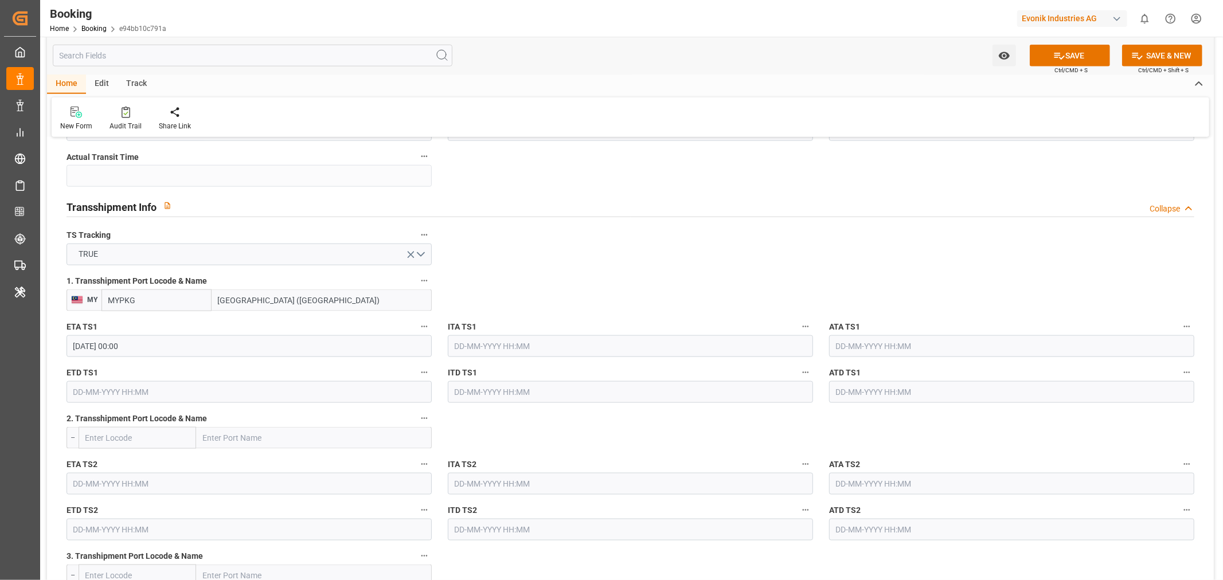
click at [103, 392] on input "text" at bounding box center [249, 392] width 365 height 22
click at [220, 417] on button "Next Month" at bounding box center [221, 418] width 7 height 7
click at [108, 503] on div "11" at bounding box center [104, 506] width 14 height 14
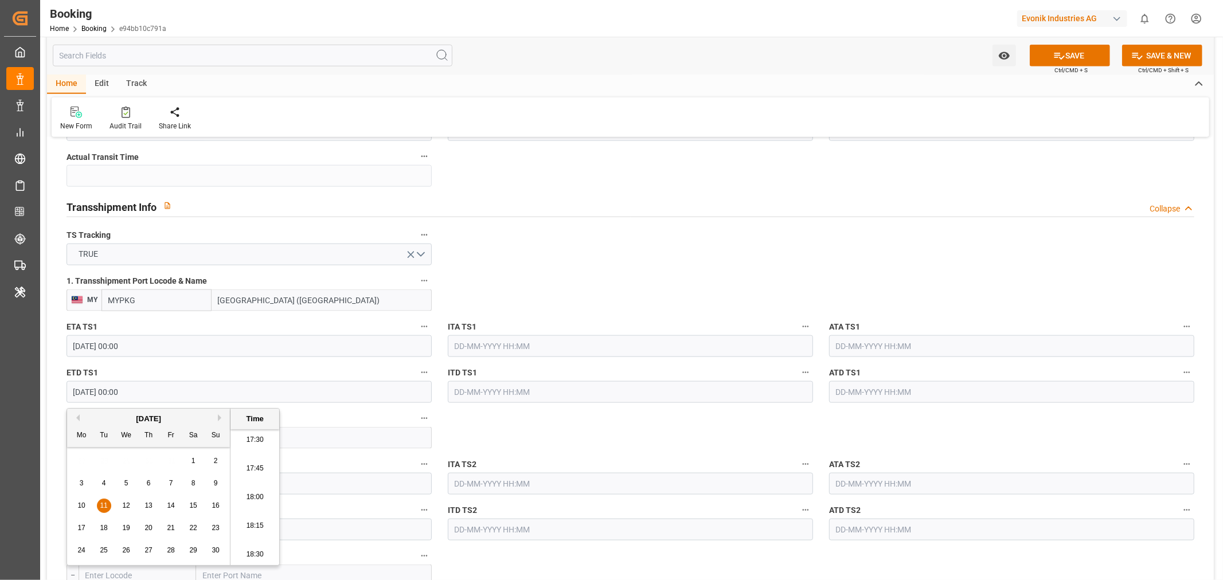
type input "11-11-2025 00:00"
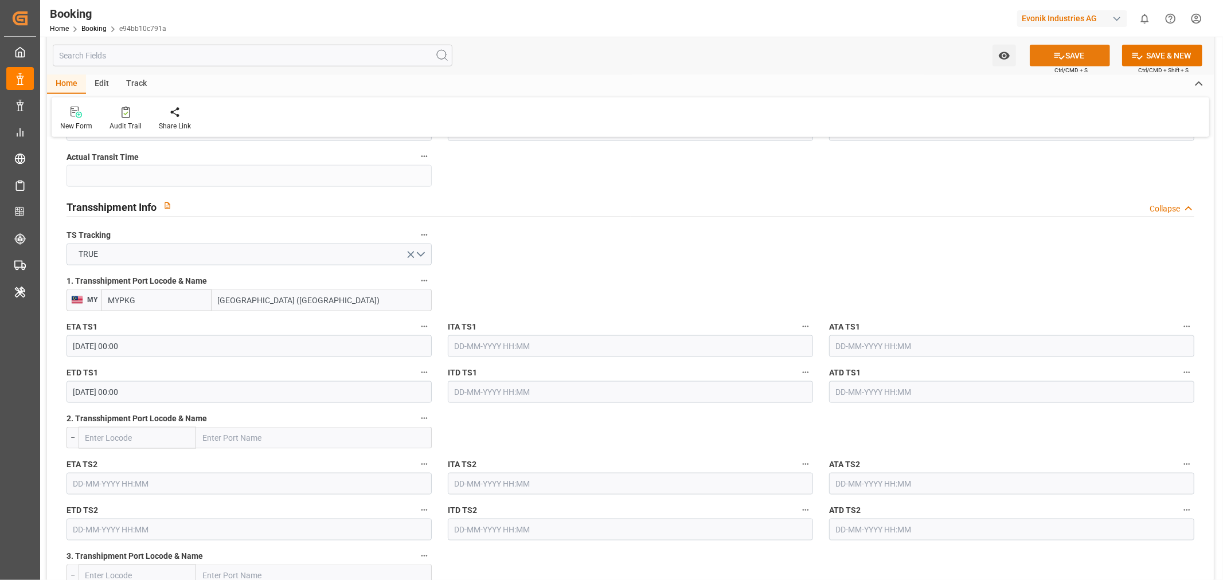
click at [1083, 49] on button "SAVE" at bounding box center [1070, 56] width 80 height 22
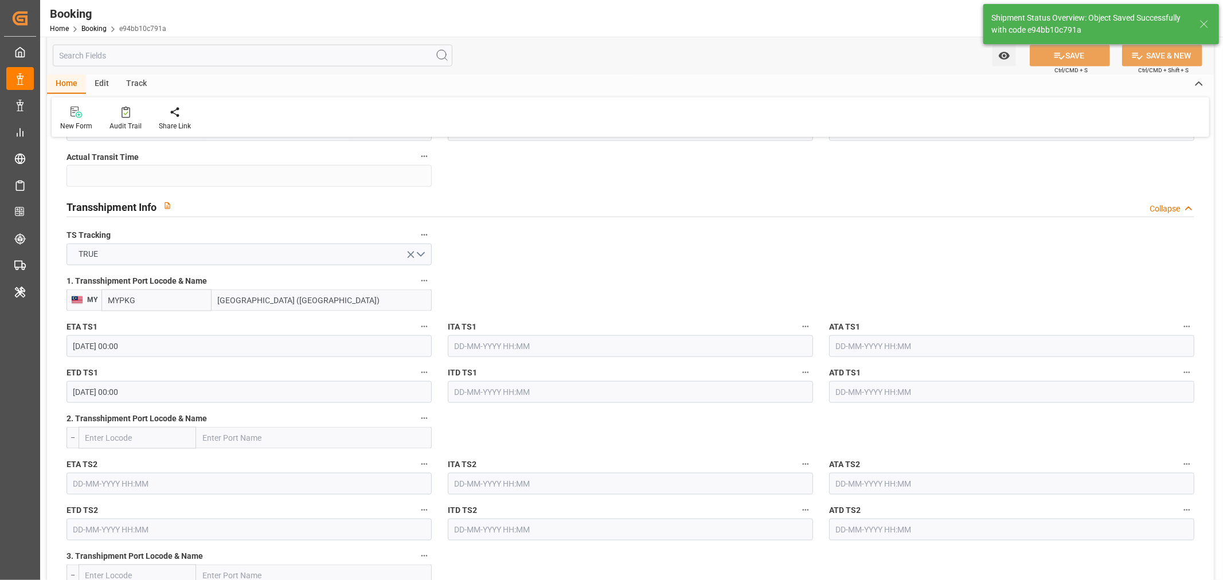
type textarea "[PERSON_NAME]"
type textarea "businessDivision-businessLine-"
type textarea "Yes"
type input "[DATE] 00:00"
type input "11-11-2025 00:00"
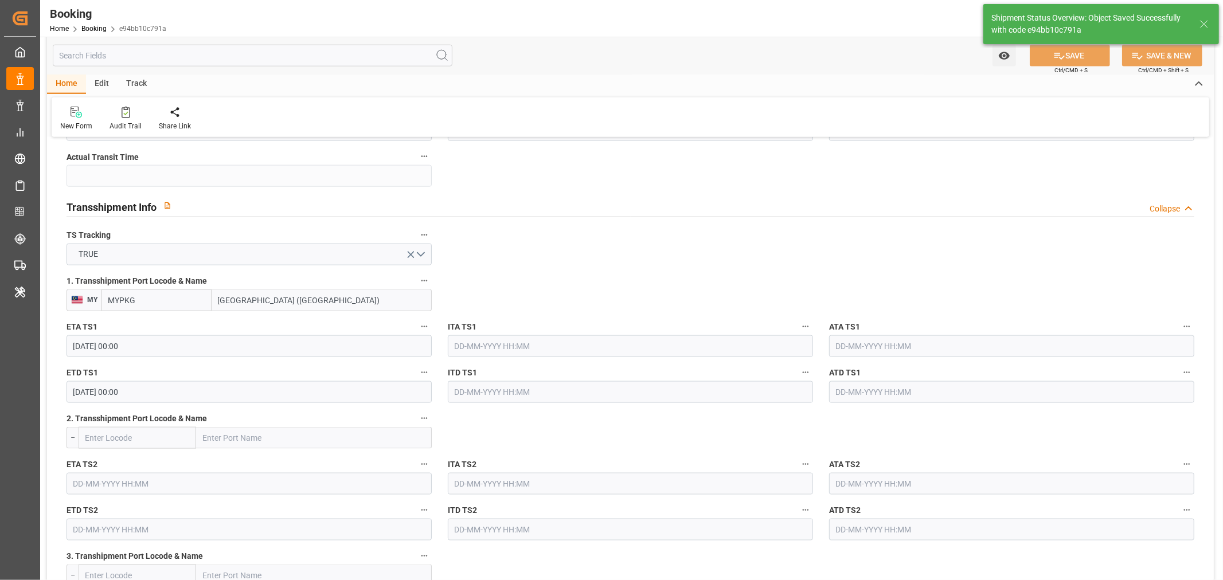
type input "04-09-2025 12:33"
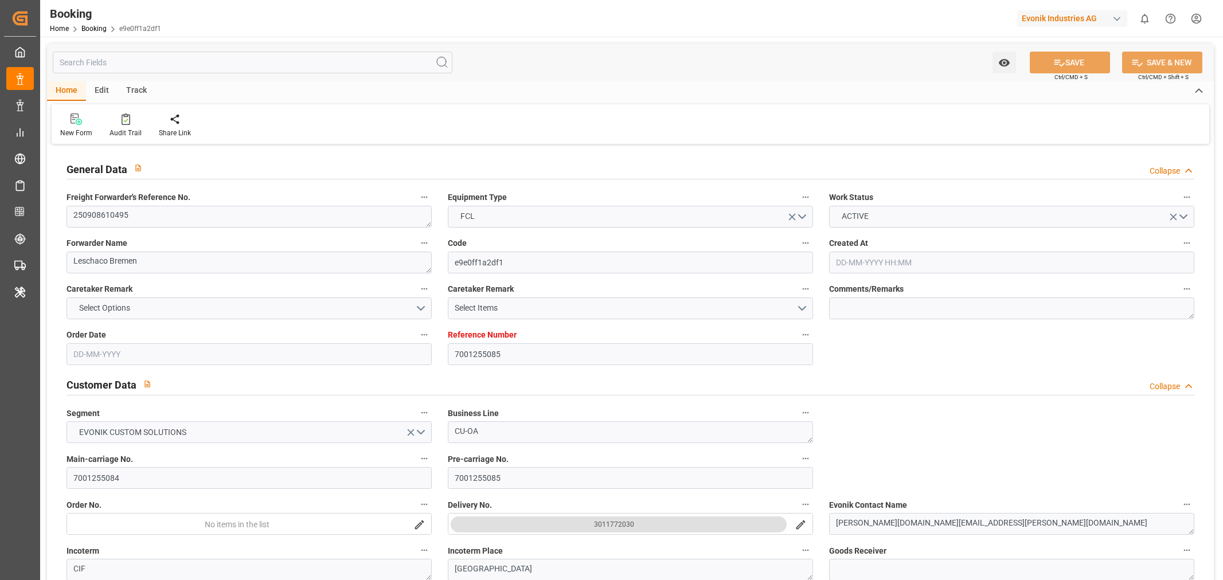
type input "7001255085"
type input "9987196"
type input "OOCL"
type input "Orient Overseas Container Line Ltd"
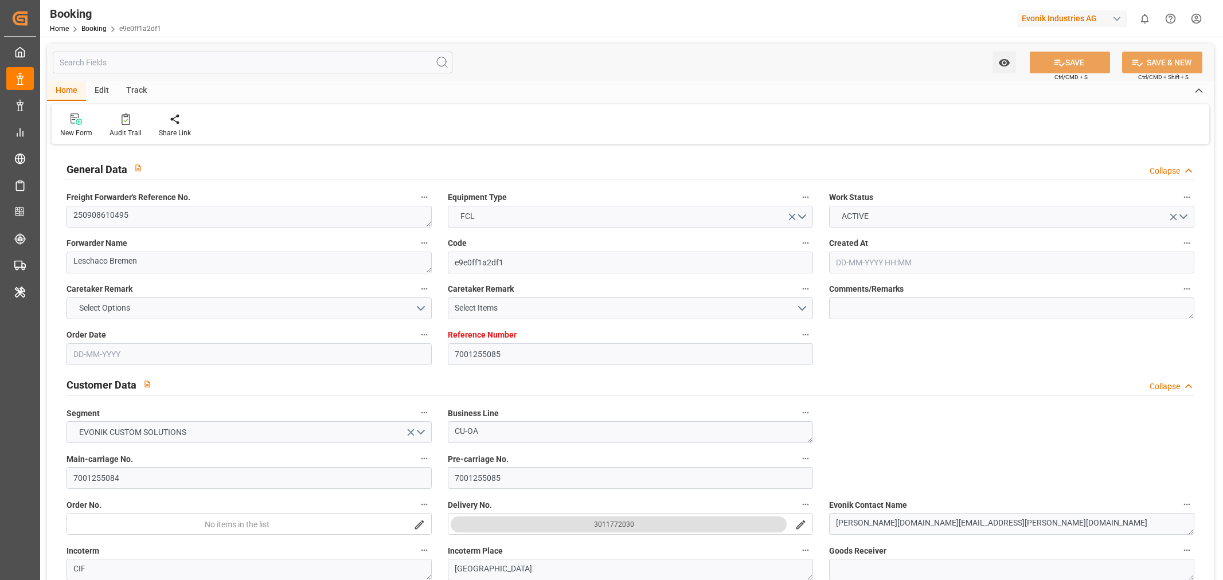
type input "EUNWC"
type input "KRPUS"
type input "[DATE] 13:02"
type input "[DATE]"
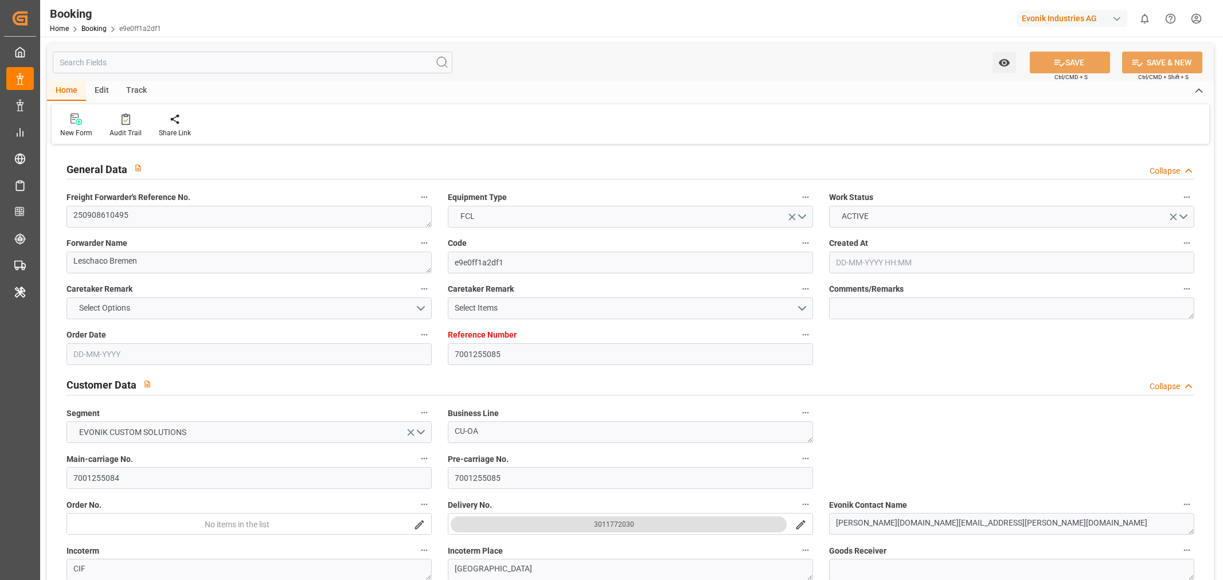
type input "[DATE]"
type input "[DATE] 00:00"
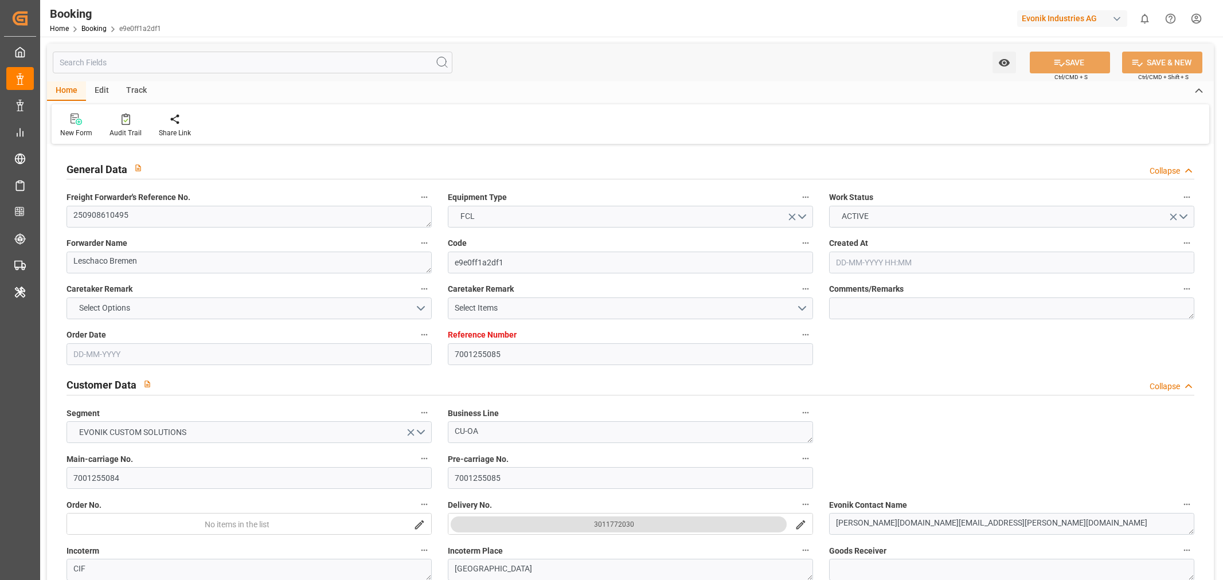
type input "[DATE] 00:00"
type input "[DATE]"
type input "[DATE] 06:55"
click at [133, 212] on textarea "250908610495" at bounding box center [249, 217] width 365 height 22
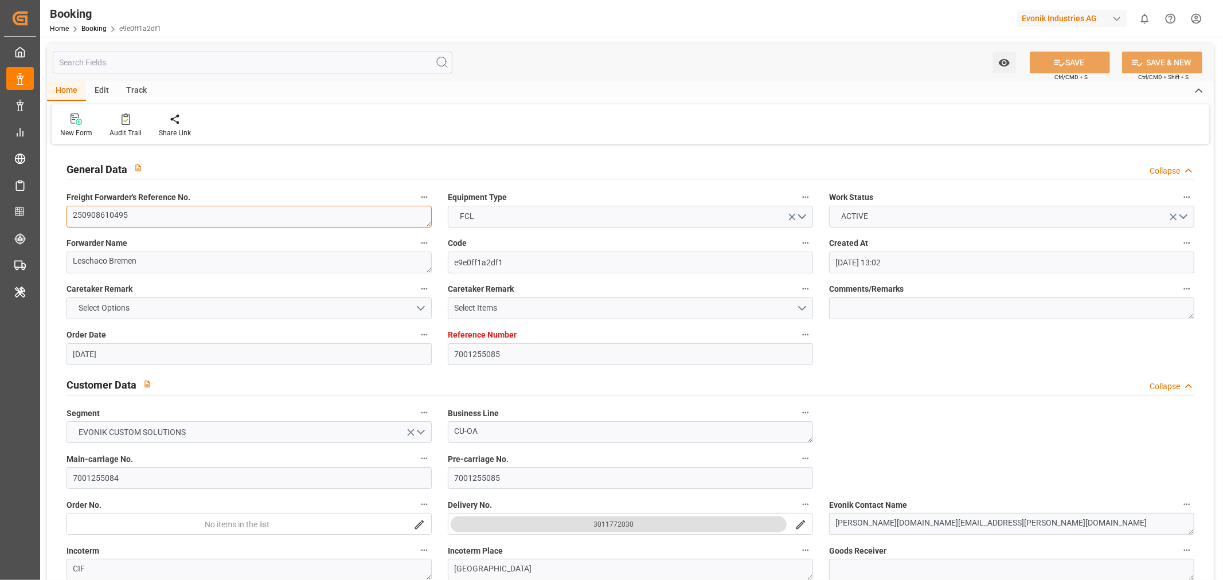
click at [133, 212] on textarea "250908610495" at bounding box center [249, 217] width 365 height 22
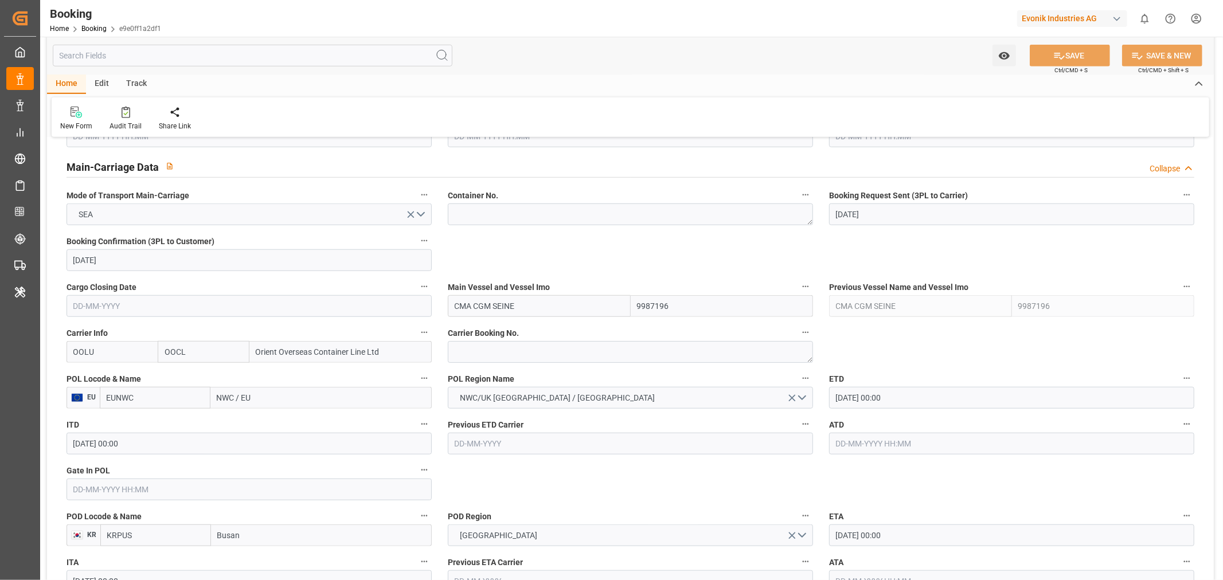
scroll to position [764, 0]
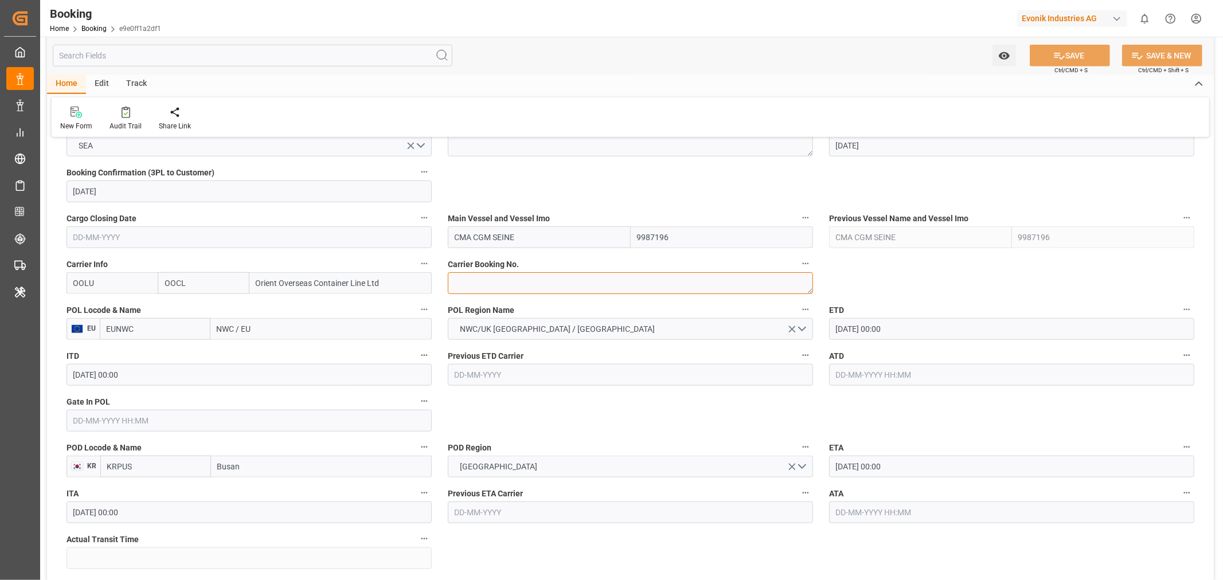
click at [477, 289] on textarea at bounding box center [630, 283] width 365 height 22
paste textarea "2162349400"
type textarea "2162349400"
click at [264, 330] on input "NWC / EU" at bounding box center [320, 329] width 221 height 22
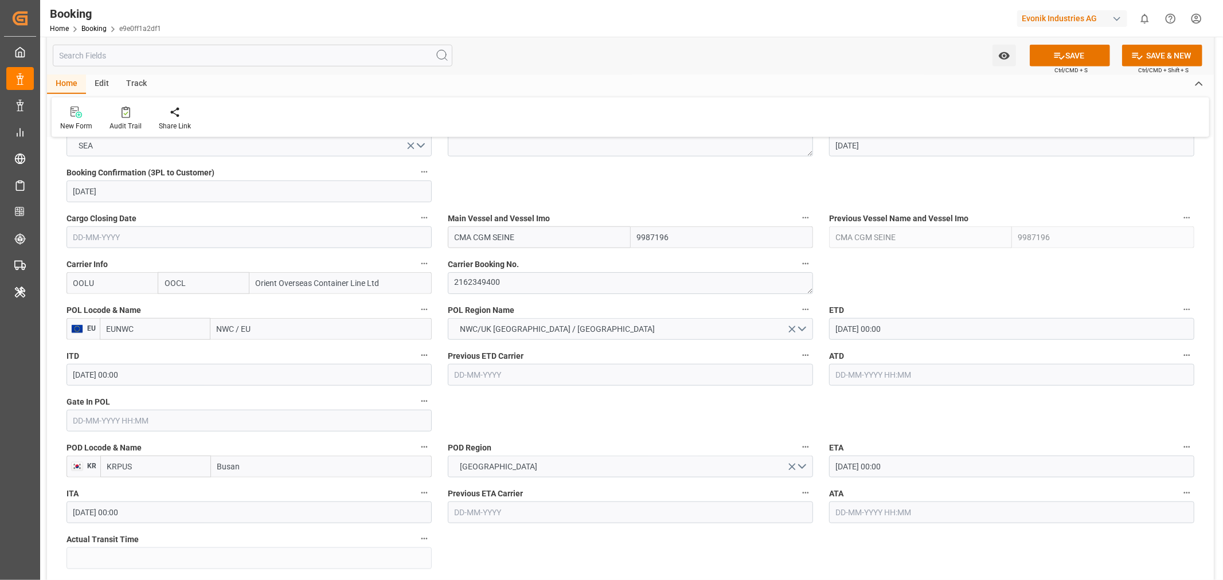
click at [264, 330] on input "NWC / EU" at bounding box center [320, 329] width 221 height 22
paste input "[GEOGRAPHIC_DATA]"
type input "[GEOGRAPHIC_DATA]"
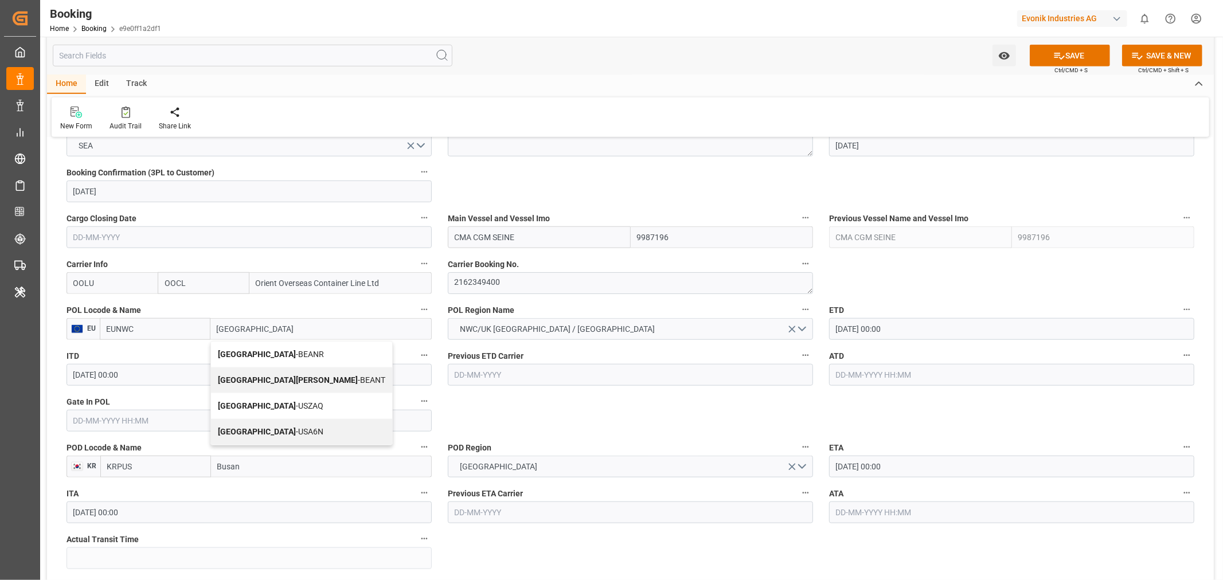
click at [257, 351] on span "Antwerp - BEANR" at bounding box center [271, 354] width 106 height 9
type input "BEANR"
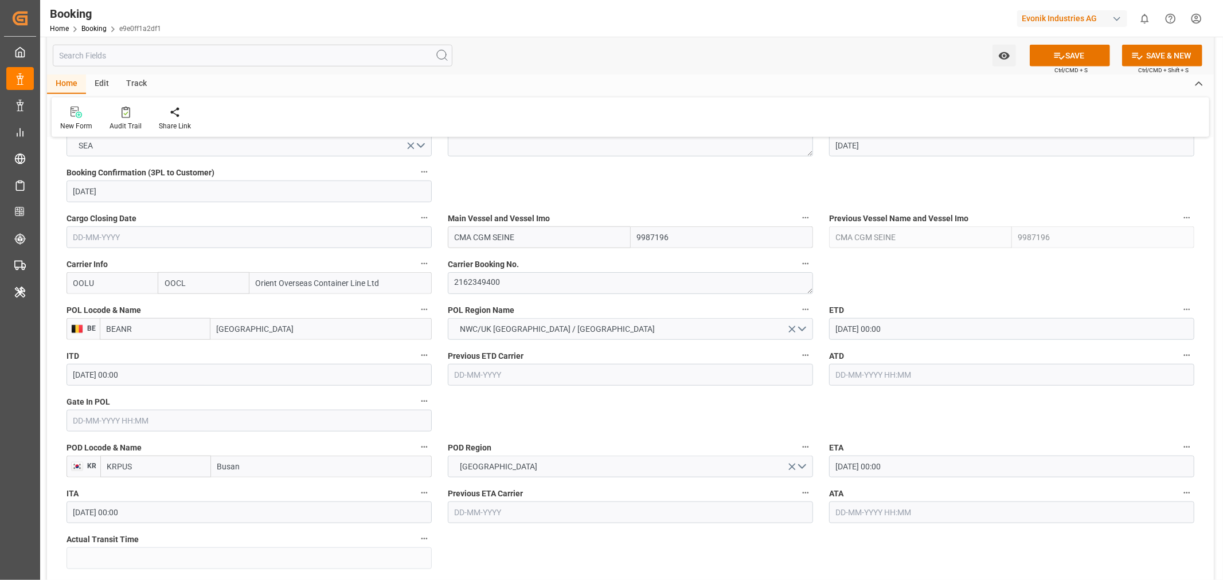
type input "[GEOGRAPHIC_DATA]"
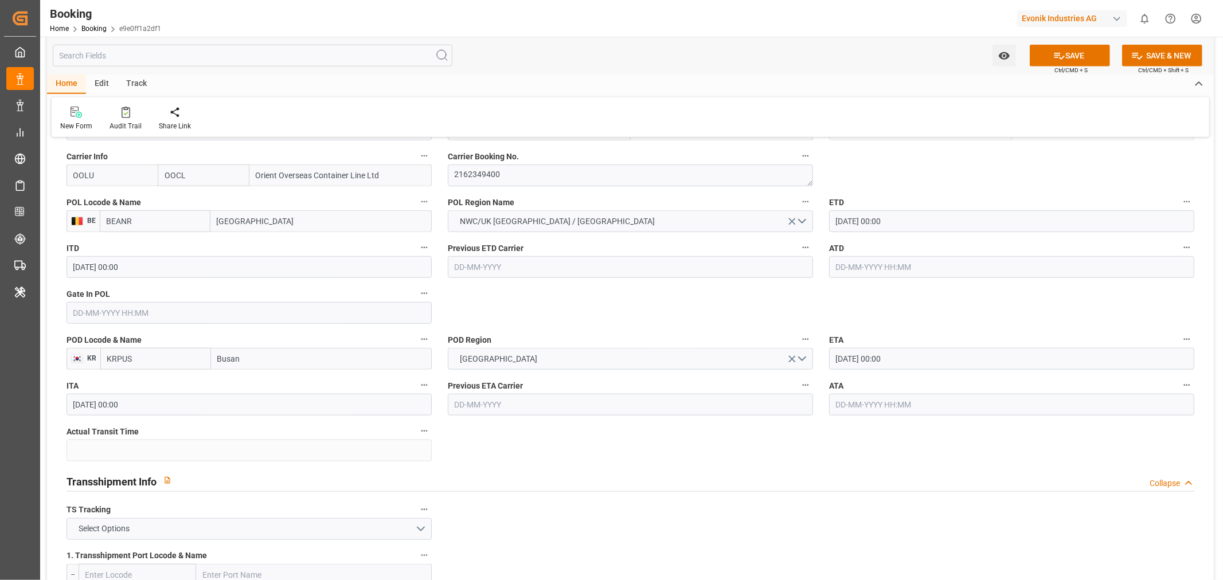
scroll to position [955, 0]
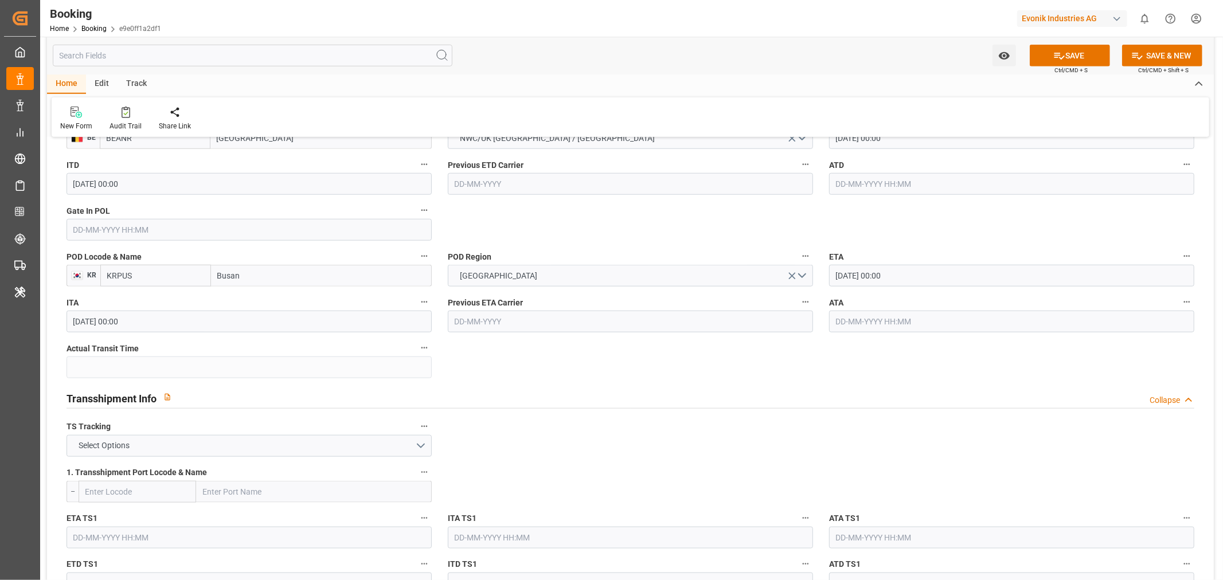
drag, startPoint x: 849, startPoint y: 420, endPoint x: 539, endPoint y: 407, distance: 309.9
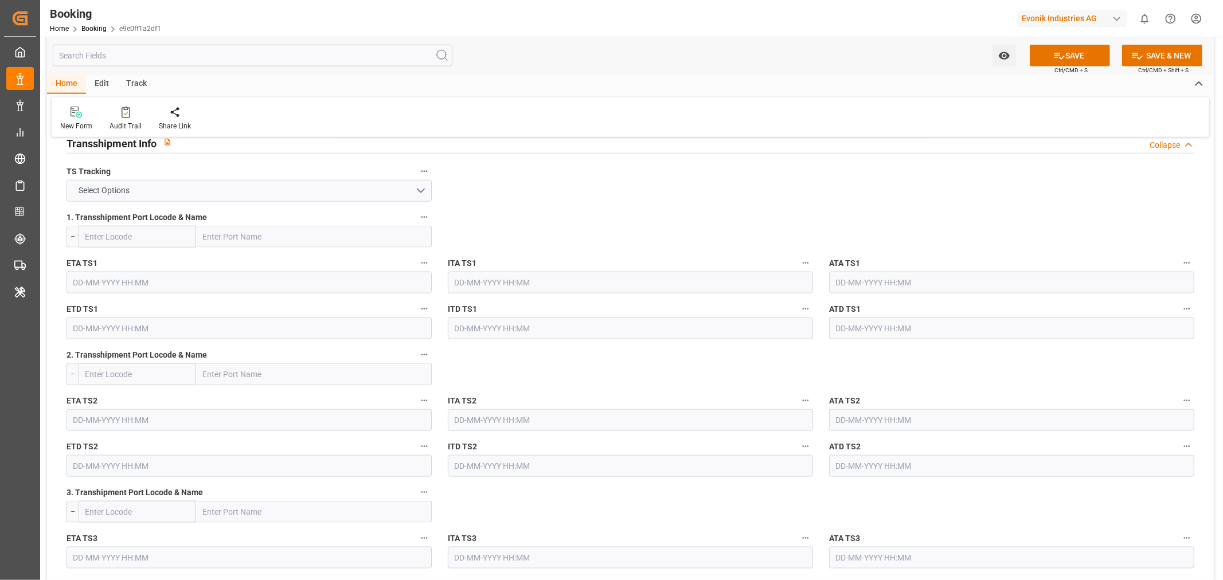
click at [239, 239] on input "text" at bounding box center [314, 237] width 236 height 22
paste input "[GEOGRAPHIC_DATA]"
type input "[GEOGRAPHIC_DATA]"
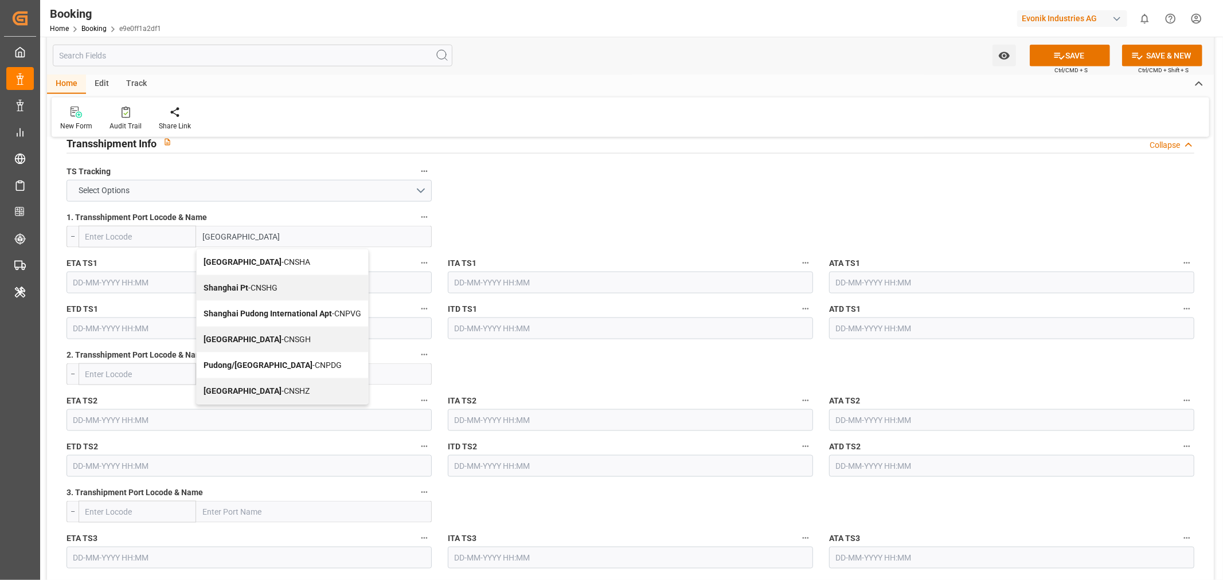
click at [276, 337] on div "Shanghai - CNSGH" at bounding box center [282, 340] width 171 height 26
type input "CNSGH"
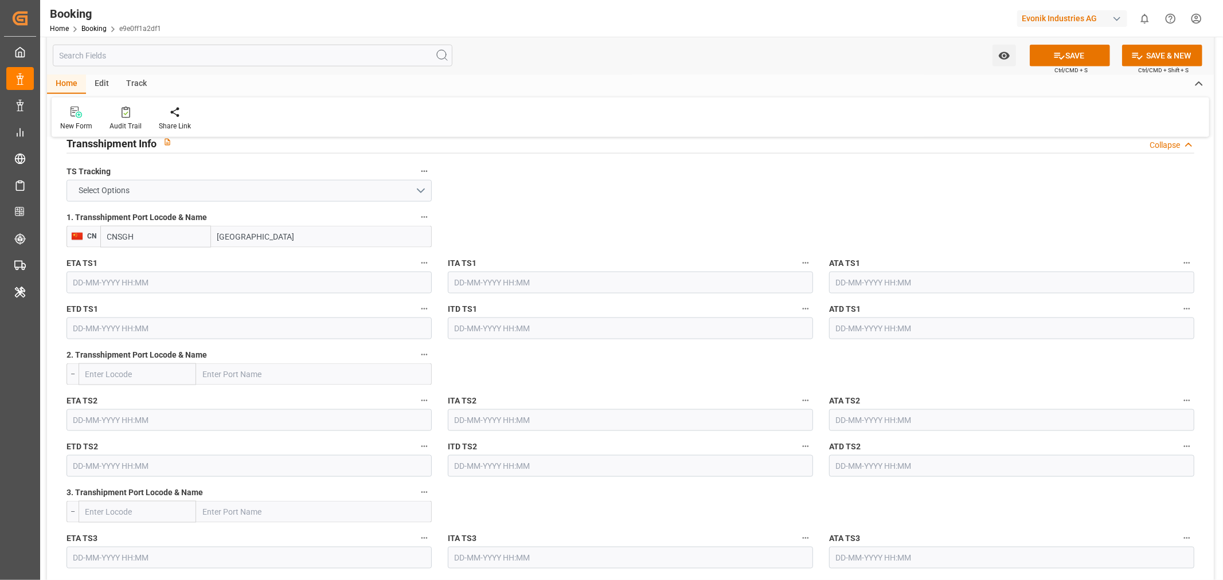
type input "[GEOGRAPHIC_DATA]"
click at [385, 196] on button "Select Options" at bounding box center [249, 191] width 365 height 22
click at [198, 200] on div "TRUE" at bounding box center [249, 194] width 364 height 24
click at [146, 286] on input "text" at bounding box center [249, 283] width 365 height 22
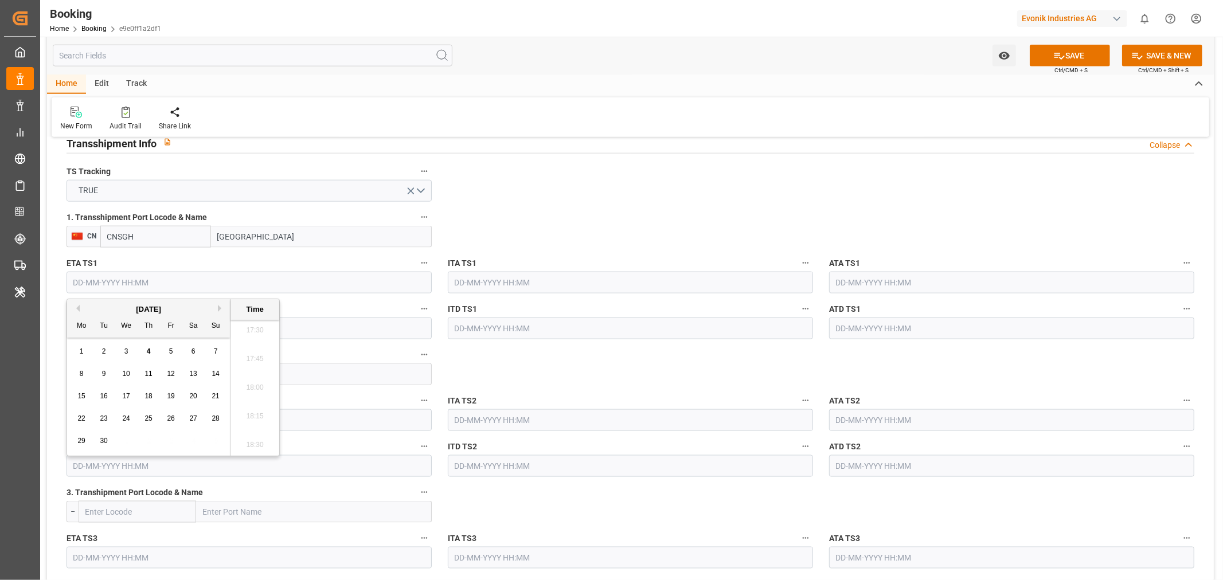
click at [224, 306] on button "Next Month" at bounding box center [221, 308] width 7 height 7
click at [174, 370] on div "7" at bounding box center [171, 375] width 14 height 14
type input "[DATE] 00:00"
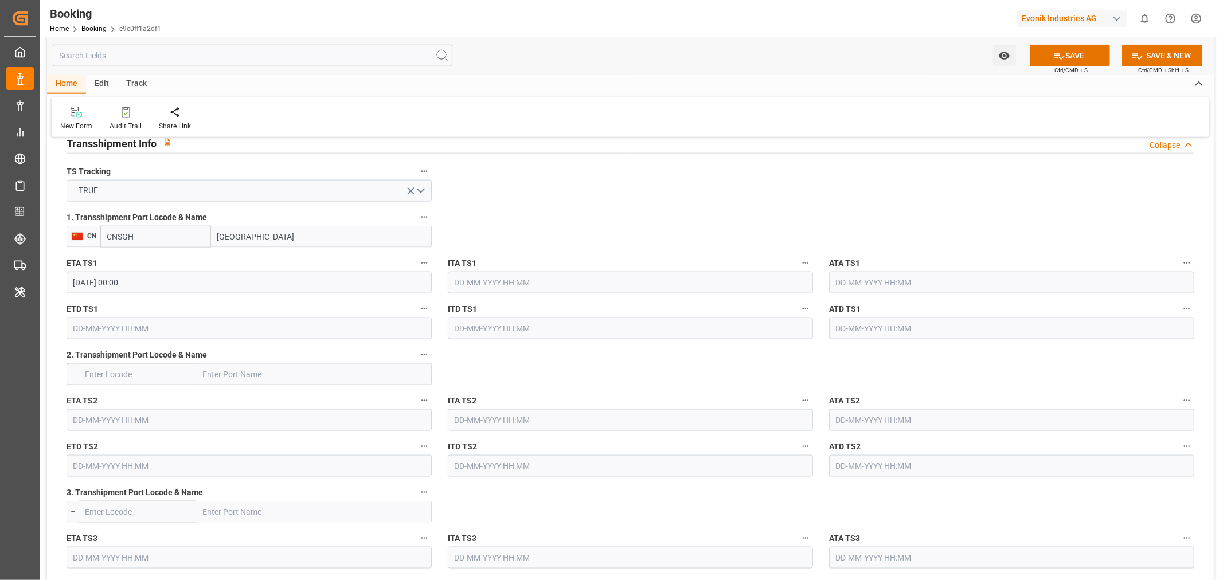
click at [72, 336] on input "text" at bounding box center [249, 329] width 365 height 22
click at [221, 353] on button "Next Month" at bounding box center [221, 354] width 7 height 7
click at [107, 463] on span "18" at bounding box center [103, 464] width 7 height 8
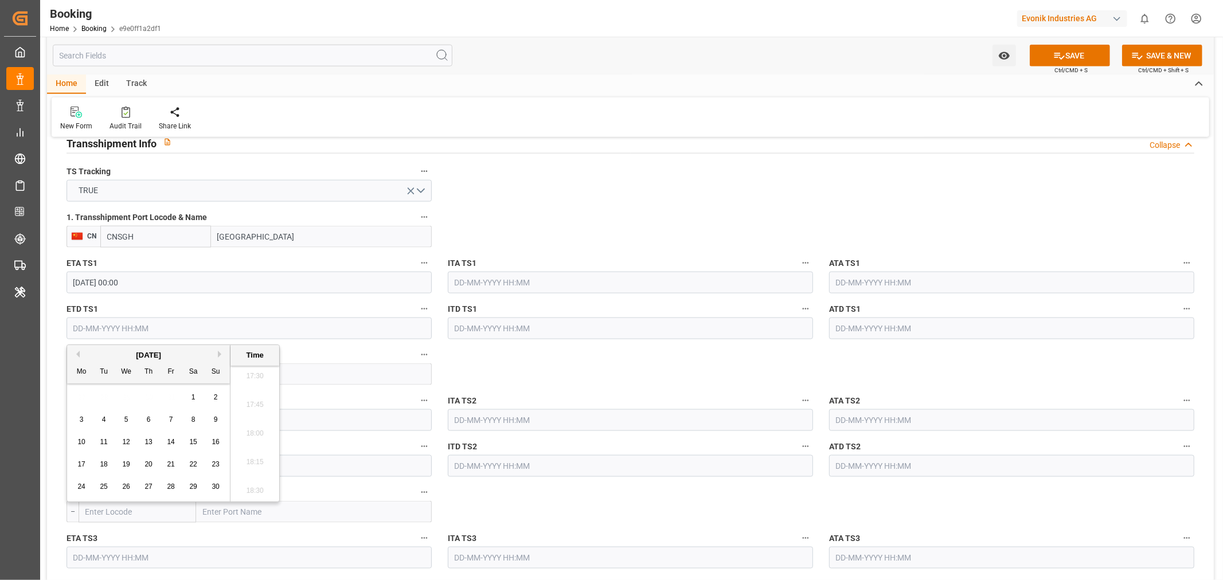
type input "[DATE] 00:00"
click at [1075, 54] on button "SAVE" at bounding box center [1070, 56] width 80 height 22
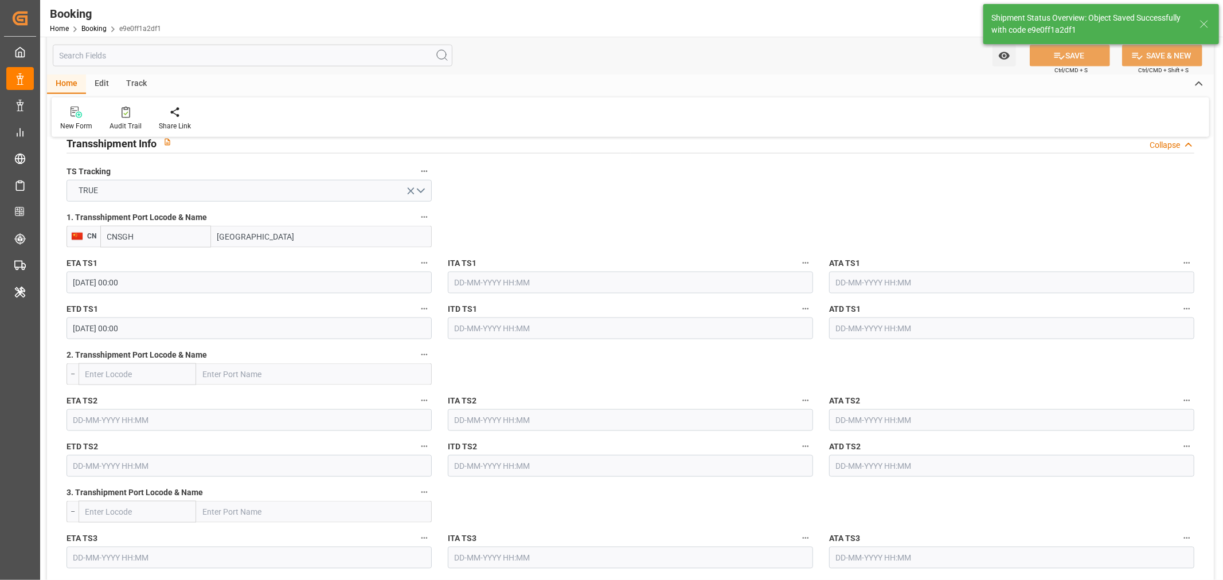
type textarea "[PERSON_NAME]"
type textarea "businessDivision-businessLine-"
type textarea "Yes"
